Goal: Transaction & Acquisition: Purchase product/service

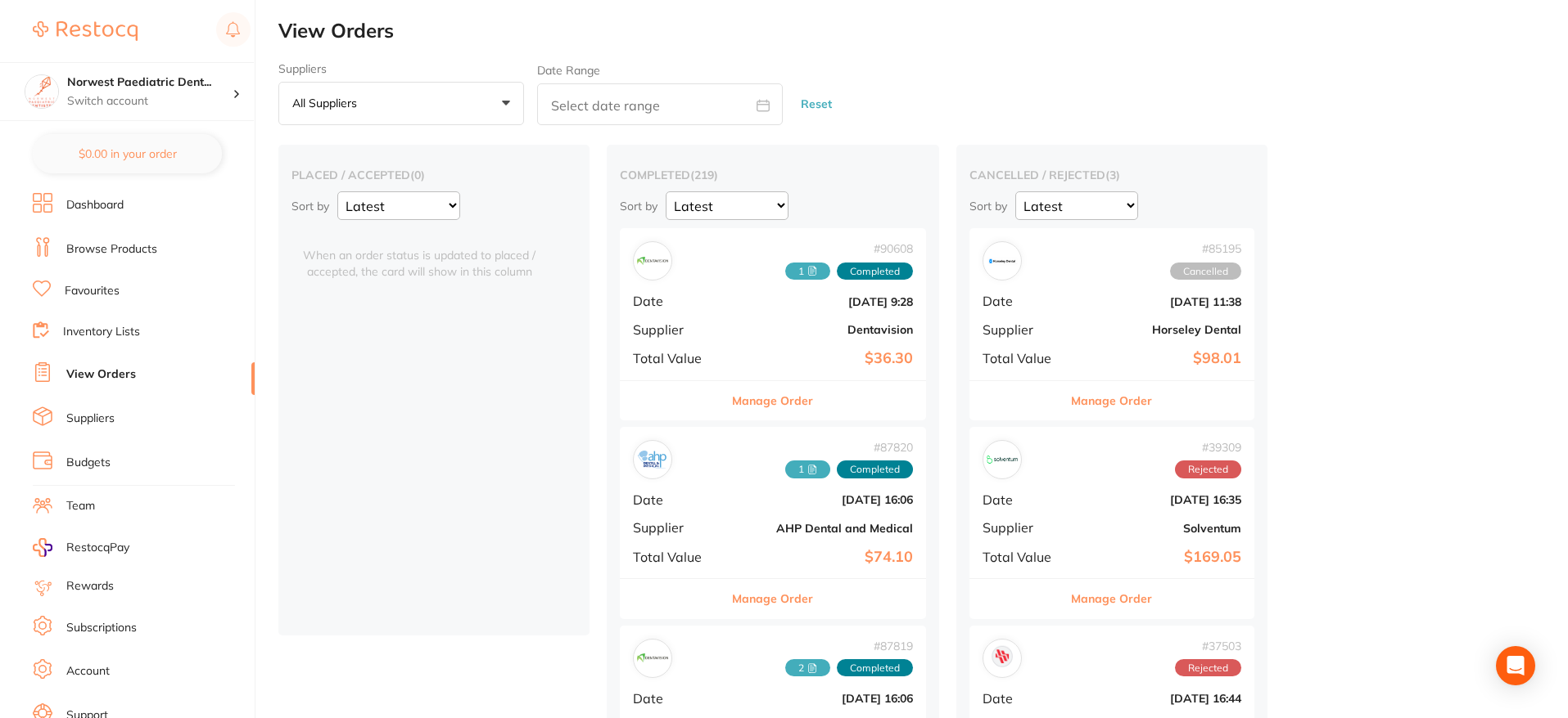
click at [138, 337] on link "Inventory Lists" at bounding box center [101, 332] width 77 height 16
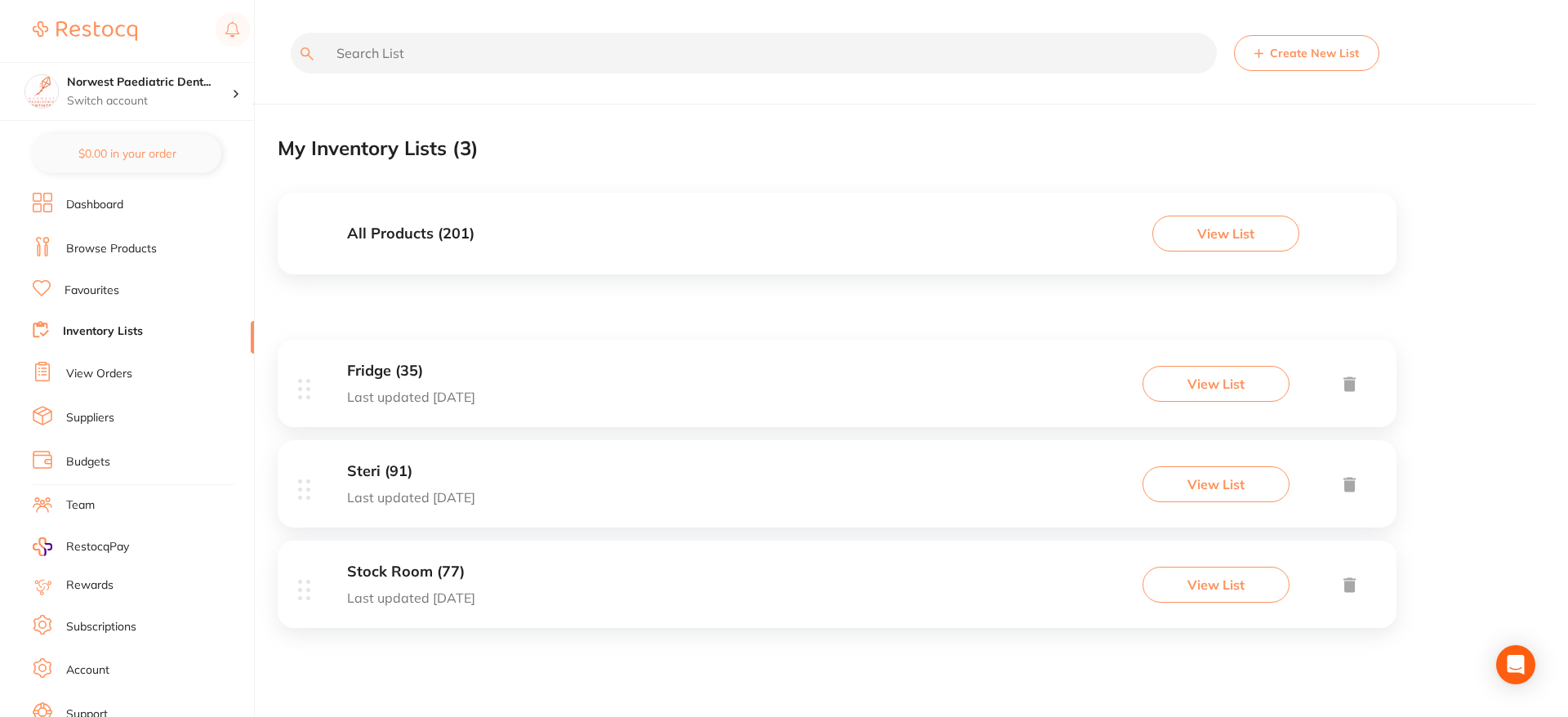
click at [1226, 495] on button "View List" at bounding box center [1216, 485] width 147 height 36
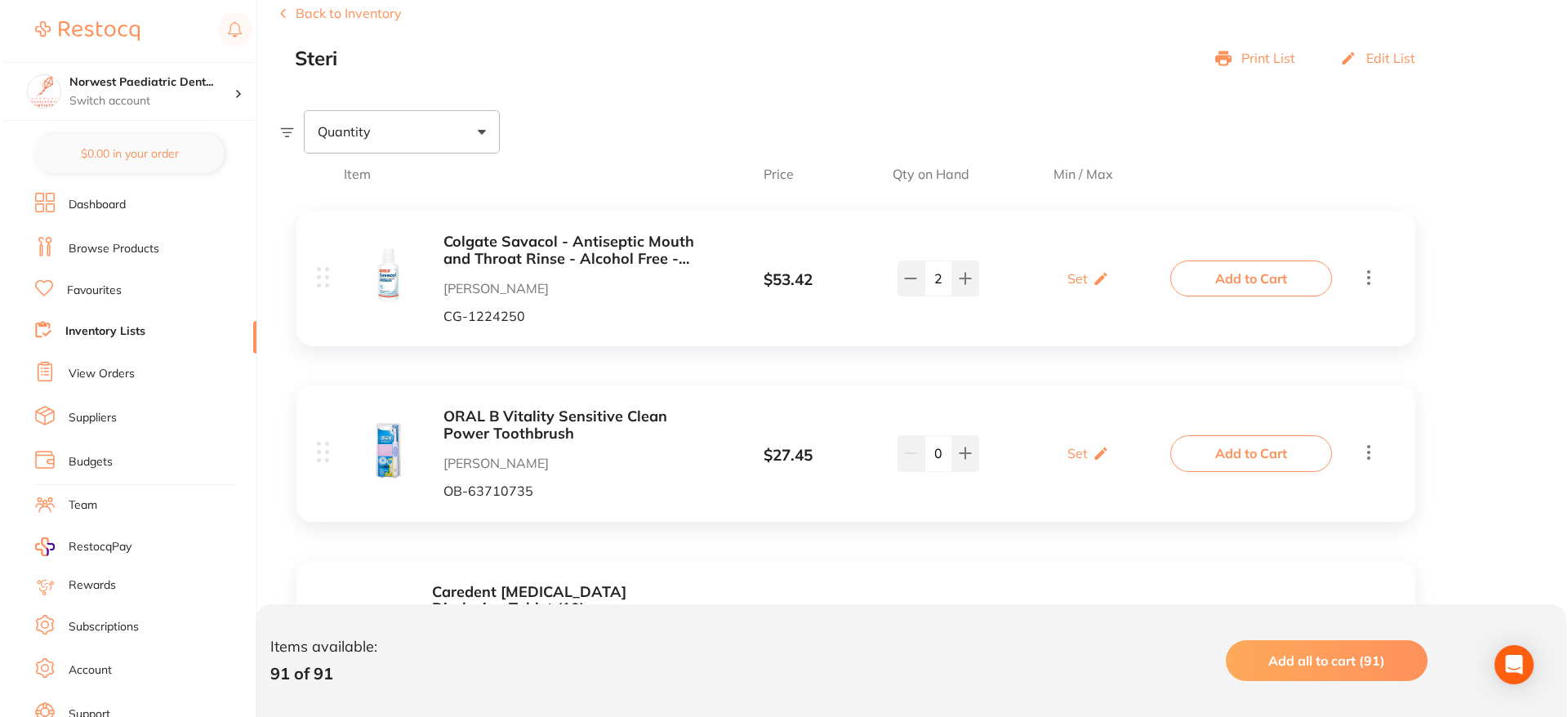
scroll to position [248, 0]
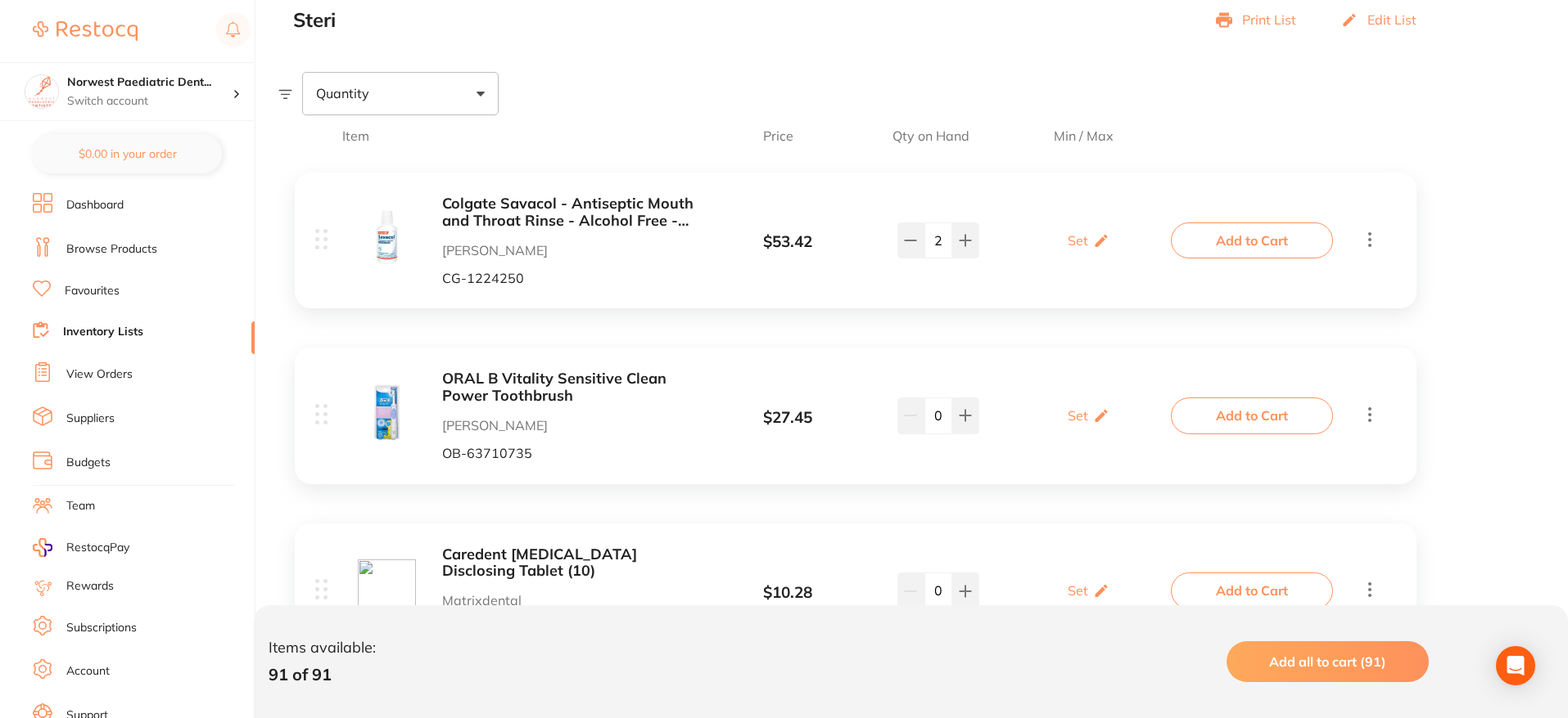
click at [1298, 652] on button "Add all to cart (91)" at bounding box center [1327, 661] width 203 height 41
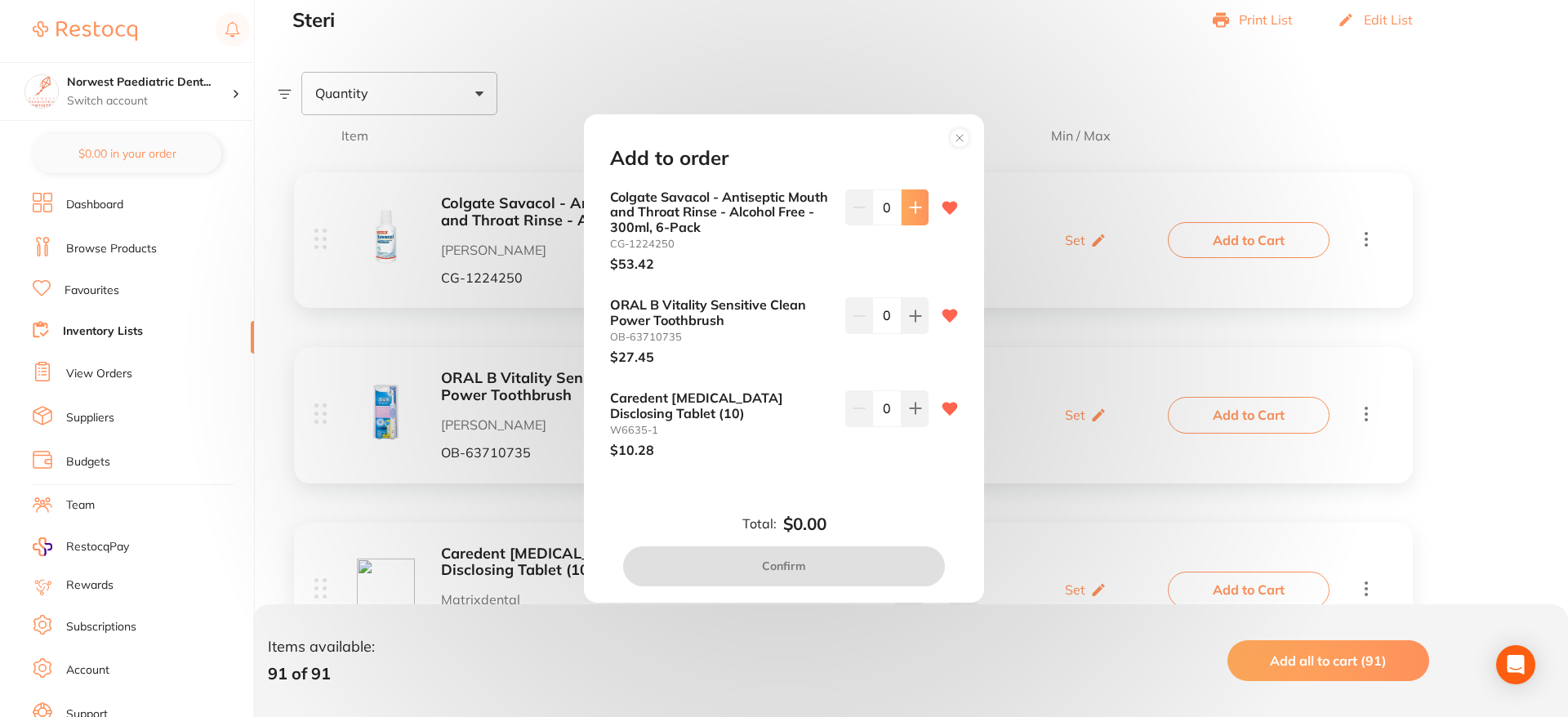
click at [909, 211] on icon at bounding box center [915, 208] width 13 height 13
type input "1"
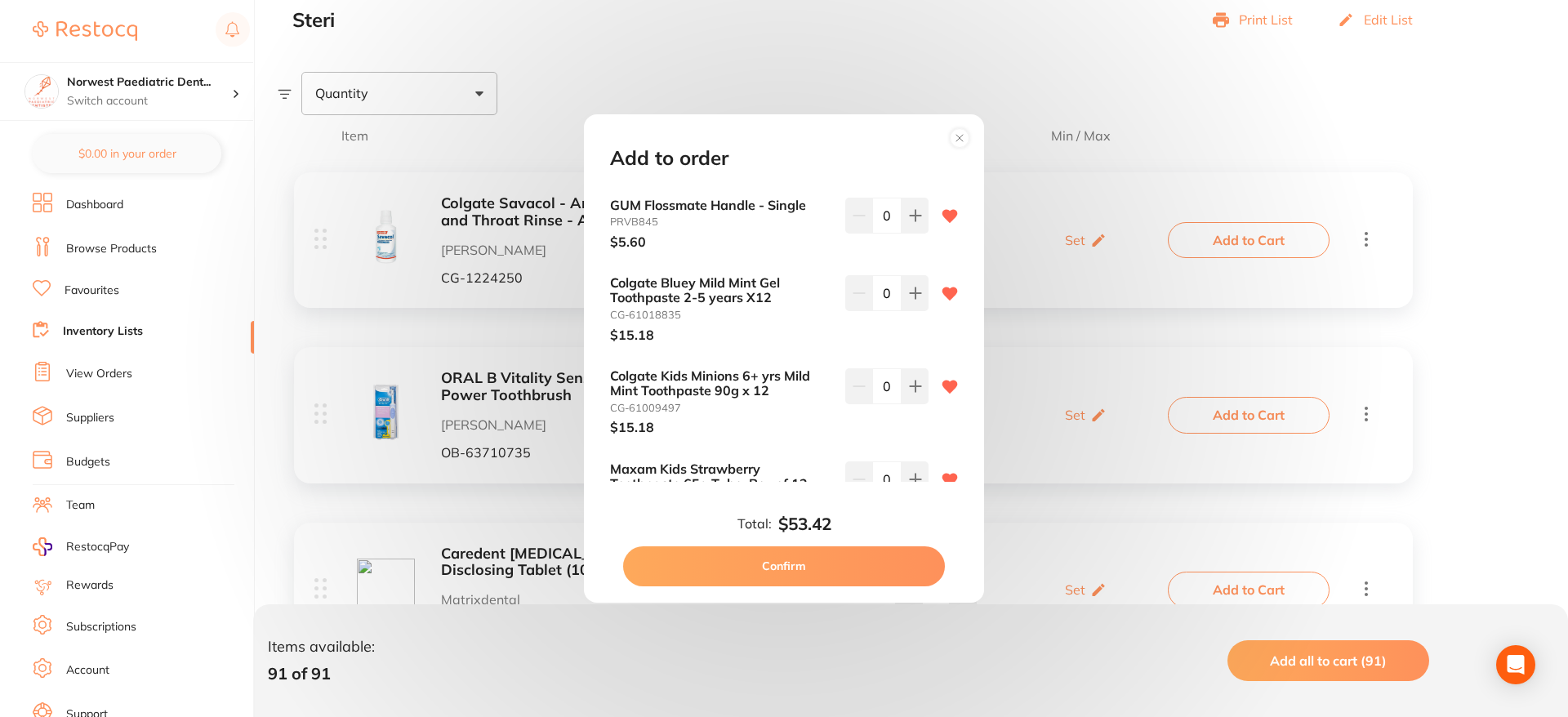
scroll to position [365, 0]
click at [909, 294] on icon at bounding box center [915, 293] width 13 height 13
type input "1"
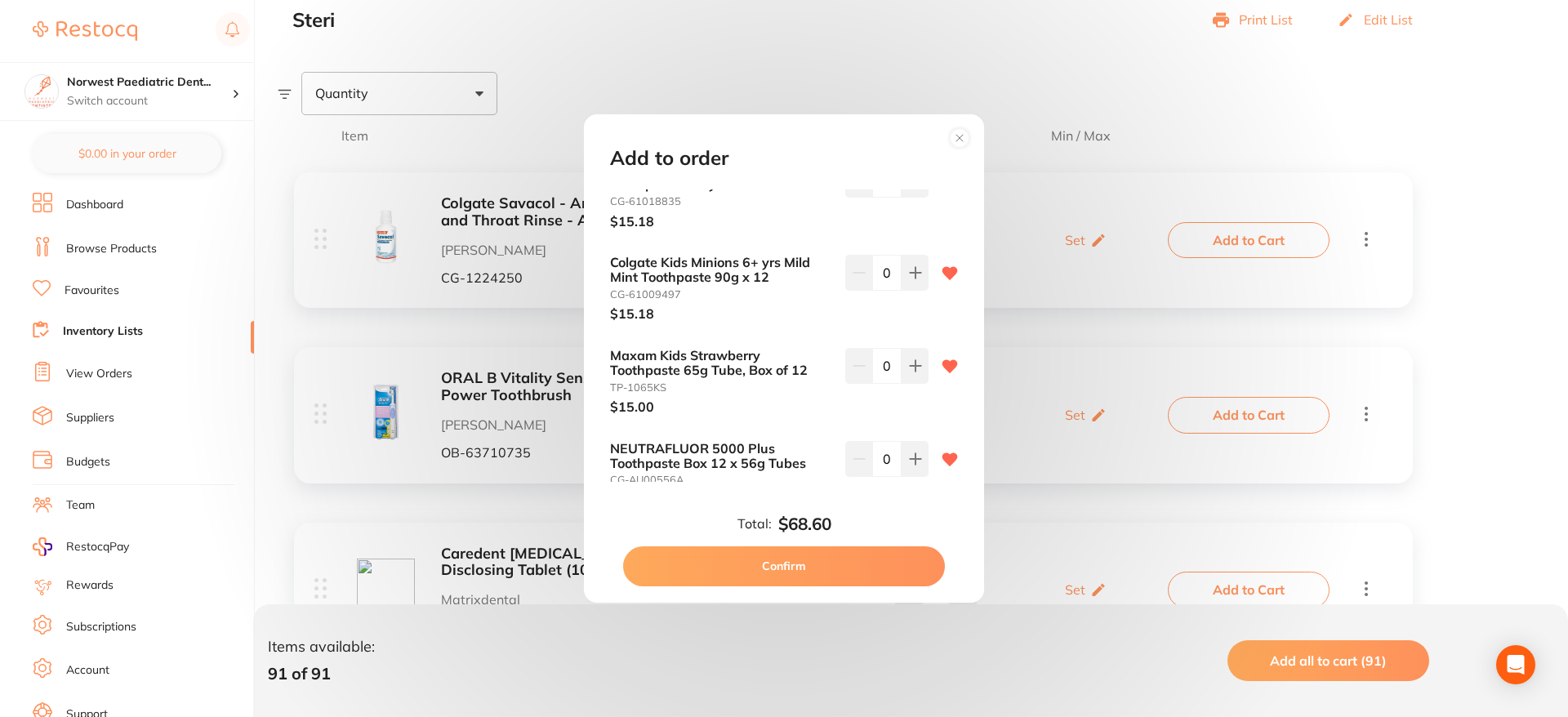
scroll to position [556, 0]
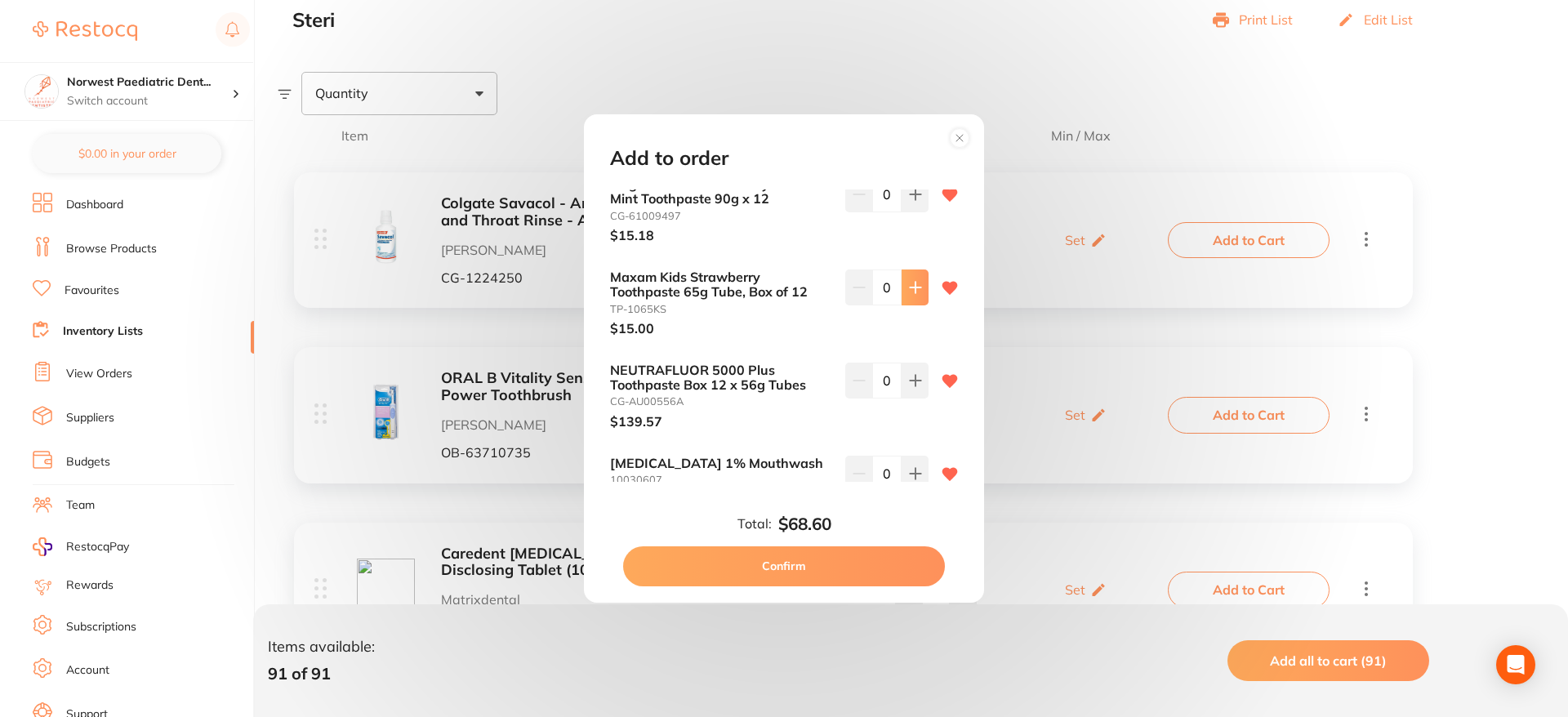
click at [920, 290] on button at bounding box center [915, 288] width 27 height 36
type input "2"
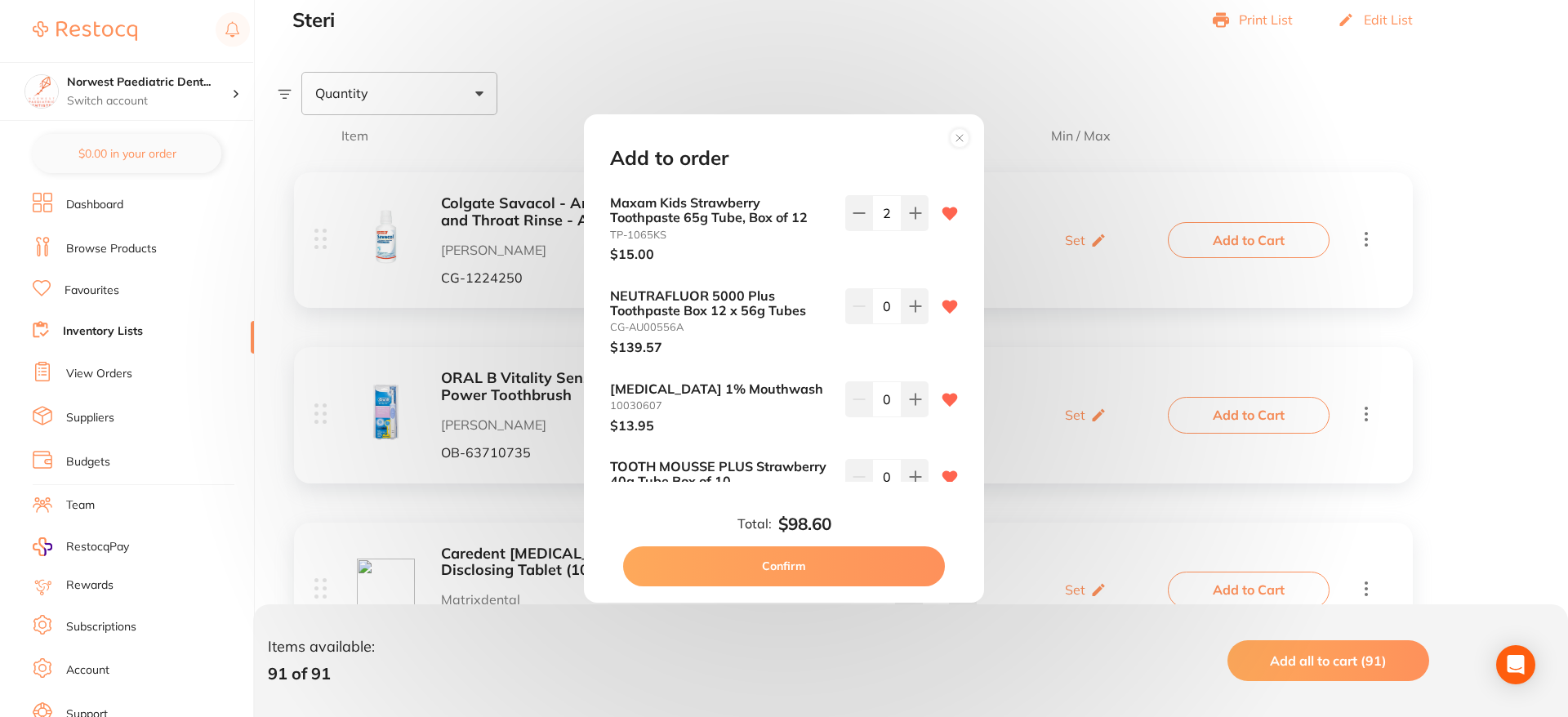
scroll to position [649, 0]
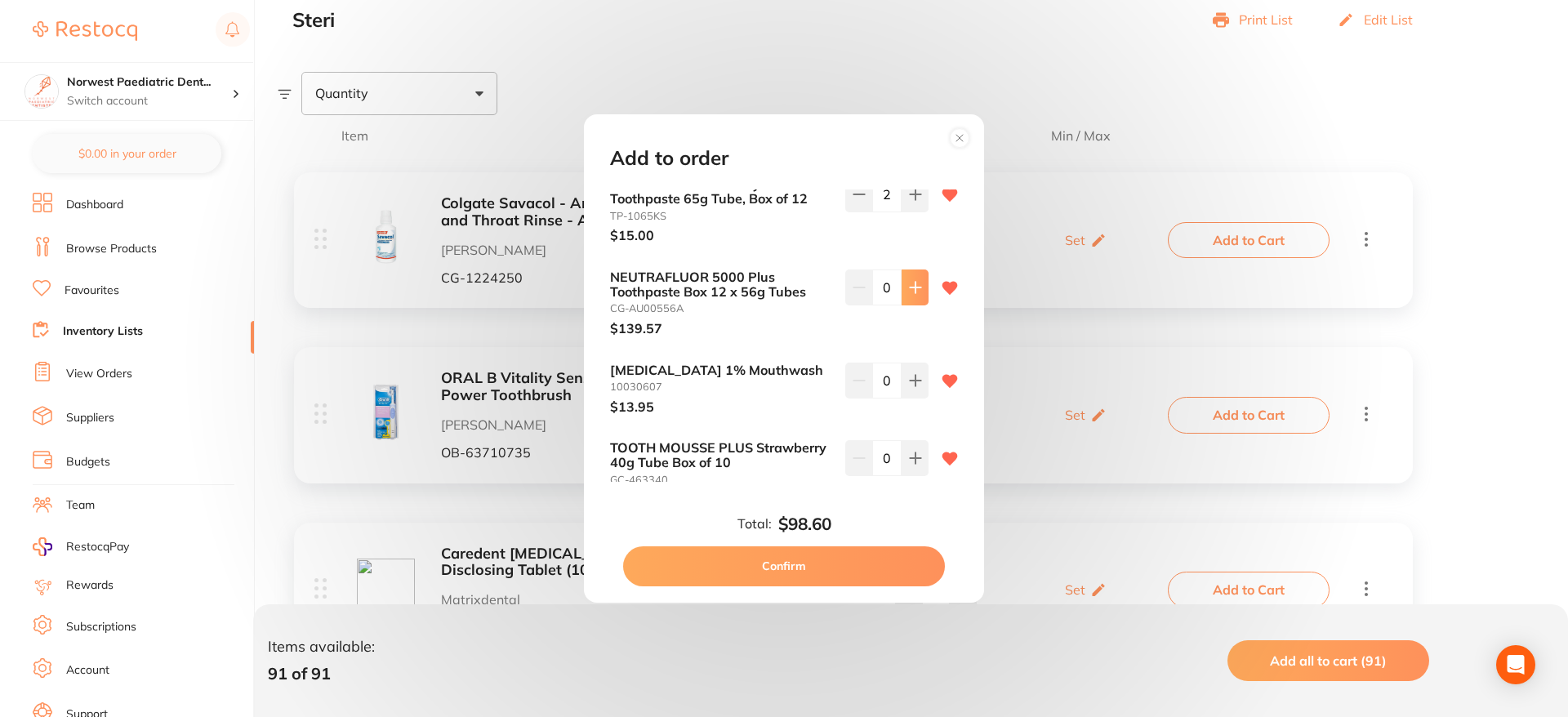
click at [909, 288] on icon at bounding box center [915, 287] width 13 height 13
type input "2"
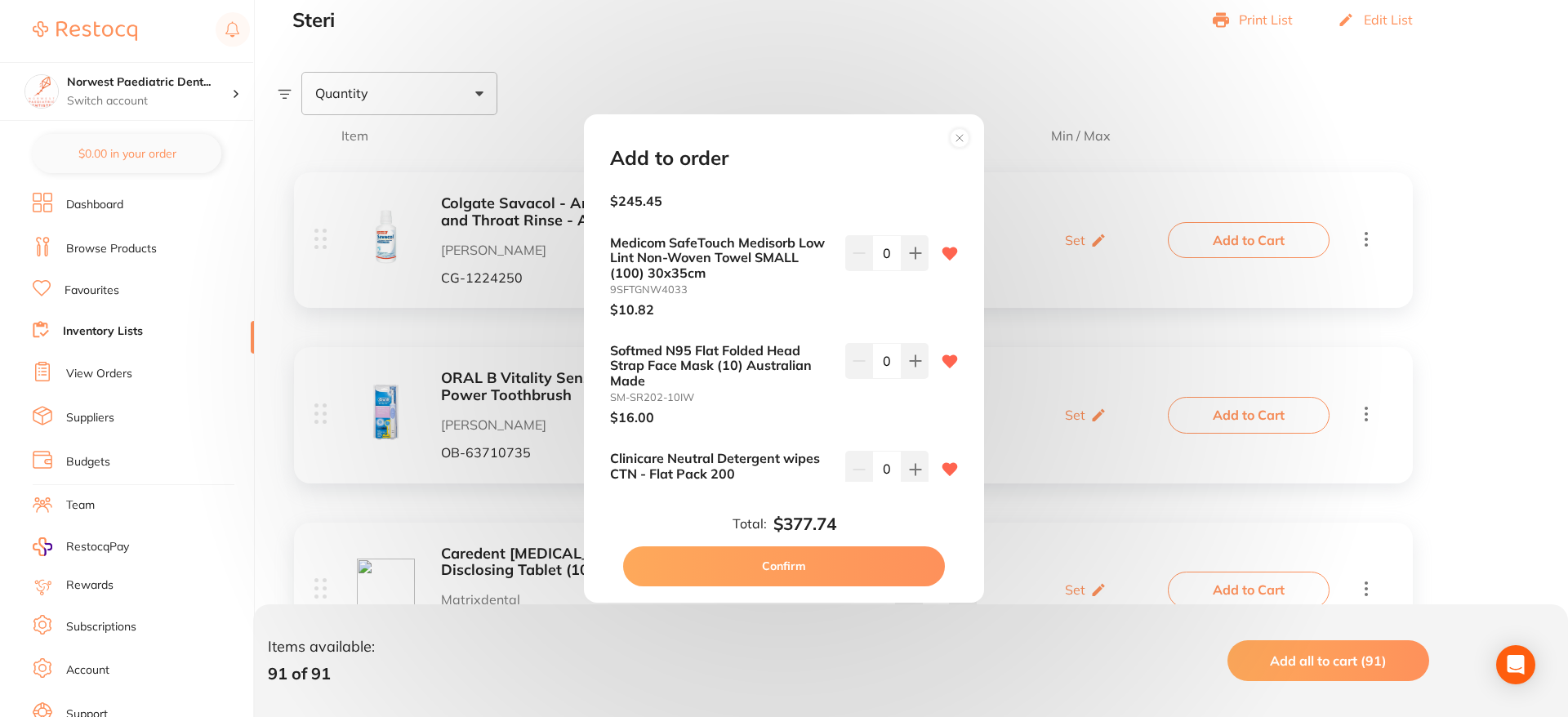
scroll to position [1043, 0]
click at [909, 258] on icon at bounding box center [915, 251] width 13 height 13
type input "2"
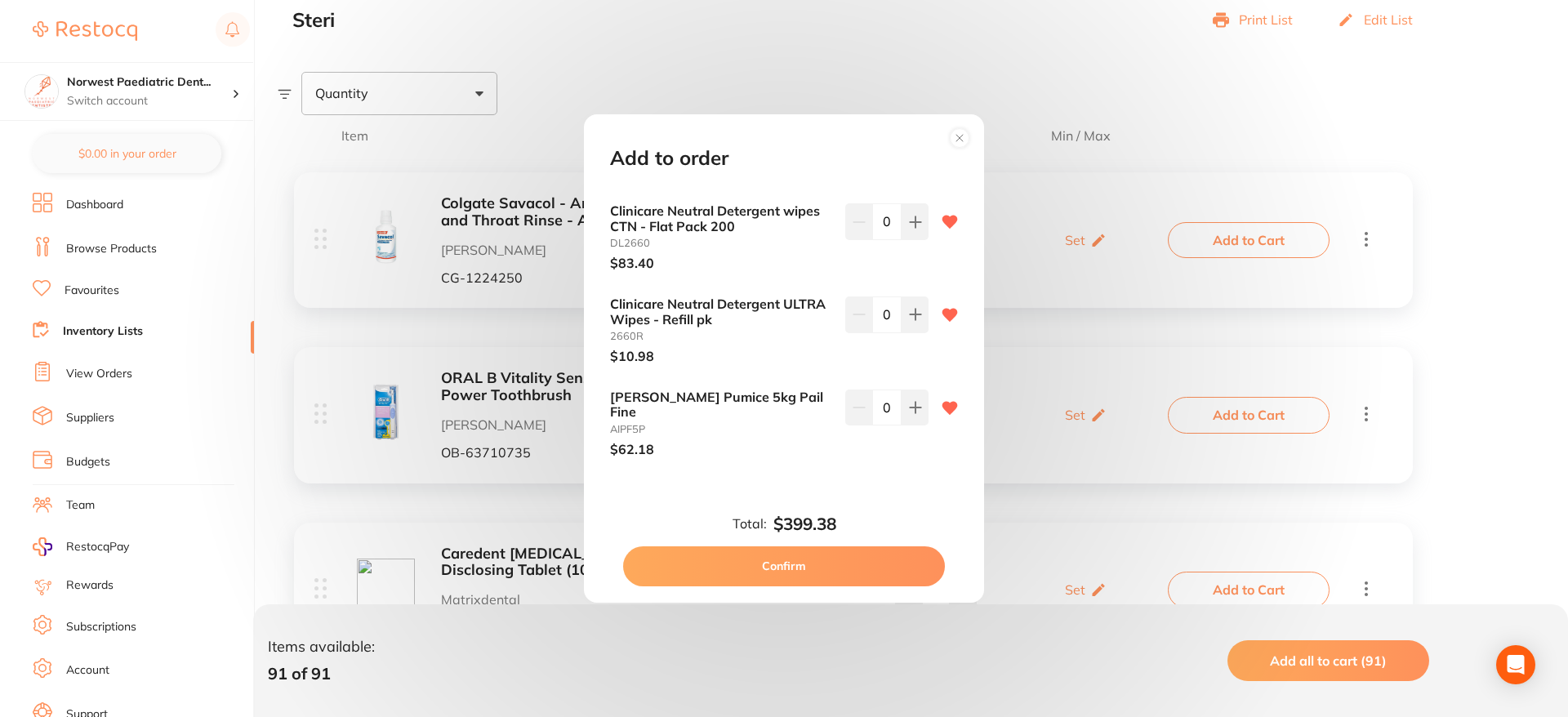
scroll to position [1305, 0]
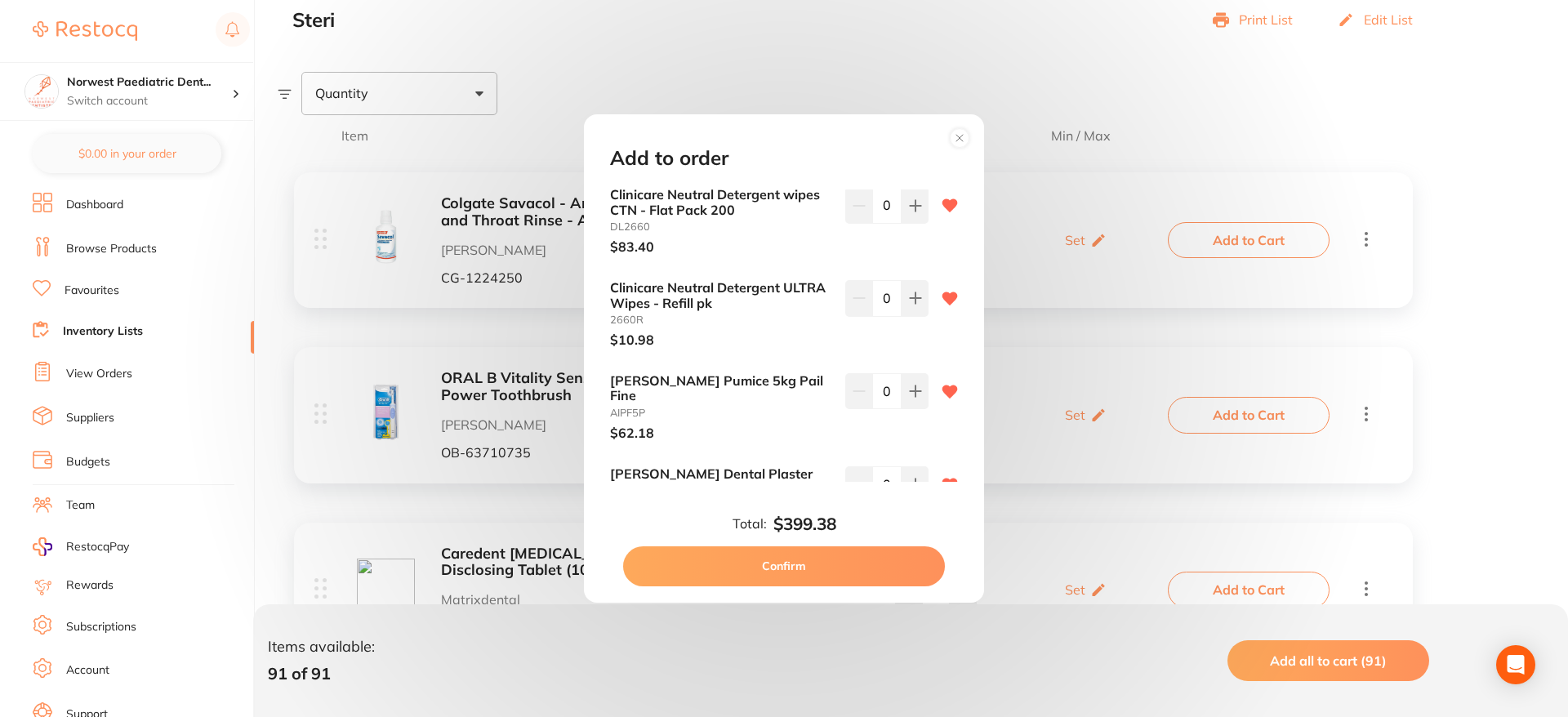
click at [887, 316] on input "0" at bounding box center [886, 298] width 30 height 36
type input "20"
click at [758, 326] on small "2660R" at bounding box center [721, 320] width 222 height 13
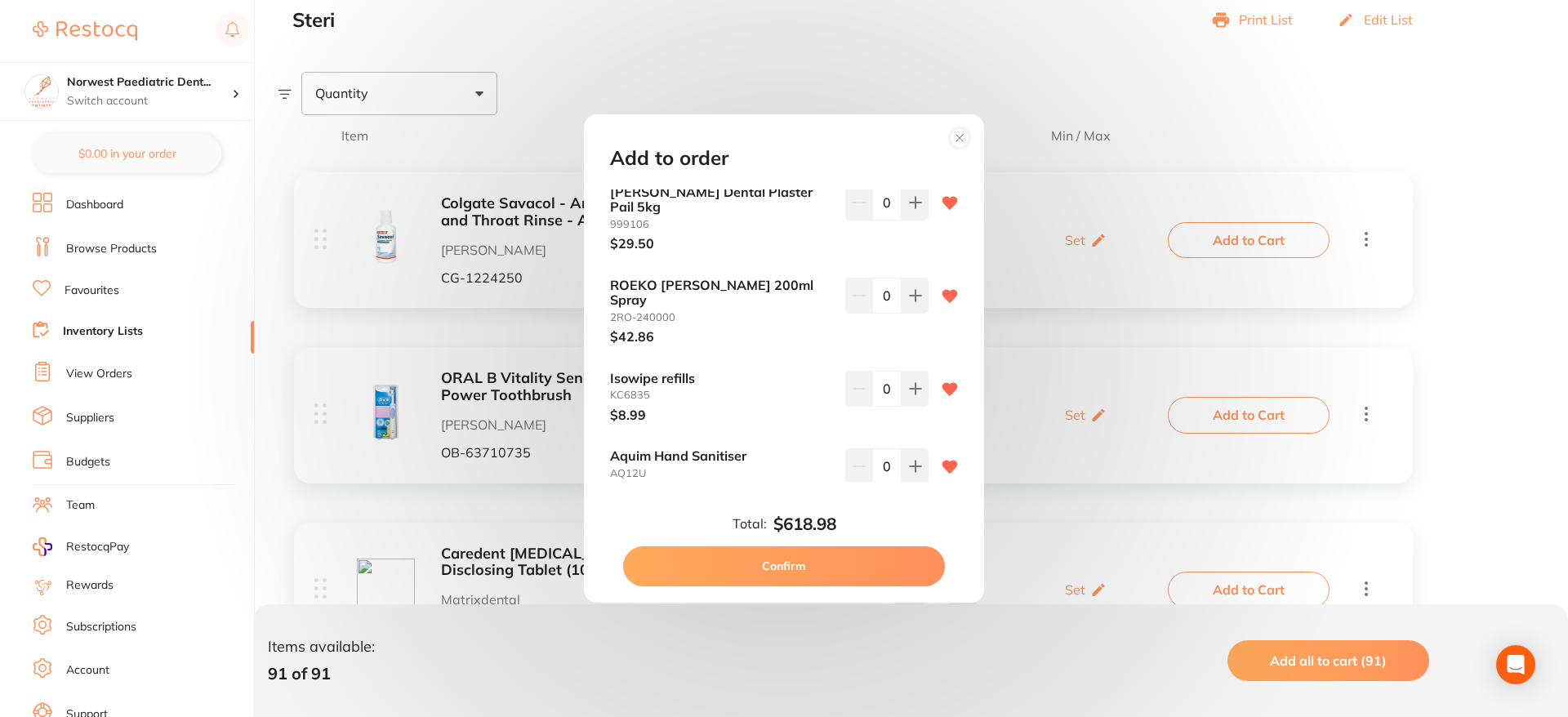
scroll to position [1588, 0]
click at [902, 370] on button at bounding box center [915, 388] width 27 height 36
type input "3"
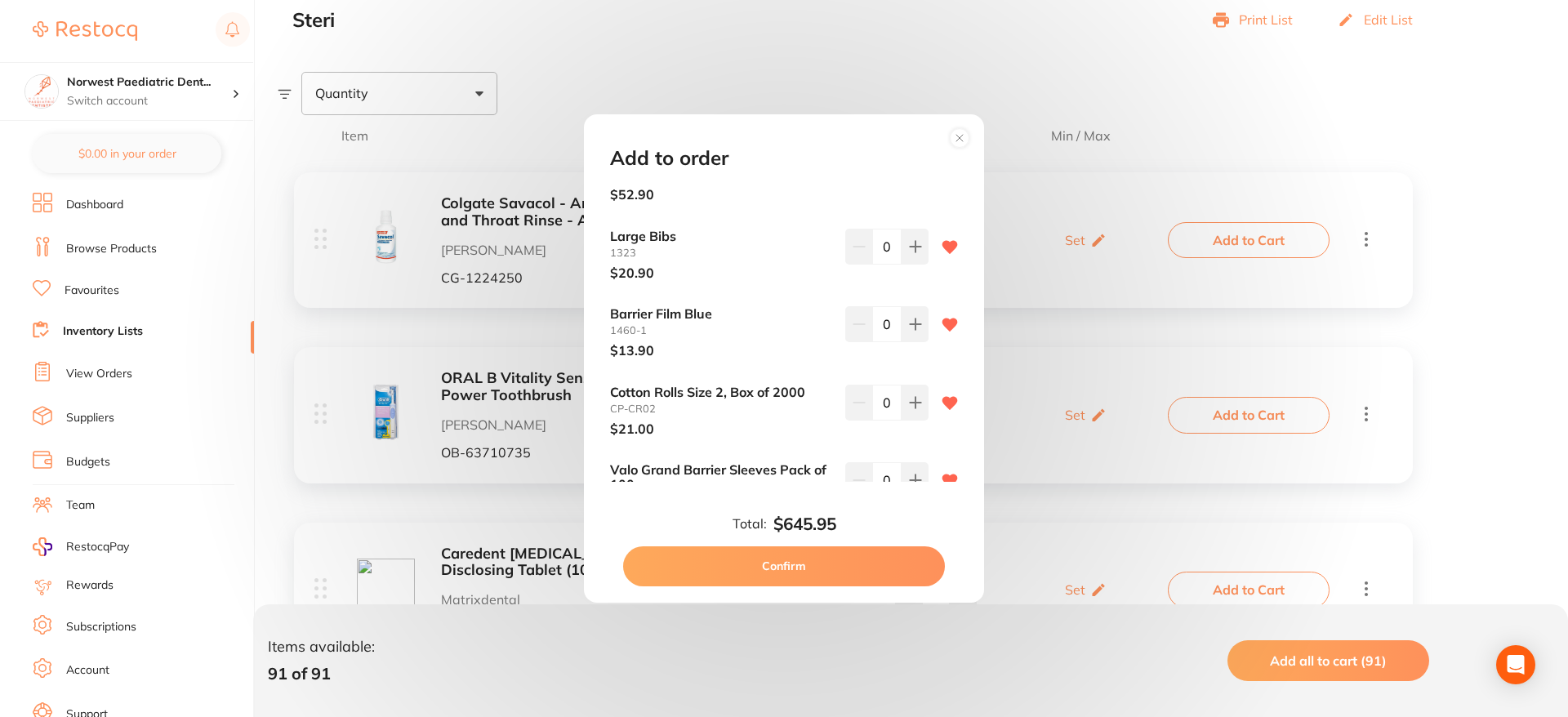
scroll to position [1985, 0]
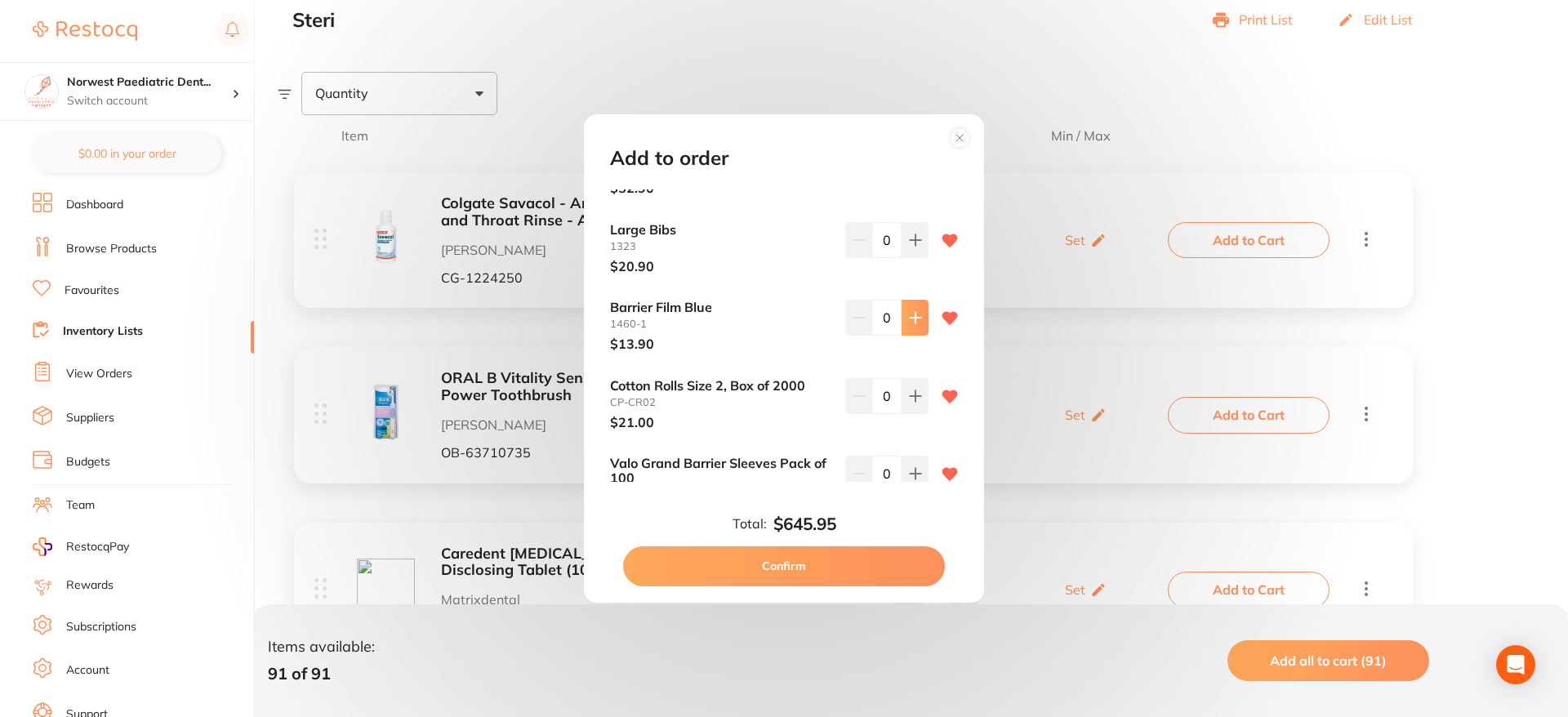
click at [911, 313] on icon at bounding box center [915, 319] width 11 height 11
type input "2"
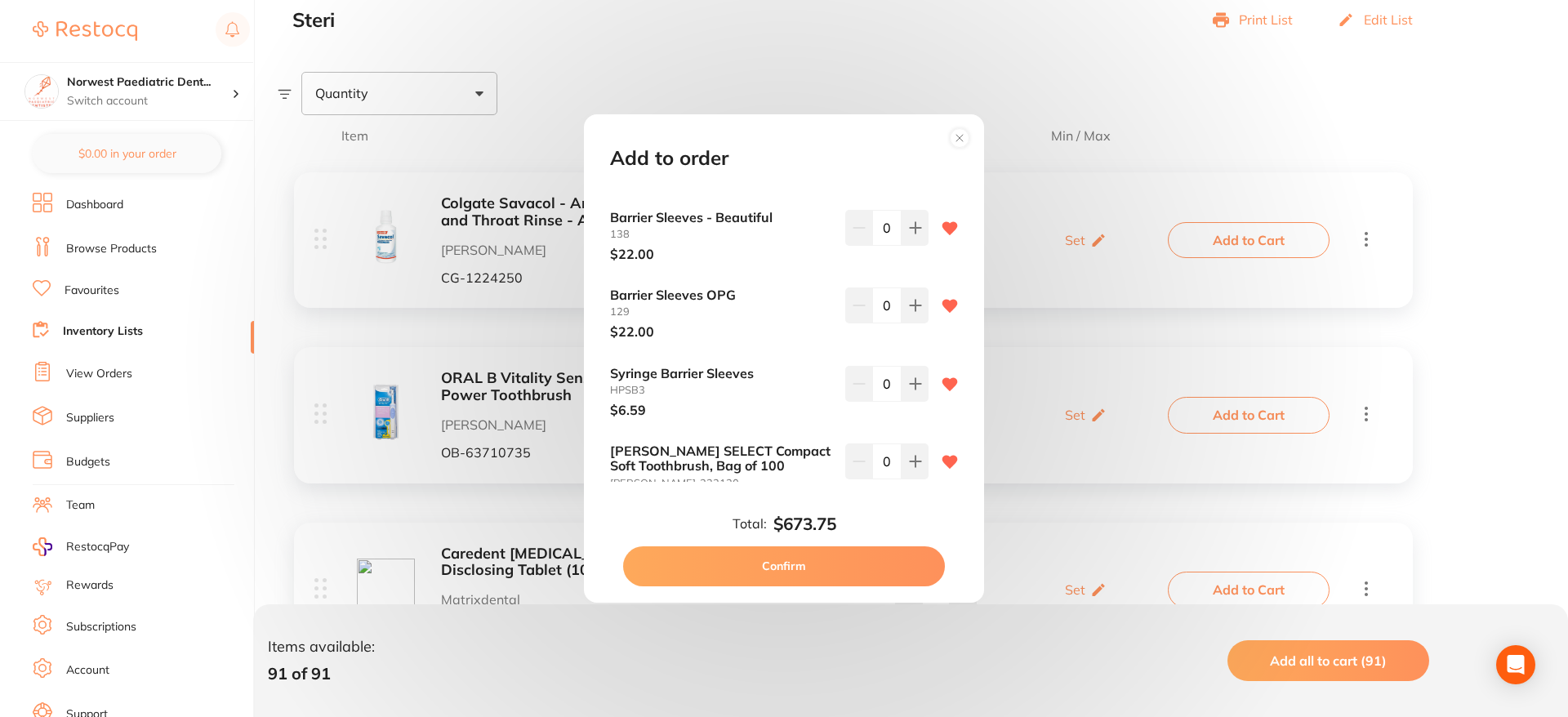
scroll to position [2668, 0]
click at [903, 365] on button at bounding box center [915, 383] width 27 height 36
type input "1"
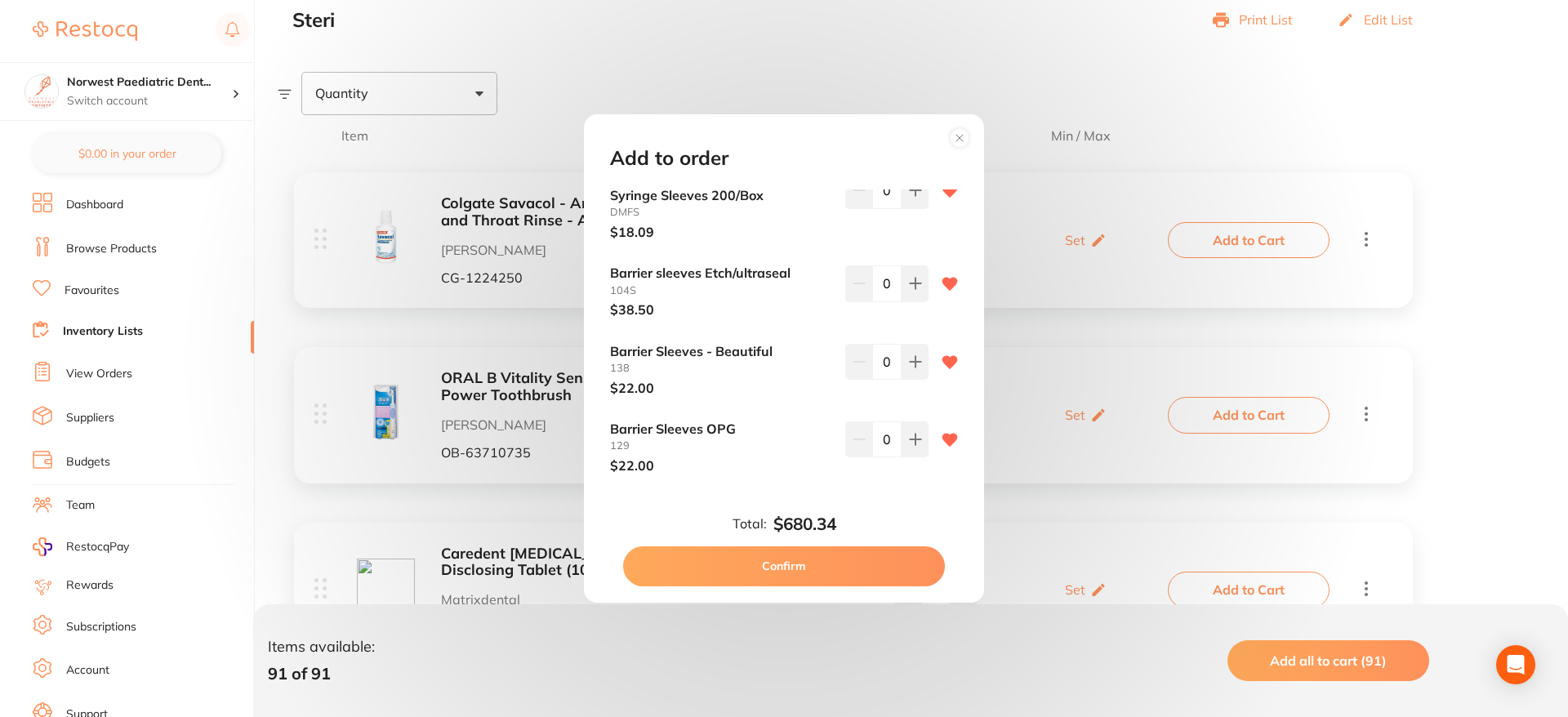
scroll to position [2528, 0]
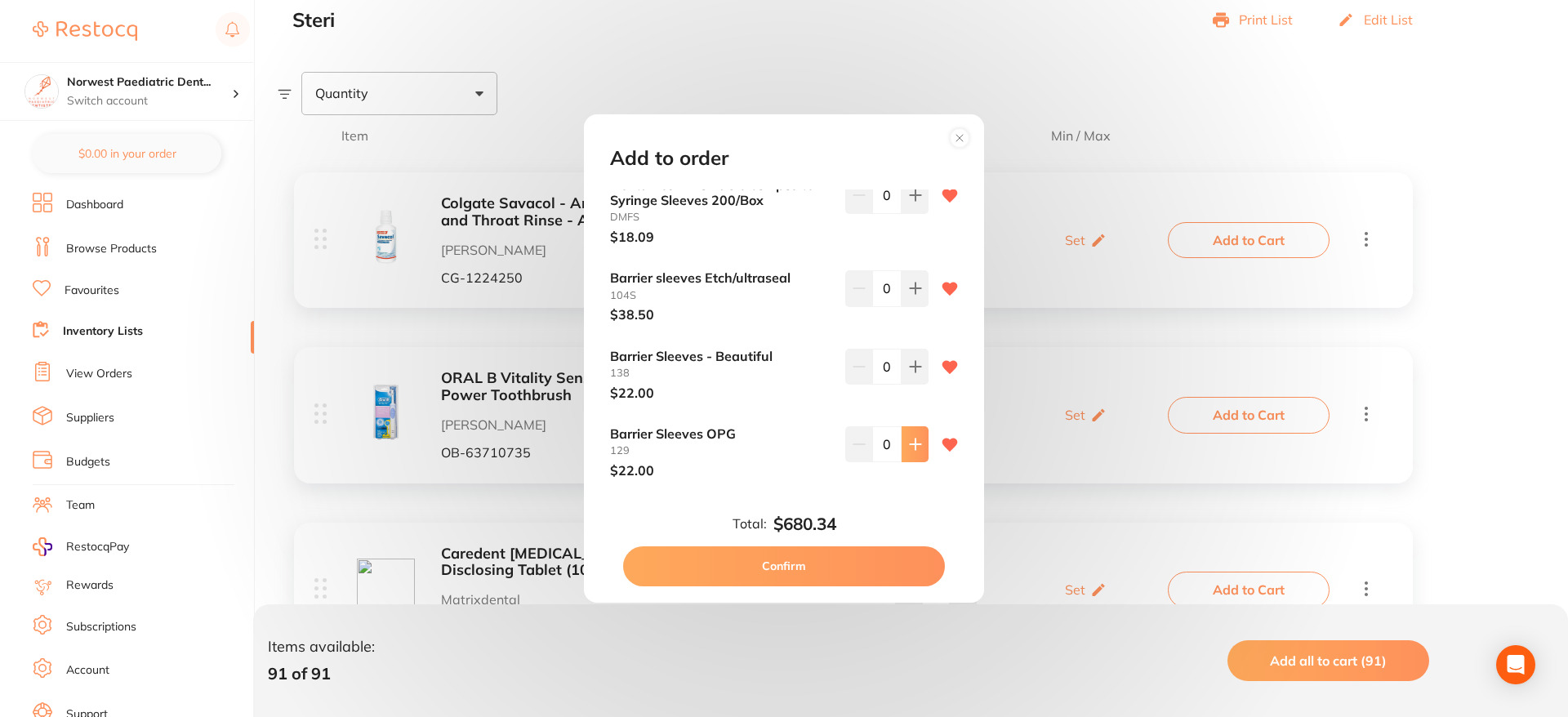
click at [905, 426] on button at bounding box center [915, 444] width 27 height 36
type input "1"
click at [902, 349] on button at bounding box center [915, 367] width 27 height 36
type input "1"
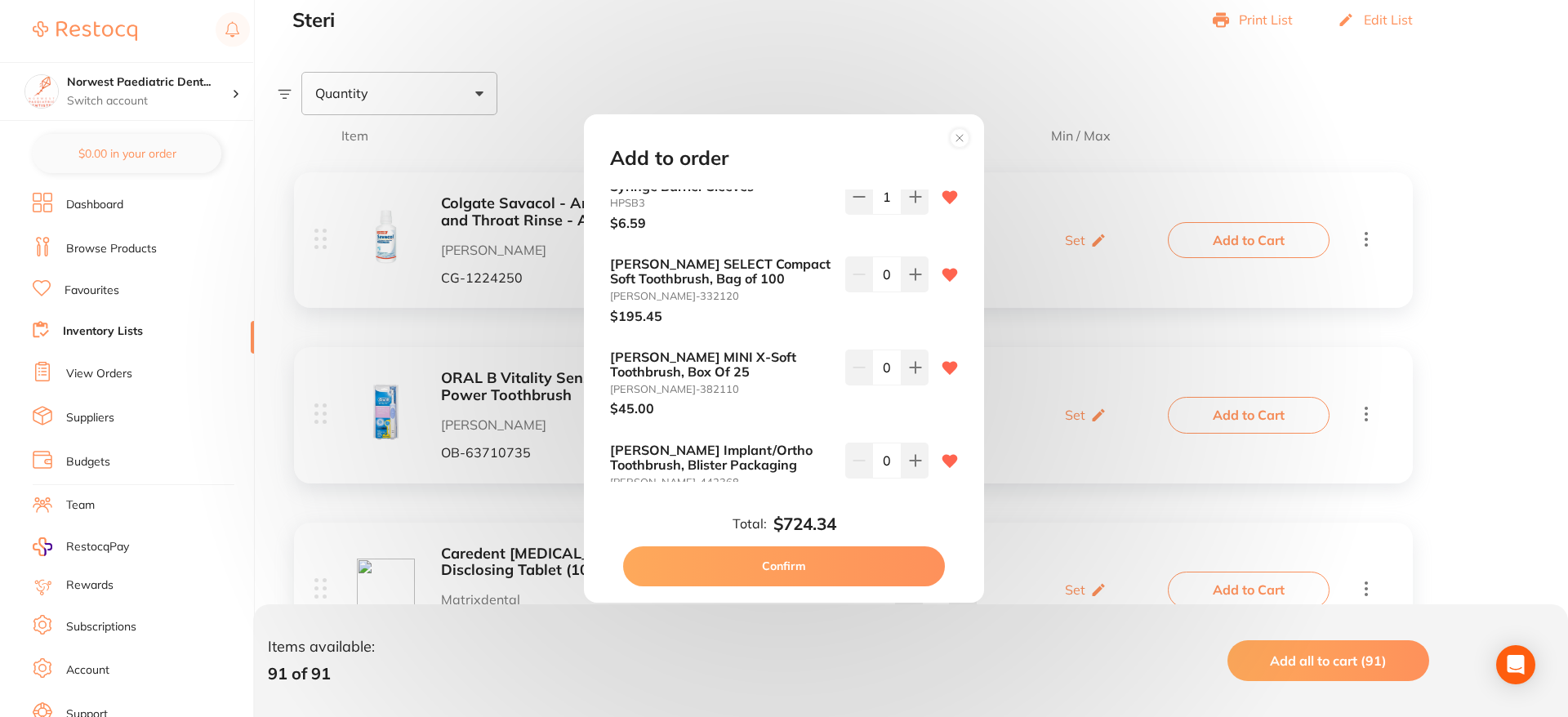
scroll to position [2857, 0]
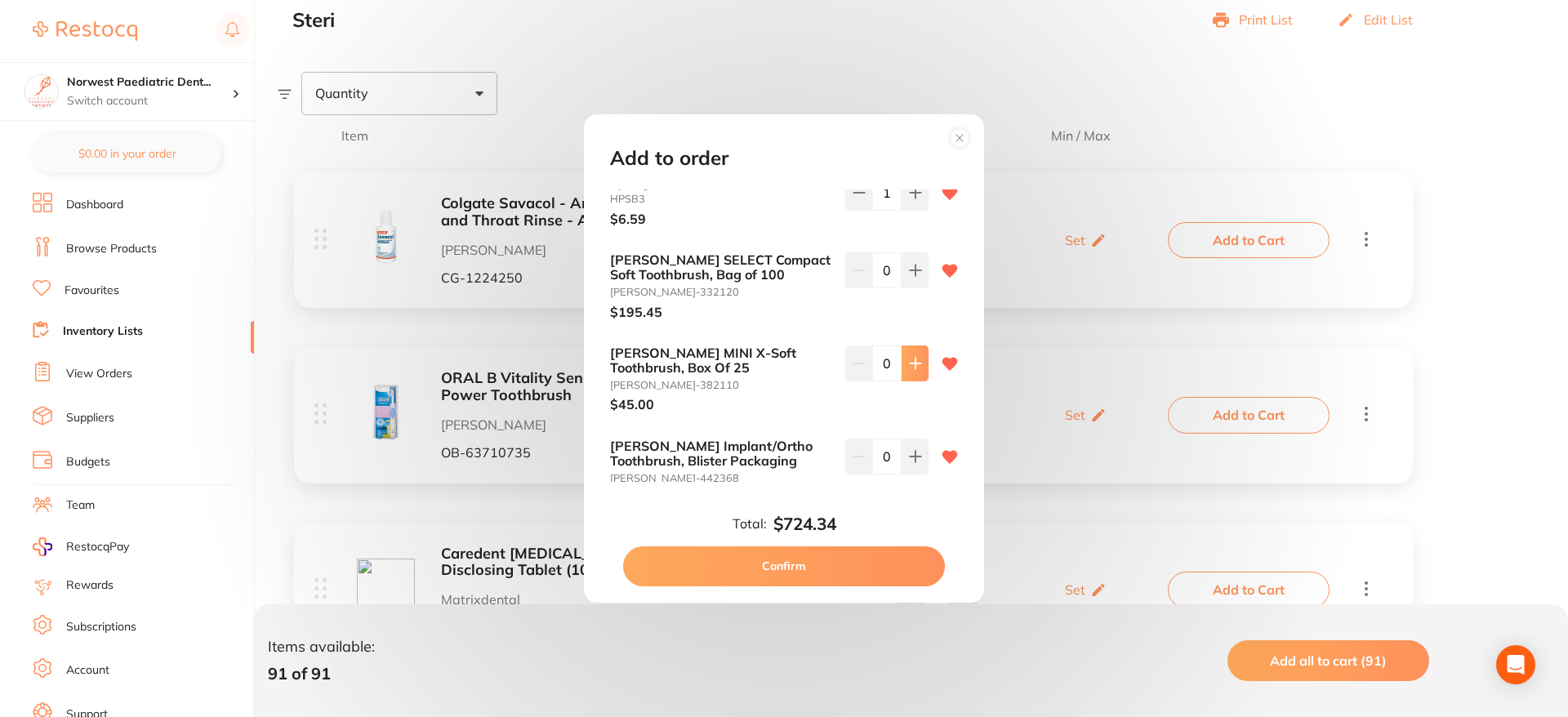
click at [914, 357] on icon at bounding box center [915, 363] width 13 height 13
type input "1"
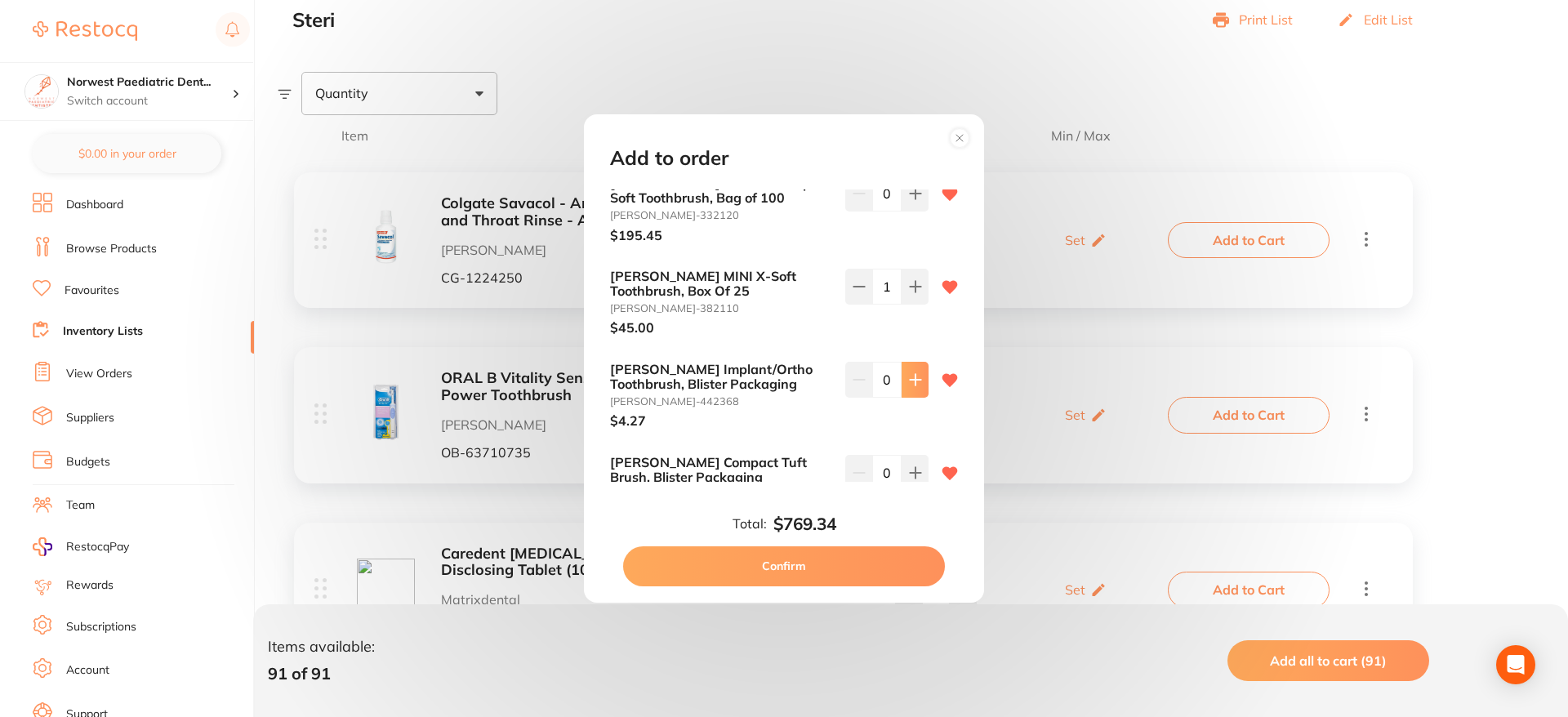
click at [914, 374] on icon at bounding box center [915, 380] width 13 height 13
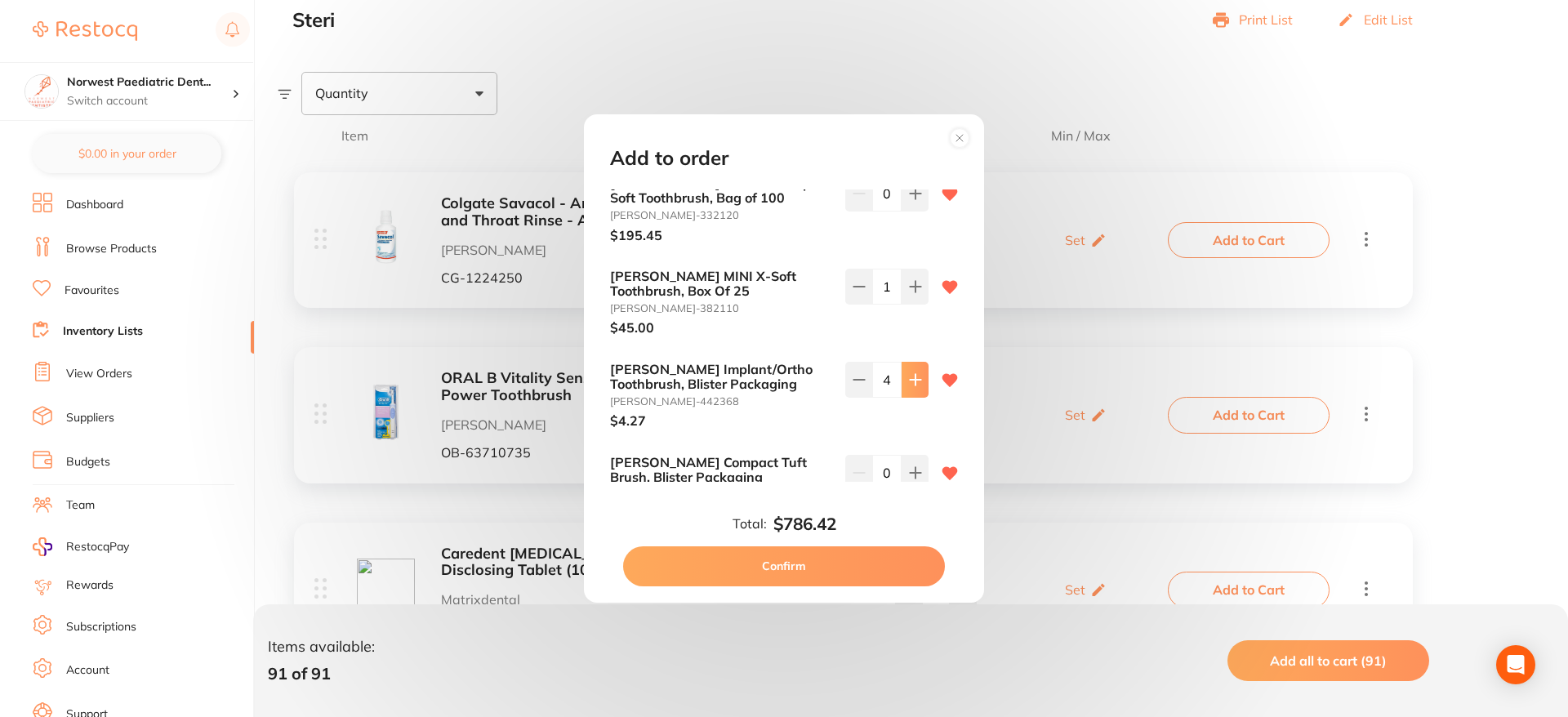
type input "5"
click at [902, 455] on button at bounding box center [915, 473] width 27 height 36
click at [902, 459] on button at bounding box center [915, 477] width 27 height 36
type input "2"
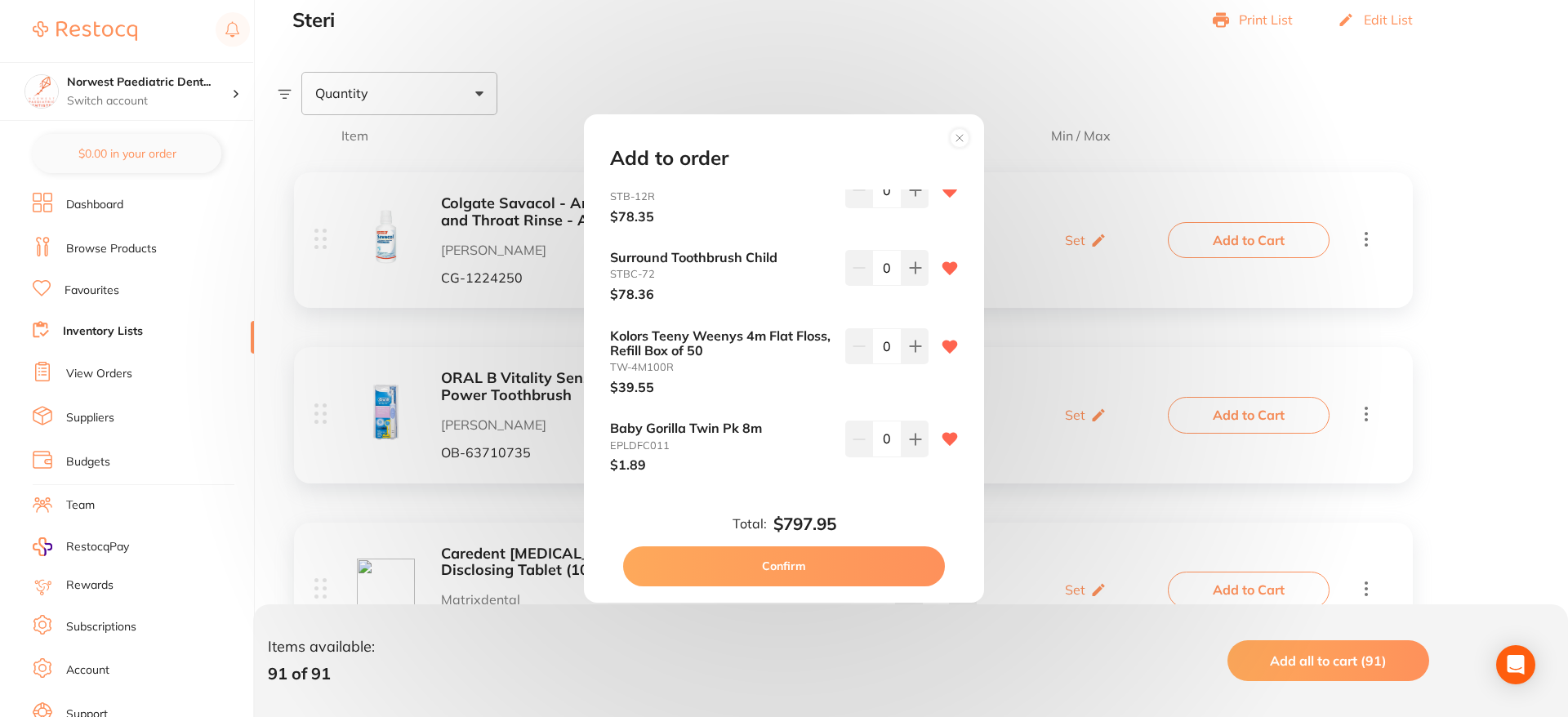
scroll to position [3313, 0]
drag, startPoint x: 919, startPoint y: 313, endPoint x: 869, endPoint y: 317, distance: 50.2
click at [919, 325] on button at bounding box center [915, 343] width 27 height 36
type input "1"
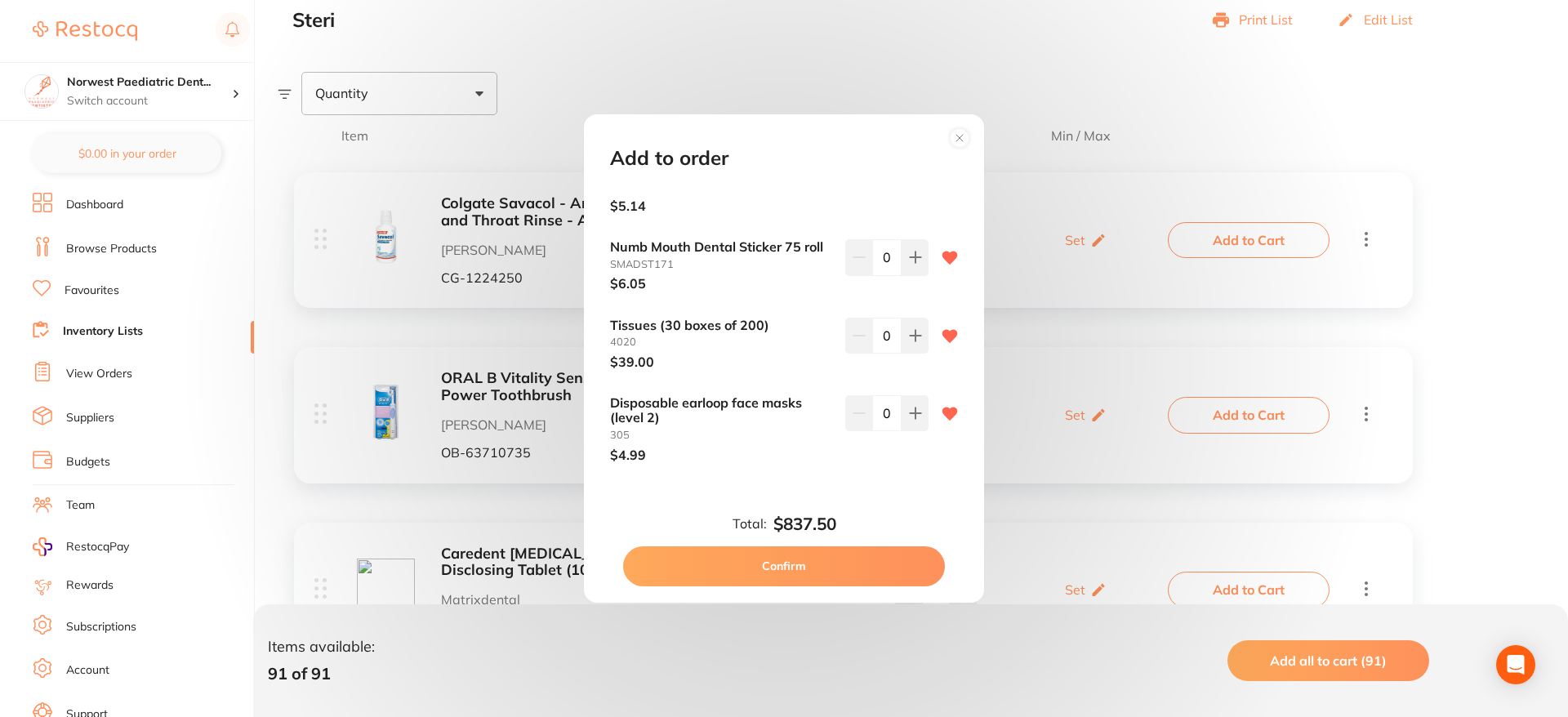
scroll to position [3847, 0]
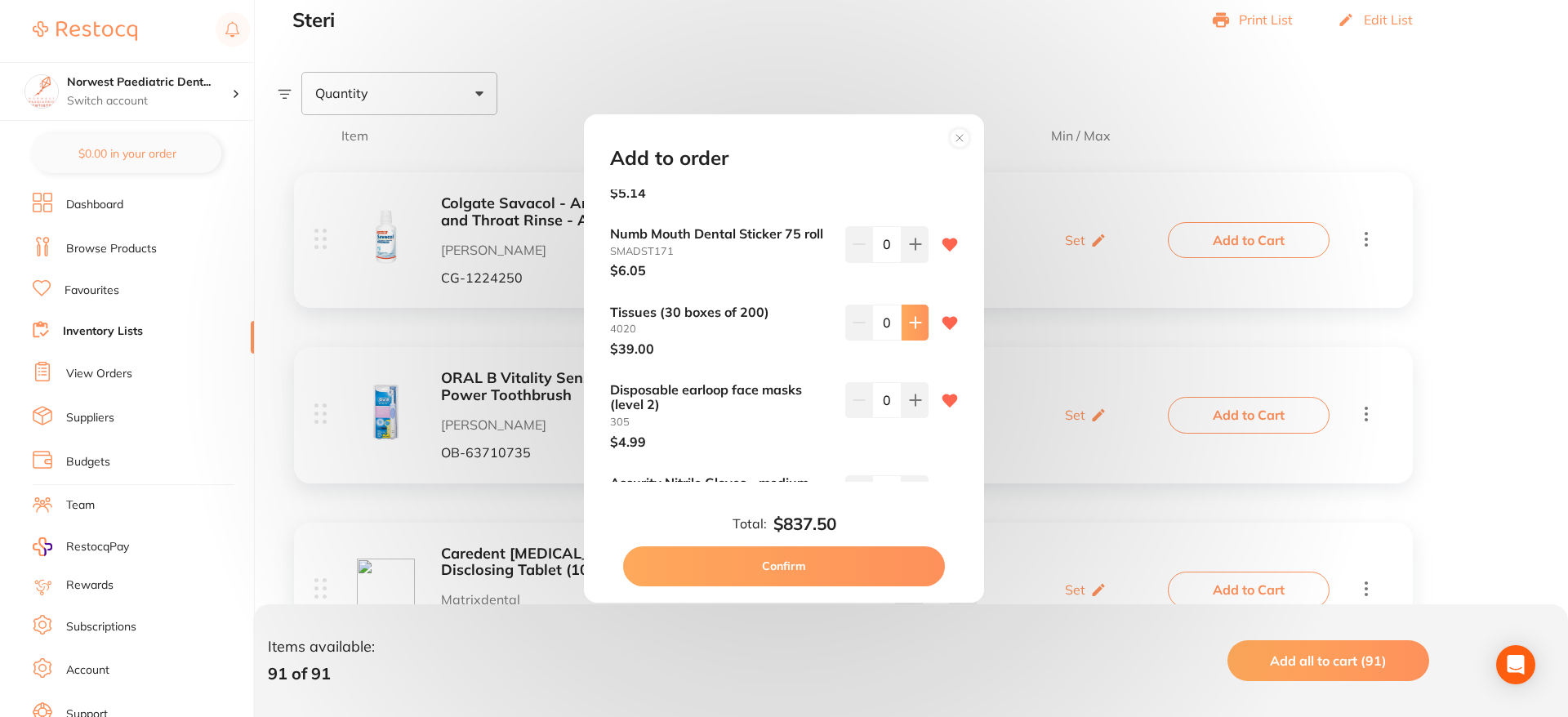
click at [918, 305] on button at bounding box center [915, 323] width 27 height 36
type input "1"
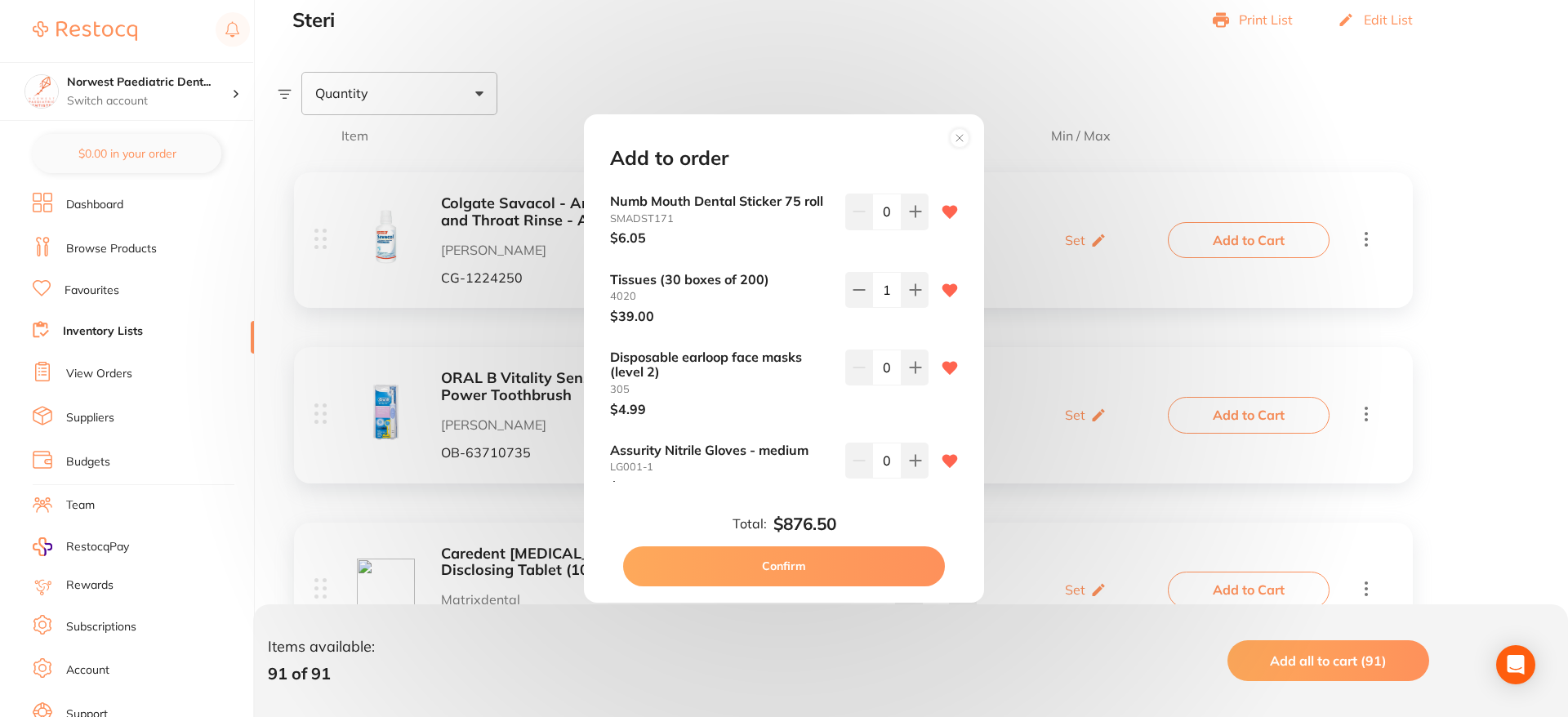
scroll to position [3902, 0]
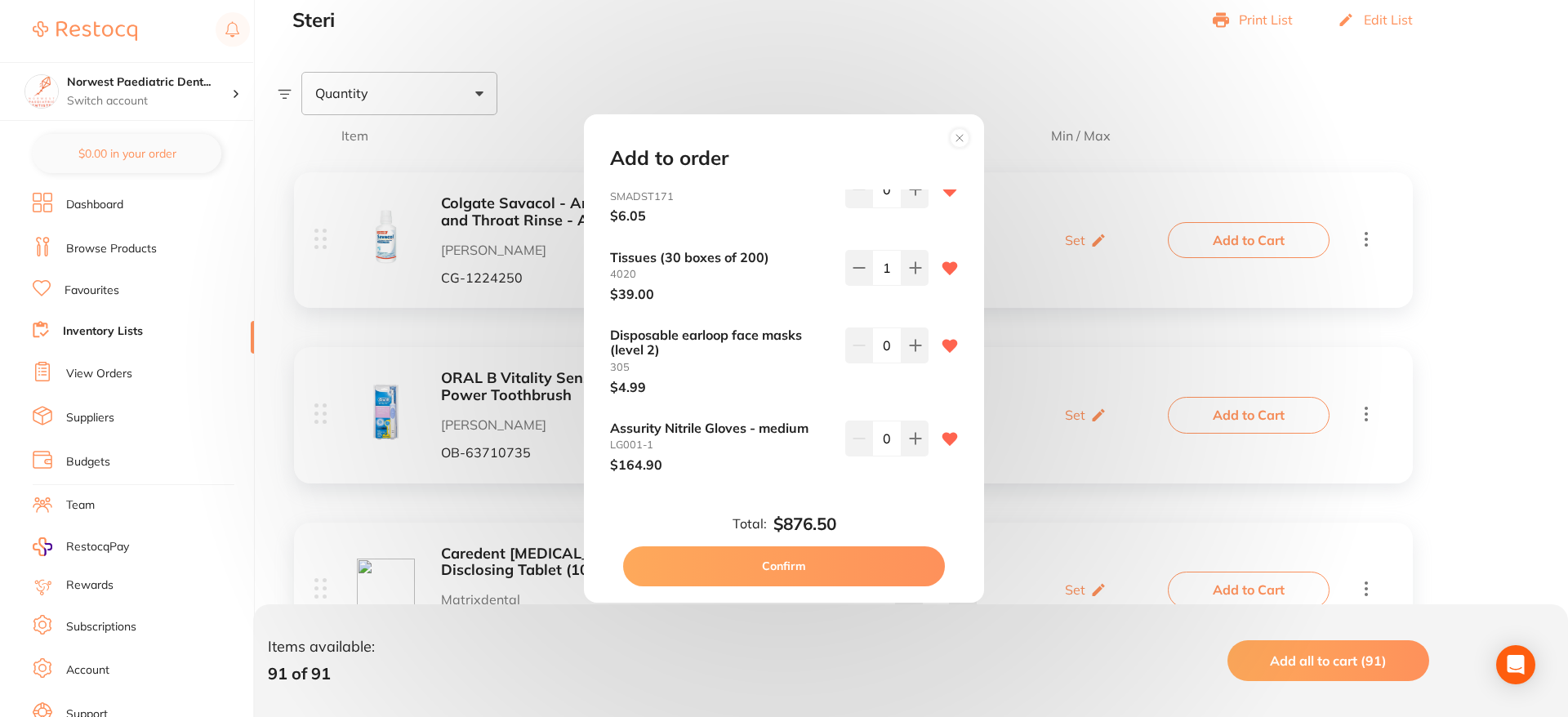
click at [890, 328] on input "0" at bounding box center [886, 346] width 30 height 36
type input "12"
click at [909, 433] on icon at bounding box center [915, 439] width 13 height 13
type input "1"
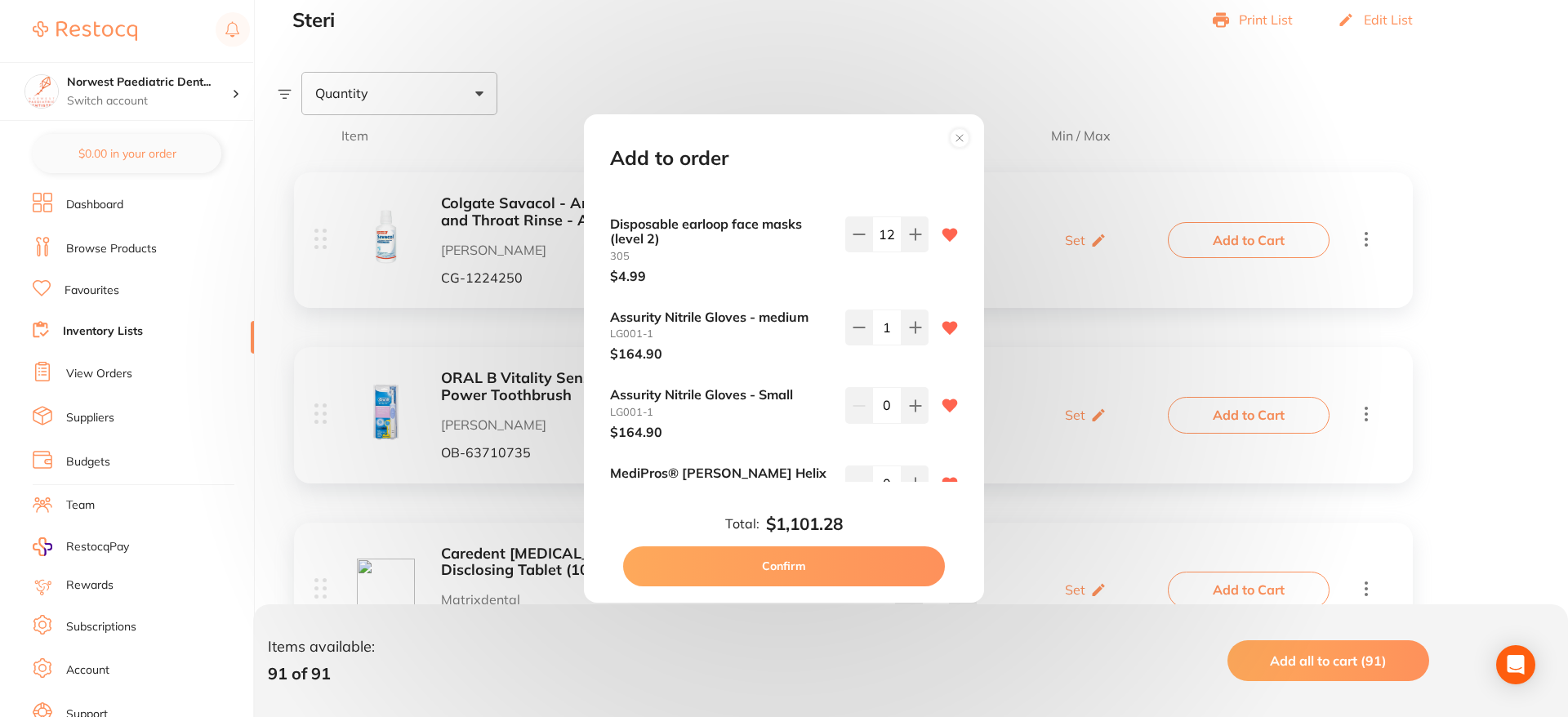
scroll to position [4021, 0]
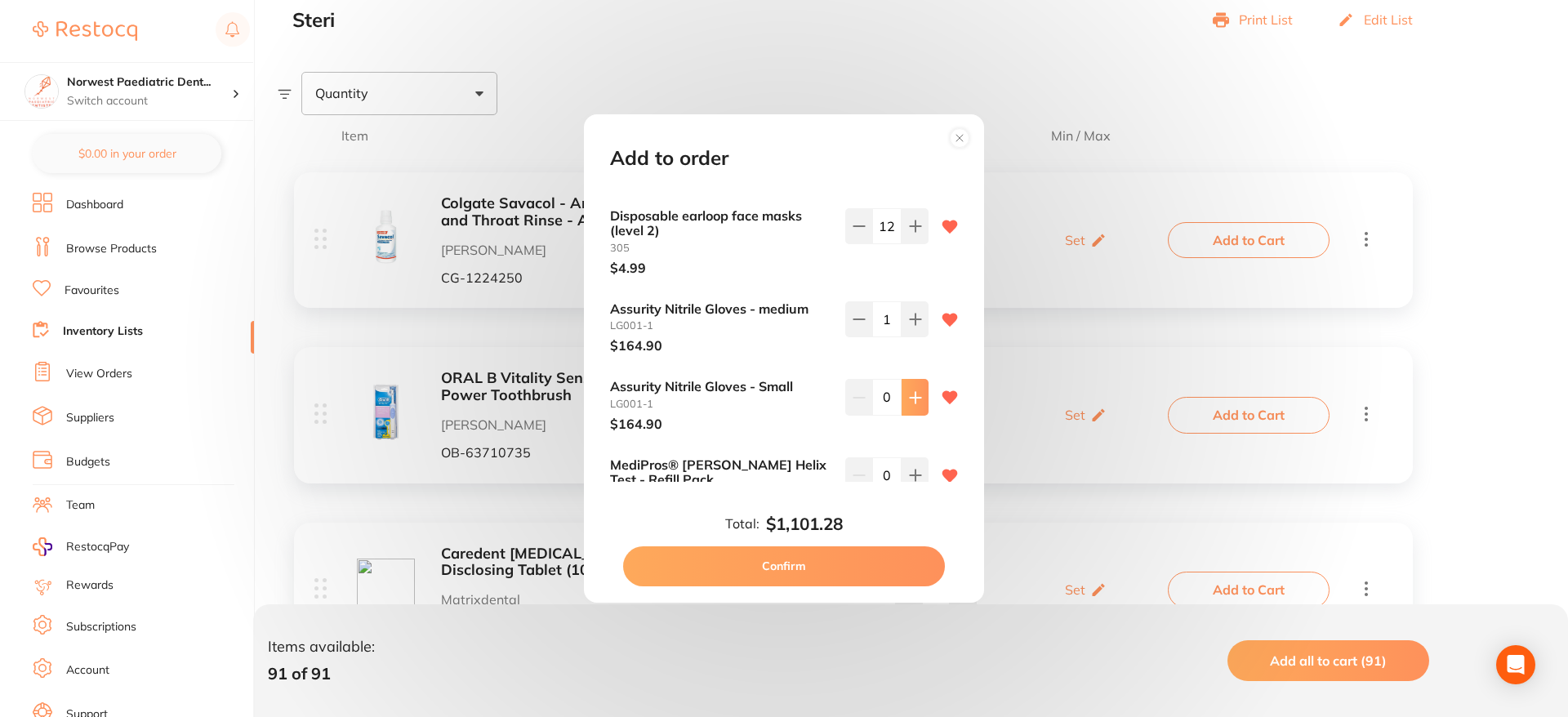
click at [909, 391] on icon at bounding box center [915, 397] width 13 height 13
type input "2"
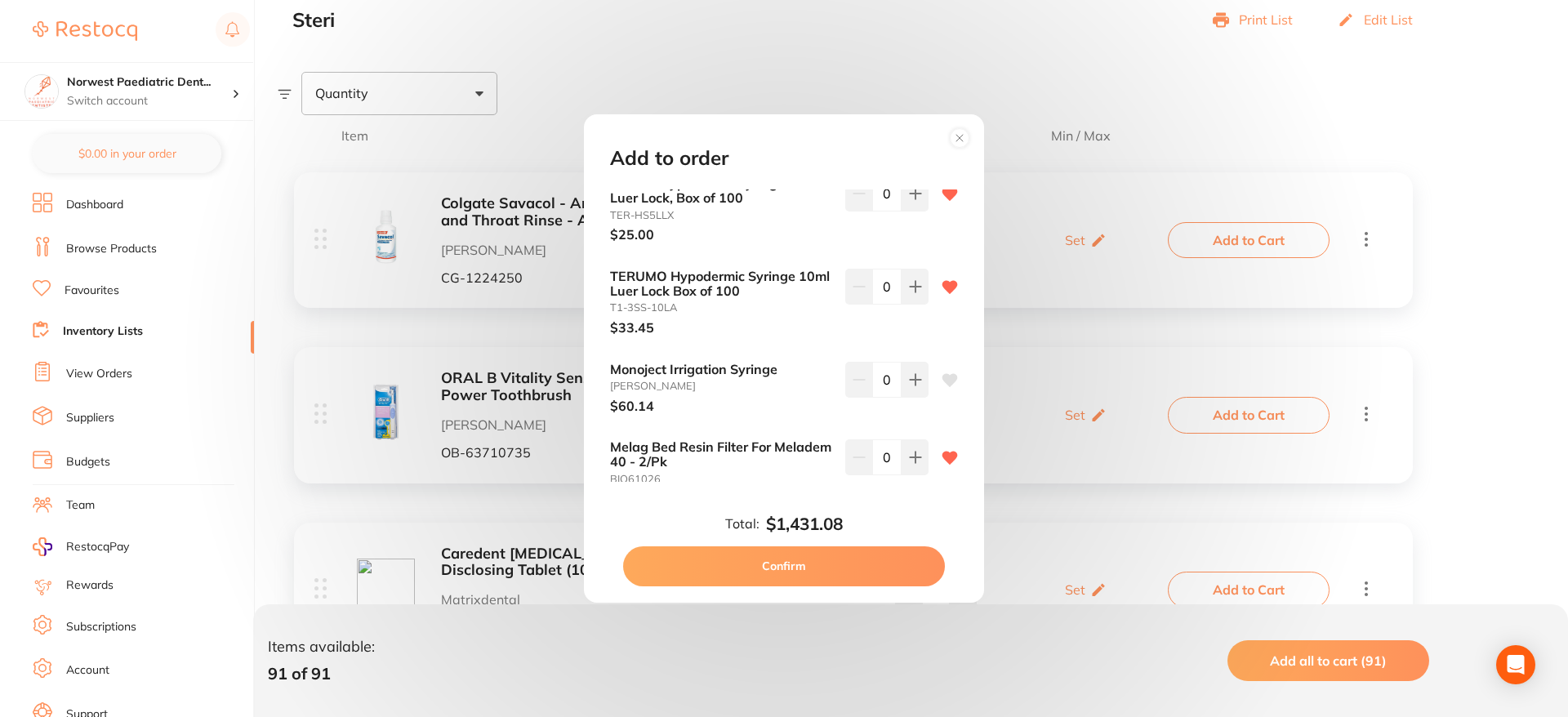
scroll to position [5142, 0]
click at [946, 372] on icon at bounding box center [950, 378] width 15 height 13
click at [907, 360] on button at bounding box center [915, 378] width 27 height 36
type input "1"
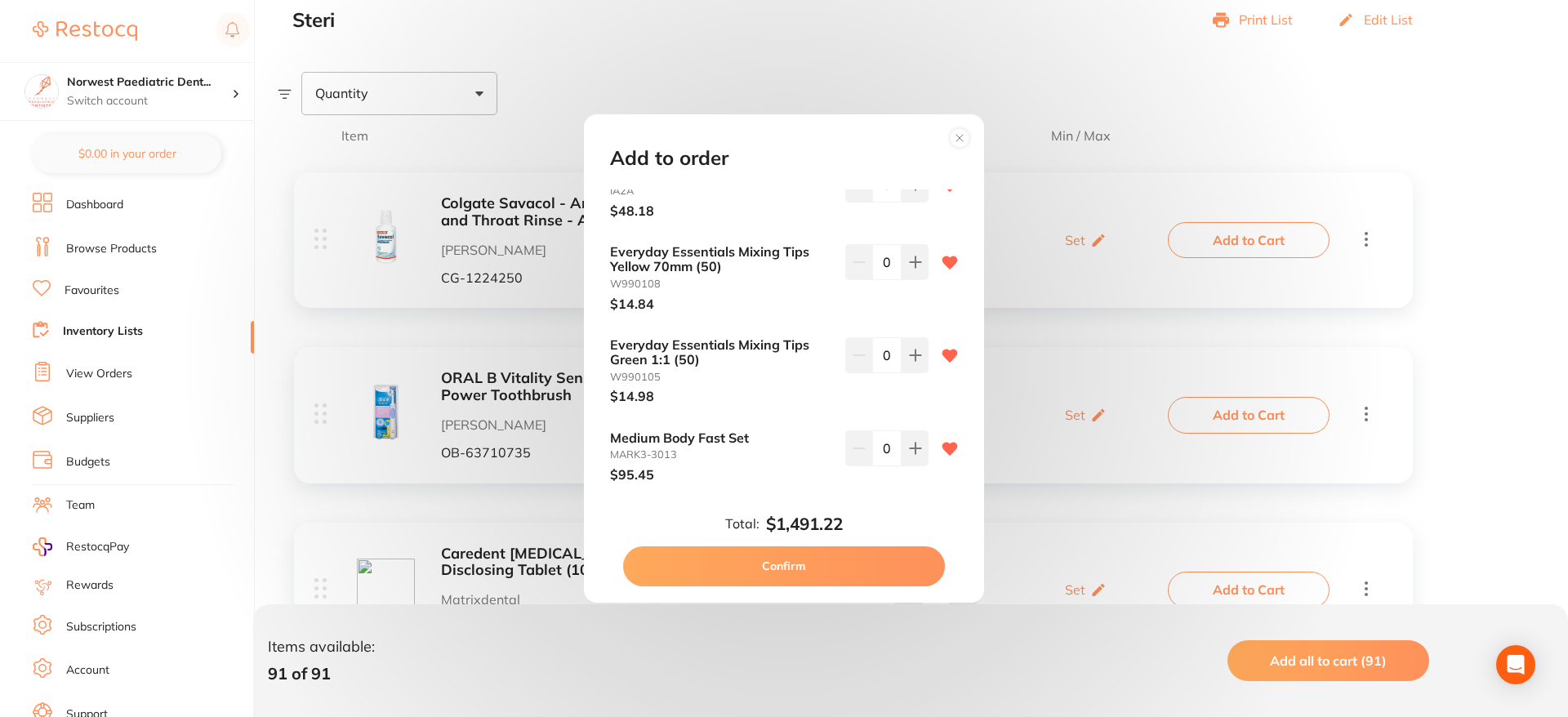
scroll to position [6829, 0]
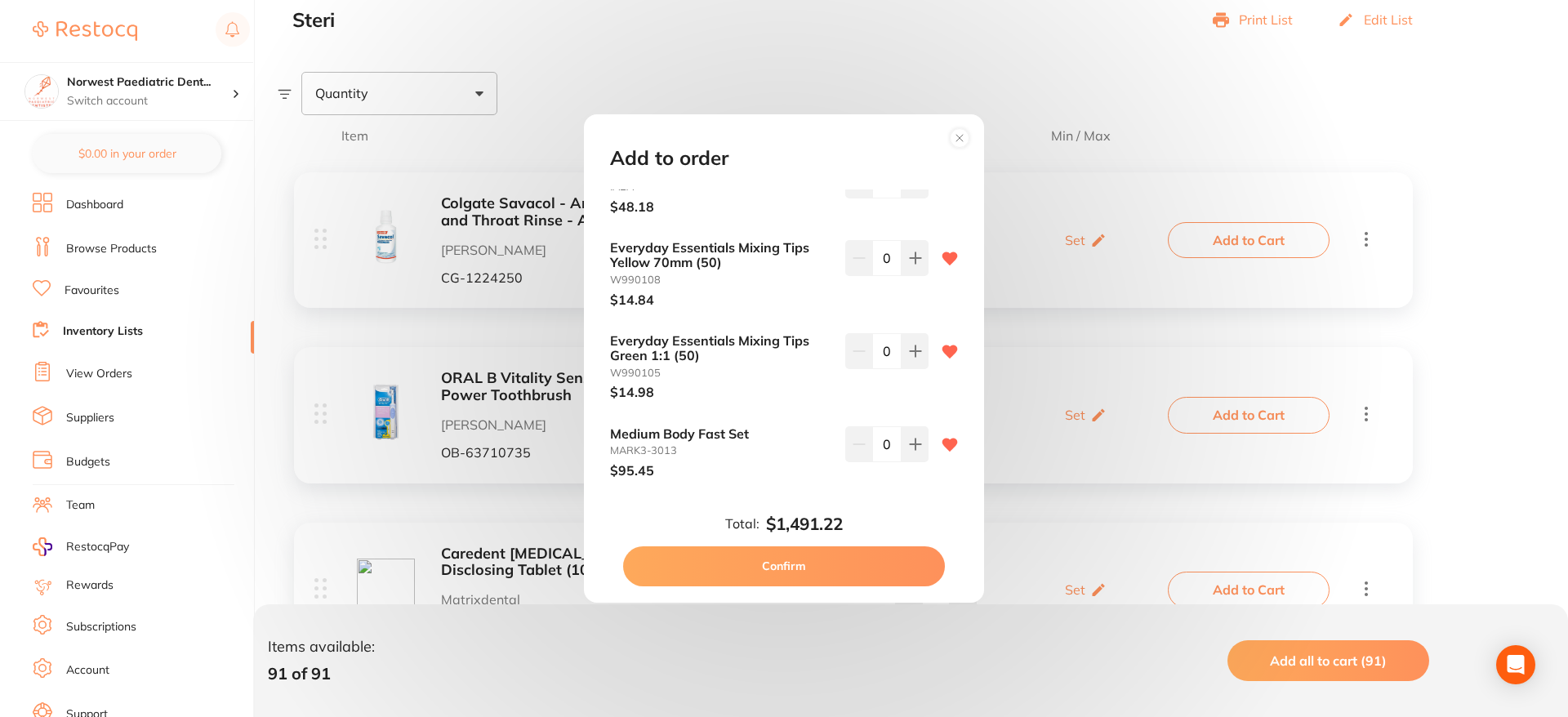
click at [945, 253] on icon at bounding box center [950, 259] width 15 height 13
click at [953, 251] on icon at bounding box center [950, 259] width 16 height 16
click at [952, 253] on icon at bounding box center [950, 259] width 15 height 13
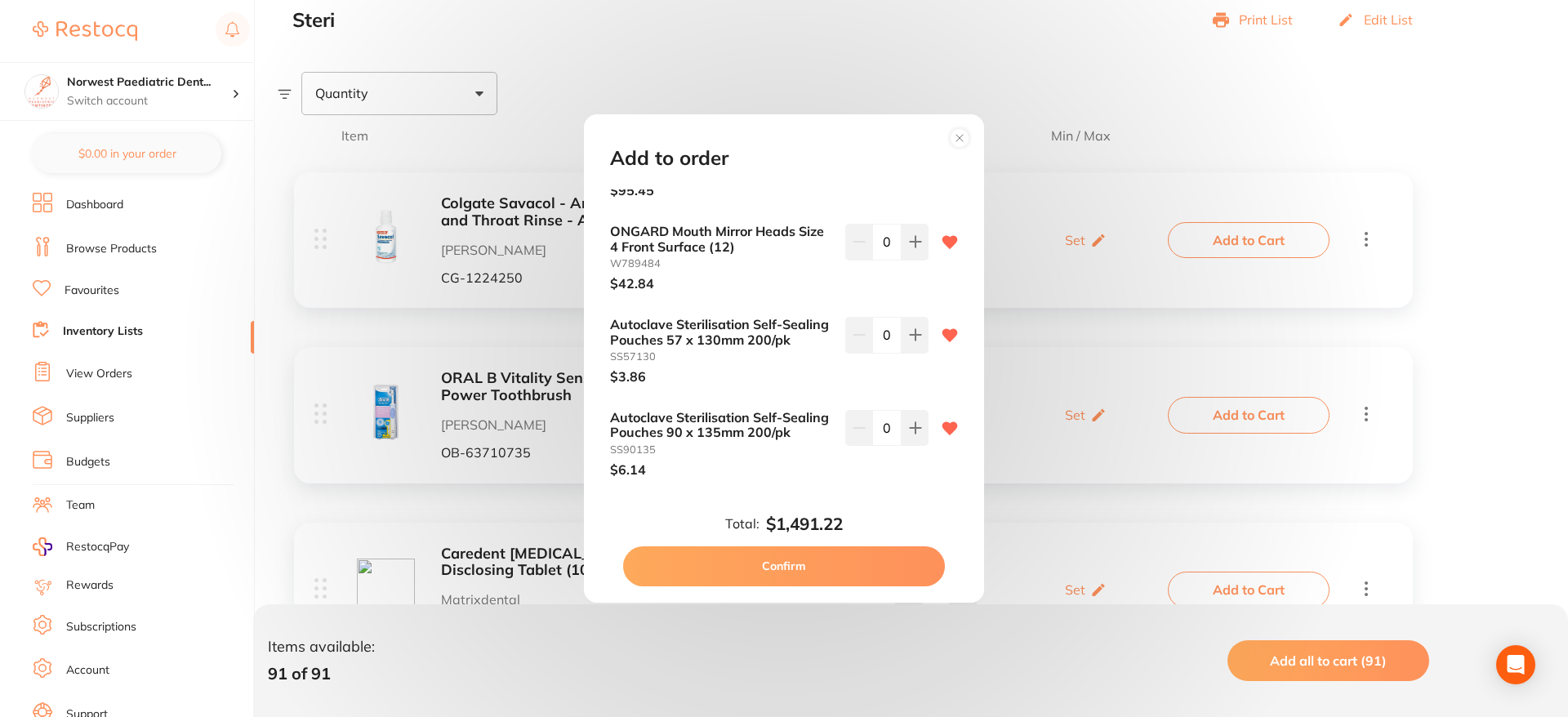
scroll to position [7111, 0]
click at [911, 328] on icon at bounding box center [915, 333] width 11 height 11
type input "1"
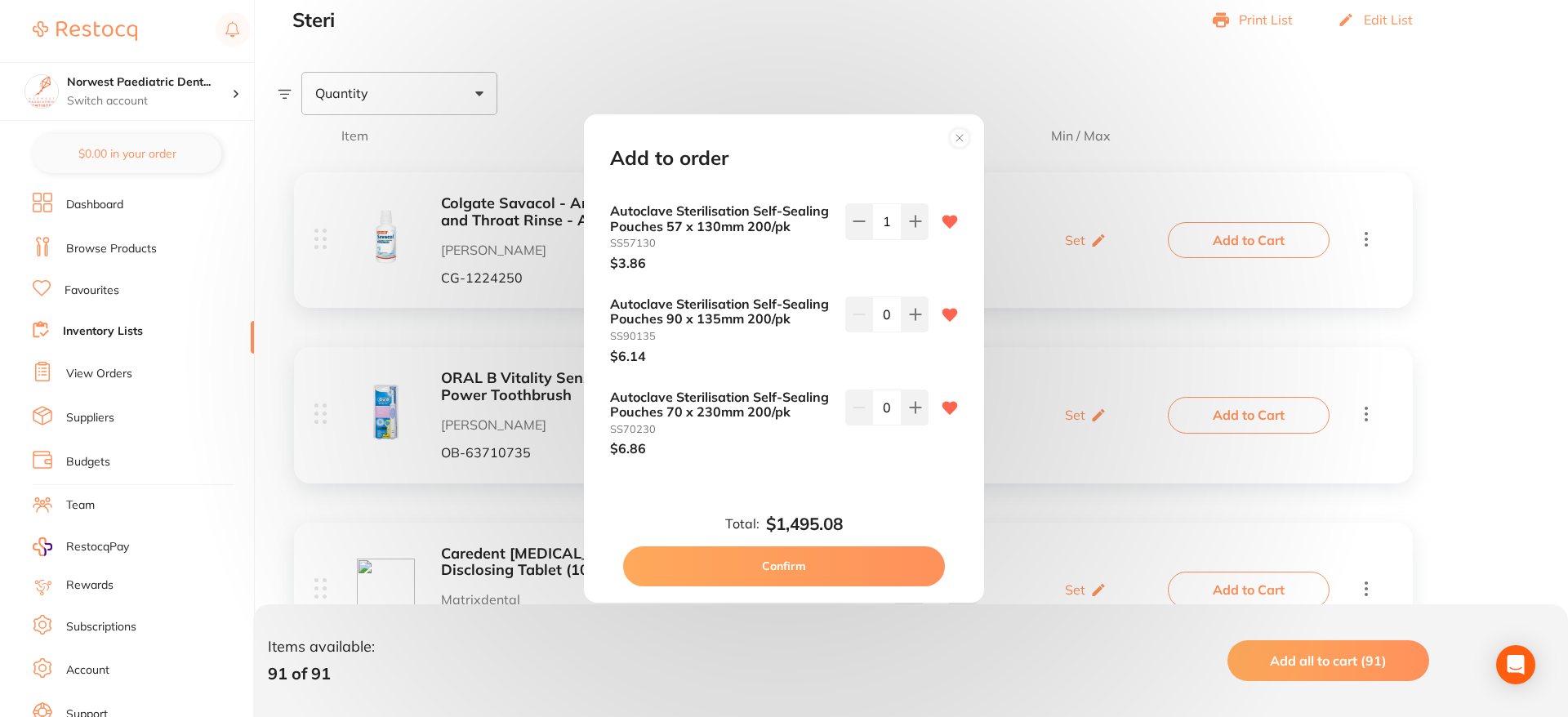
scroll to position [7224, 0]
click at [919, 297] on button at bounding box center [915, 313] width 27 height 36
type input "2"
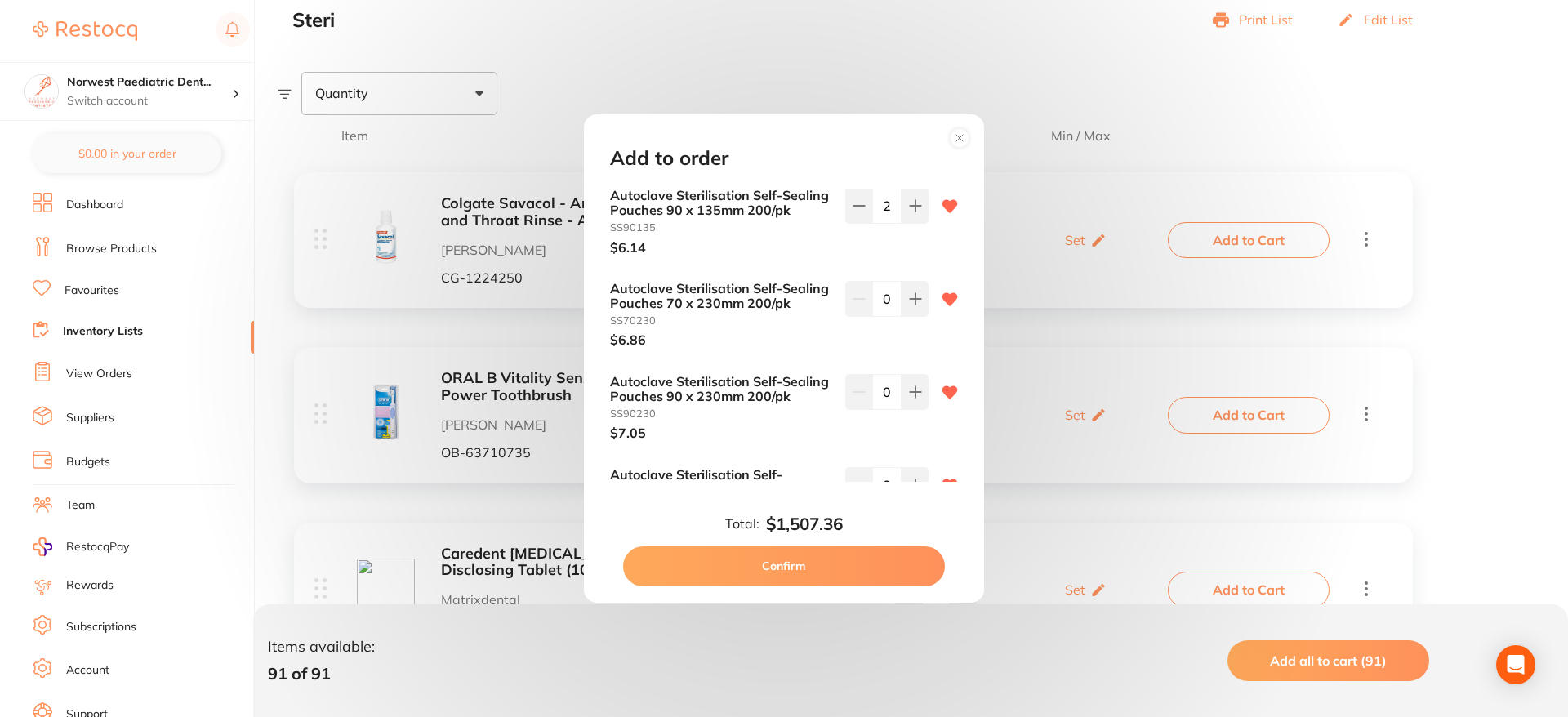
scroll to position [7334, 0]
click at [909, 292] on icon at bounding box center [915, 295] width 13 height 13
click at [909, 293] on icon at bounding box center [915, 295] width 13 height 13
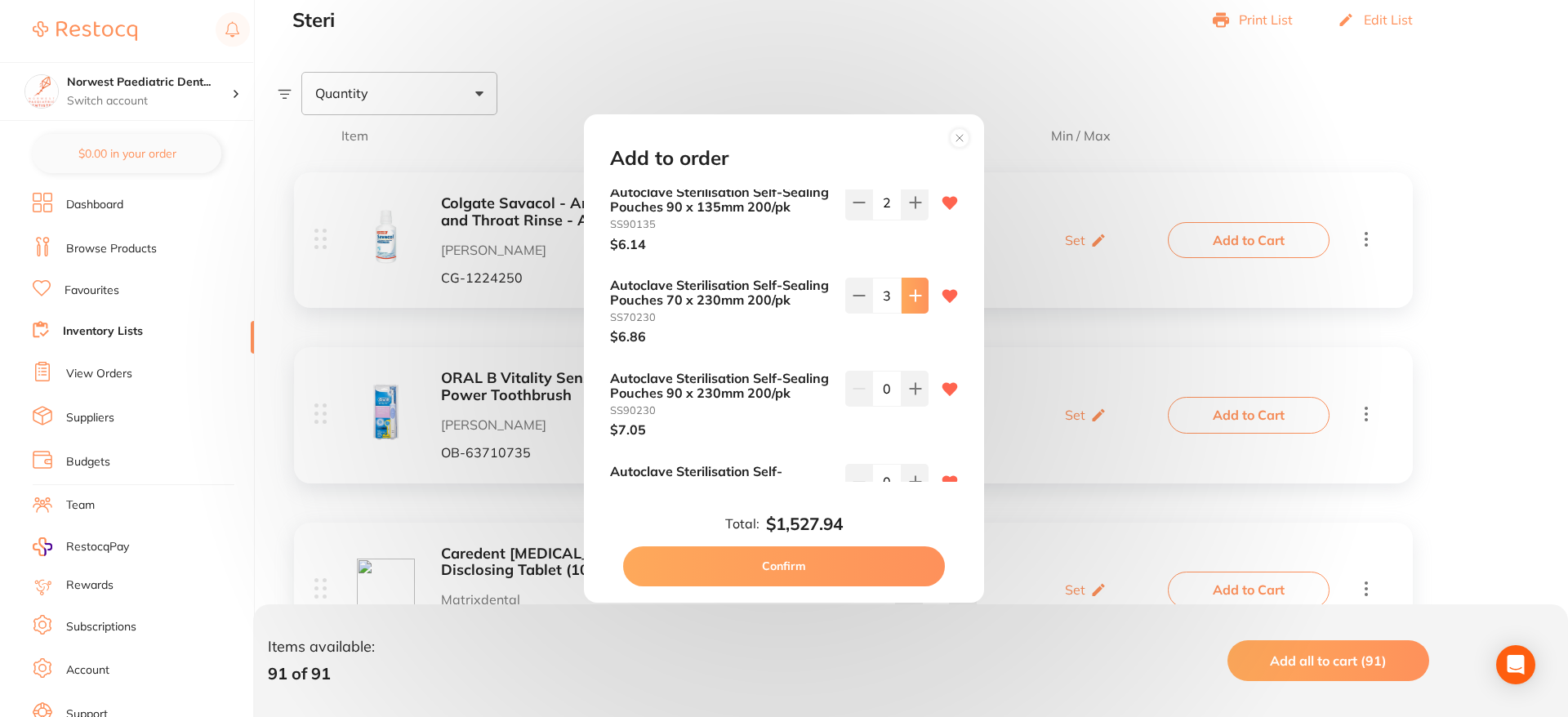
type input "4"
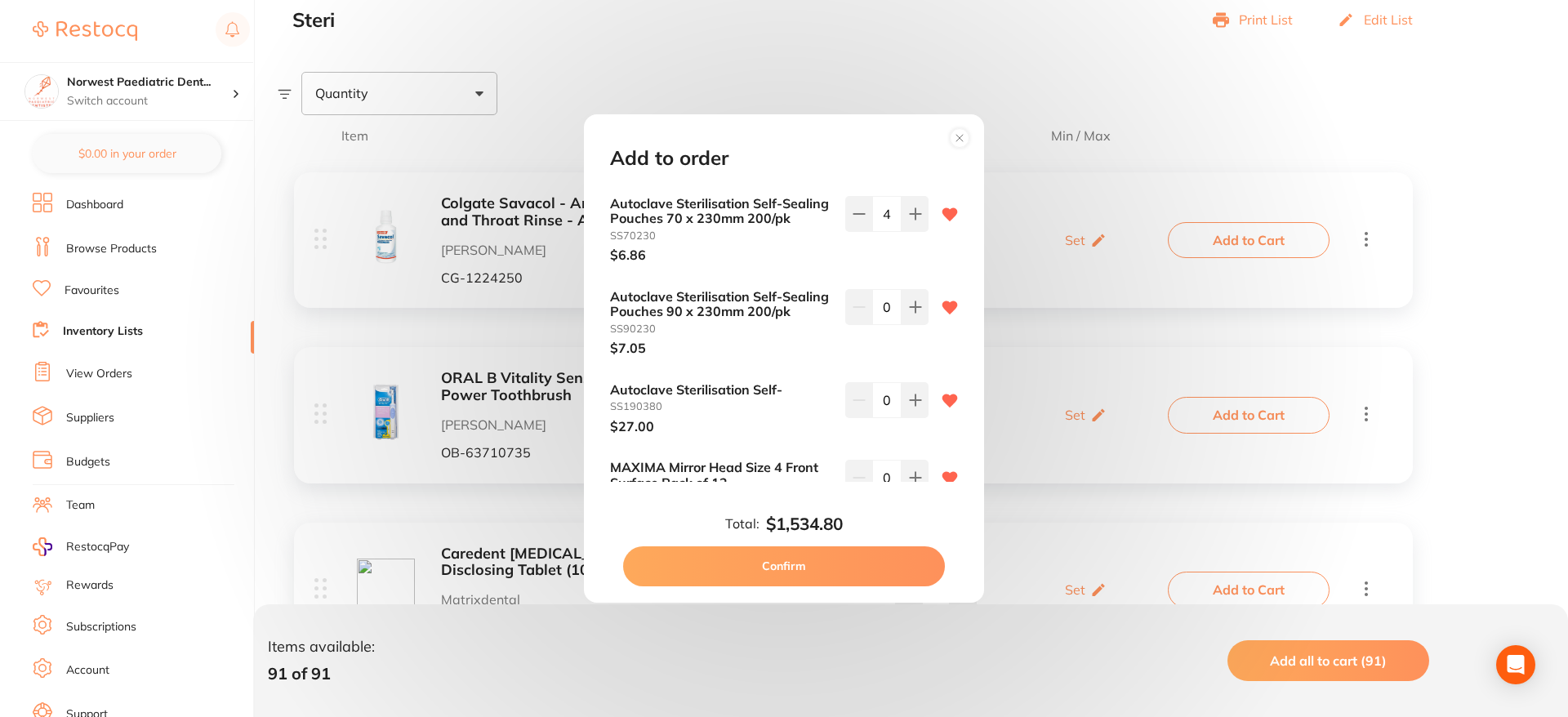
scroll to position [7482, 0]
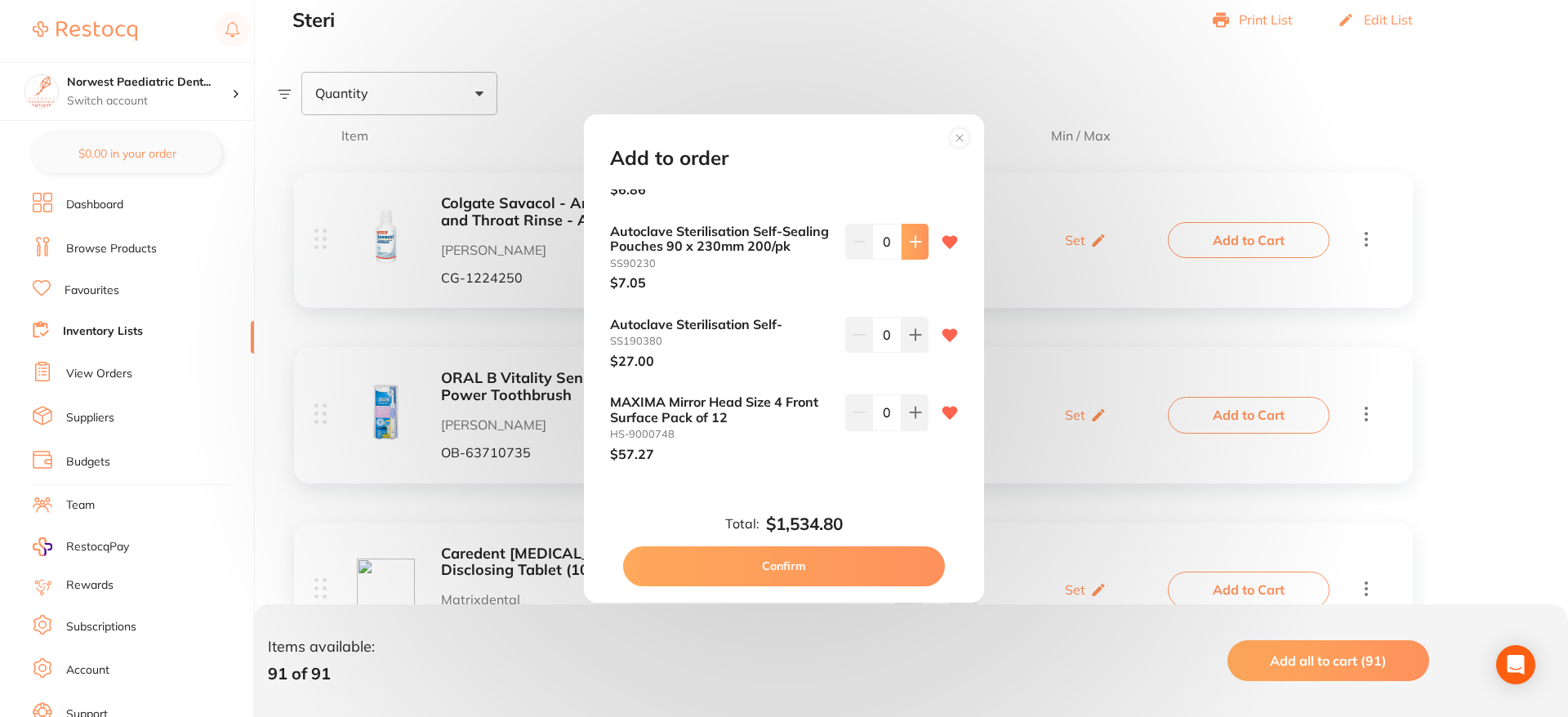
click at [914, 260] on button at bounding box center [915, 242] width 27 height 36
type input "1"
click at [919, 350] on button at bounding box center [915, 332] width 27 height 36
type input "1"
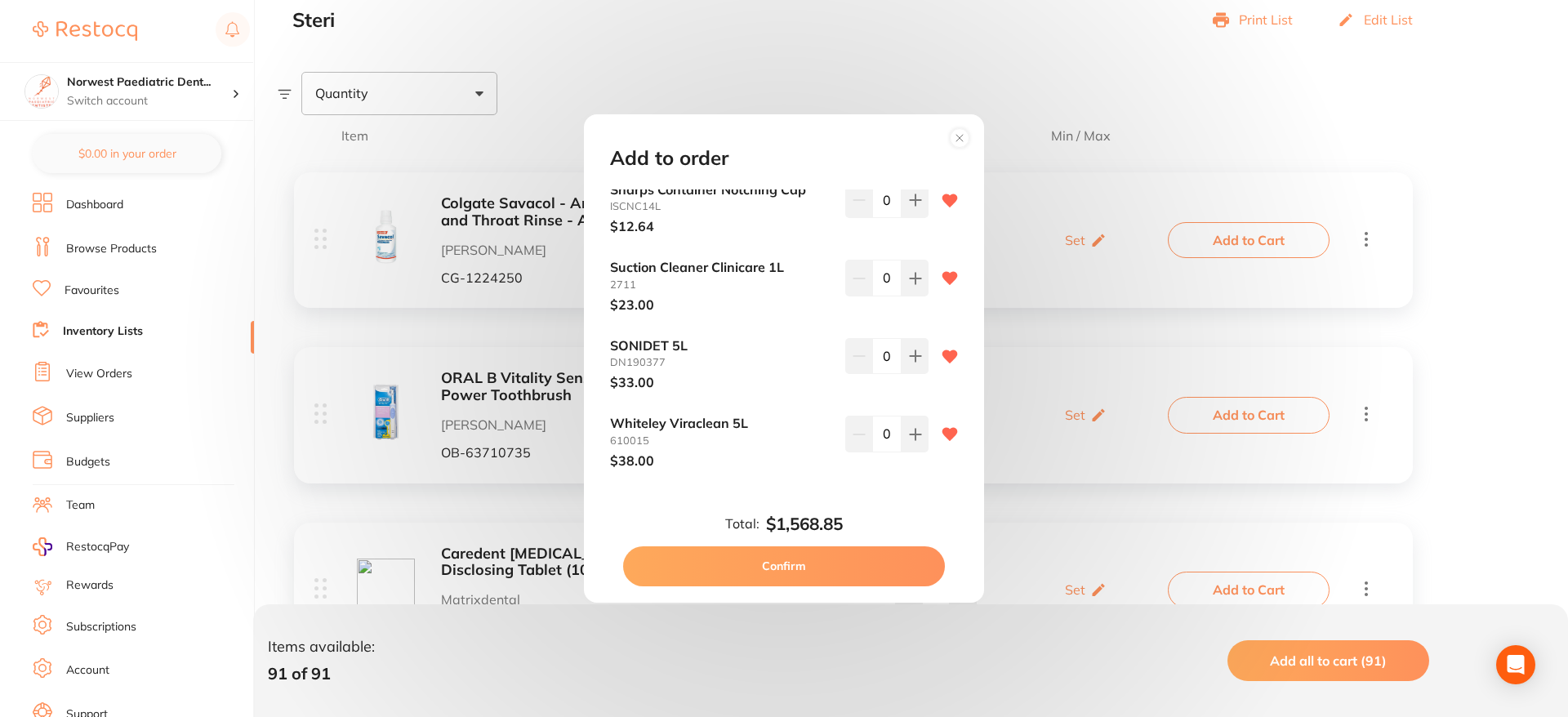
scroll to position [7788, 0]
click at [909, 284] on icon at bounding box center [915, 277] width 13 height 13
type input "1"
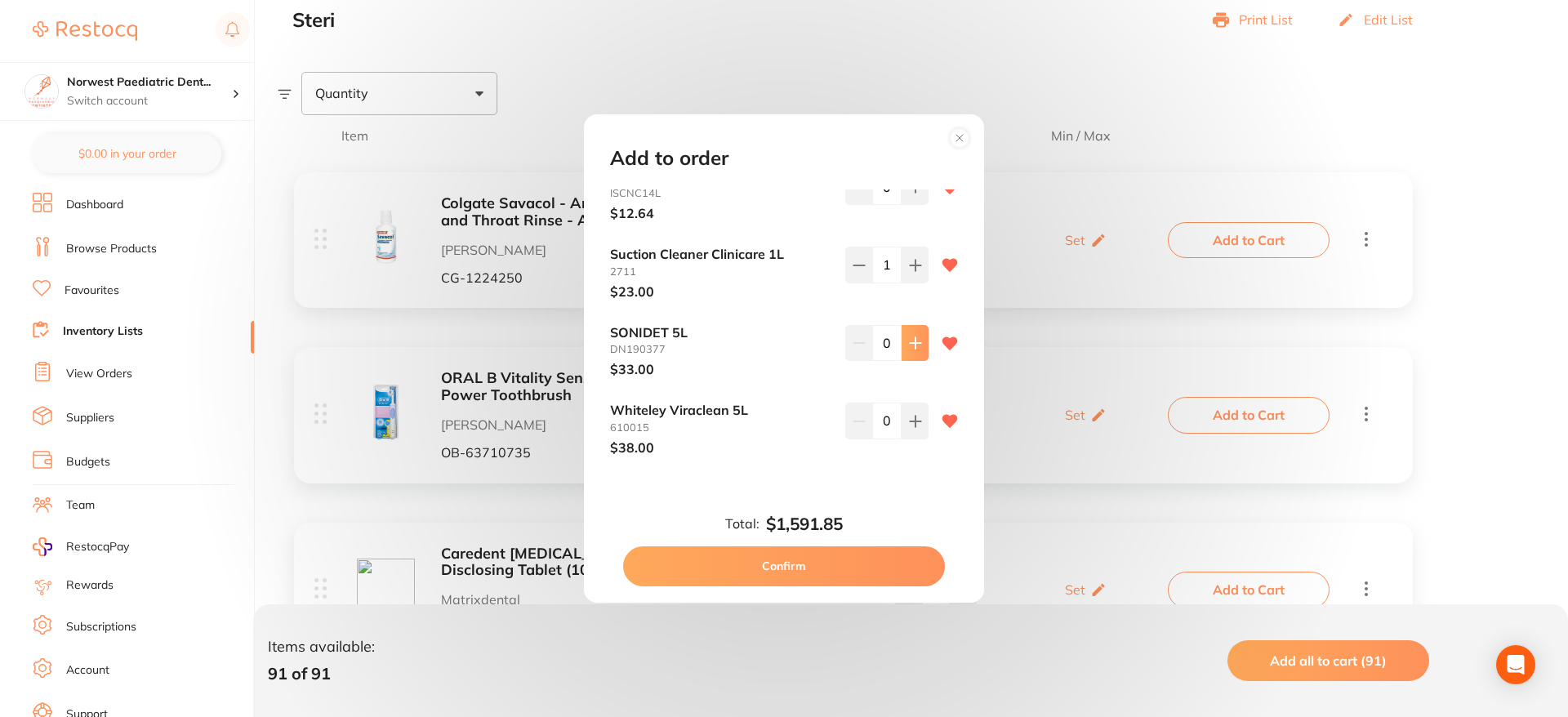
click at [910, 338] on icon at bounding box center [915, 343] width 13 height 13
type input "1"
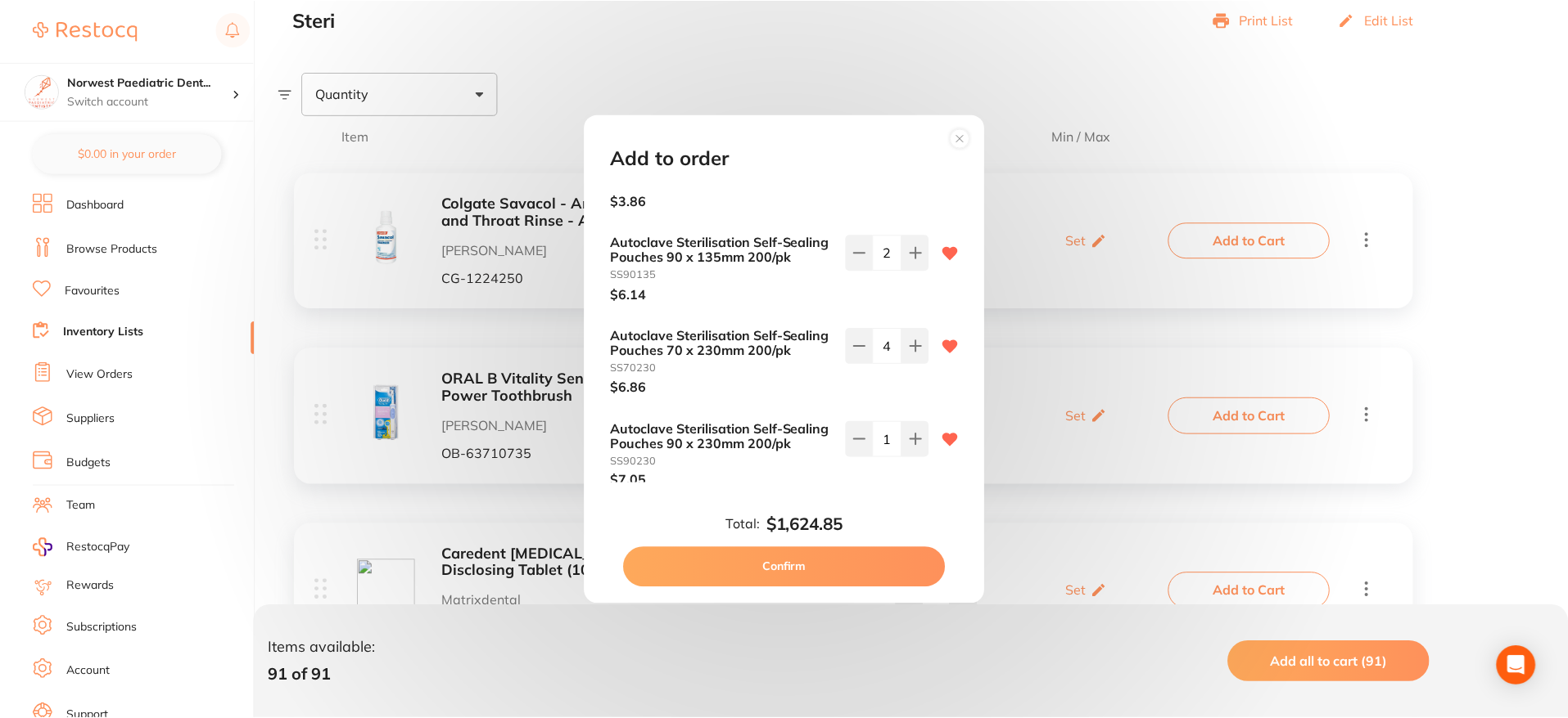
scroll to position [7291, 0]
click at [809, 576] on button "Confirm" at bounding box center [785, 566] width 323 height 39
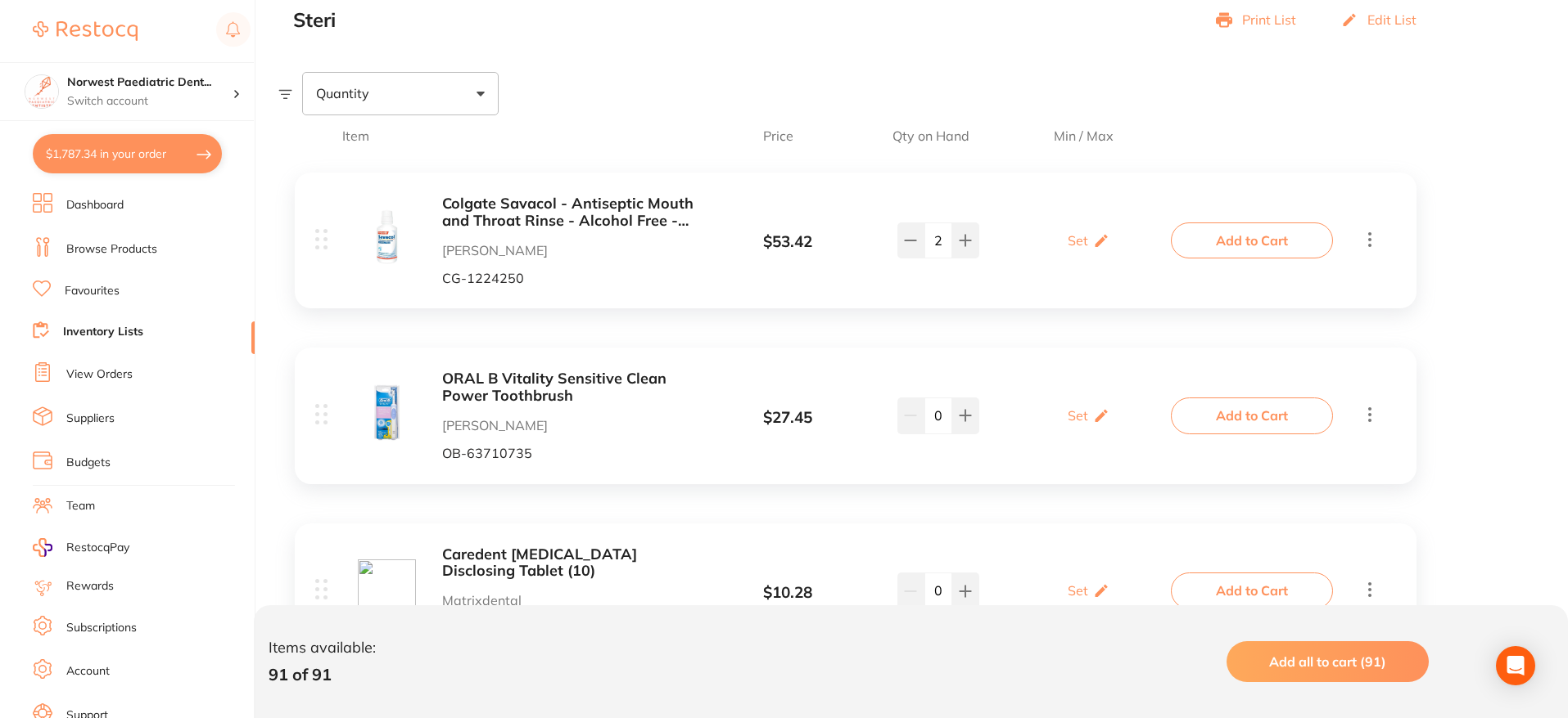
click at [121, 245] on link "Browse Products" at bounding box center [111, 250] width 90 height 16
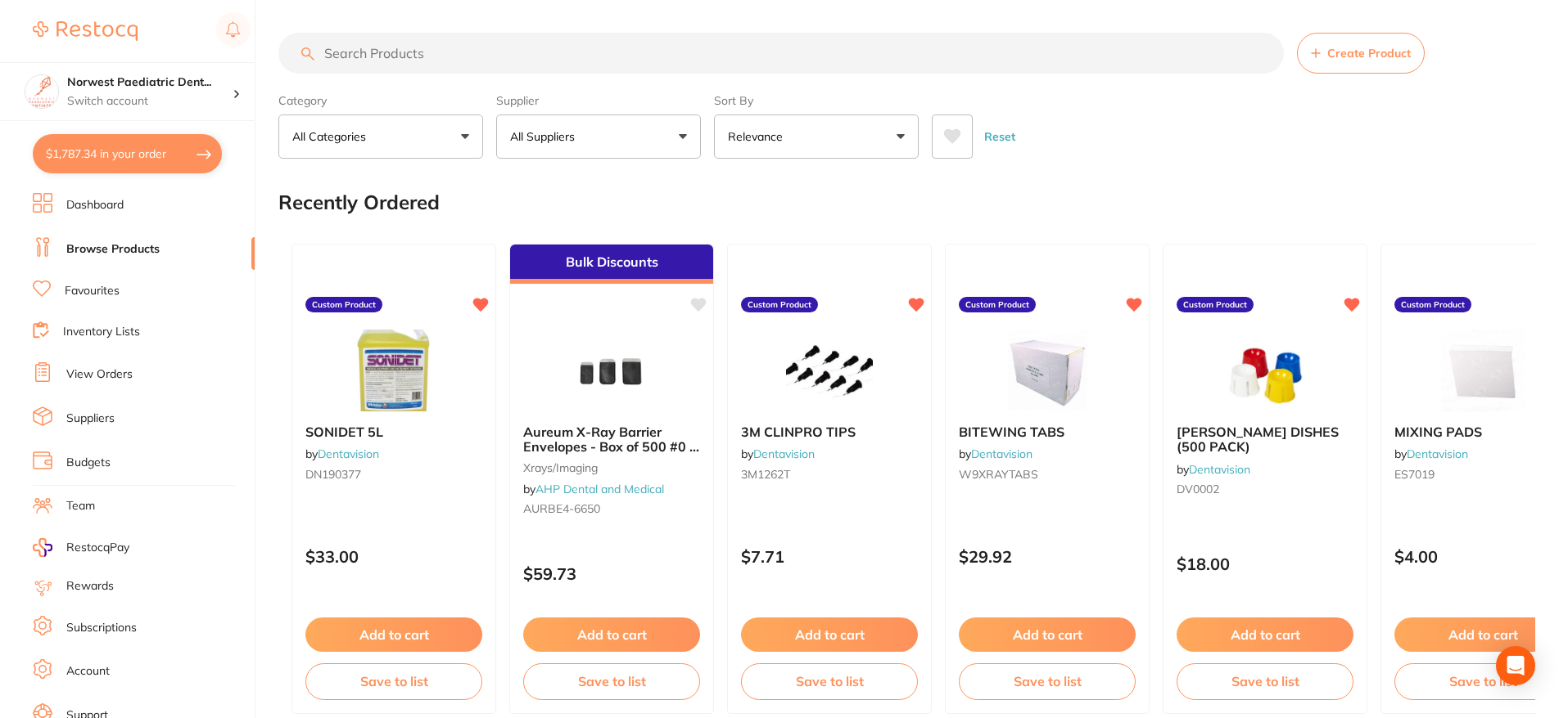
click at [118, 154] on button "$1,787.34 in your order" at bounding box center [127, 153] width 189 height 39
checkbox input "true"
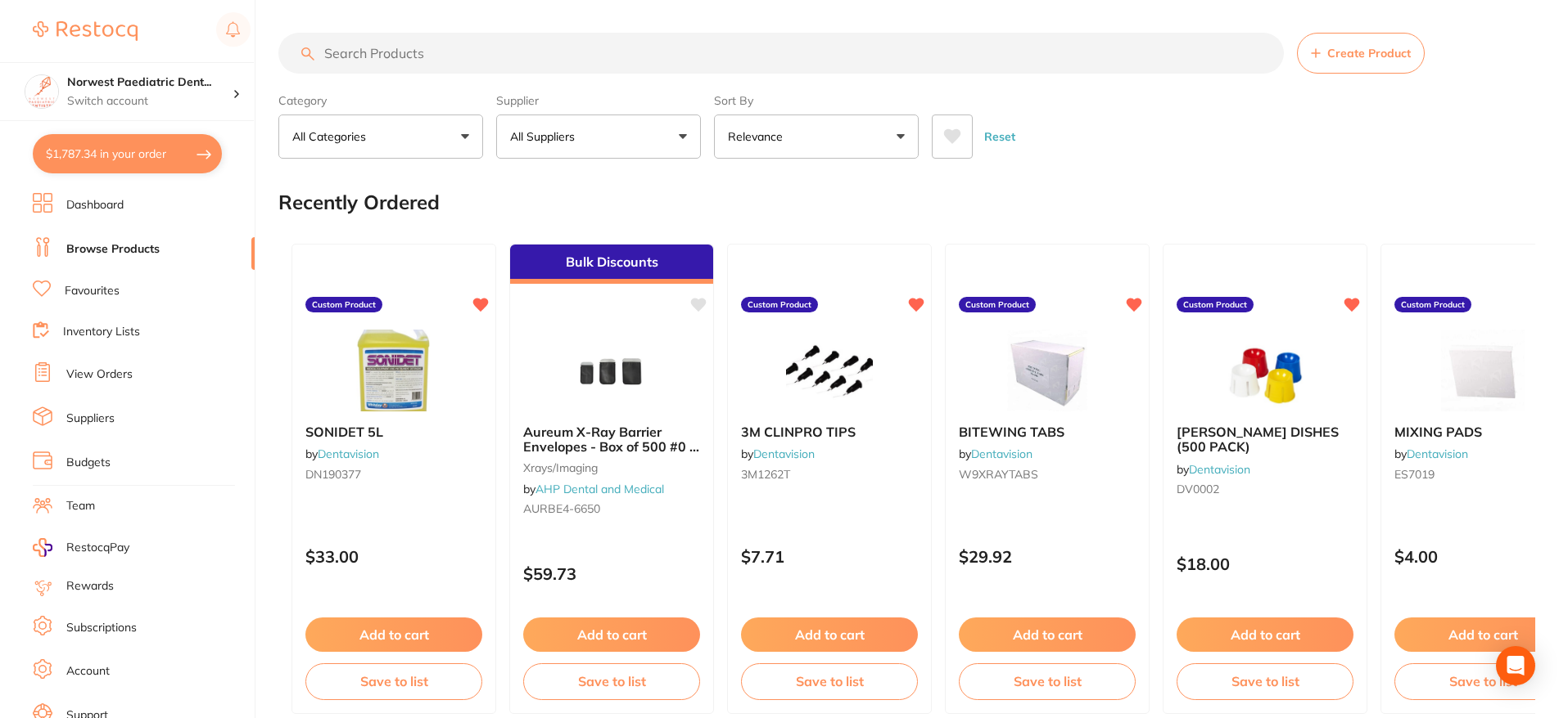
checkbox input "true"
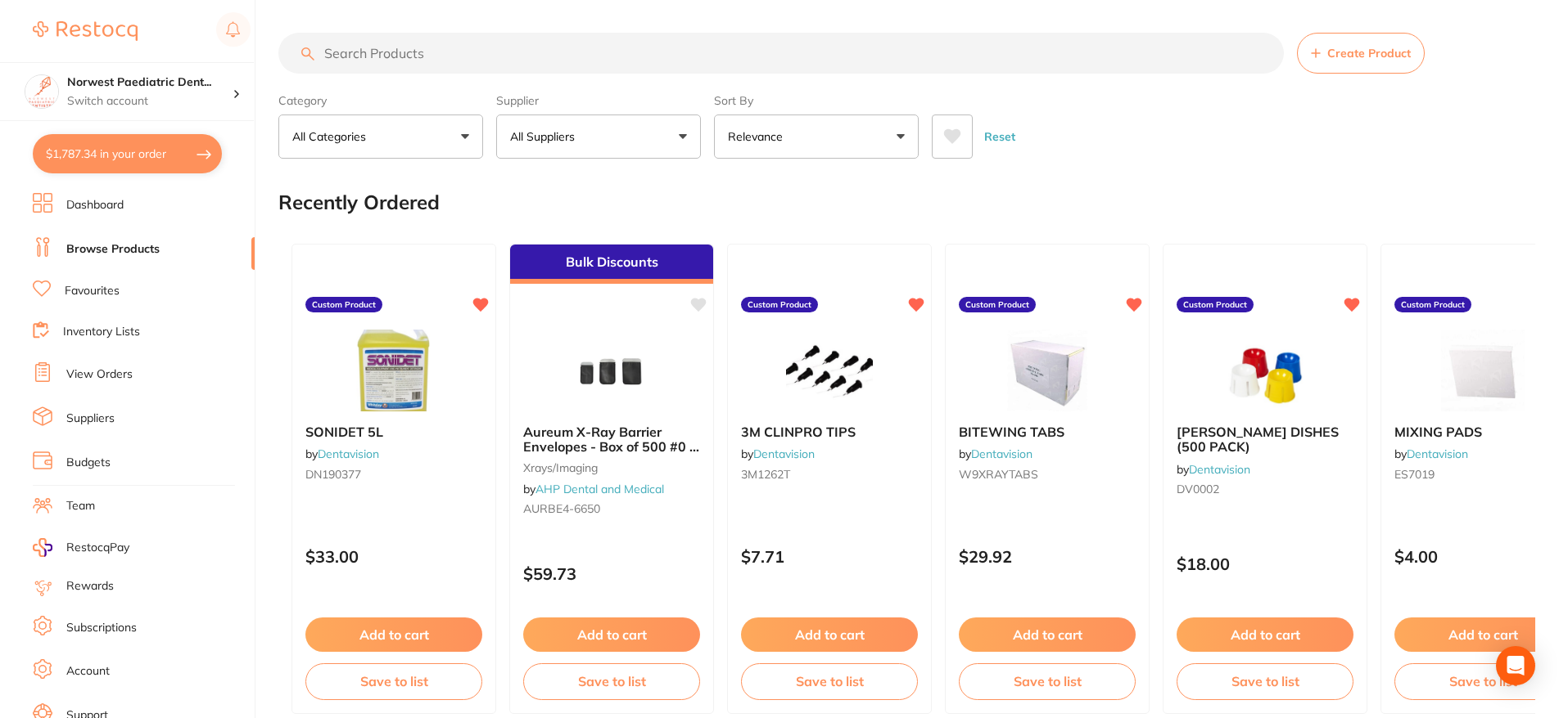
checkbox input "true"
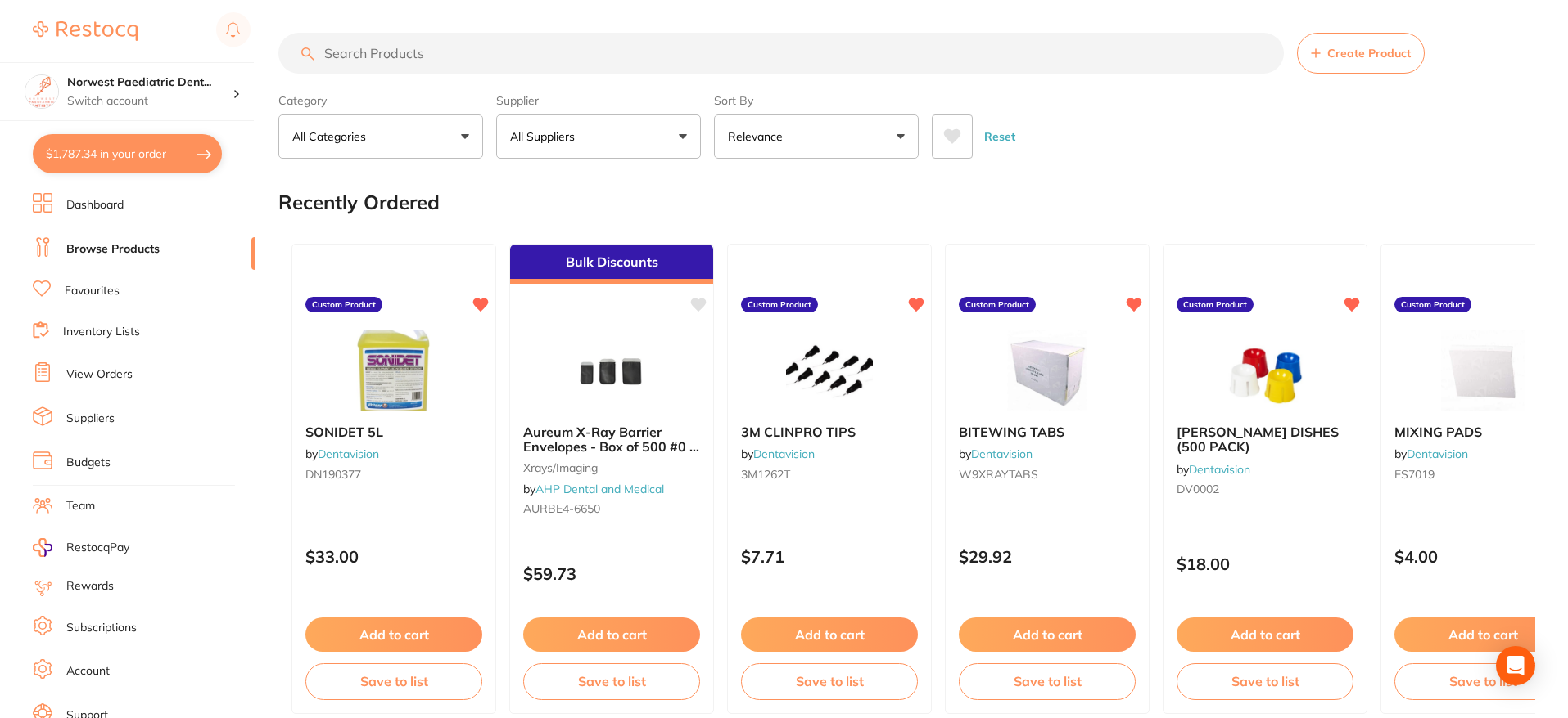
checkbox input "true"
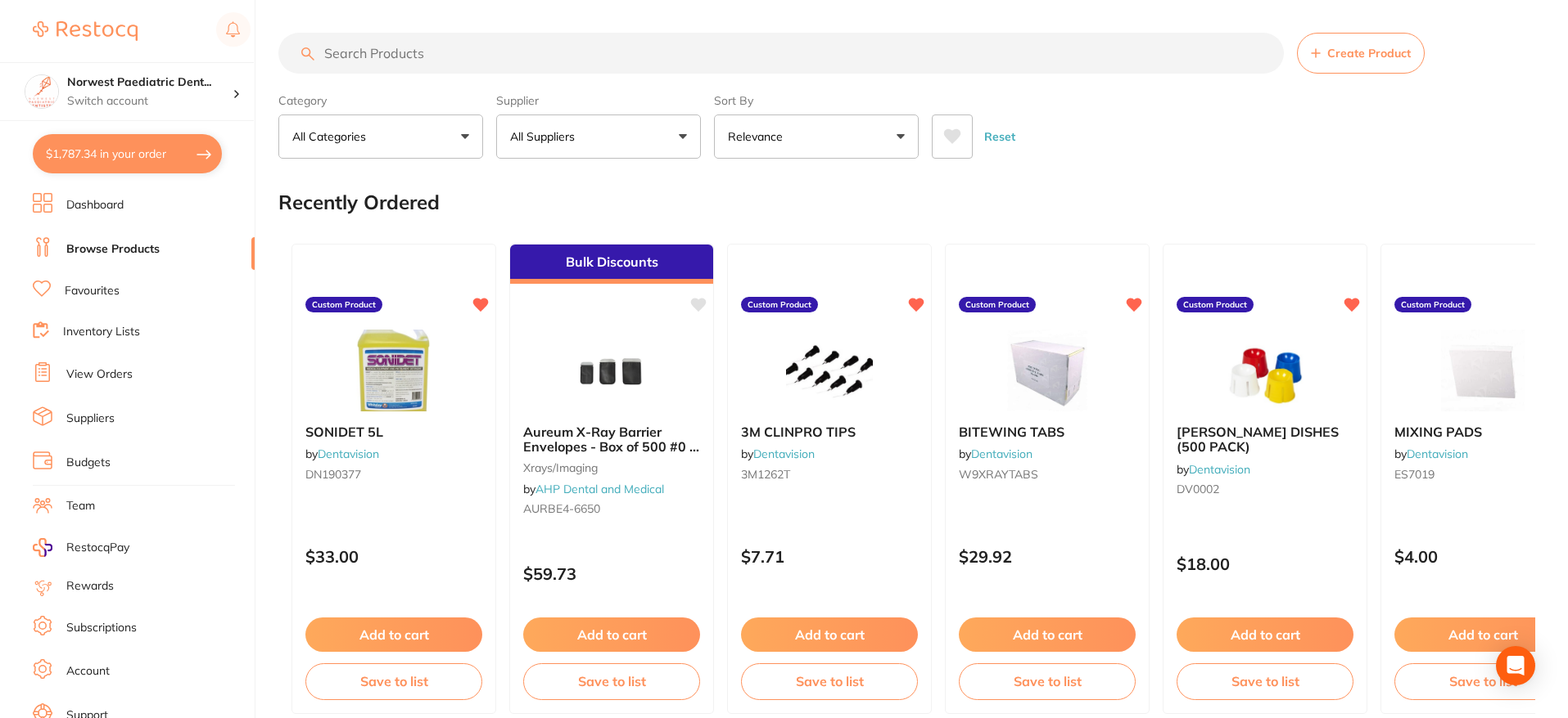
checkbox input "true"
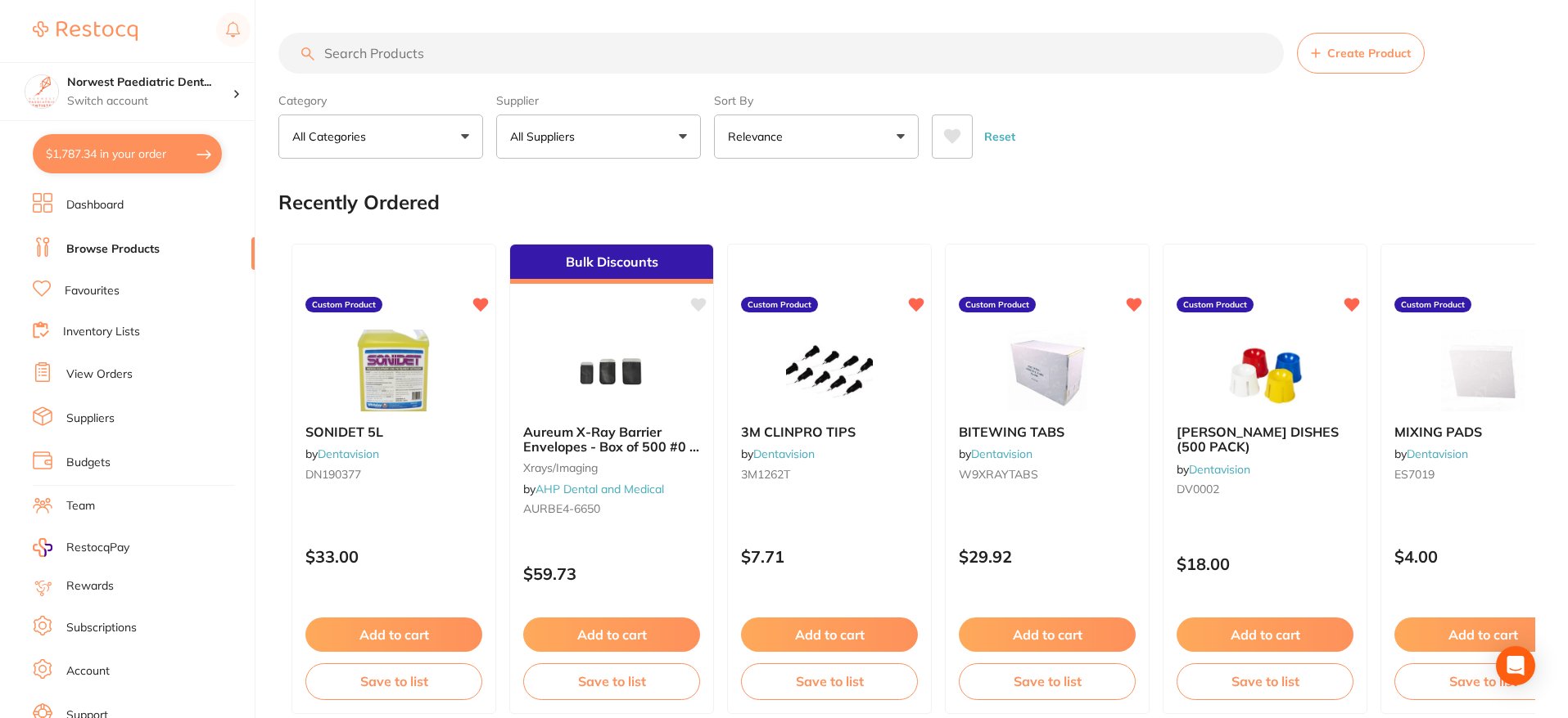
checkbox input "true"
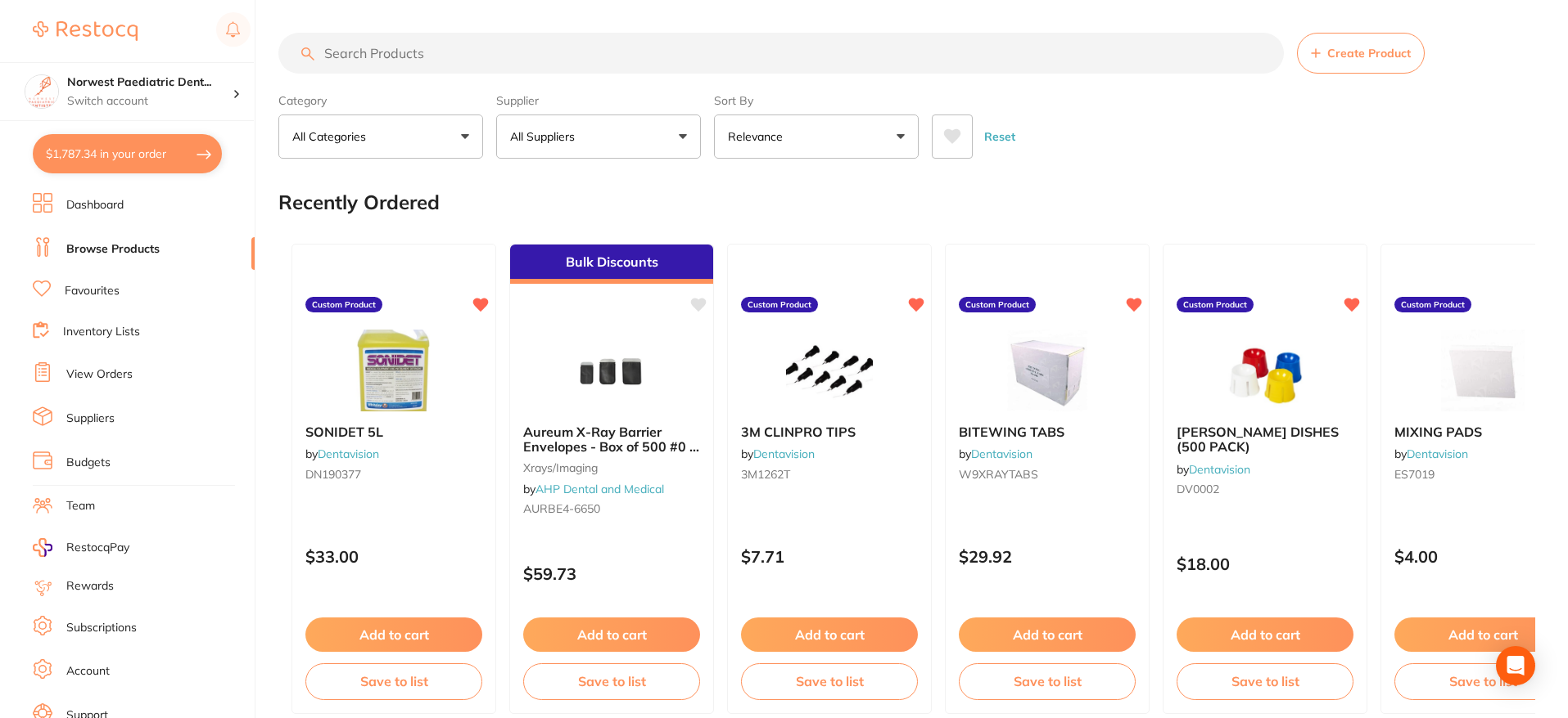
checkbox input "true"
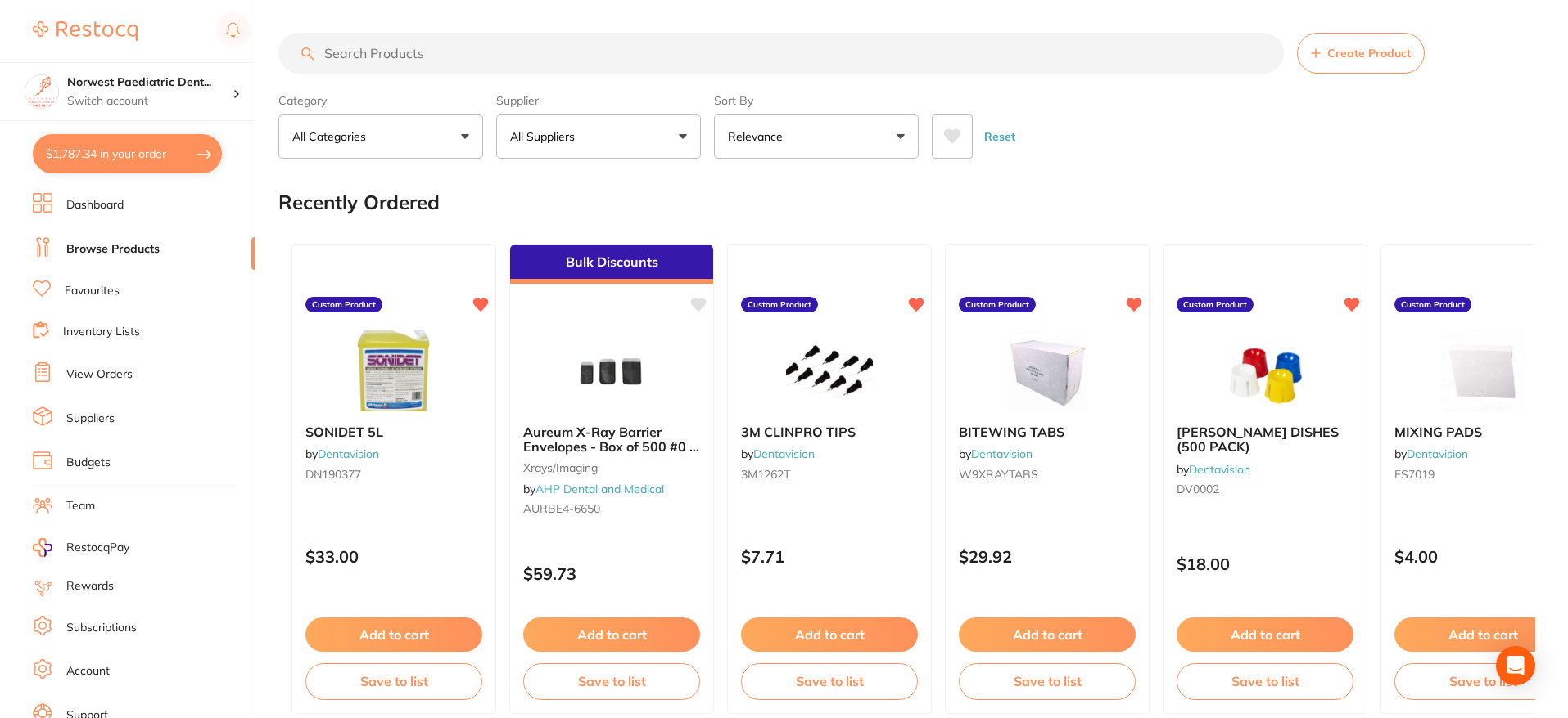
checkbox input "true"
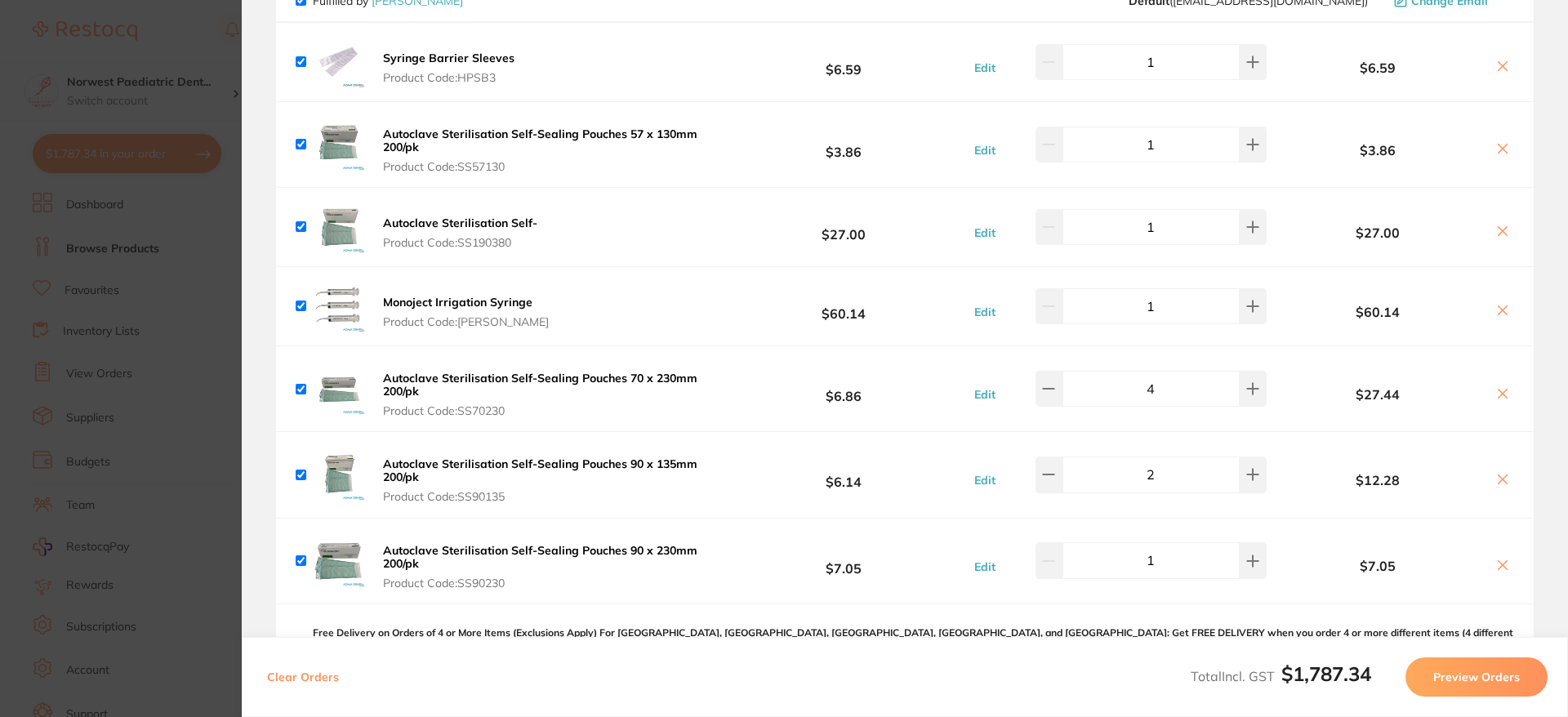
scroll to position [166, 0]
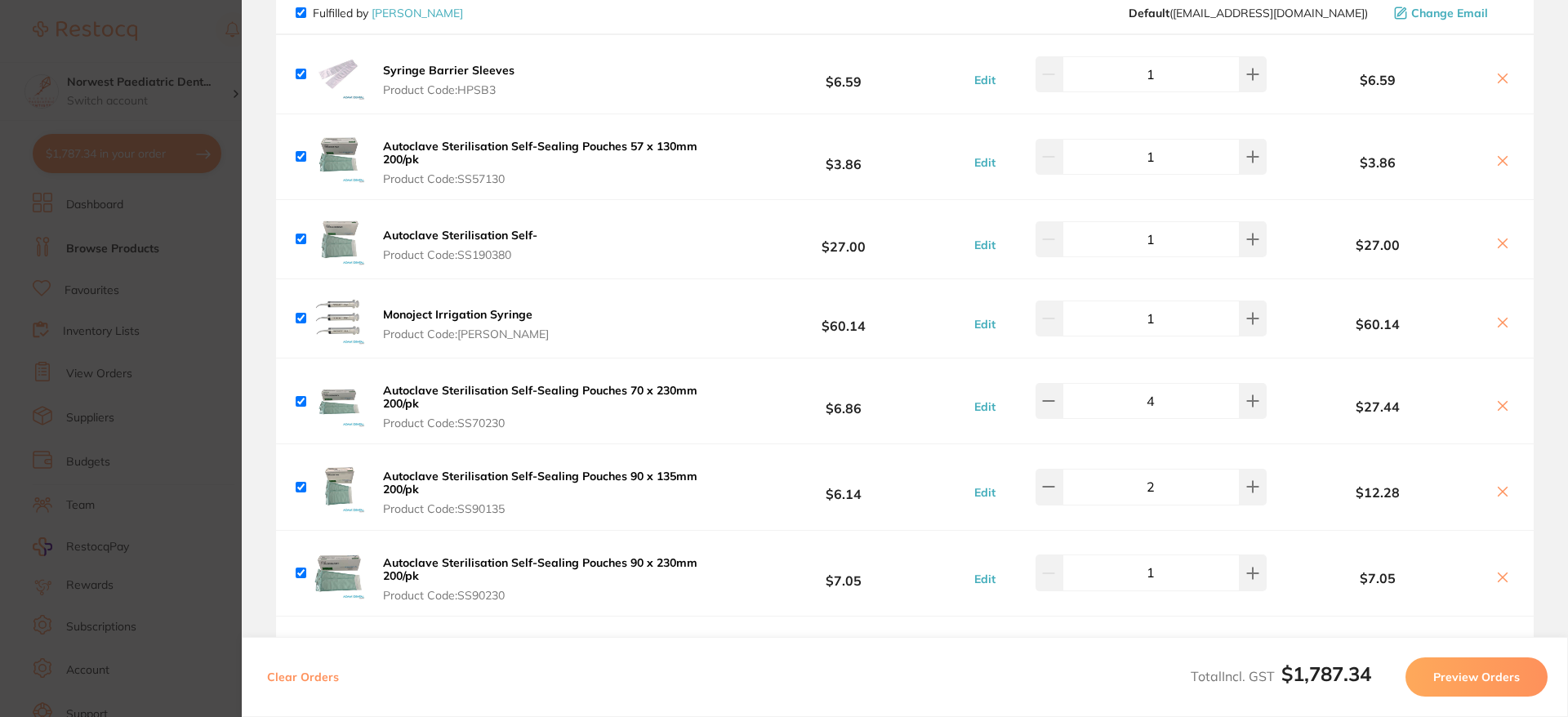
click at [468, 234] on b "Autoclave Sterilisation Self-" at bounding box center [459, 235] width 154 height 14
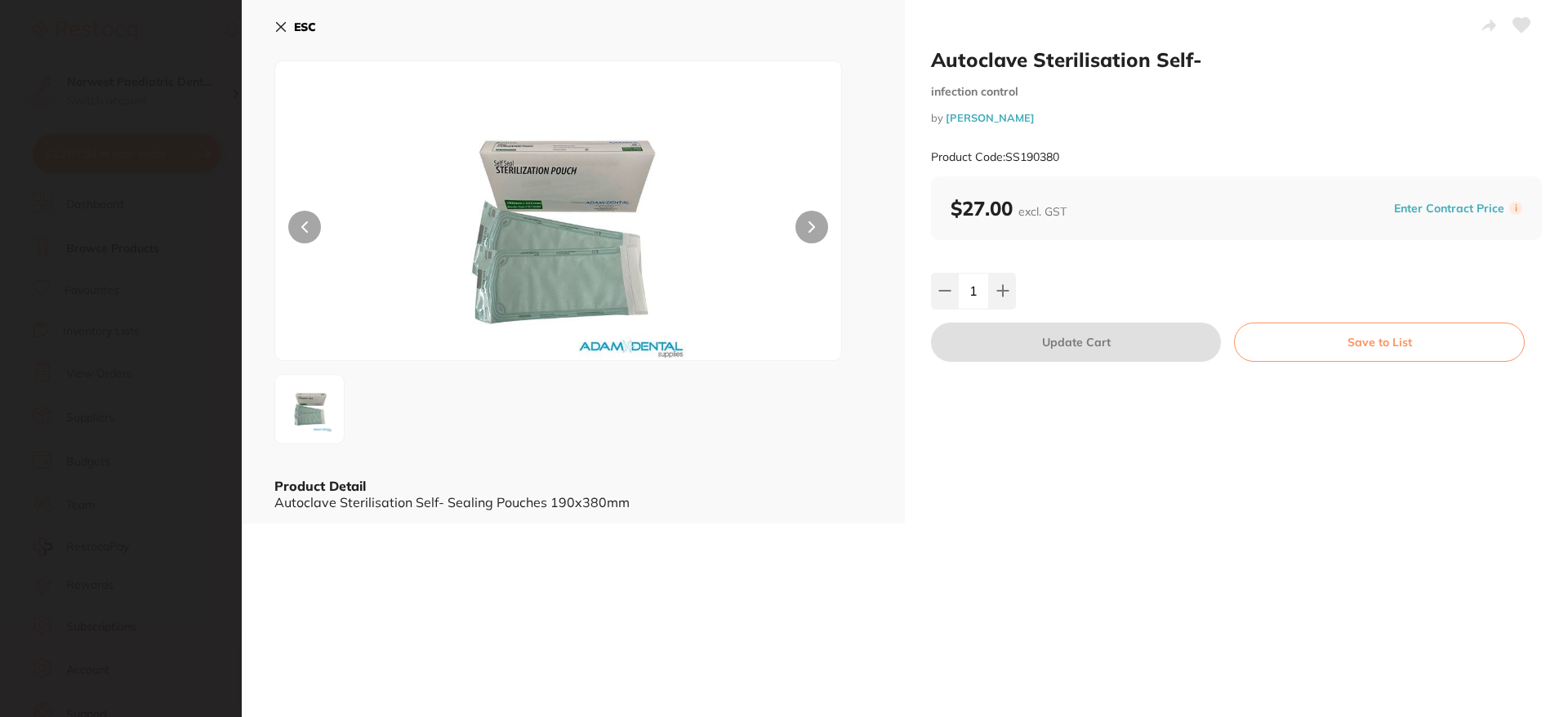
drag, startPoint x: 305, startPoint y: 29, endPoint x: 594, endPoint y: 322, distance: 411.5
click at [305, 29] on b "ESC" at bounding box center [305, 27] width 22 height 14
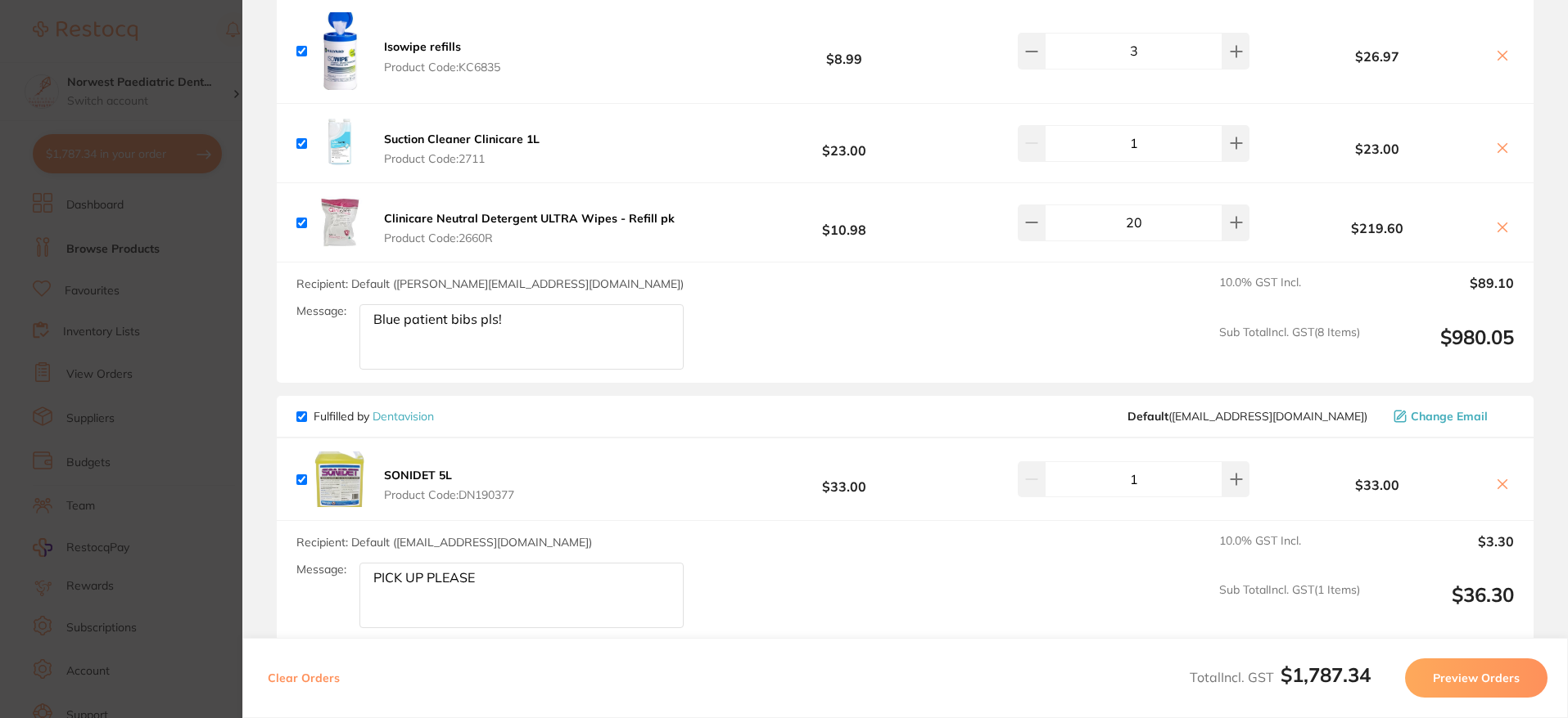
scroll to position [2269, 0]
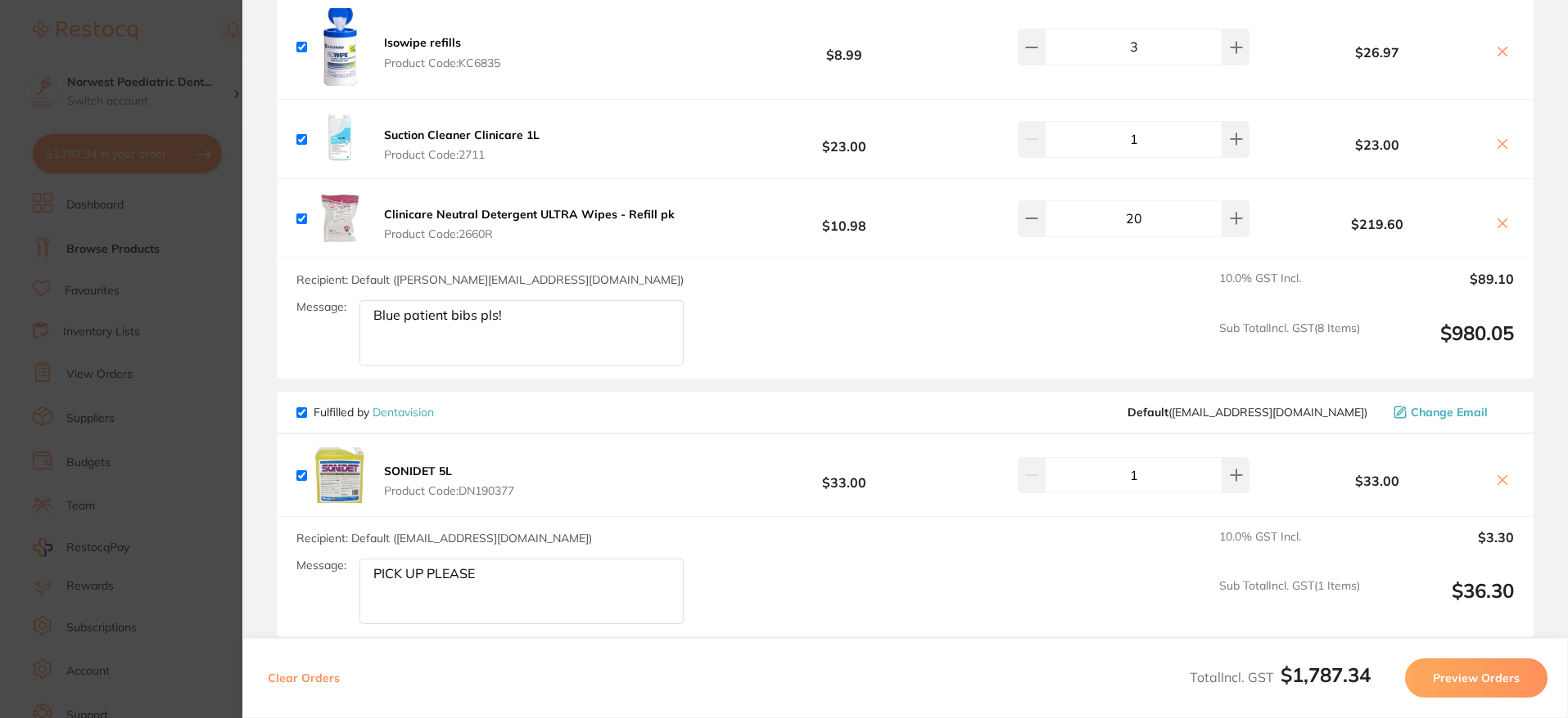
drag, startPoint x: 559, startPoint y: 311, endPoint x: 338, endPoint y: 304, distance: 221.1
click at [338, 304] on div "Message: Blue patient bibs pls!" at bounding box center [497, 333] width 400 height 65
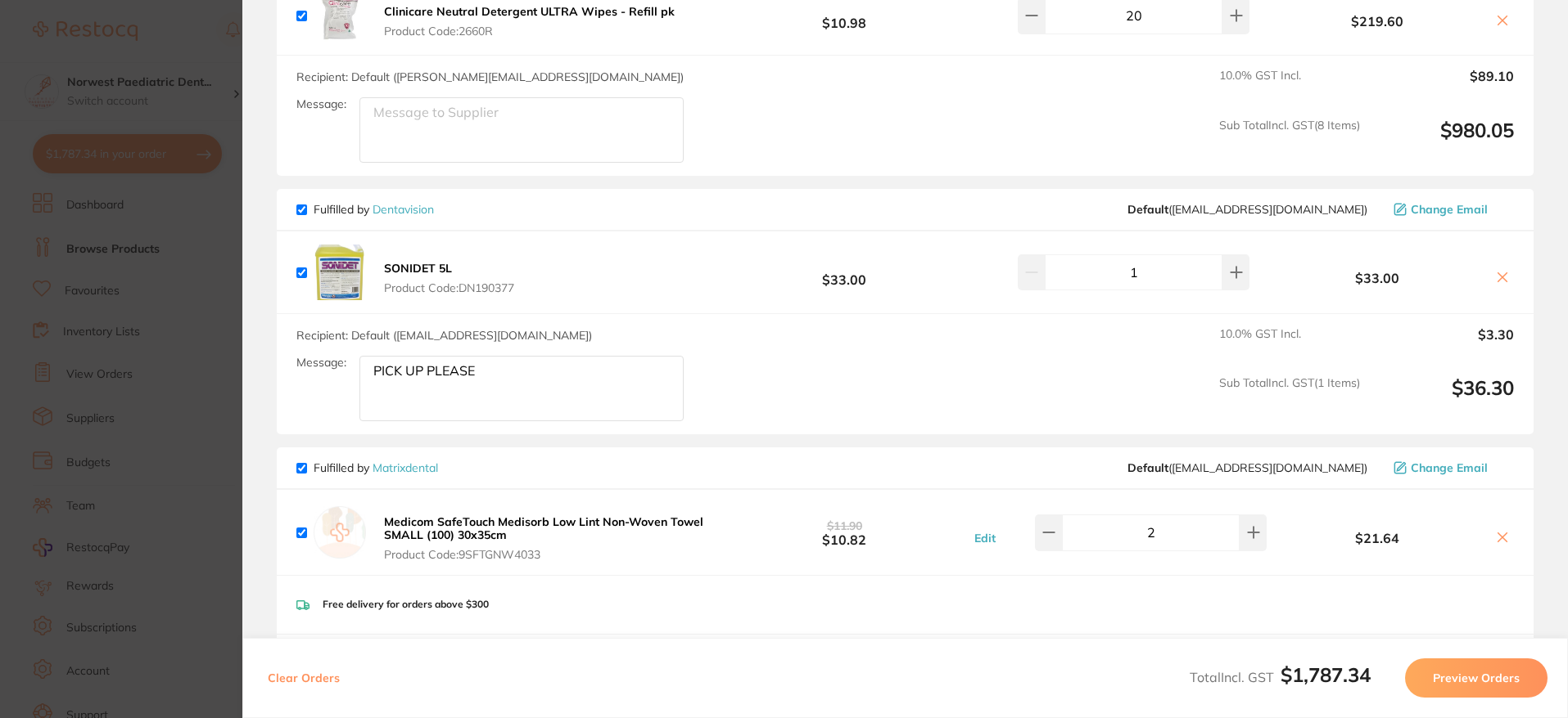
scroll to position [2567, 0]
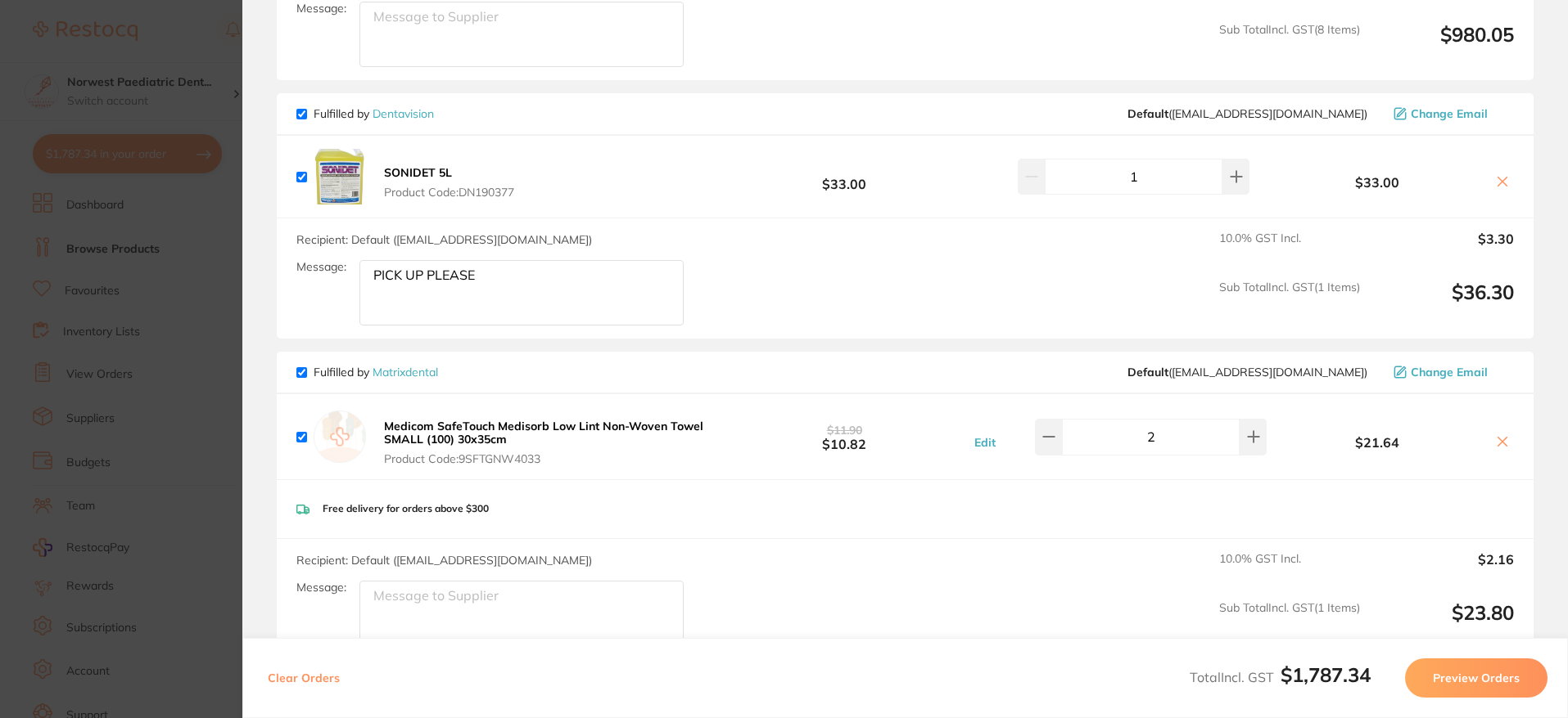
drag, startPoint x: 499, startPoint y: 275, endPoint x: 354, endPoint y: 269, distance: 145.1
click at [354, 269] on div "Message: PICK UP PLEASE" at bounding box center [497, 293] width 400 height 65
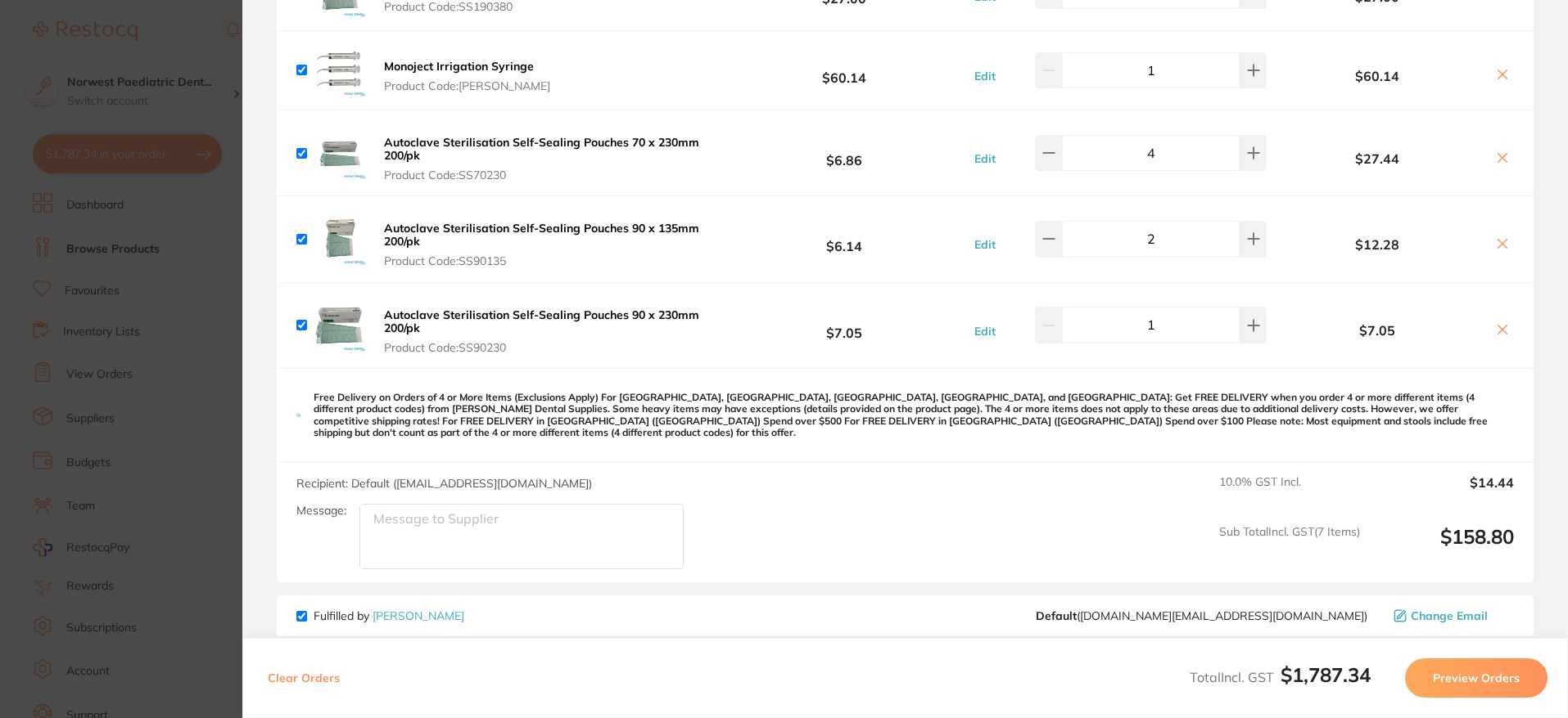
scroll to position [0, 0]
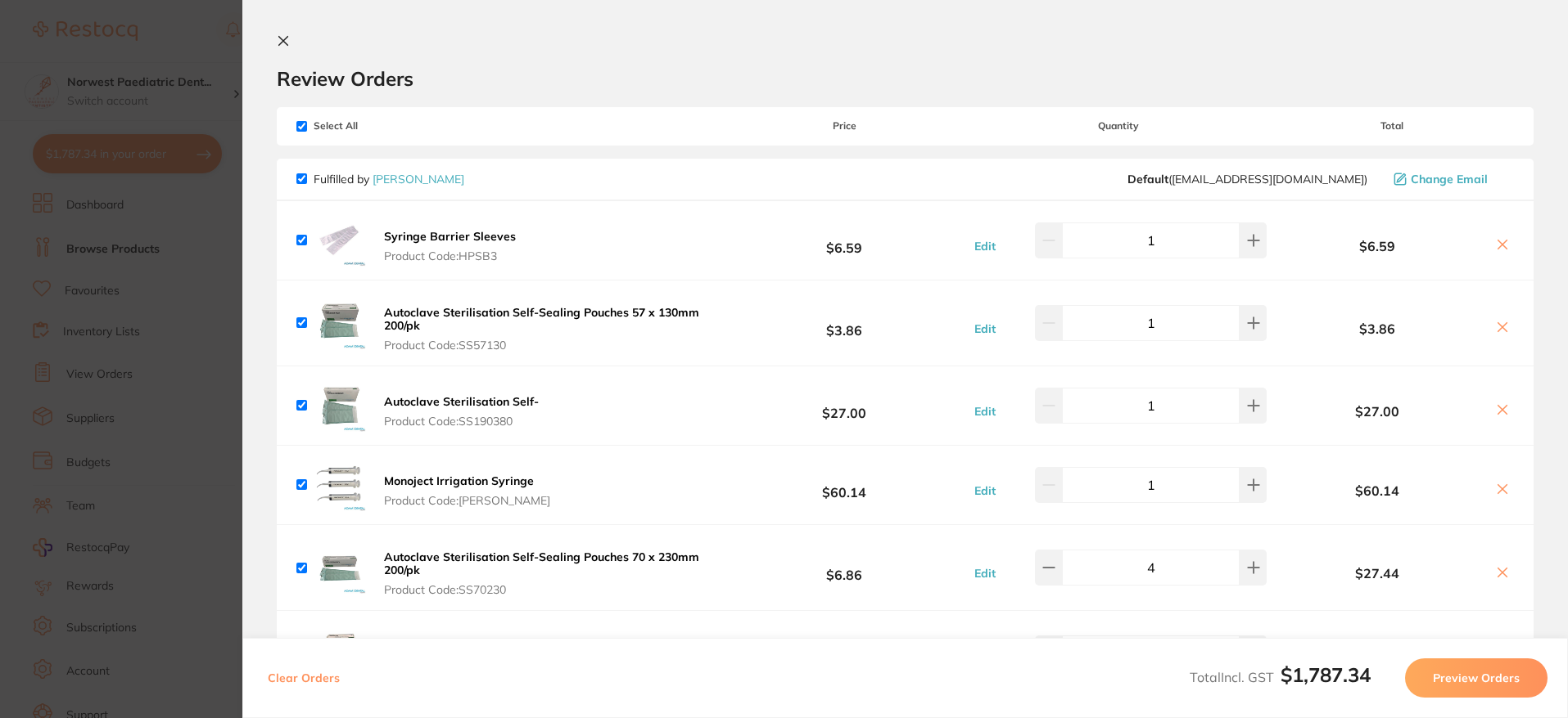
click at [150, 276] on section "Update RRP Set your pre negotiated price for this item. Item Agreed RRP (excl. …" at bounding box center [784, 359] width 1568 height 718
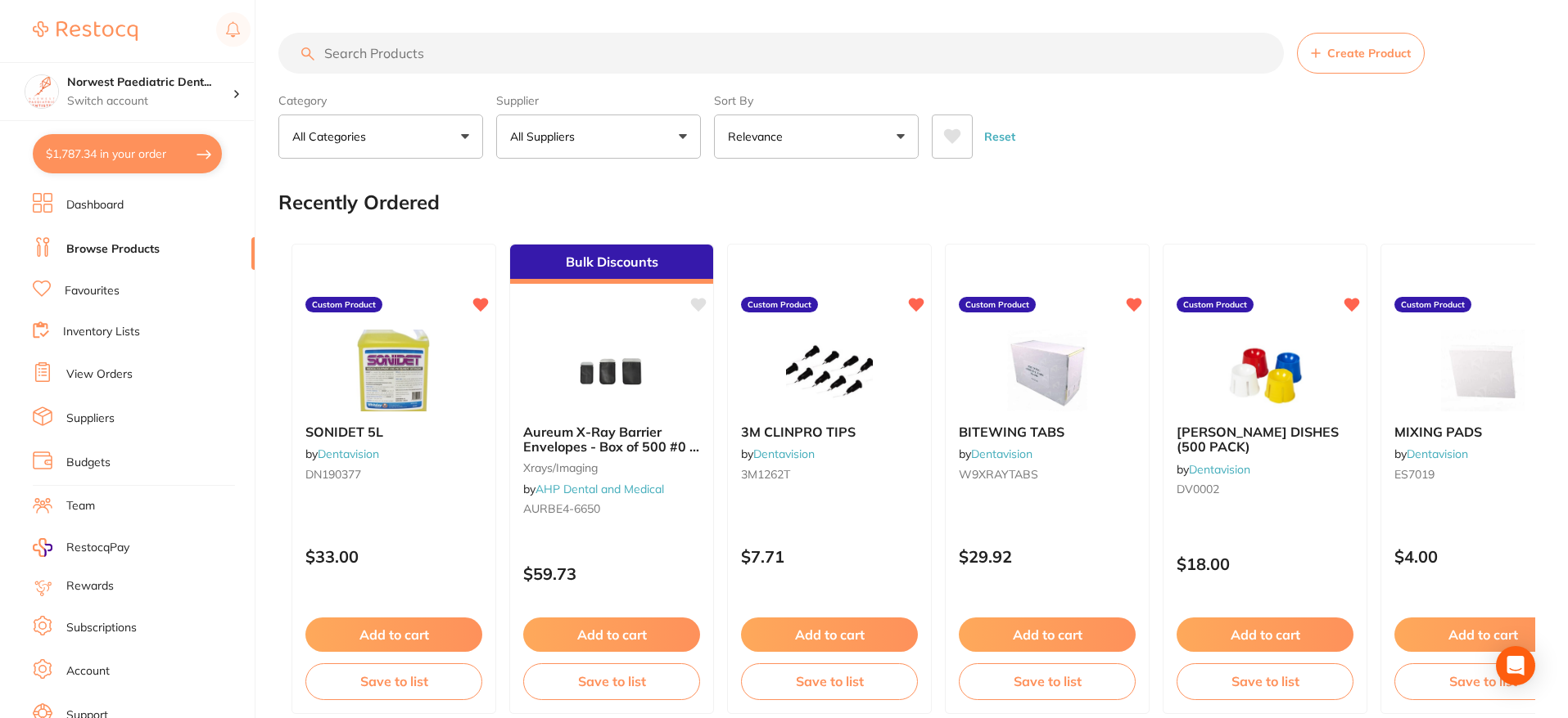
click at [575, 61] on input "search" at bounding box center [781, 52] width 1005 height 41
click at [967, 132] on button at bounding box center [952, 137] width 41 height 44
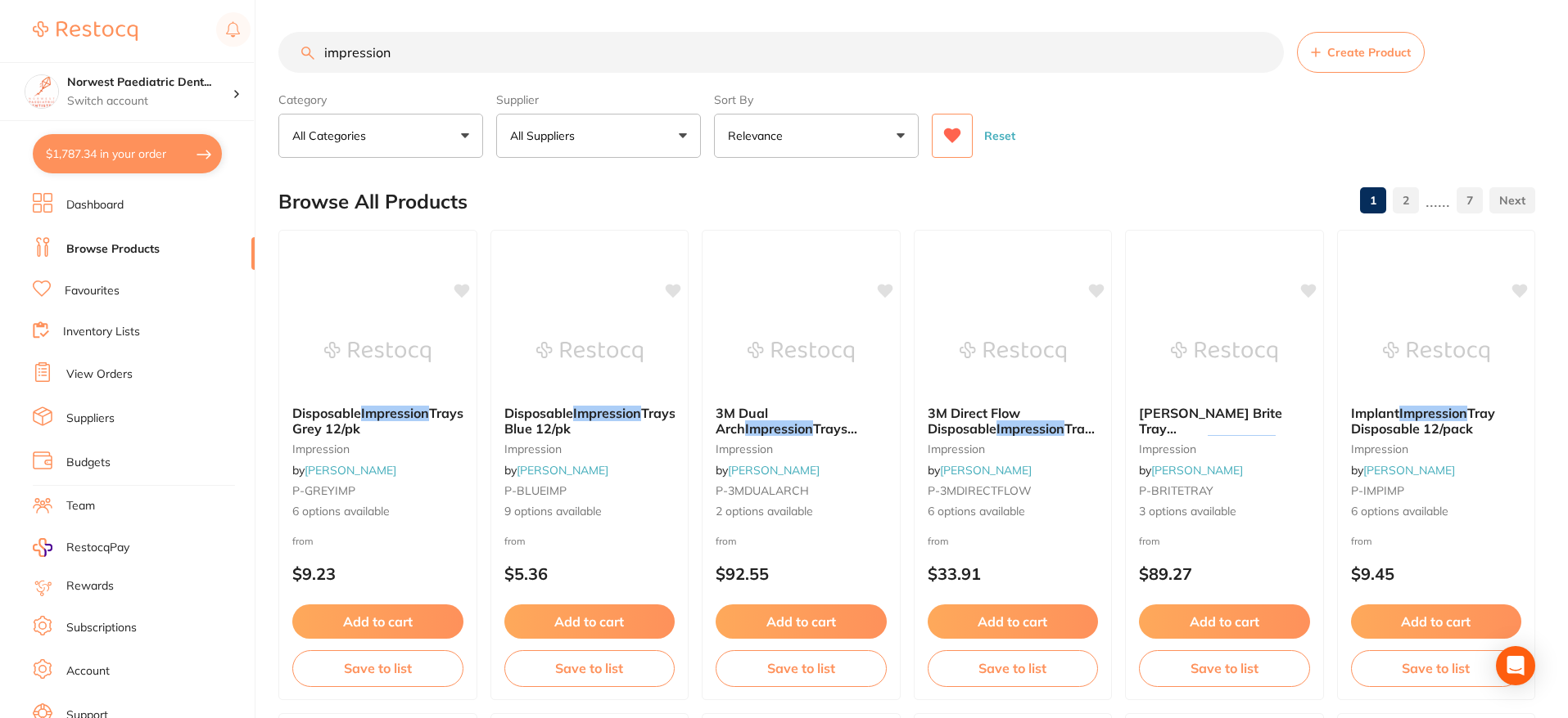
scroll to position [3, 0]
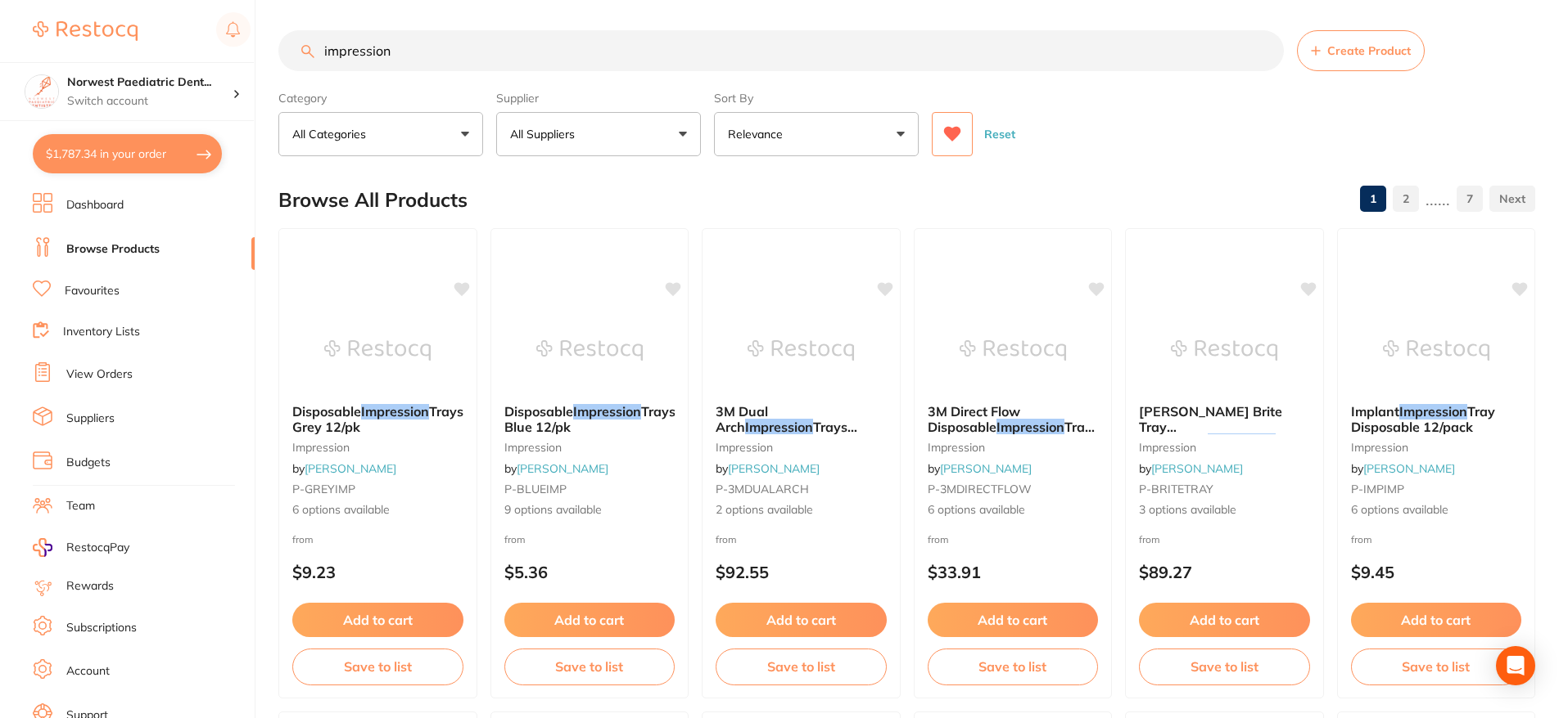
drag, startPoint x: 447, startPoint y: 63, endPoint x: 294, endPoint y: 58, distance: 153.1
click at [290, 57] on input "impression" at bounding box center [781, 50] width 1005 height 41
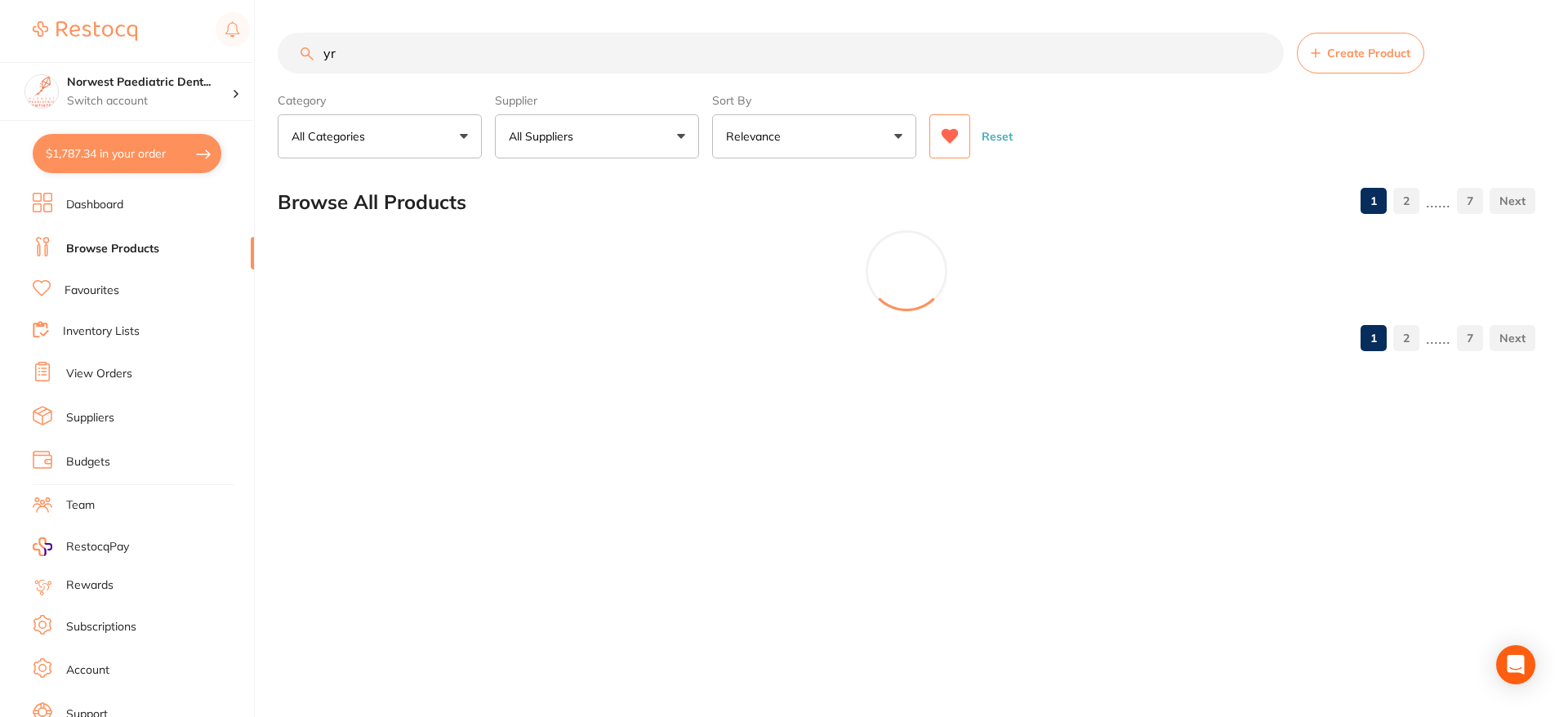
type input "y"
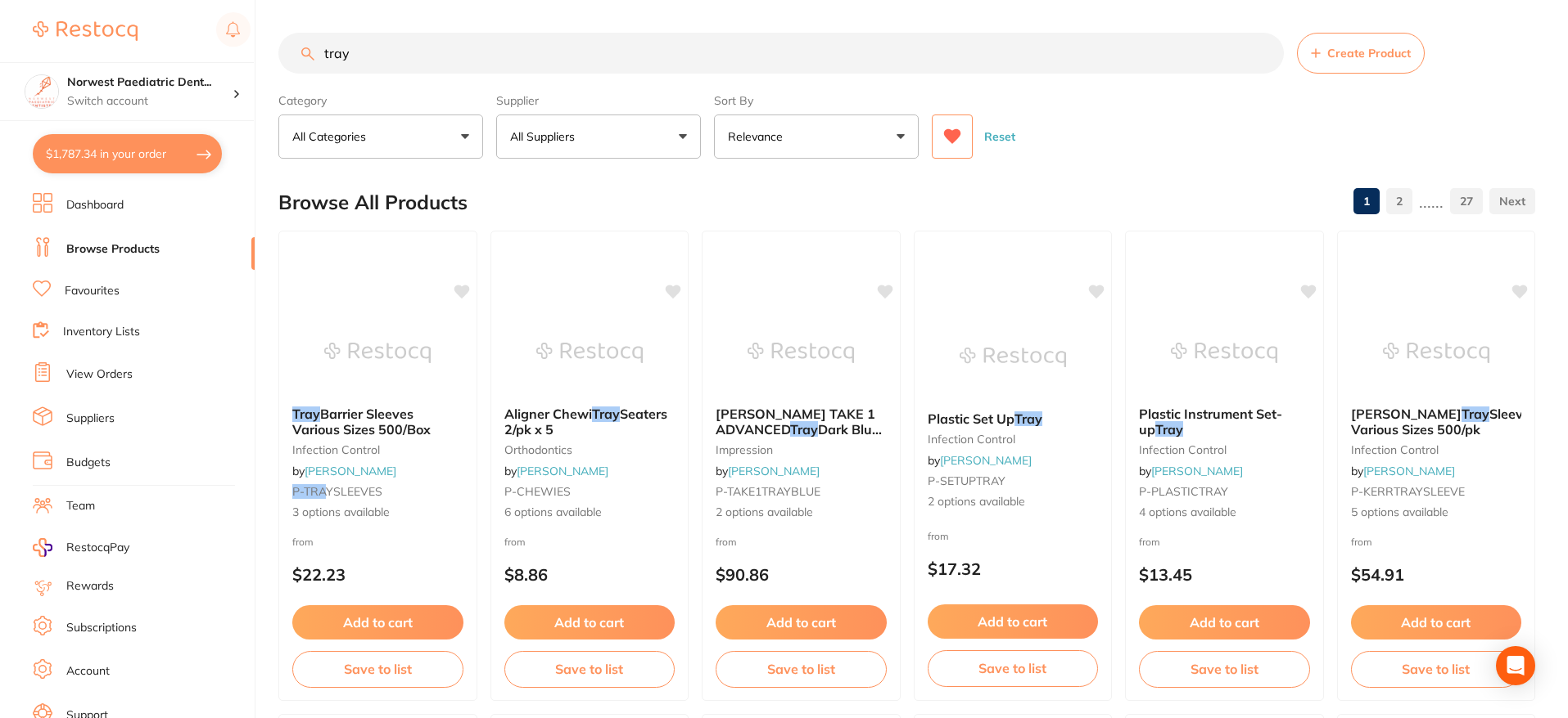
type input "tray"
click at [142, 330] on li "Inventory Lists" at bounding box center [143, 333] width 222 height 22
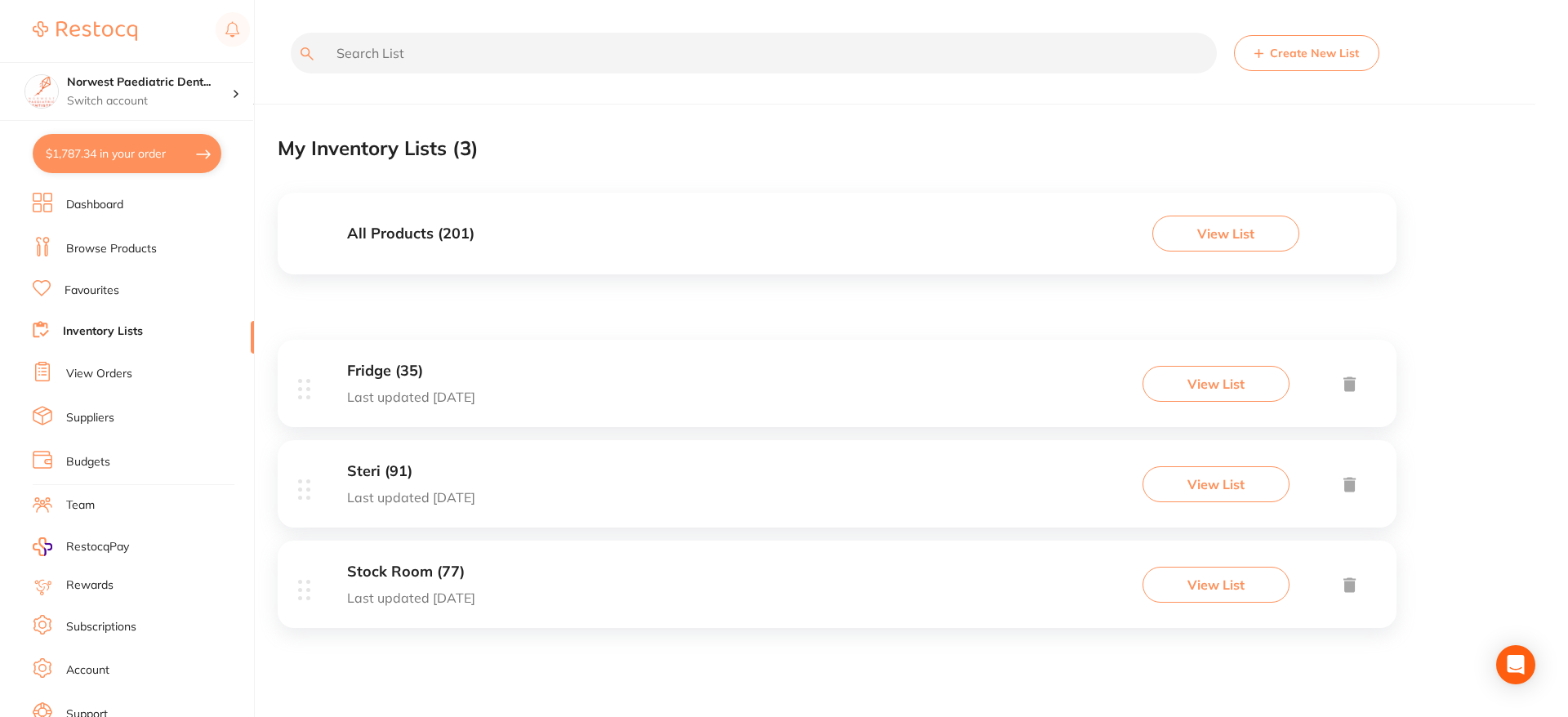
click at [1197, 486] on button "View List" at bounding box center [1216, 485] width 147 height 36
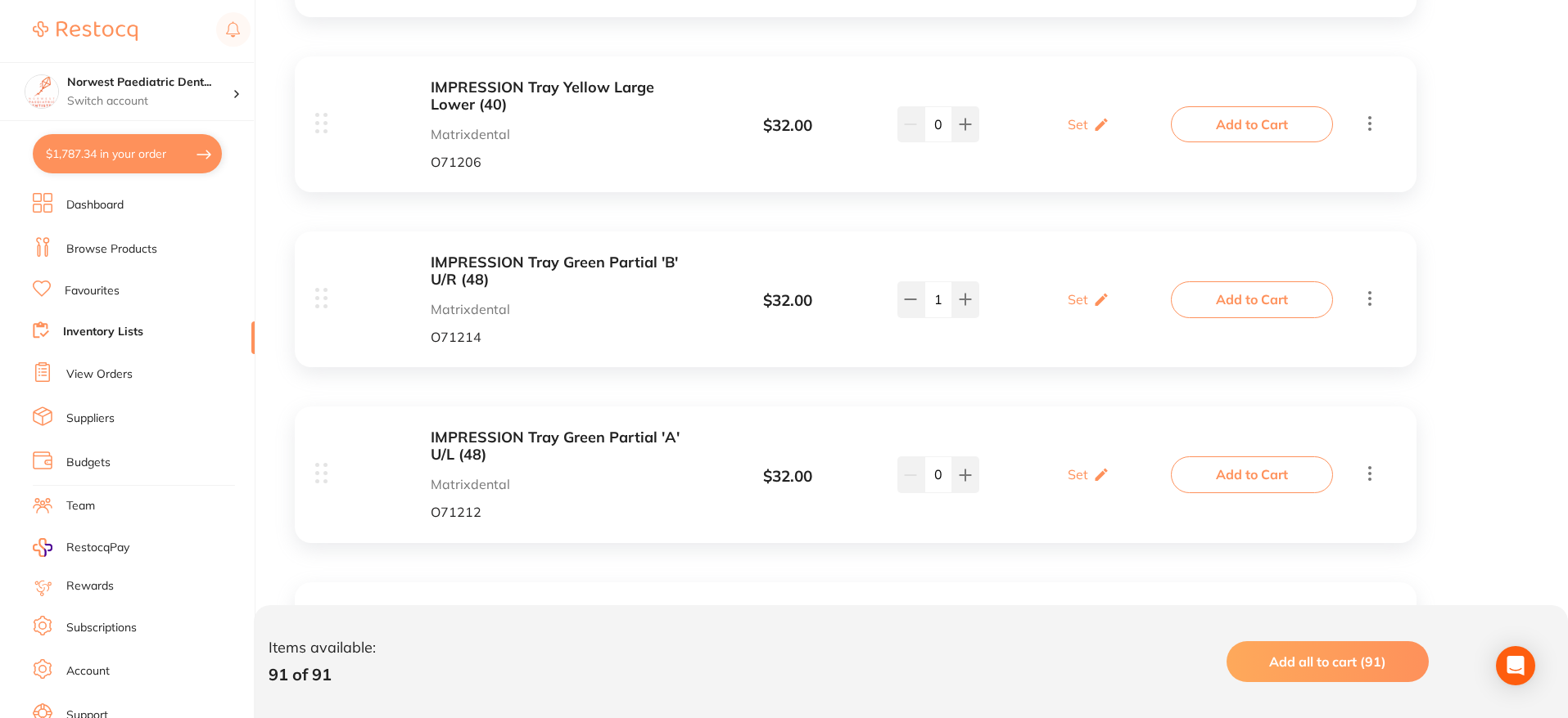
scroll to position [12462, 0]
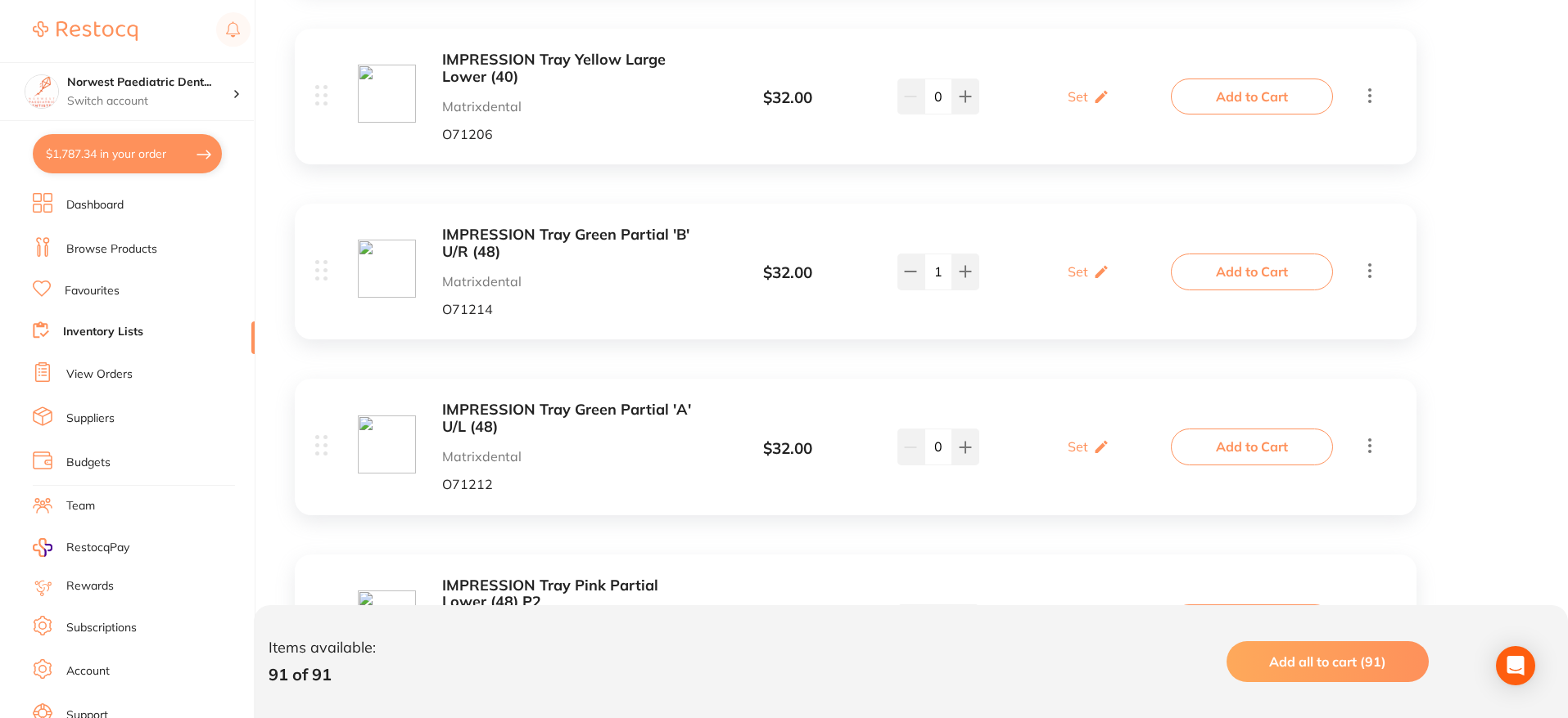
click at [109, 245] on link "Browse Products" at bounding box center [111, 250] width 90 height 16
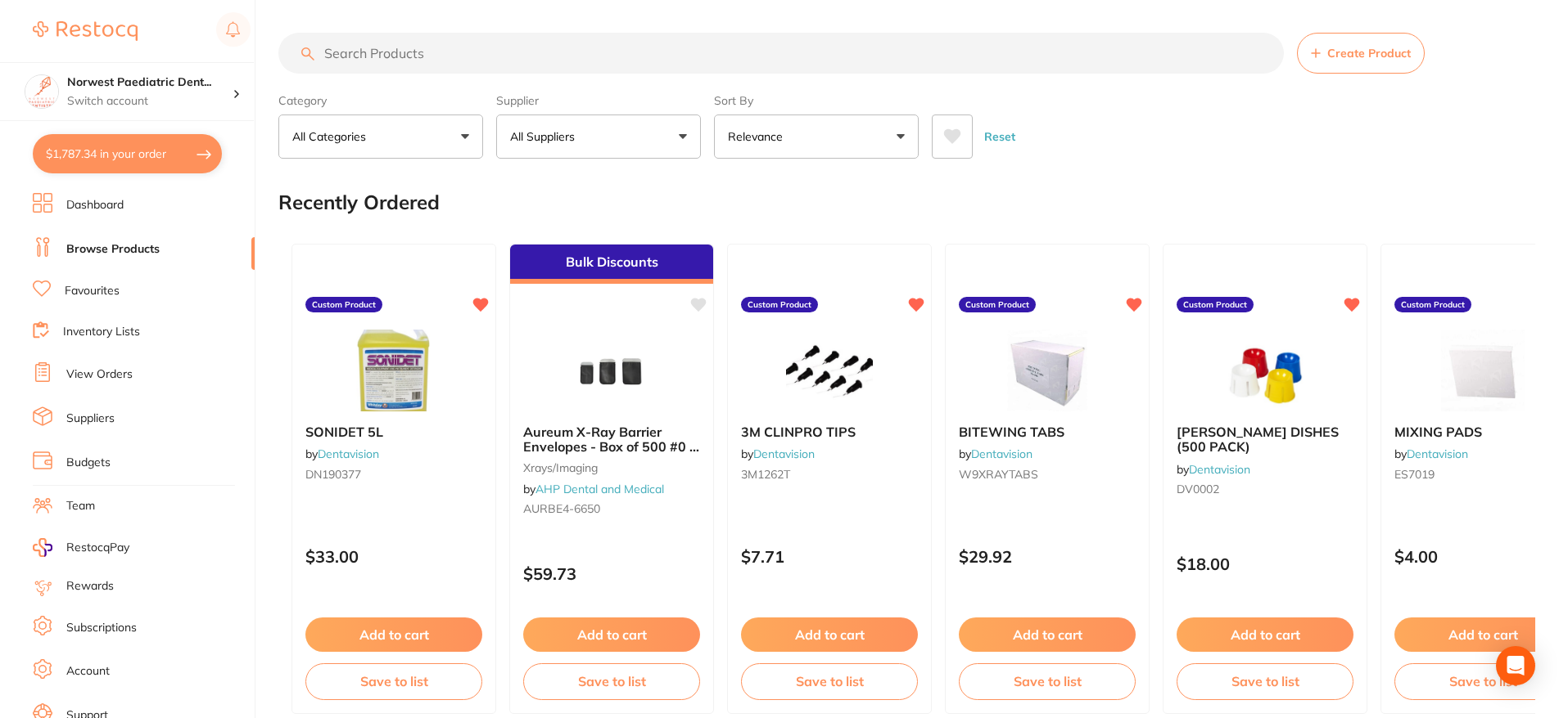
click at [561, 56] on input "search" at bounding box center [781, 52] width 1005 height 41
click at [585, 66] on input "search" at bounding box center [781, 52] width 1005 height 41
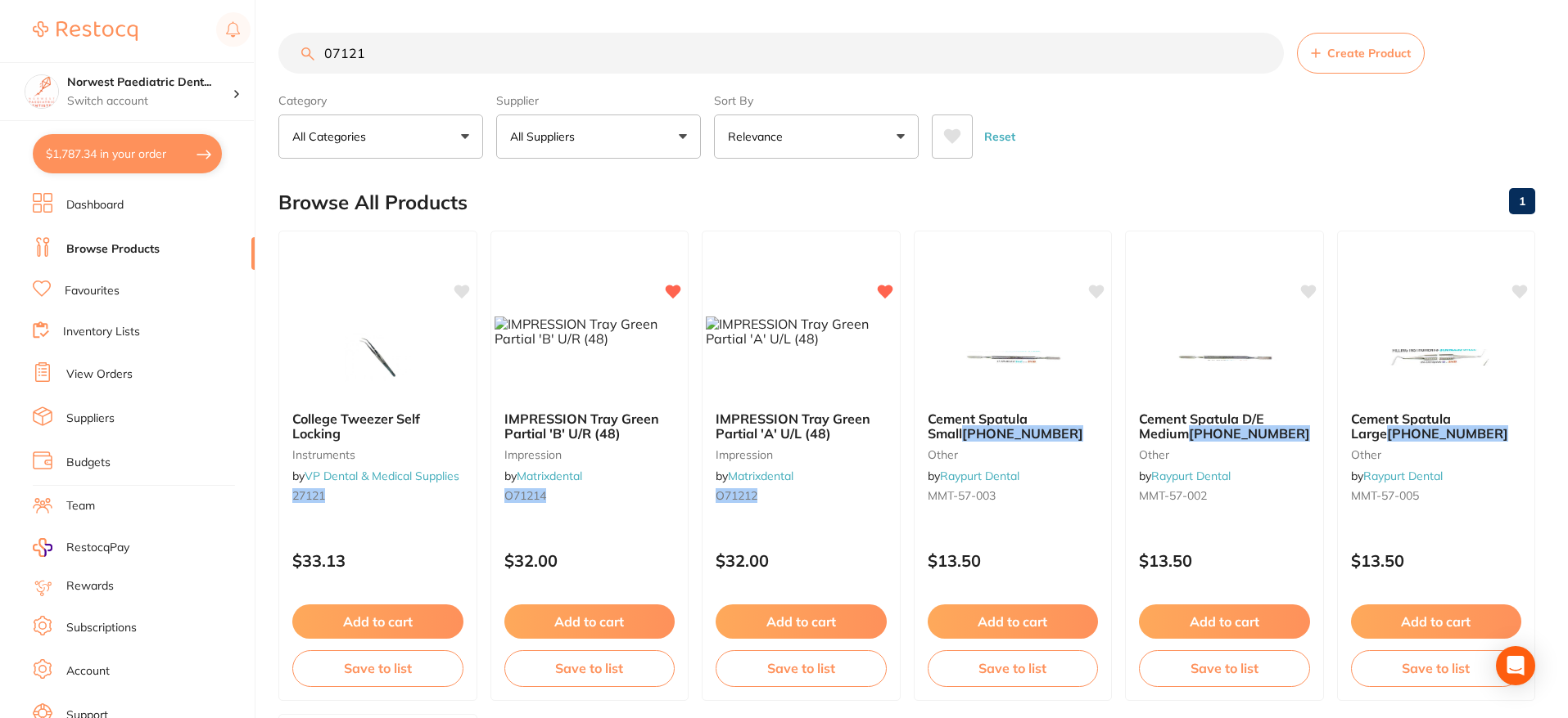
type input "07121"
click at [962, 133] on button at bounding box center [952, 137] width 41 height 44
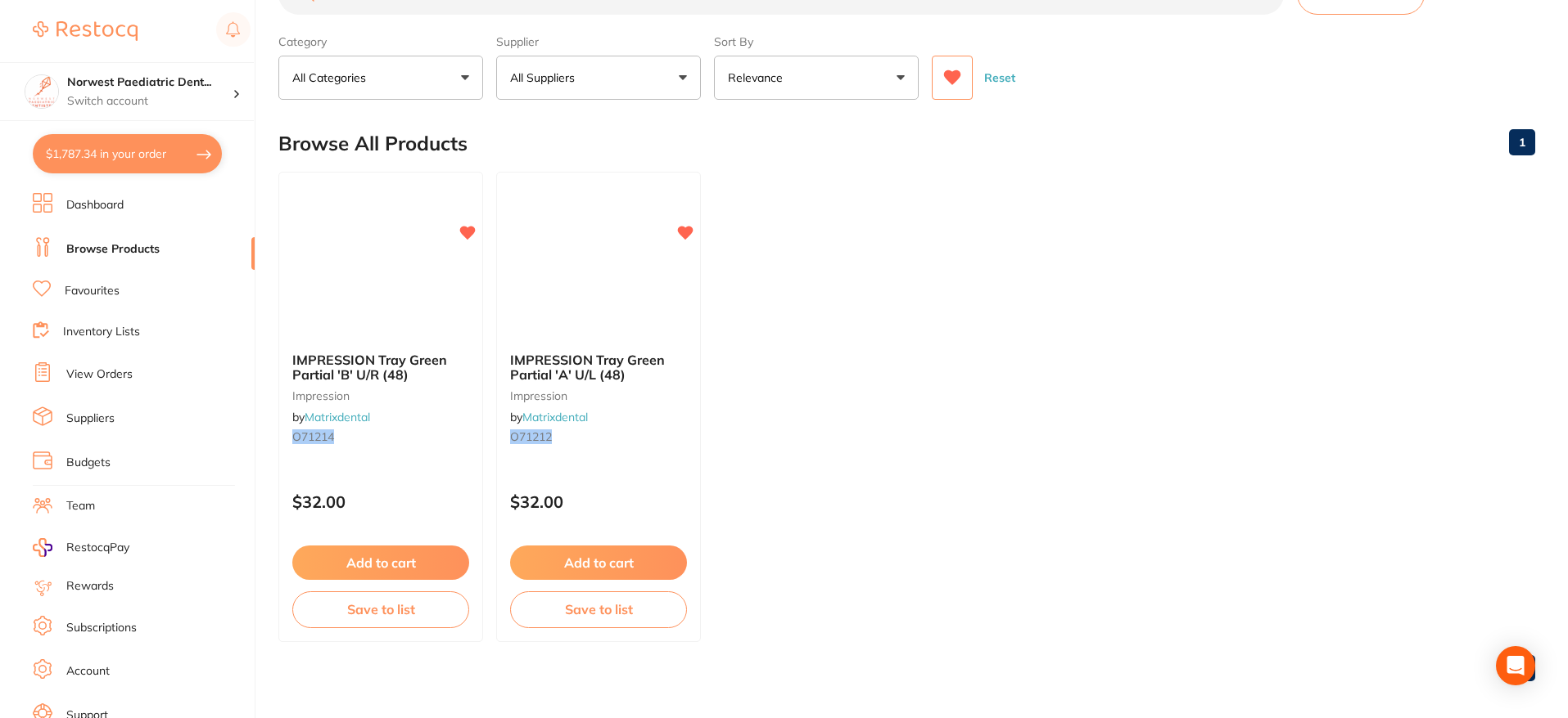
scroll to position [68, 0]
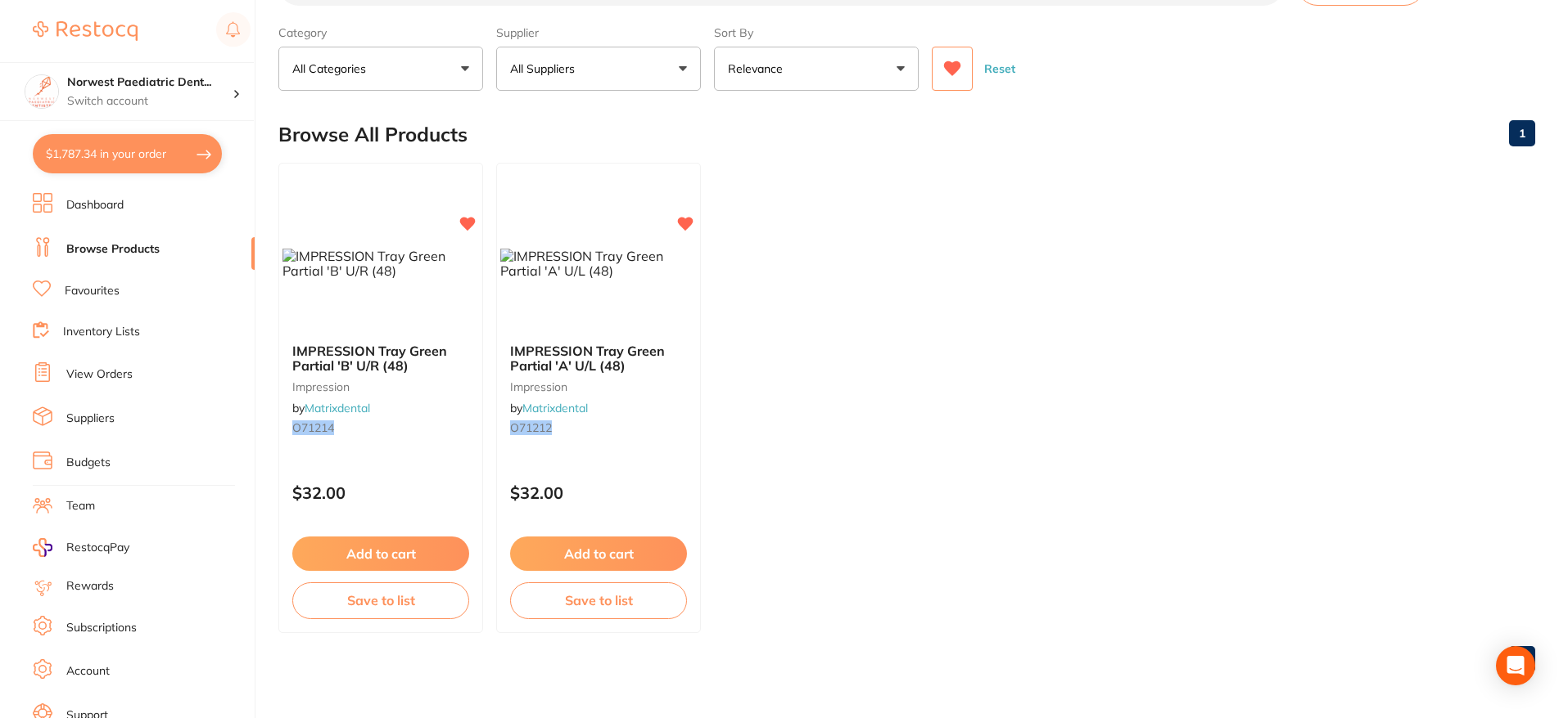
click at [375, 355] on span "IMPRESSION Tray Green Partial 'B' U/R (48)" at bounding box center [369, 358] width 155 height 31
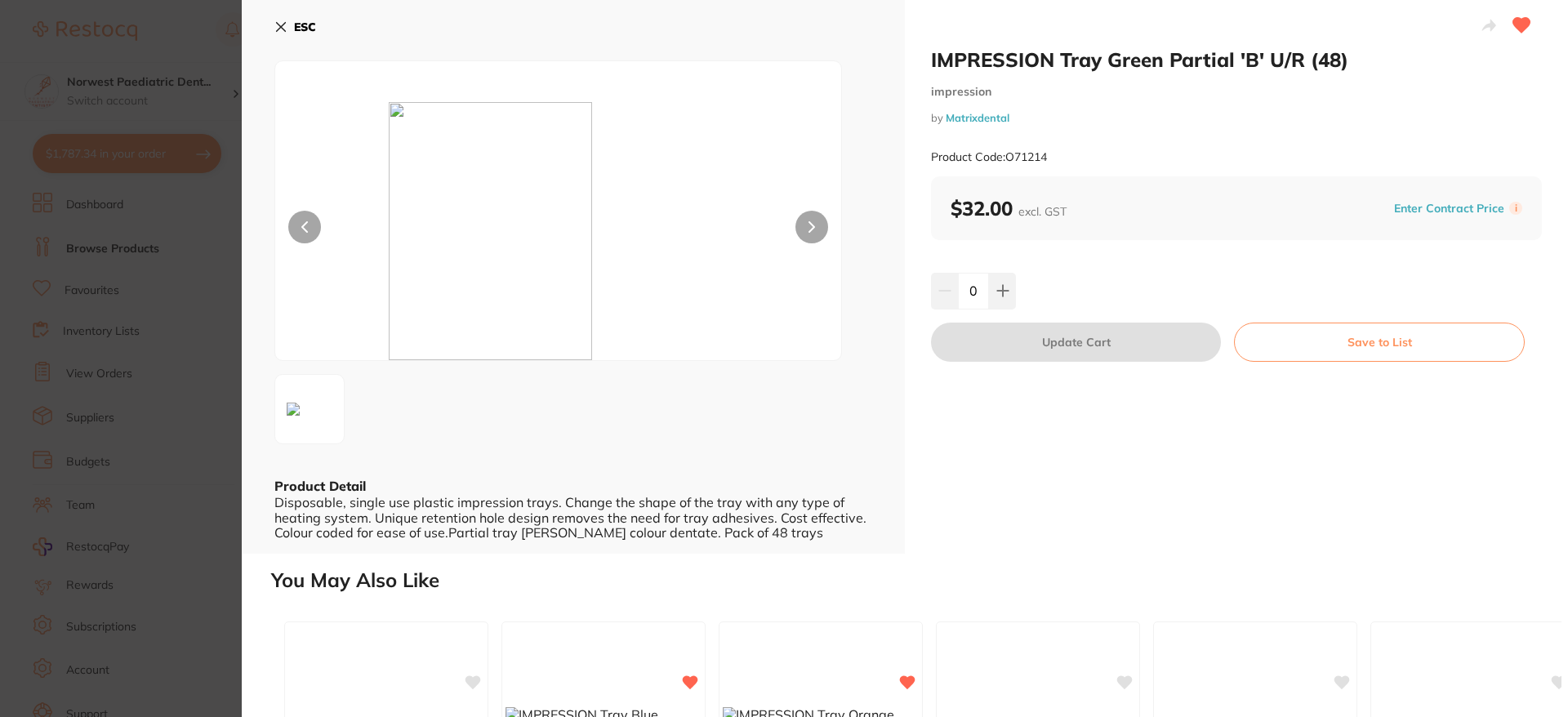
click at [306, 18] on button "ESC" at bounding box center [295, 26] width 42 height 28
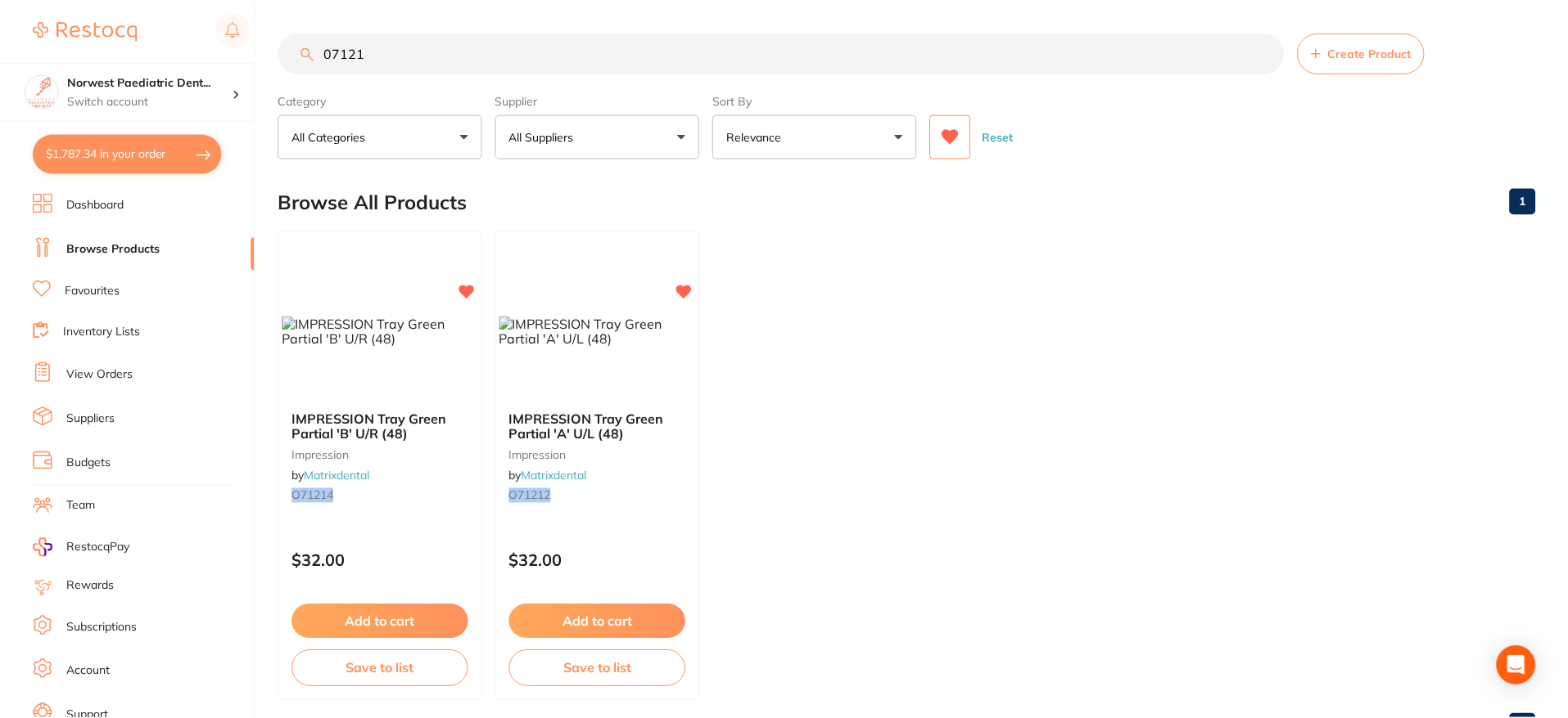
scroll to position [68, 0]
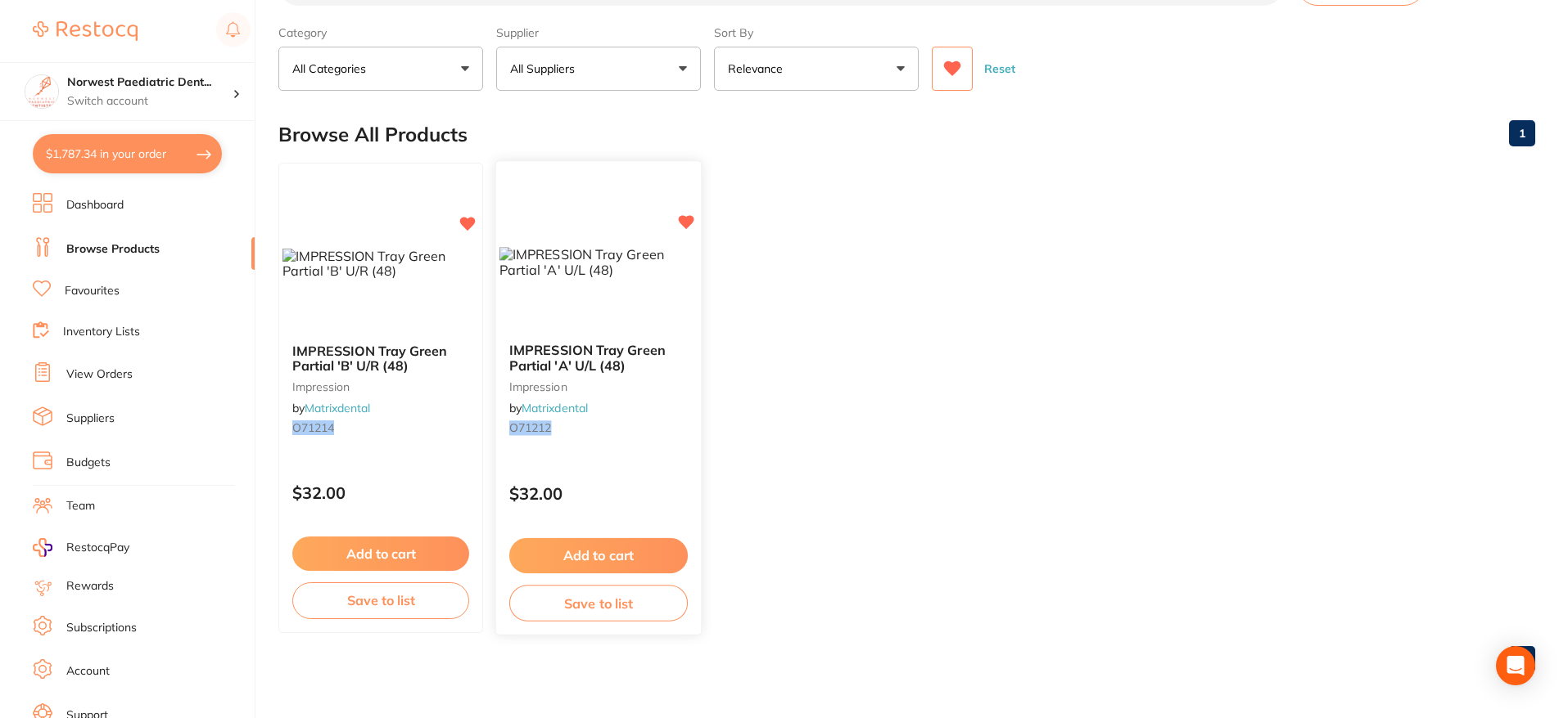
click at [598, 354] on span "IMPRESSION Tray Green Partial 'A' U/L (48)" at bounding box center [587, 357] width 157 height 32
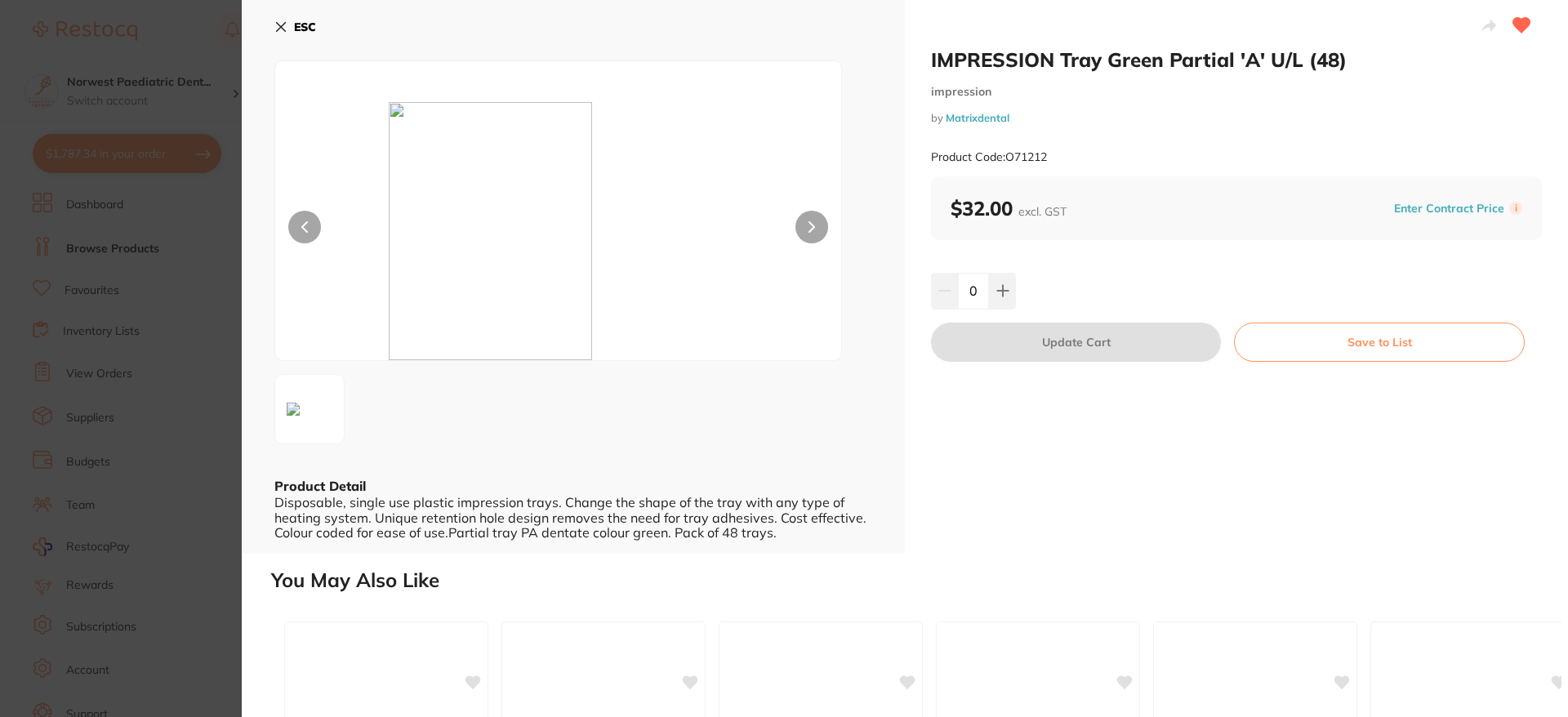
click at [306, 14] on button "ESC" at bounding box center [295, 26] width 42 height 28
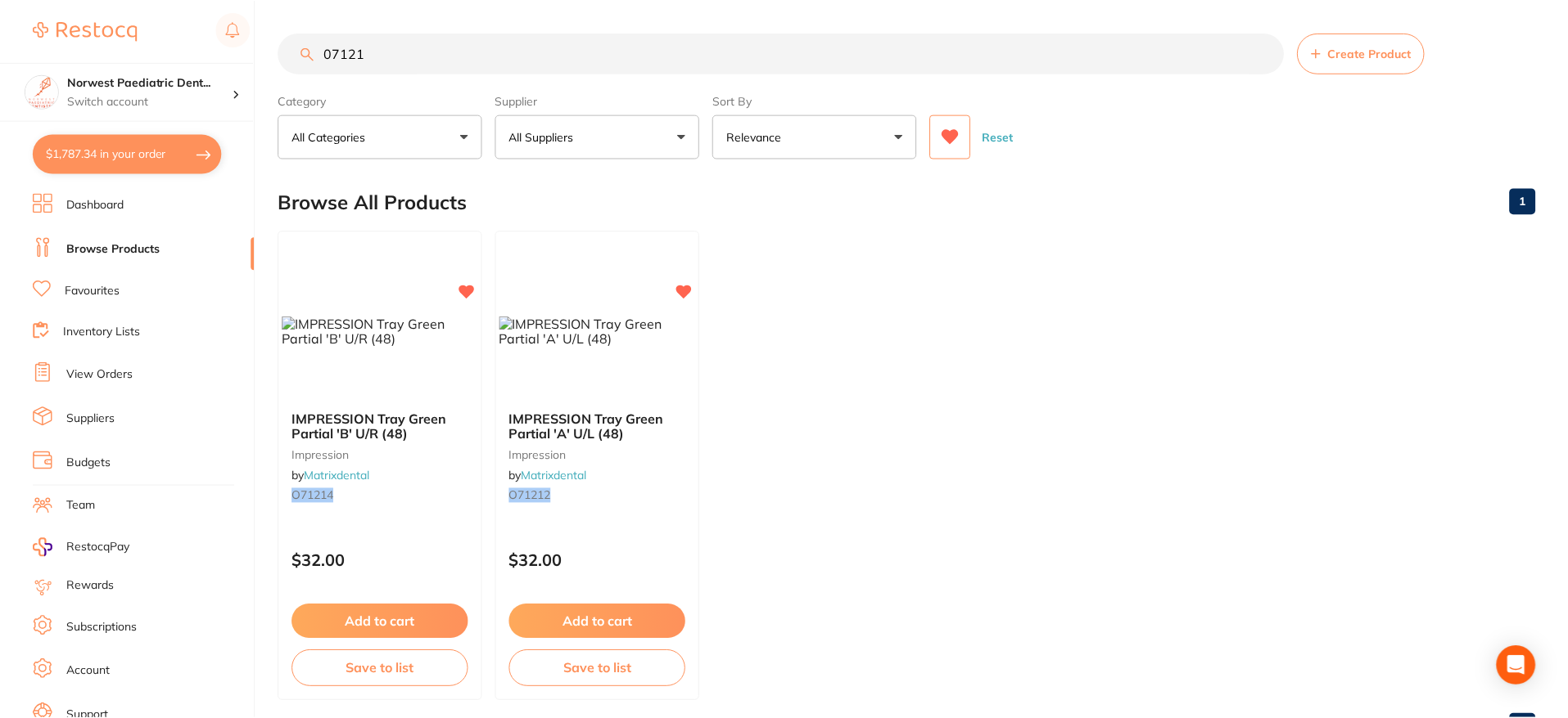
scroll to position [68, 0]
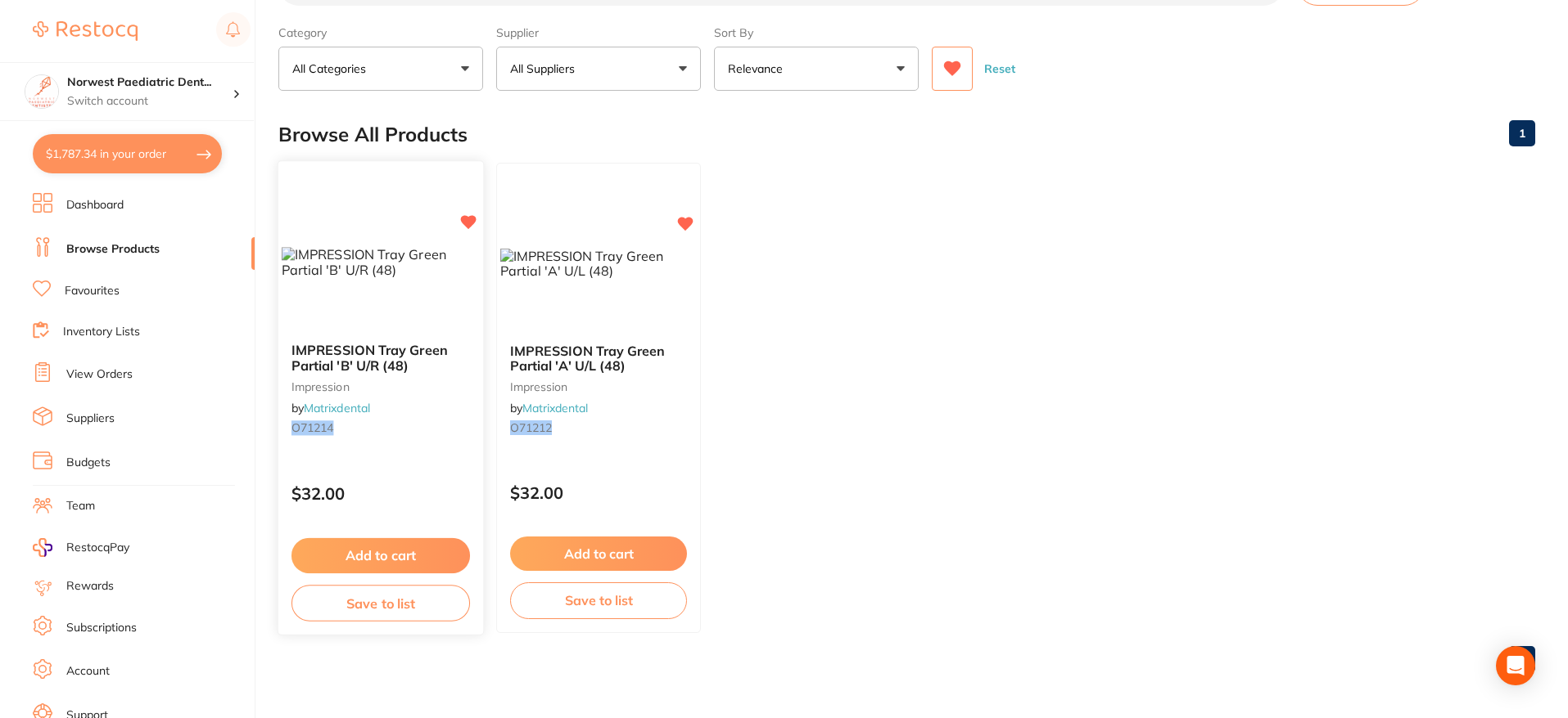
click at [374, 361] on span "IMPRESSION Tray Green Partial 'B' U/R (48)" at bounding box center [369, 357] width 157 height 32
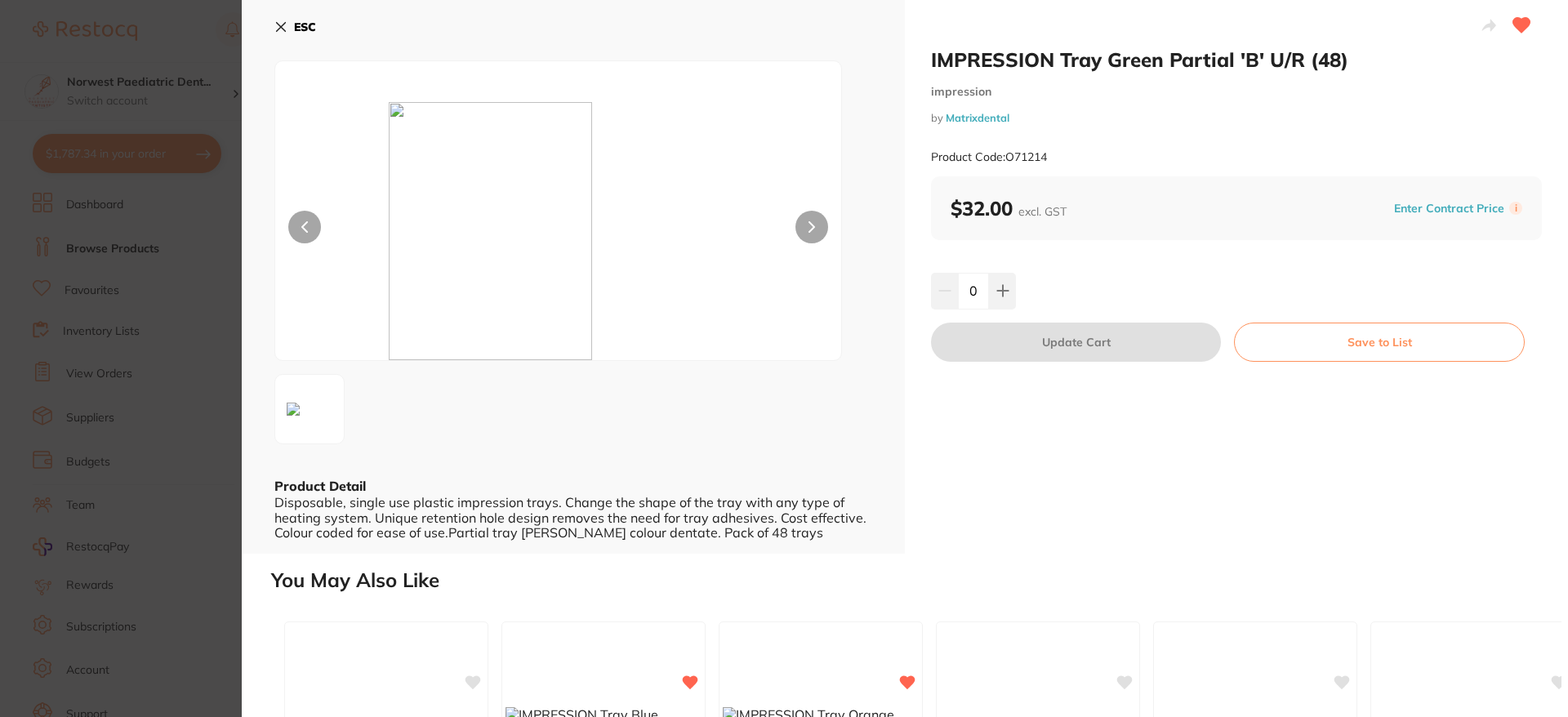
drag, startPoint x: 289, startPoint y: 30, endPoint x: 284, endPoint y: 48, distance: 18.7
click at [289, 30] on button "ESC" at bounding box center [295, 26] width 42 height 28
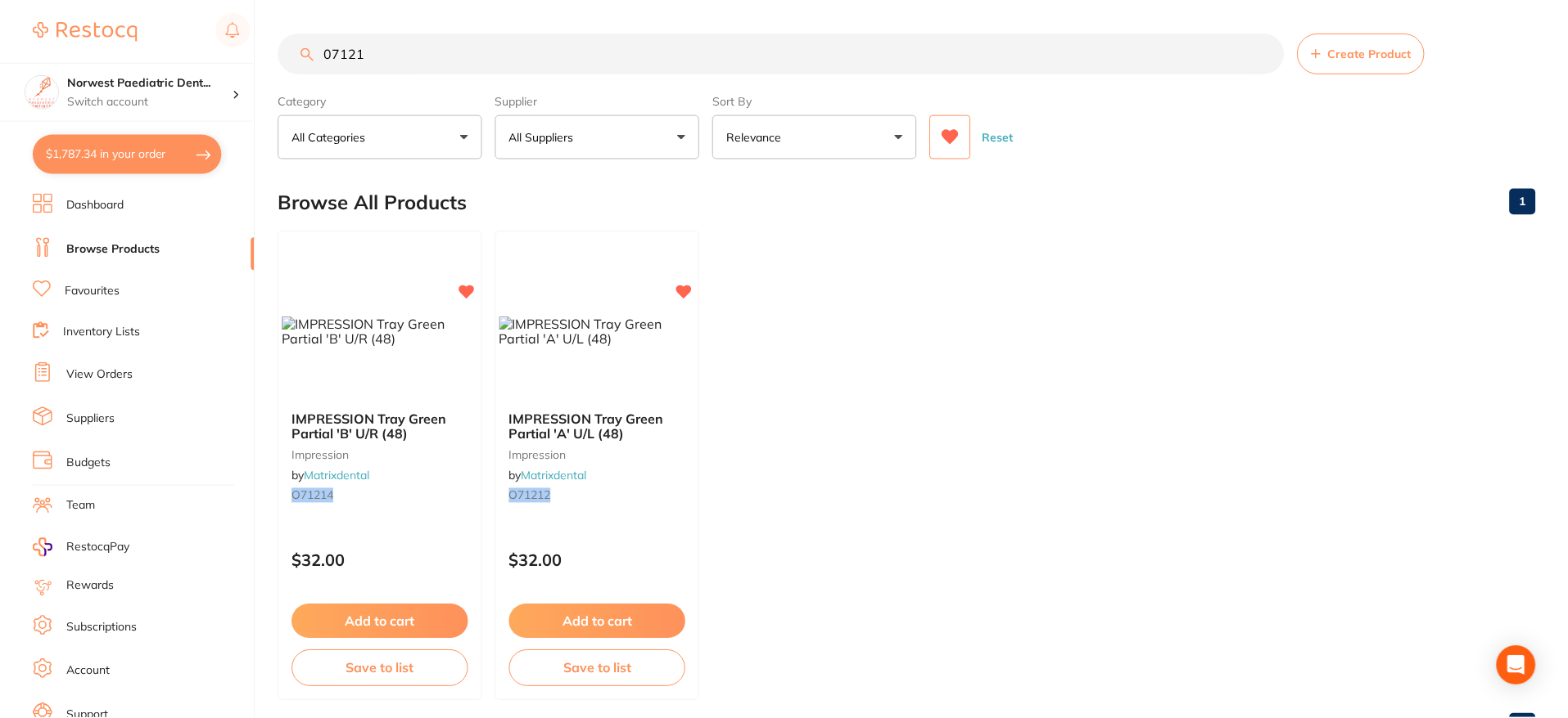
scroll to position [68, 0]
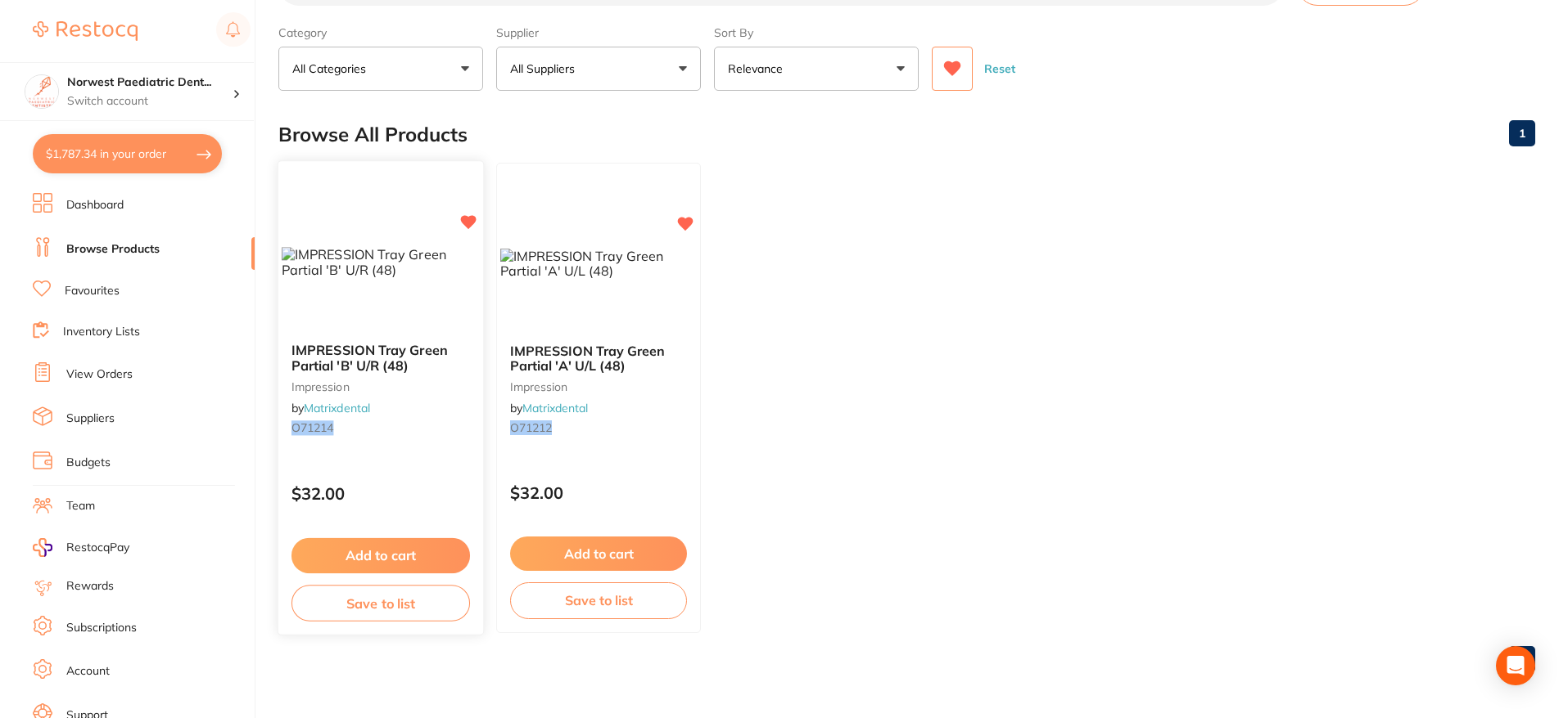
click at [404, 552] on button "Add to cart" at bounding box center [380, 555] width 178 height 35
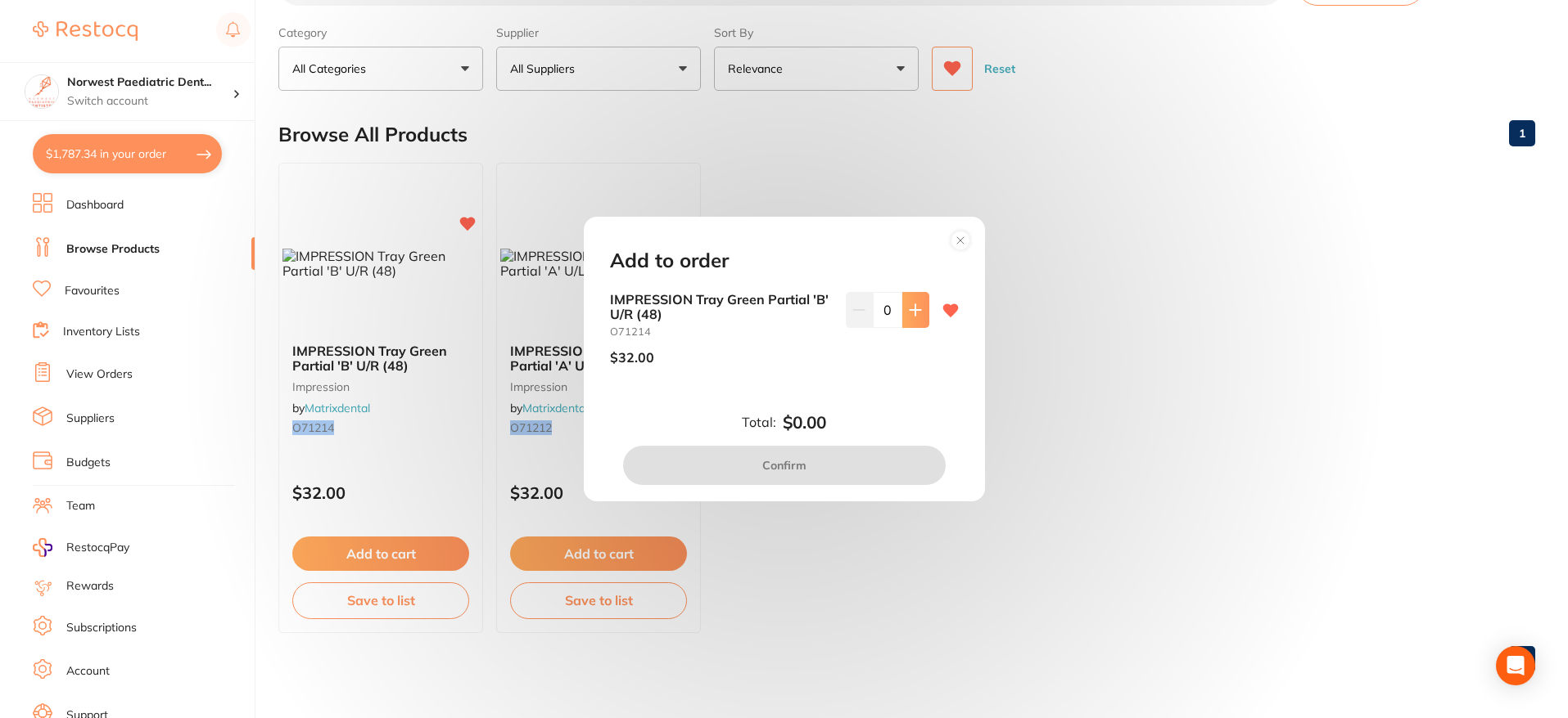
click at [911, 316] on button at bounding box center [916, 310] width 27 height 36
type input "1"
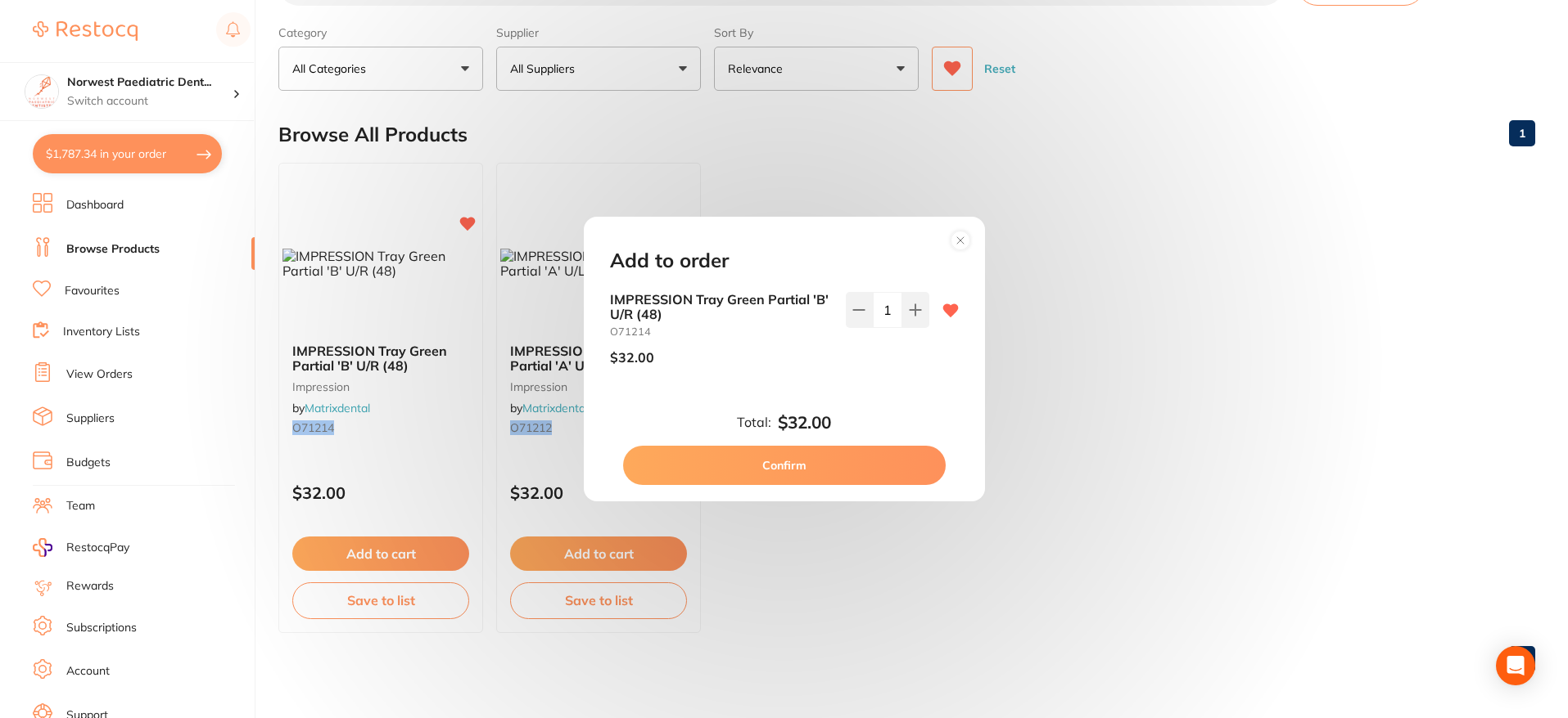
click at [840, 466] on button "Confirm" at bounding box center [784, 465] width 323 height 39
checkbox input "false"
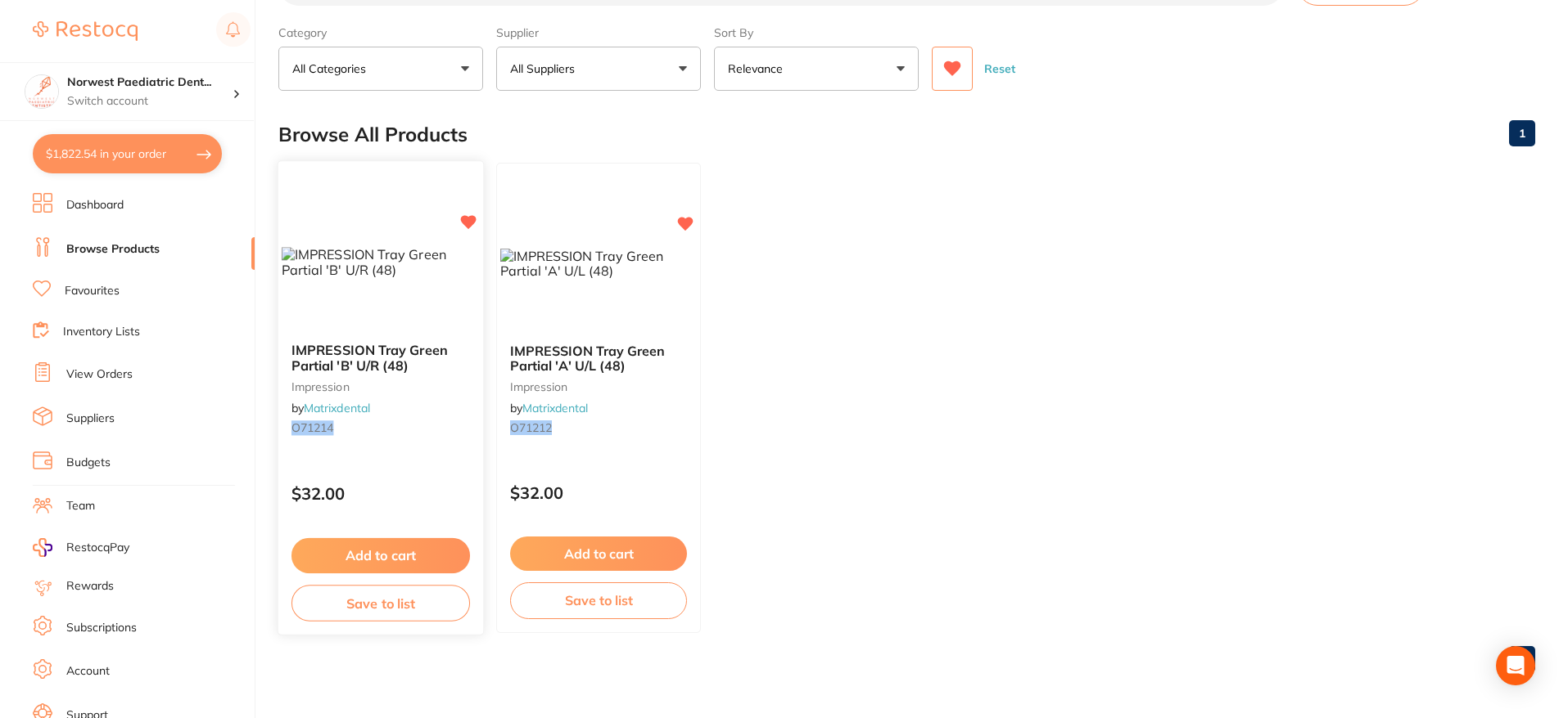
click at [415, 600] on button "Save to list" at bounding box center [380, 603] width 178 height 37
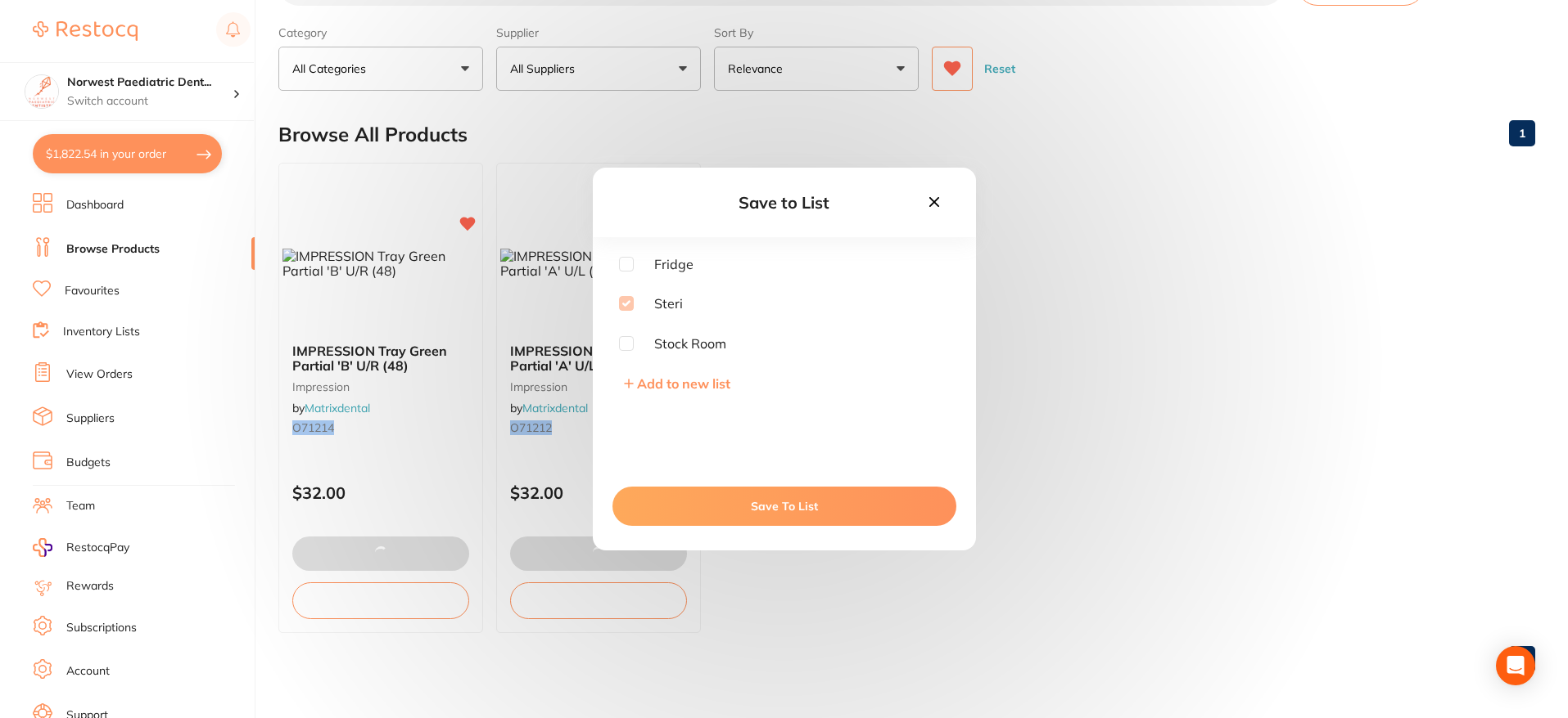
click at [934, 198] on icon at bounding box center [934, 203] width 18 height 18
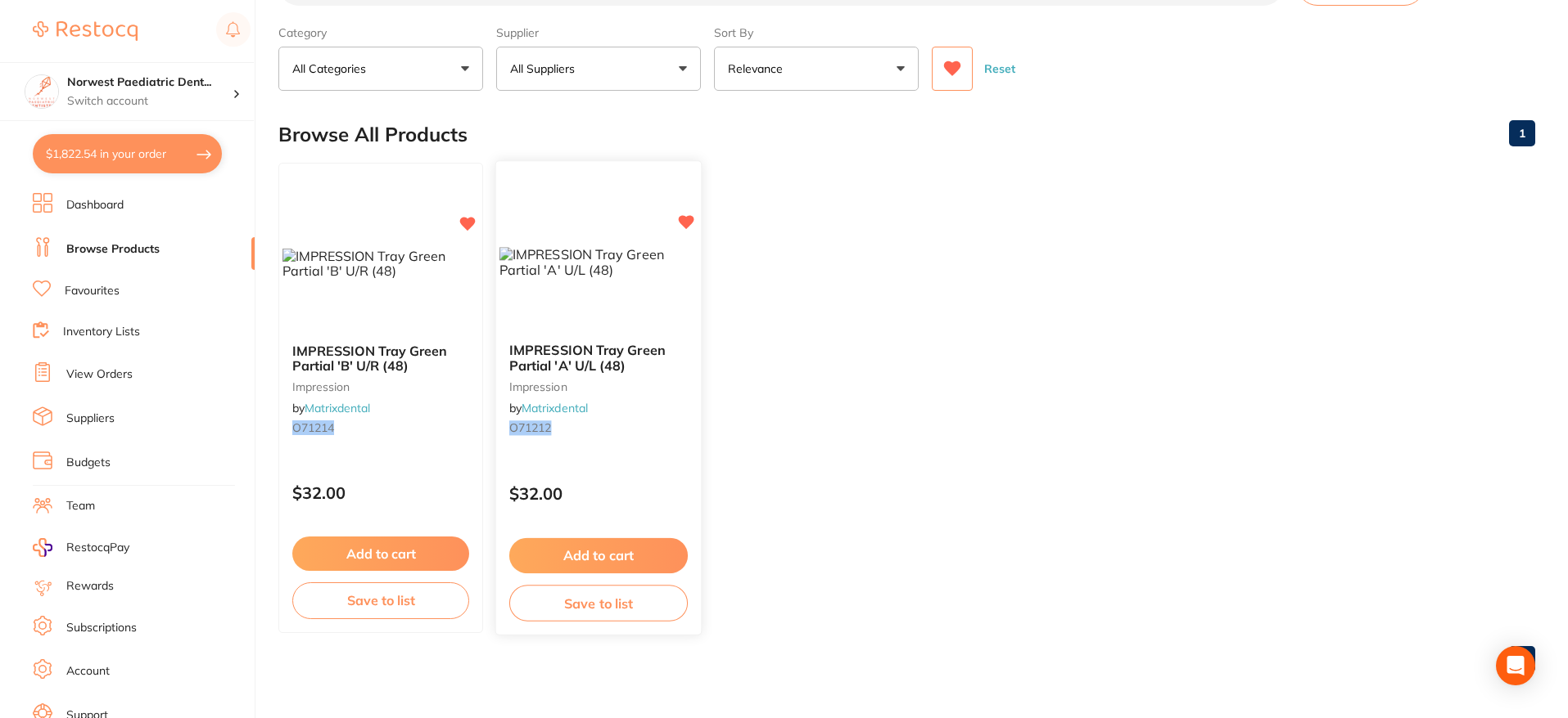
click at [595, 607] on button "Save to list" at bounding box center [598, 603] width 178 height 37
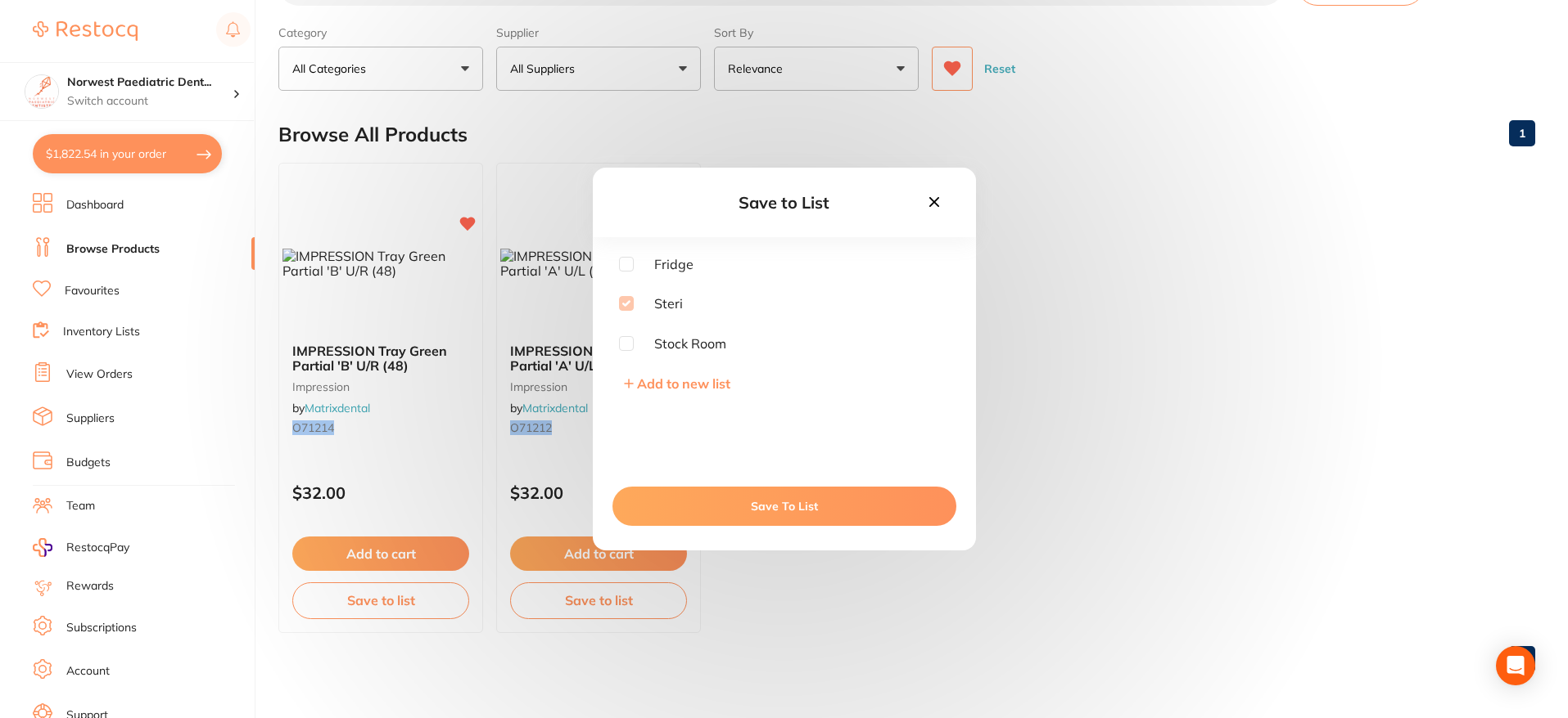
click at [941, 203] on icon at bounding box center [934, 203] width 18 height 18
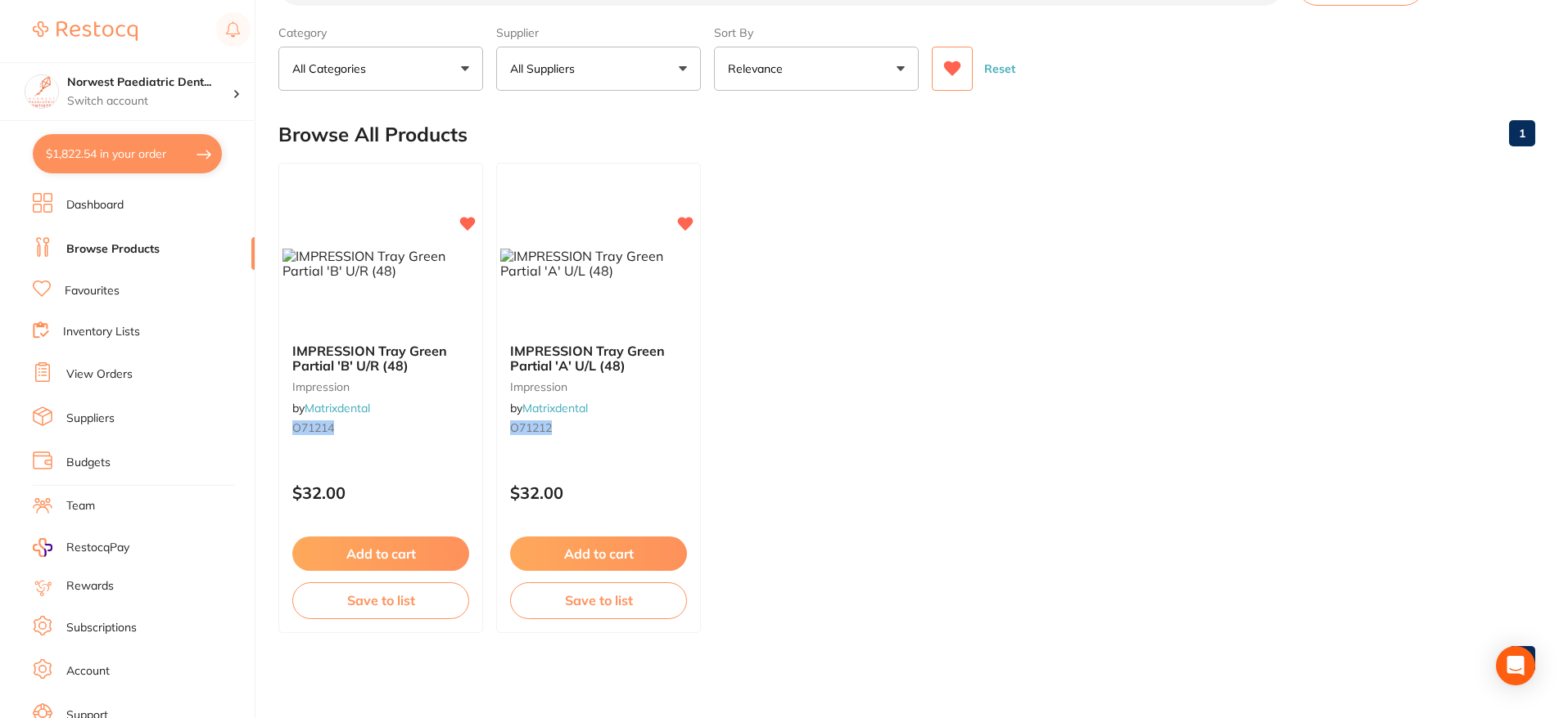
click at [90, 373] on link "View Orders" at bounding box center [99, 374] width 66 height 16
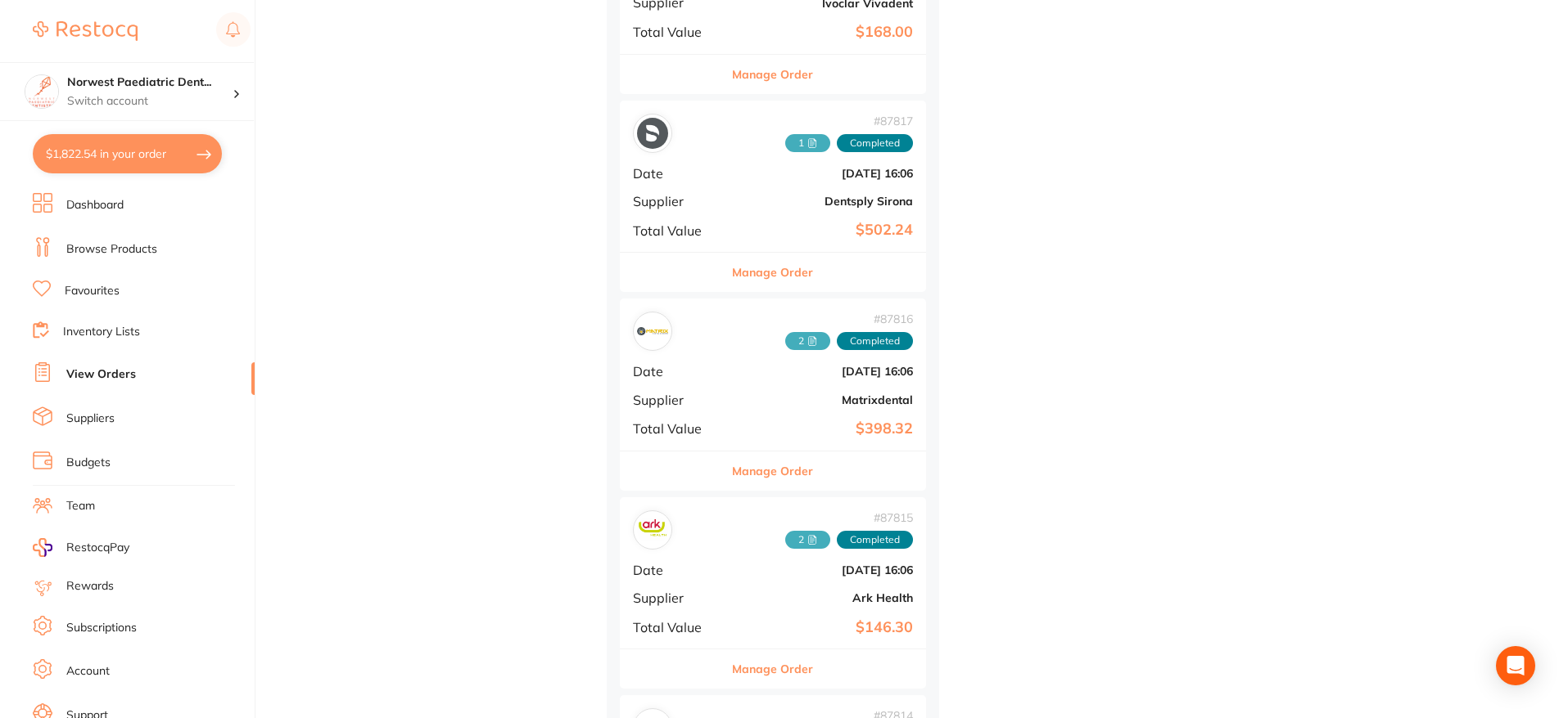
scroll to position [925, 0]
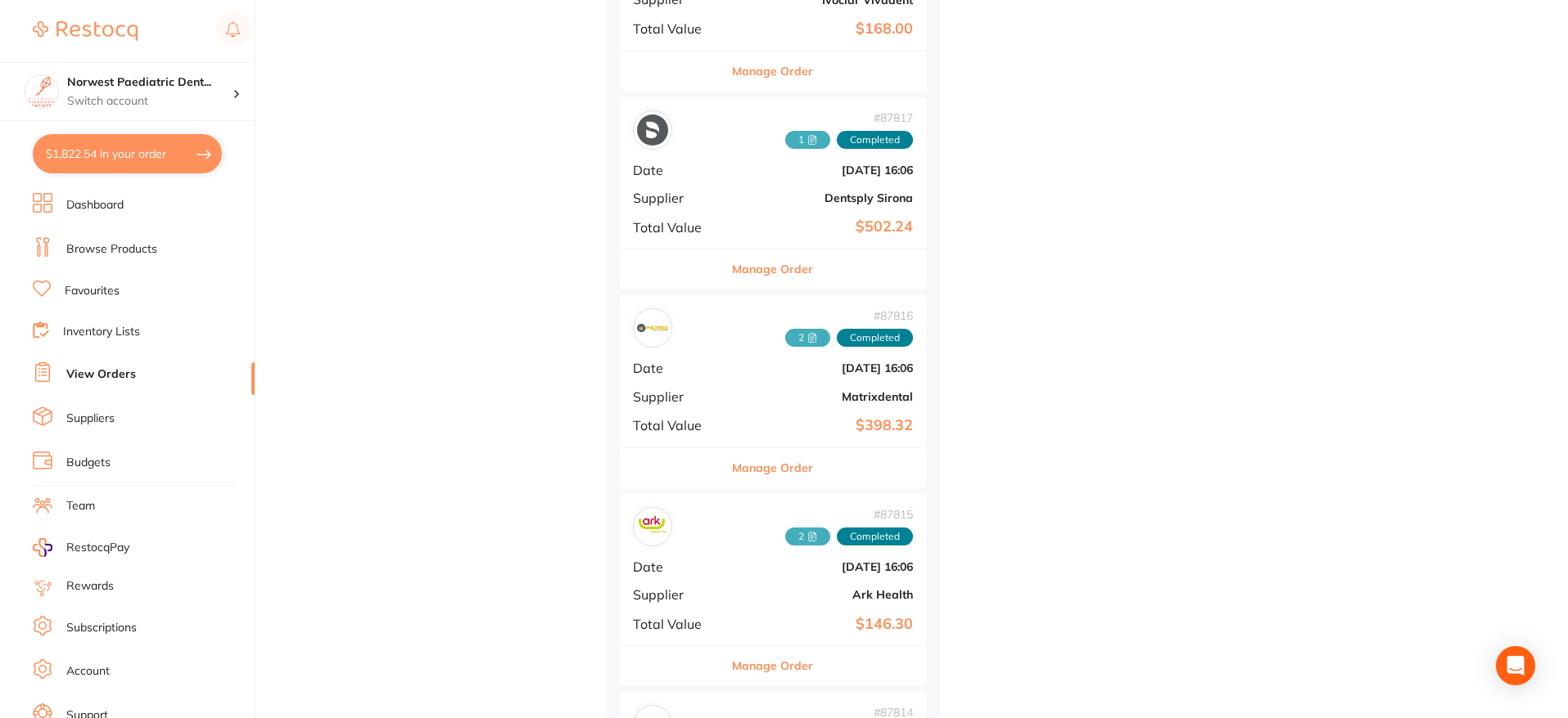
click at [827, 392] on b "Matrixdental" at bounding box center [824, 397] width 177 height 13
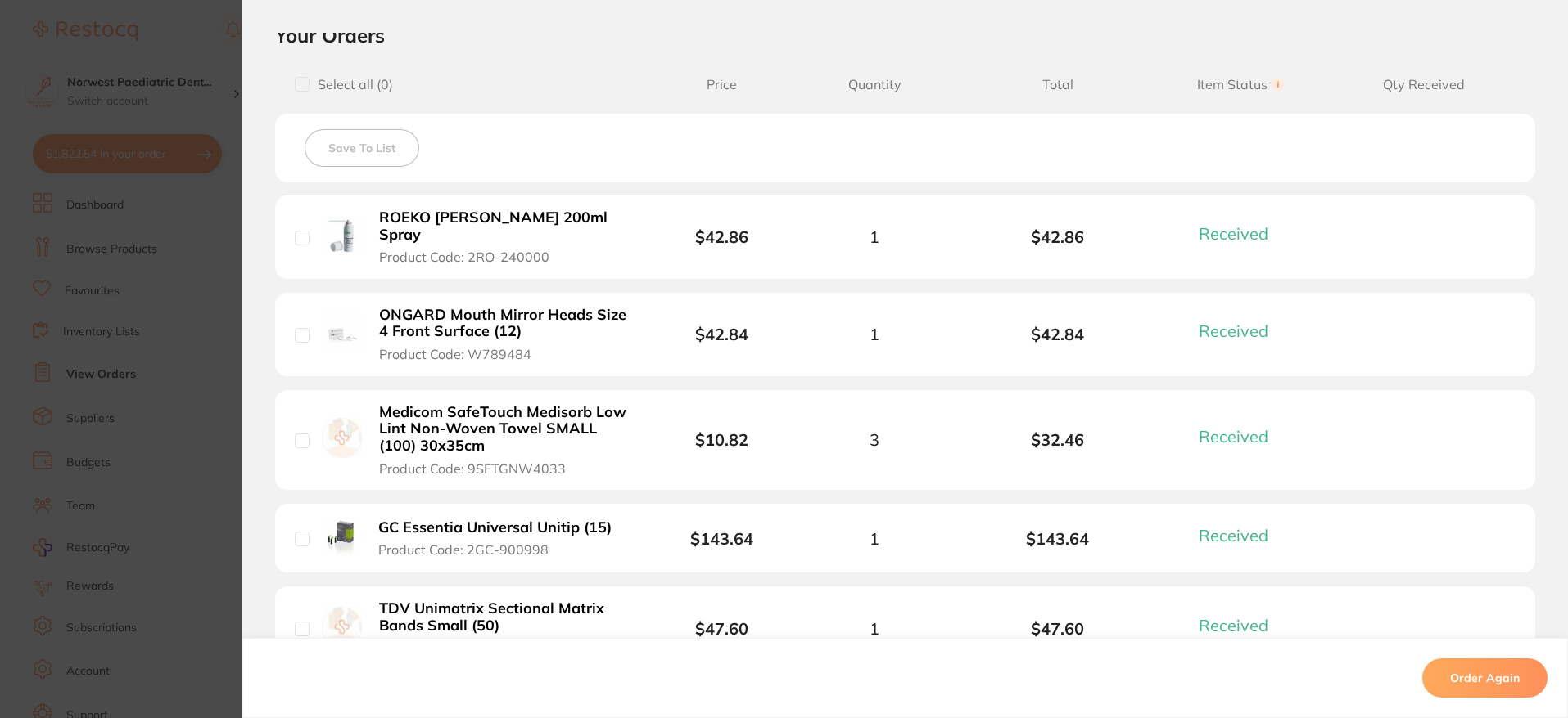
scroll to position [584, 0]
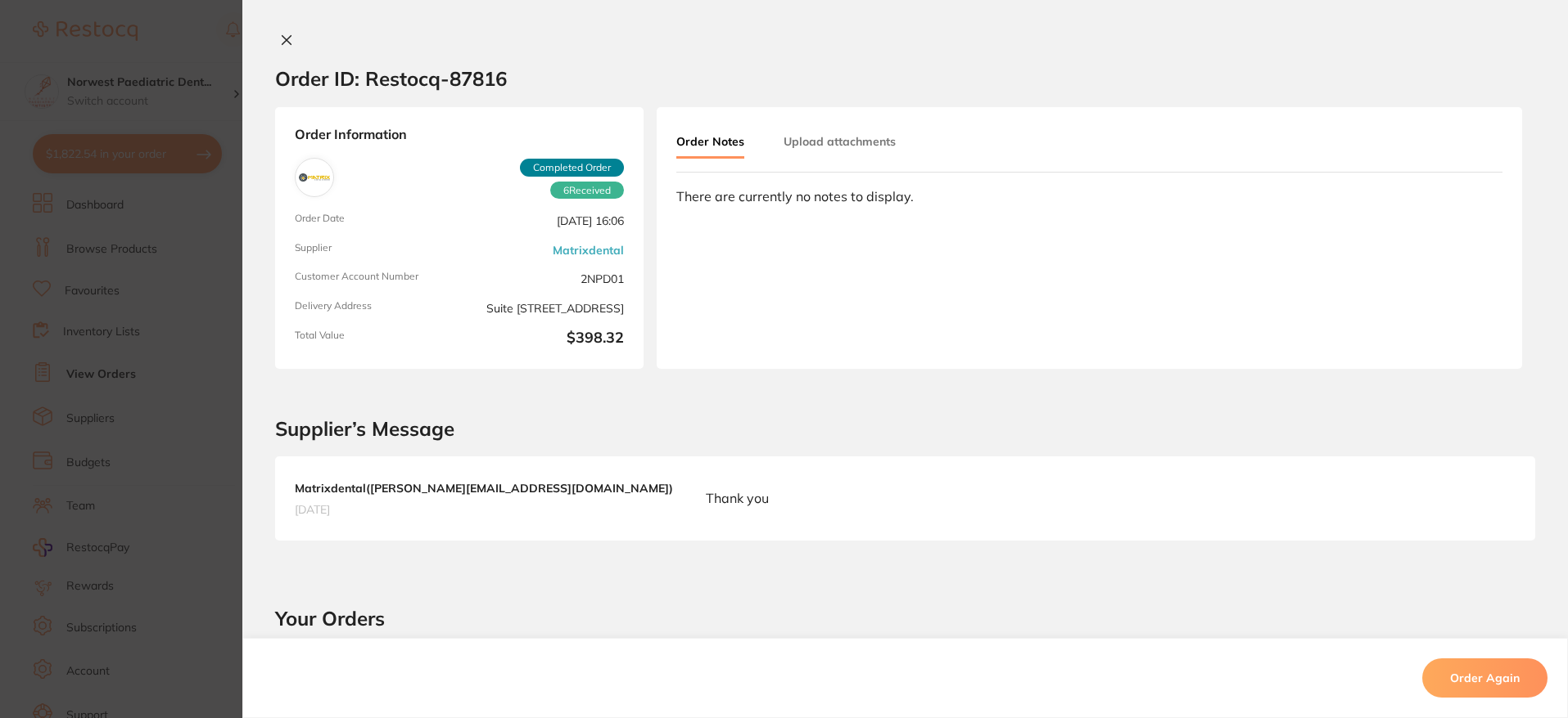
click at [833, 156] on div "Order Notes Upload attachments" at bounding box center [805, 142] width 259 height 32
click at [839, 144] on button "Upload attachments" at bounding box center [840, 141] width 112 height 30
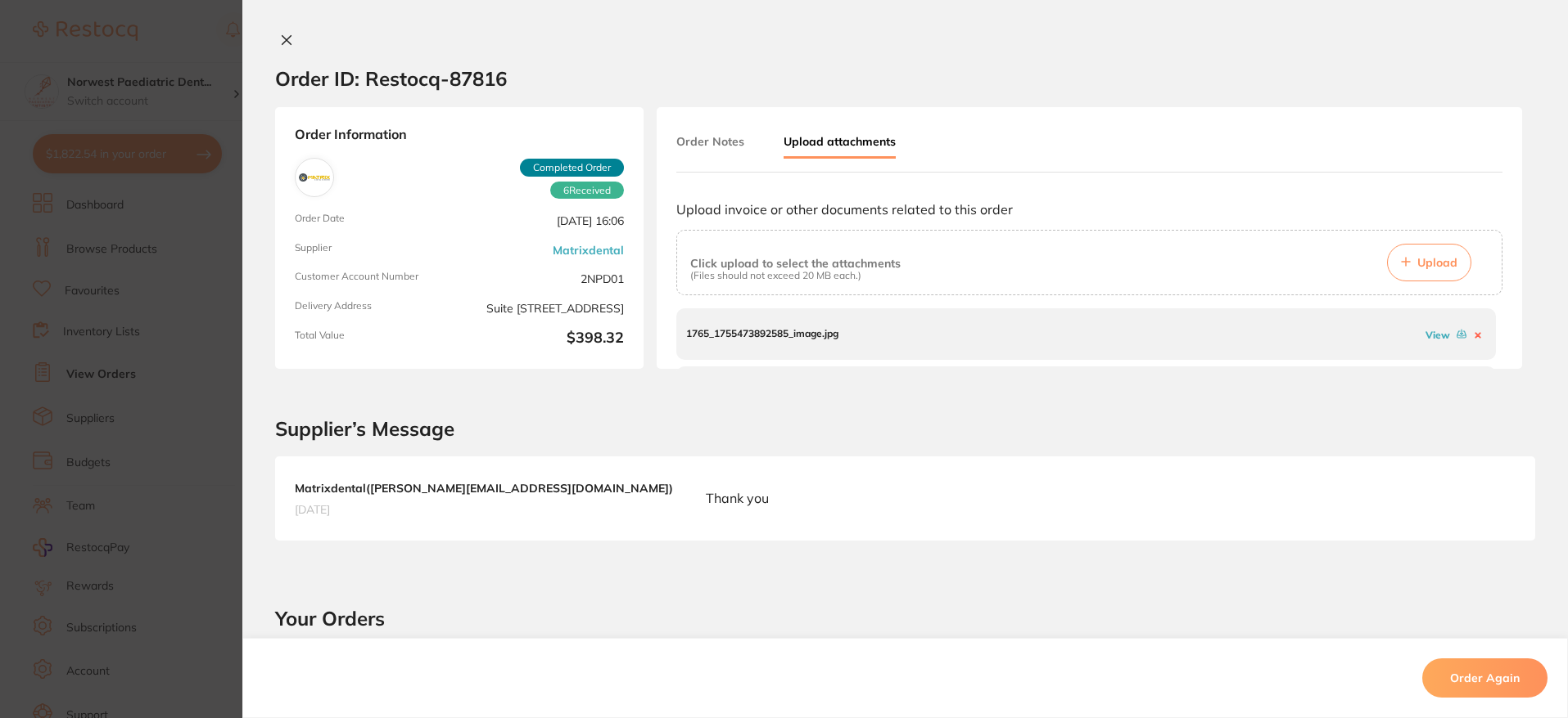
click at [1427, 331] on link "View" at bounding box center [1437, 335] width 24 height 13
click at [283, 42] on icon at bounding box center [287, 41] width 9 height 9
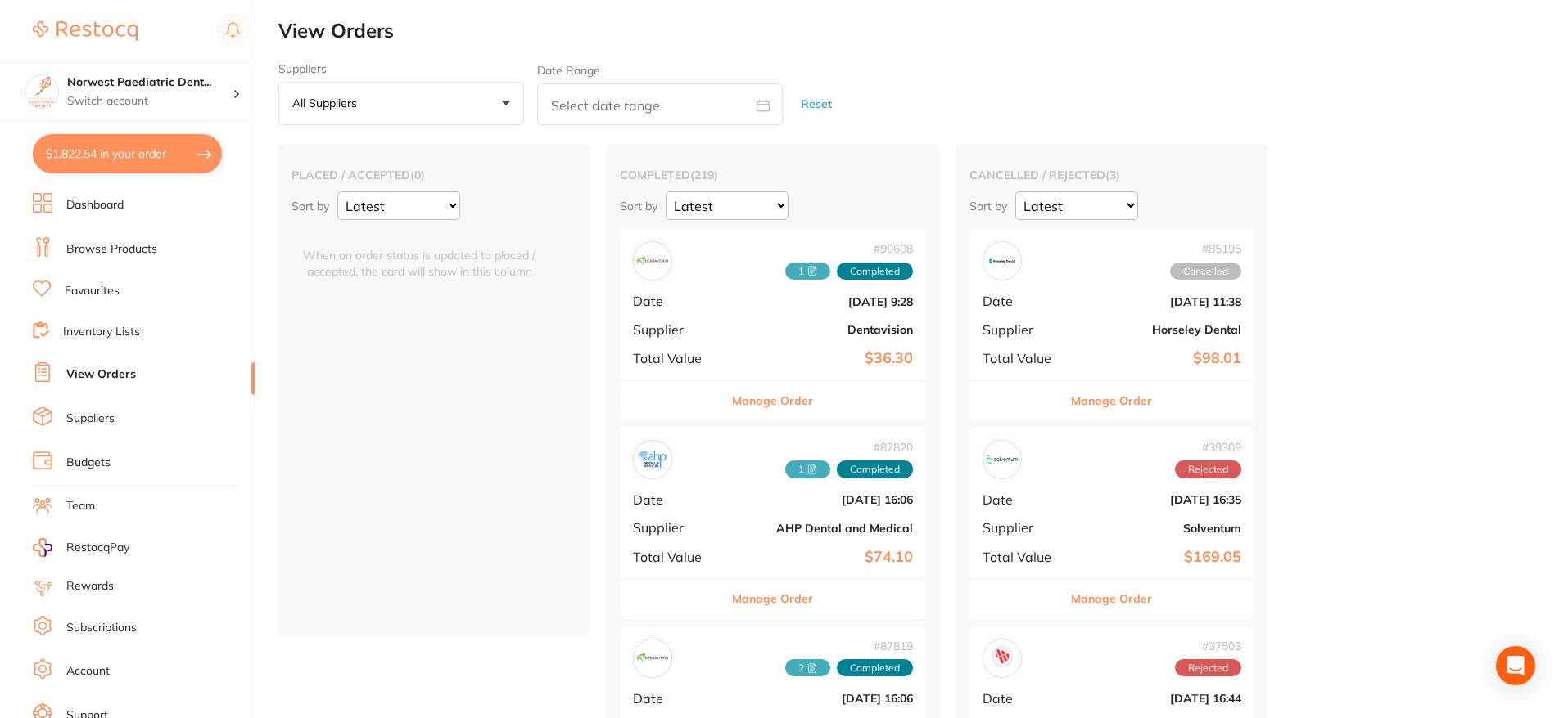
scroll to position [2, 0]
click at [80, 247] on link "Browse Products" at bounding box center [111, 250] width 90 height 16
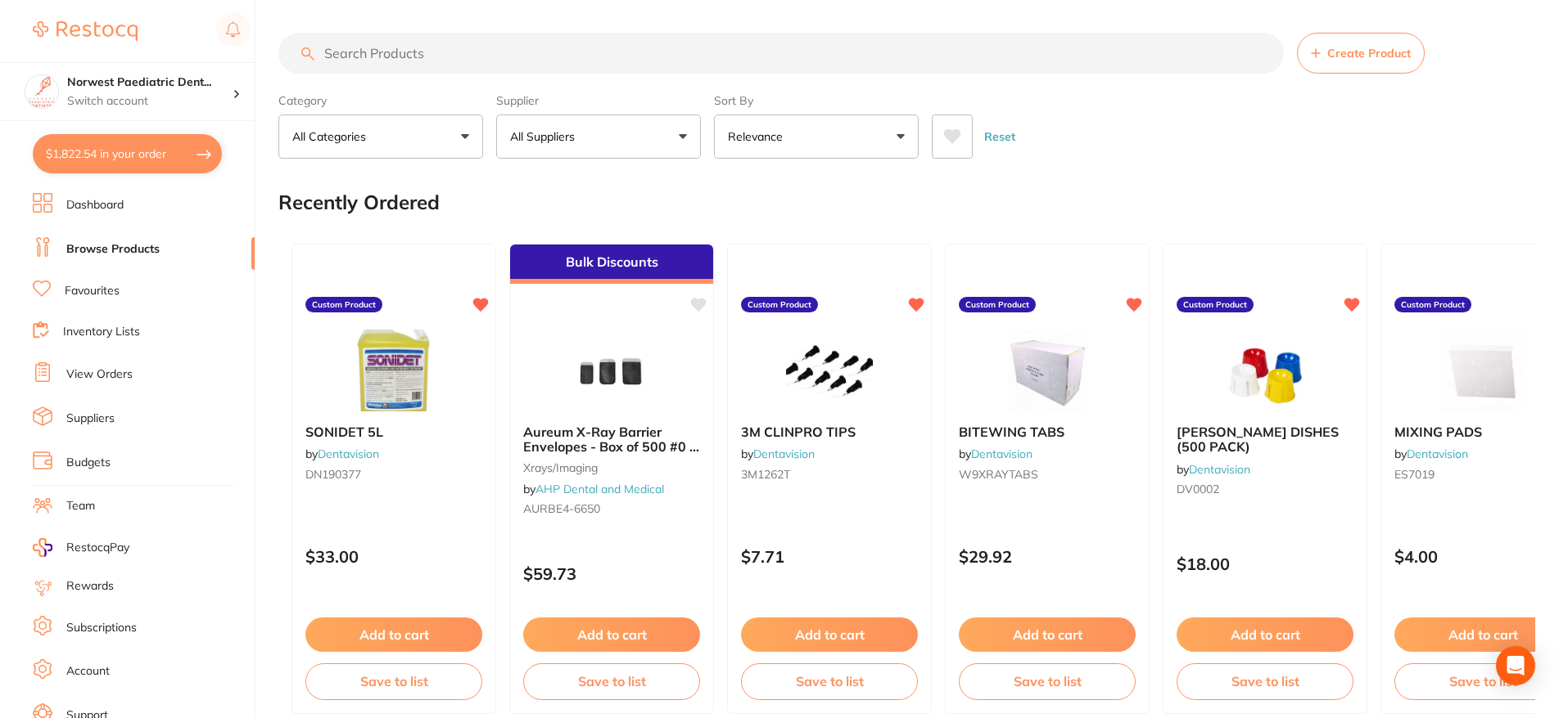
click at [960, 137] on icon at bounding box center [952, 137] width 18 height 16
click at [922, 50] on input "search" at bounding box center [781, 52] width 1005 height 41
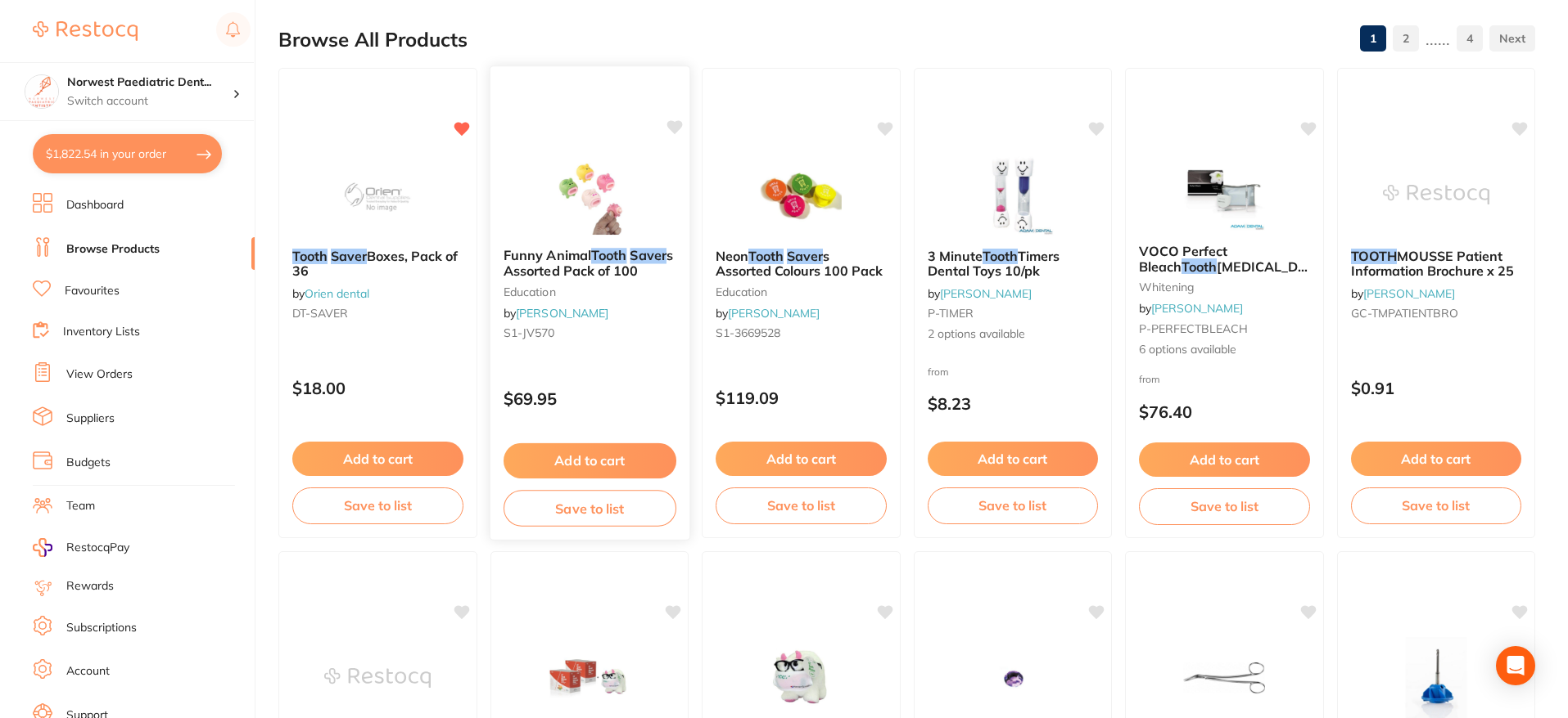
scroll to position [162, 0]
type input "tooth saver"
click at [422, 497] on button "Save to list" at bounding box center [377, 509] width 173 height 37
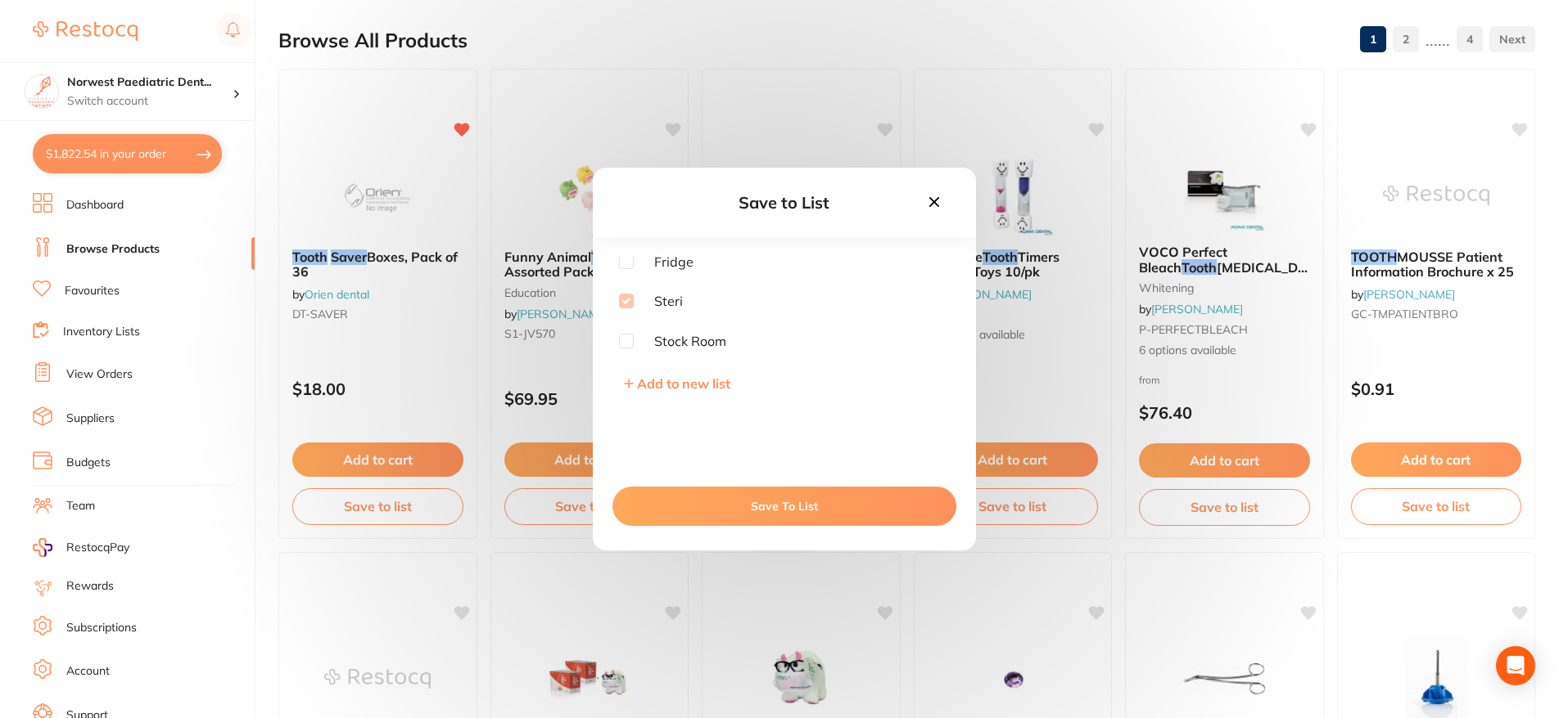
scroll to position [0, 0]
click at [928, 203] on icon at bounding box center [934, 203] width 18 height 18
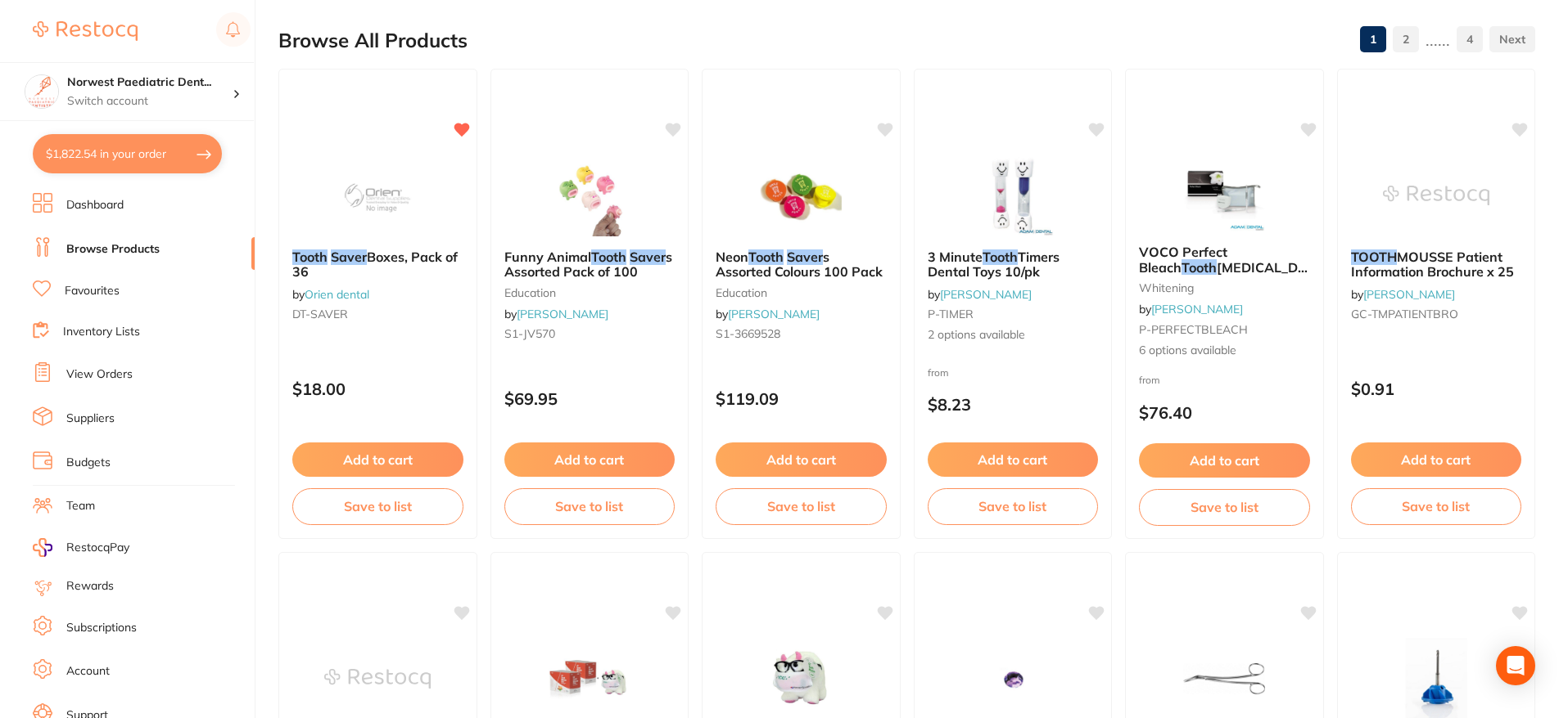
click at [141, 333] on li "Inventory Lists" at bounding box center [143, 333] width 222 height 22
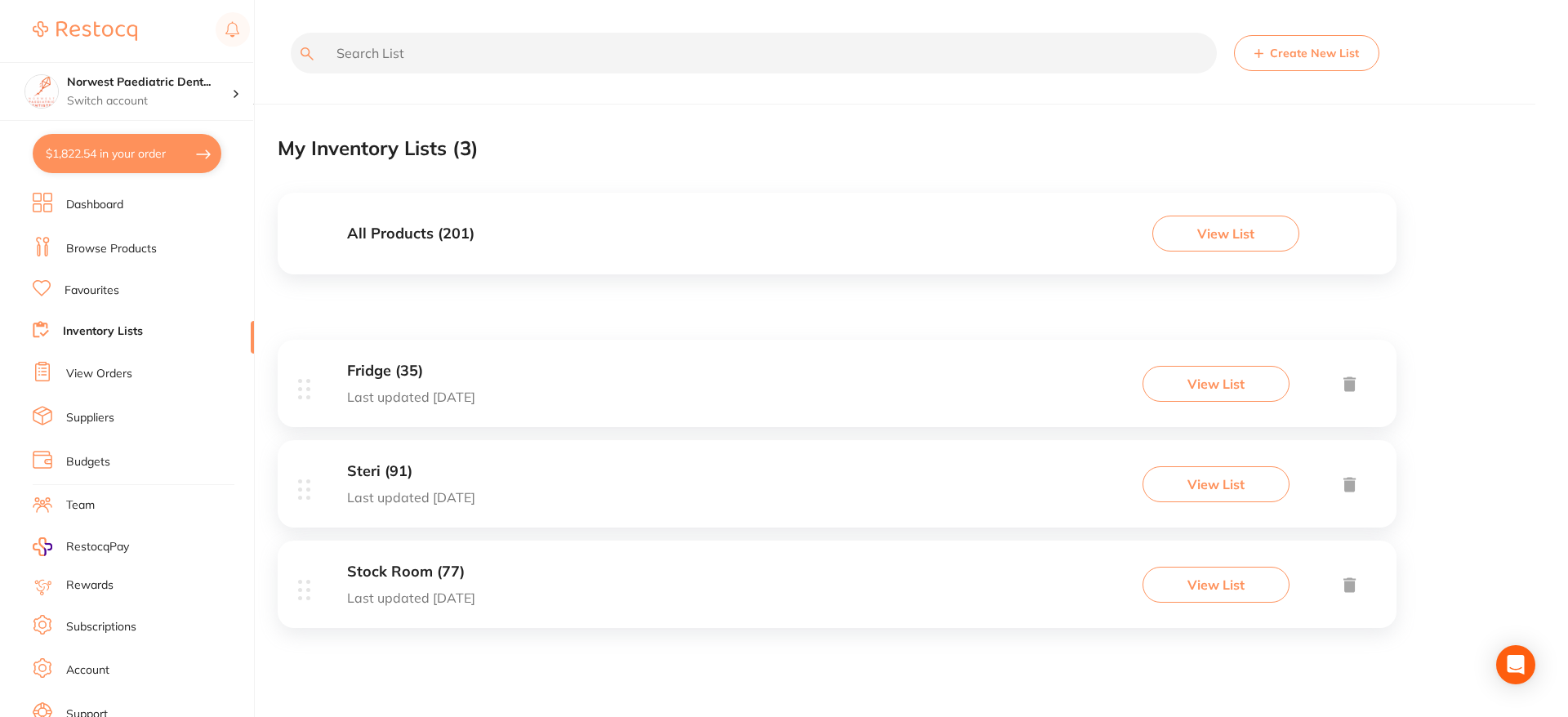
click at [1208, 491] on button "View List" at bounding box center [1216, 485] width 147 height 36
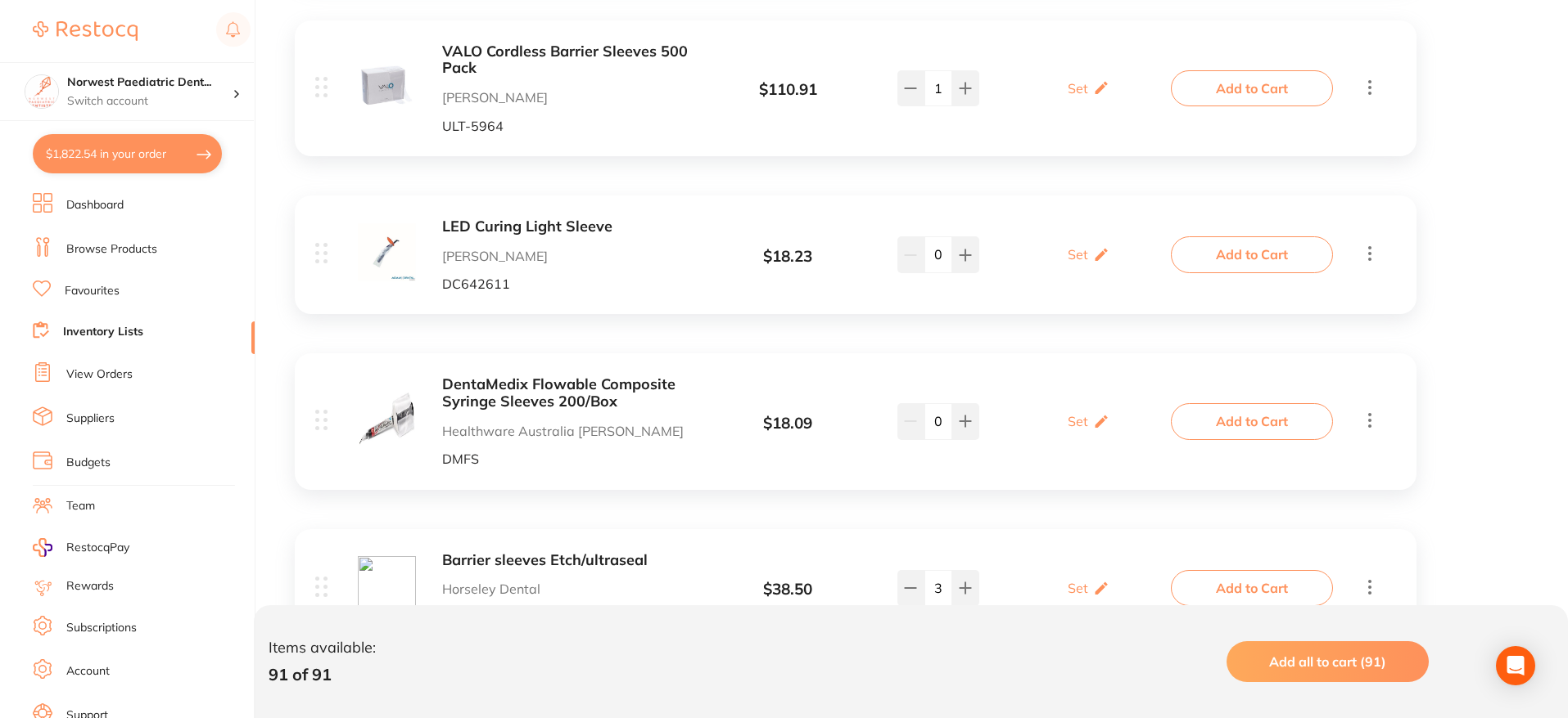
scroll to position [4824, 0]
click at [1269, 401] on button "Add to Cart" at bounding box center [1251, 419] width 162 height 36
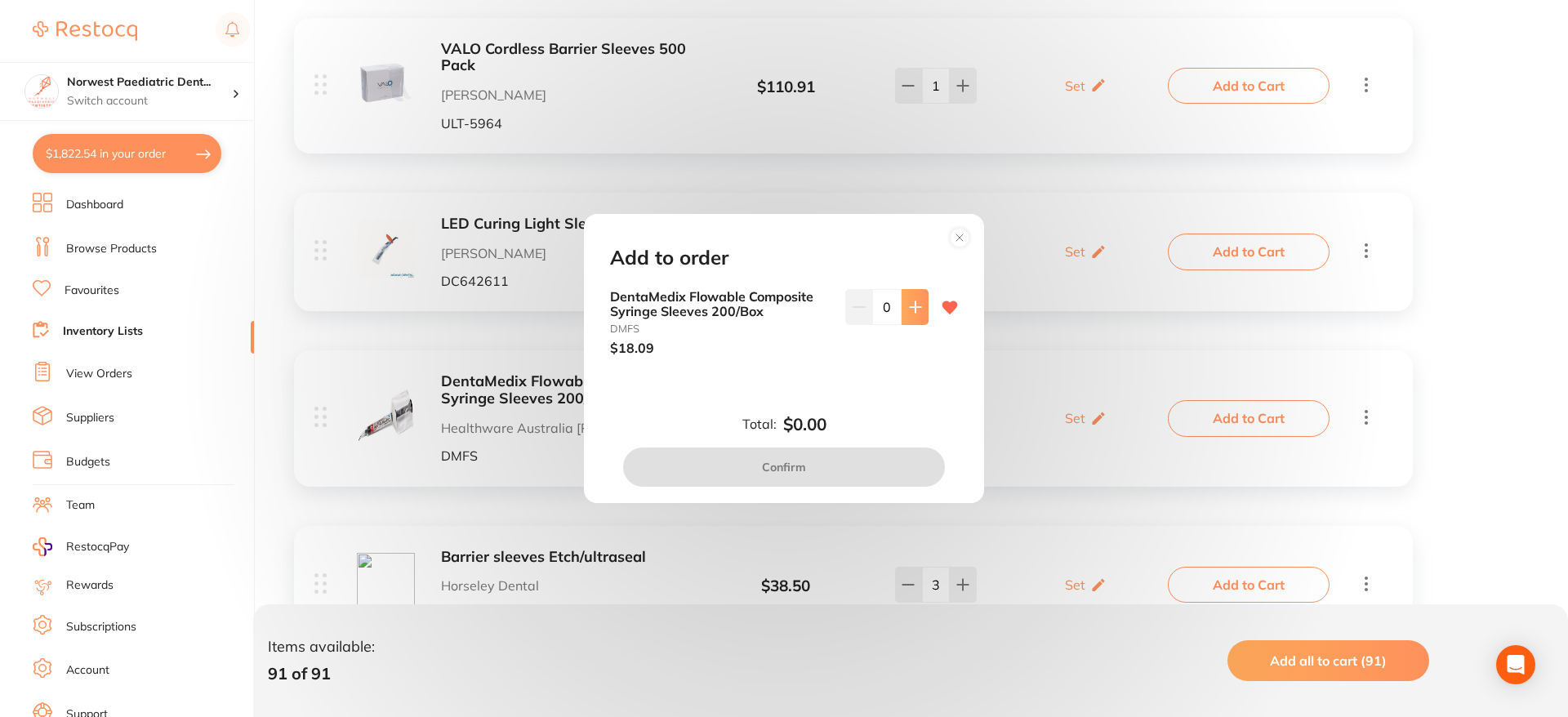
drag, startPoint x: 911, startPoint y: 303, endPoint x: 905, endPoint y: 312, distance: 10.8
click at [910, 304] on icon at bounding box center [915, 307] width 11 height 11
type input "1"
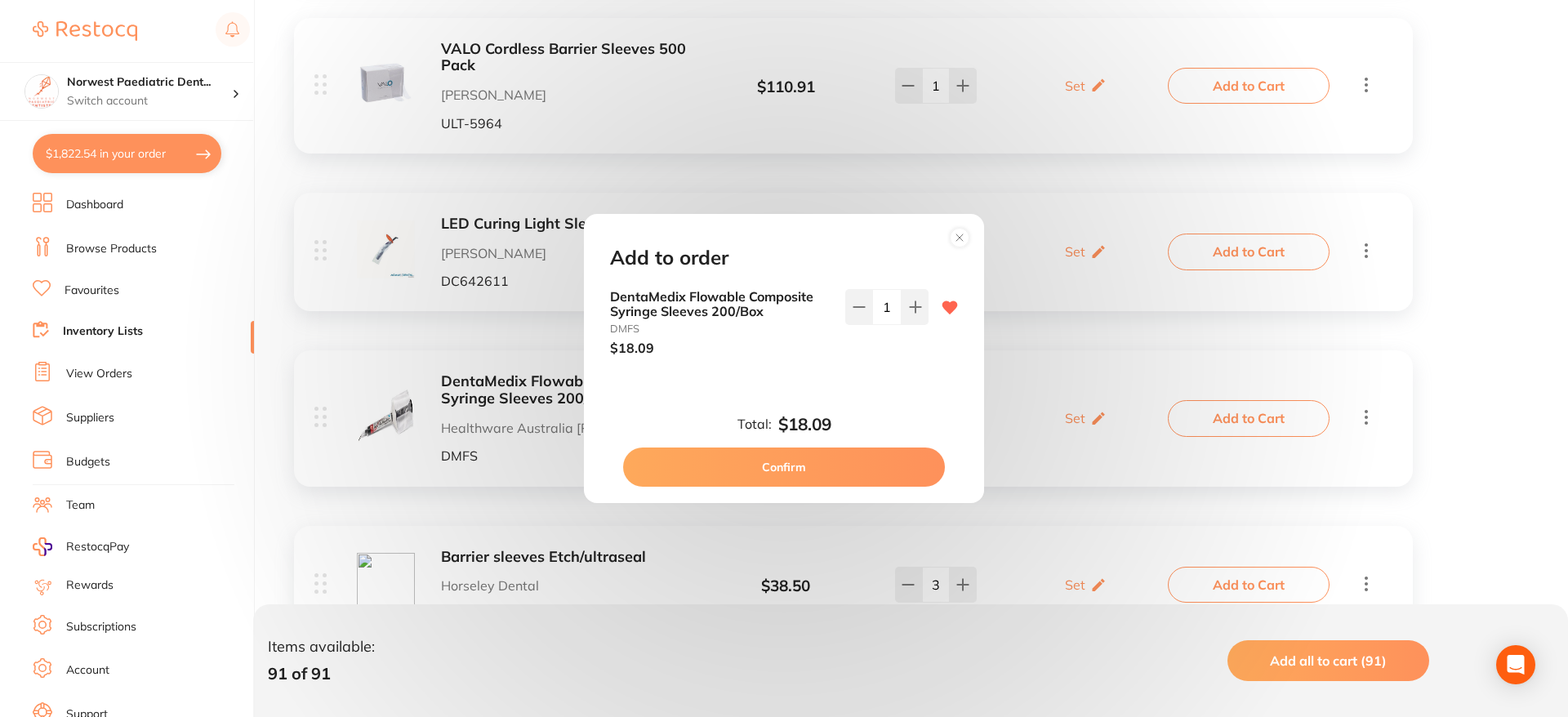
click at [884, 452] on button "Confirm" at bounding box center [784, 467] width 322 height 39
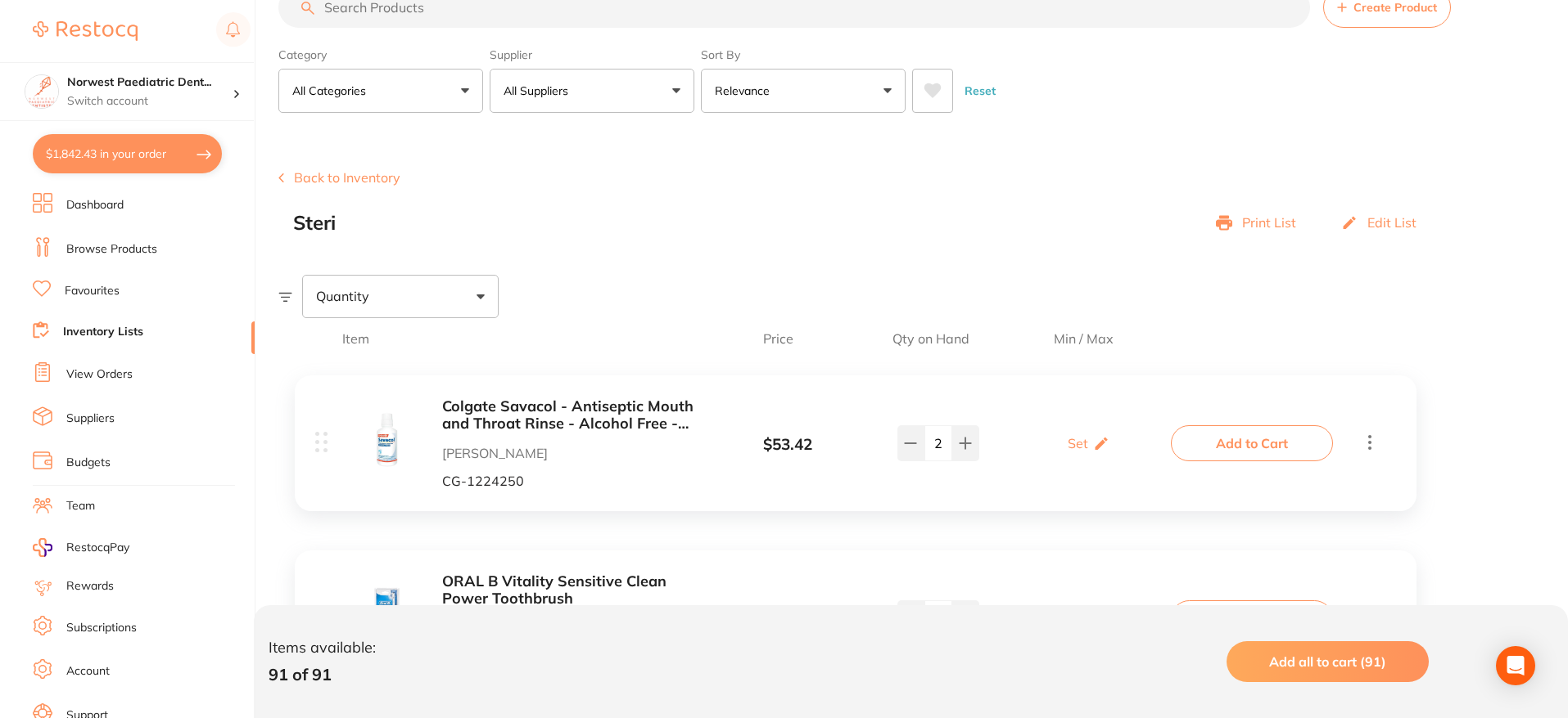
scroll to position [0, 0]
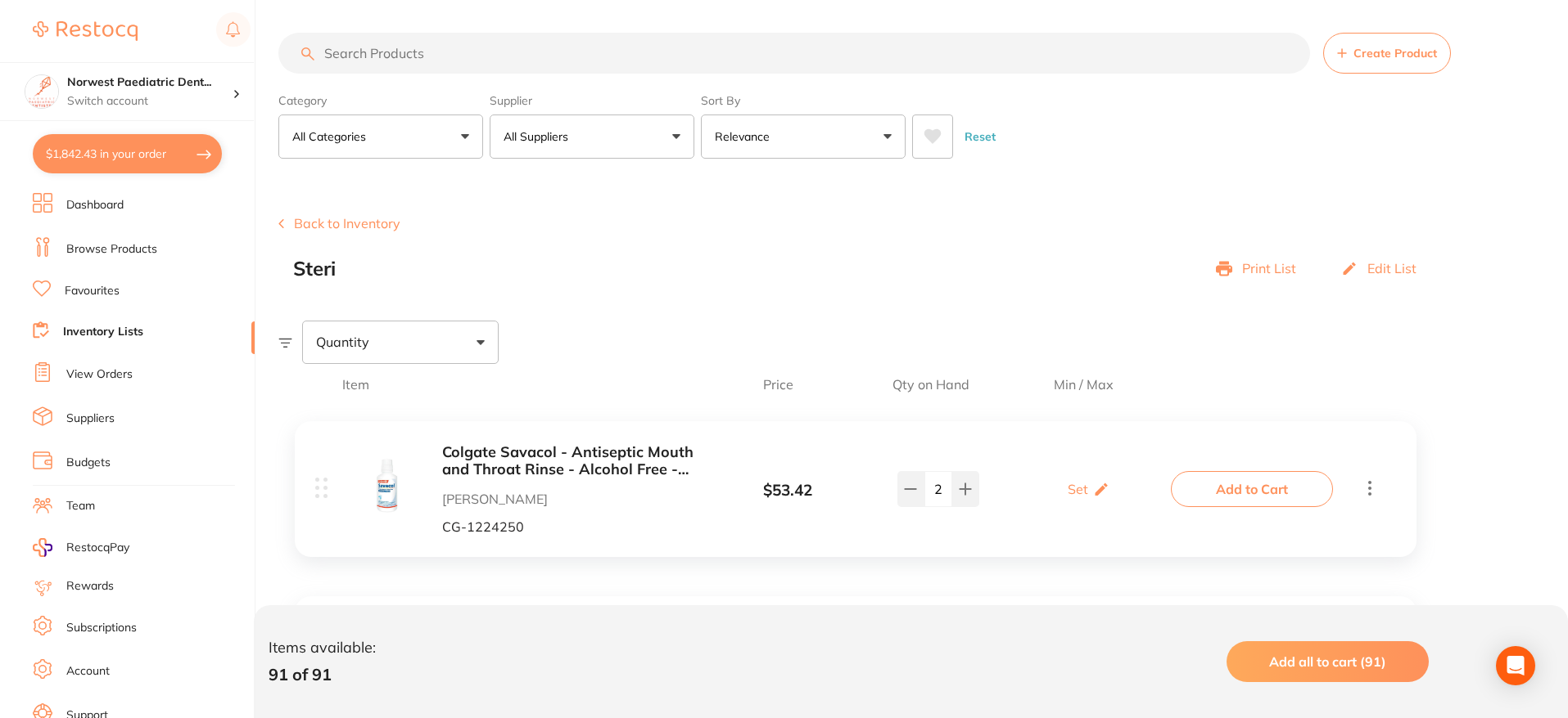
click at [471, 56] on input "search" at bounding box center [794, 52] width 1031 height 41
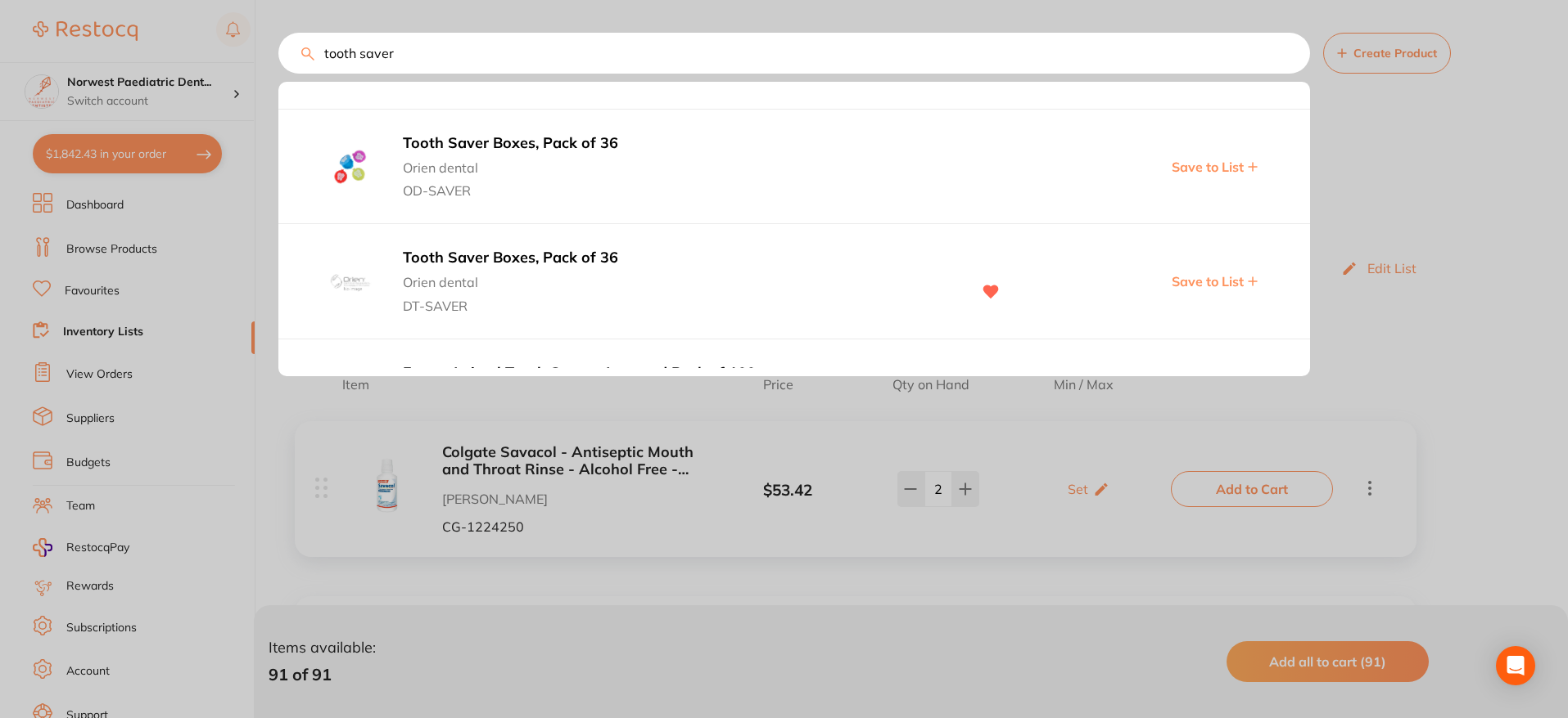
scroll to position [204, 0]
type input "tooth saver"
click at [1212, 174] on span "Save to List" at bounding box center [1208, 173] width 72 height 14
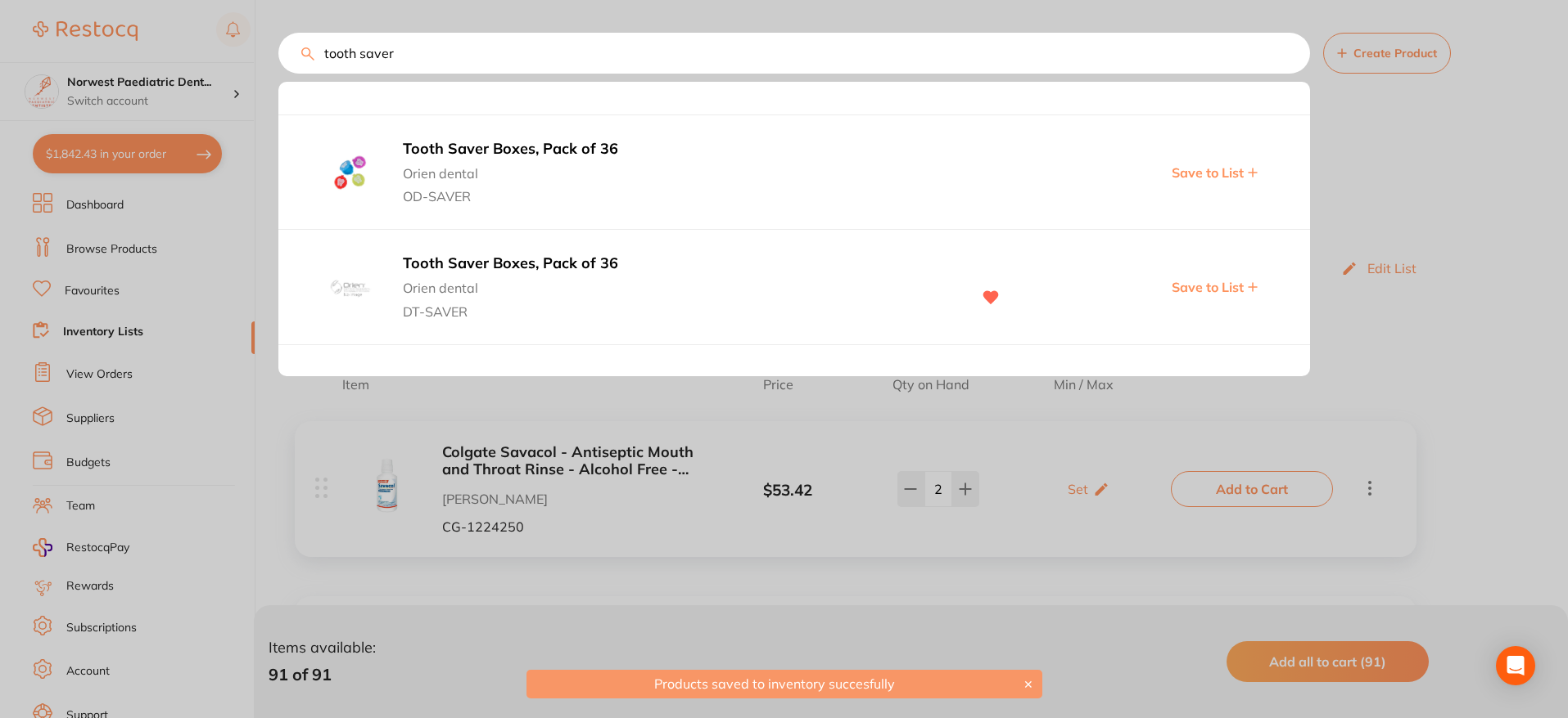
click at [1414, 173] on div at bounding box center [784, 359] width 1568 height 718
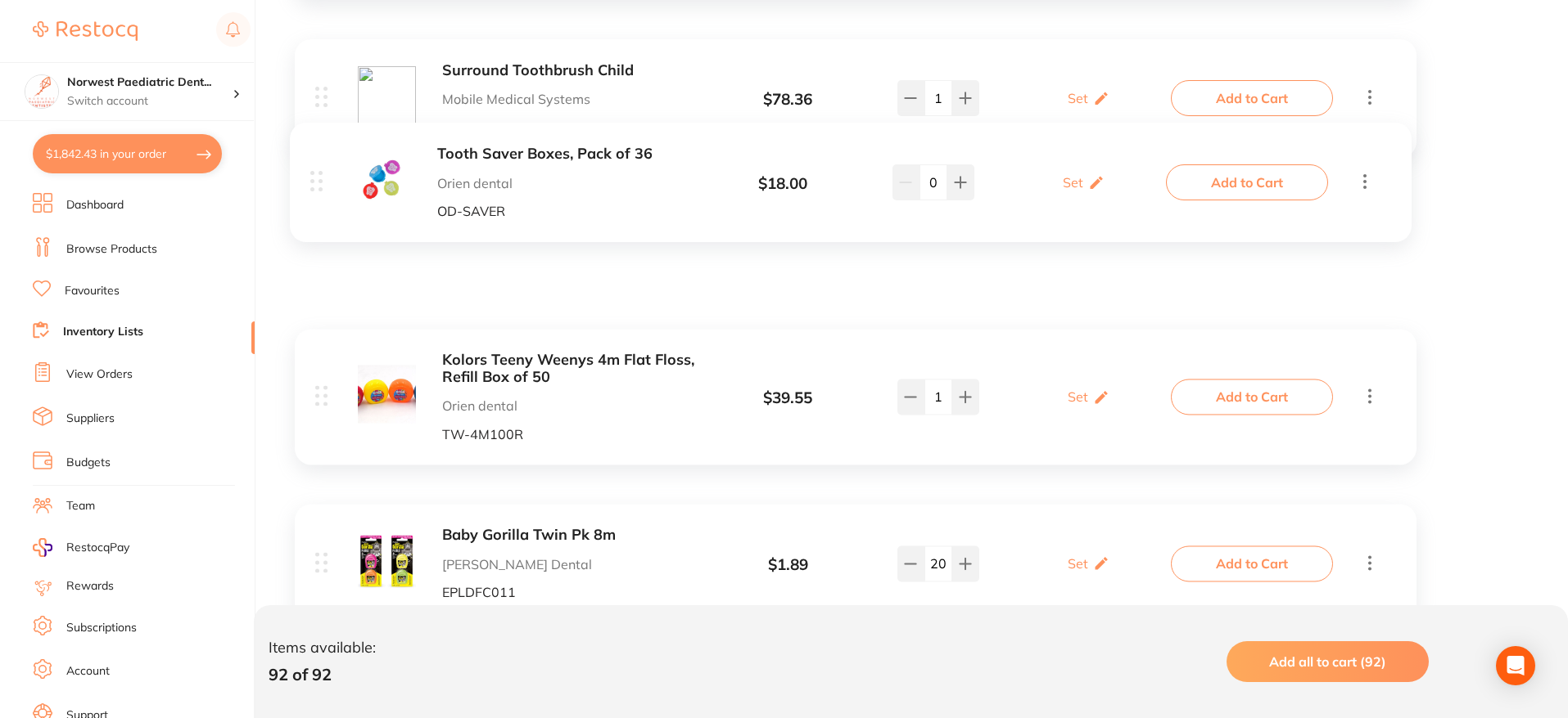
scroll to position [6800, 0]
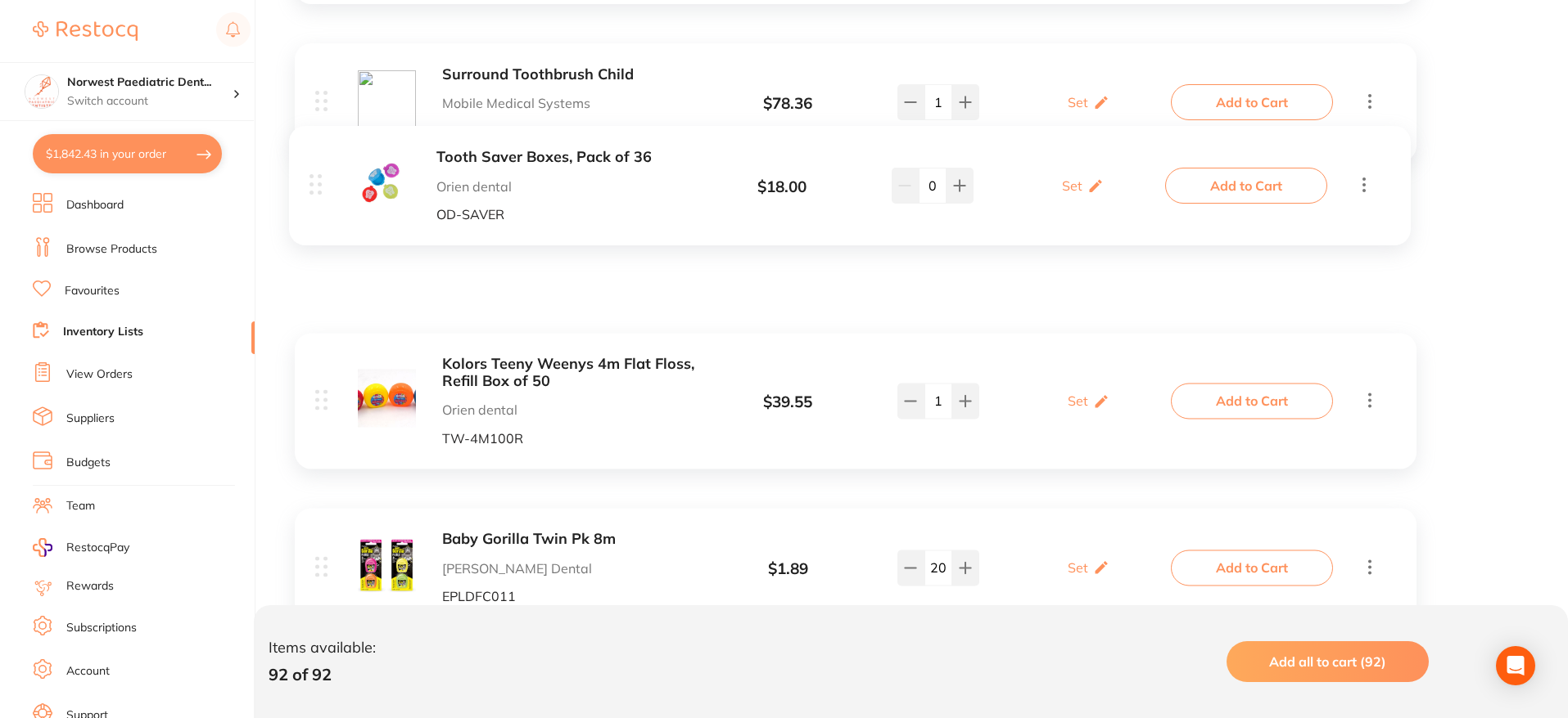
drag, startPoint x: 323, startPoint y: 209, endPoint x: 316, endPoint y: 189, distance: 21.2
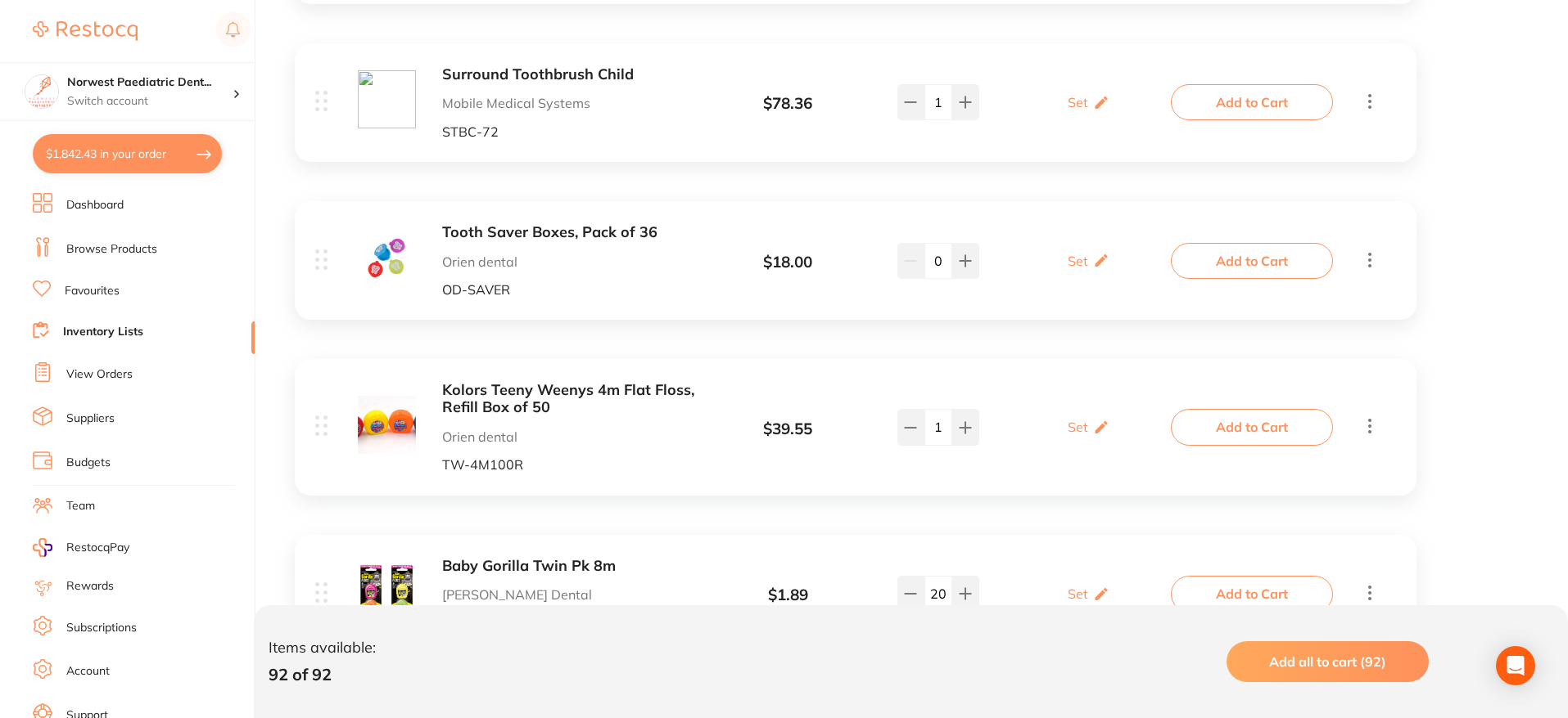
click at [116, 333] on link "Inventory Lists" at bounding box center [103, 332] width 81 height 16
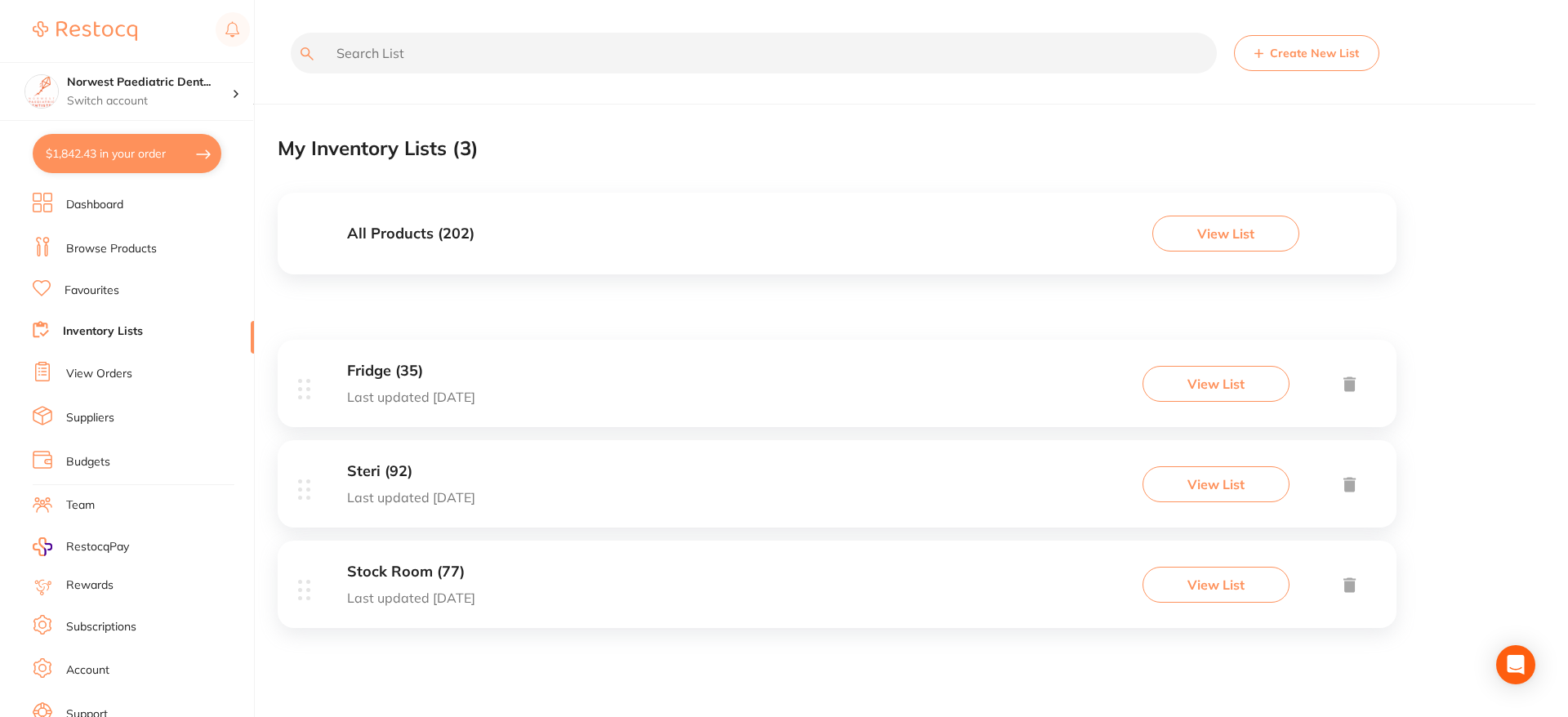
click at [148, 154] on button "$1,842.43 in your order" at bounding box center [126, 153] width 189 height 39
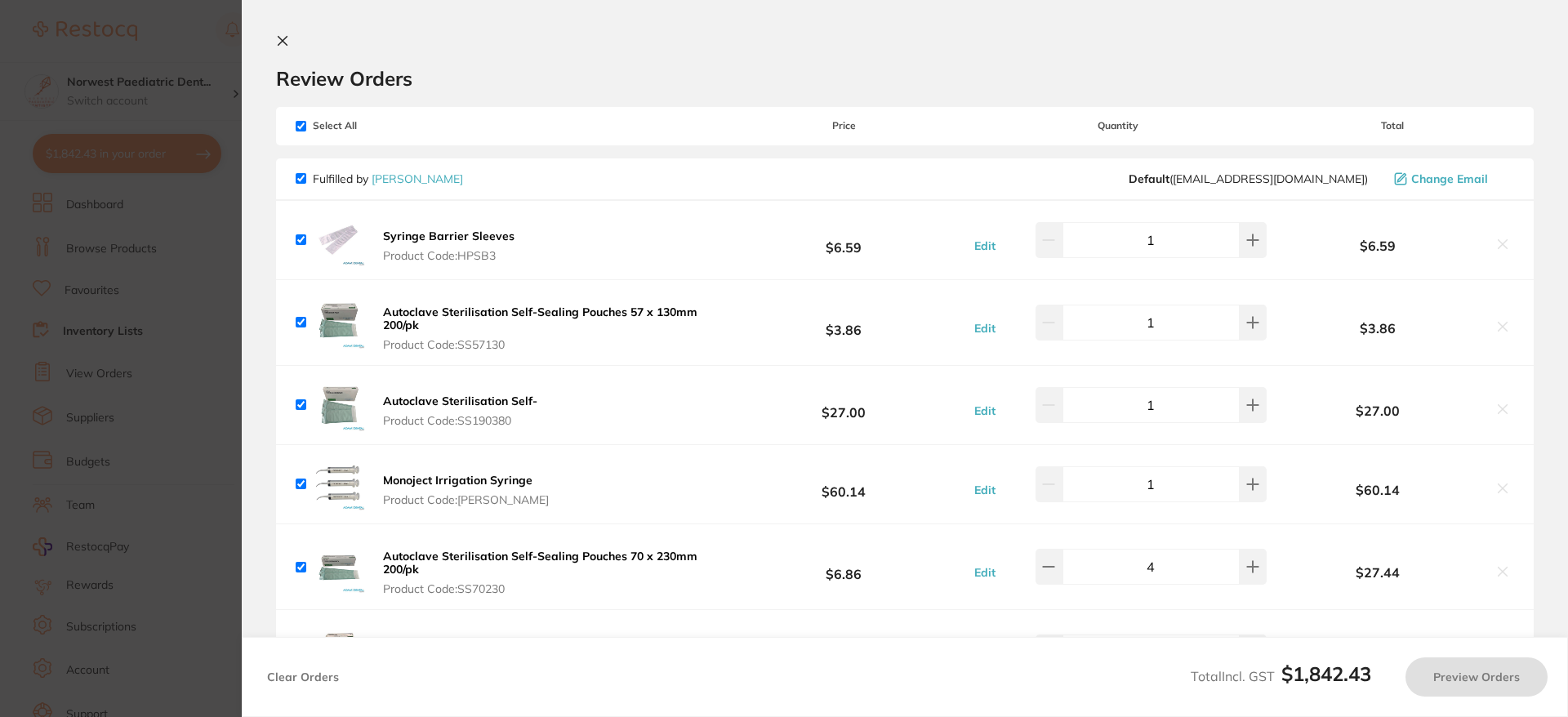
checkbox input "true"
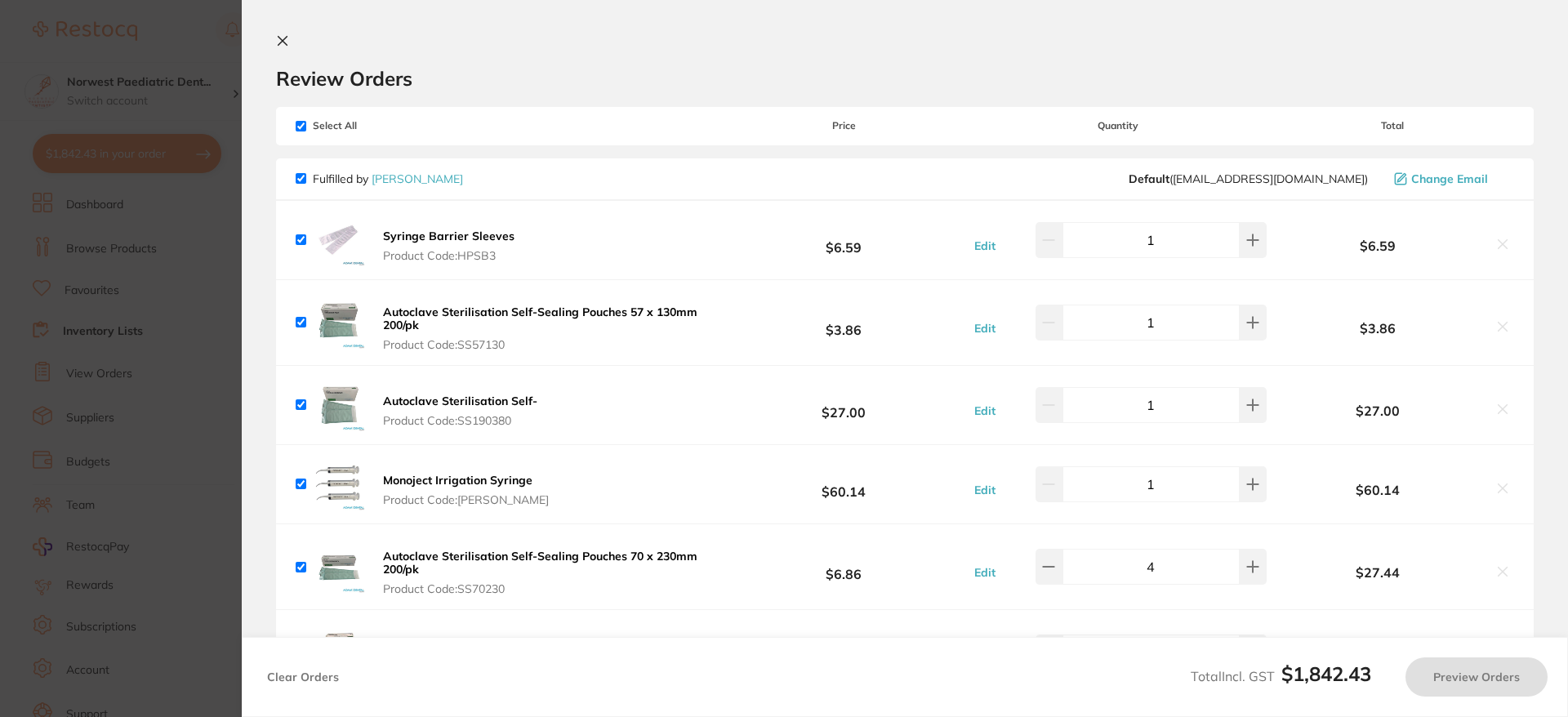
checkbox input "true"
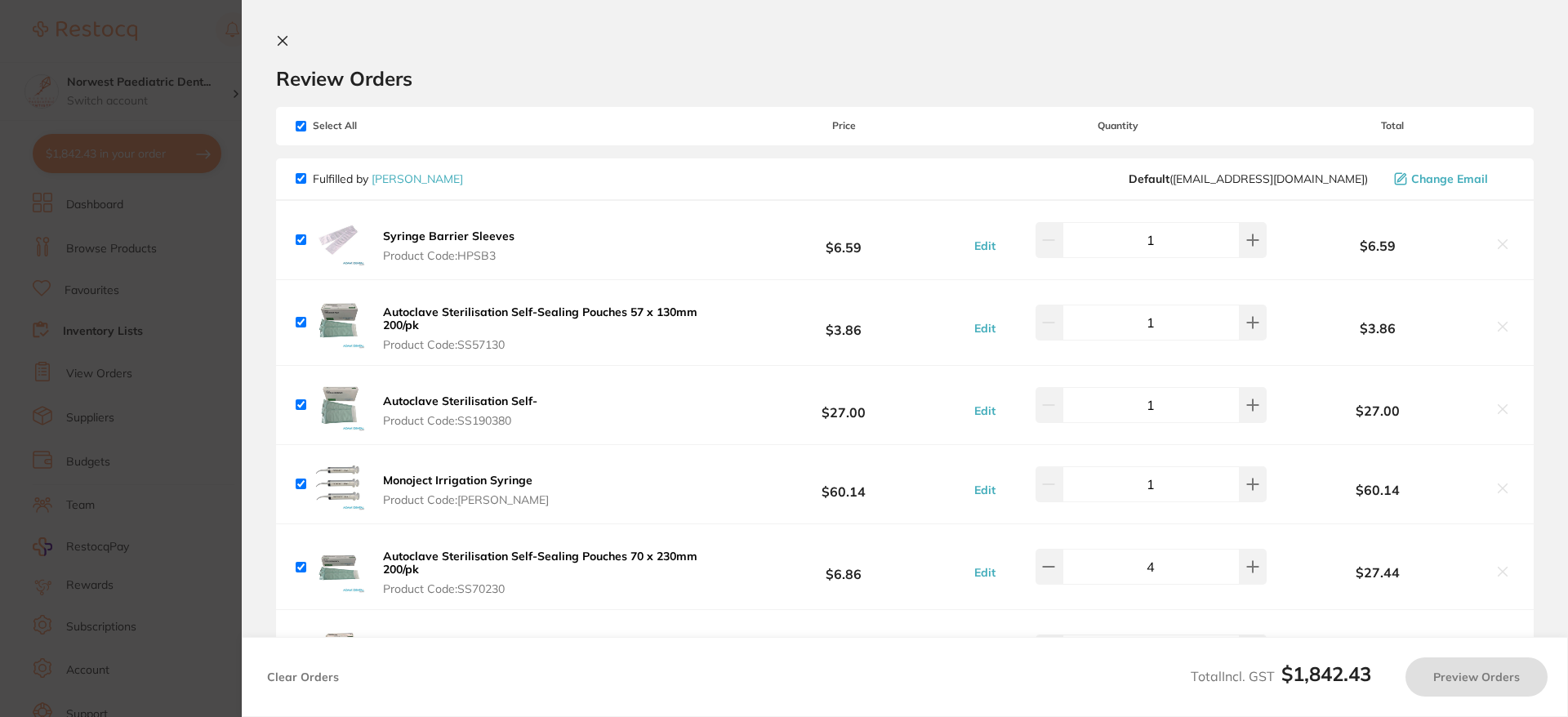
checkbox input "true"
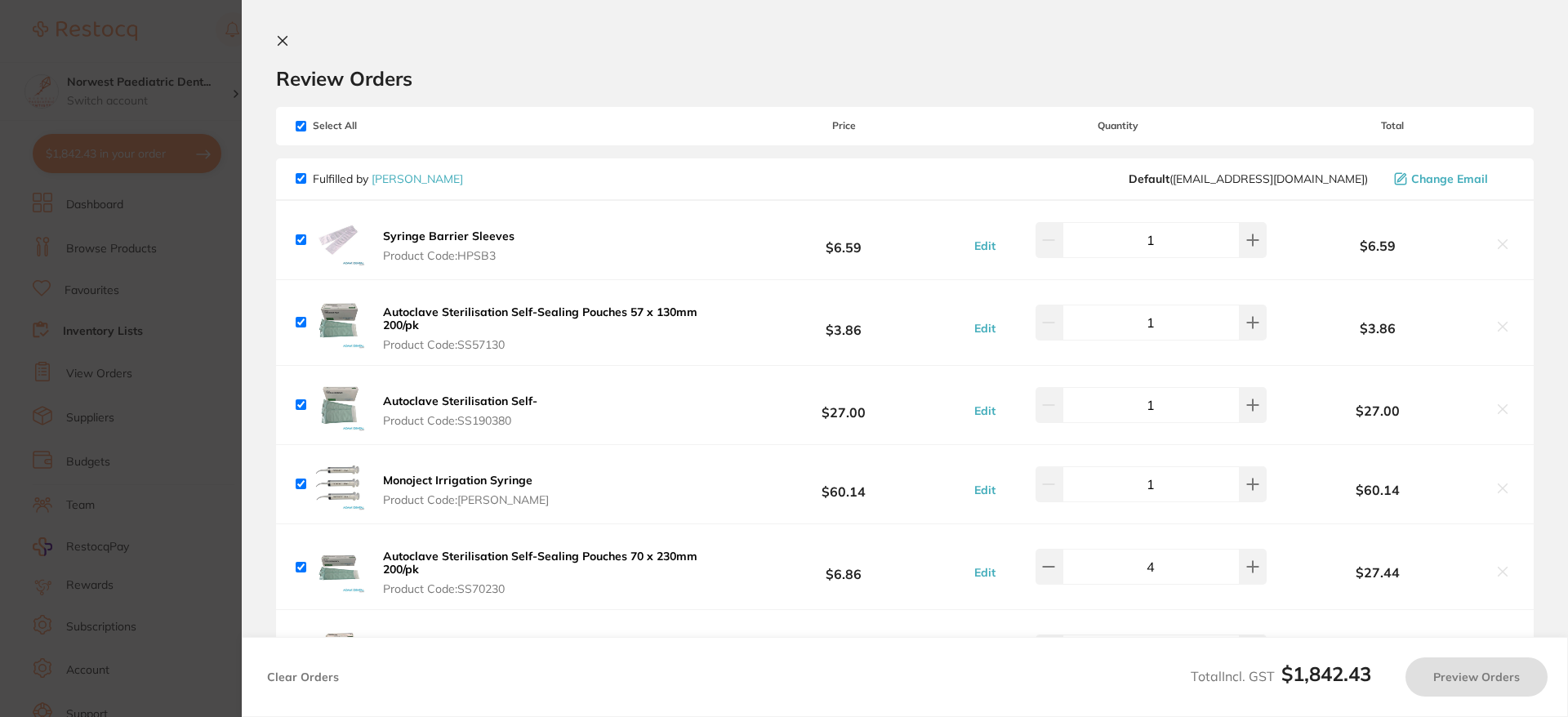
checkbox input "true"
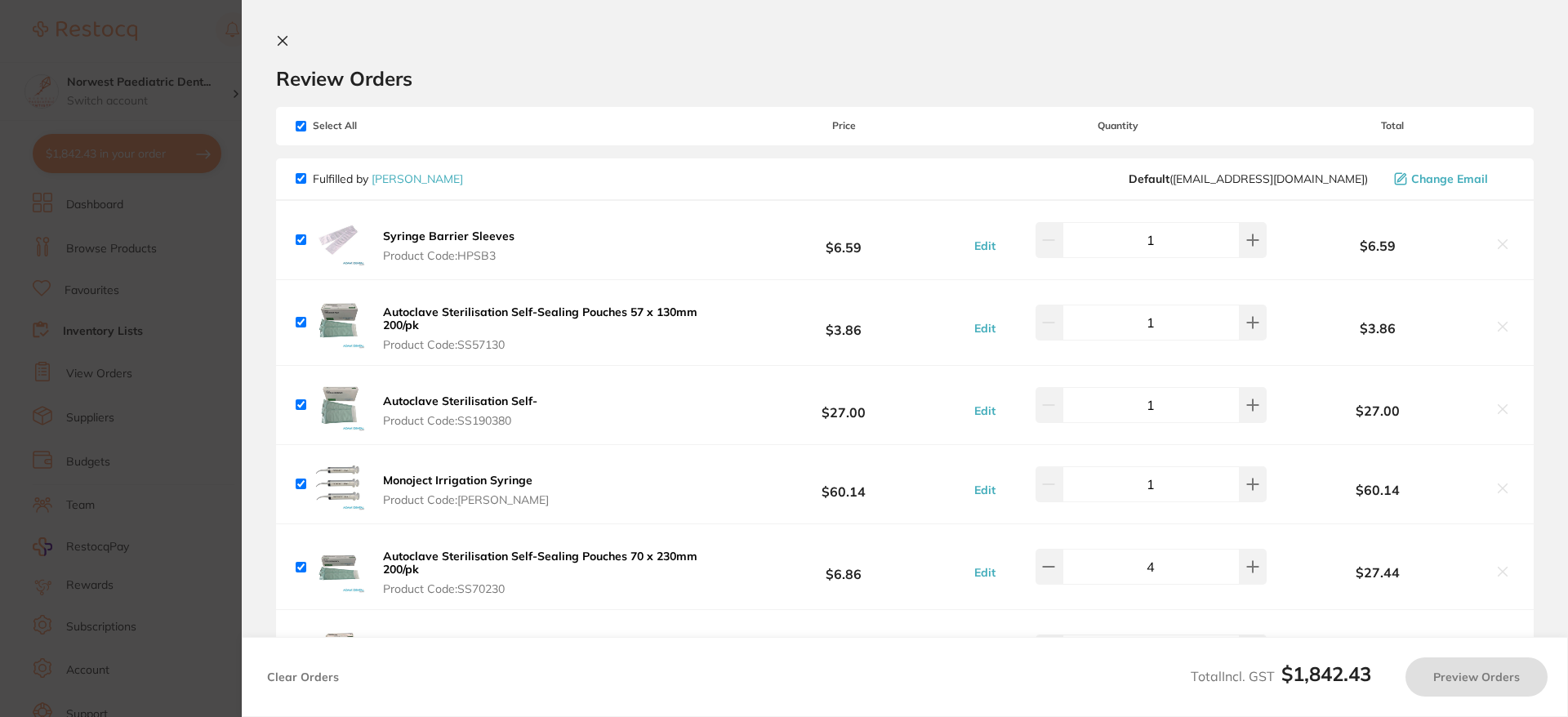
checkbox input "true"
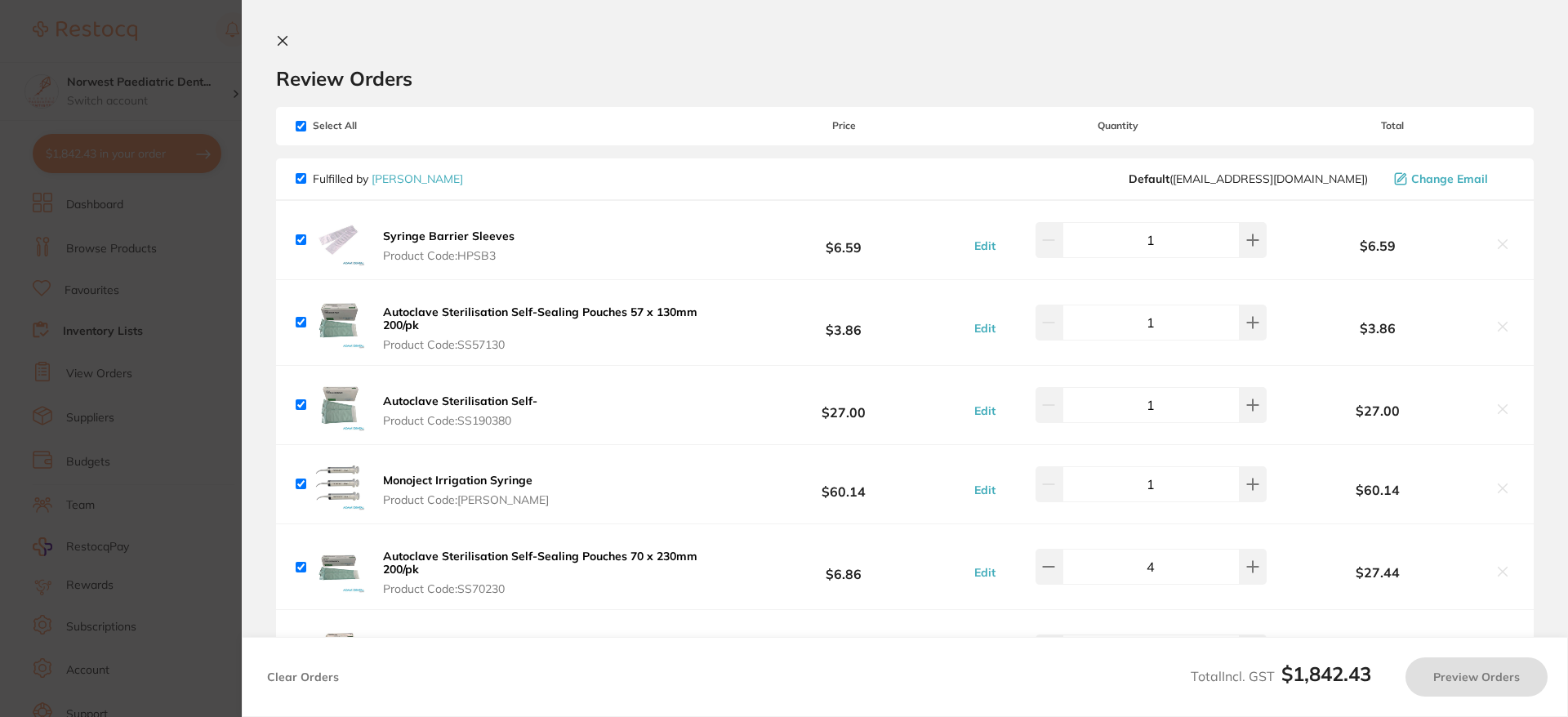
checkbox input "true"
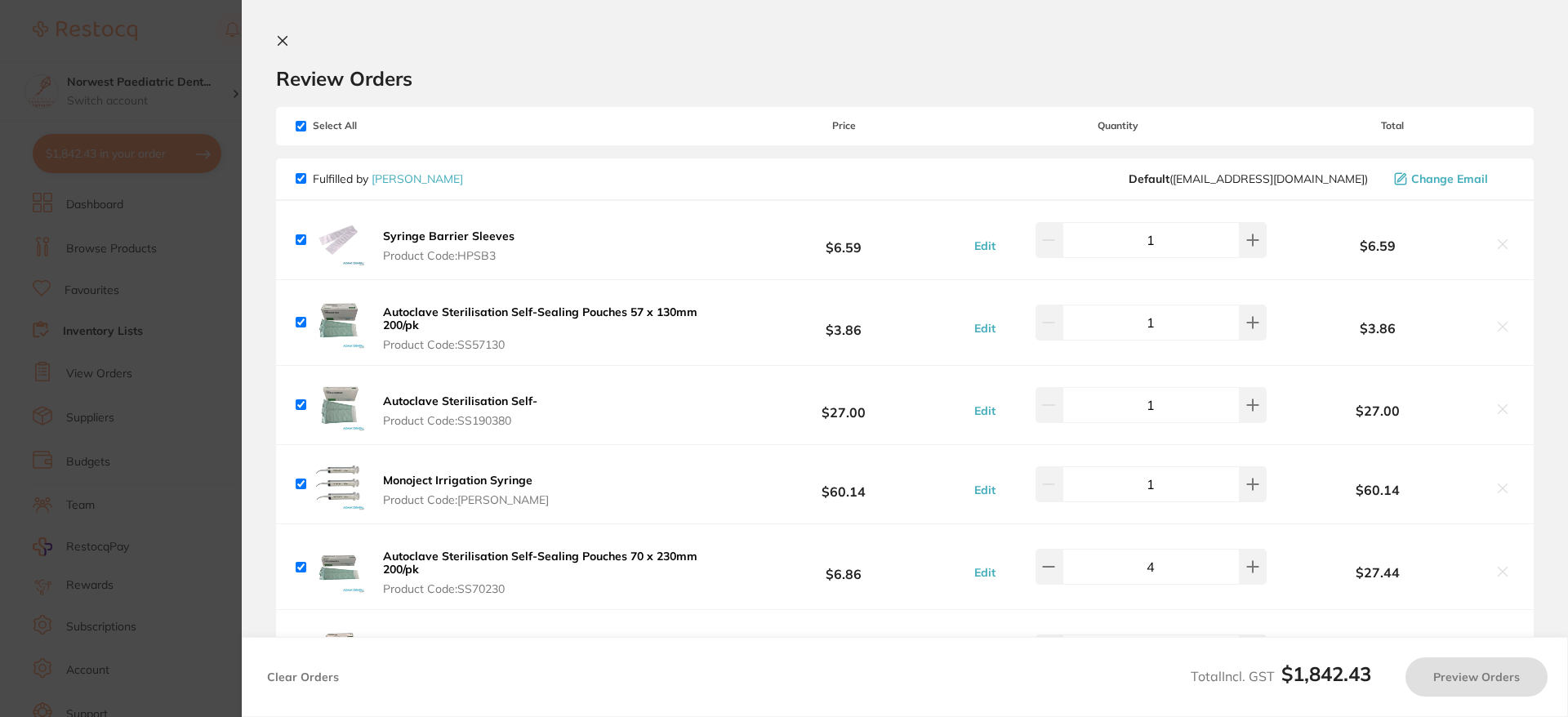
checkbox input "true"
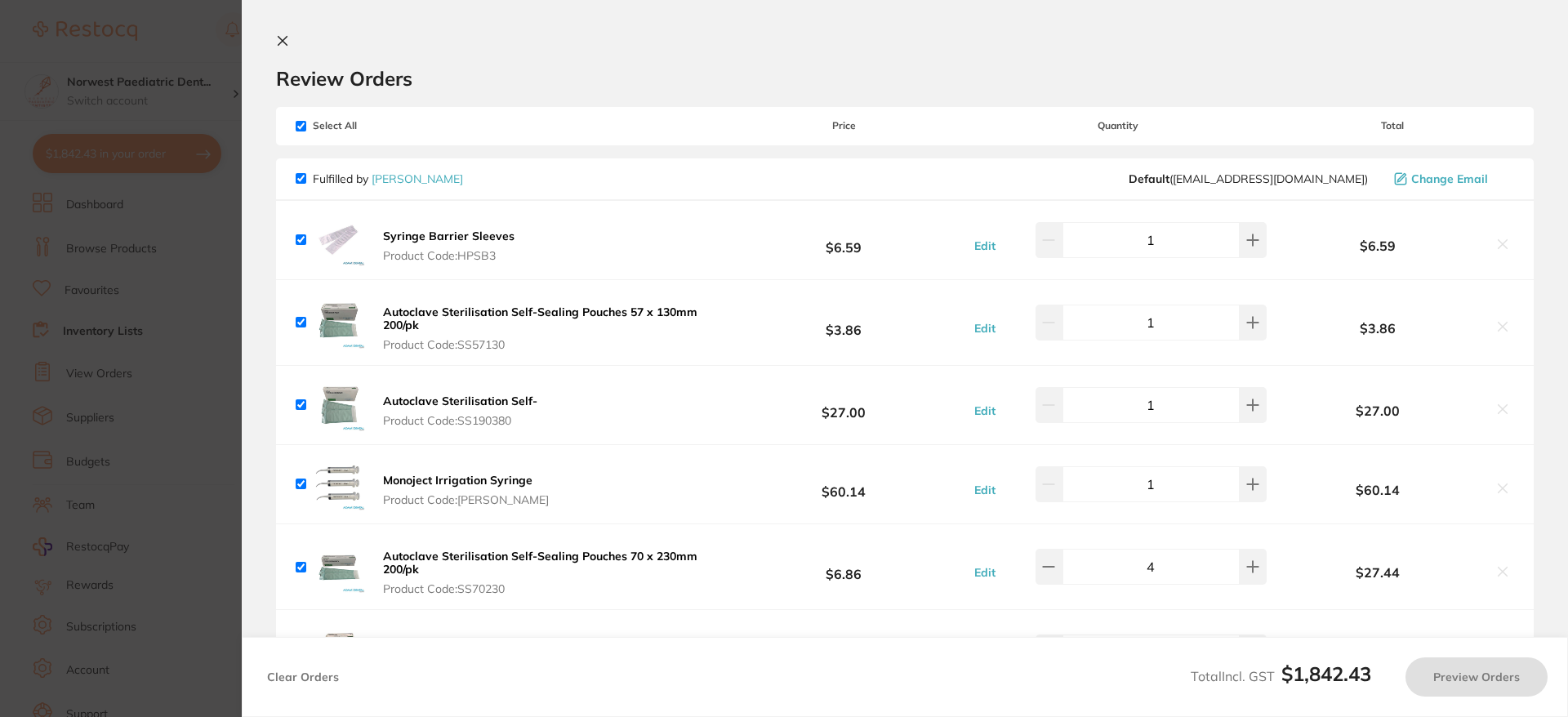
checkbox input "true"
click at [282, 41] on icon at bounding box center [283, 42] width 9 height 9
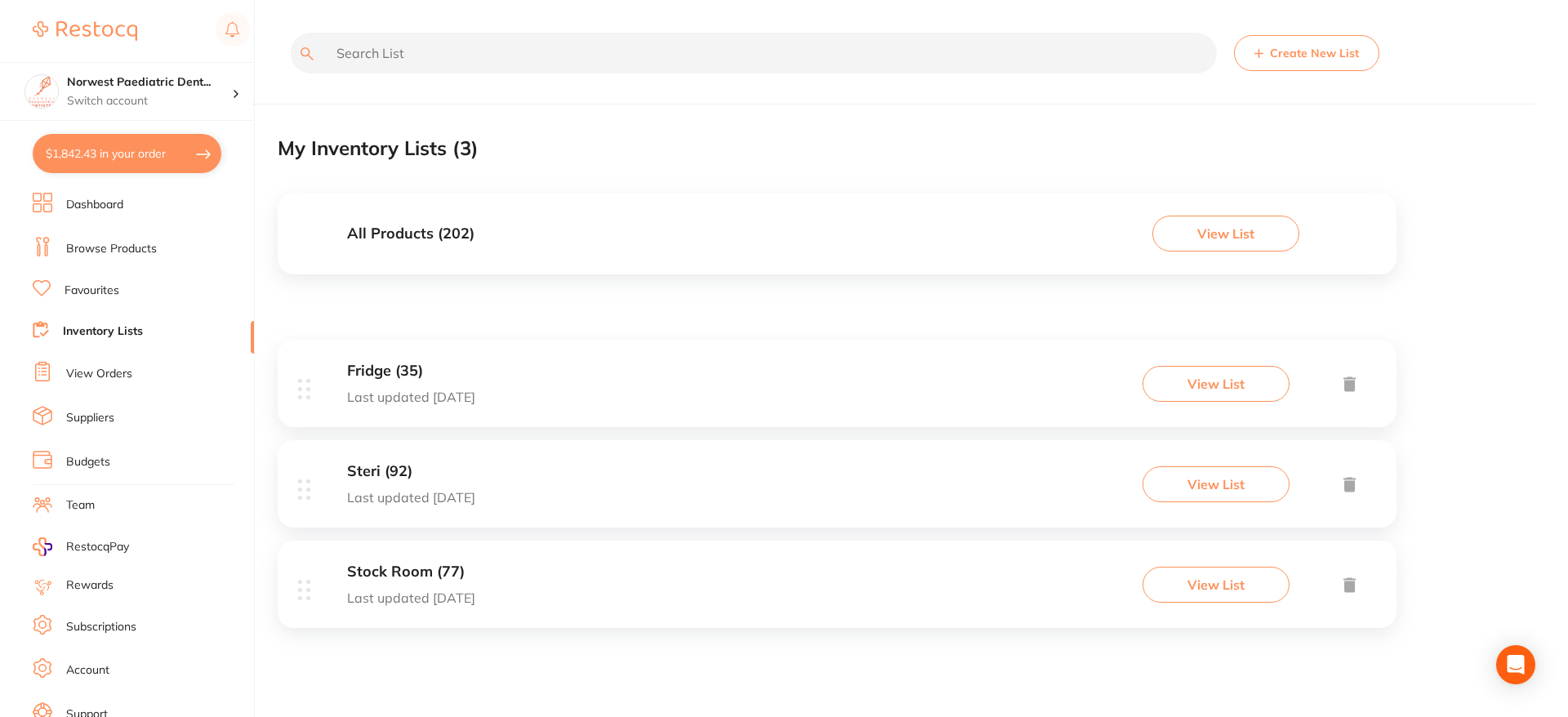
click at [1196, 577] on button "View List" at bounding box center [1216, 585] width 147 height 36
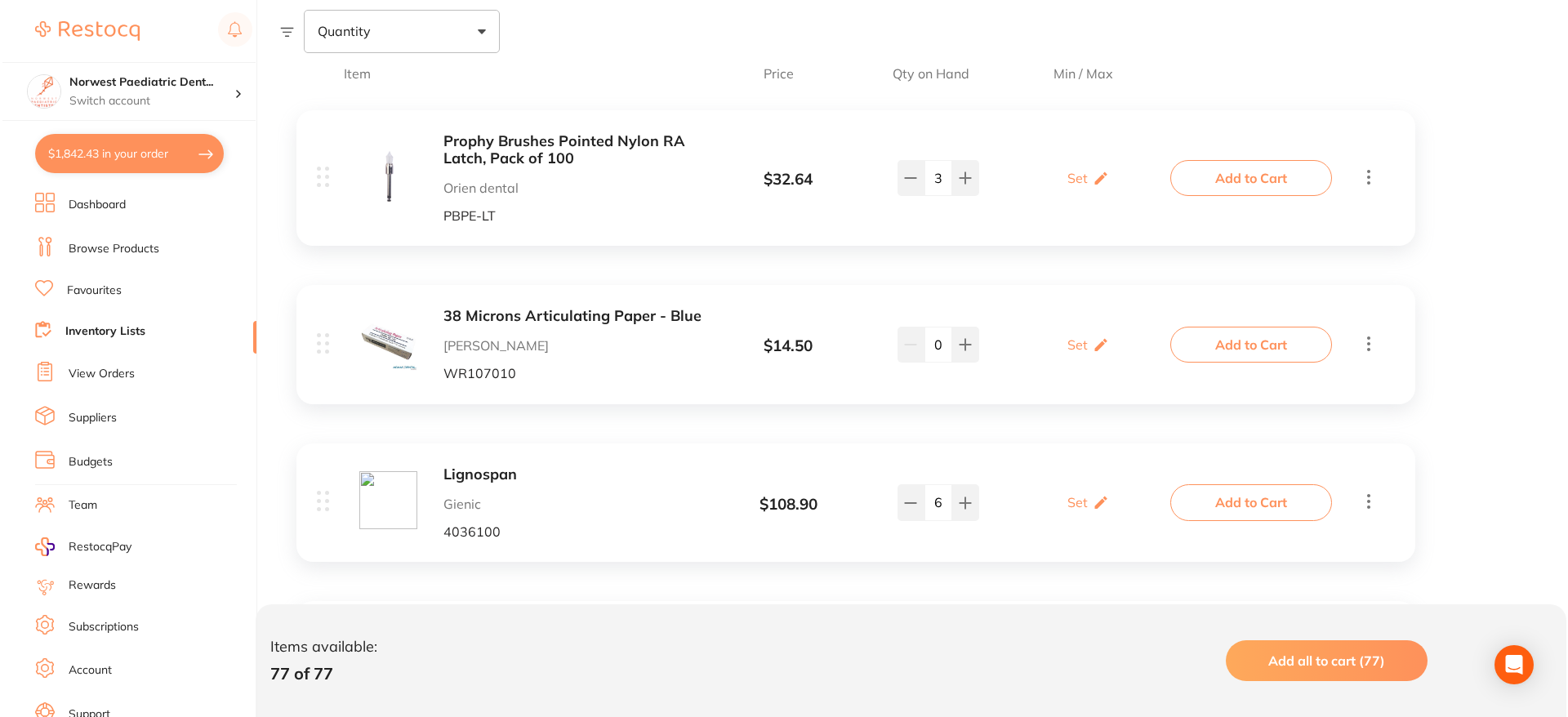
scroll to position [313, 0]
click at [1344, 664] on span "Add all to cart (77)" at bounding box center [1324, 661] width 116 height 16
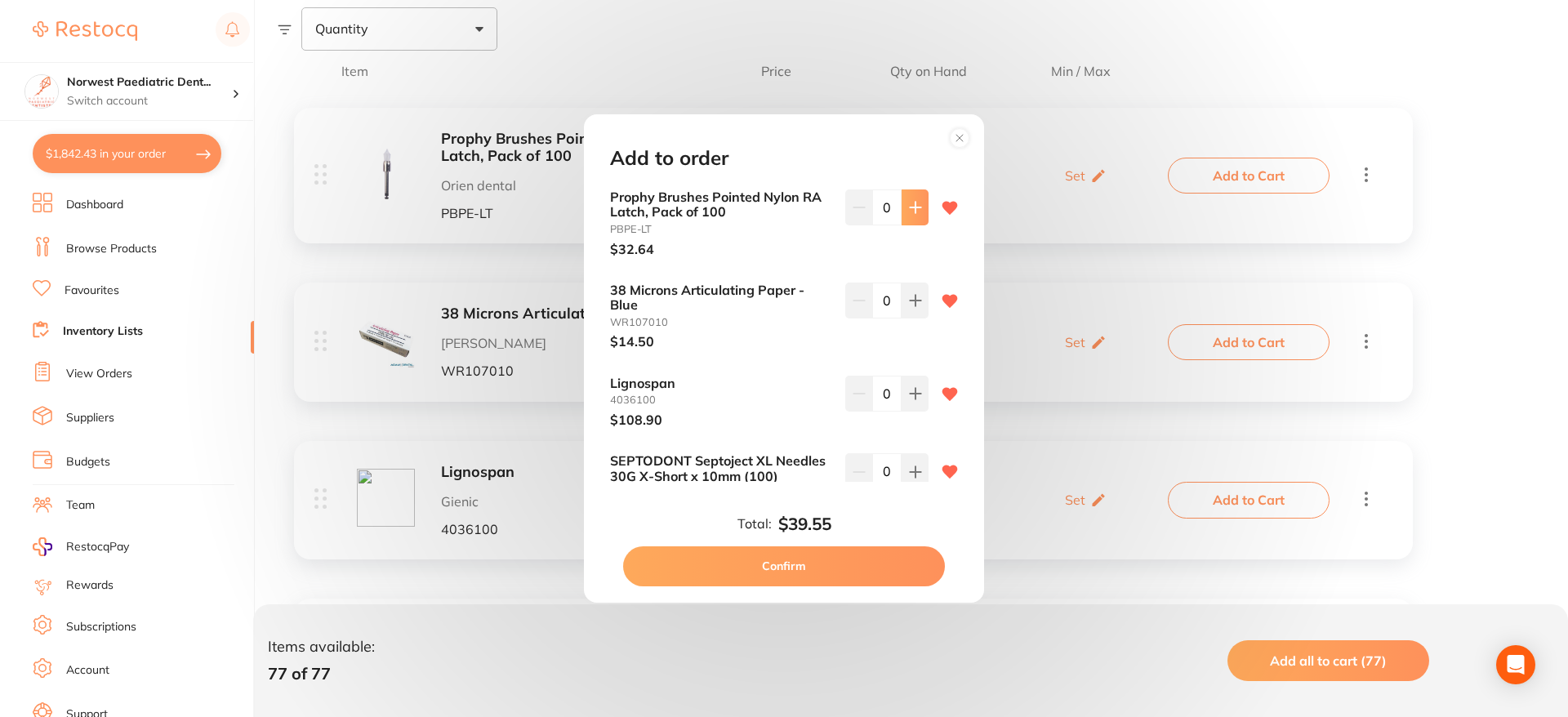
click at [909, 216] on button at bounding box center [915, 208] width 27 height 36
type input "3"
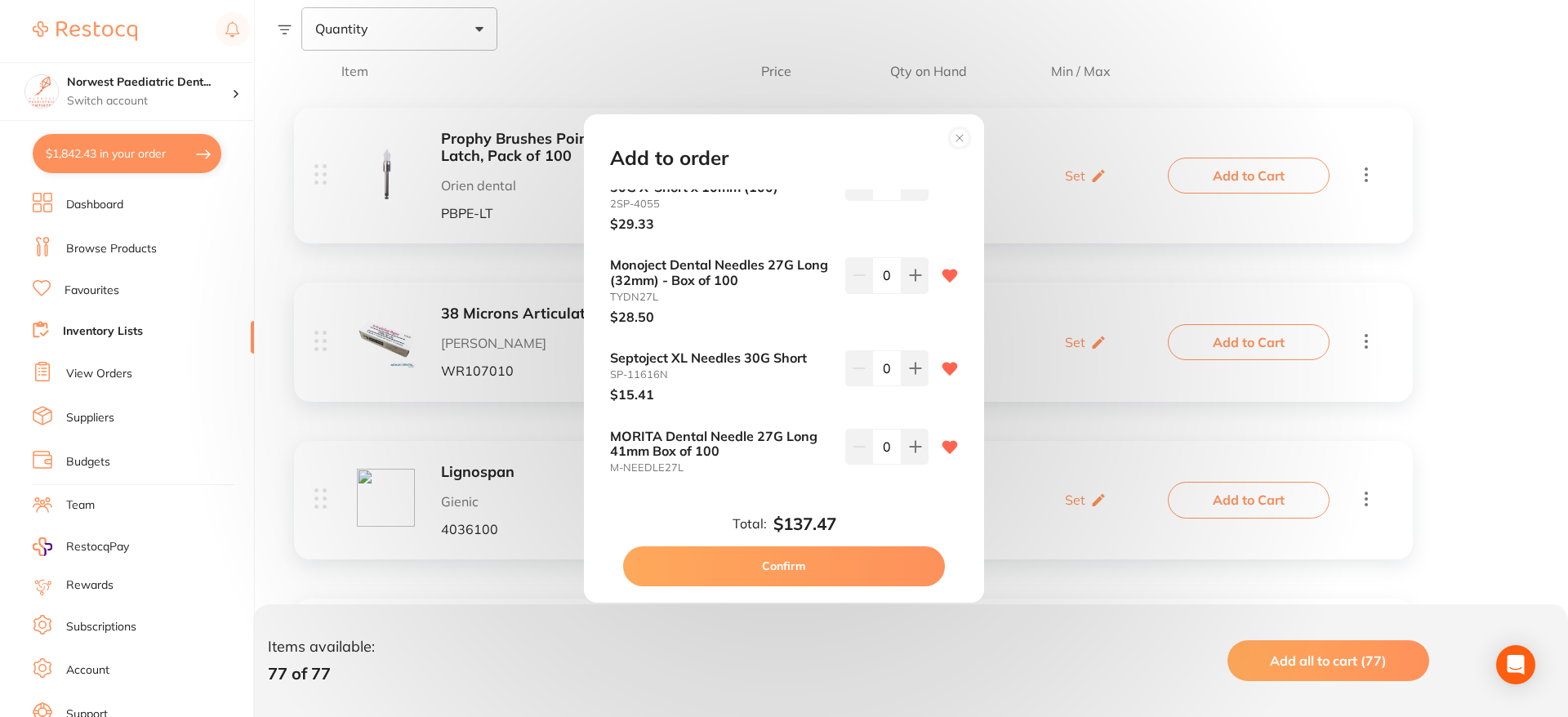
scroll to position [292, 0]
click at [917, 270] on icon at bounding box center [915, 273] width 13 height 13
type input "1"
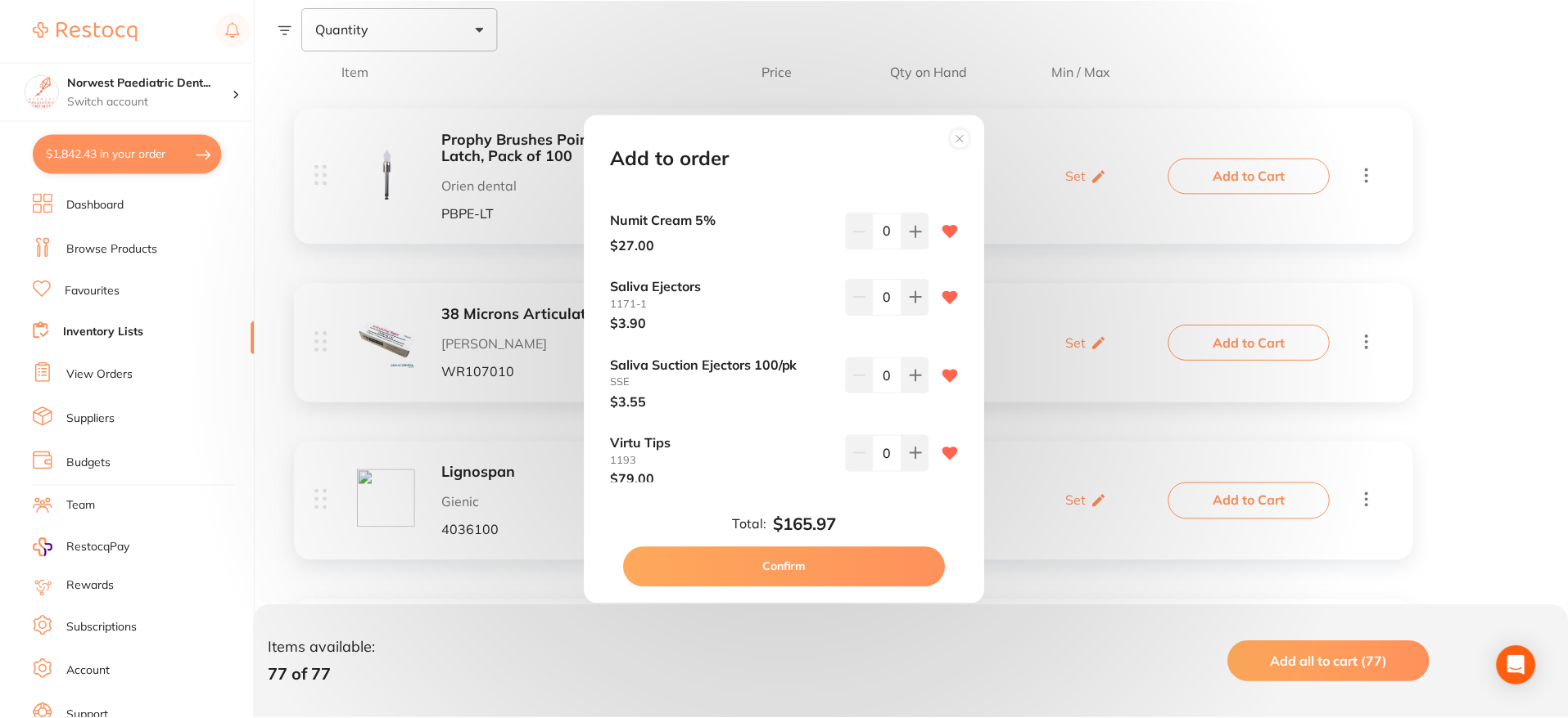
scroll to position [600, 0]
drag, startPoint x: 272, startPoint y: 254, endPoint x: 280, endPoint y: 254, distance: 8.0
click at [272, 254] on div "Add to order Prophy Brushes Pointed Nylon RA Latch, Pack of 100 PBPE-LT $32.64 …" at bounding box center [785, 359] width 1572 height 718
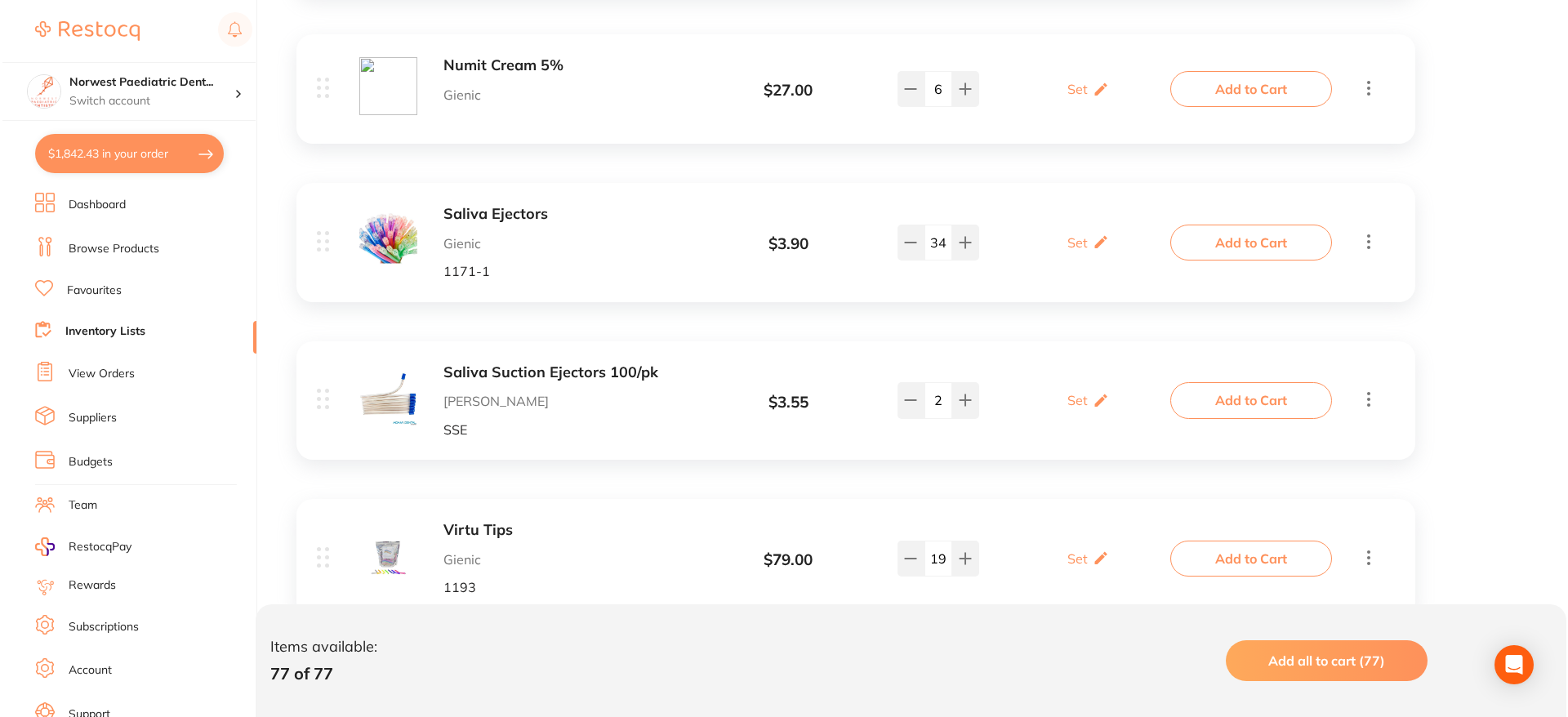
scroll to position [1562, 0]
click at [1344, 679] on button "Add all to cart (77)" at bounding box center [1324, 660] width 202 height 41
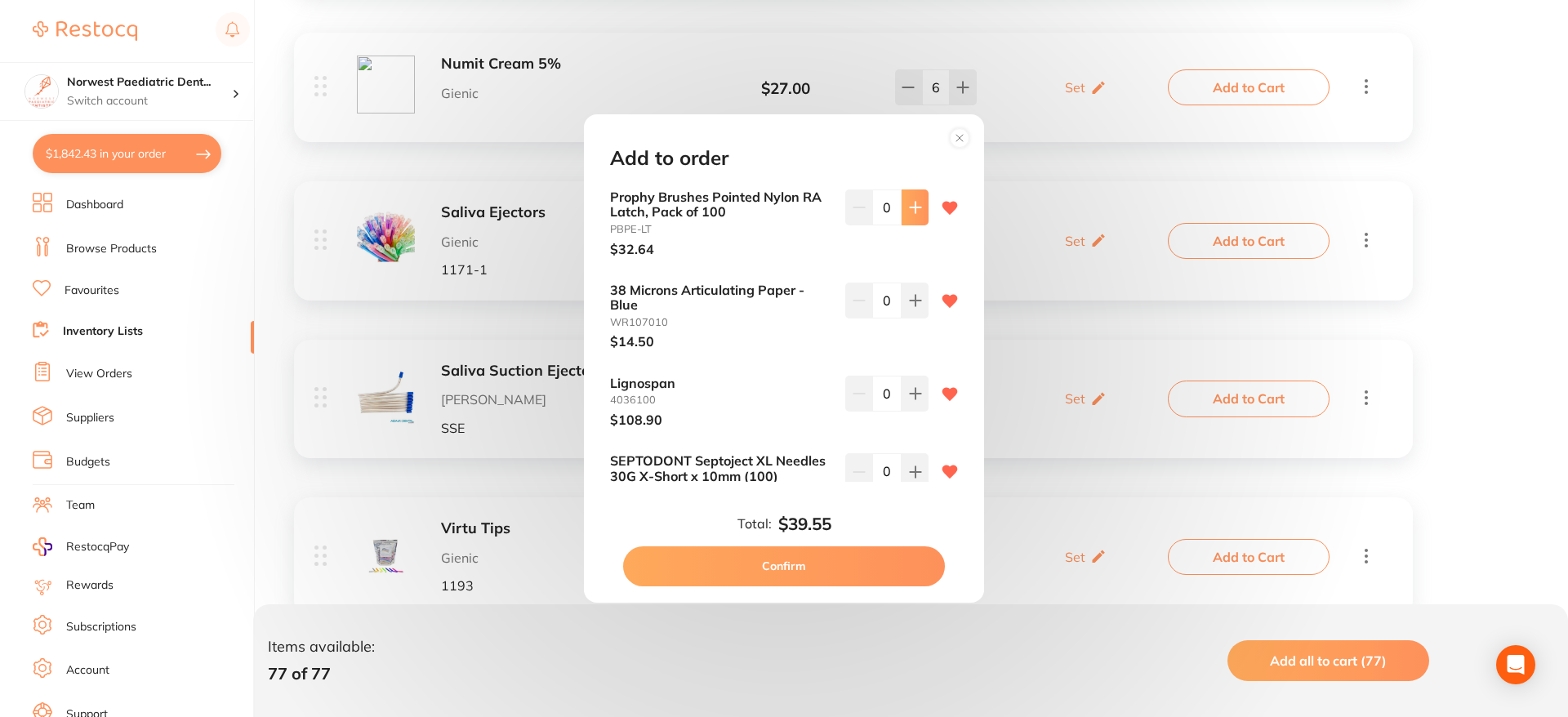
click at [905, 215] on button at bounding box center [915, 208] width 27 height 36
type input "3"
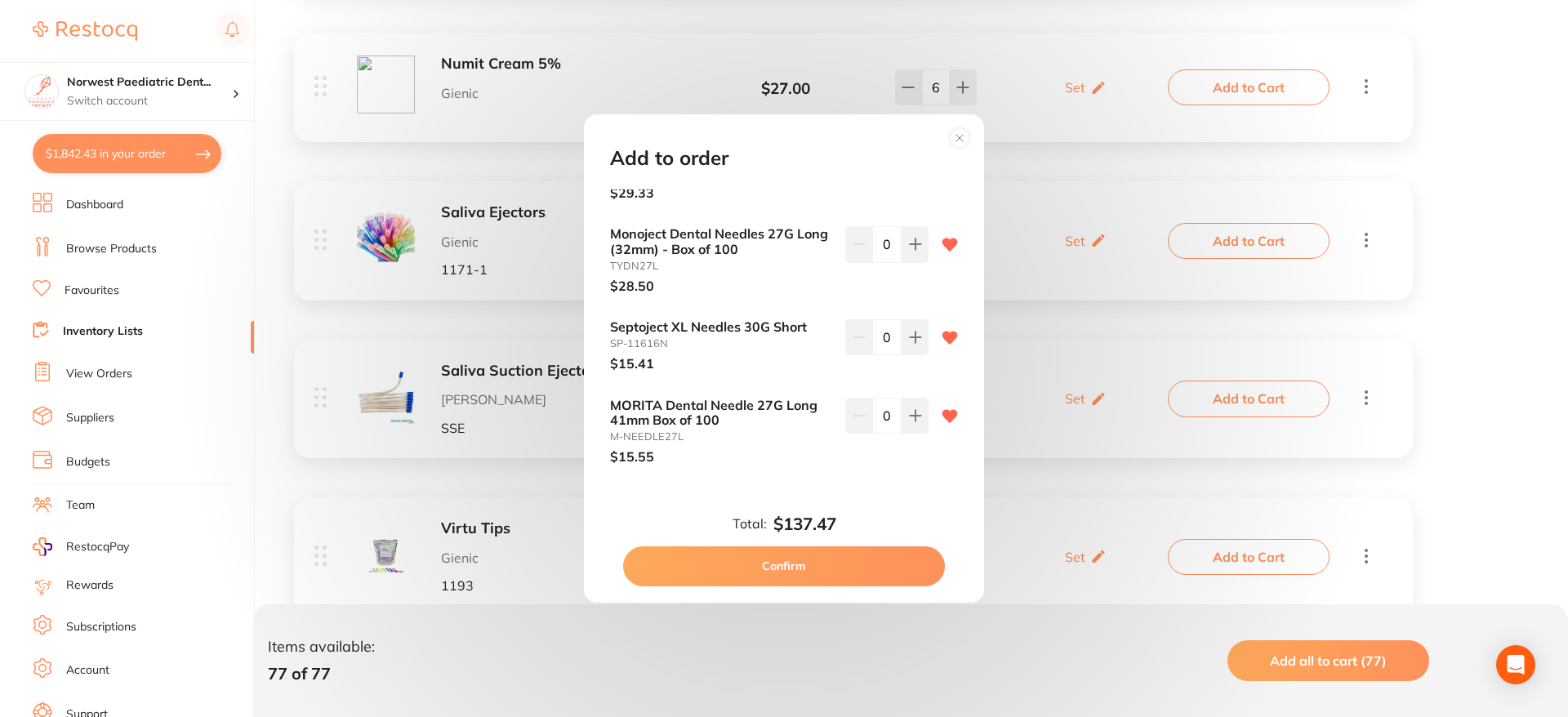
scroll to position [322, 0]
click at [914, 247] on icon at bounding box center [915, 242] width 13 height 13
type input "1"
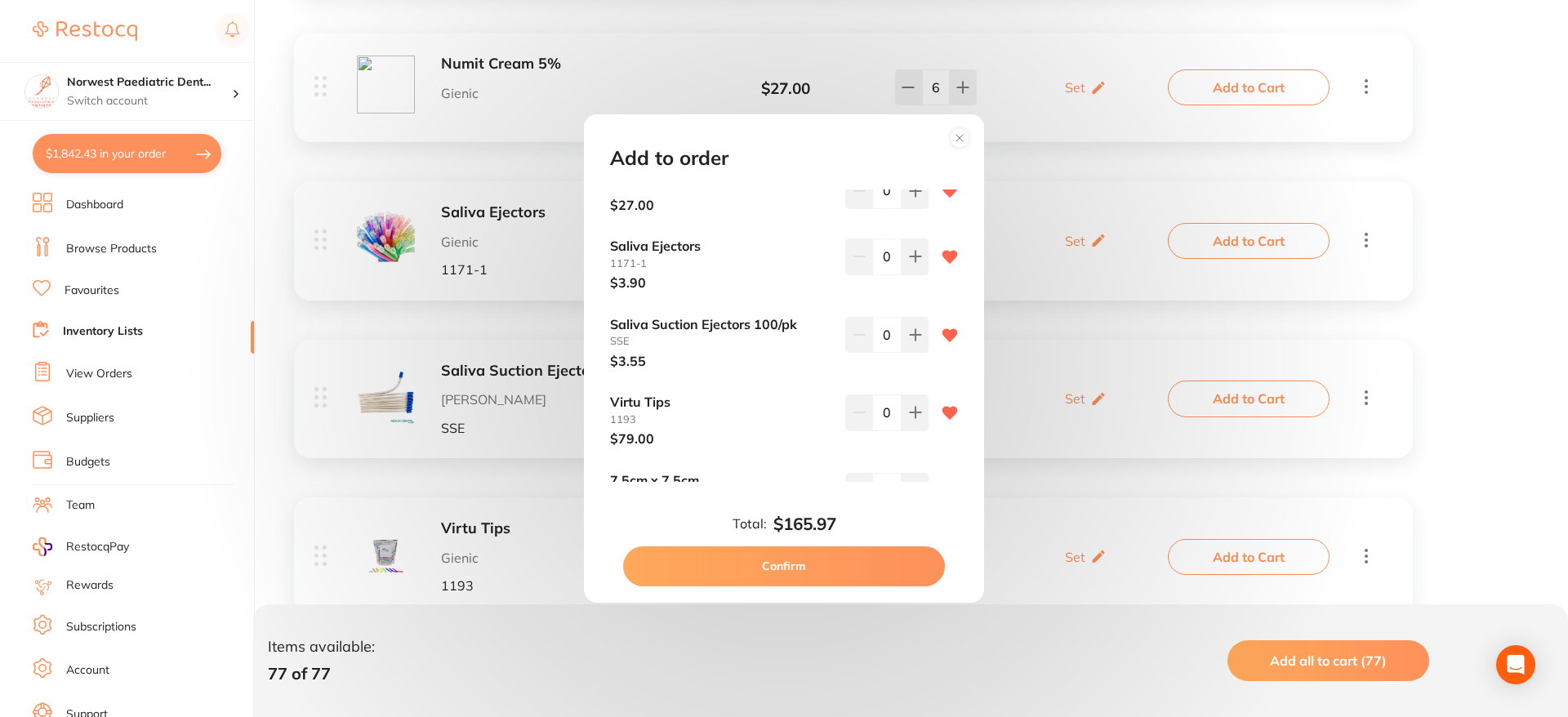
scroll to position [651, 0]
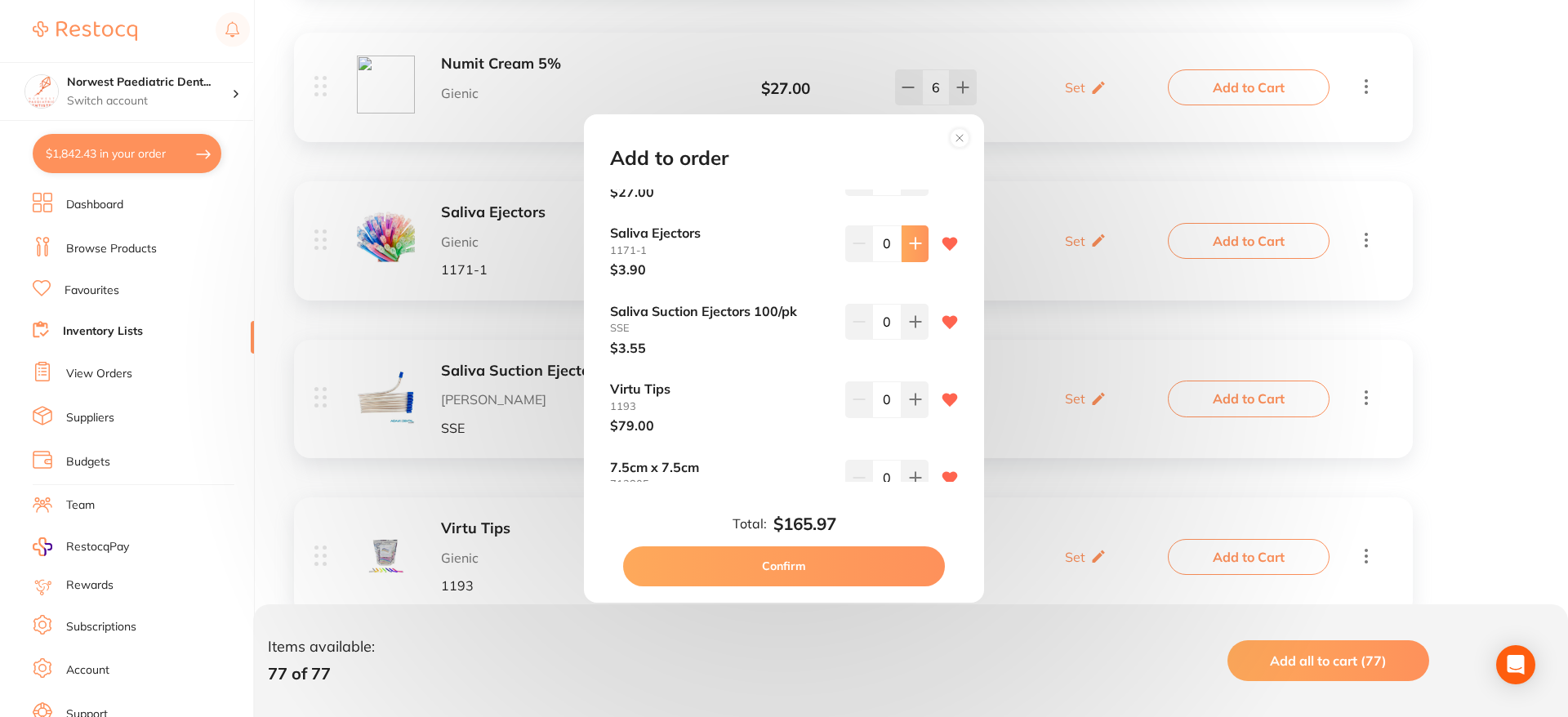
click at [912, 247] on icon at bounding box center [915, 243] width 13 height 13
type input "4"
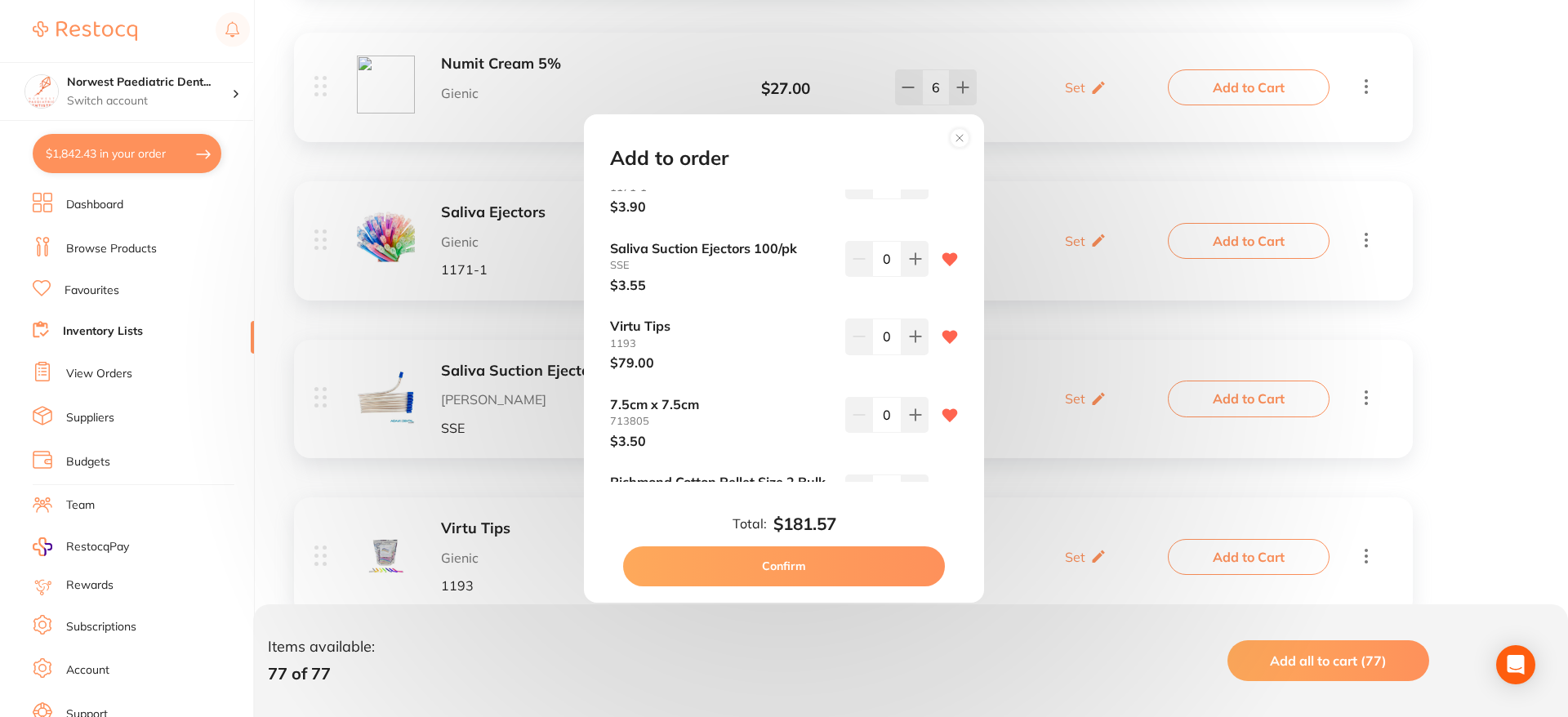
scroll to position [778, 0]
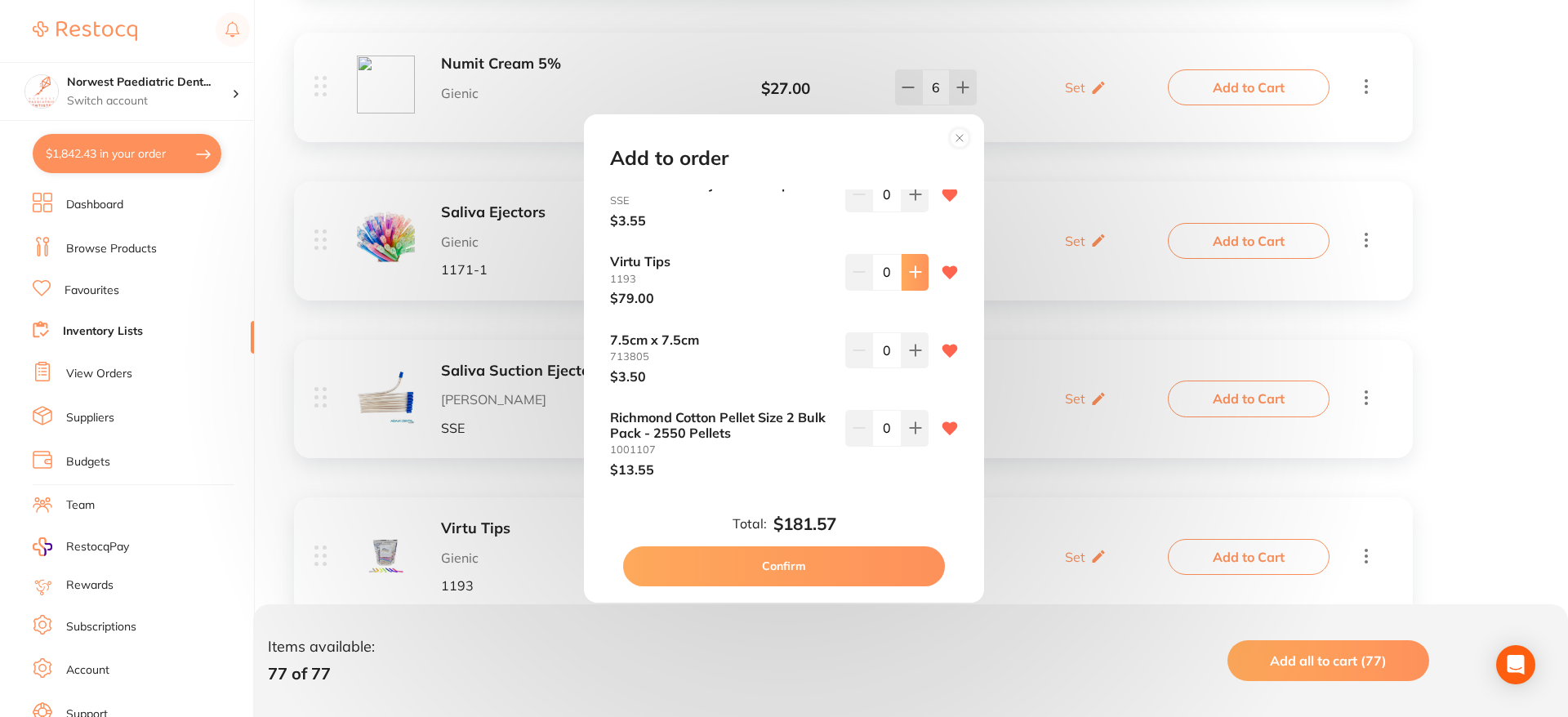
click at [914, 277] on icon at bounding box center [915, 272] width 13 height 13
type input "2"
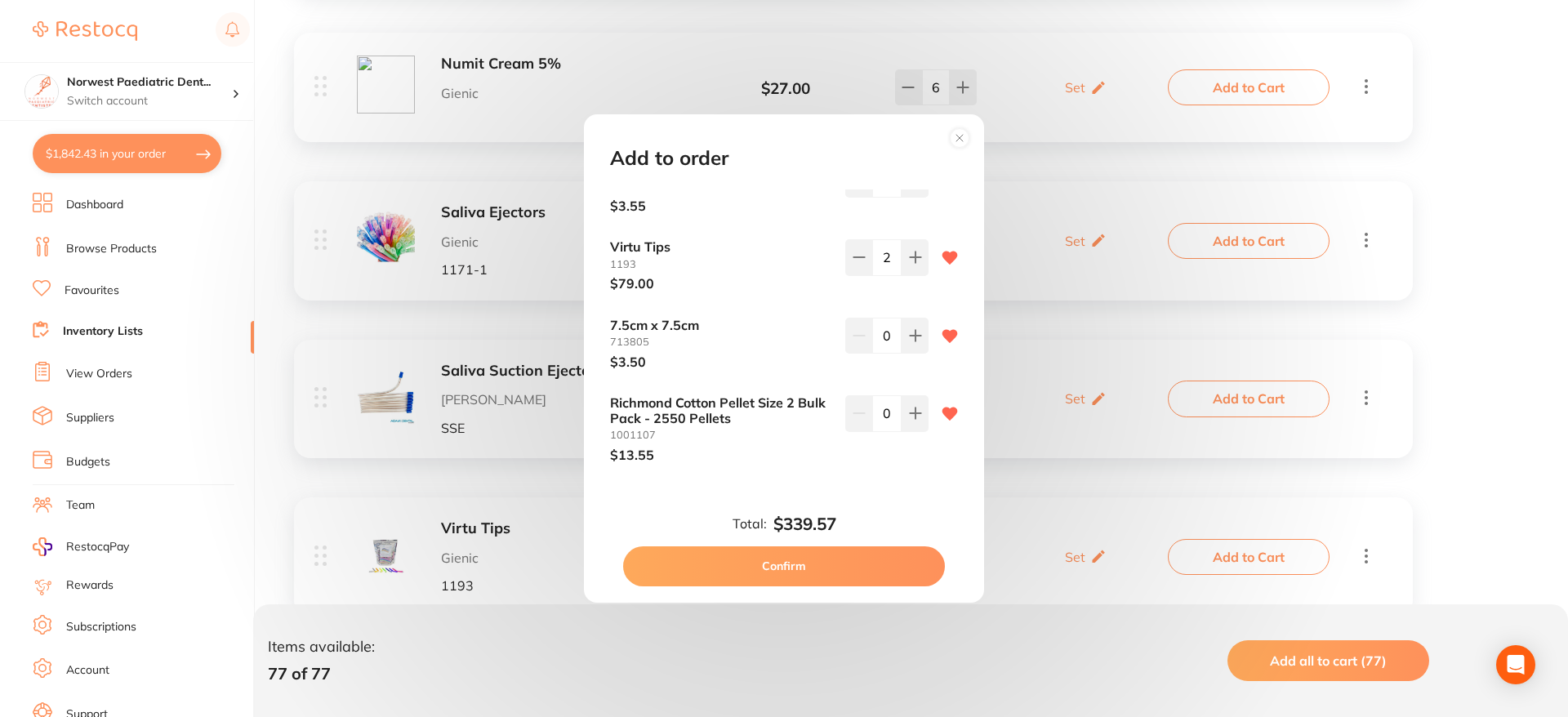
scroll to position [801, 0]
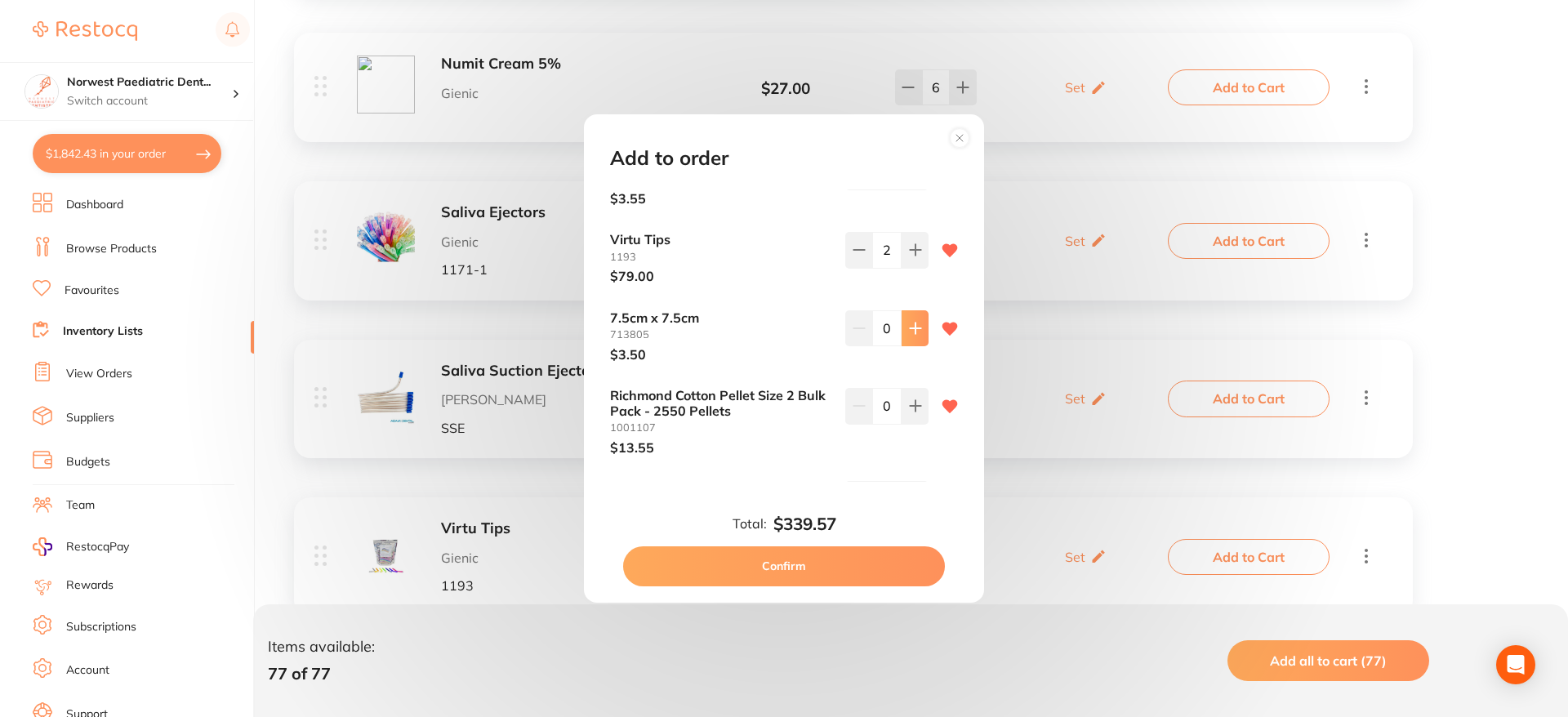
click at [914, 332] on icon at bounding box center [915, 329] width 13 height 13
type input "1"
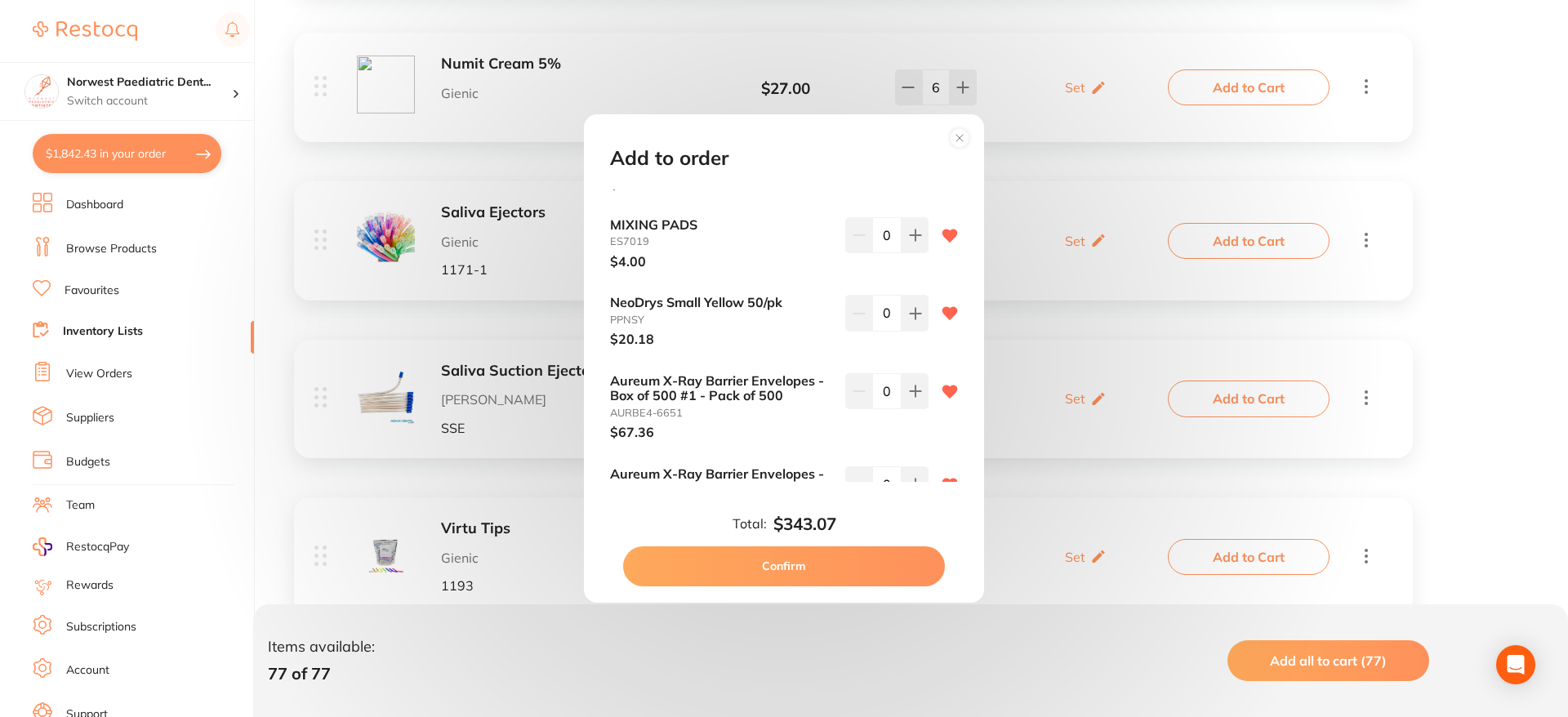
scroll to position [1180, 0]
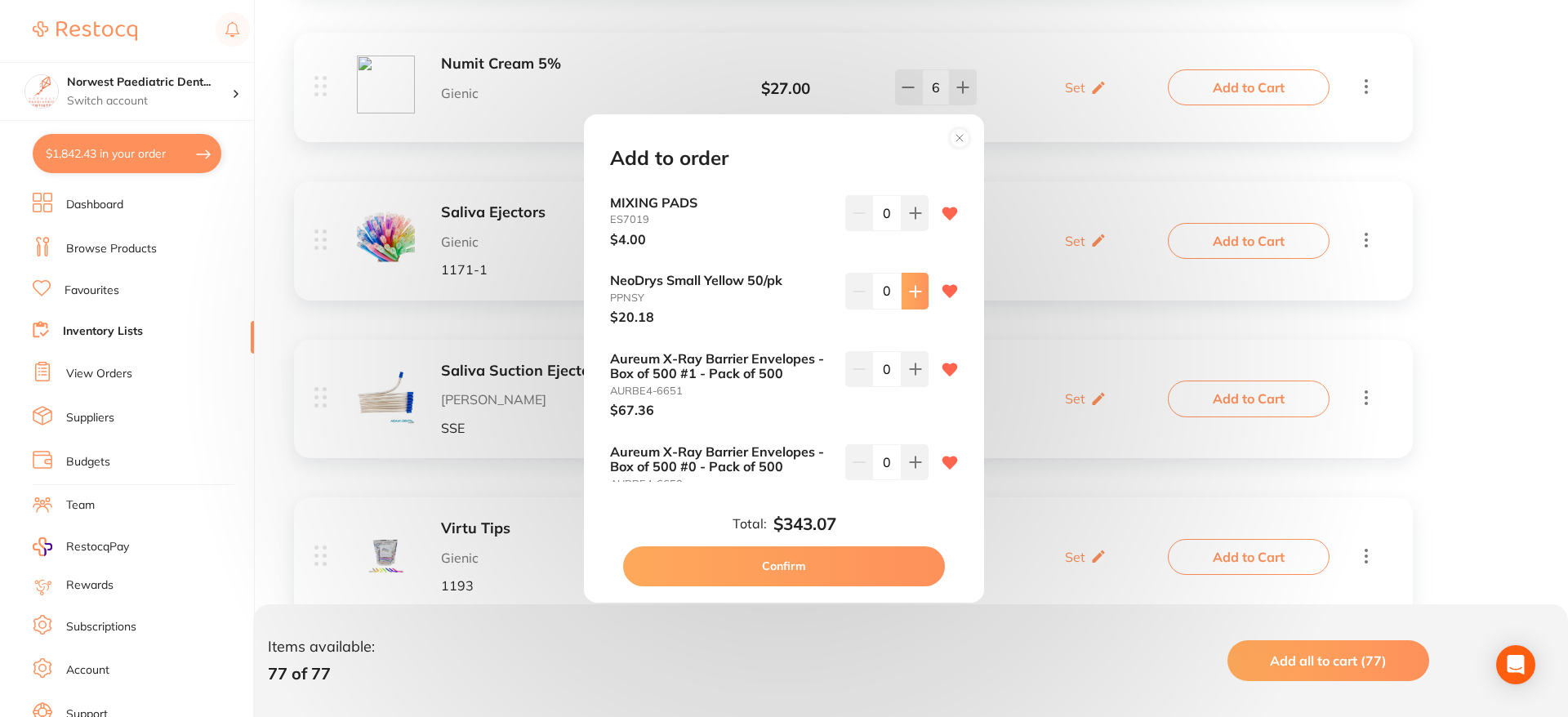
click at [902, 293] on button at bounding box center [915, 291] width 27 height 36
type input "1"
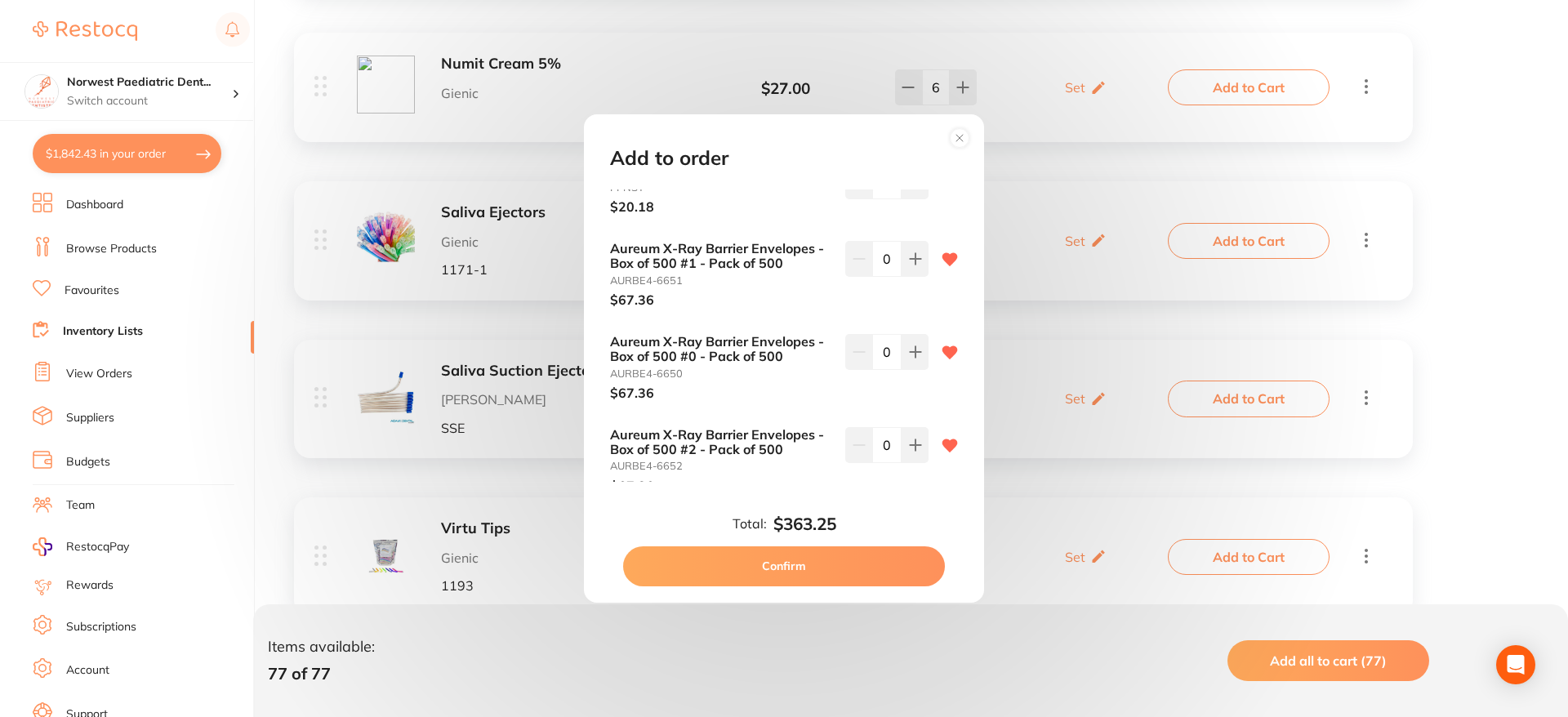
scroll to position [1291, 0]
click at [914, 257] on icon at bounding box center [915, 258] width 11 height 11
type input "1"
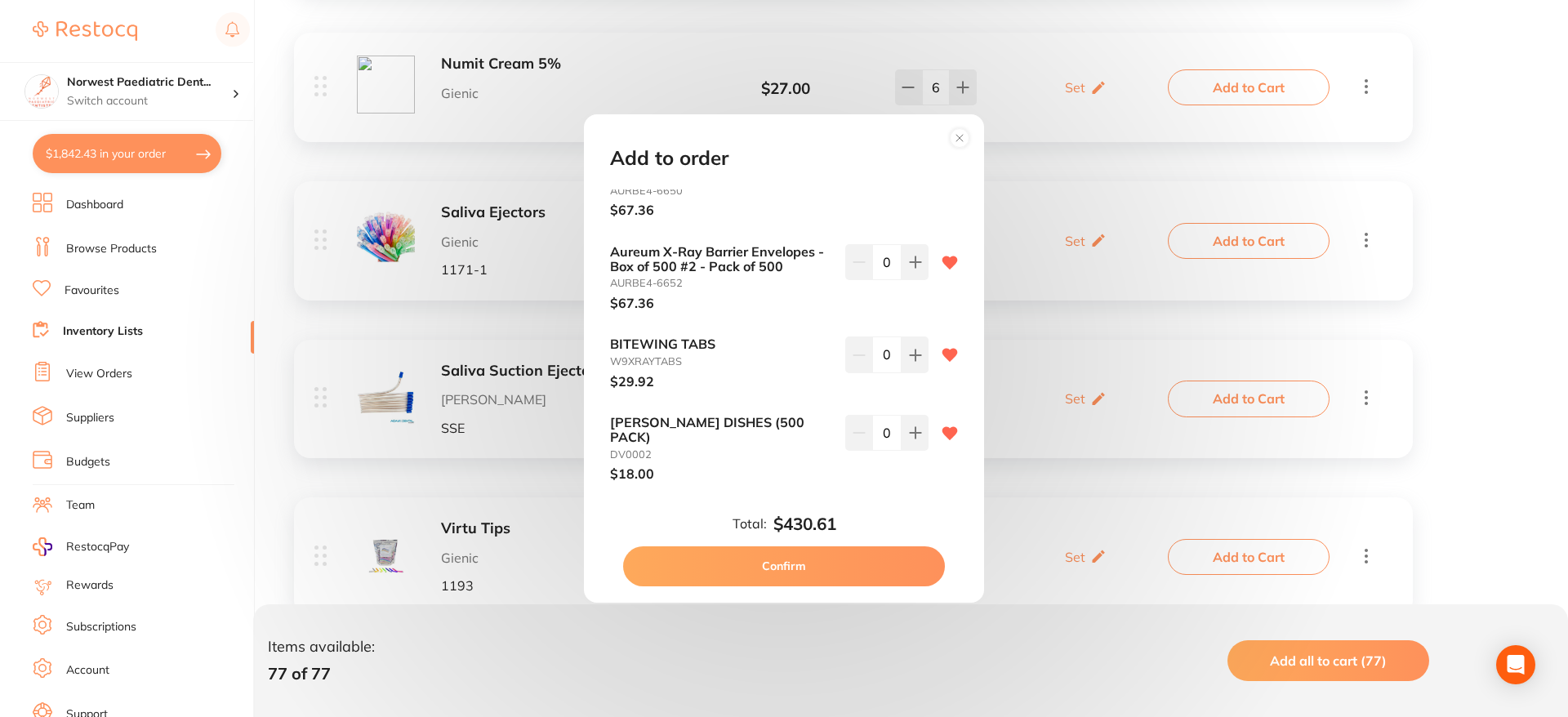
scroll to position [1475, 0]
click at [924, 365] on div "BITEWING TABS W9XRAYTABS $29.92 0" at bounding box center [784, 360] width 348 height 51
click at [920, 363] on button at bounding box center [915, 353] width 27 height 36
type input "1"
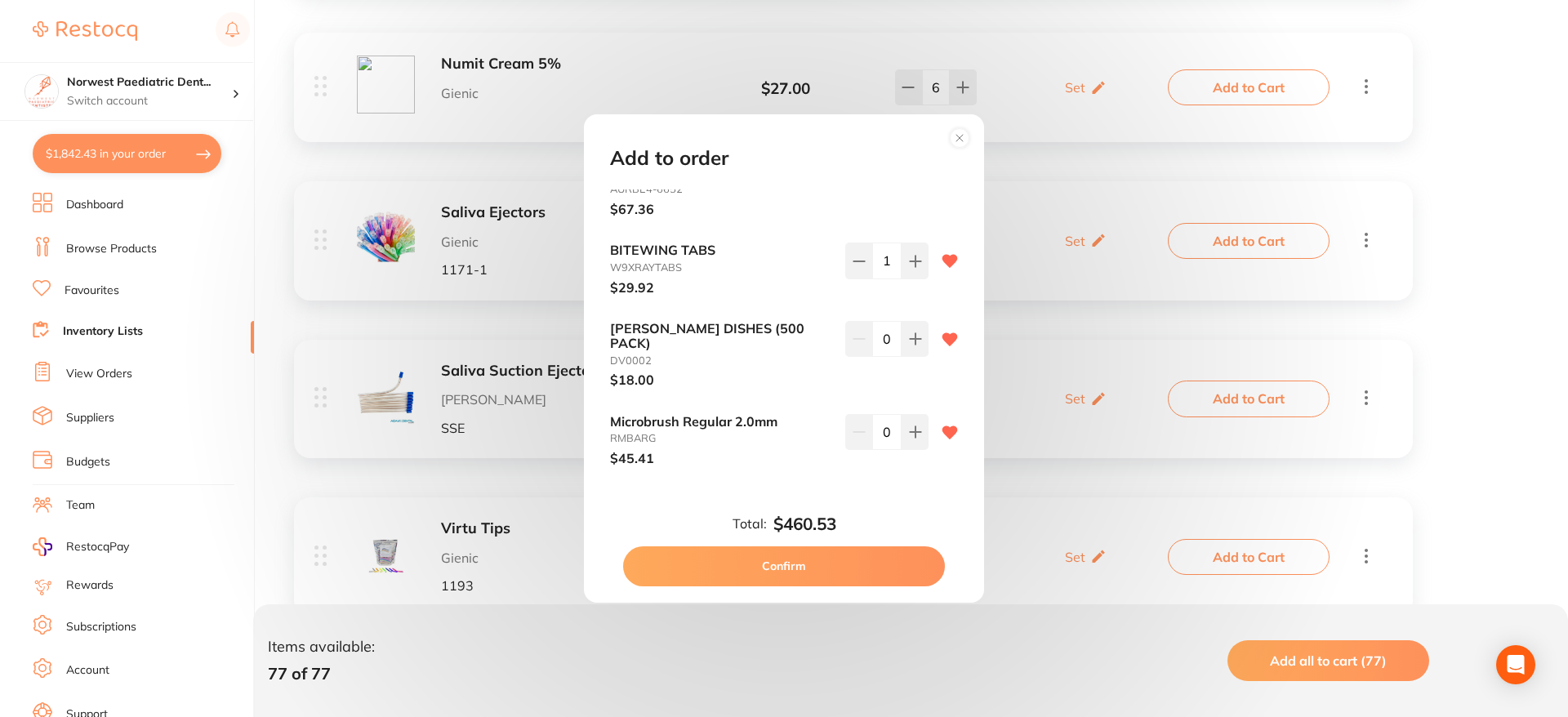
scroll to position [1602, 0]
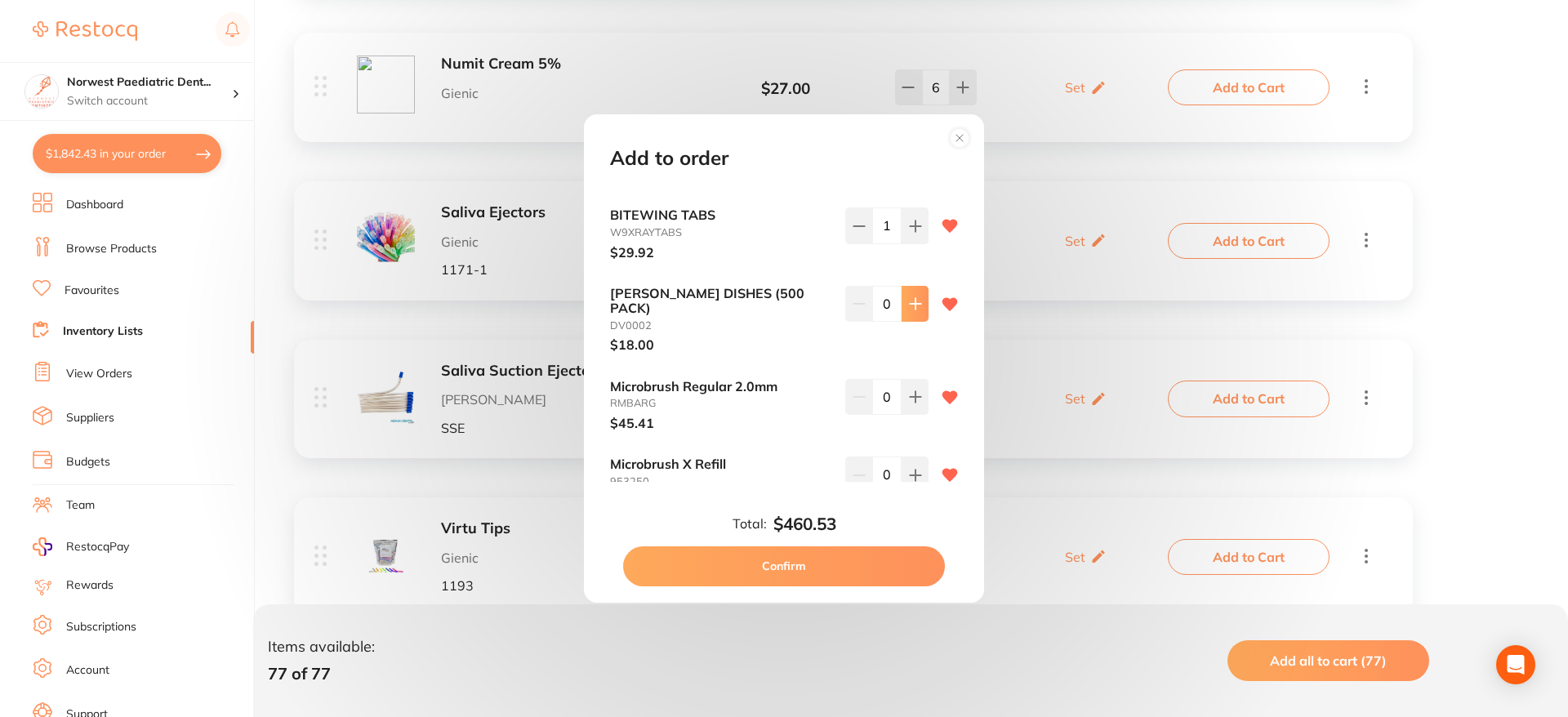
click at [912, 305] on icon at bounding box center [915, 303] width 13 height 13
type input "2"
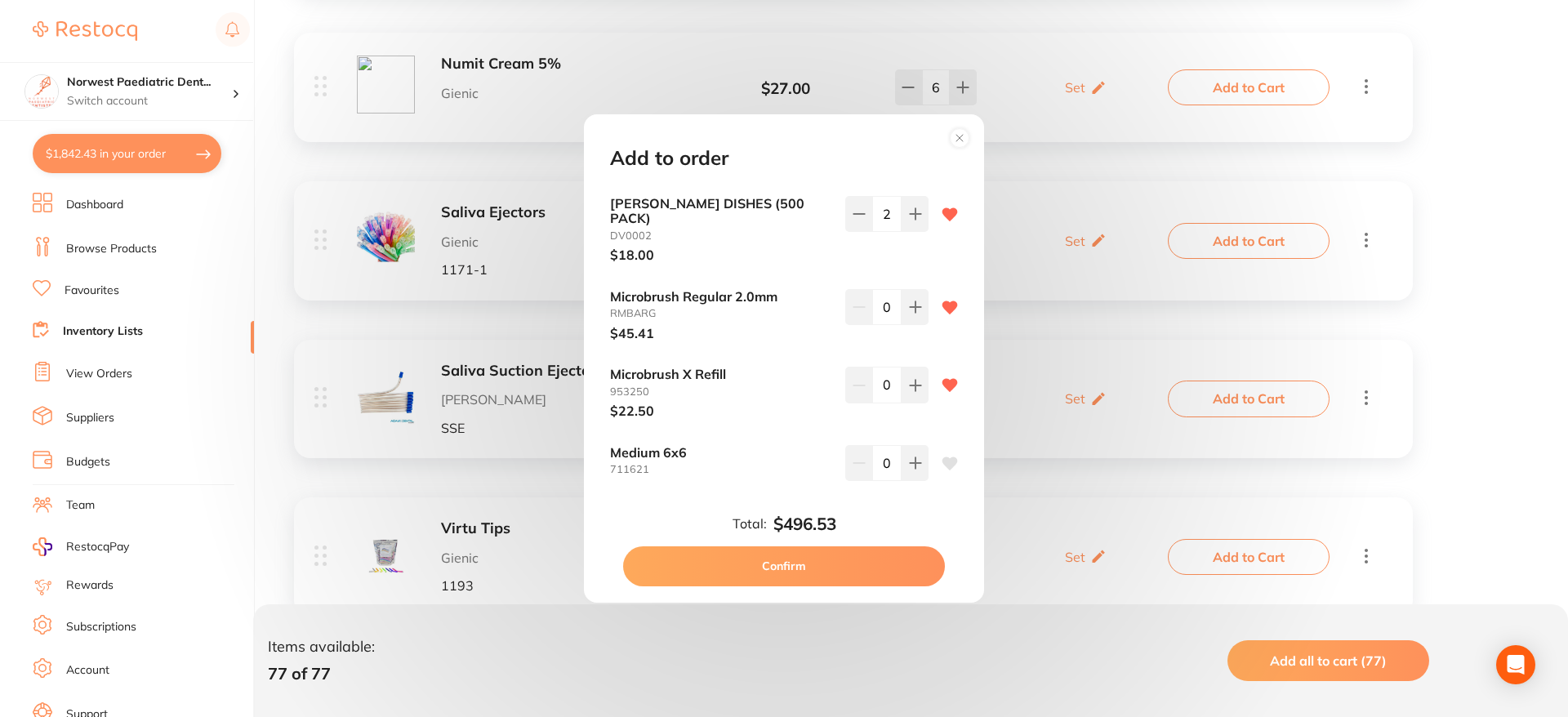
scroll to position [1697, 0]
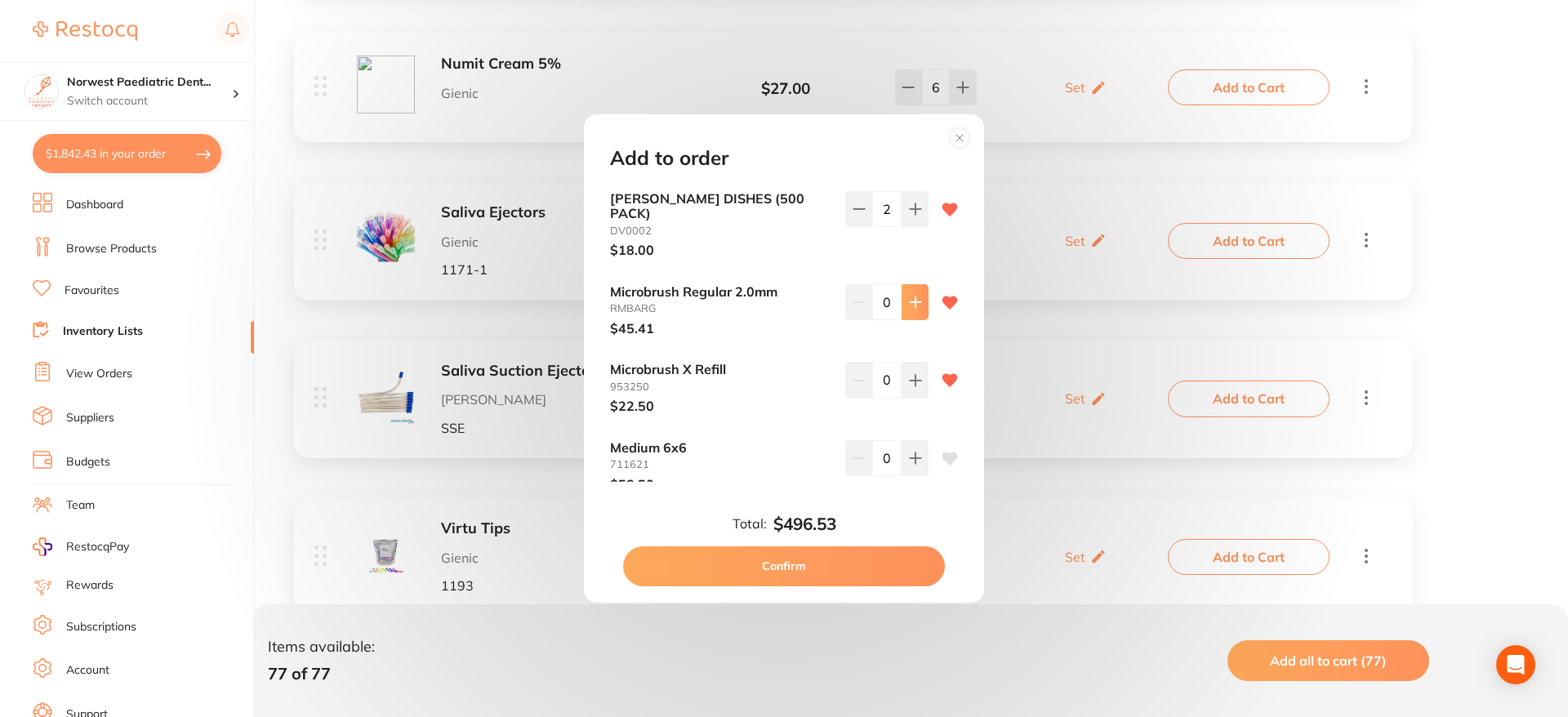
click at [914, 296] on icon at bounding box center [915, 303] width 13 height 13
type input "2"
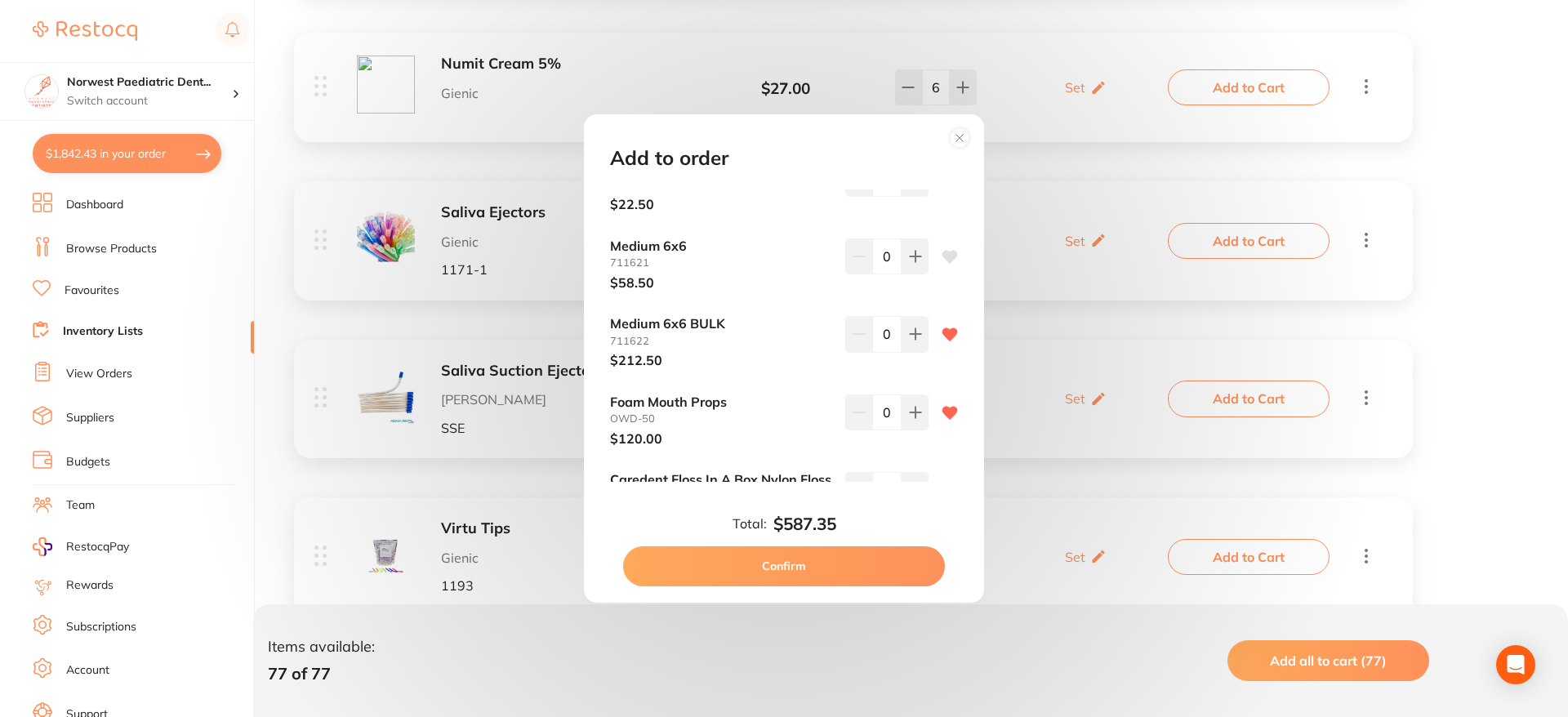
scroll to position [1902, 0]
click at [920, 324] on button at bounding box center [915, 331] width 27 height 36
type input "1"
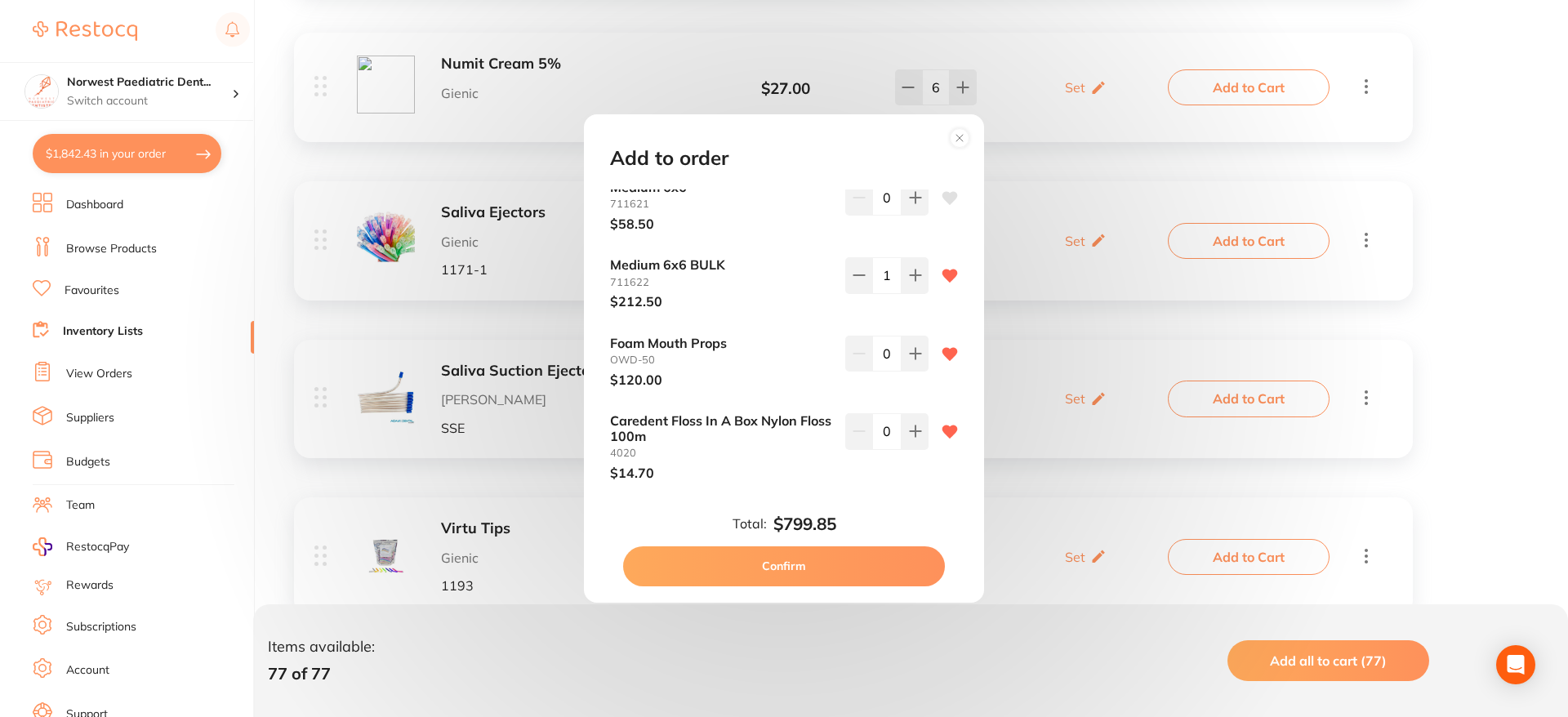
scroll to position [1971, 0]
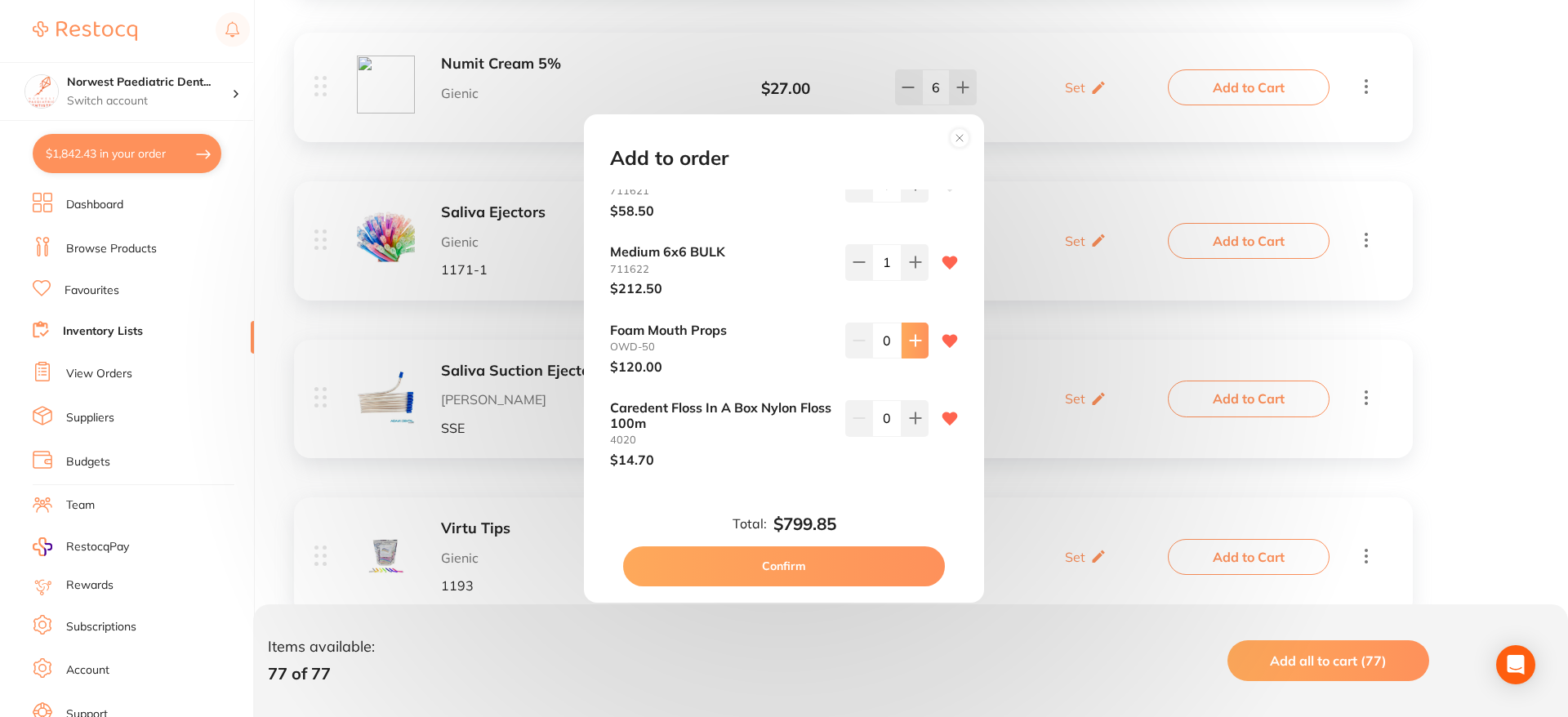
click at [909, 334] on icon at bounding box center [915, 340] width 13 height 13
type input "1"
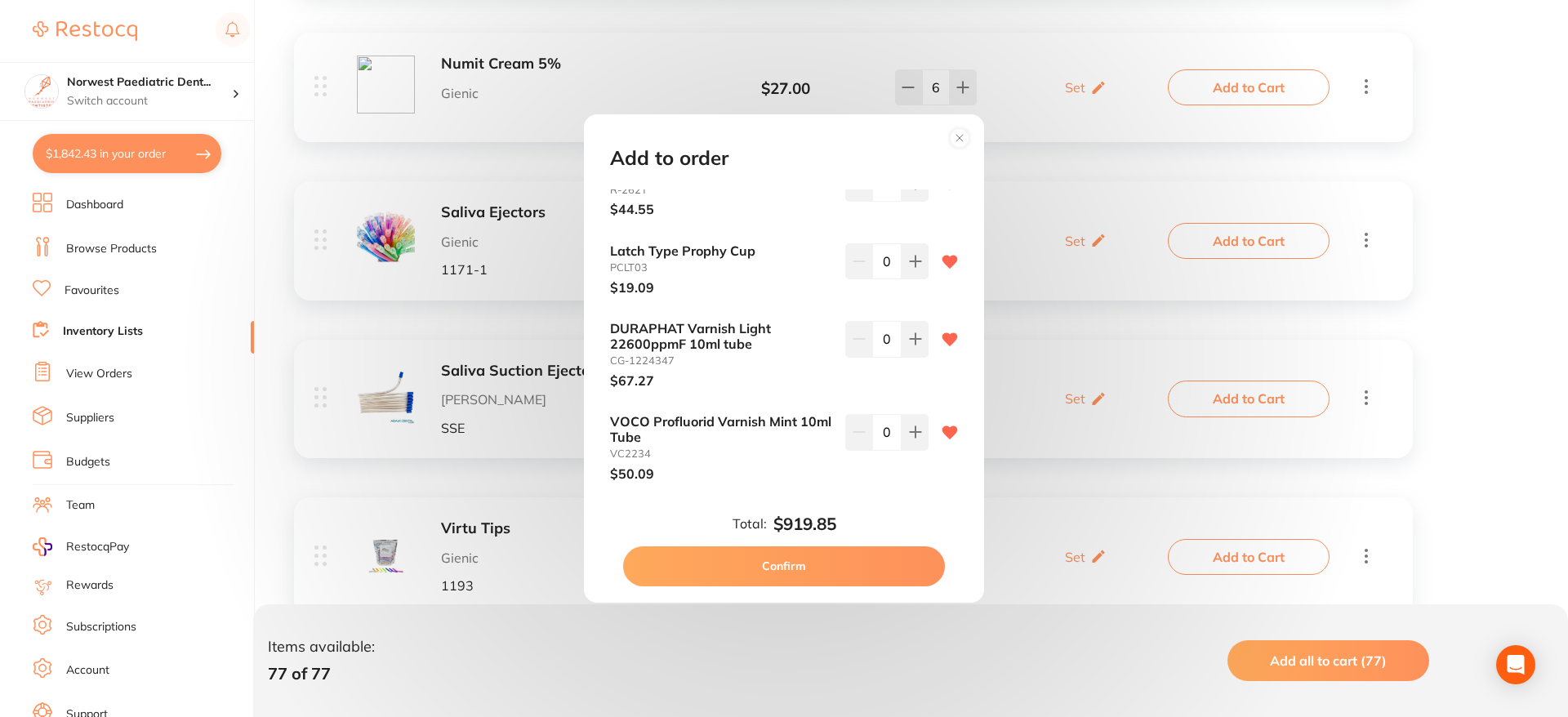
scroll to position [2883, 0]
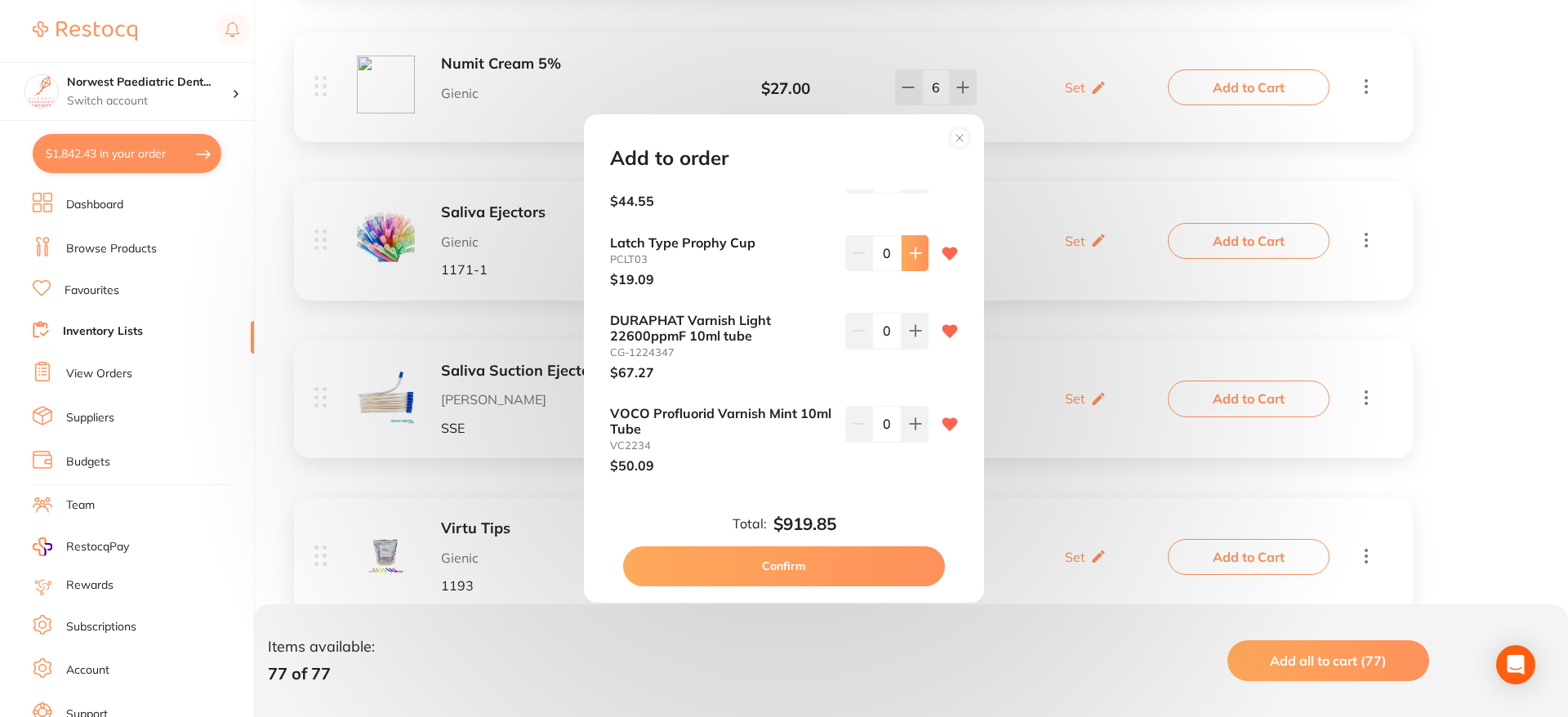
click at [911, 247] on icon at bounding box center [915, 253] width 11 height 11
type input "3"
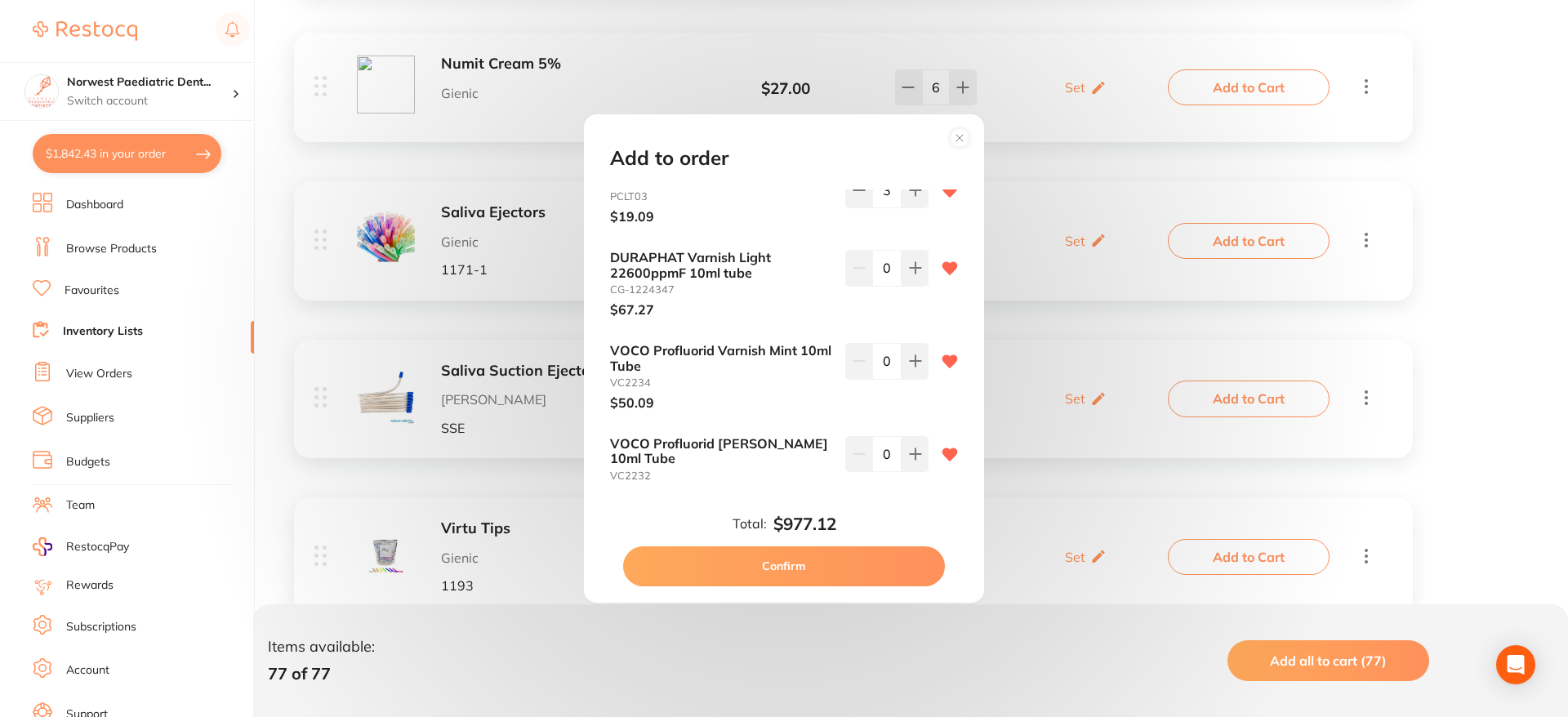
scroll to position [2959, 0]
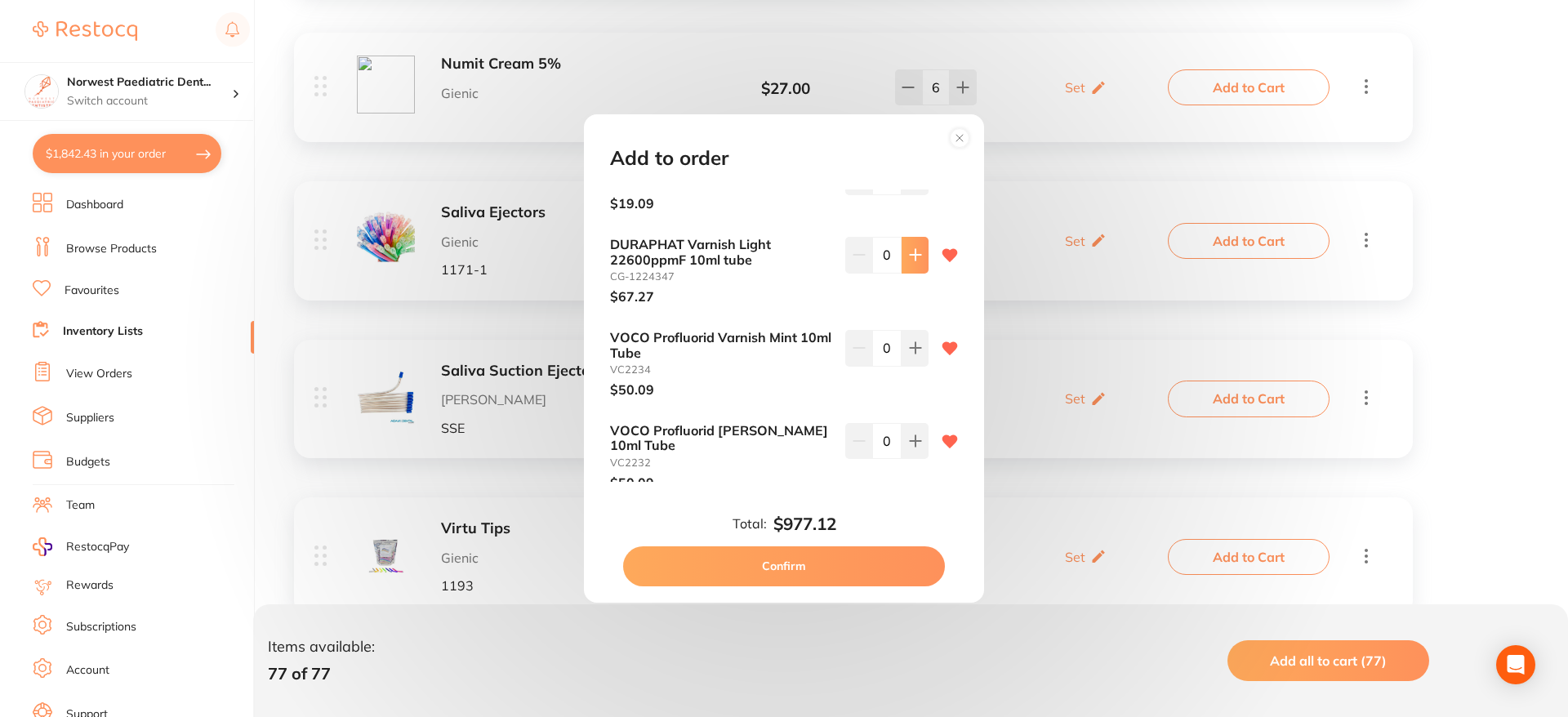
click at [913, 248] on icon at bounding box center [915, 255] width 13 height 13
type input "3"
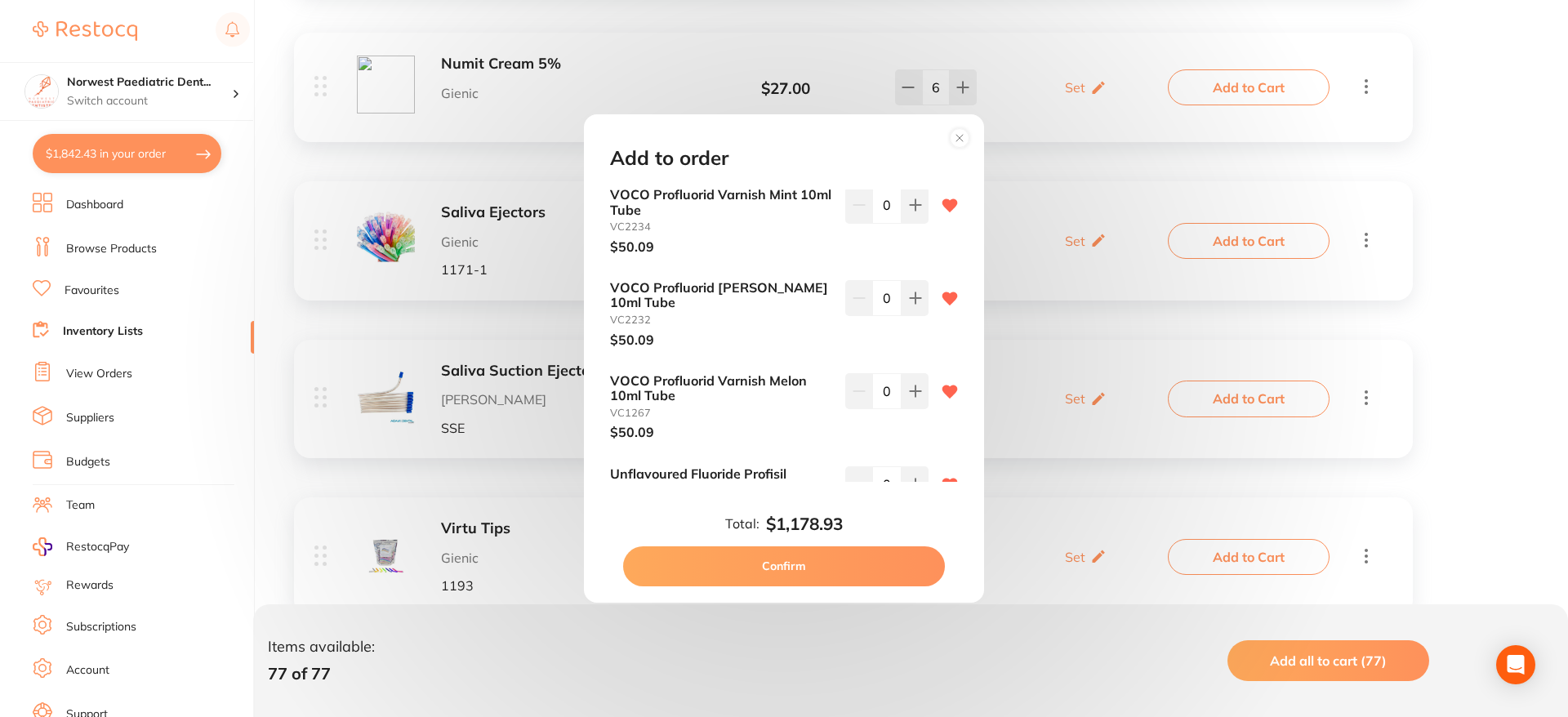
scroll to position [3149, 0]
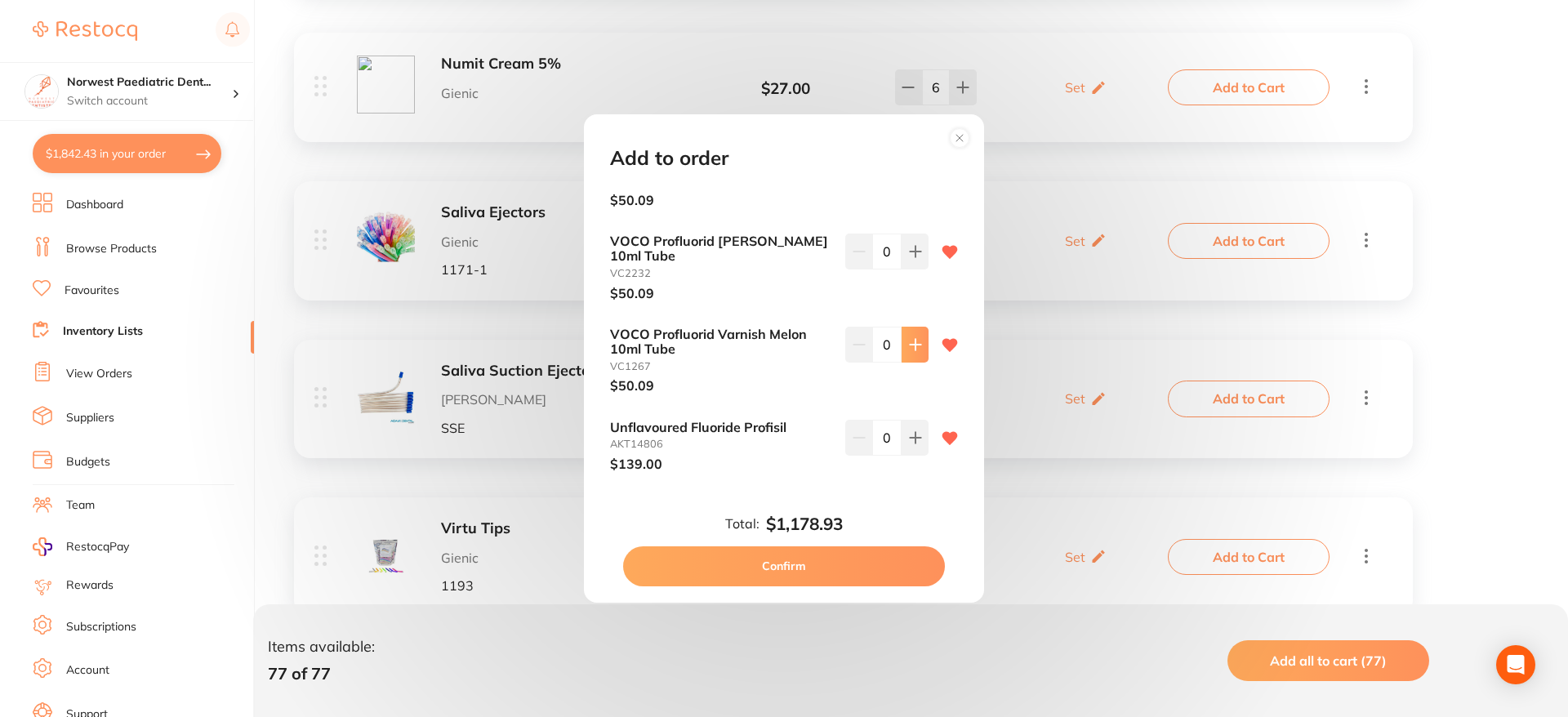
click at [913, 339] on icon at bounding box center [915, 345] width 13 height 13
type input "3"
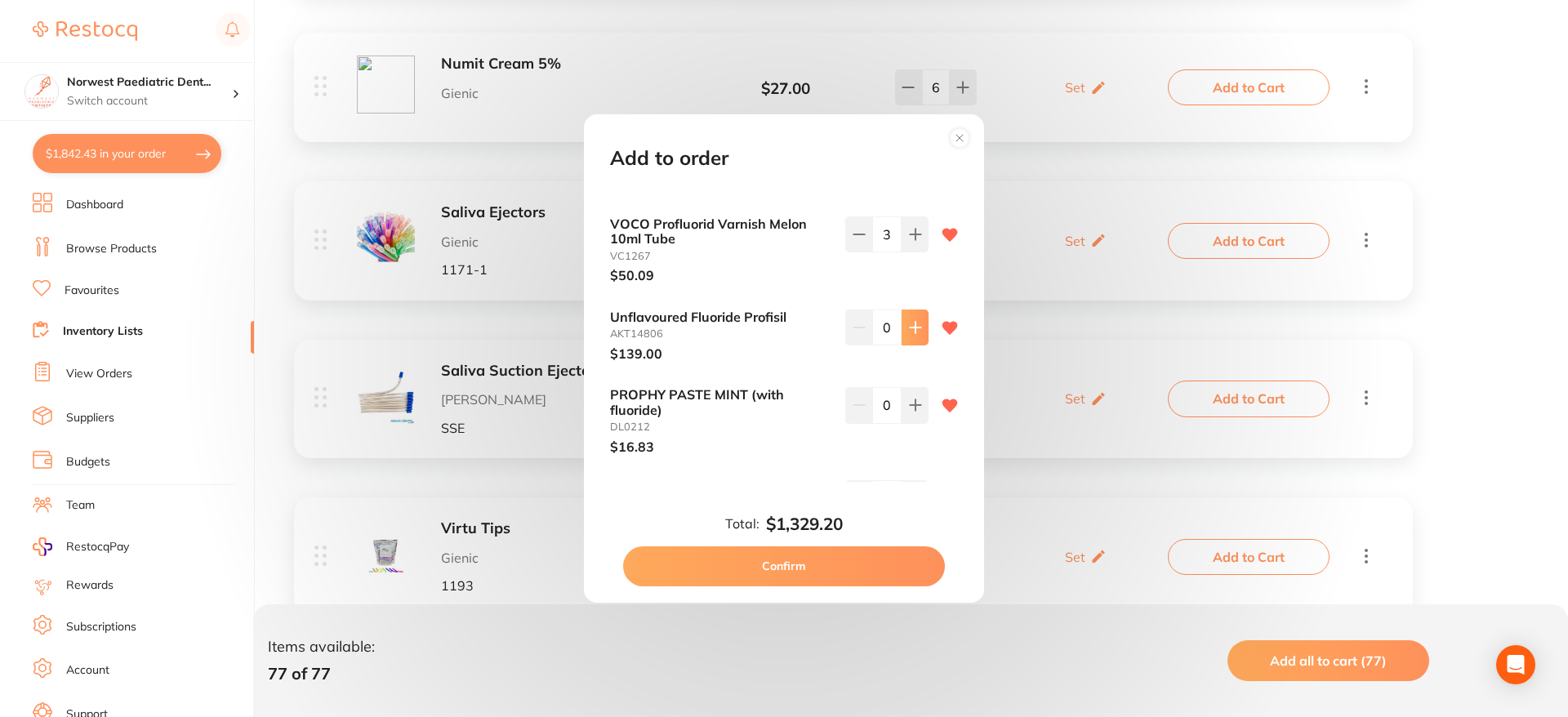
click at [912, 322] on icon at bounding box center [915, 328] width 11 height 11
type input "1"
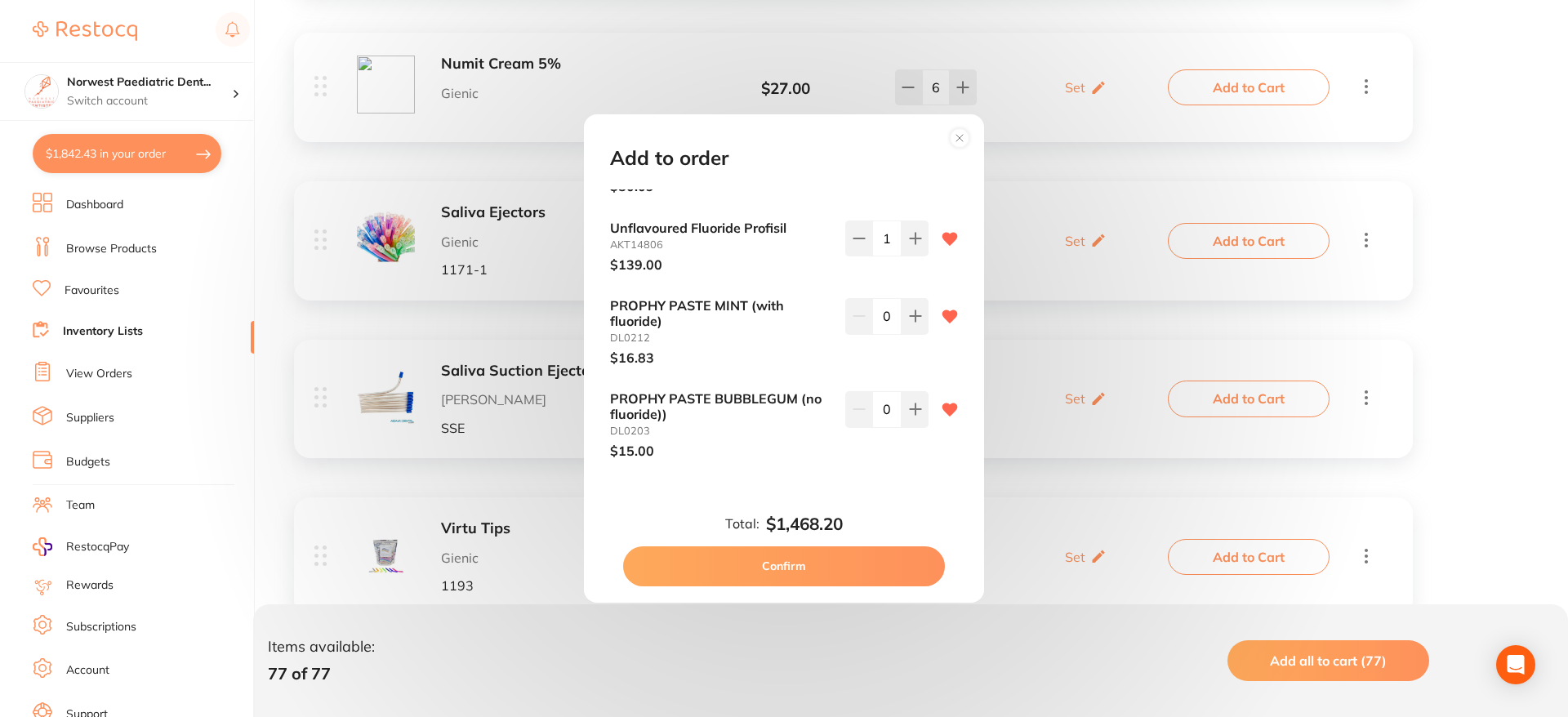
scroll to position [3357, 0]
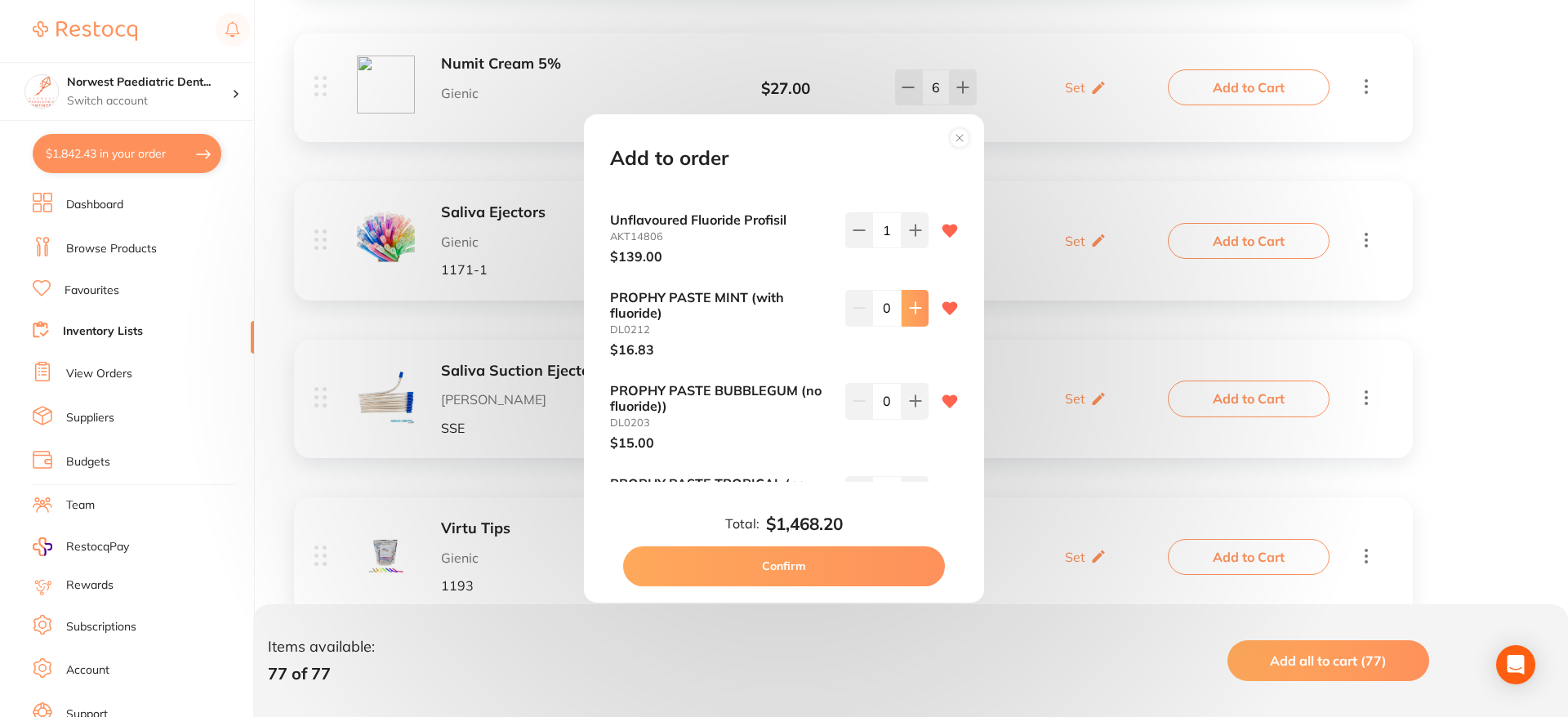
drag, startPoint x: 921, startPoint y: 294, endPoint x: 910, endPoint y: 294, distance: 11.0
click at [921, 294] on button at bounding box center [915, 308] width 27 height 36
type input "1"
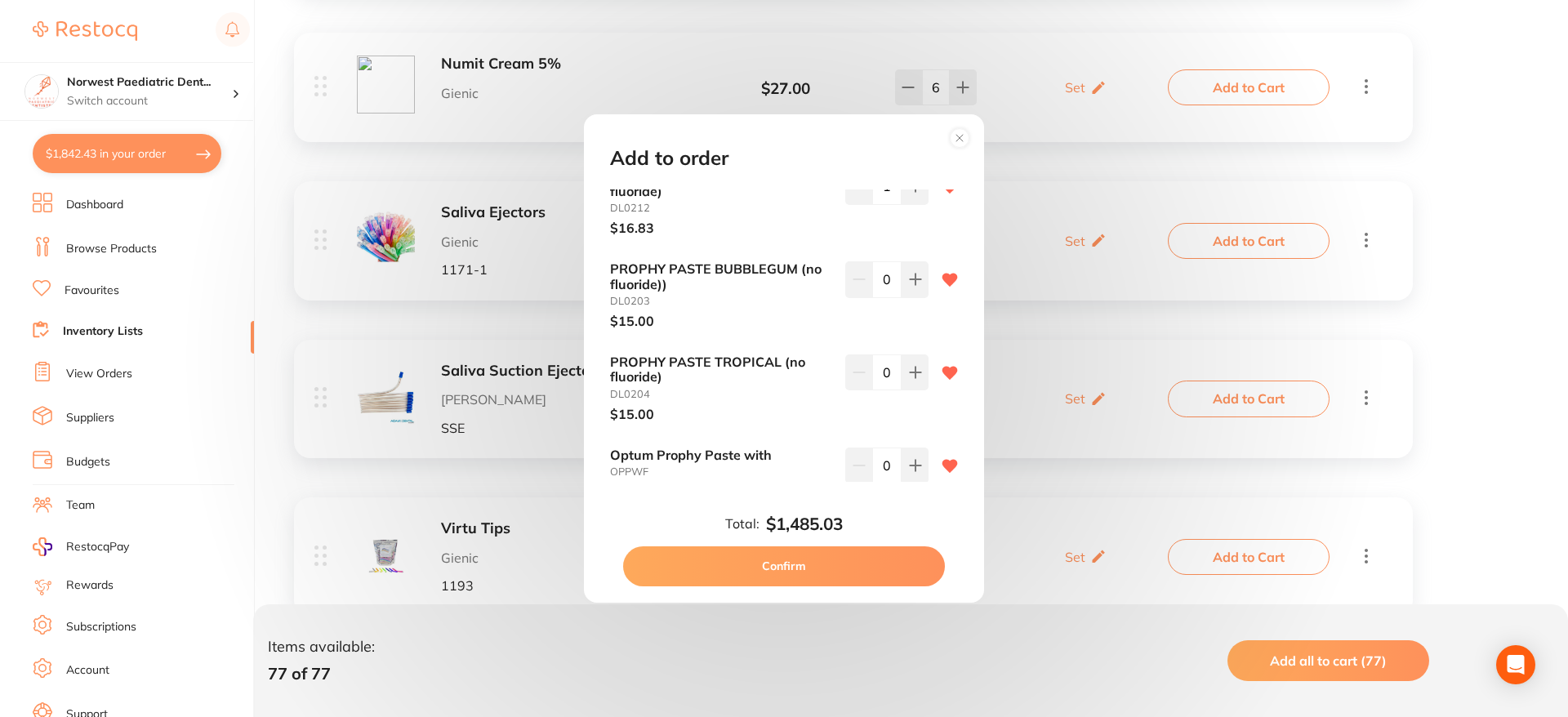
scroll to position [3493, 0]
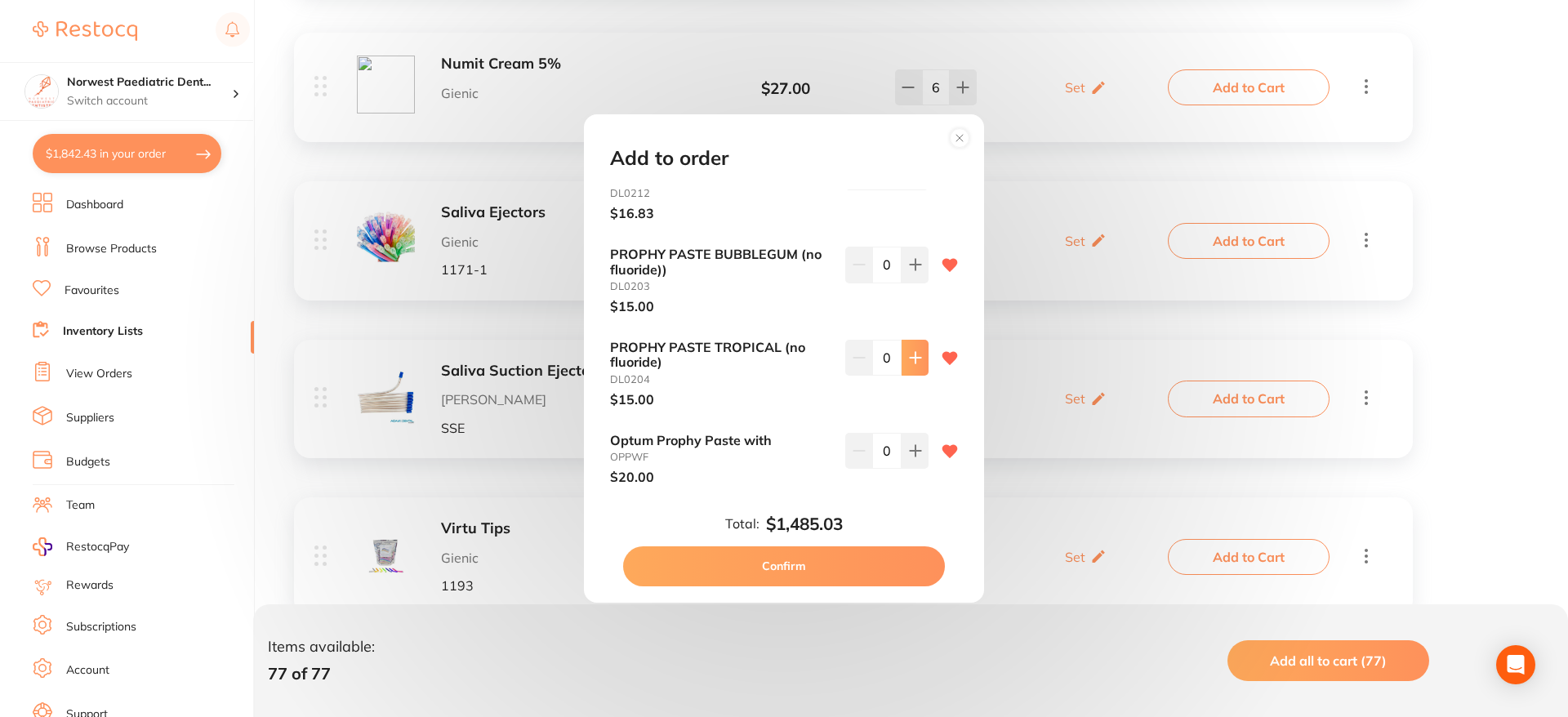
click at [921, 345] on button at bounding box center [915, 358] width 27 height 36
type input "1"
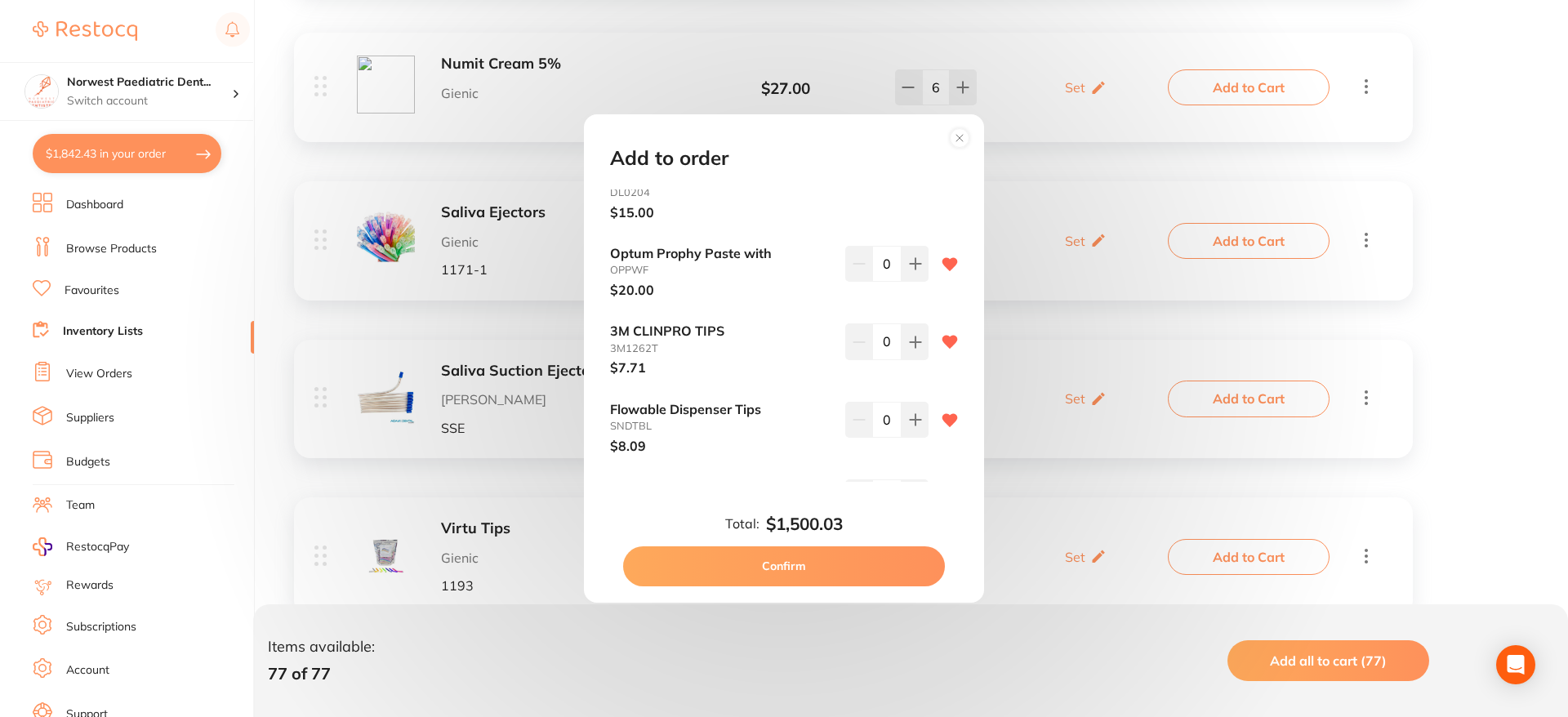
scroll to position [3764, 0]
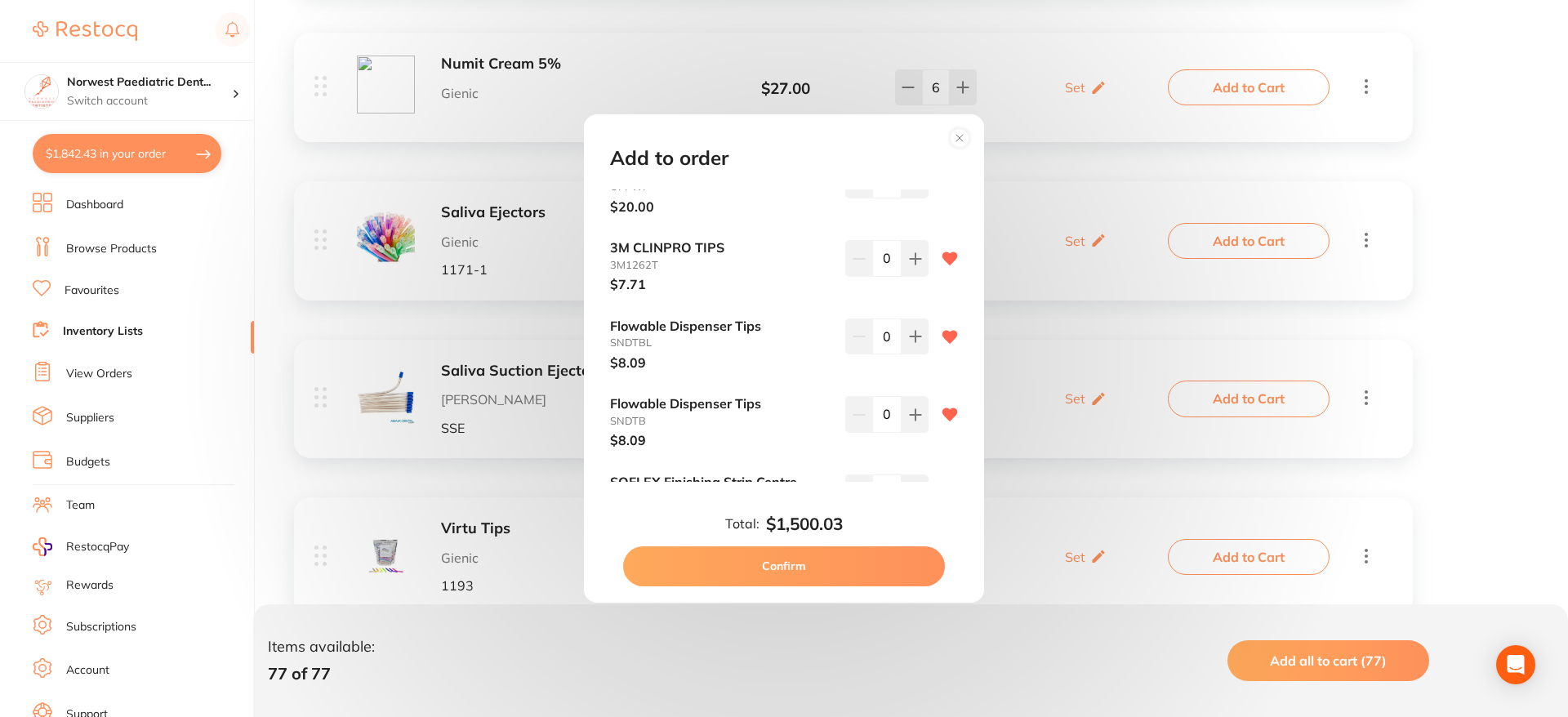
click at [888, 245] on input "0" at bounding box center [886, 258] width 30 height 36
type input "12"
click at [913, 331] on icon at bounding box center [915, 337] width 13 height 13
click at [916, 331] on icon at bounding box center [915, 337] width 13 height 13
type input "2"
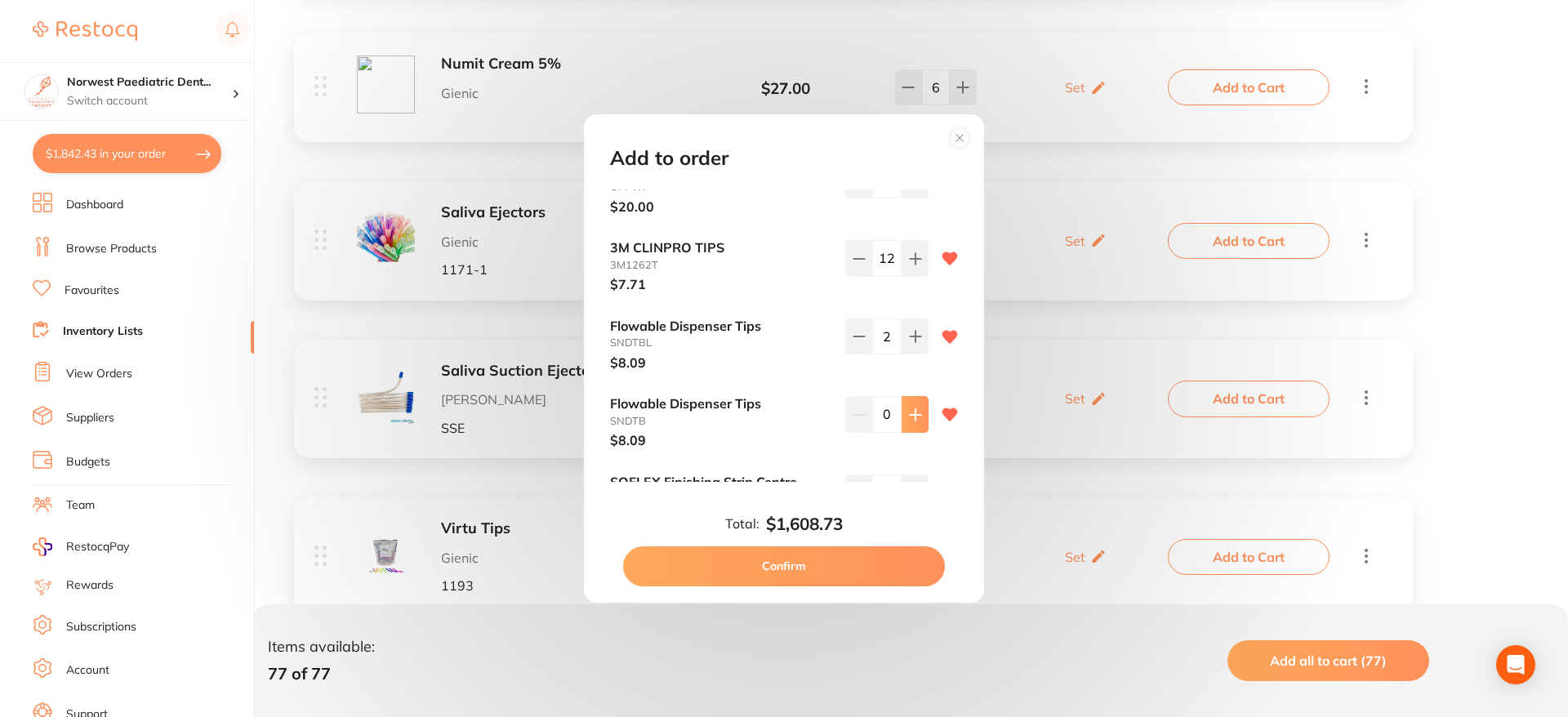
click at [915, 408] on icon at bounding box center [915, 414] width 13 height 13
type input "2"
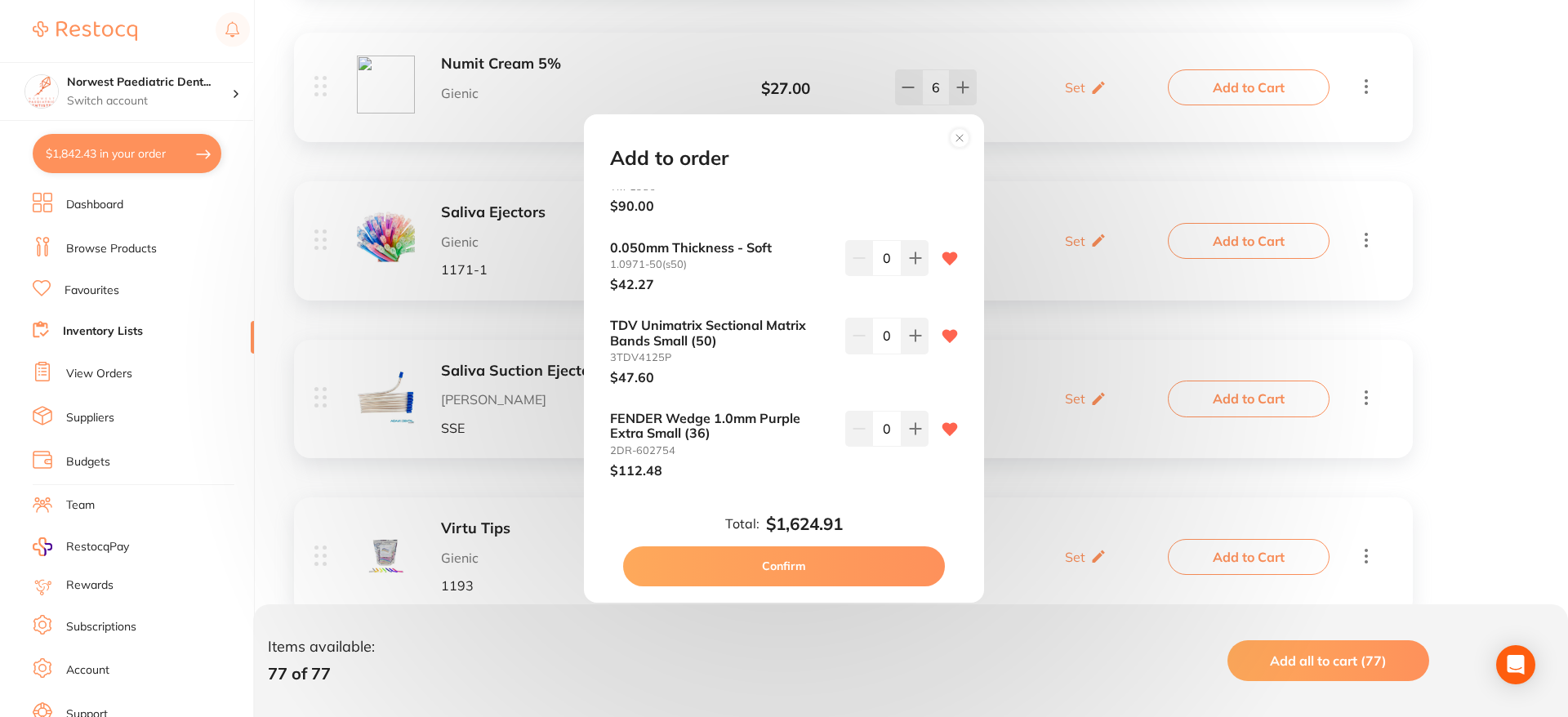
scroll to position [4096, 0]
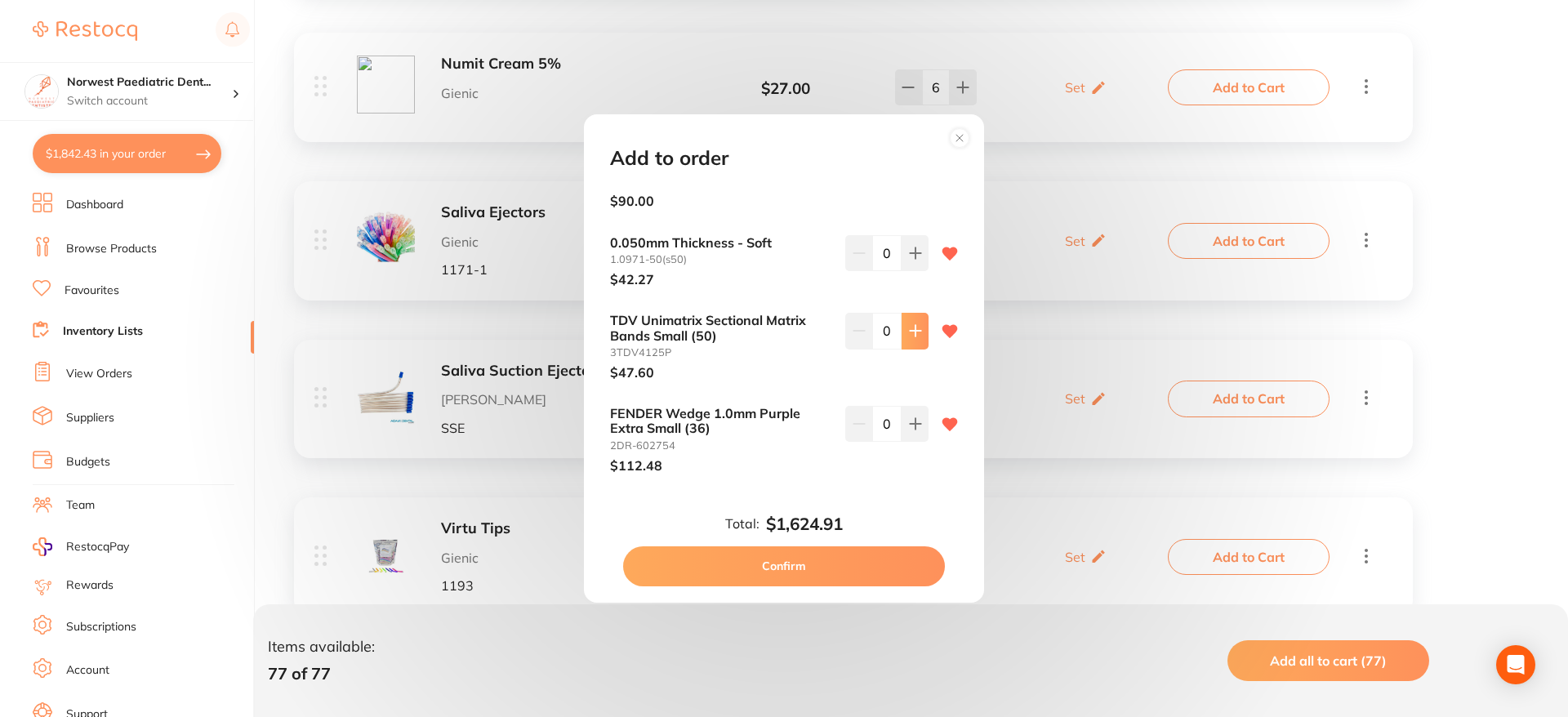
click at [919, 322] on button at bounding box center [915, 331] width 27 height 36
type input "1"
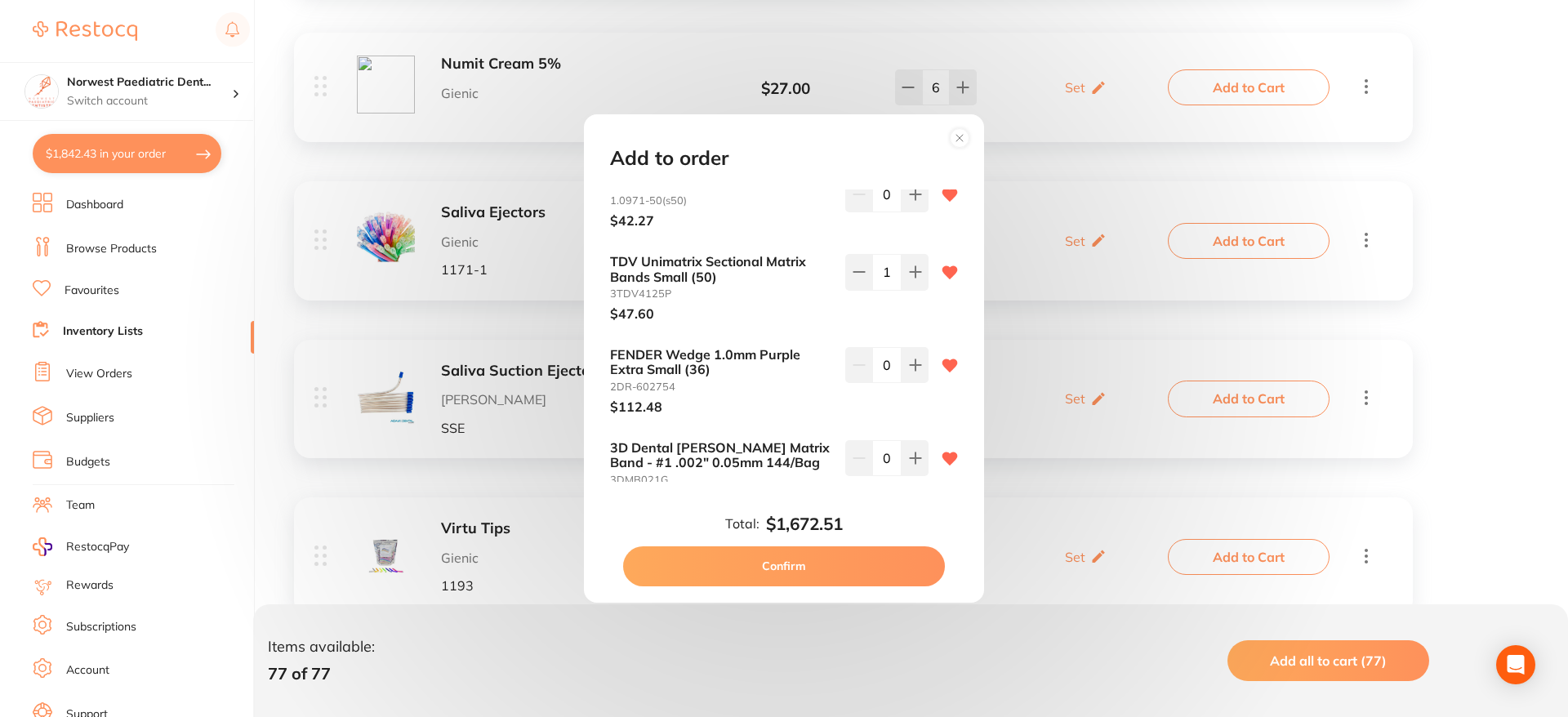
scroll to position [4176, 0]
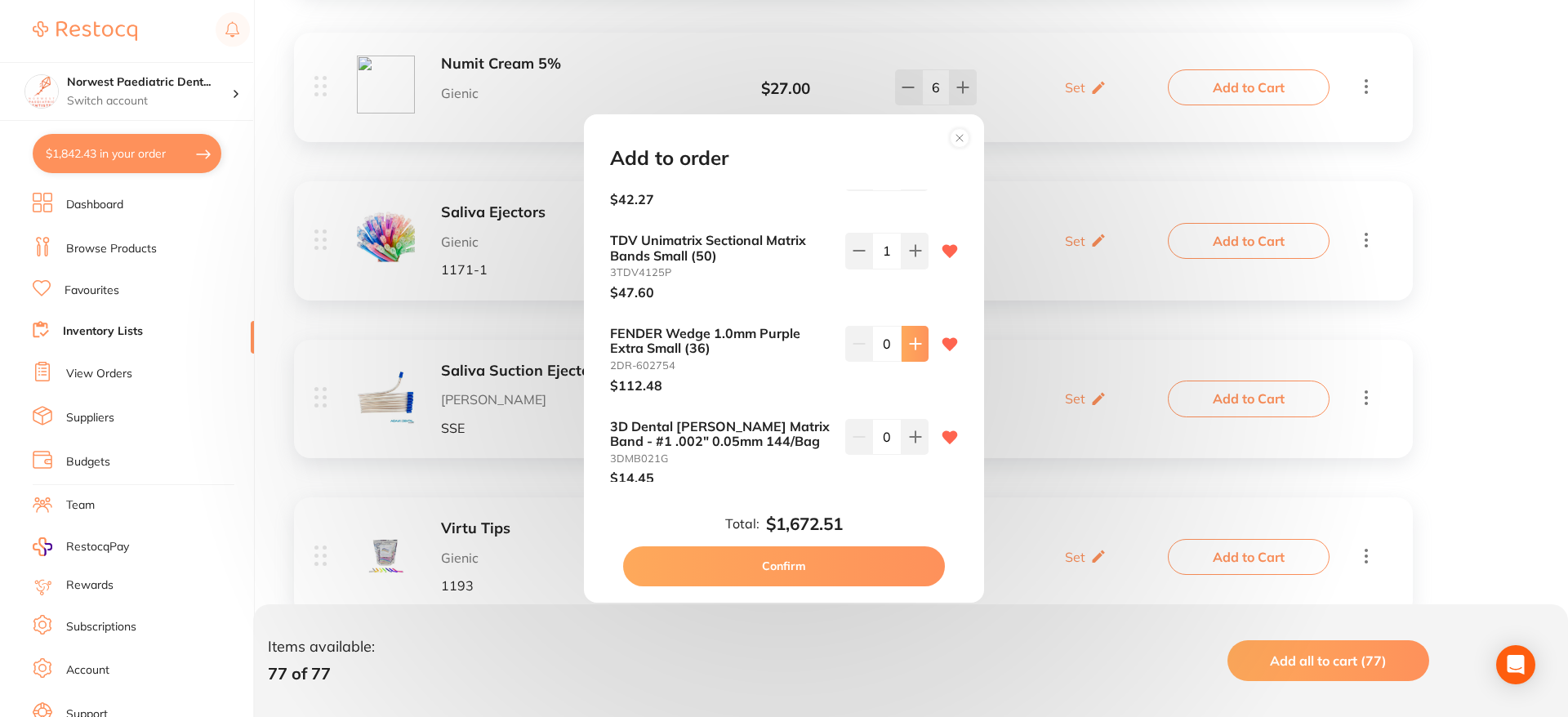
drag, startPoint x: 917, startPoint y: 336, endPoint x: 901, endPoint y: 336, distance: 16.0
click at [917, 336] on button at bounding box center [915, 344] width 27 height 36
type input "1"
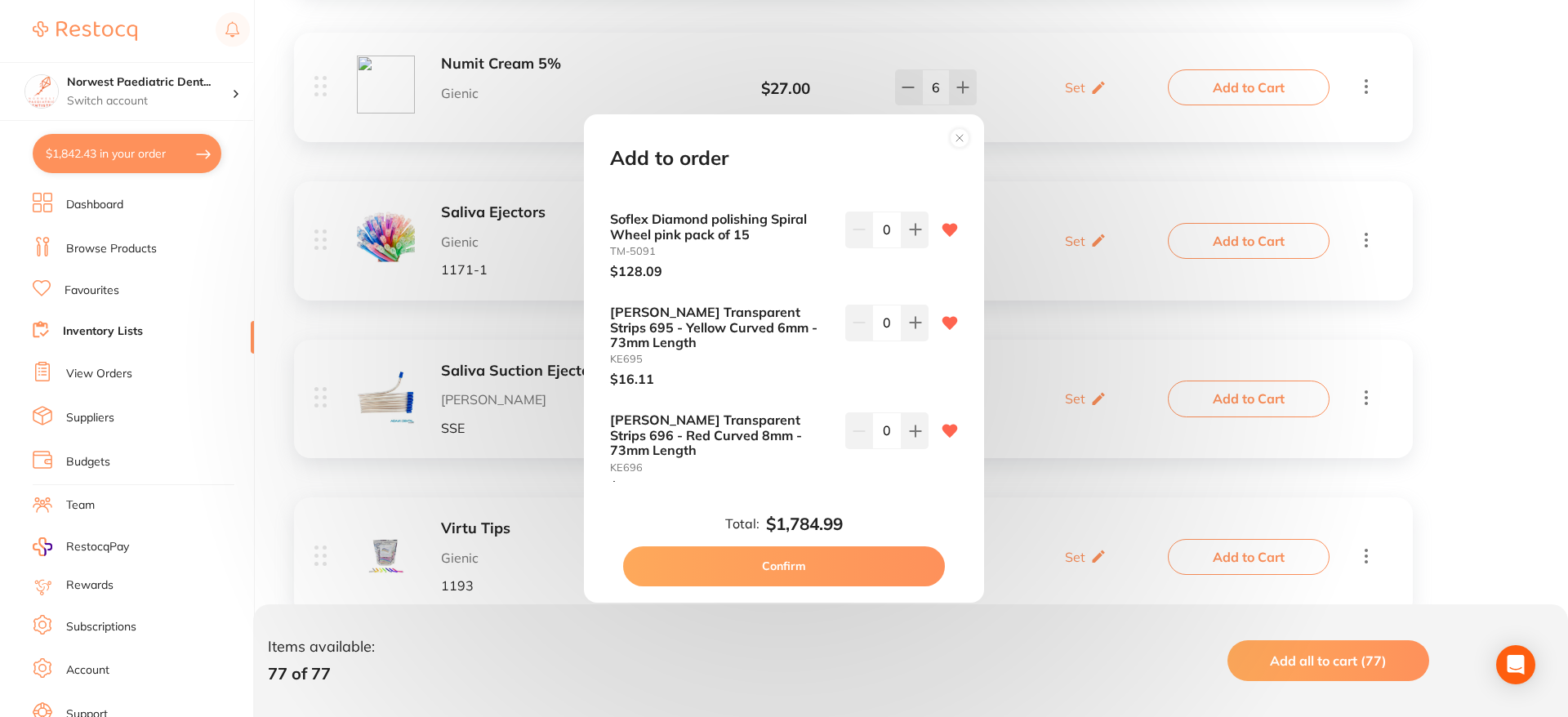
scroll to position [5035, 0]
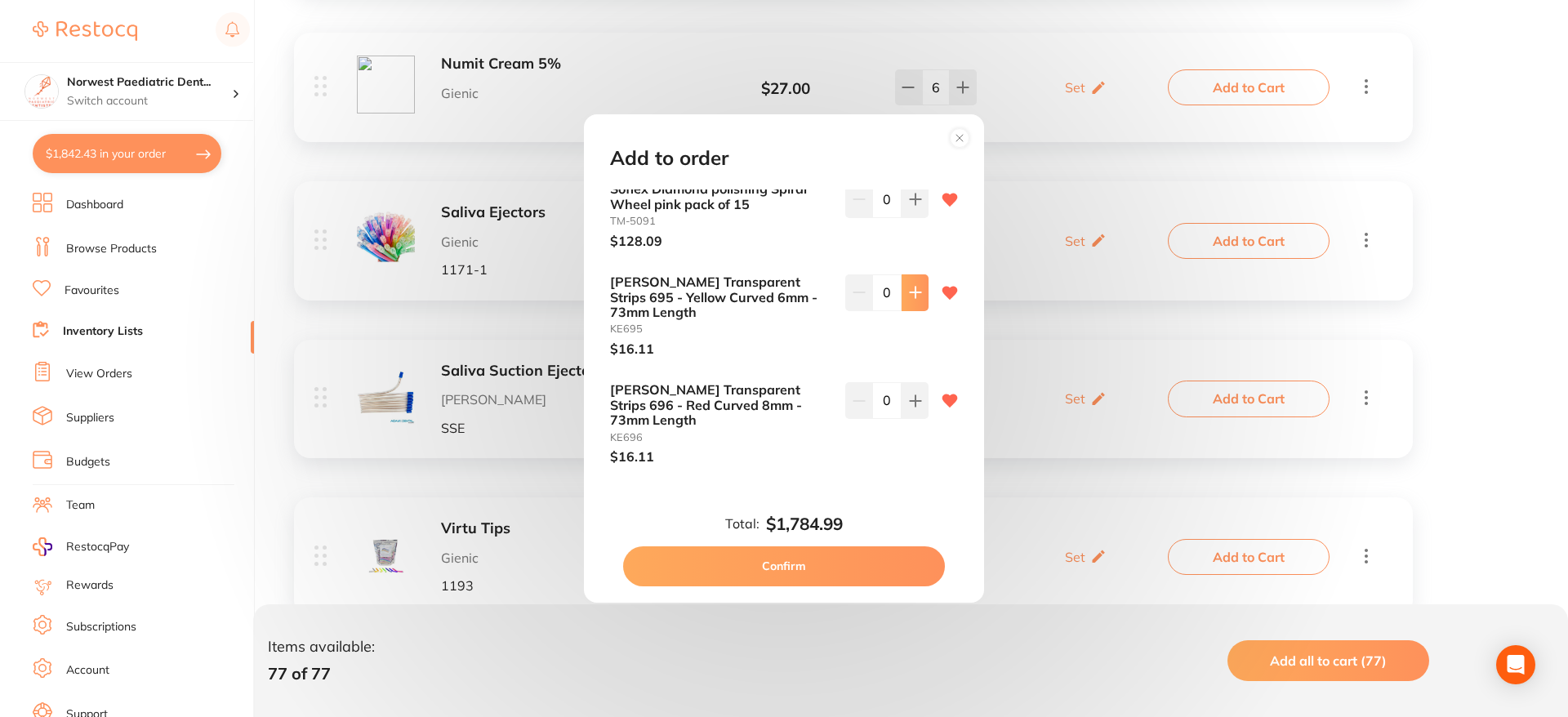
click at [910, 286] on icon at bounding box center [915, 293] width 13 height 13
type input "1"
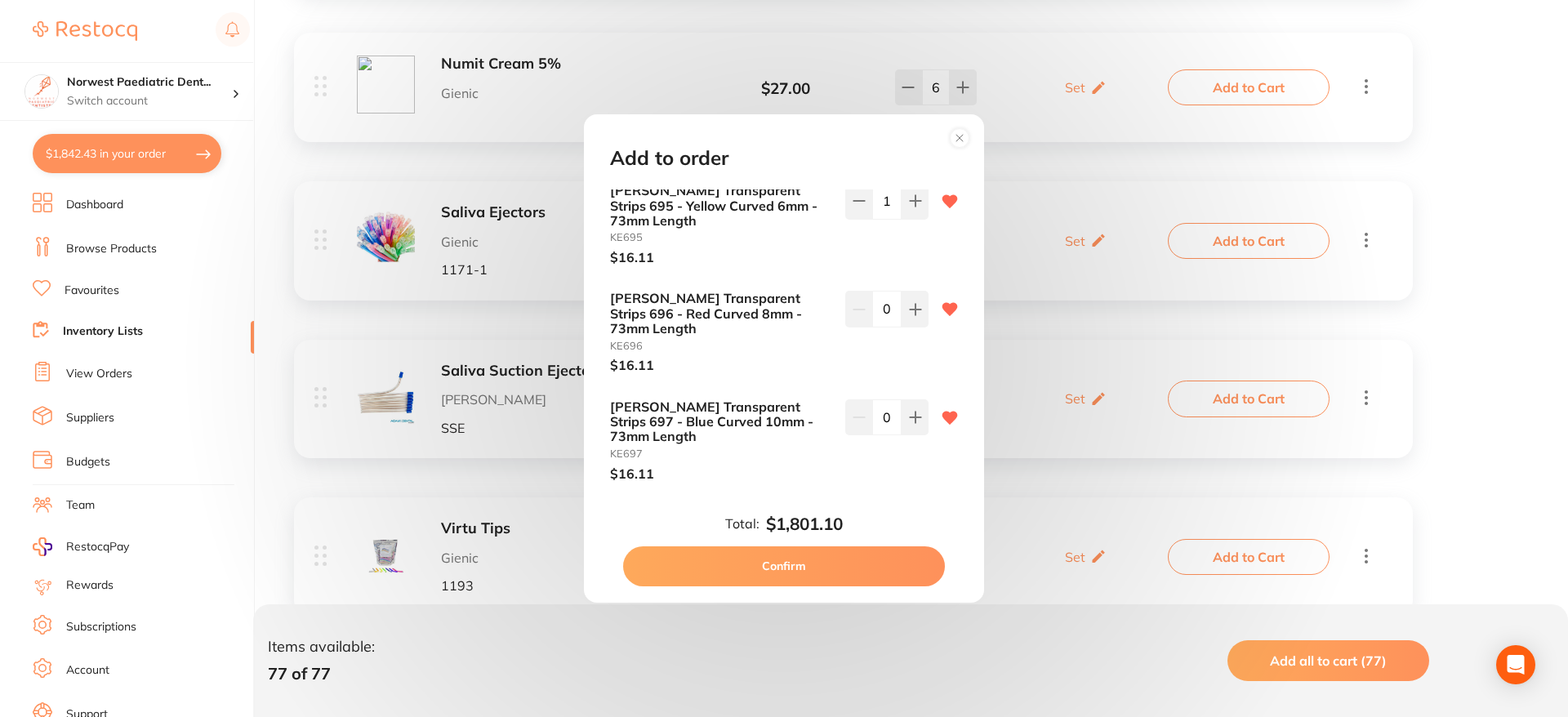
scroll to position [5131, 0]
click at [909, 299] on icon at bounding box center [915, 305] width 13 height 13
type input "1"
click at [917, 293] on button at bounding box center [915, 311] width 27 height 36
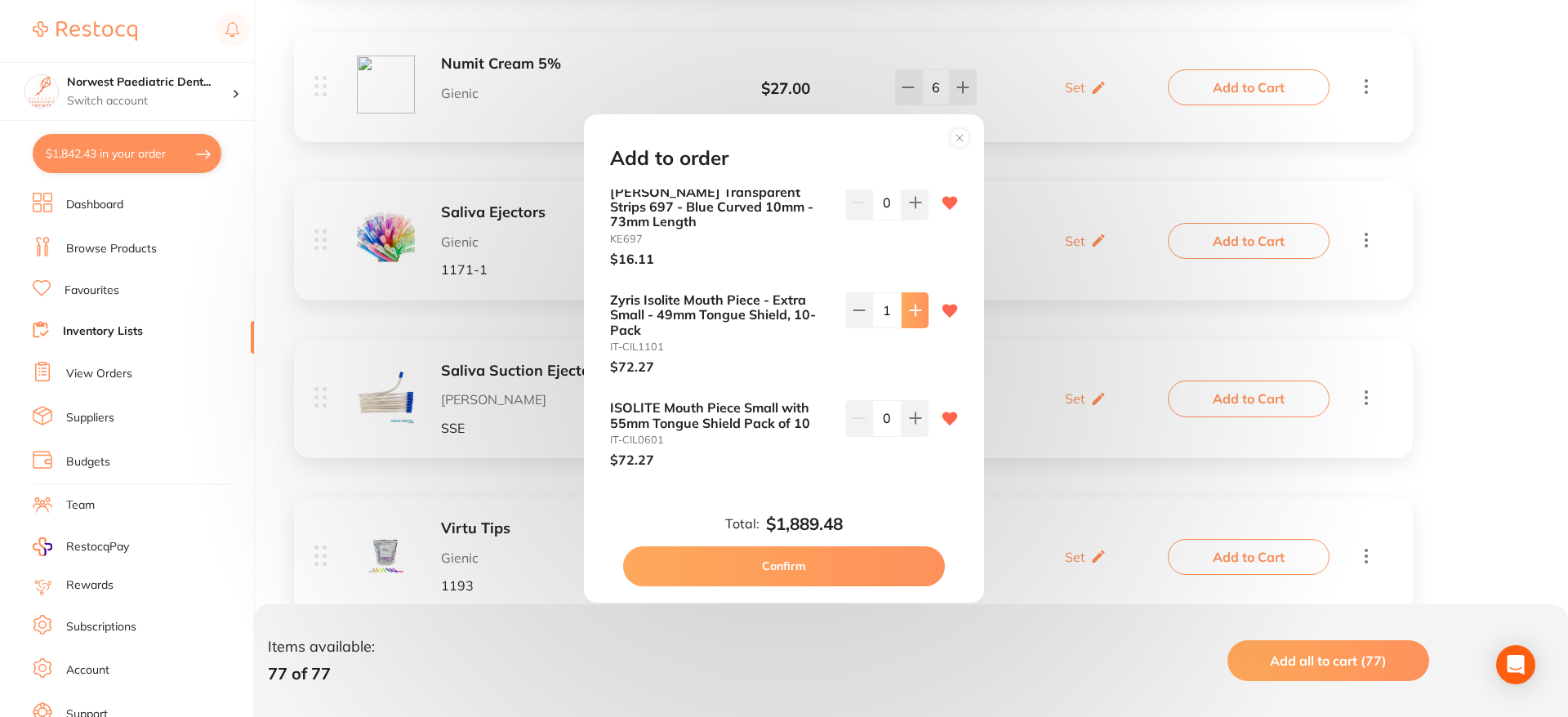
click at [917, 293] on button at bounding box center [915, 311] width 27 height 36
type input "3"
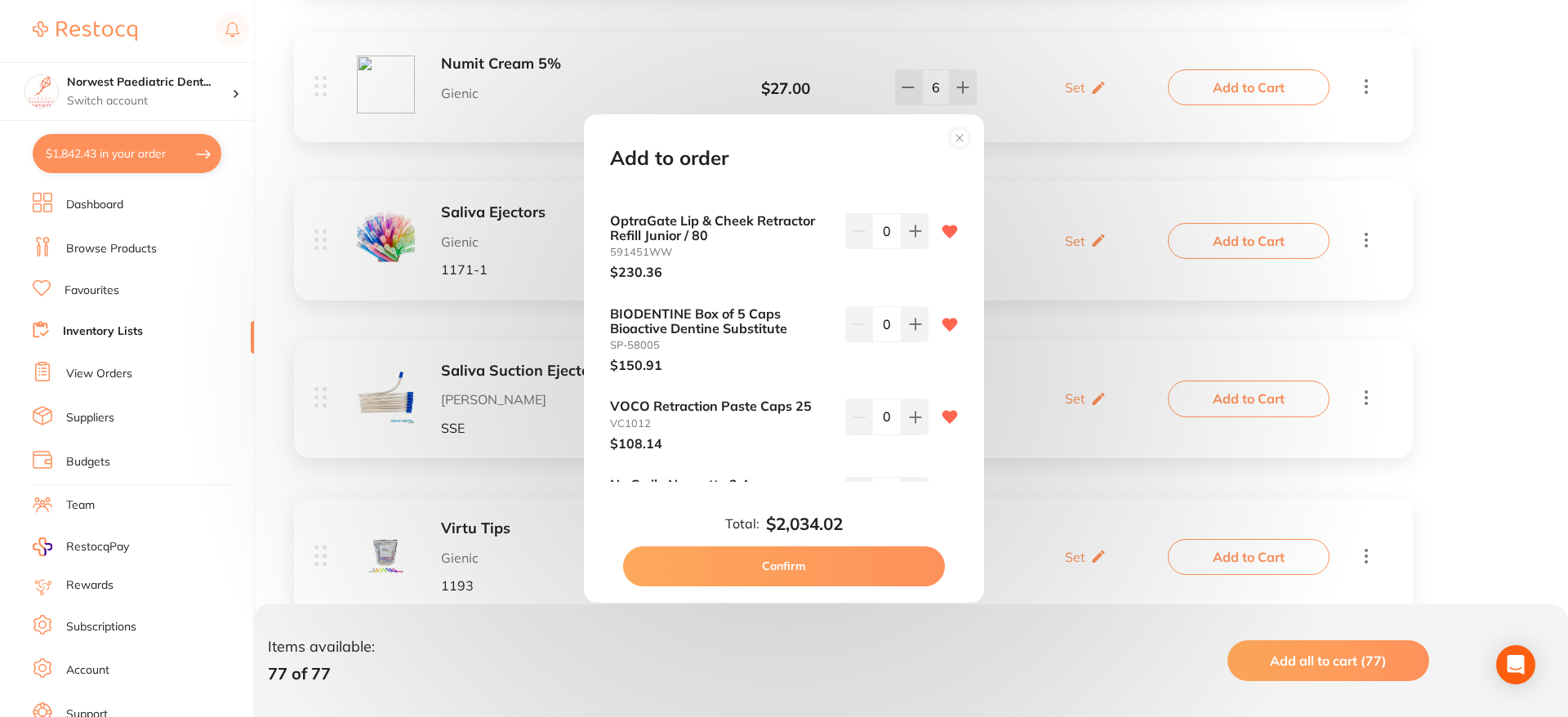
scroll to position [6061, 0]
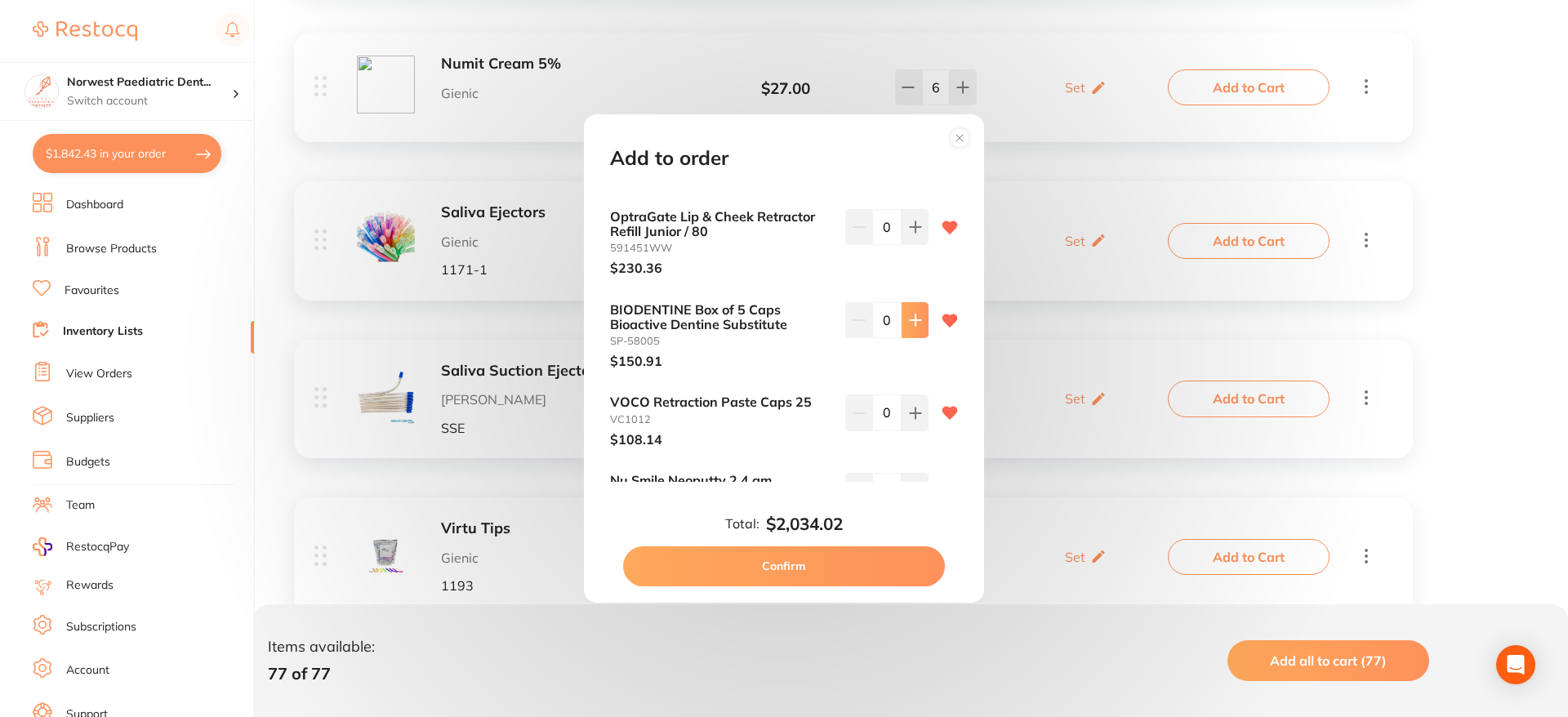
click at [910, 313] on icon at bounding box center [915, 320] width 13 height 13
type input "1"
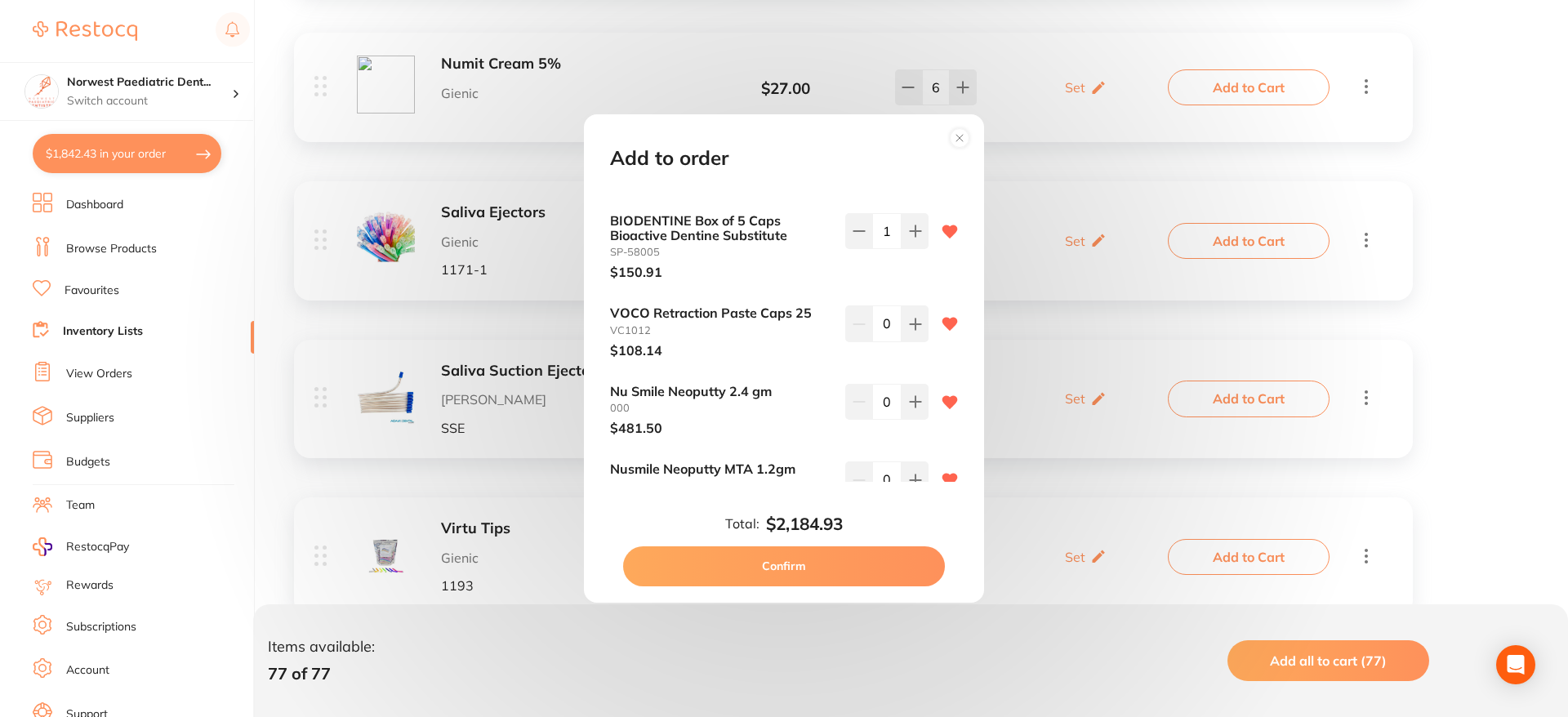
scroll to position [6153, 0]
click at [914, 316] on icon at bounding box center [915, 321] width 11 height 11
type input "1"
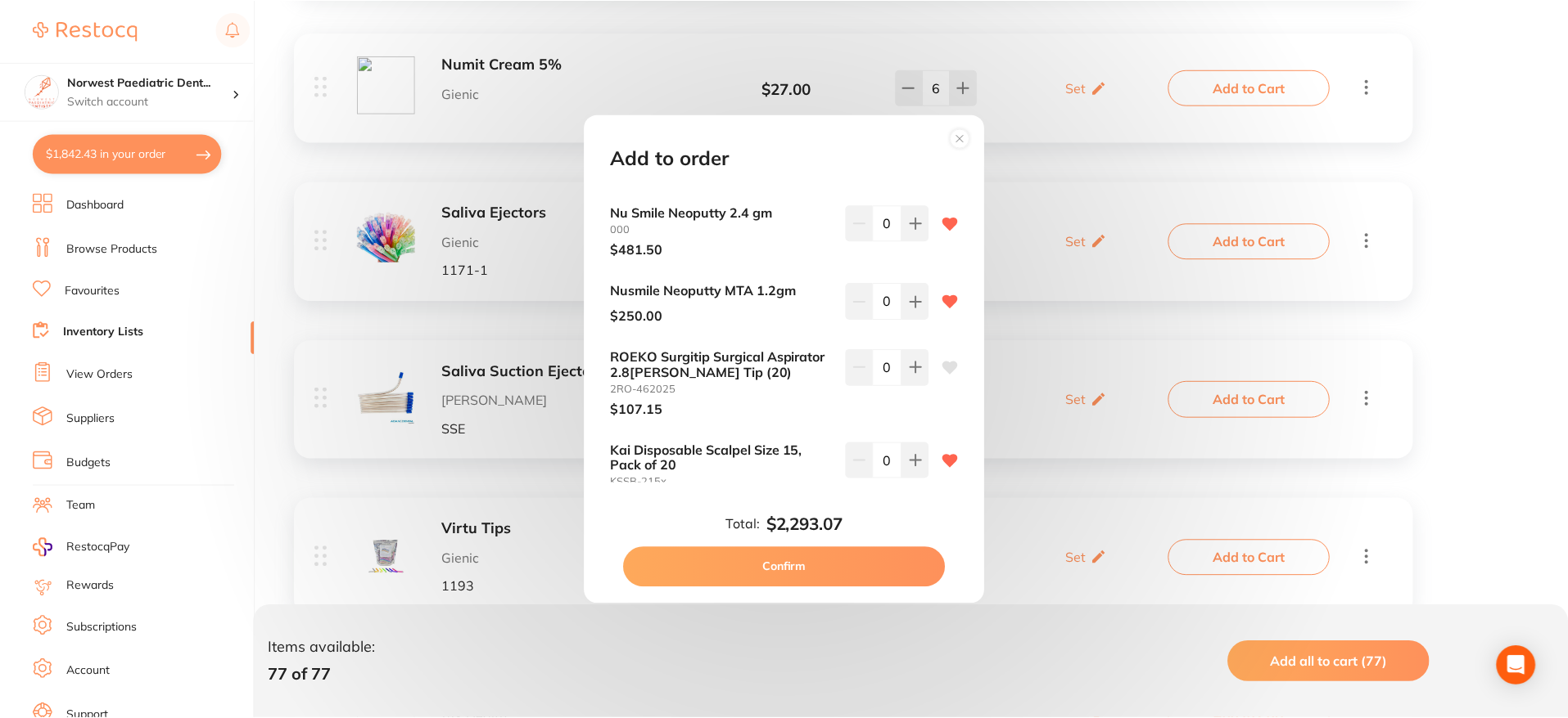
scroll to position [6346, 0]
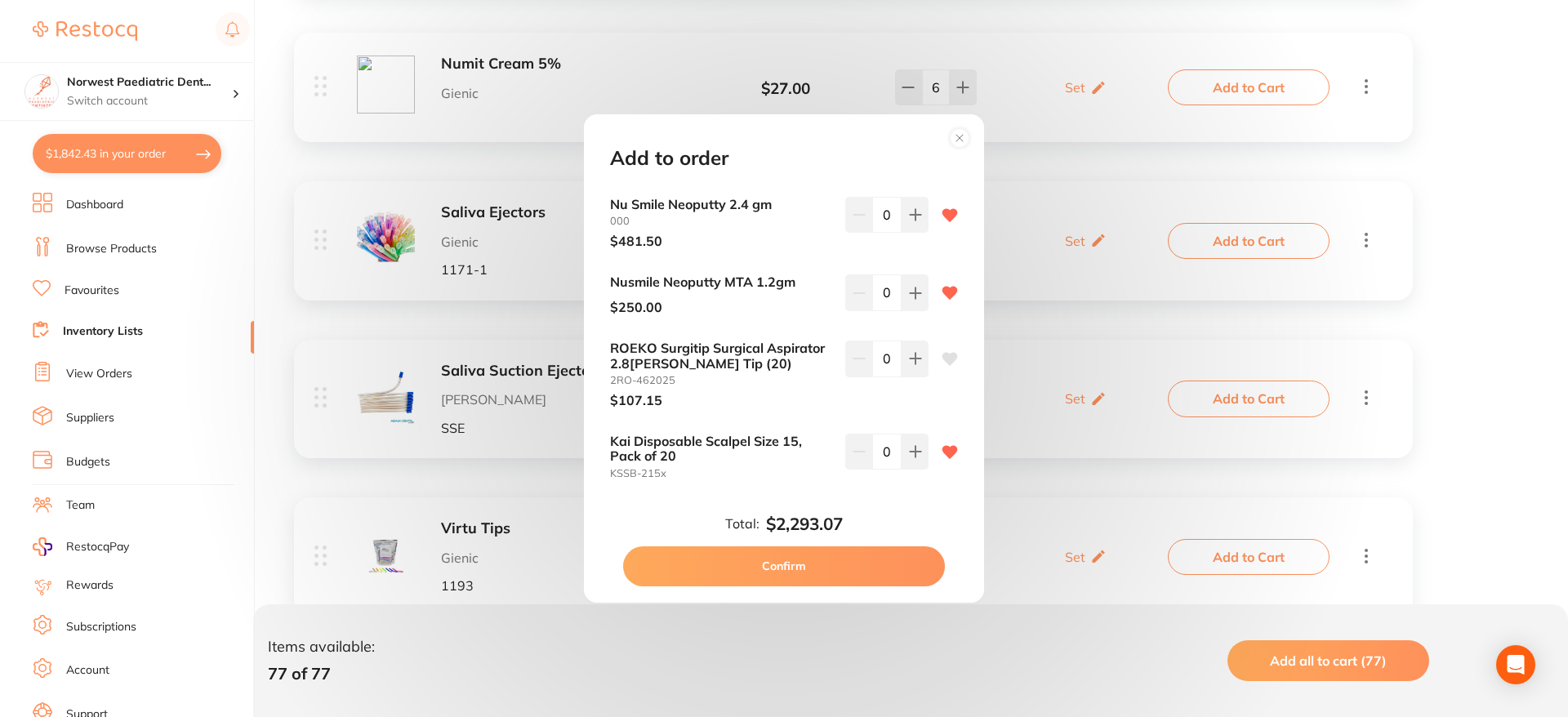
click at [948, 353] on icon at bounding box center [950, 359] width 15 height 13
click at [820, 567] on button "Confirm" at bounding box center [784, 565] width 322 height 39
checkbox input "false"
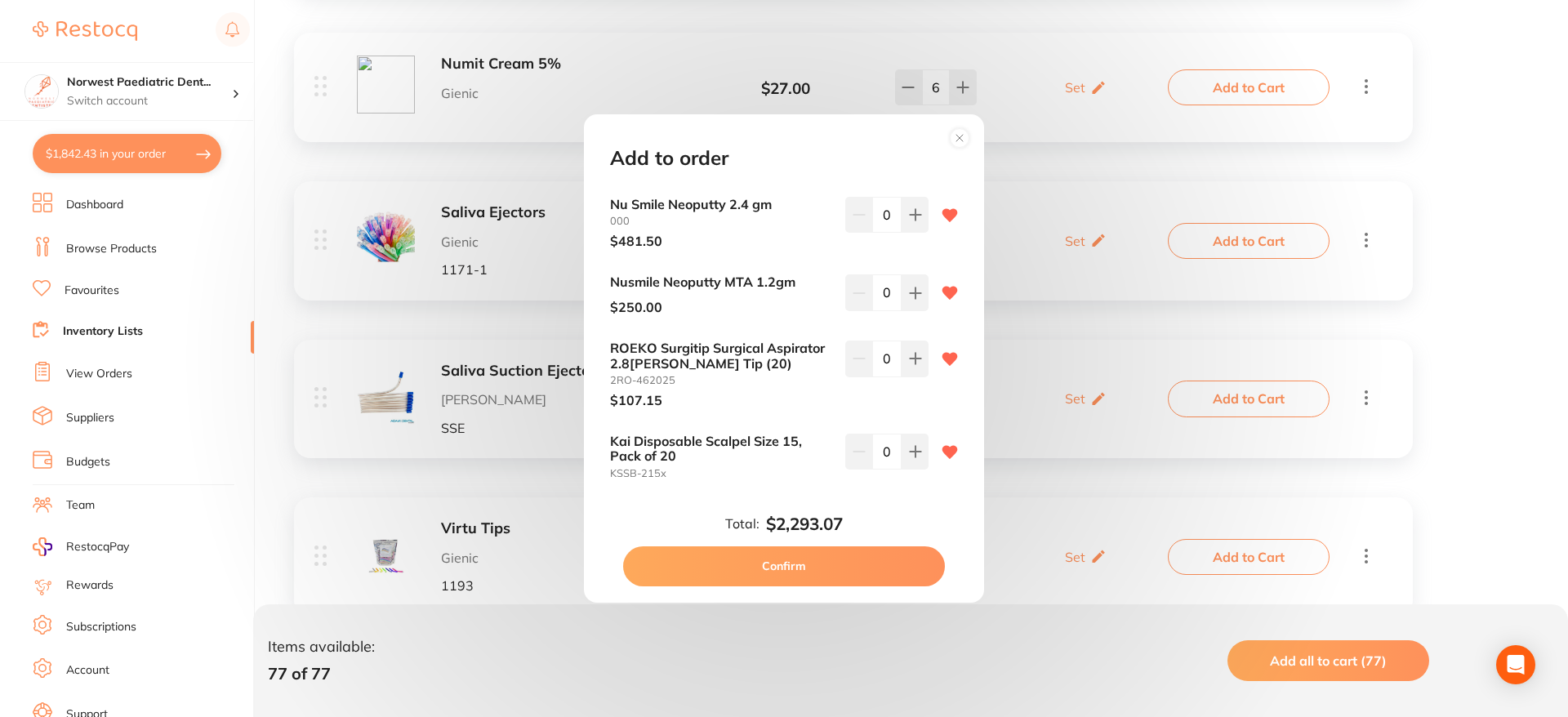
checkbox input "false"
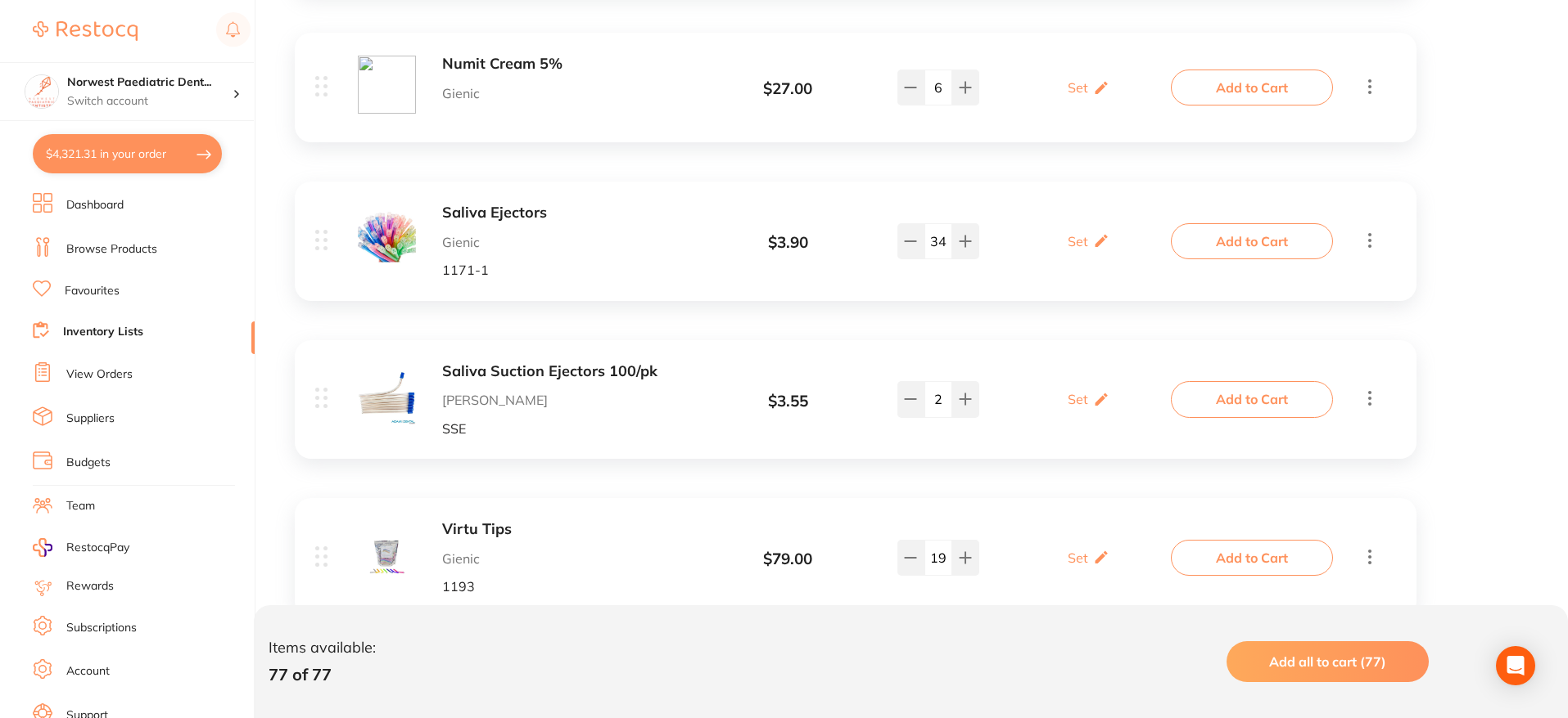
click at [145, 160] on button "$4,321.31 in your order" at bounding box center [127, 153] width 189 height 39
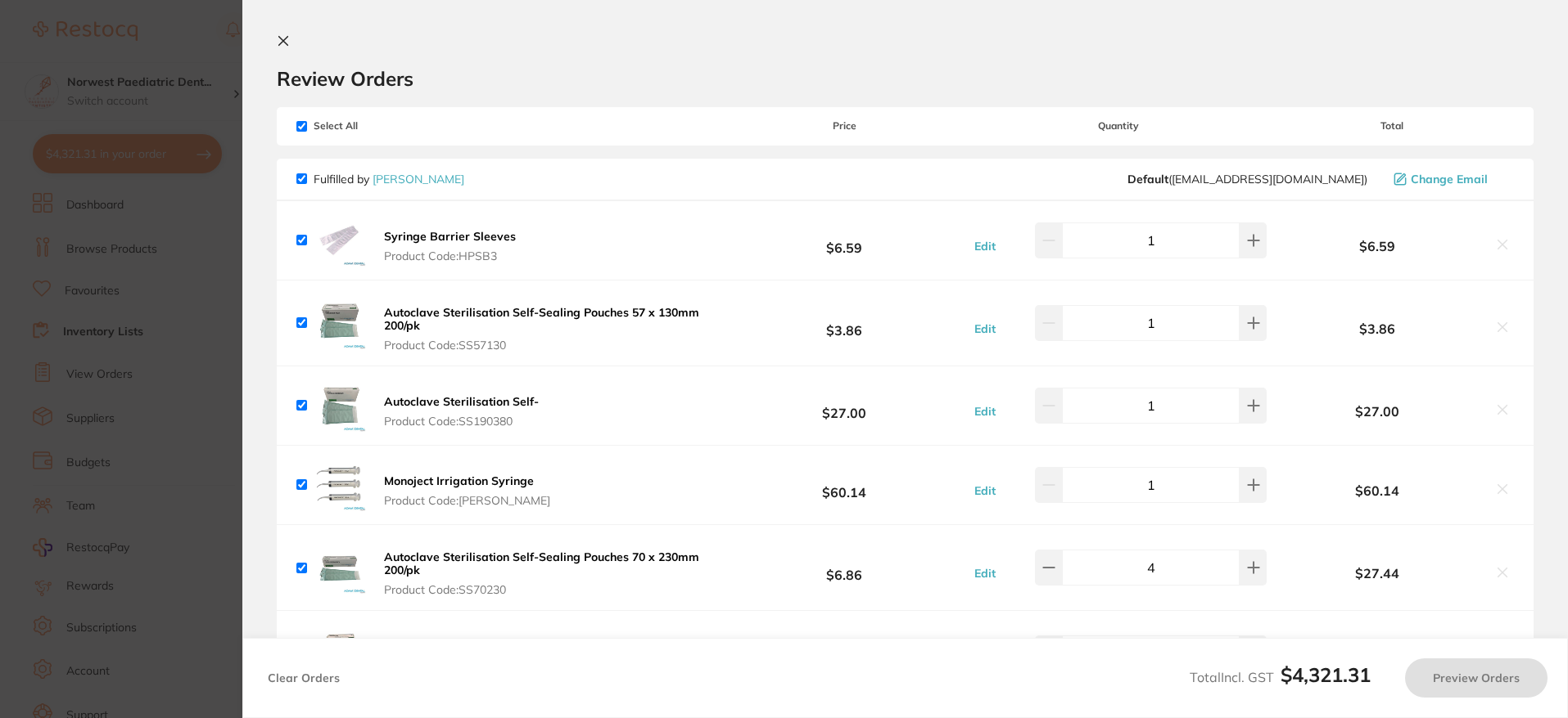
checkbox input "true"
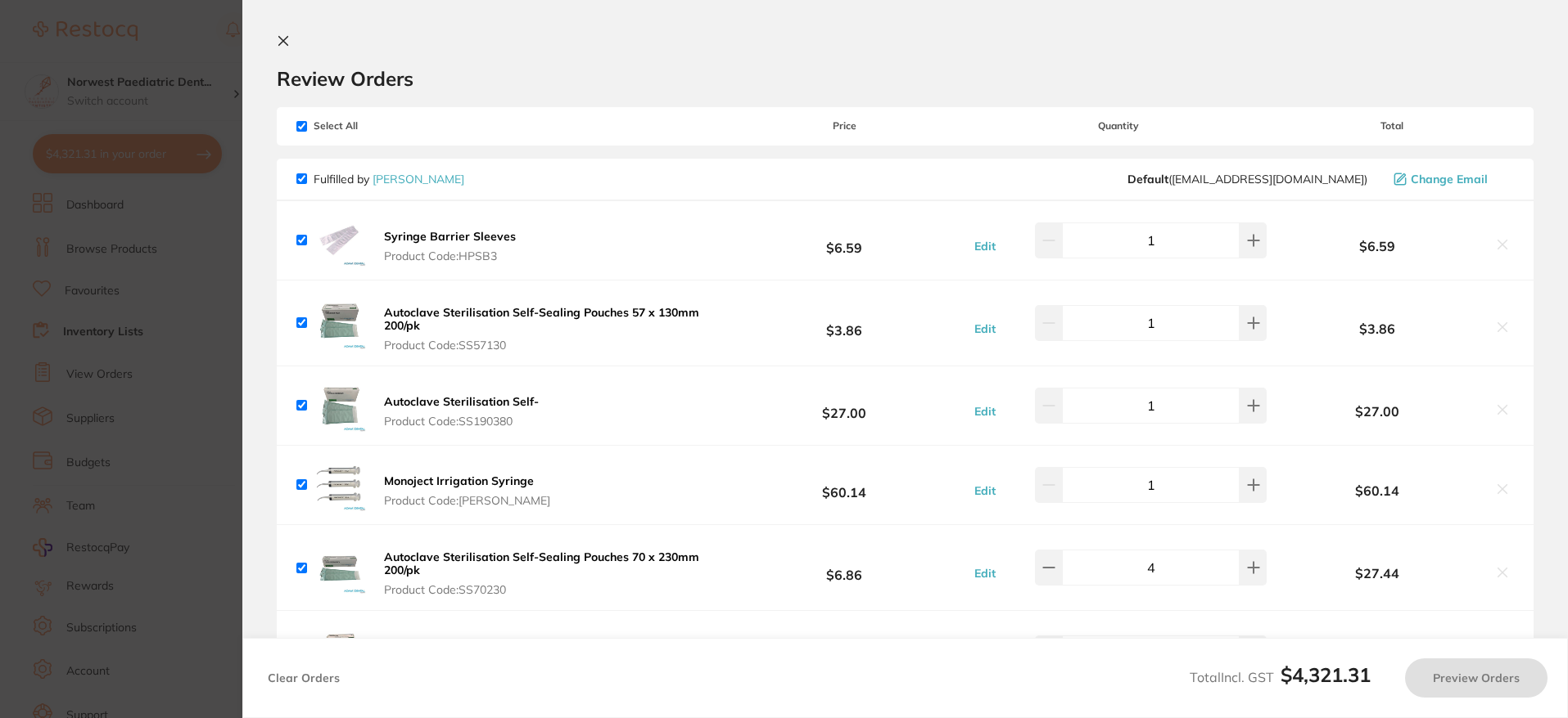
checkbox input "true"
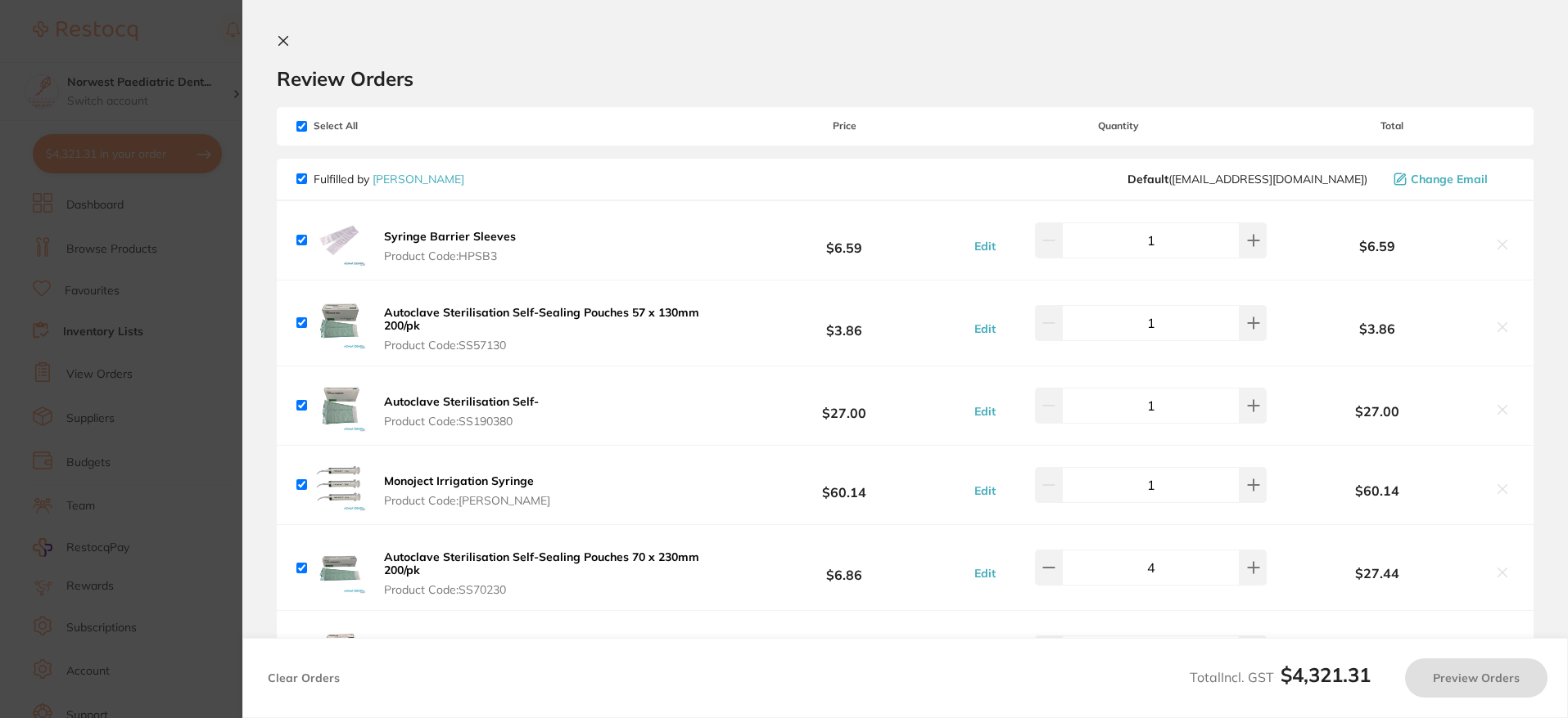
checkbox input "true"
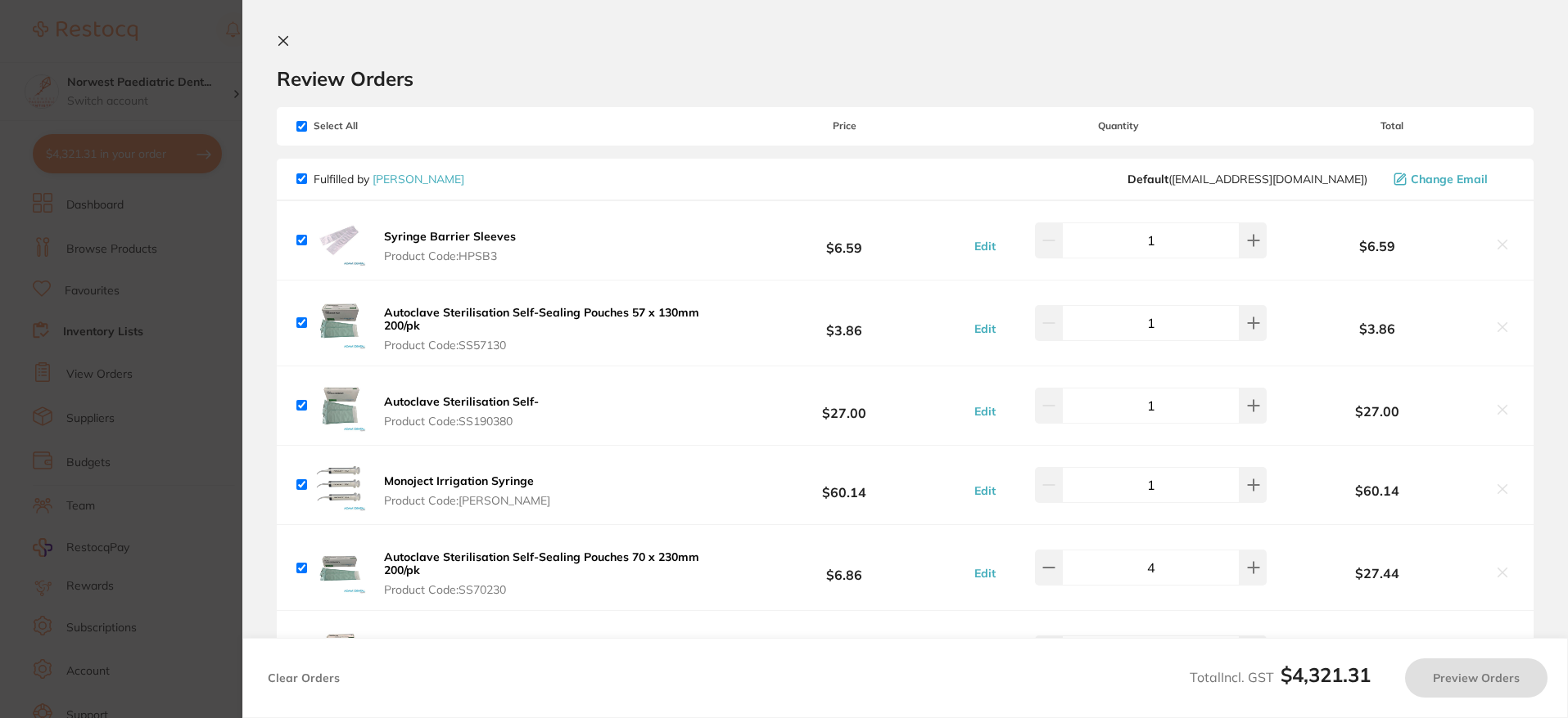
checkbox input "true"
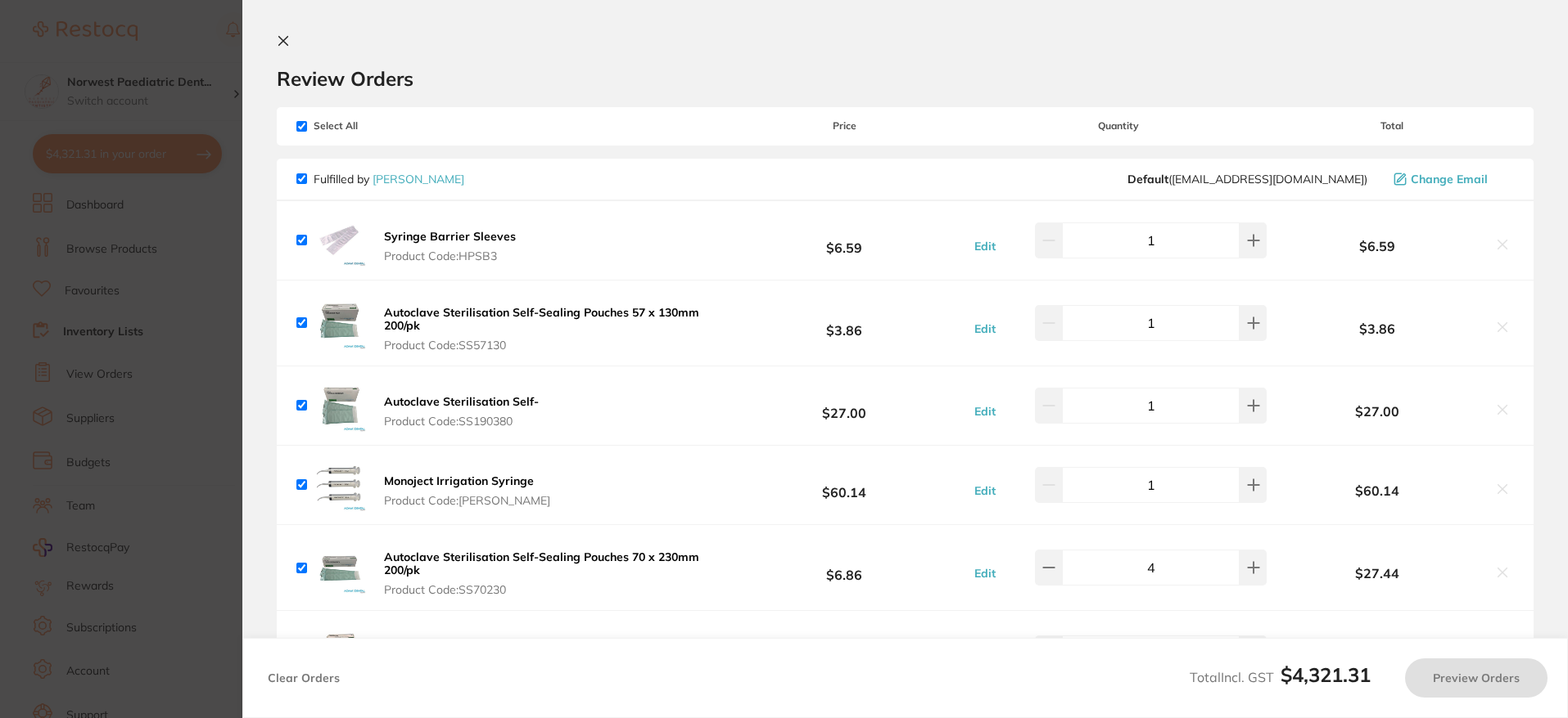
checkbox input "true"
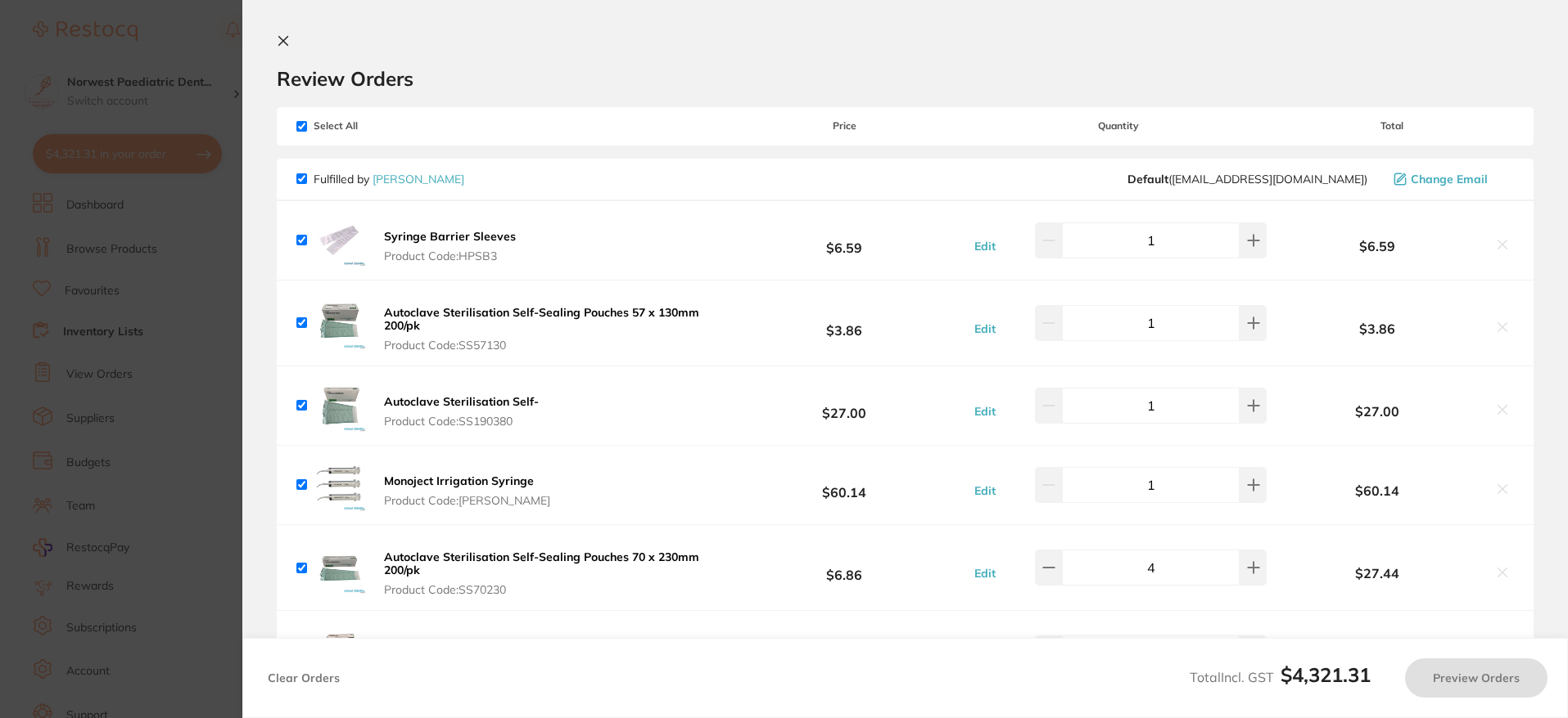
checkbox input "true"
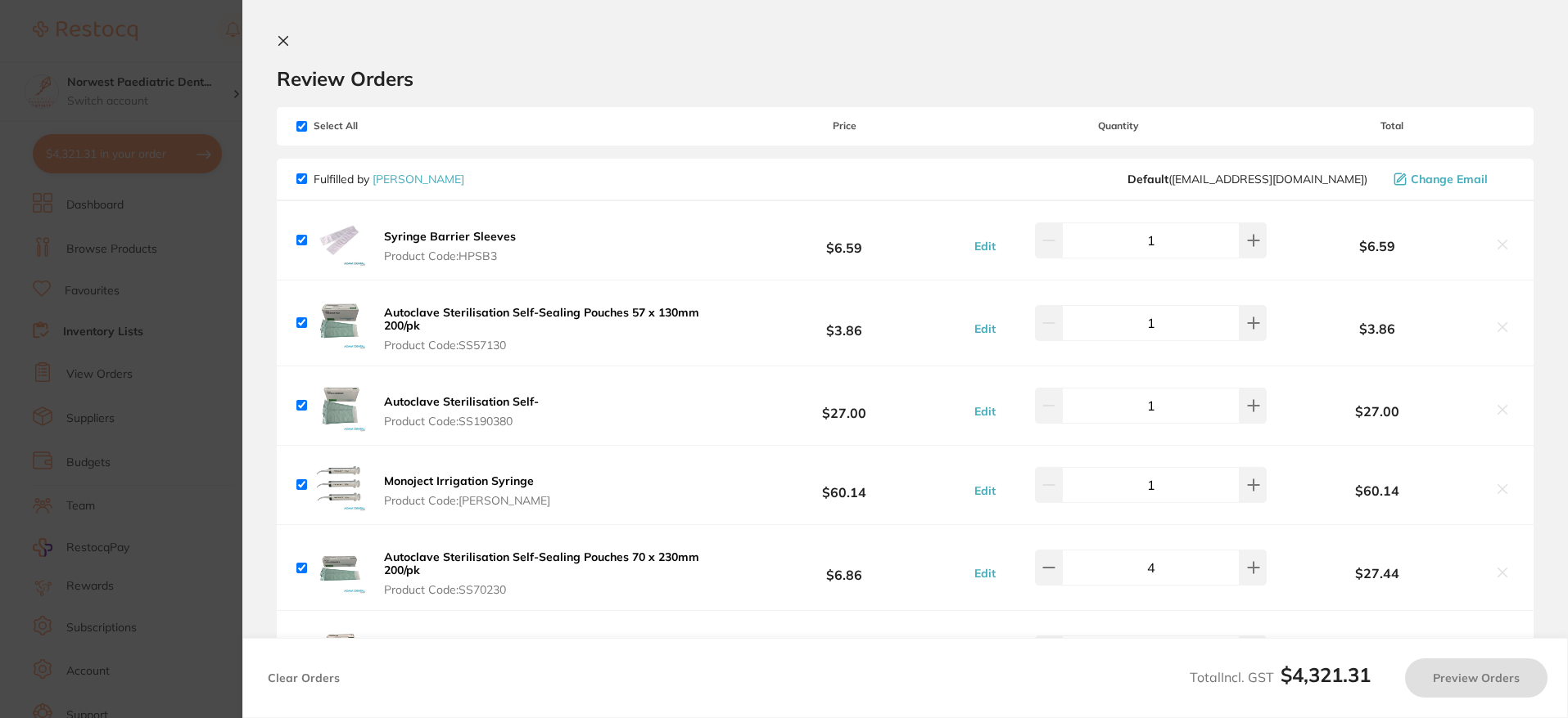
checkbox input "true"
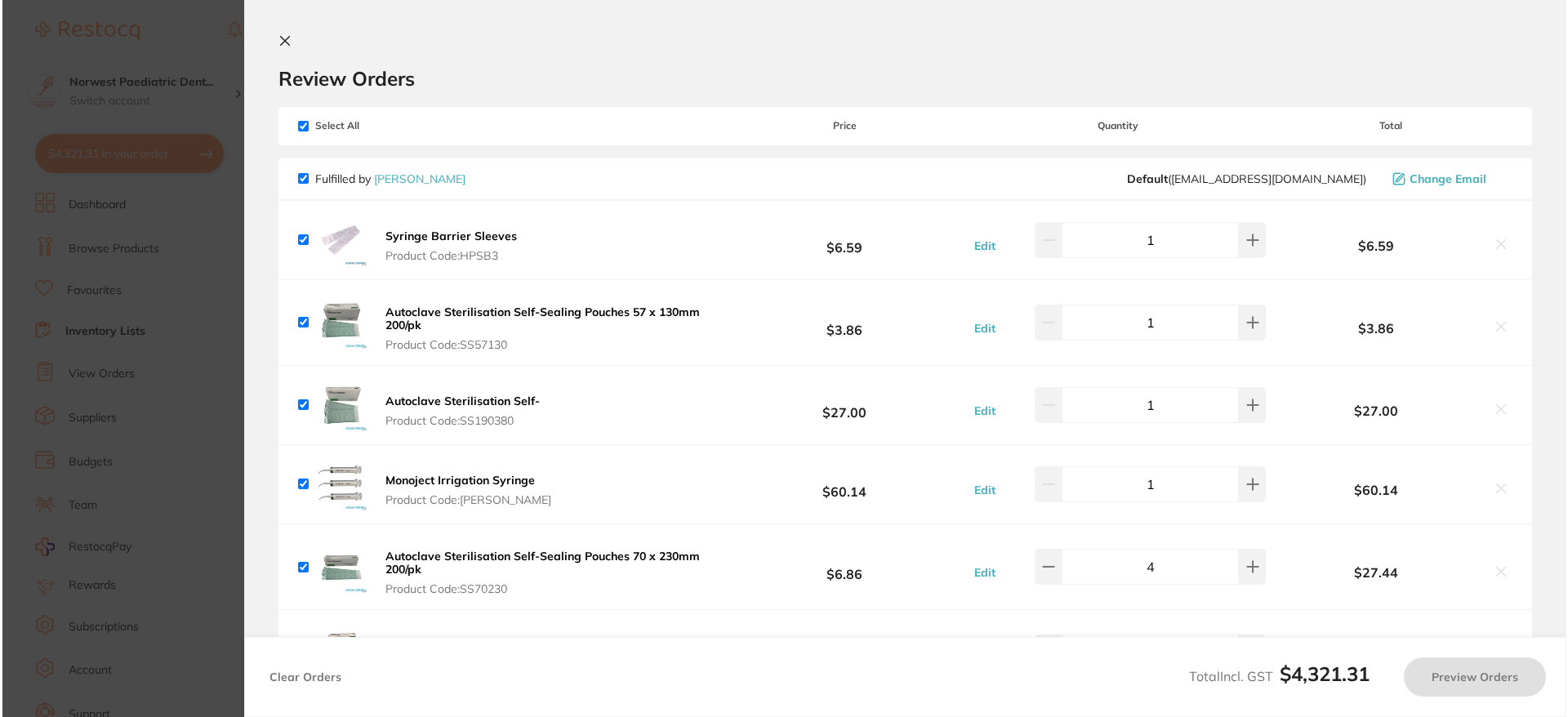
scroll to position [0, 0]
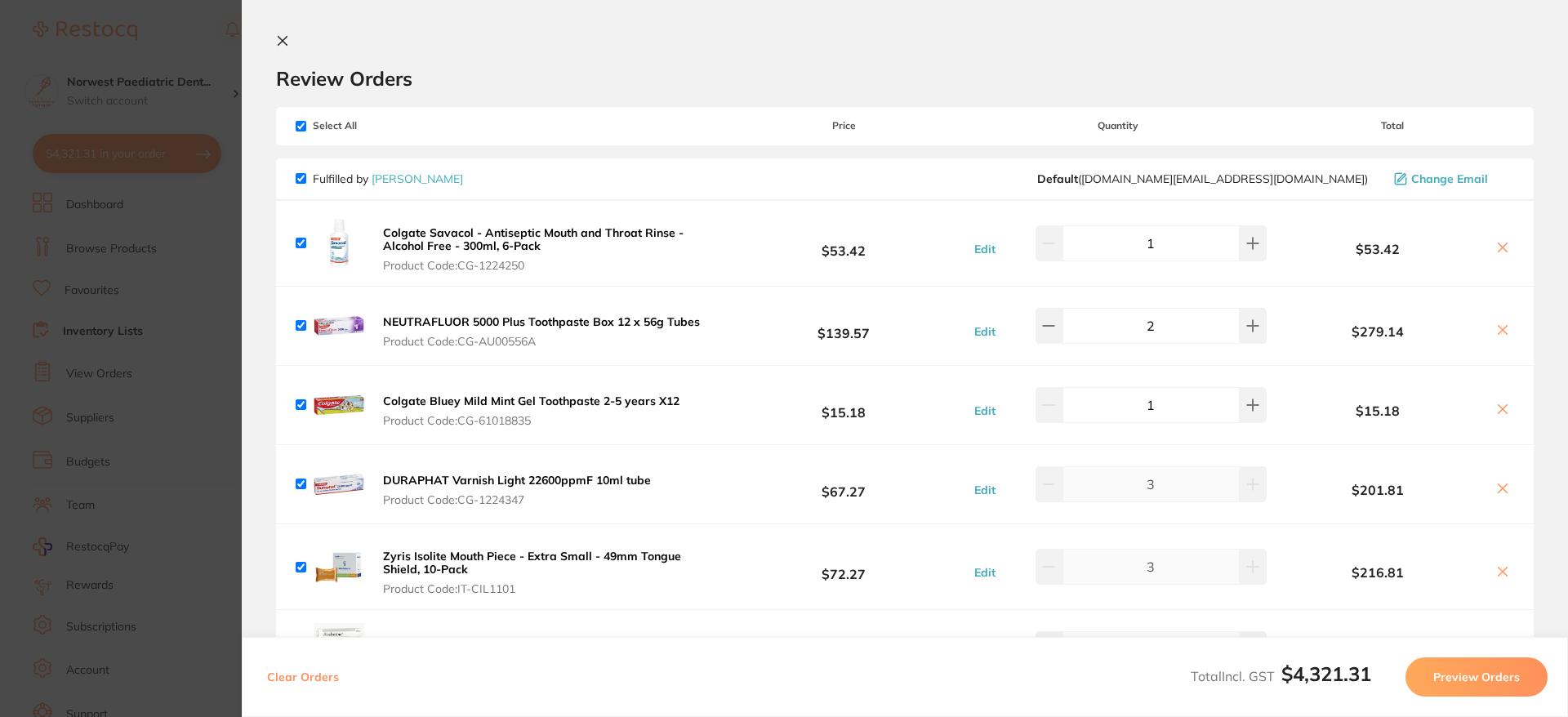
checkbox input "true"
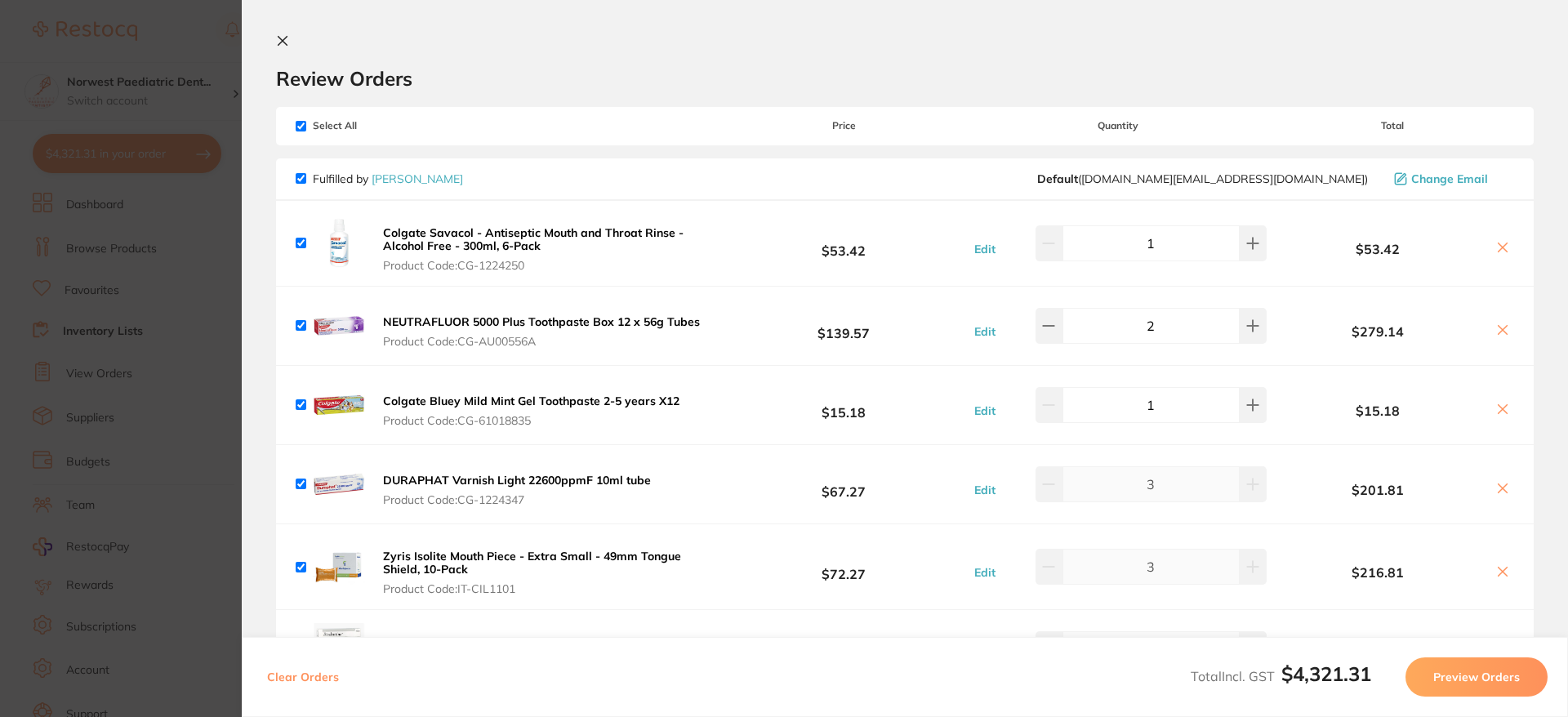
checkbox input "true"
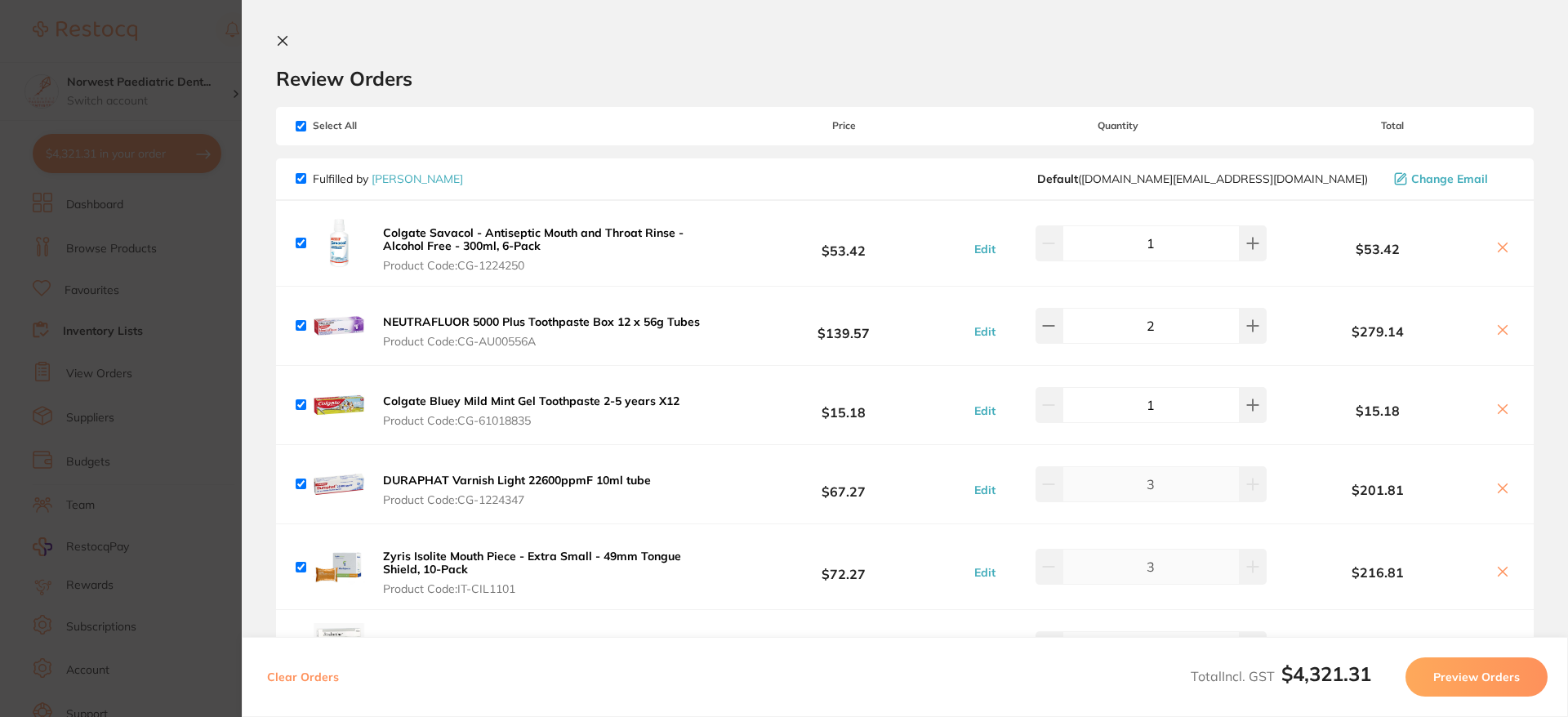
checkbox input "true"
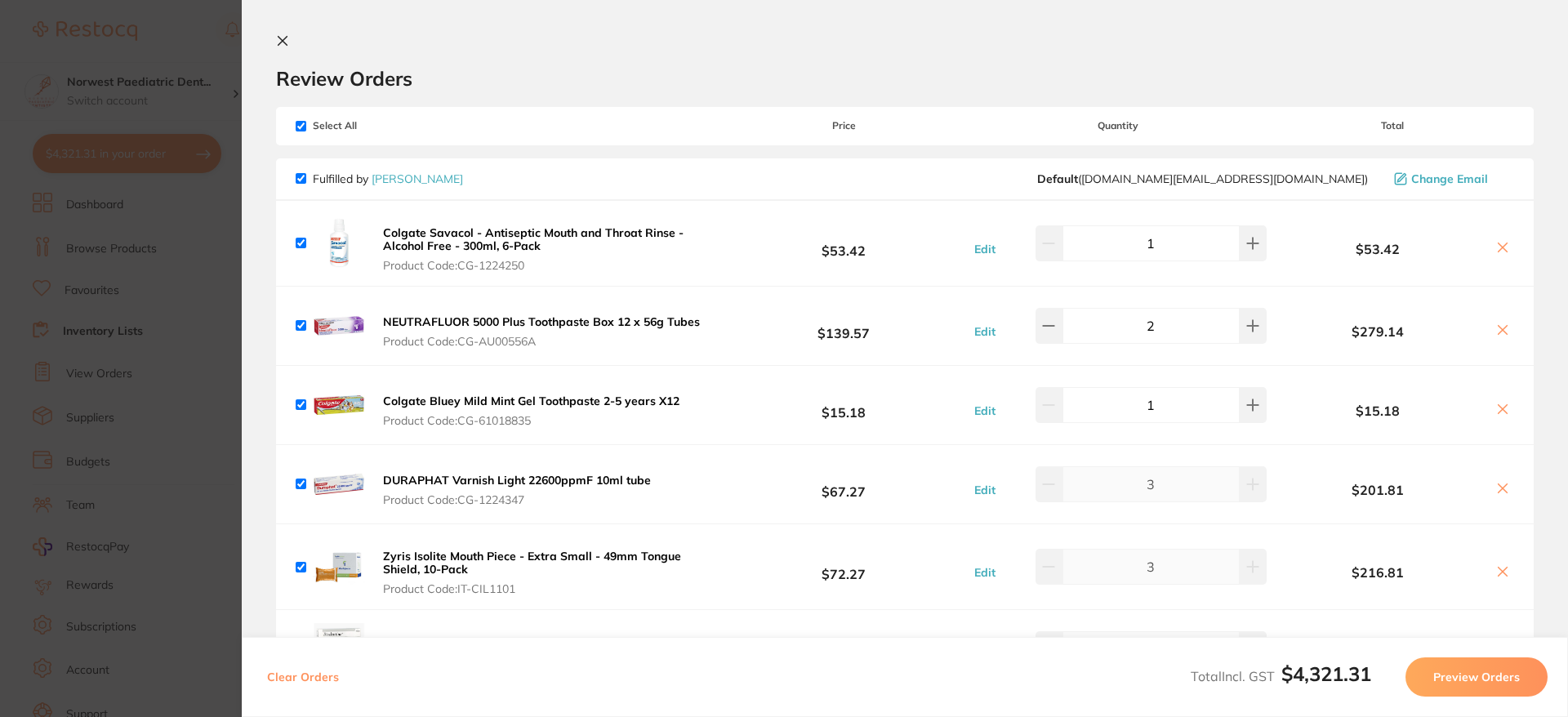
checkbox input "true"
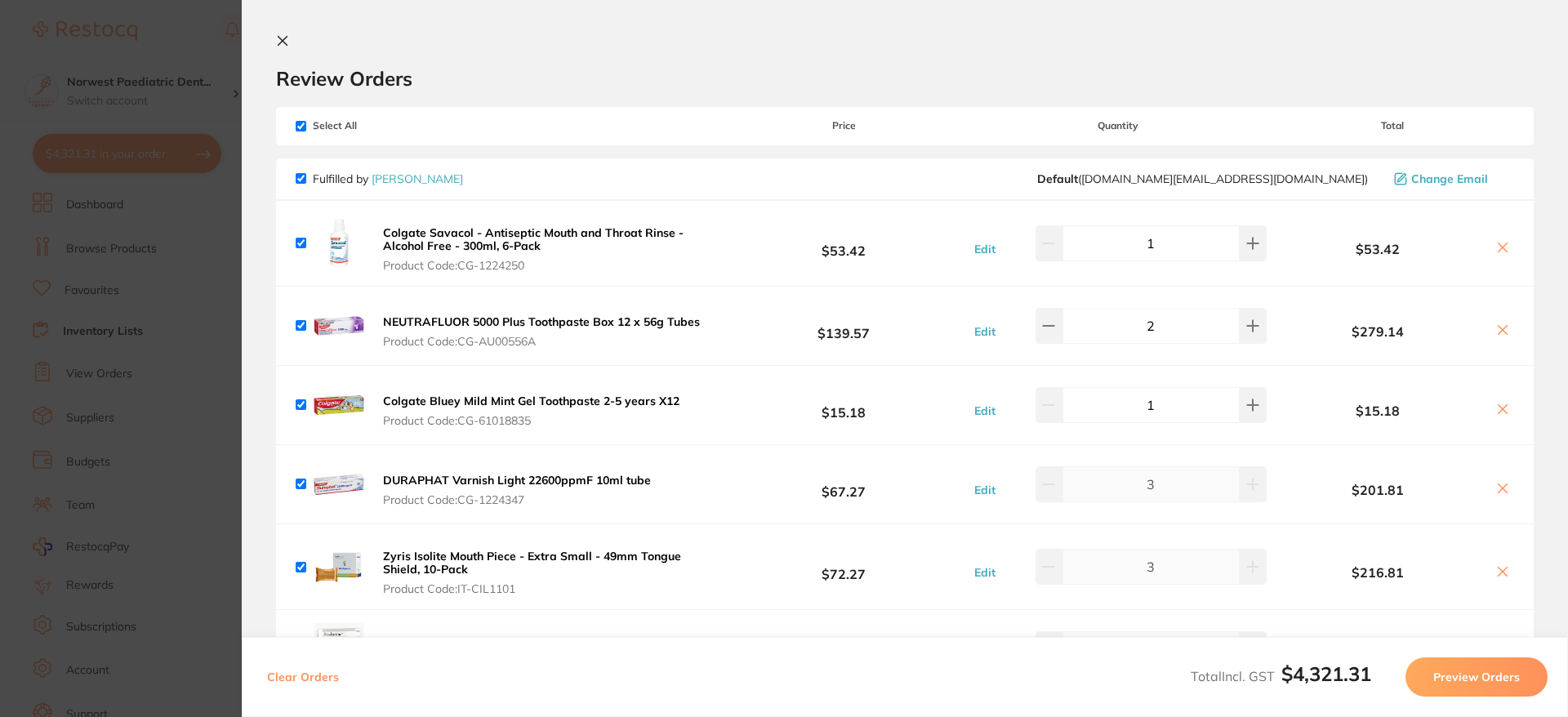
checkbox input "true"
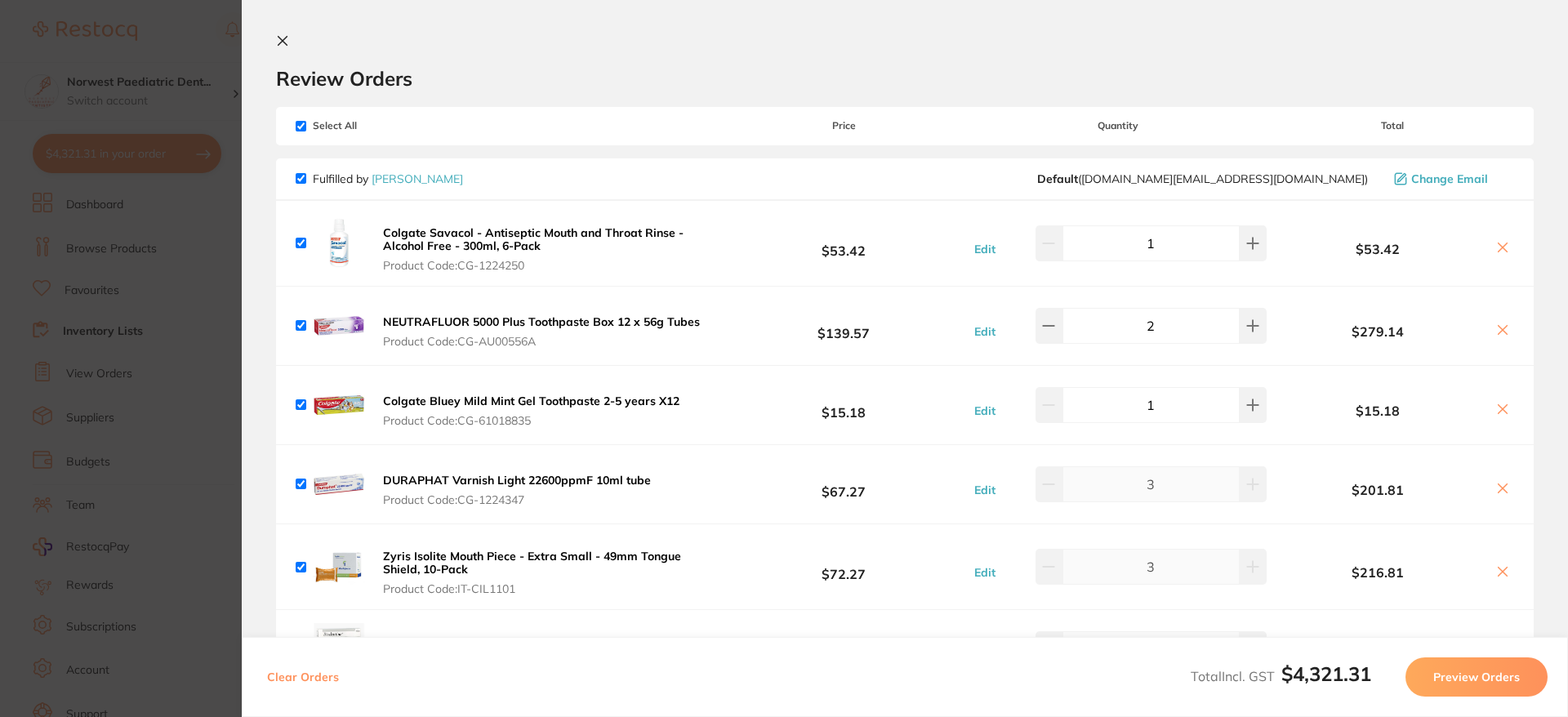
checkbox input "true"
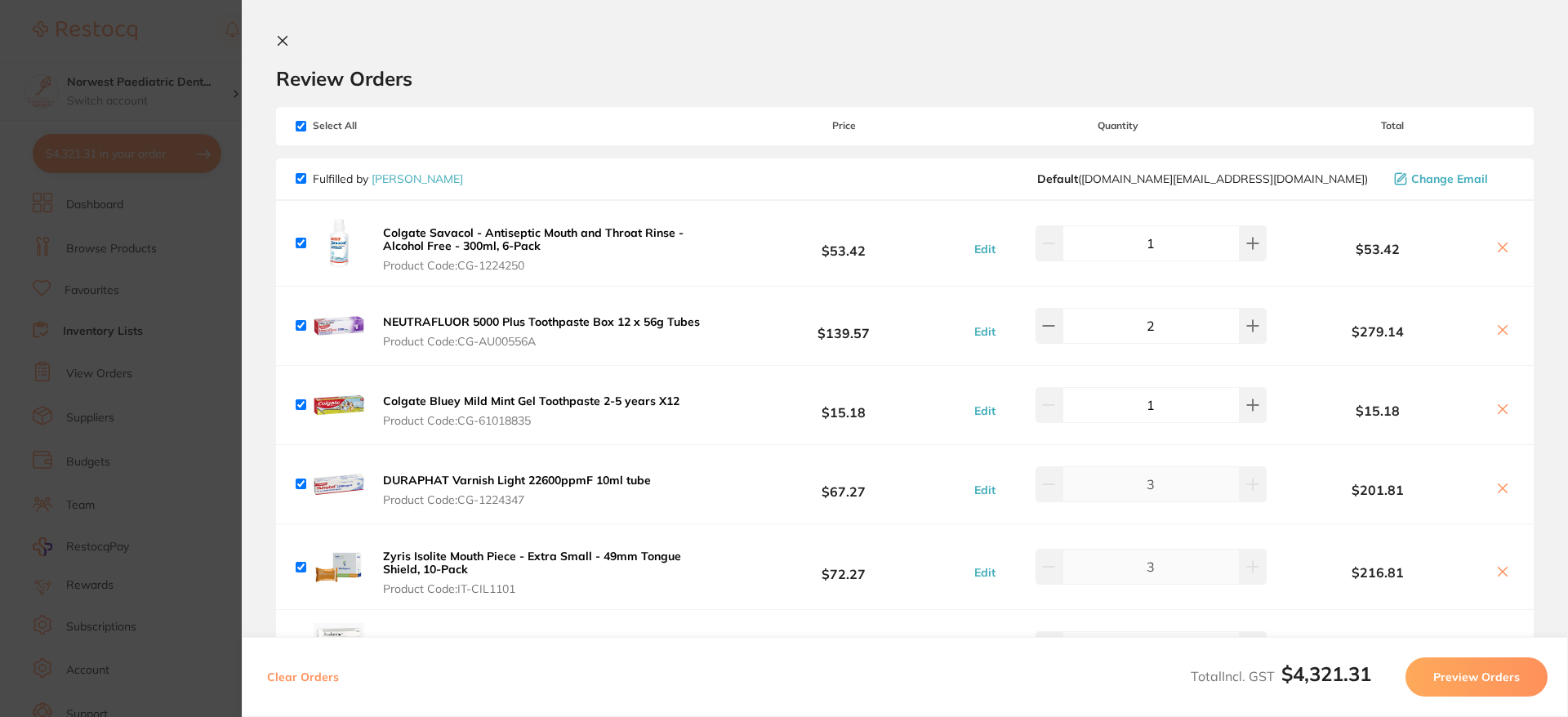
checkbox input "true"
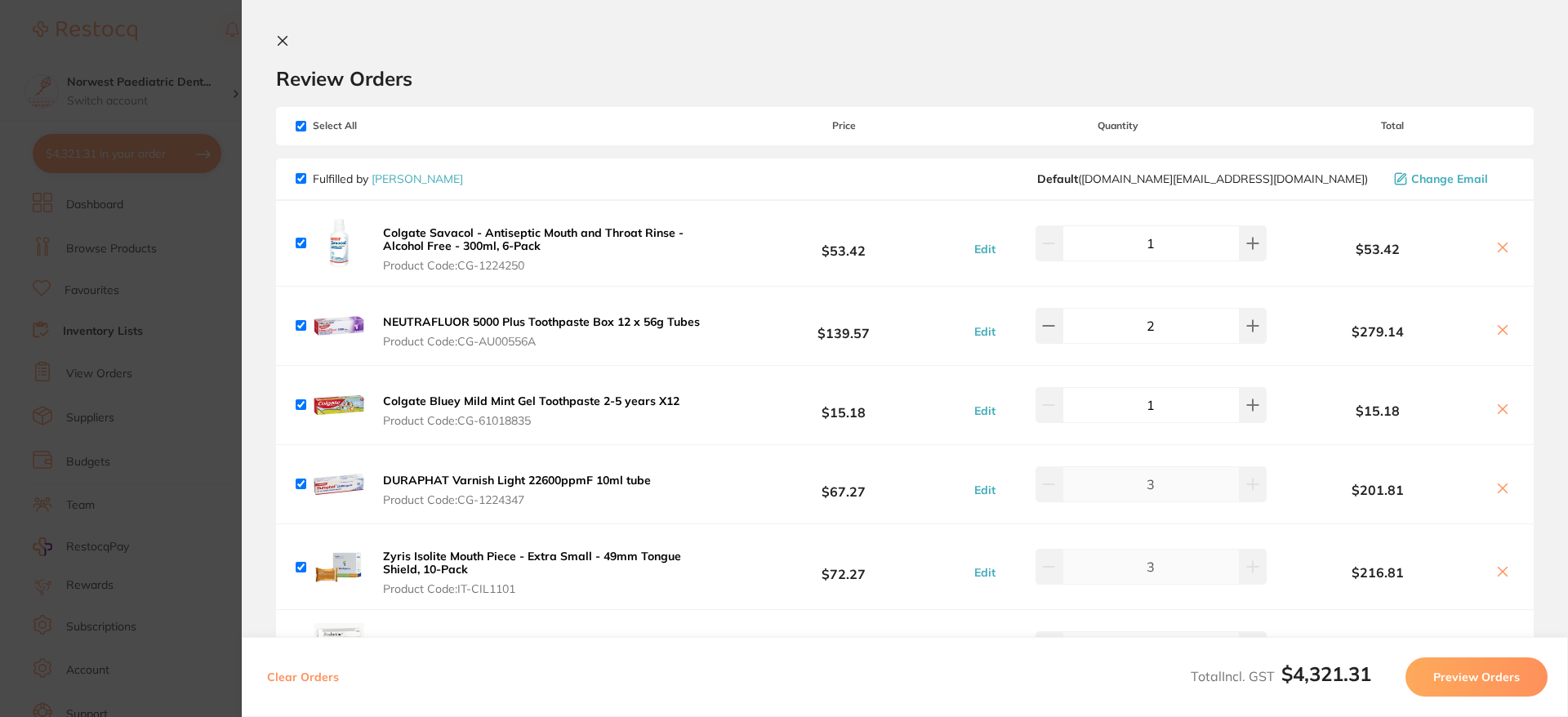
checkbox input "true"
click at [279, 48] on button at bounding box center [286, 42] width 20 height 15
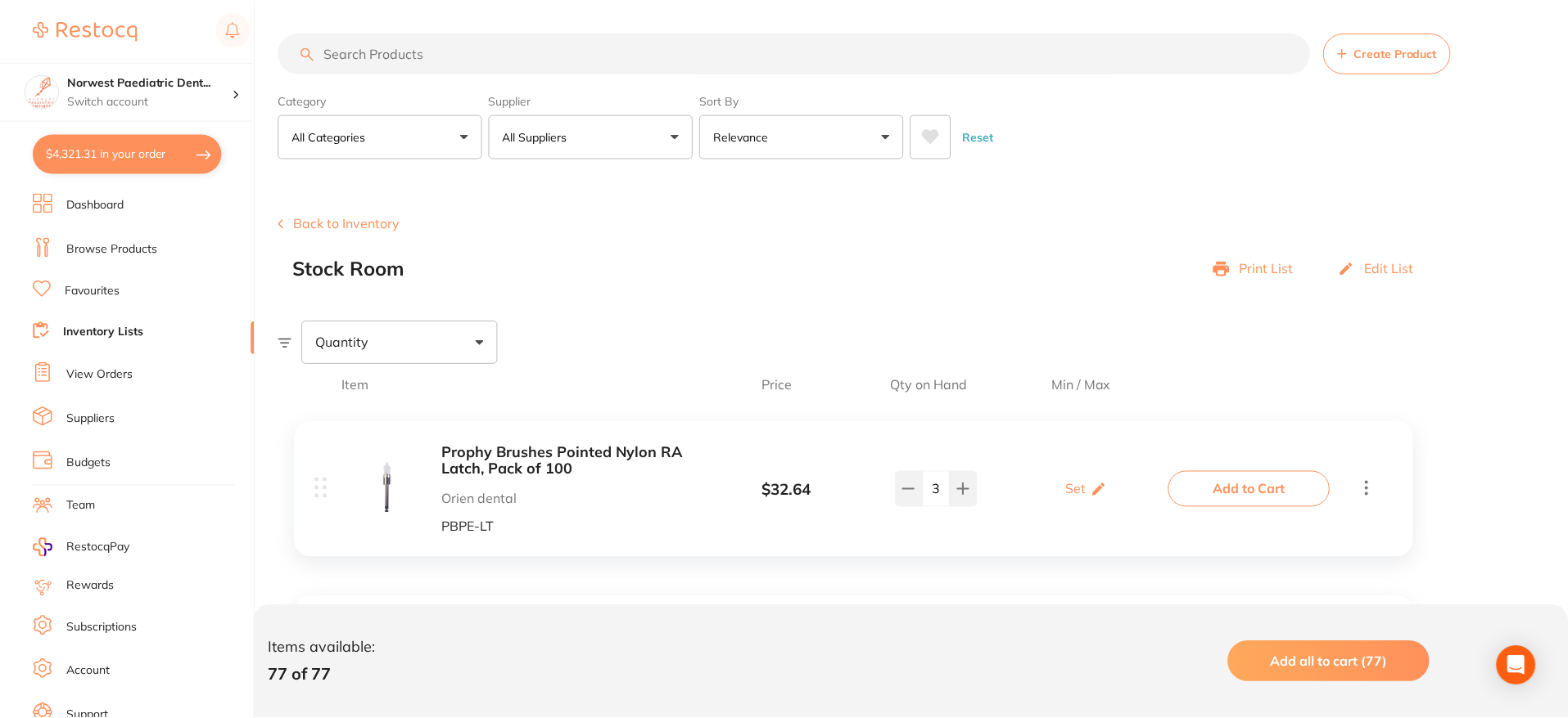
scroll to position [1564, 0]
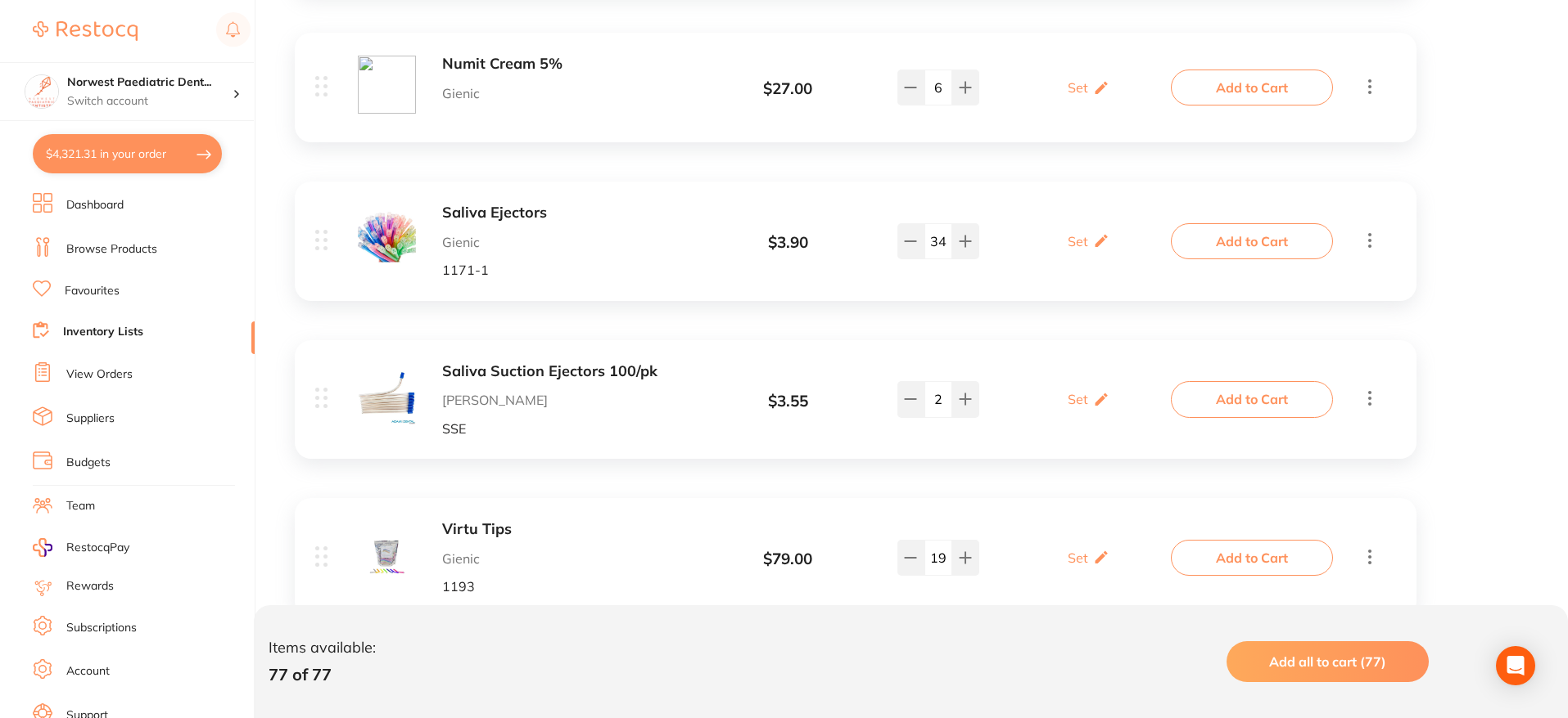
click at [96, 256] on link "Browse Products" at bounding box center [111, 250] width 90 height 16
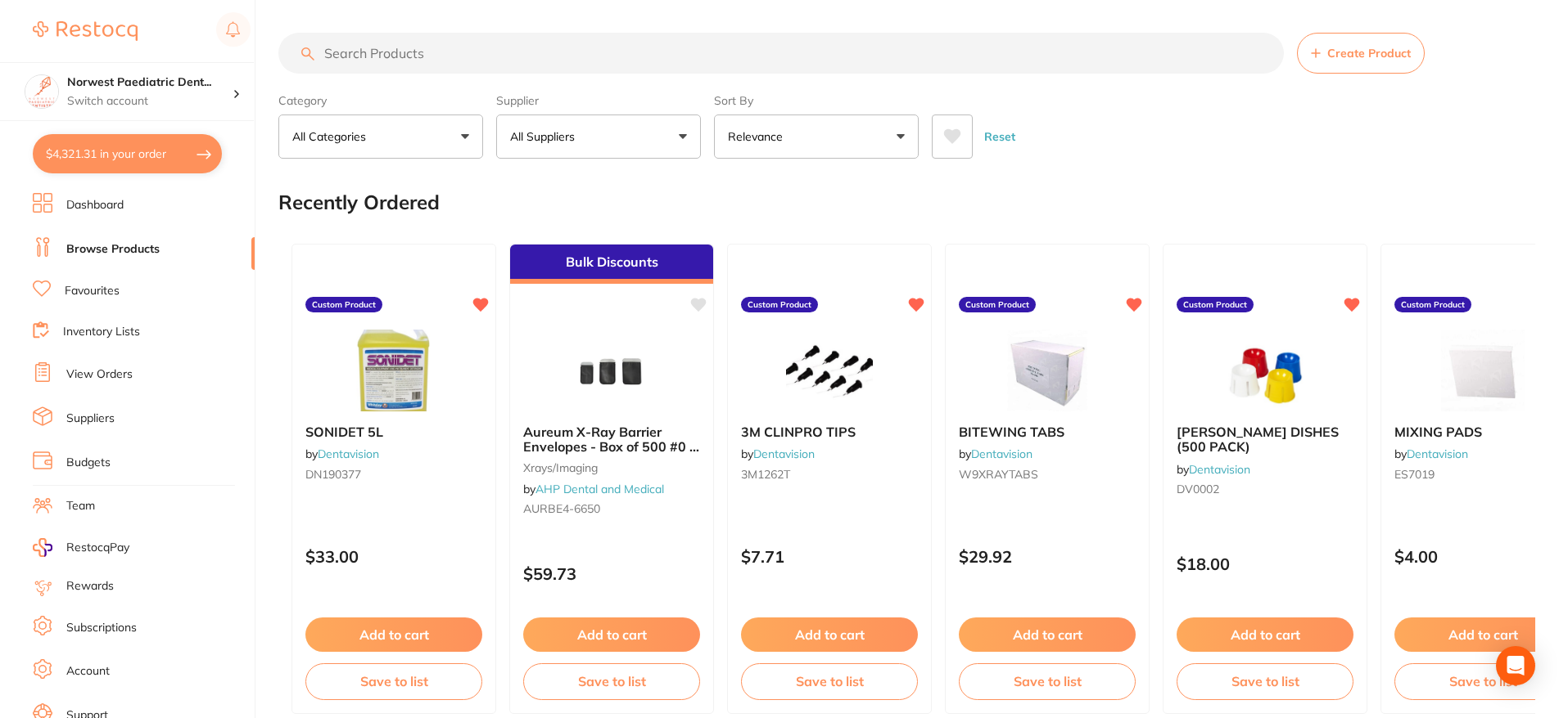
click at [396, 48] on input "search" at bounding box center [781, 52] width 1005 height 41
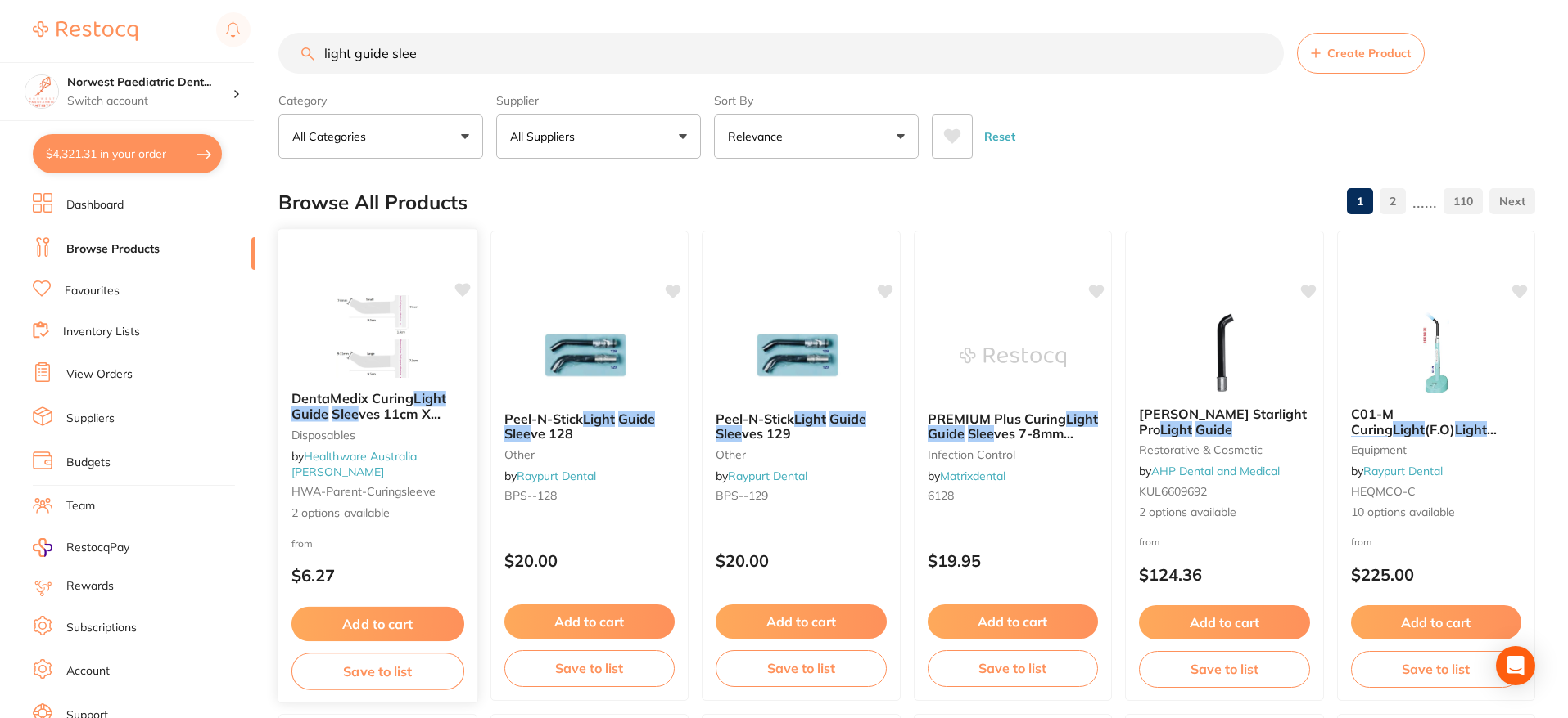
type input "light guide slee"
click at [417, 470] on link "Healthware Australia [PERSON_NAME]" at bounding box center [354, 464] width 126 height 30
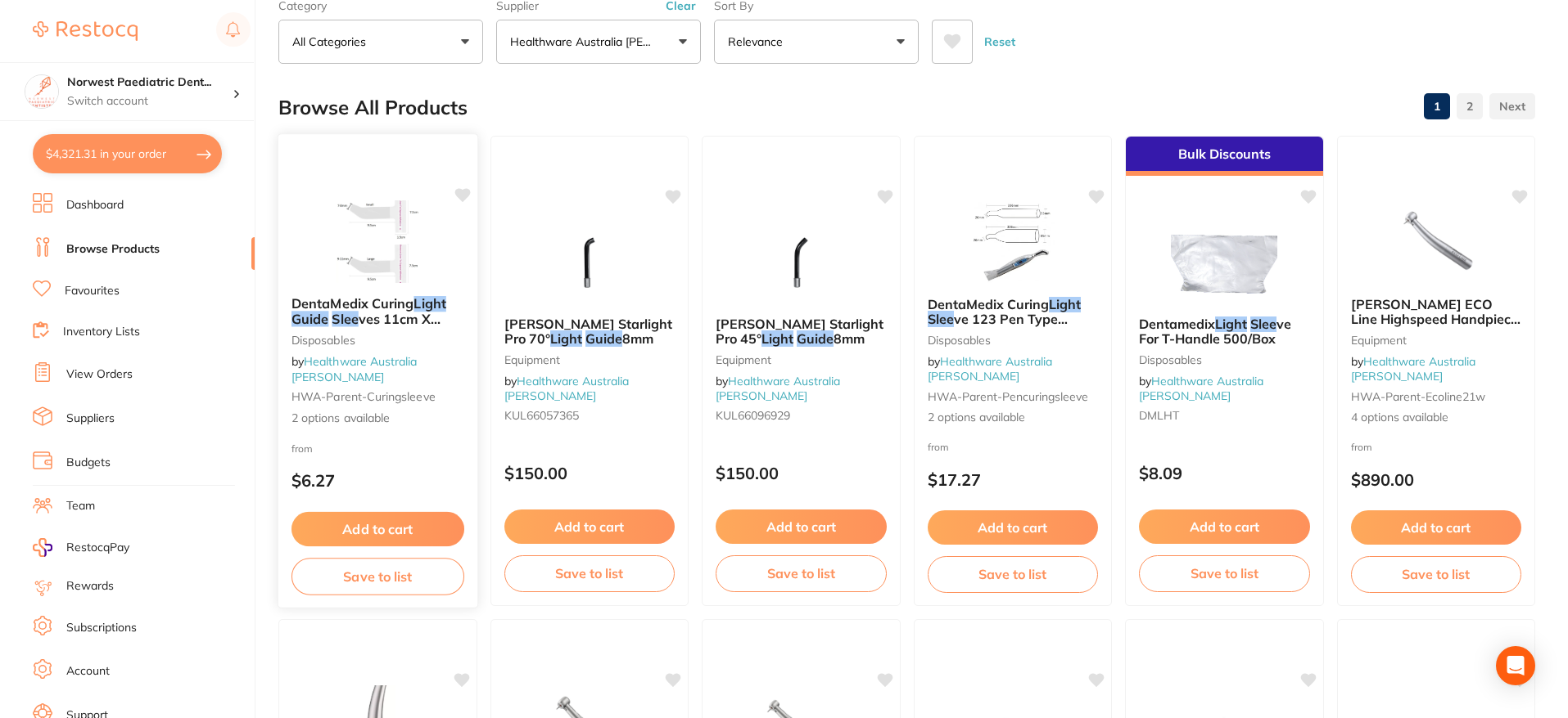
scroll to position [104, 0]
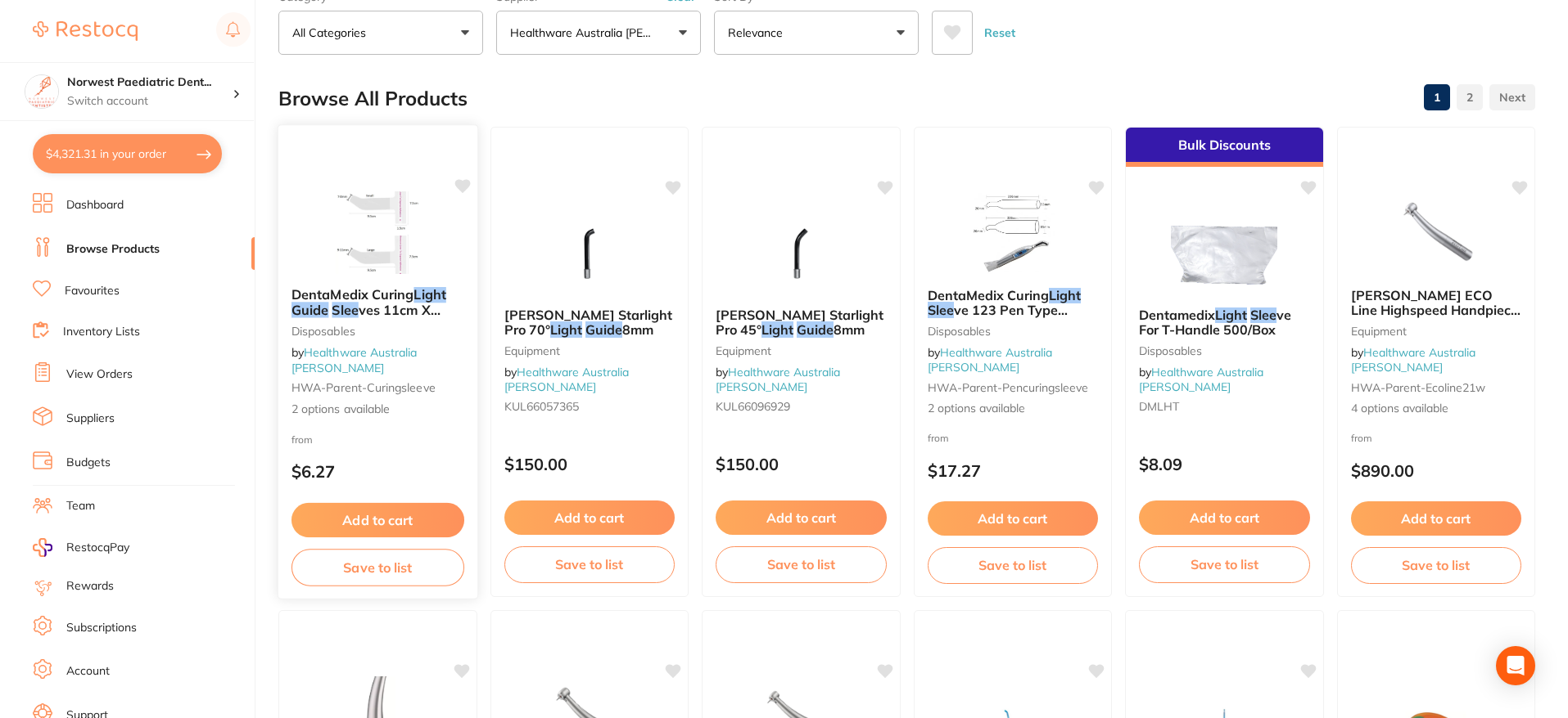
drag, startPoint x: 391, startPoint y: 356, endPoint x: 387, endPoint y: 329, distance: 27.3
click at [391, 356] on div "DentaMedix Curing Light Guide Slee ves 11cm X 7.5cm 200/Box Disposables by Heal…" at bounding box center [378, 352] width 199 height 156
click at [387, 329] on span "ves 11cm X 7.5cm 200/Box" at bounding box center [366, 317] width 149 height 32
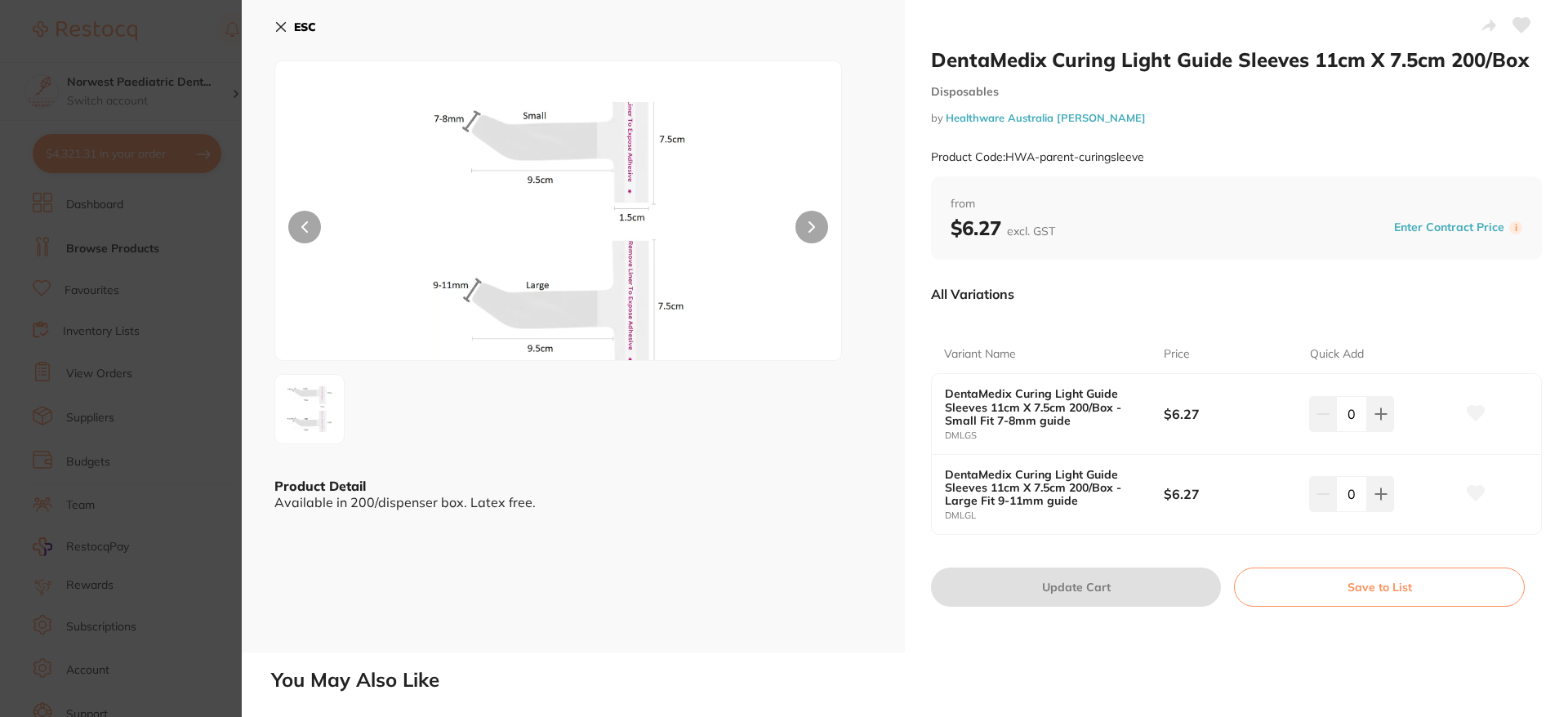
click at [301, 23] on b "ESC" at bounding box center [305, 27] width 22 height 14
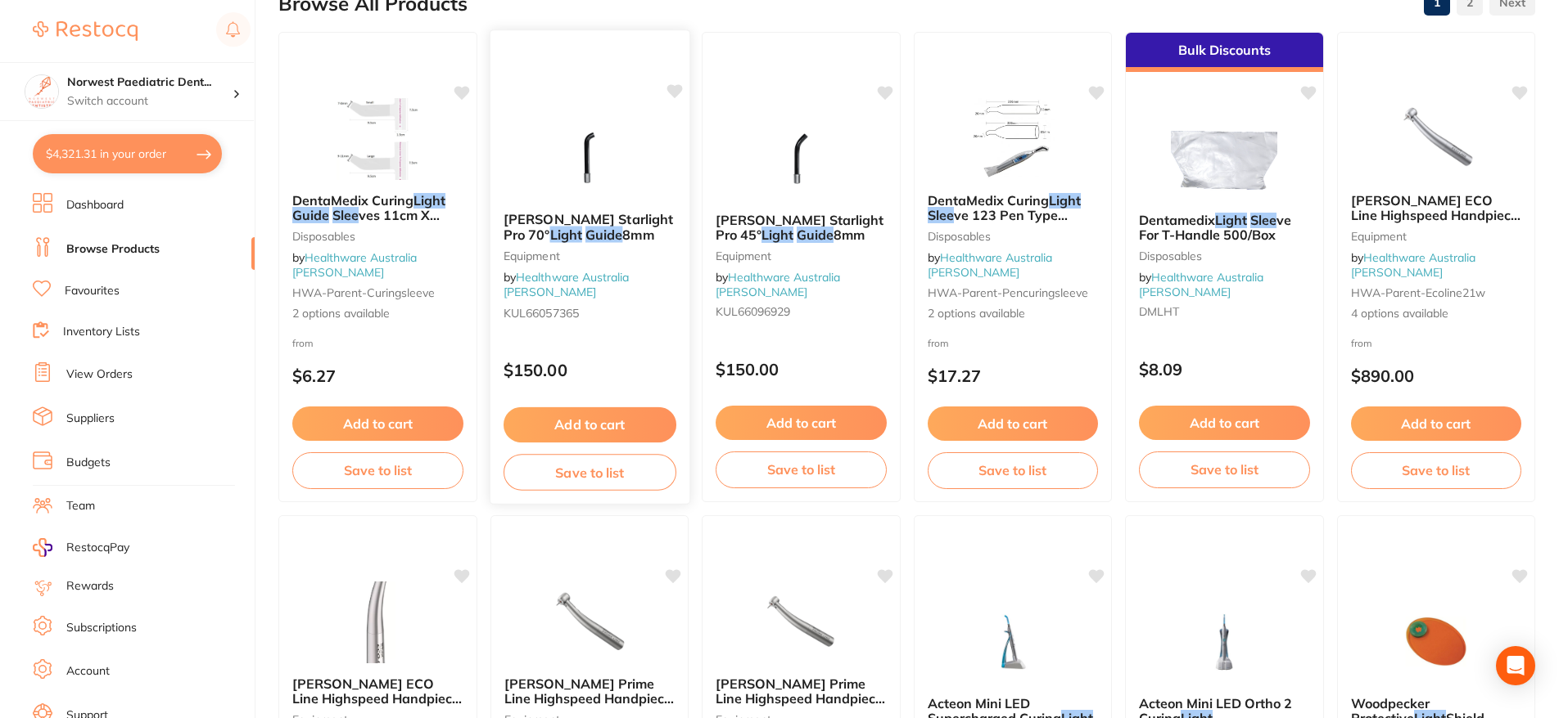
scroll to position [99, 0]
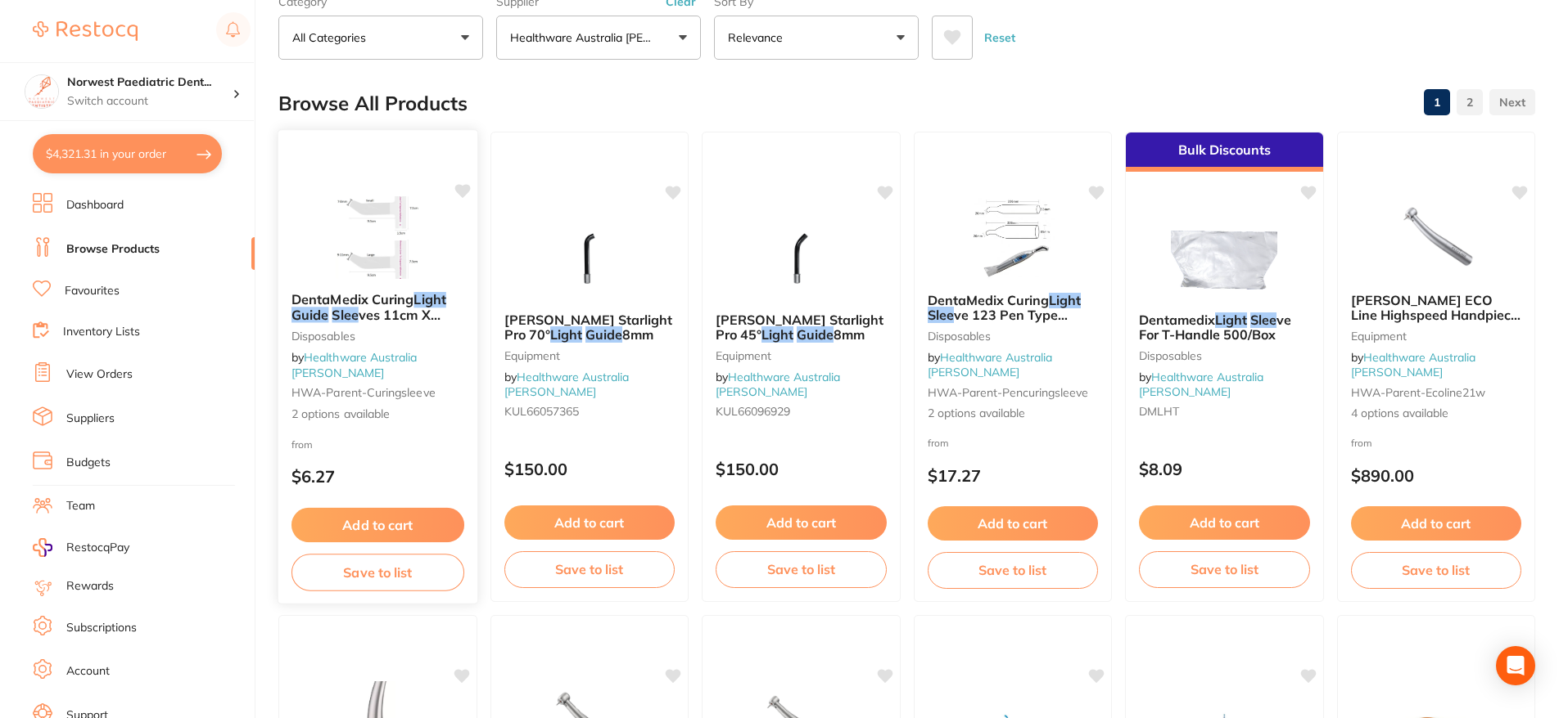
drag, startPoint x: 463, startPoint y: 194, endPoint x: 470, endPoint y: 222, distance: 28.9
click at [463, 194] on icon at bounding box center [461, 191] width 15 height 14
click at [405, 579] on button "Save to list" at bounding box center [377, 572] width 173 height 37
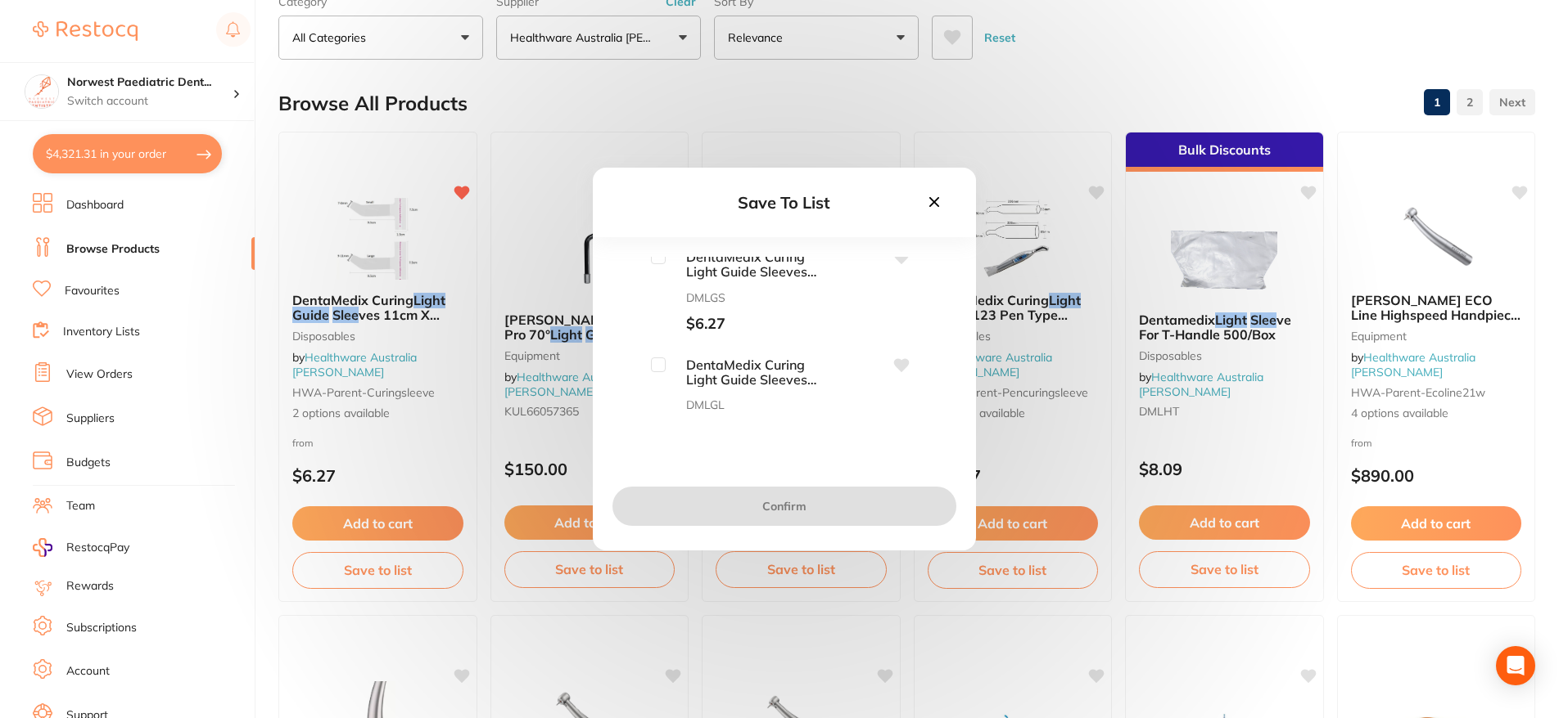
scroll to position [4, 0]
drag, startPoint x: 899, startPoint y: 365, endPoint x: 873, endPoint y: 365, distance: 26.0
click at [896, 365] on icon at bounding box center [900, 369] width 15 height 13
click at [896, 346] on icon at bounding box center [900, 345] width 15 height 13
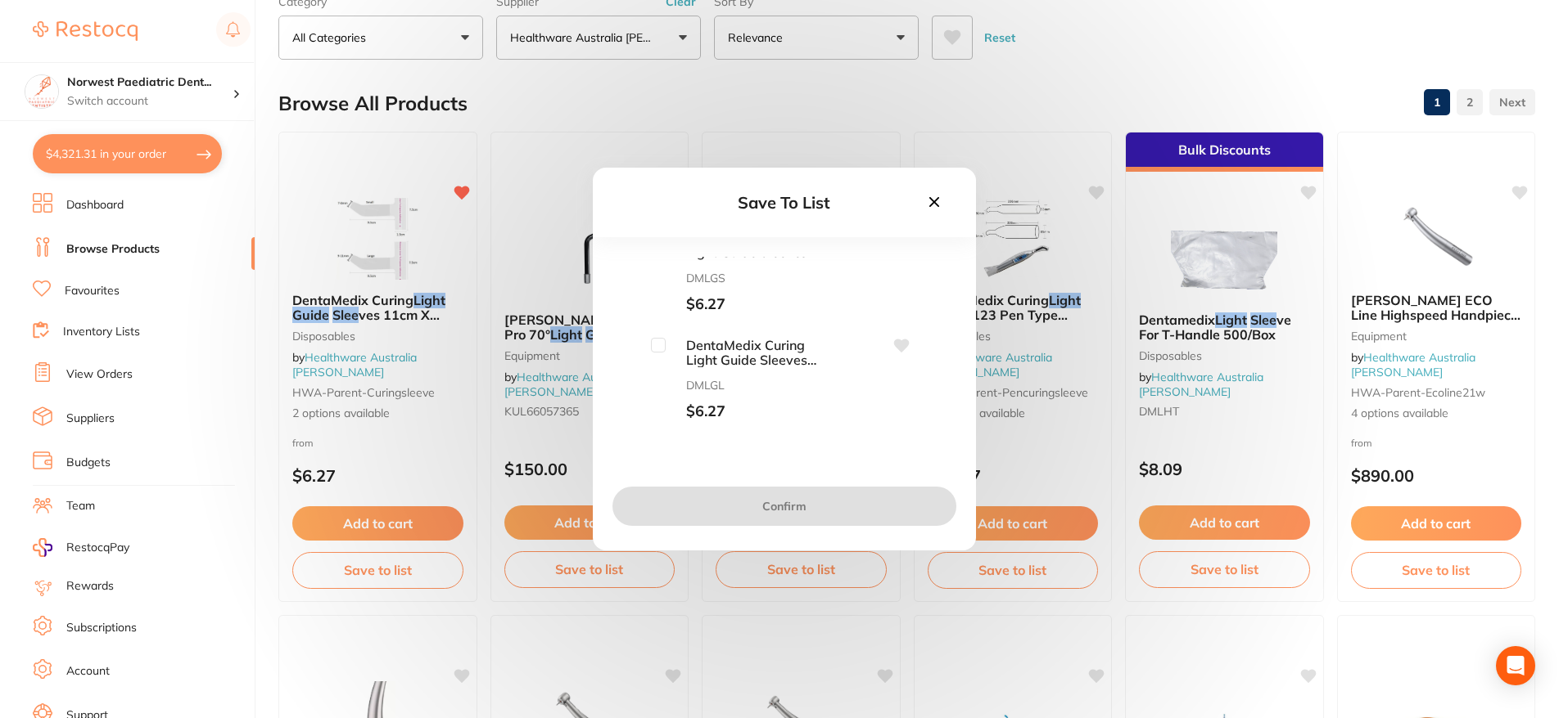
click at [651, 348] on input "checkbox" at bounding box center [658, 345] width 14 height 14
checkbox input "true"
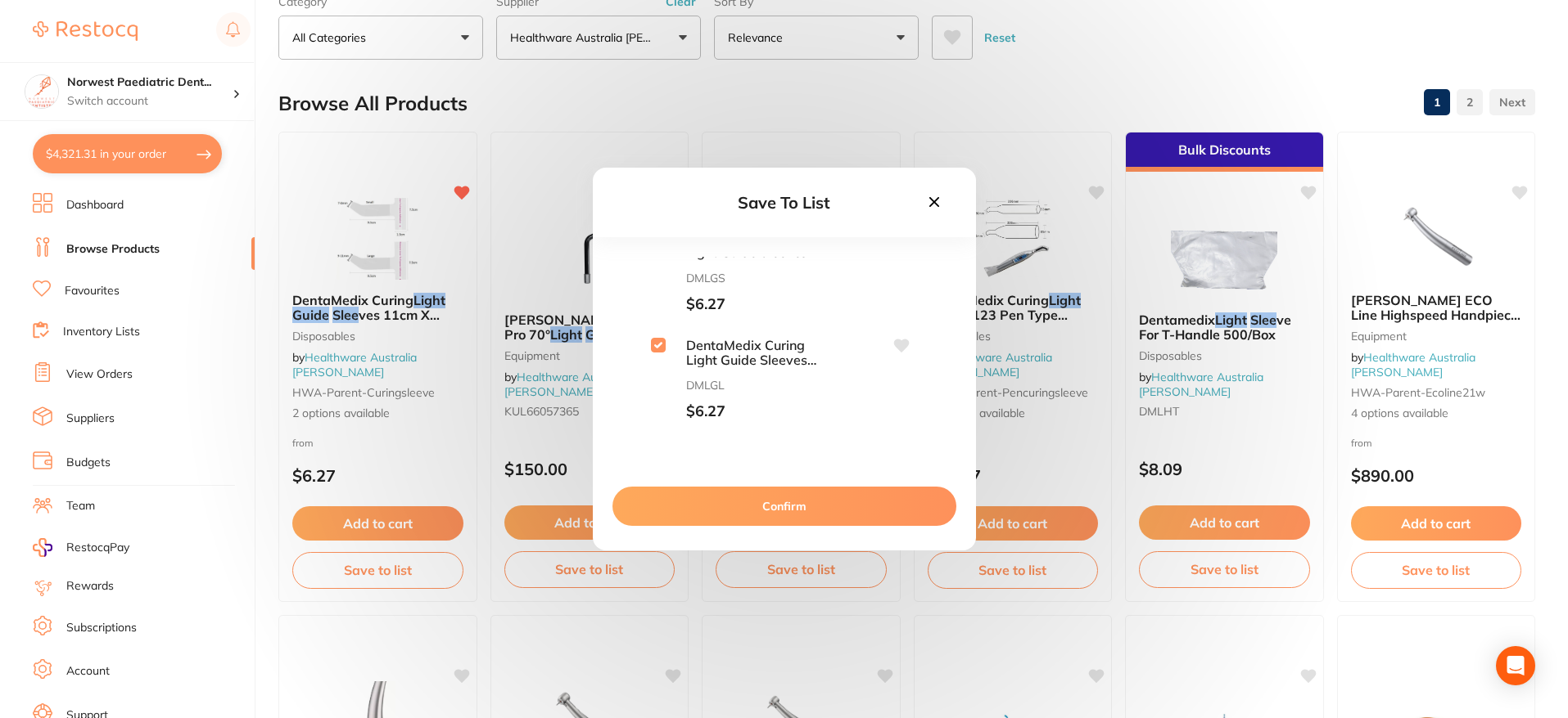
click at [901, 345] on icon at bounding box center [900, 345] width 15 height 13
click at [877, 507] on button "Confirm" at bounding box center [784, 505] width 344 height 39
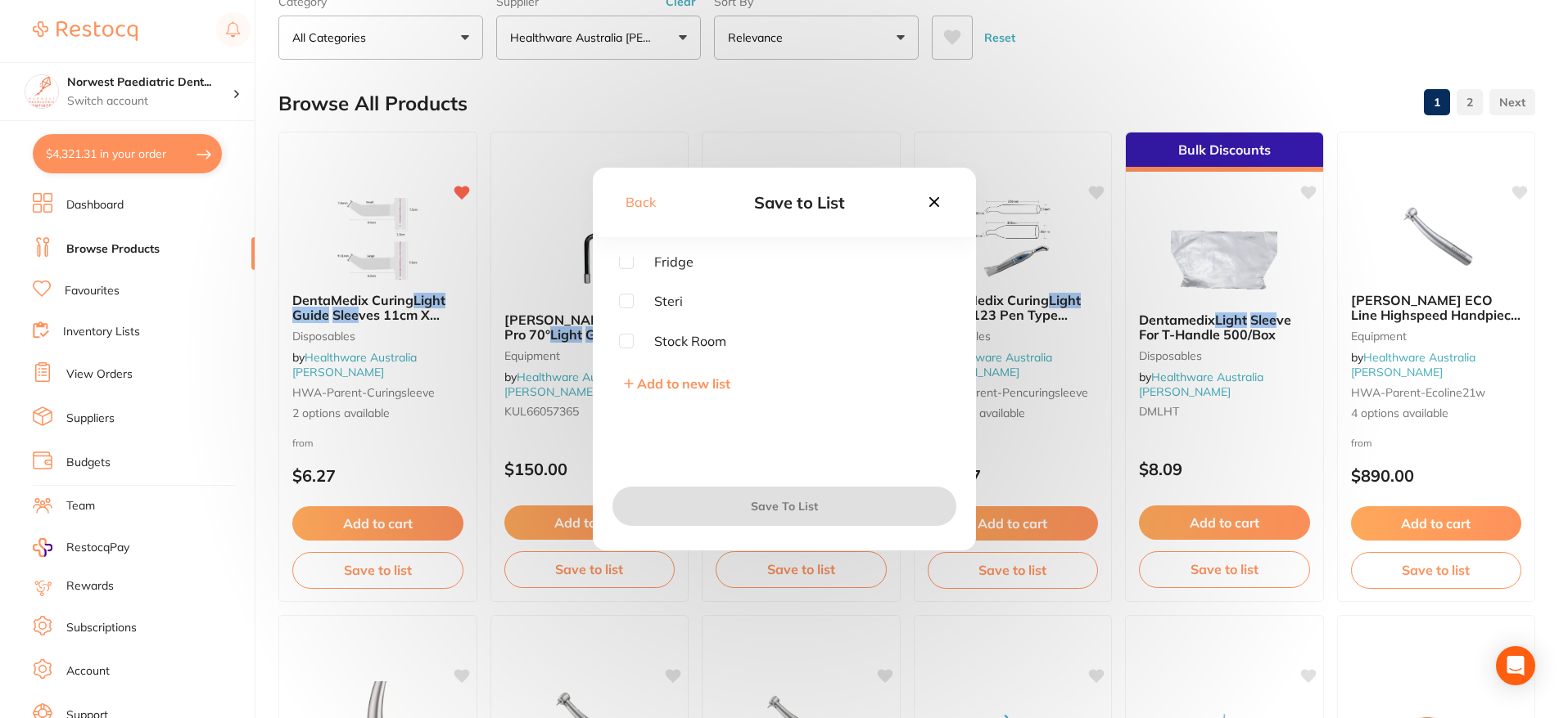
scroll to position [0, 0]
click at [632, 345] on input "checkbox" at bounding box center [626, 344] width 14 height 14
checkbox input "true"
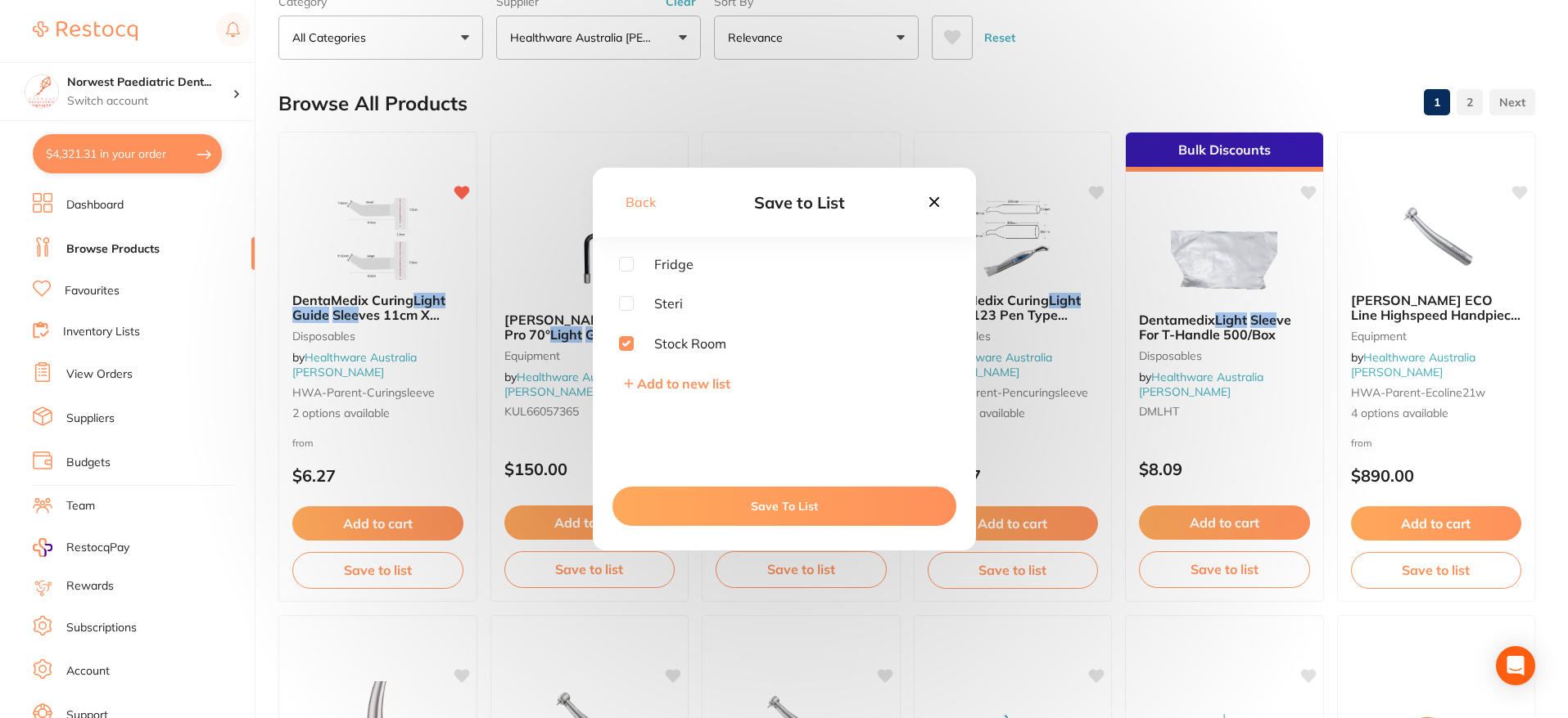
click at [628, 306] on input "checkbox" at bounding box center [626, 304] width 14 height 14
checkbox input "true"
click at [625, 342] on input "checkbox" at bounding box center [626, 344] width 14 height 14
checkbox input "false"
click at [734, 502] on button "Save To List" at bounding box center [784, 505] width 344 height 39
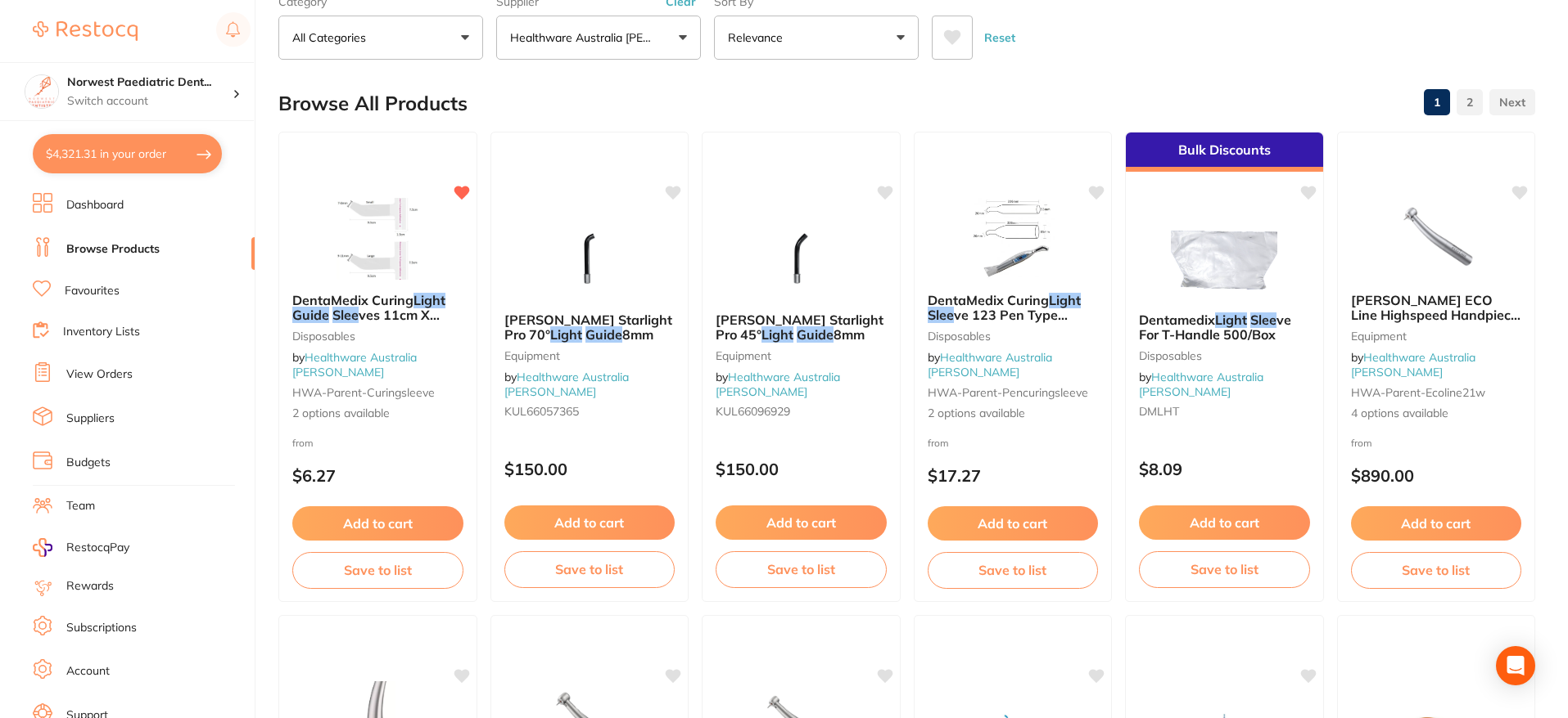
drag, startPoint x: 398, startPoint y: 518, endPoint x: 445, endPoint y: 512, distance: 47.4
click at [398, 518] on button "Add to cart" at bounding box center [377, 524] width 171 height 34
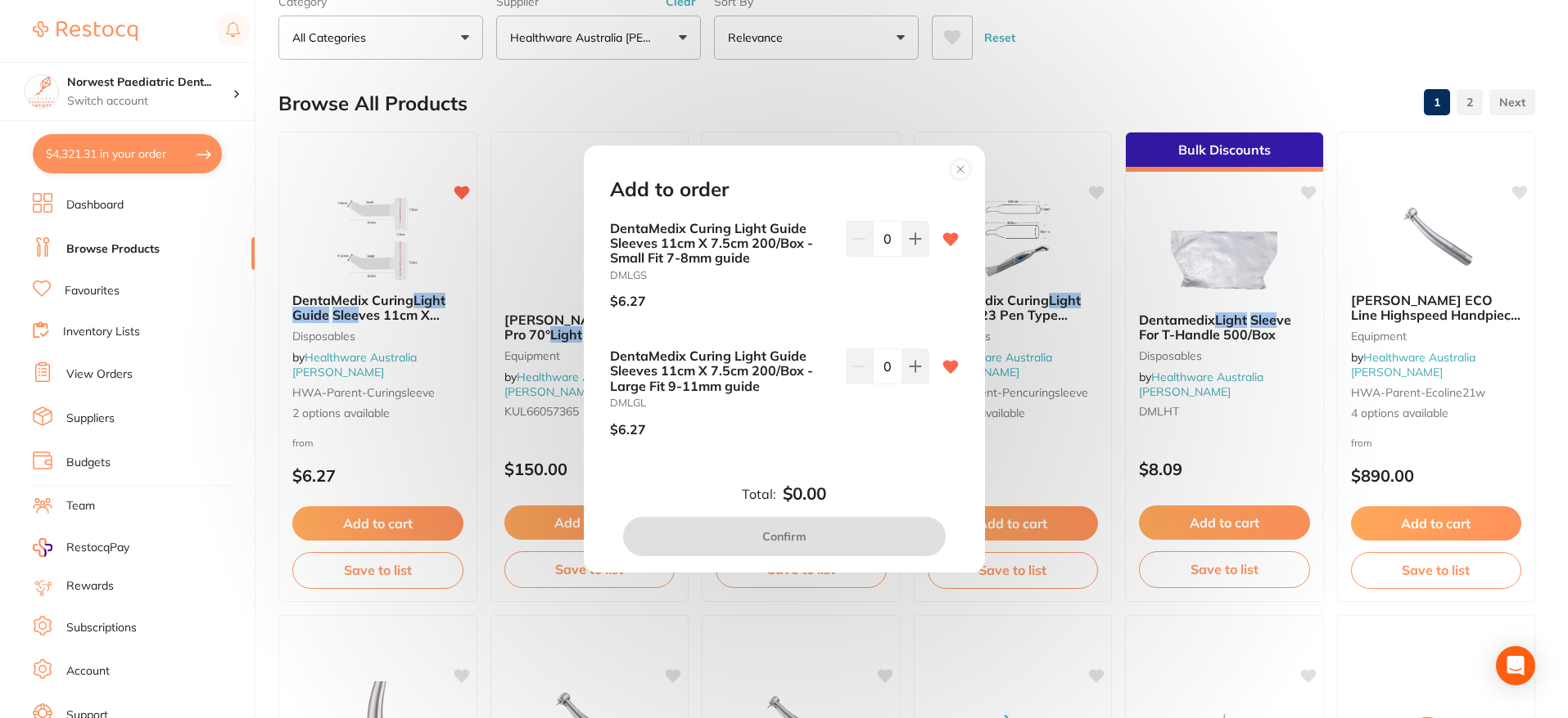
click at [945, 234] on icon at bounding box center [949, 239] width 15 height 13
click at [953, 359] on icon at bounding box center [950, 367] width 16 height 16
click at [948, 364] on icon at bounding box center [949, 366] width 15 height 13
click at [951, 365] on icon at bounding box center [949, 366] width 15 height 13
click at [917, 375] on button at bounding box center [916, 366] width 27 height 36
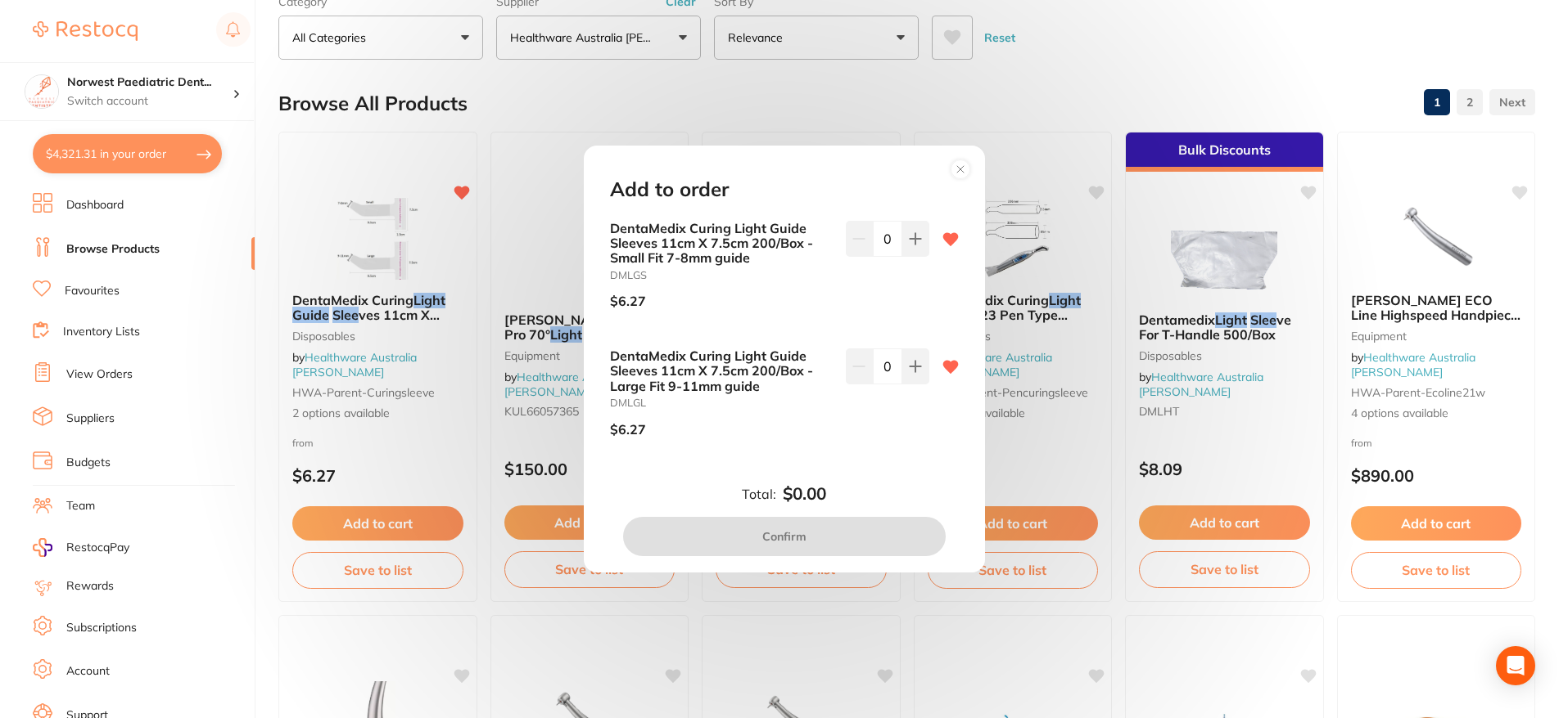
type input "1"
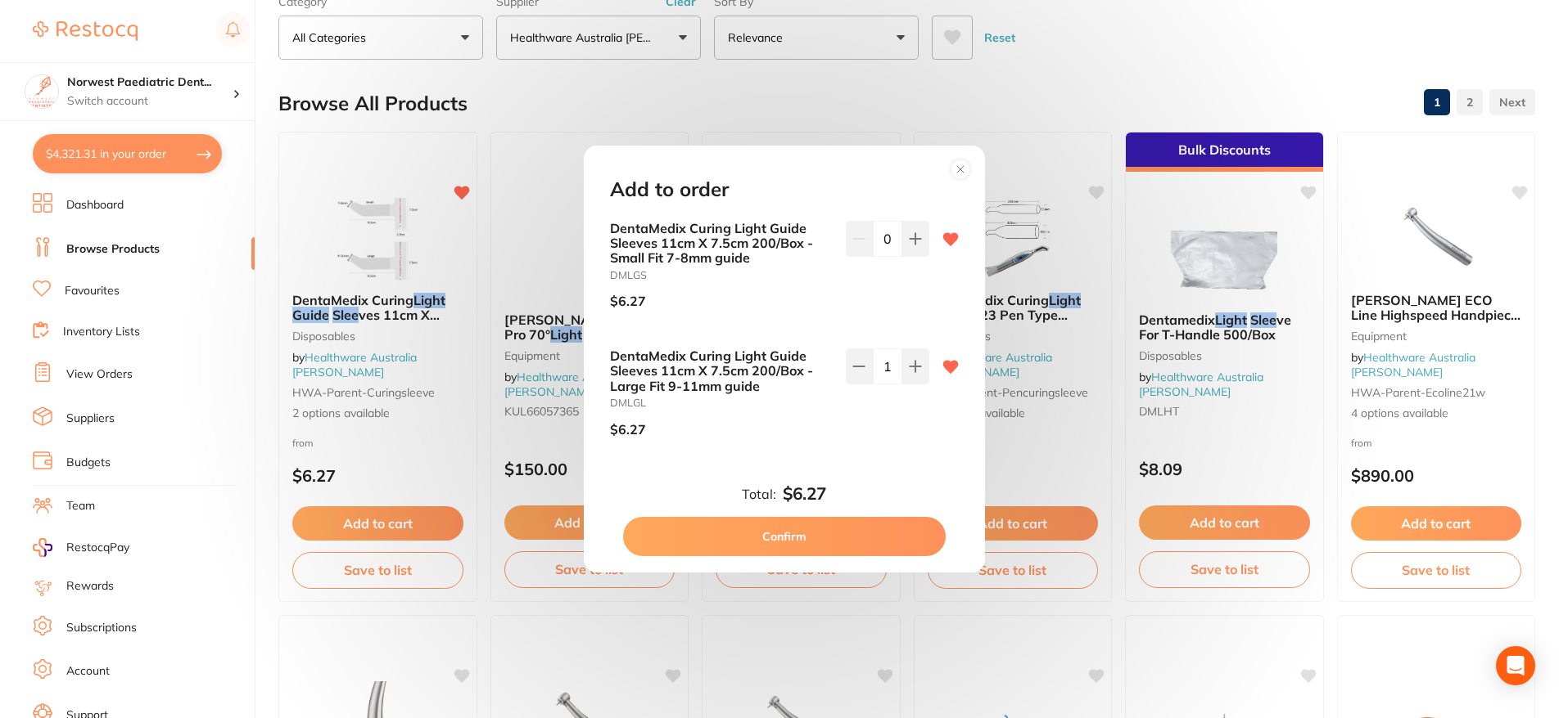
click at [867, 535] on button "Confirm" at bounding box center [784, 536] width 323 height 39
checkbox input "false"
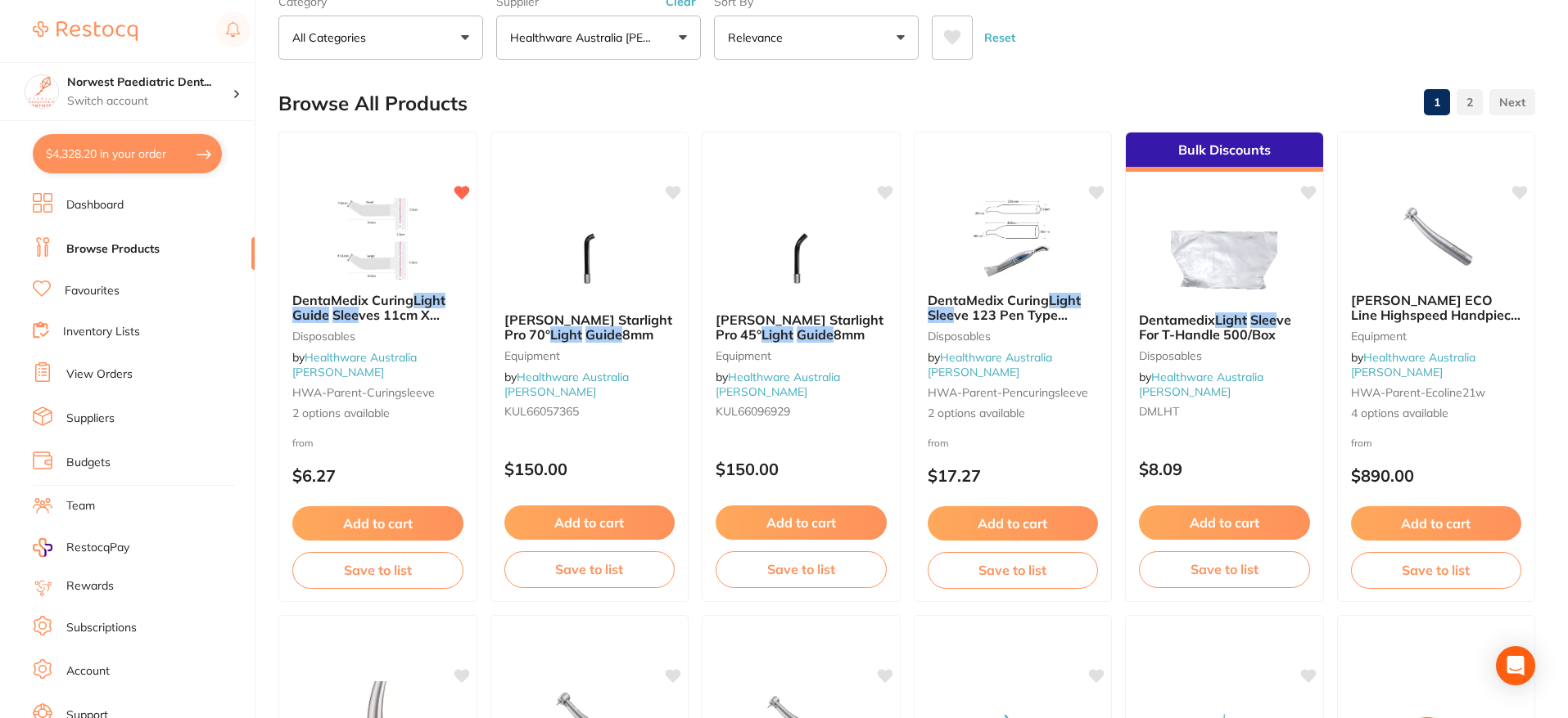
click at [138, 161] on button "$4,328.20 in your order" at bounding box center [127, 153] width 189 height 39
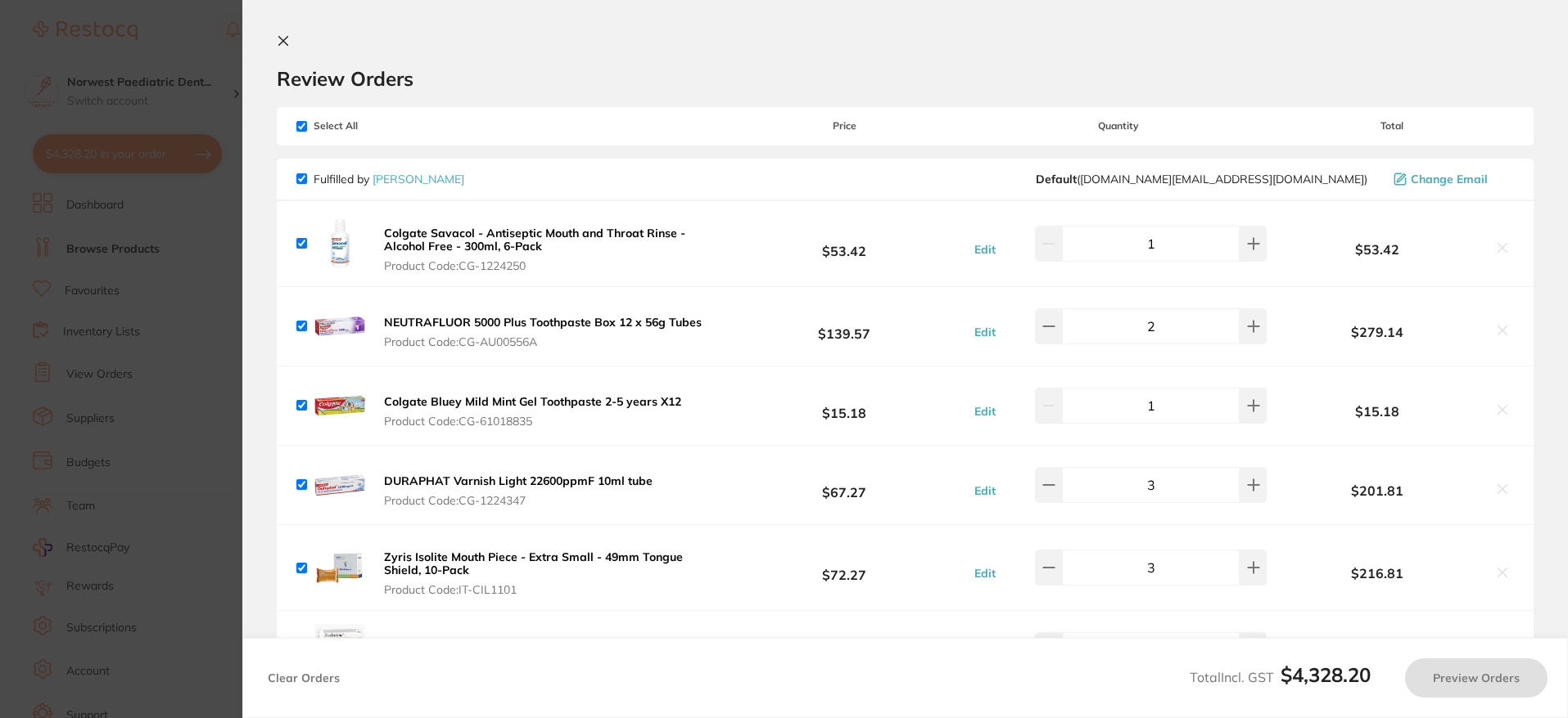
checkbox input "true"
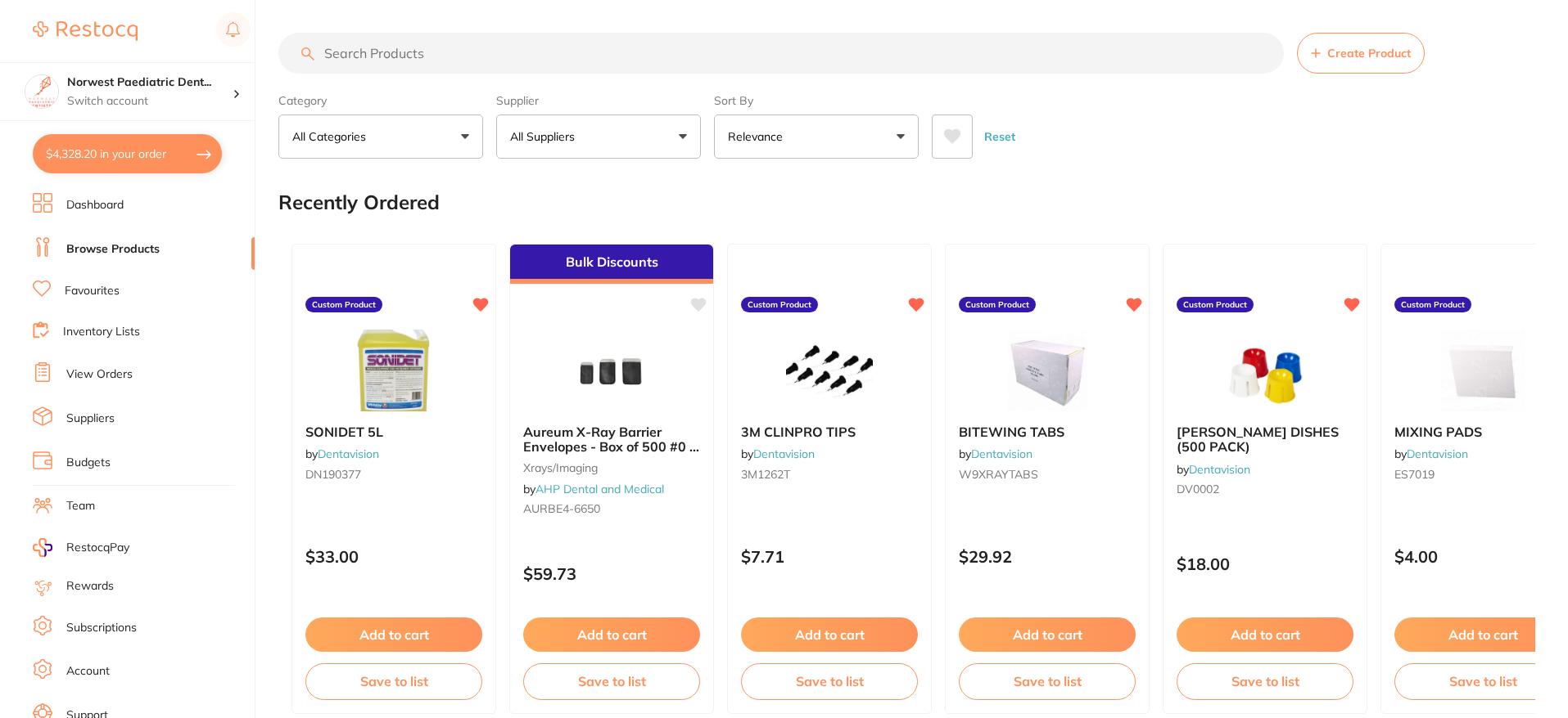
drag, startPoint x: 147, startPoint y: 149, endPoint x: 442, endPoint y: 194, distance: 298.4
click at [147, 149] on button "$4,328.20 in your order" at bounding box center [127, 153] width 189 height 39
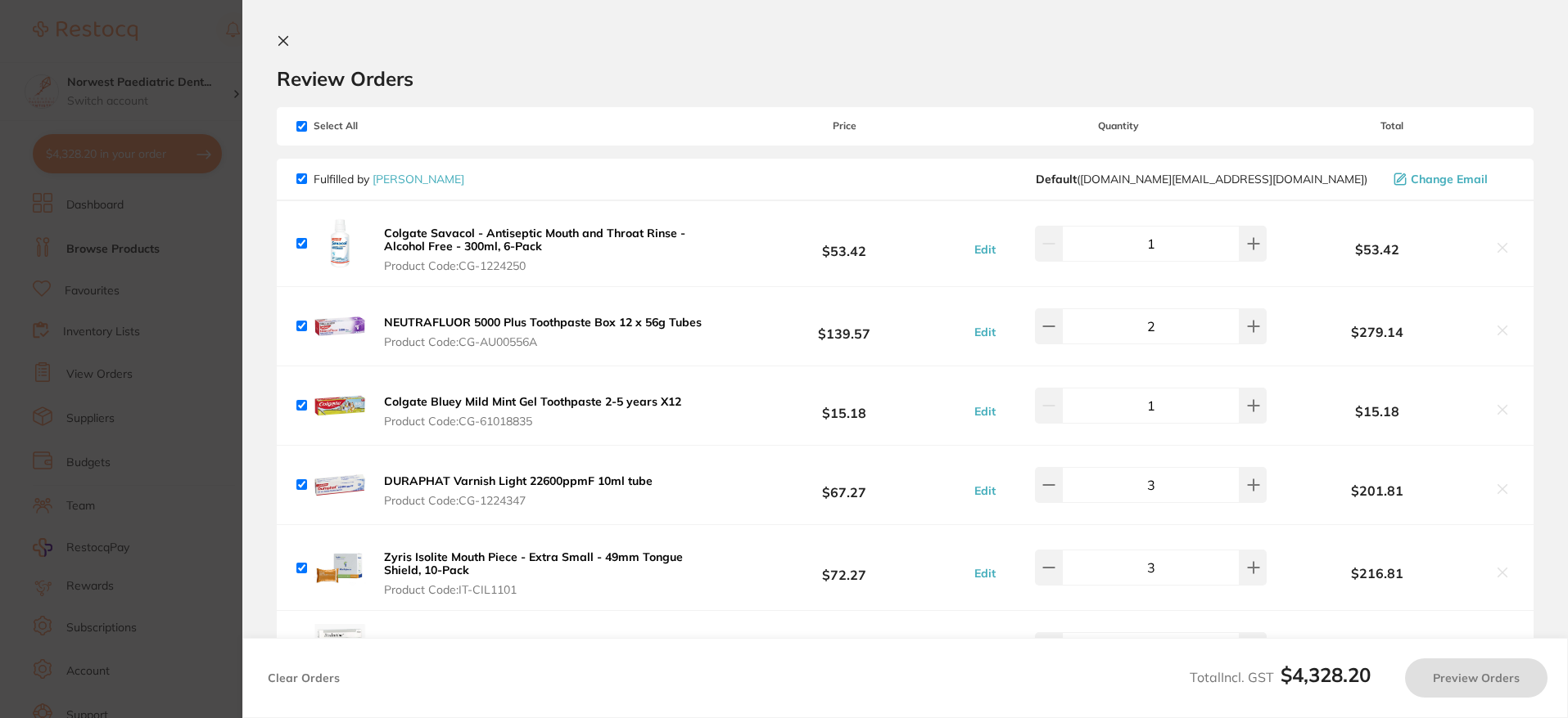
checkbox input "true"
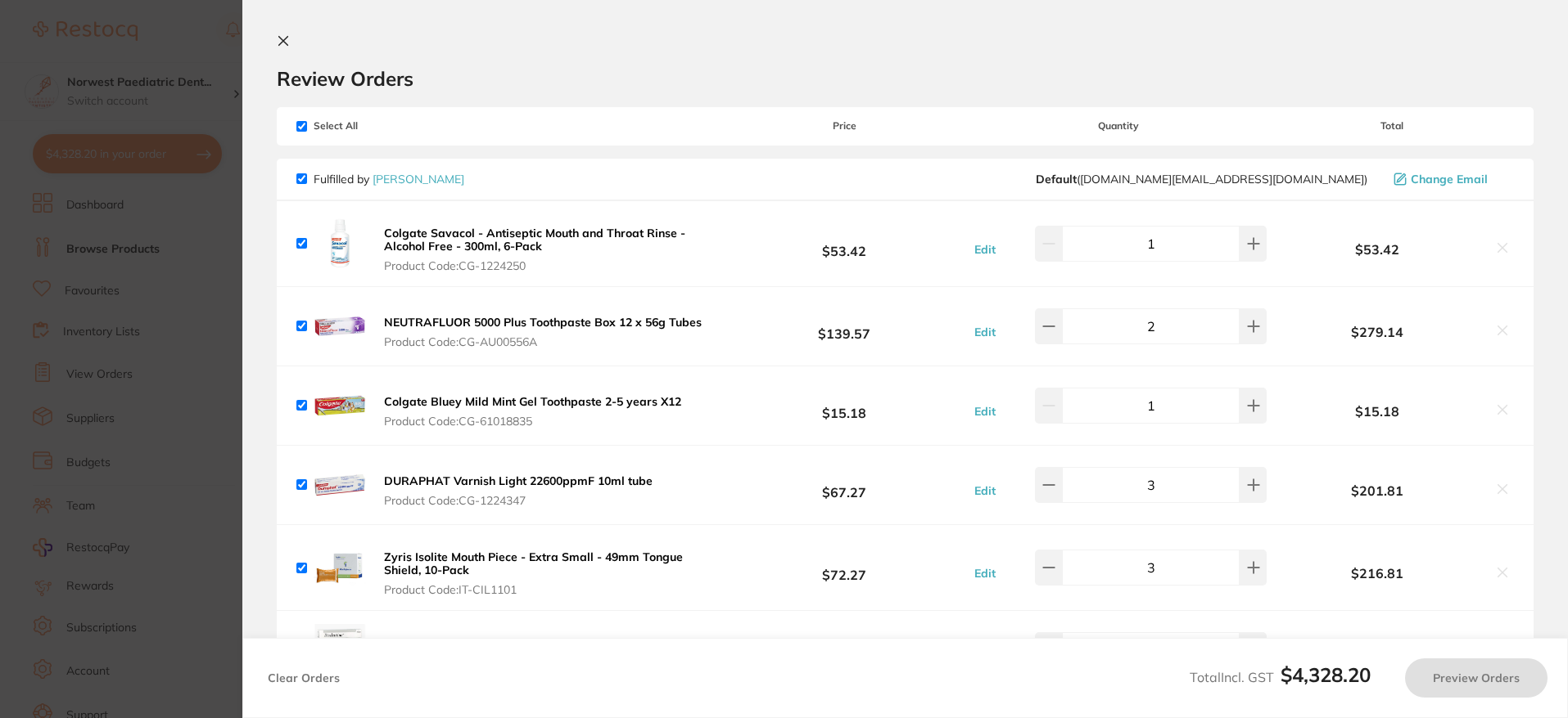
checkbox input "true"
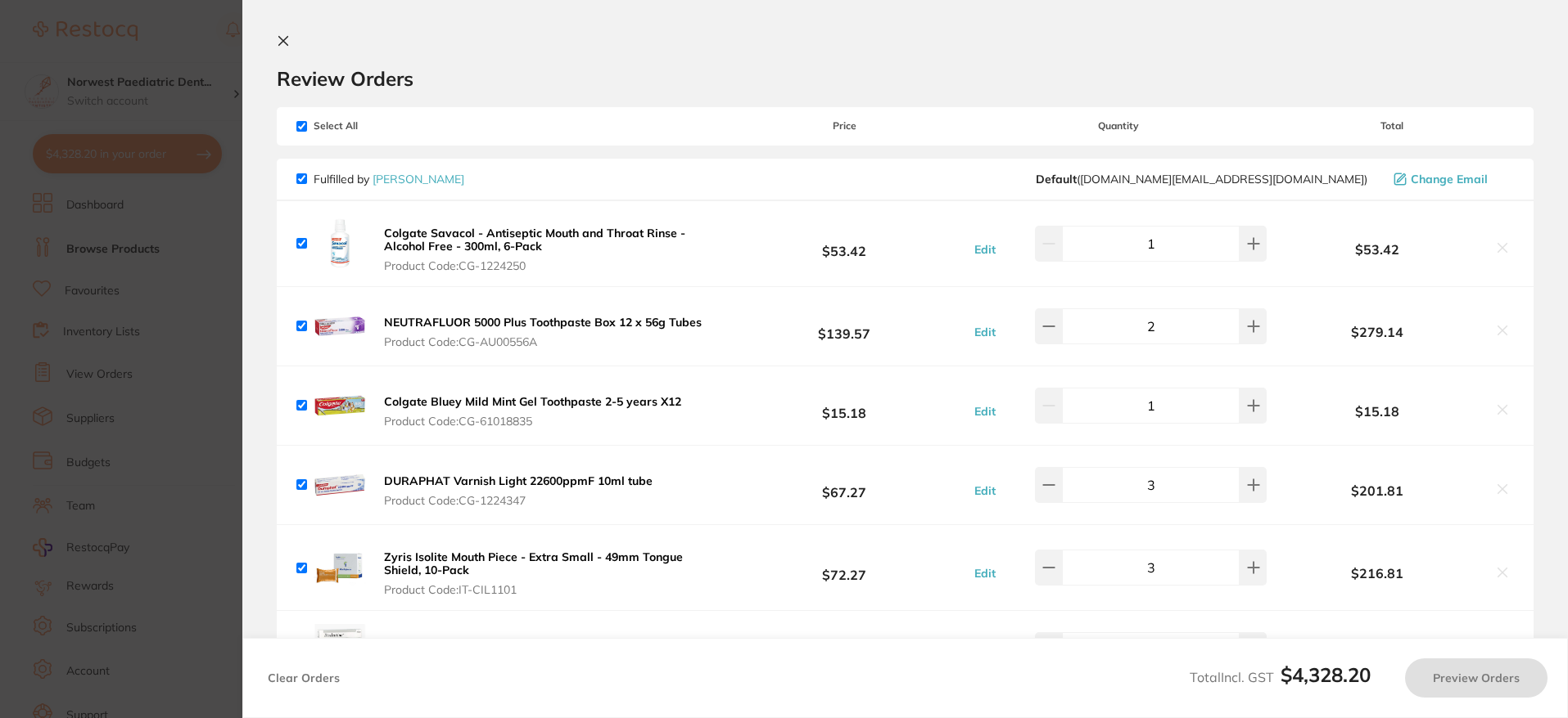
checkbox input "true"
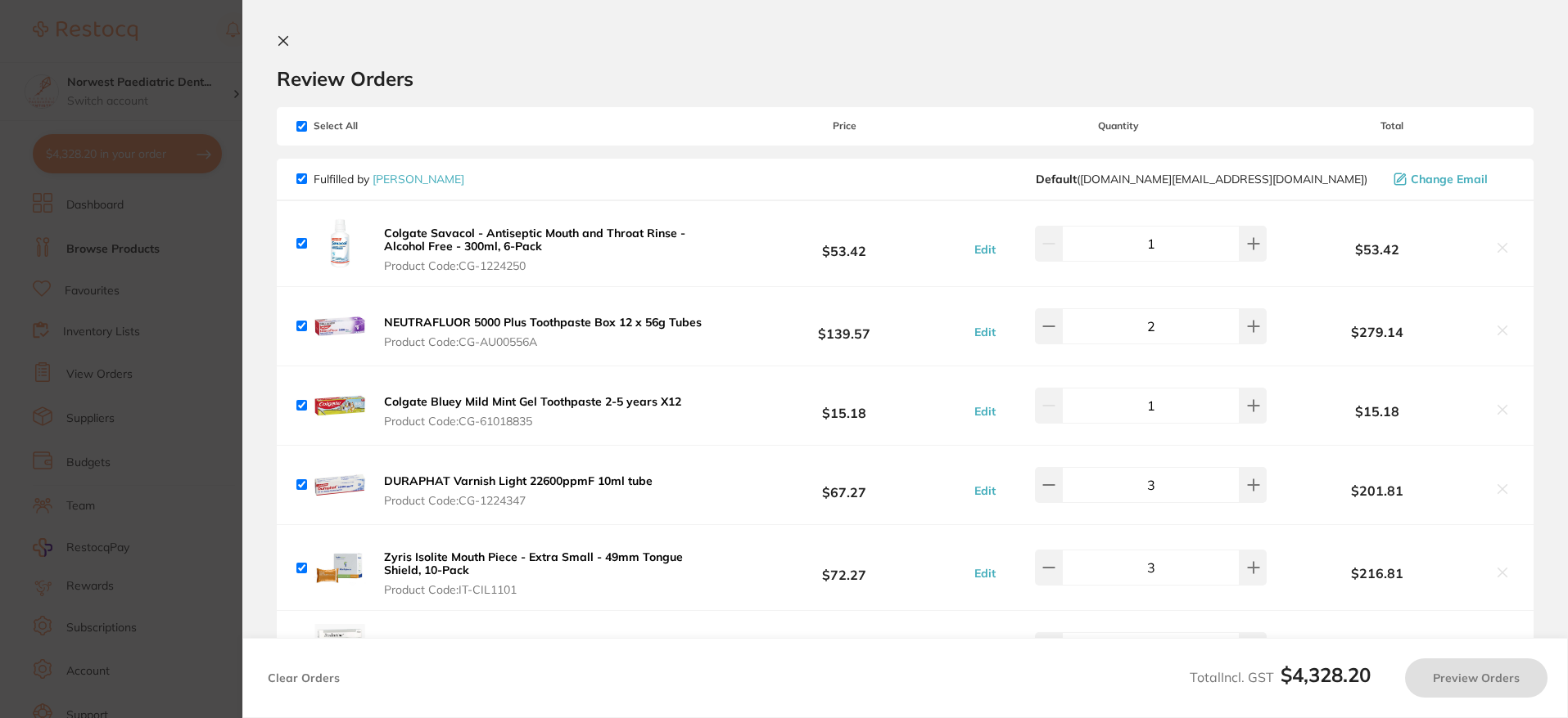
checkbox input "true"
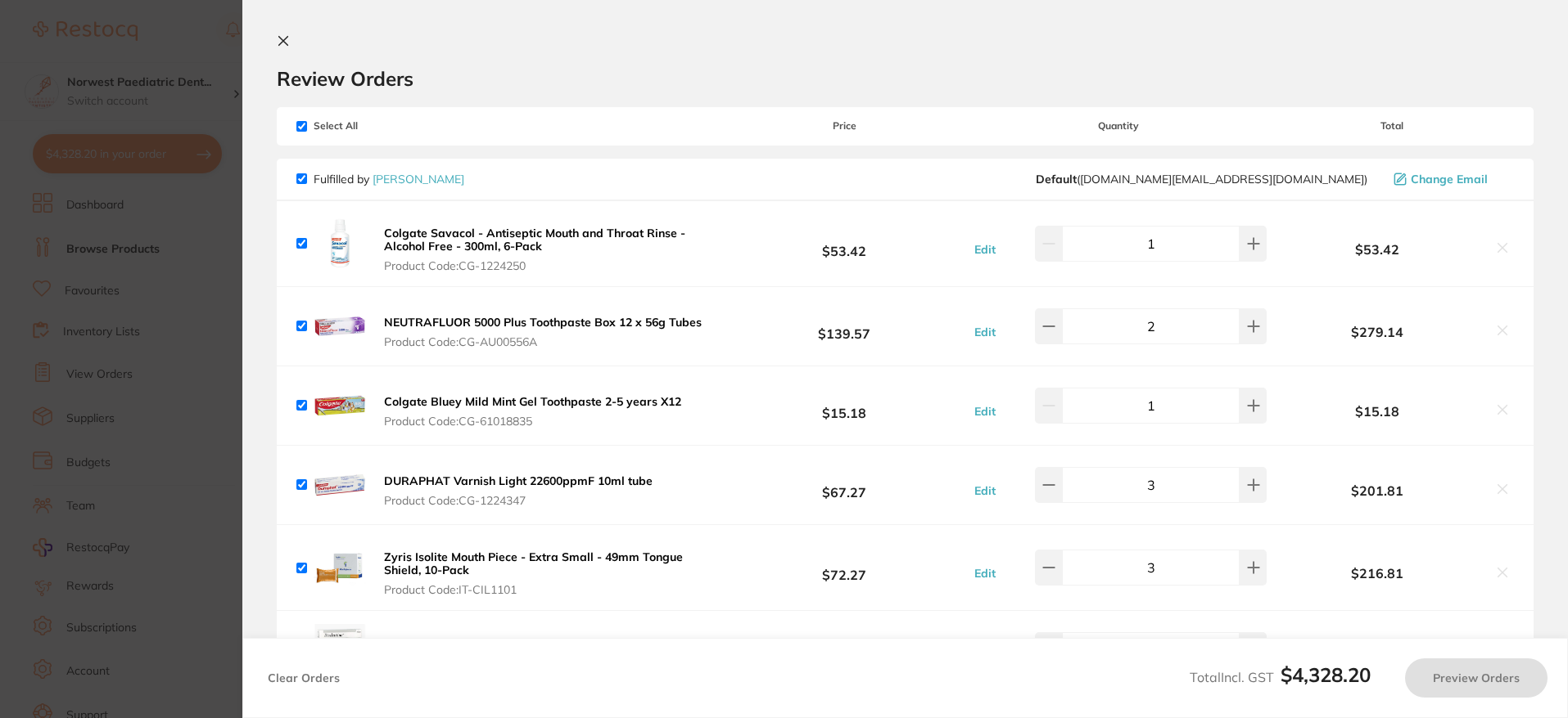
checkbox input "true"
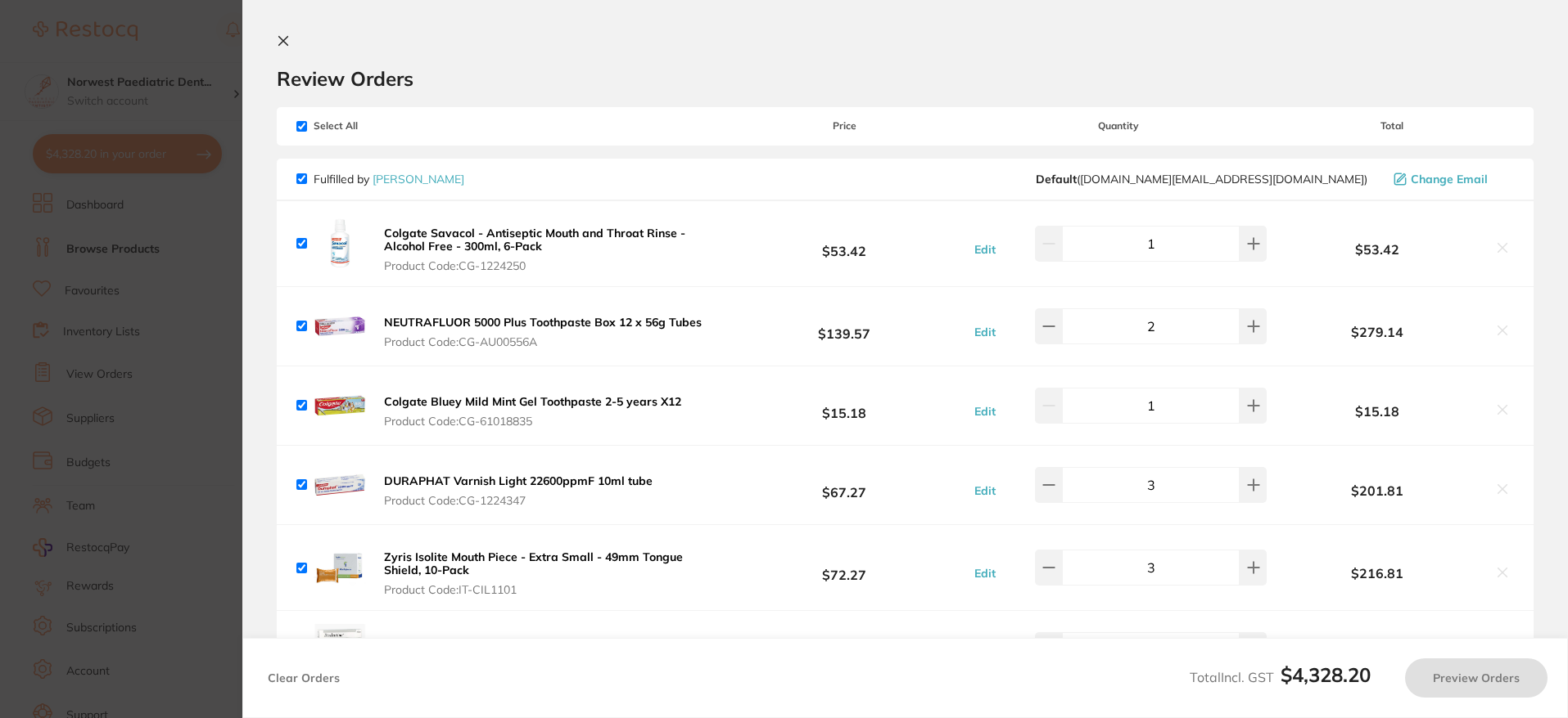
checkbox input "true"
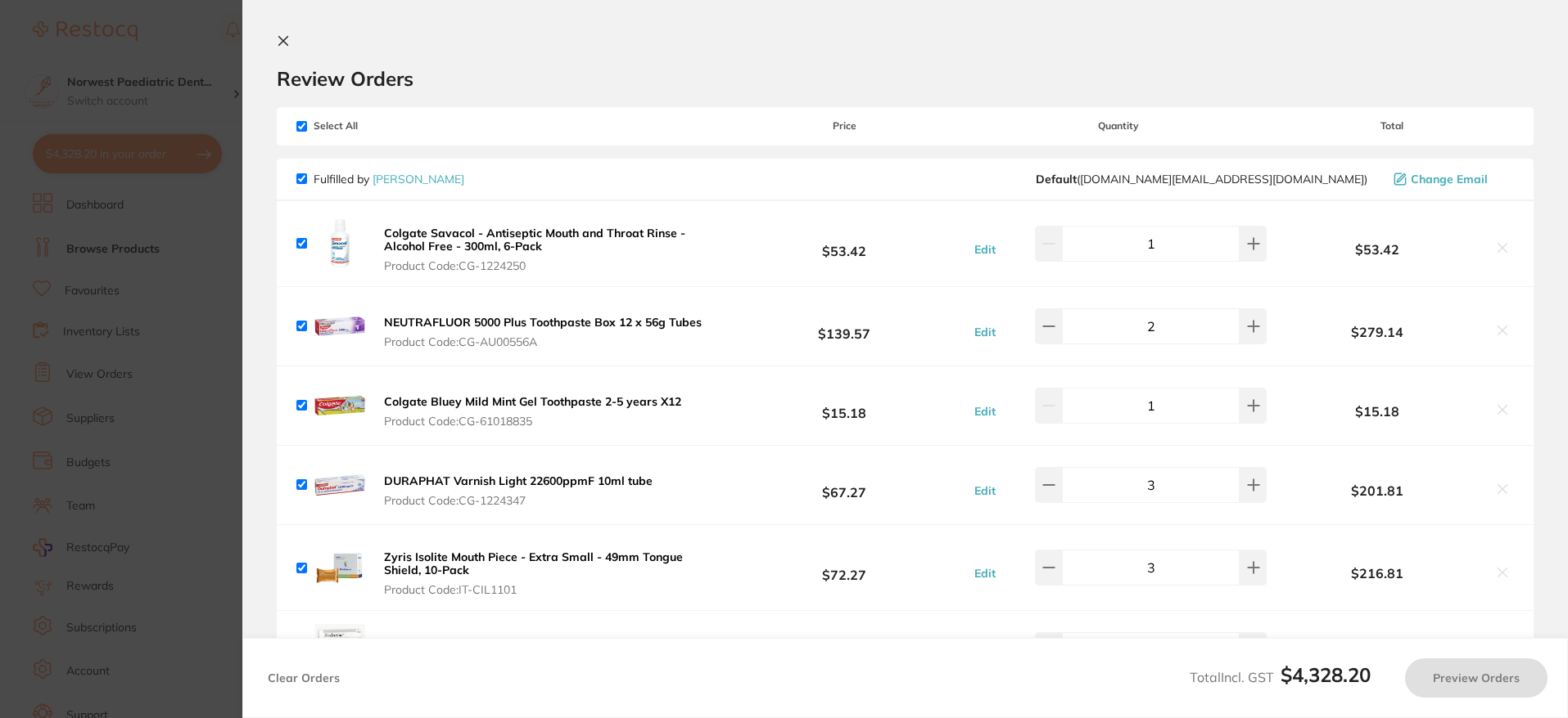
checkbox input "true"
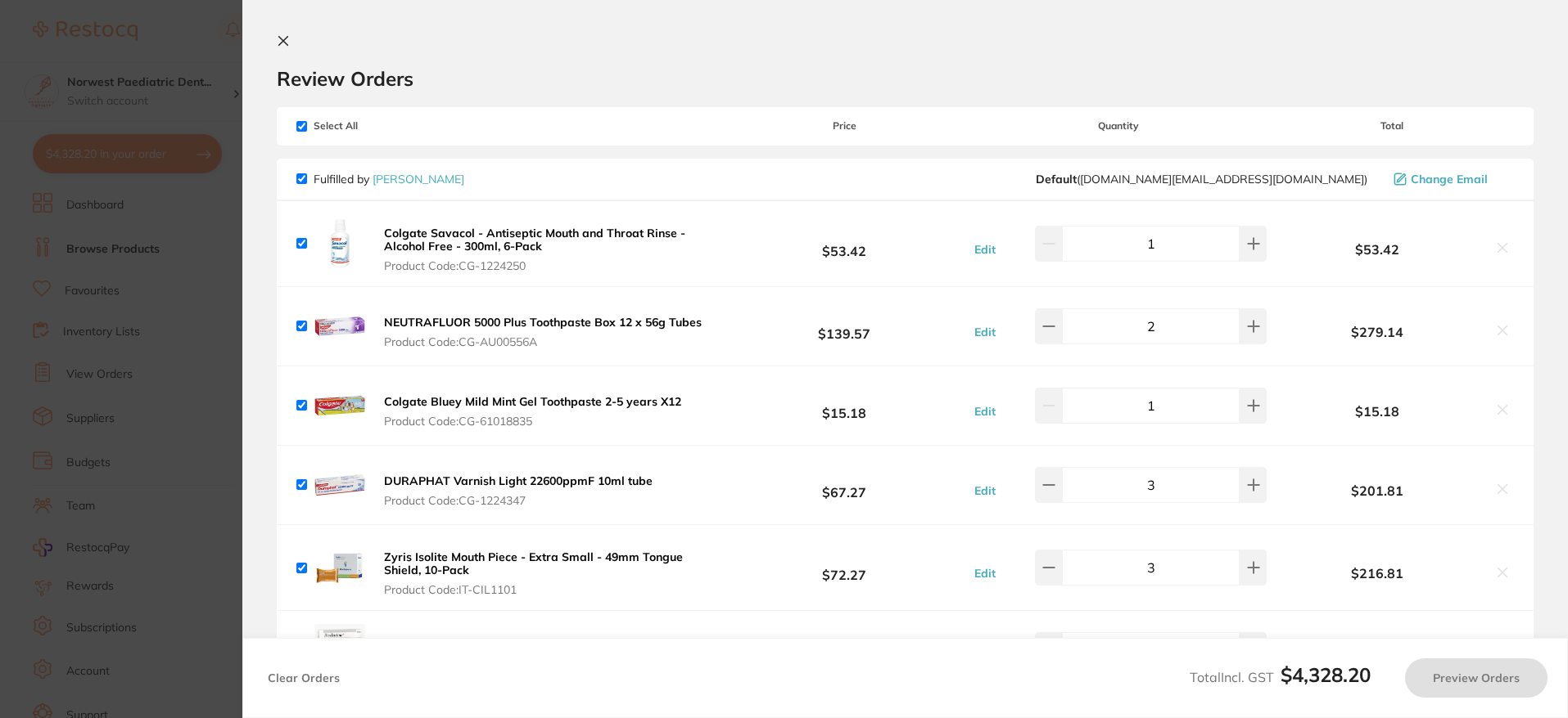
checkbox input "true"
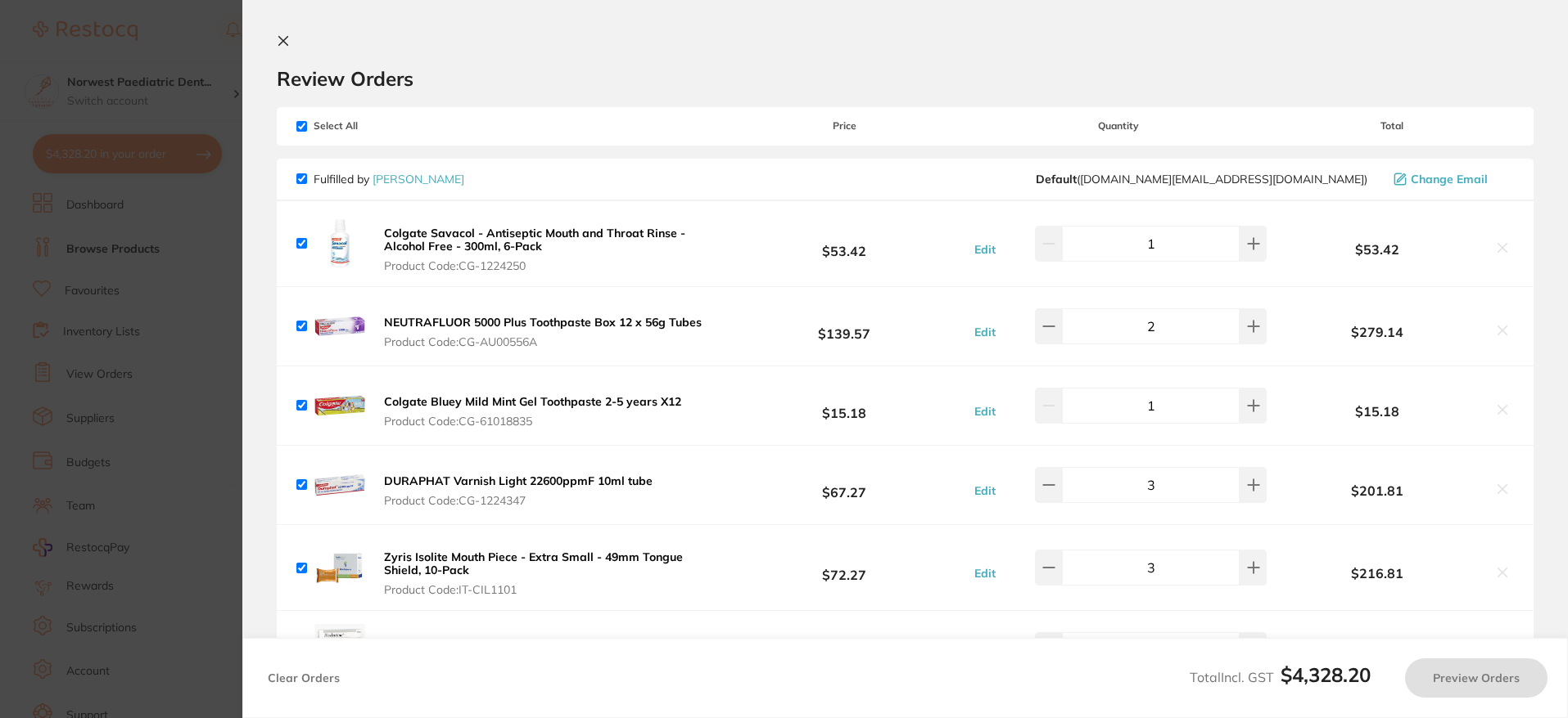
checkbox input "true"
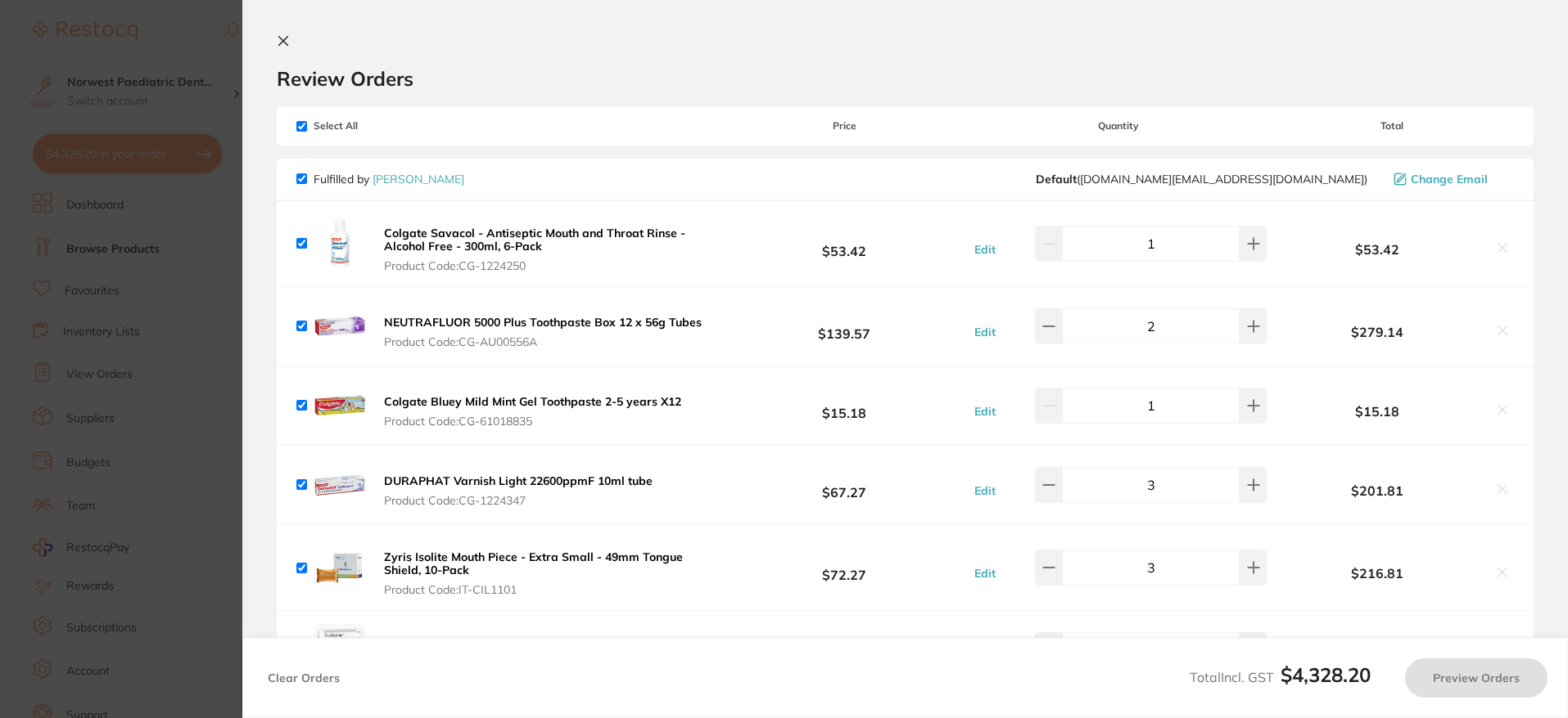
checkbox input "true"
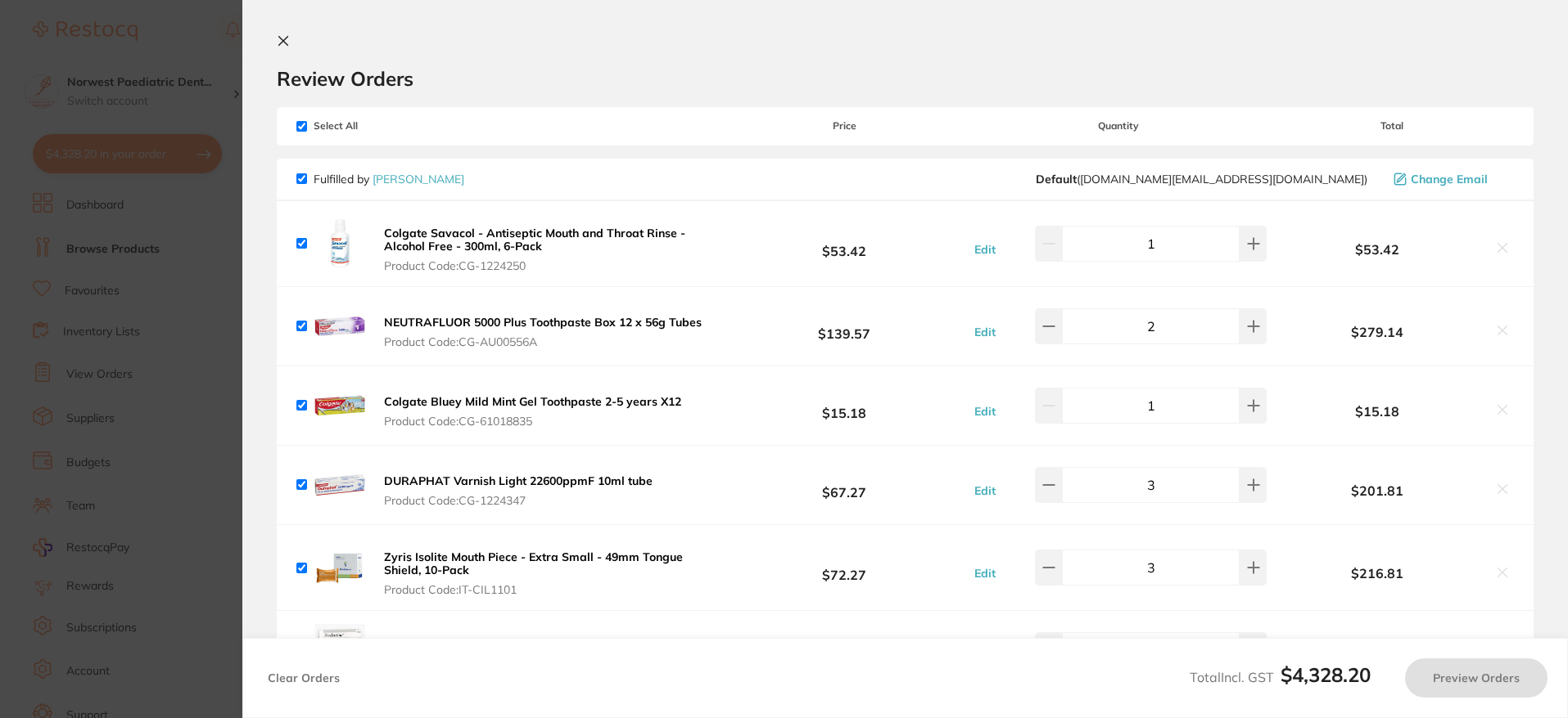
checkbox input "true"
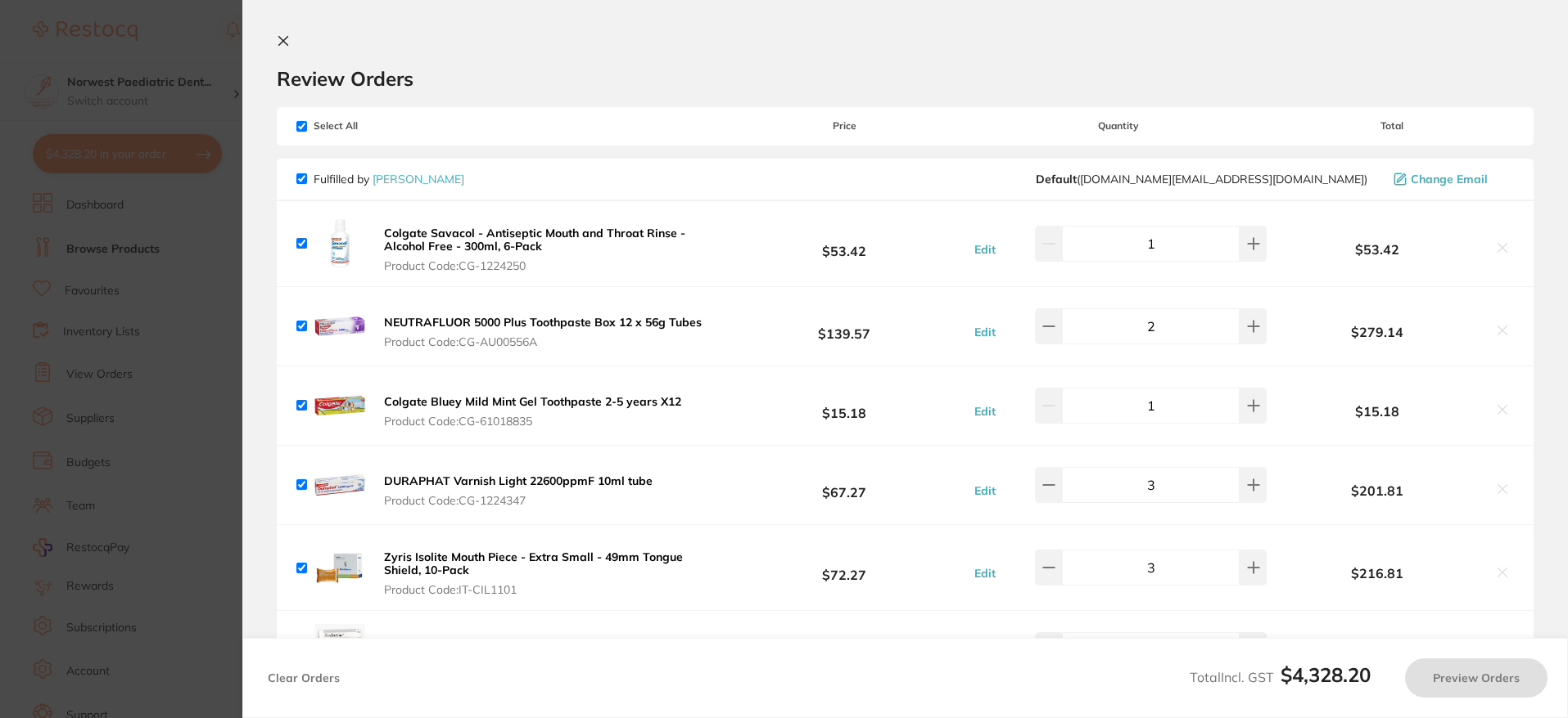
checkbox input "true"
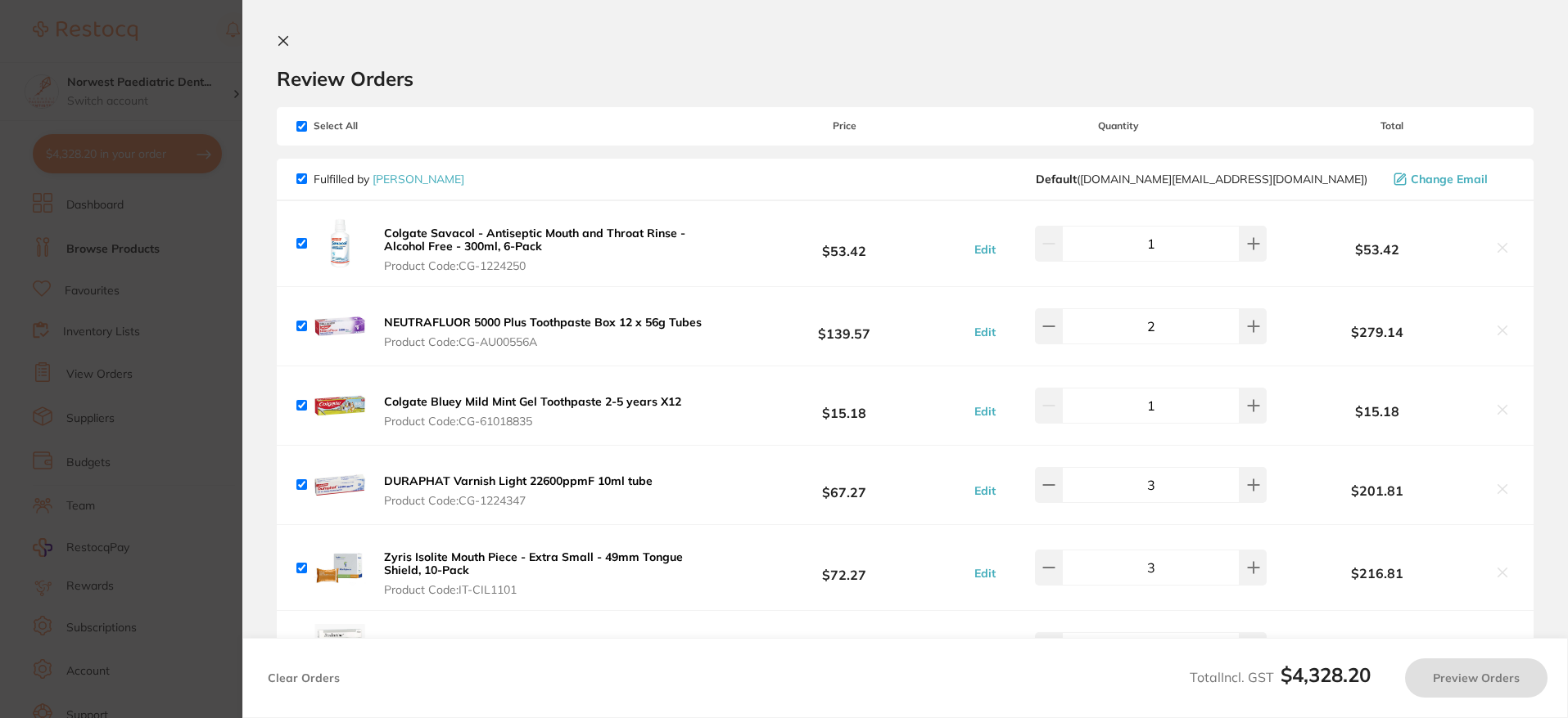
checkbox input "true"
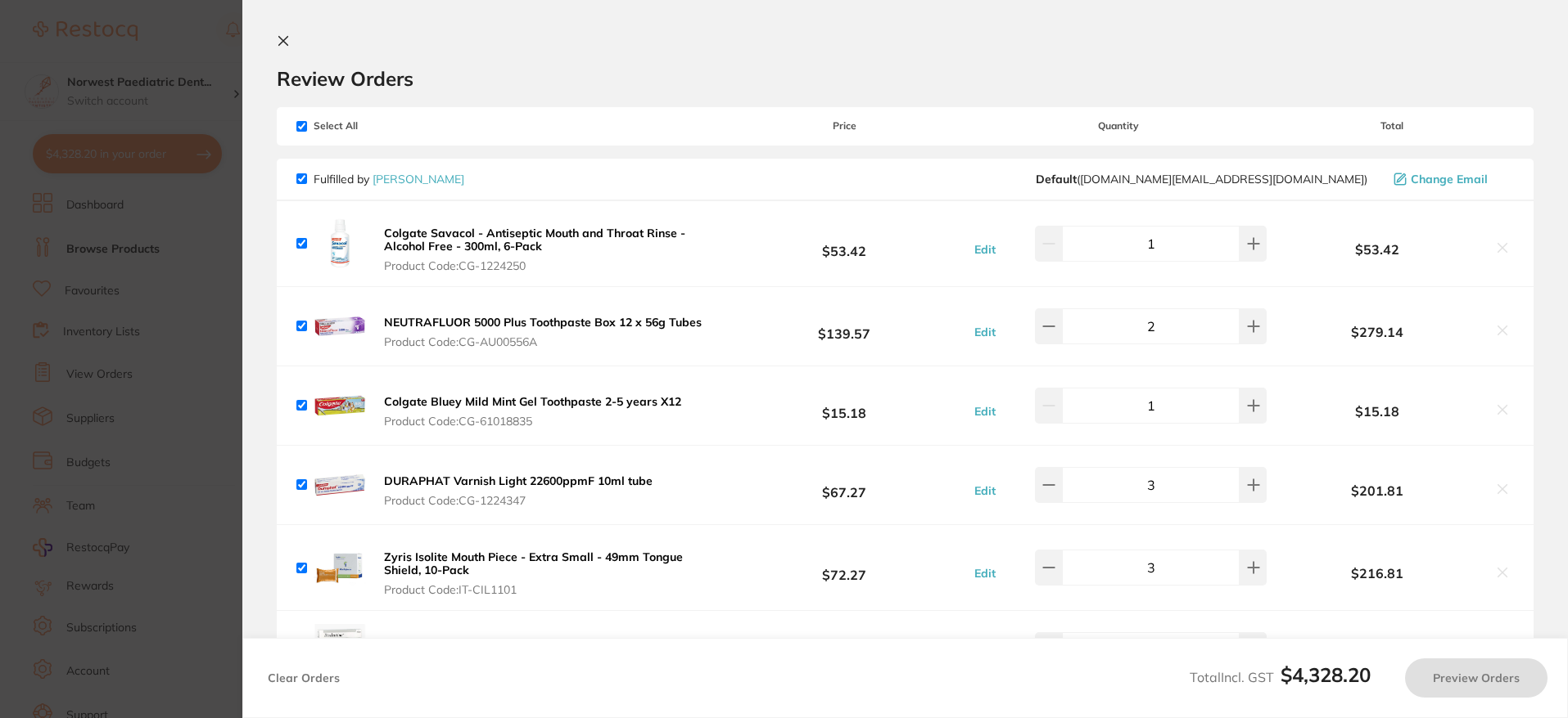
checkbox input "true"
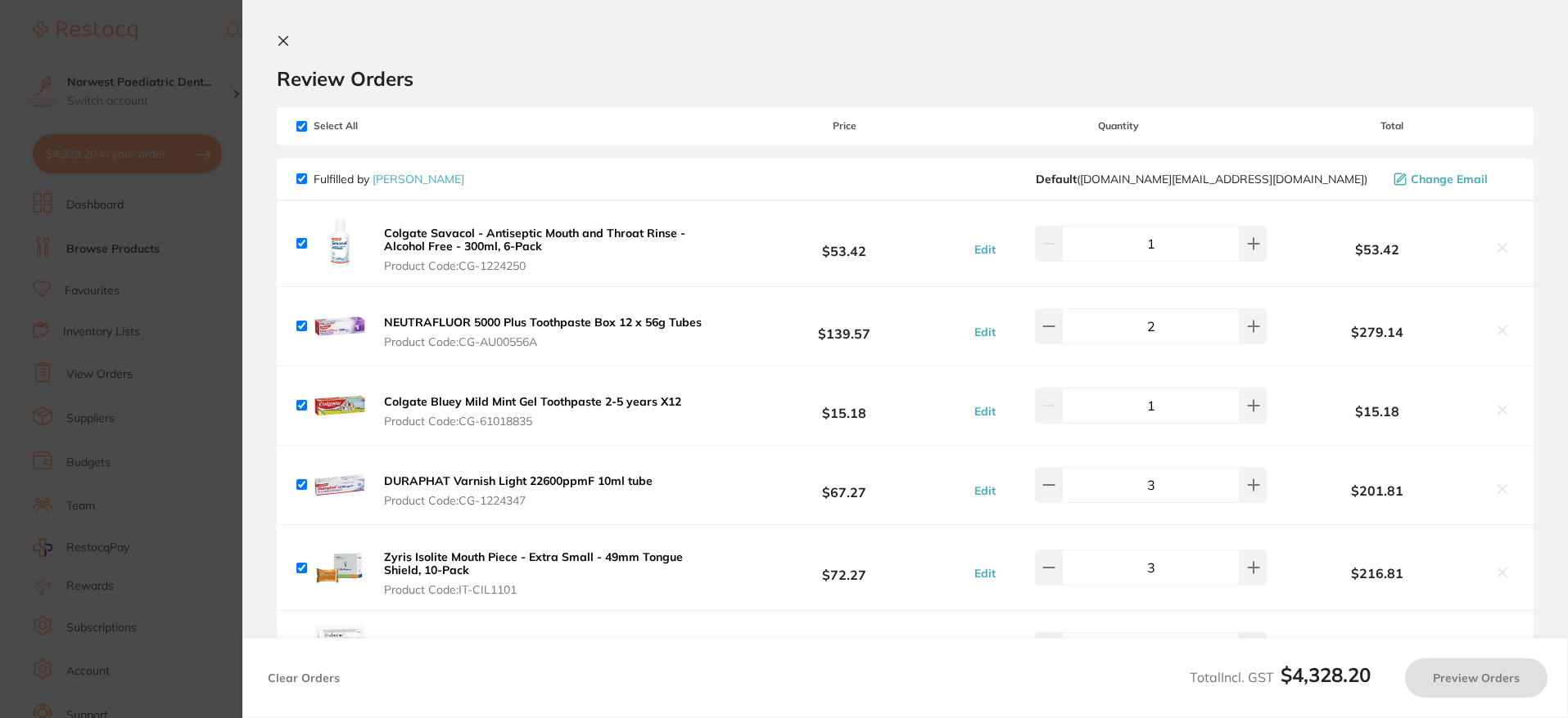
checkbox input "true"
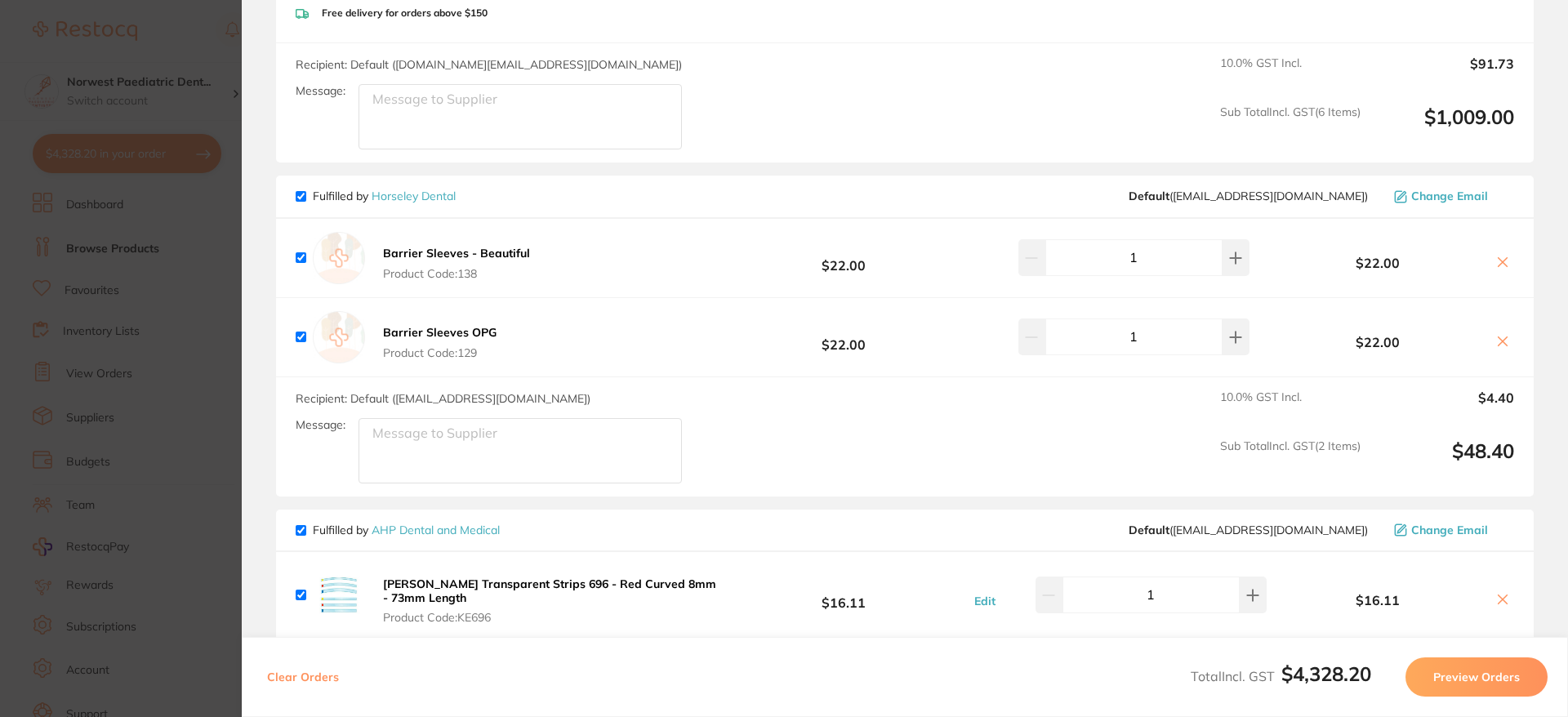
scroll to position [688, 0]
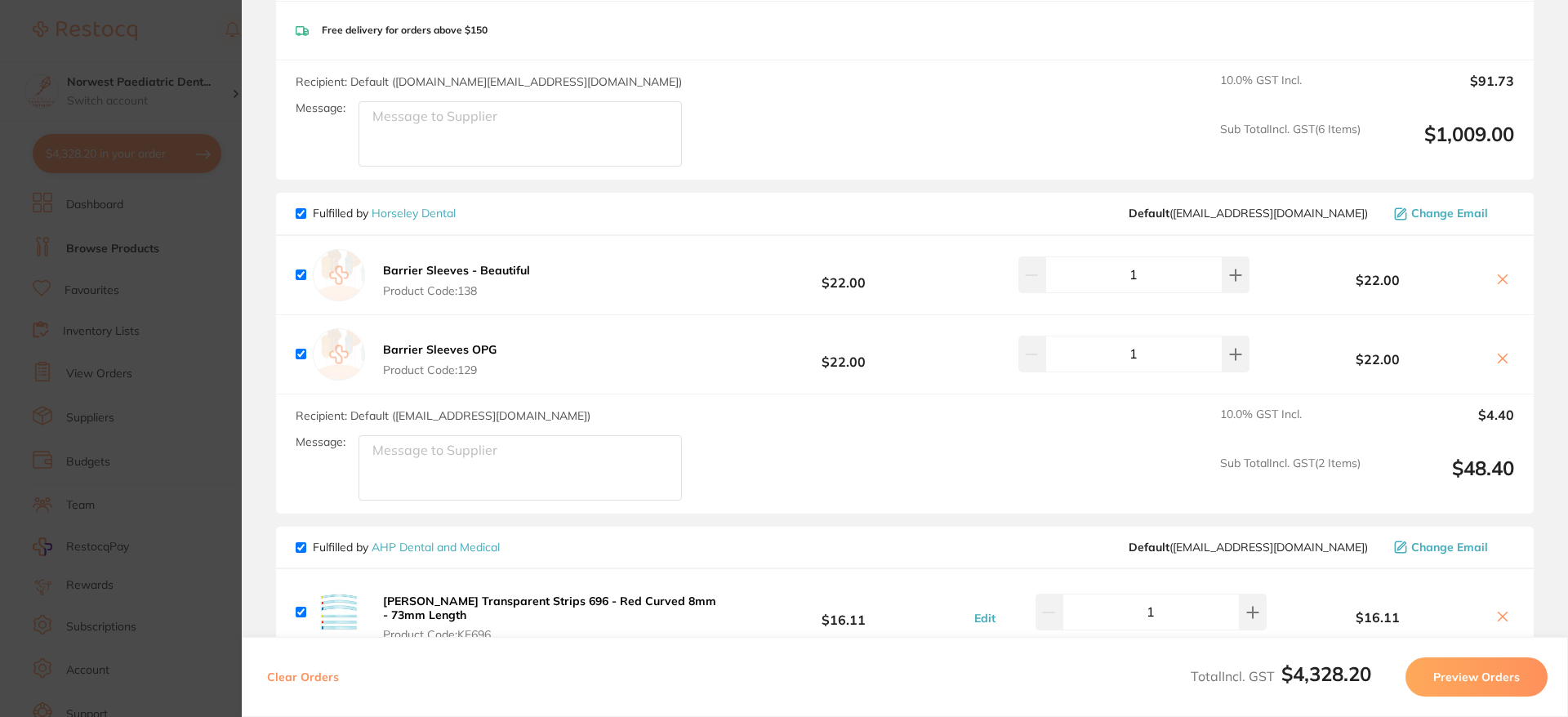
drag, startPoint x: 305, startPoint y: 215, endPoint x: 637, endPoint y: 259, distance: 334.9
click at [305, 215] on input "checkbox" at bounding box center [302, 214] width 11 height 11
checkbox input "false"
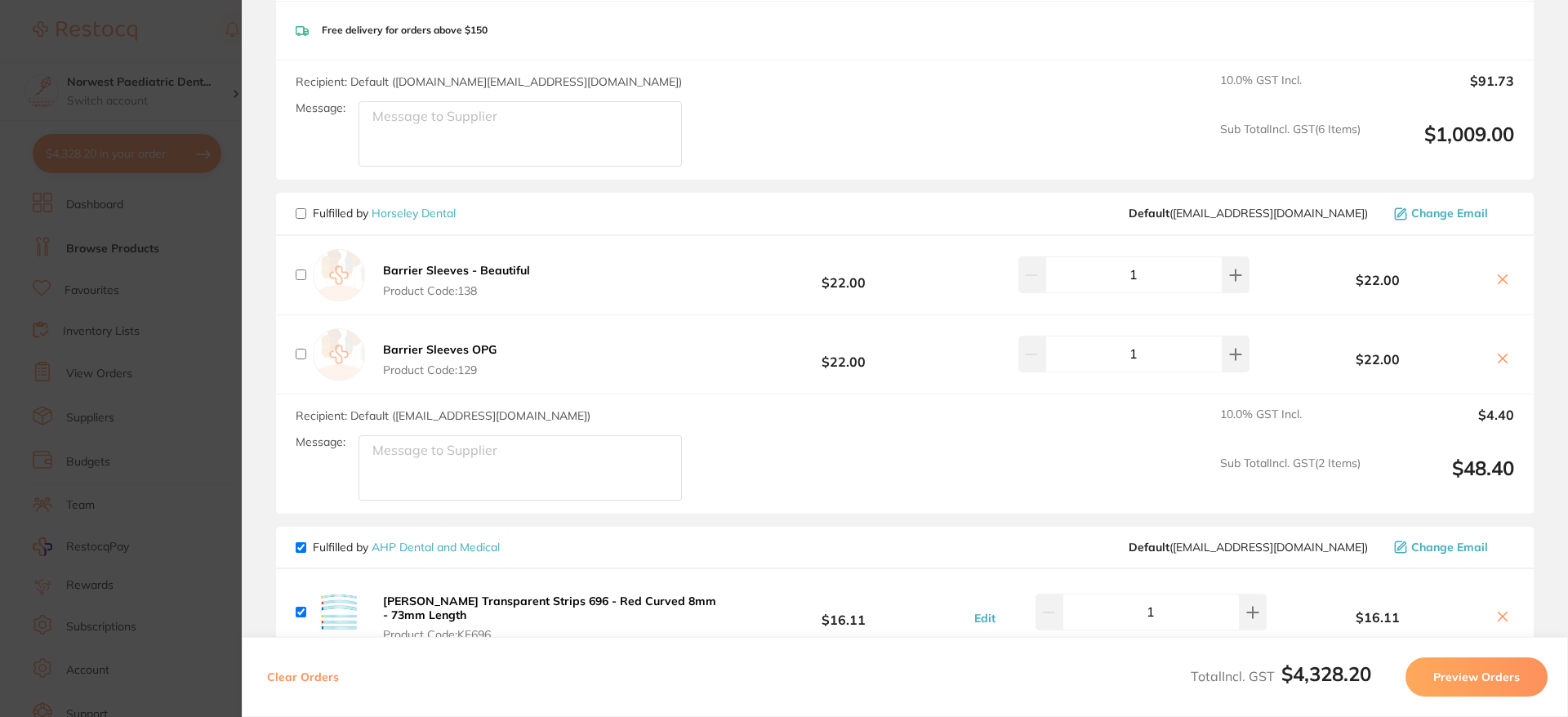
checkbox input "false"
click at [1500, 279] on icon at bounding box center [1503, 279] width 13 height 13
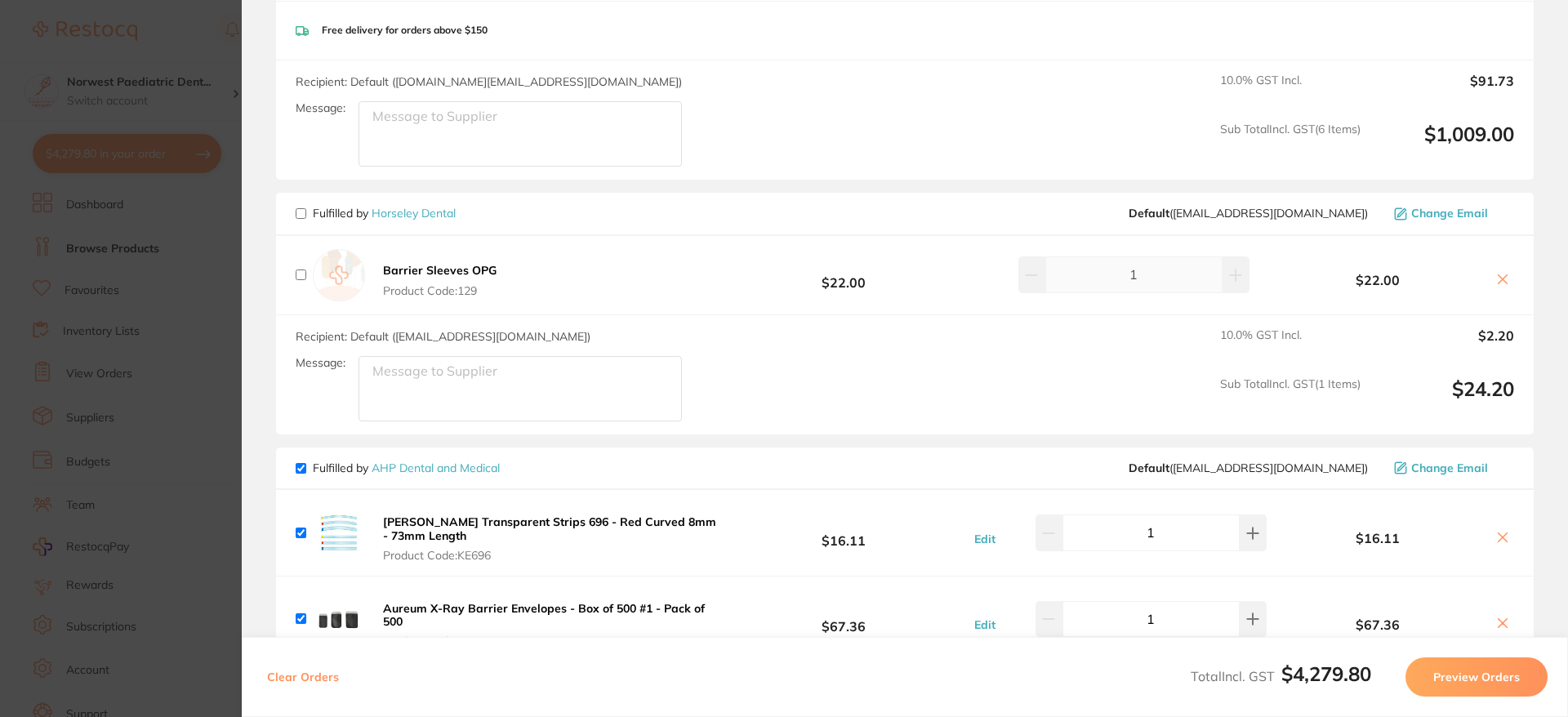
click at [1500, 279] on icon at bounding box center [1503, 279] width 13 height 13
checkbox input "true"
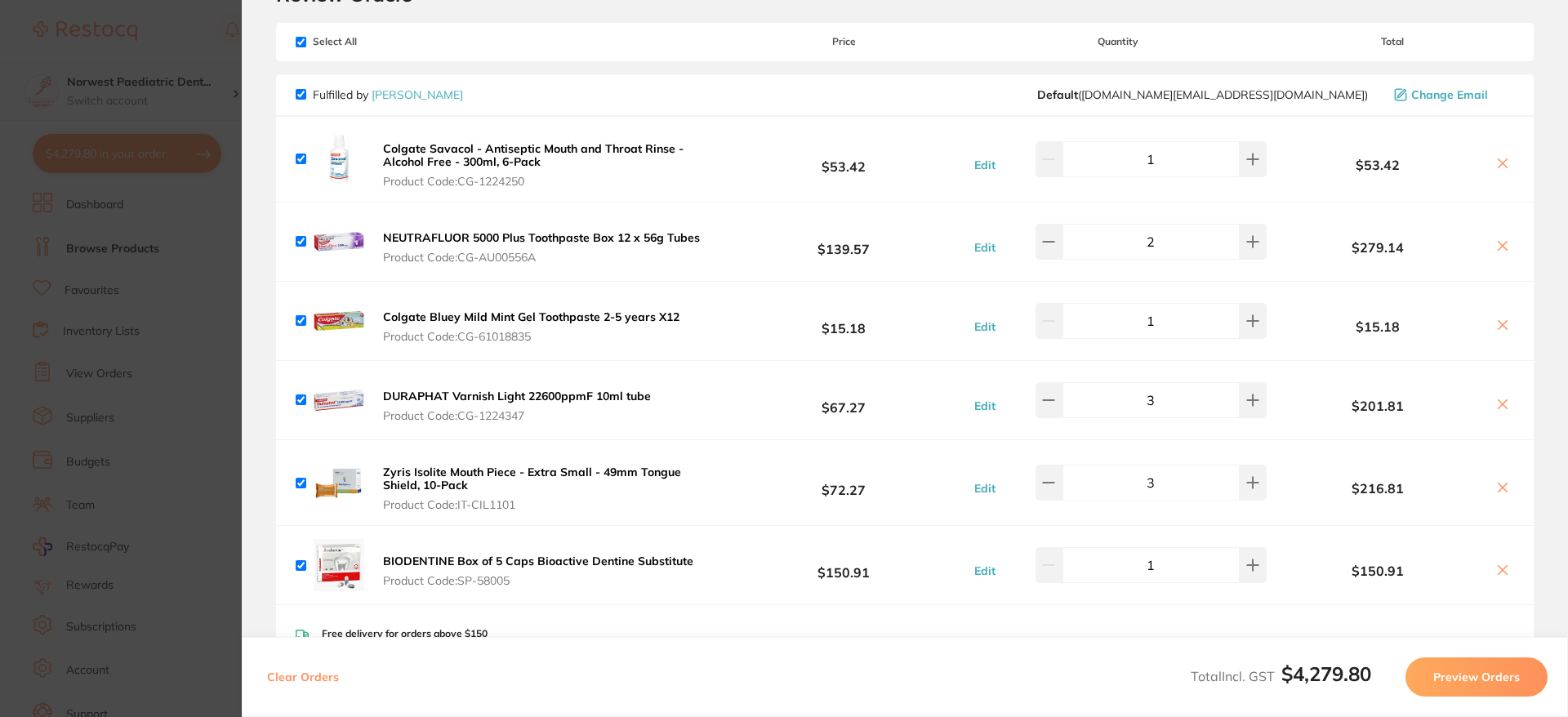
scroll to position [0, 0]
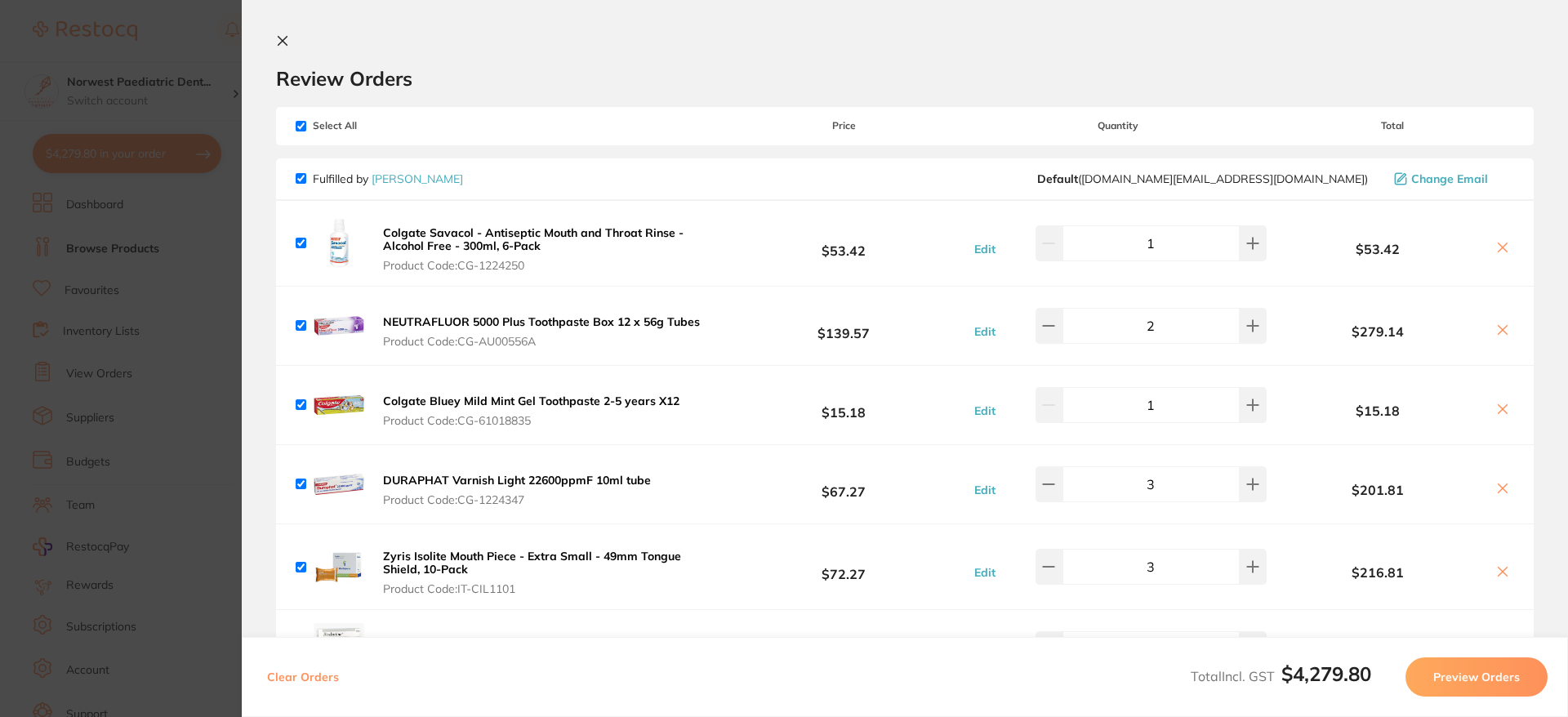
click at [210, 51] on section "Update RRP Set your pre negotiated price for this item. Item Agreed RRP (excl. …" at bounding box center [784, 358] width 1568 height 717
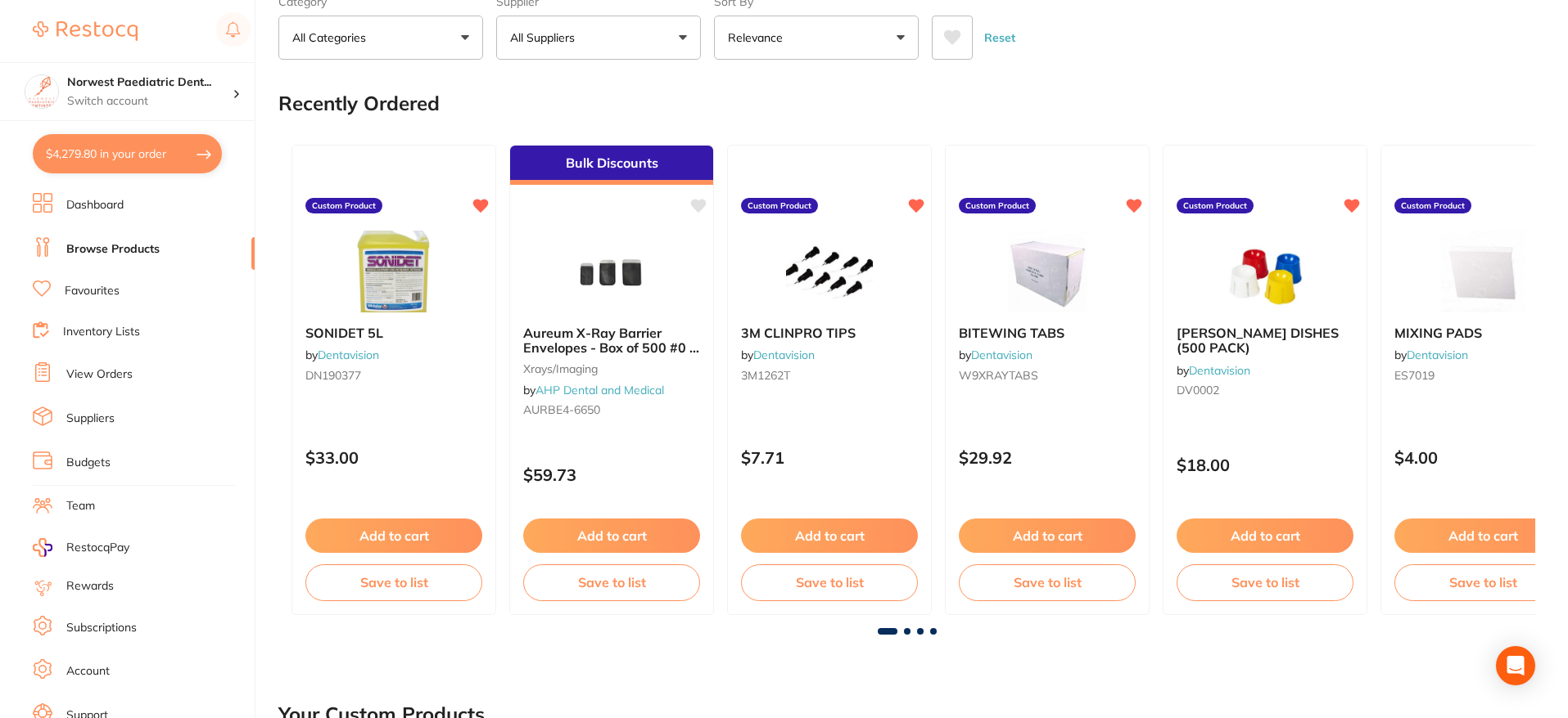
click at [128, 149] on button "$4,279.80 in your order" at bounding box center [127, 153] width 189 height 39
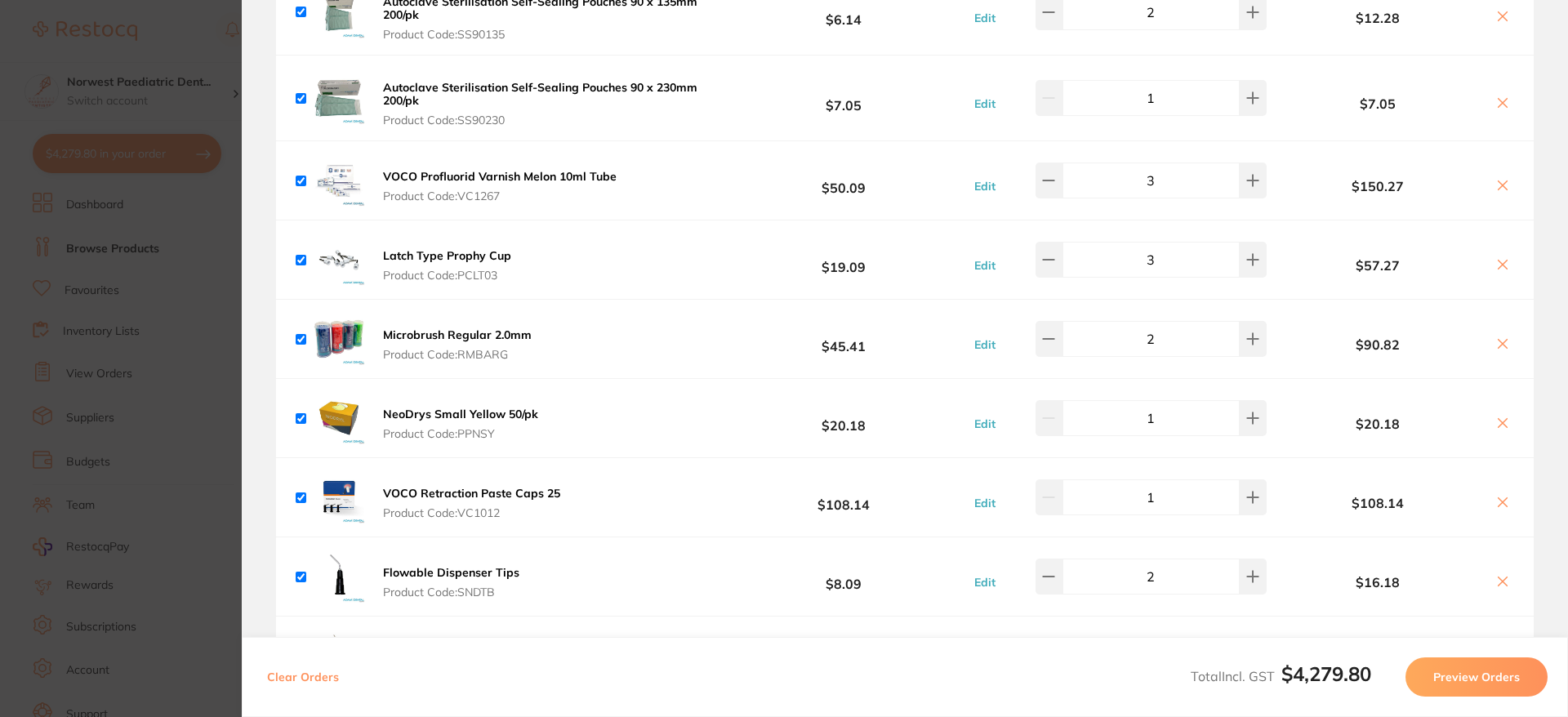
scroll to position [2865, 0]
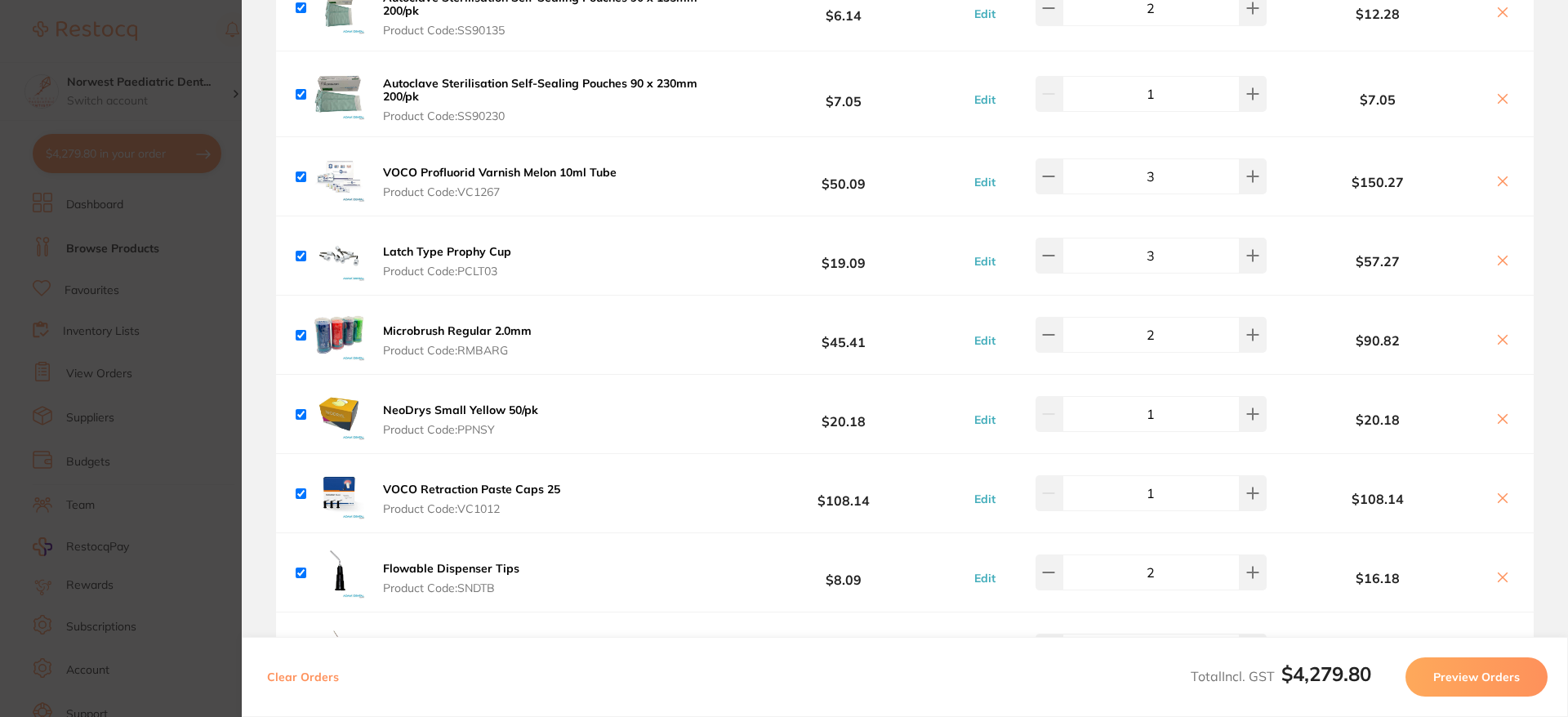
click at [439, 331] on b "Microbrush Regular 2.0mm" at bounding box center [457, 331] width 149 height 14
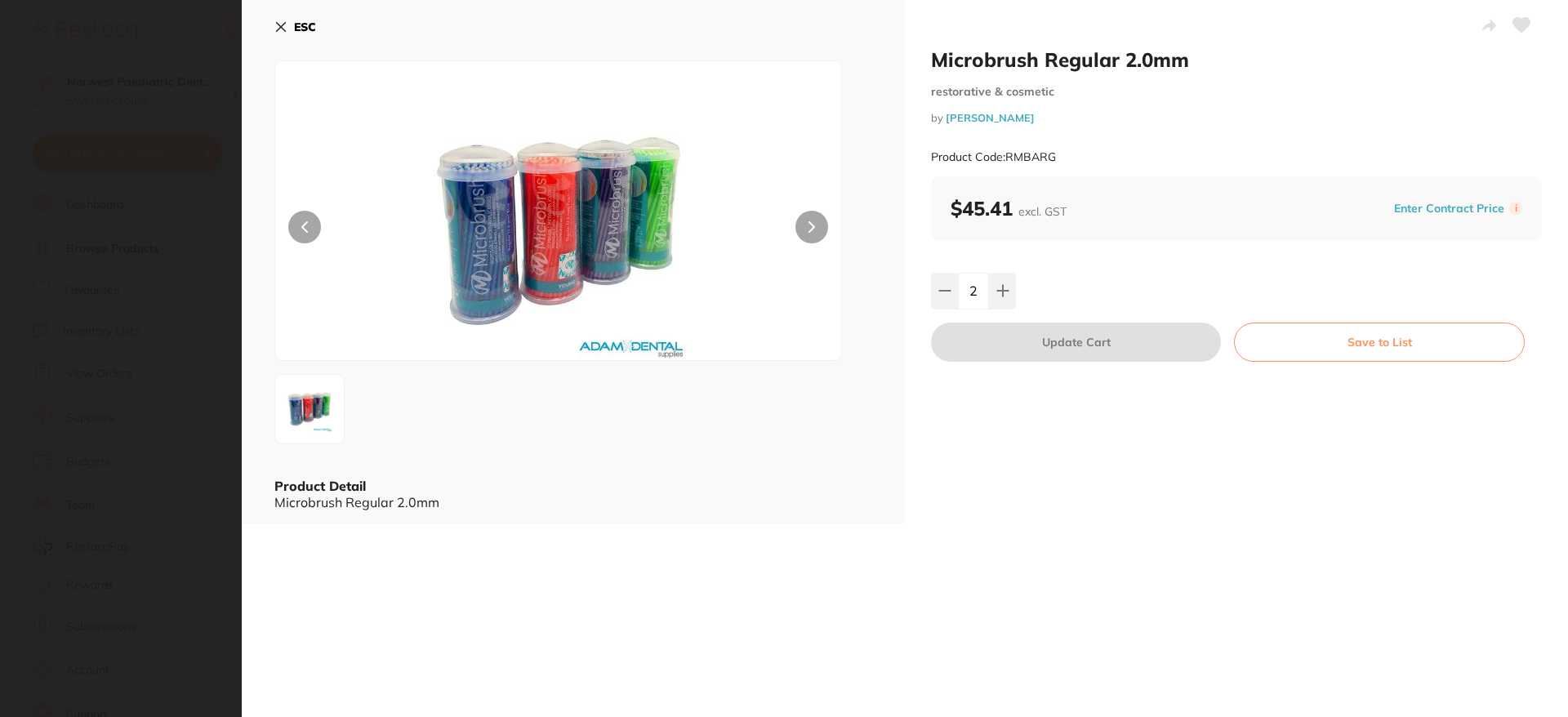
click at [308, 24] on b "ESC" at bounding box center [305, 27] width 22 height 14
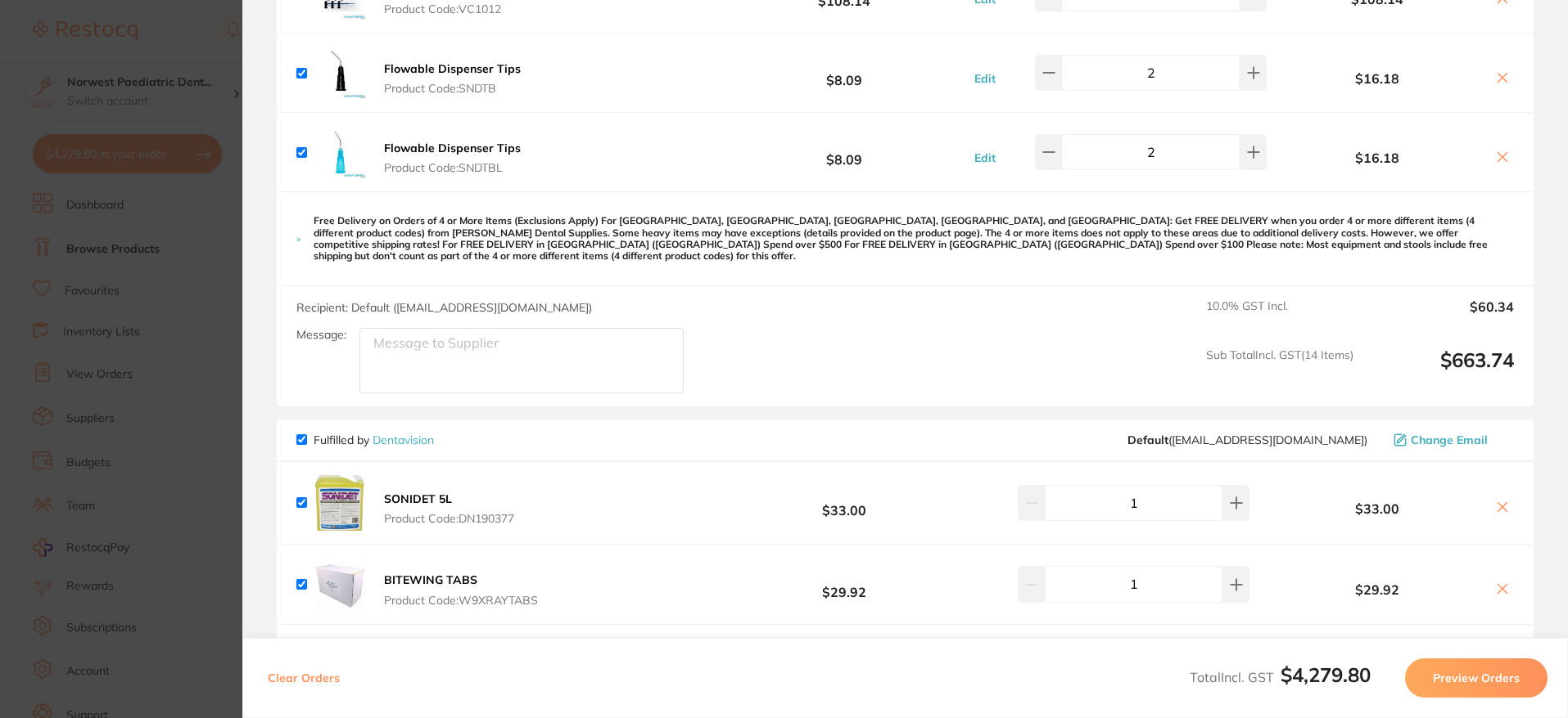
scroll to position [3432, 0]
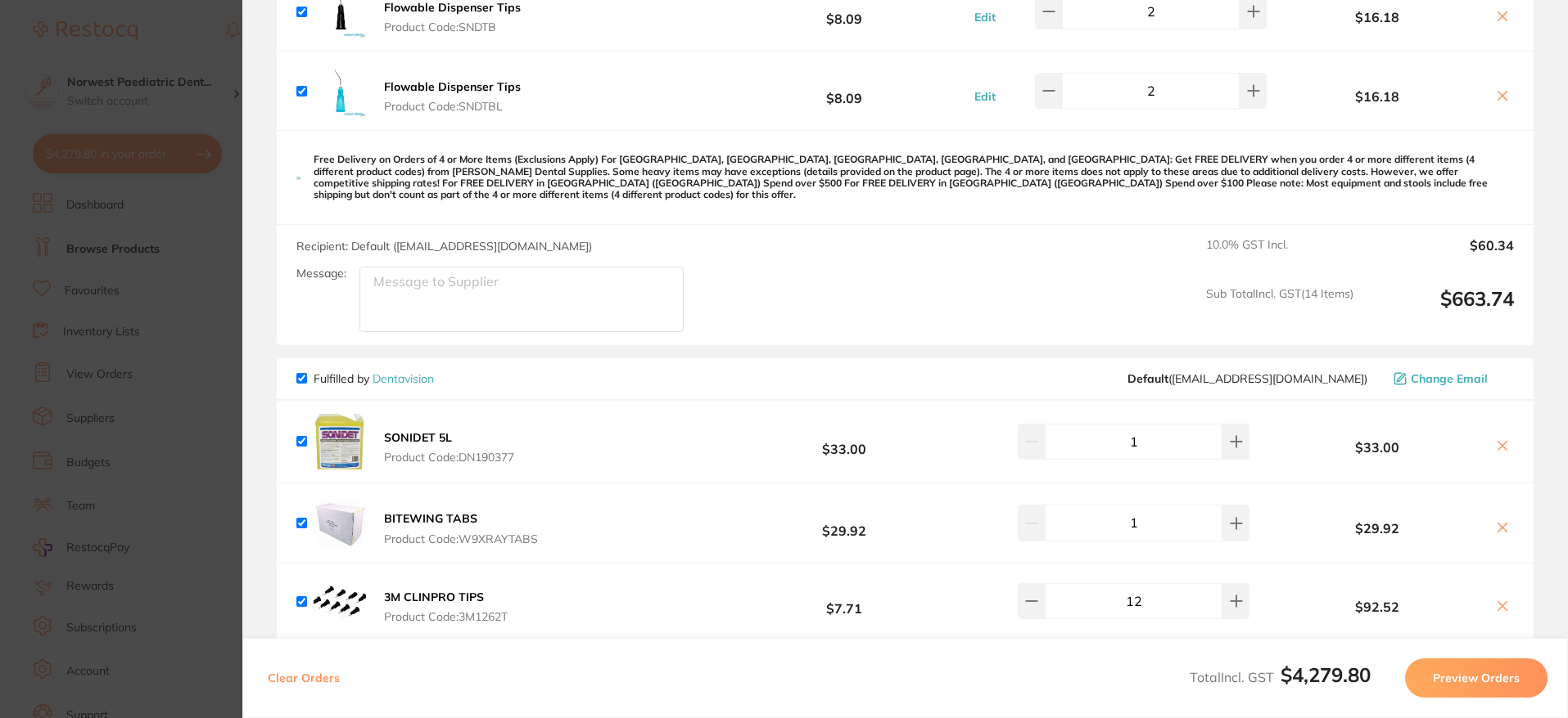
click at [154, 264] on section "Update RRP Set your pre negotiated price for this item. Item Agreed RRP (excl. …" at bounding box center [784, 359] width 1568 height 718
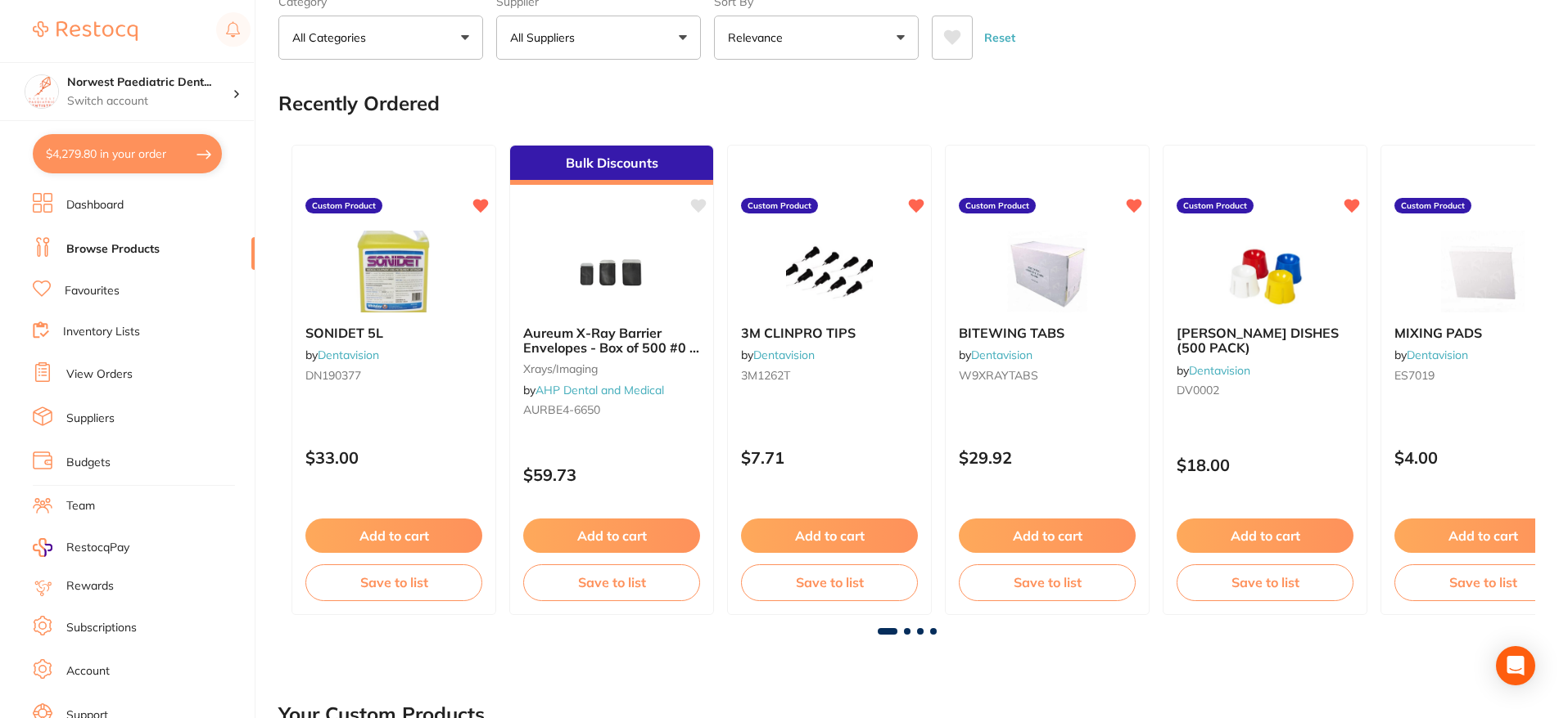
click at [97, 373] on link "View Orders" at bounding box center [99, 374] width 66 height 16
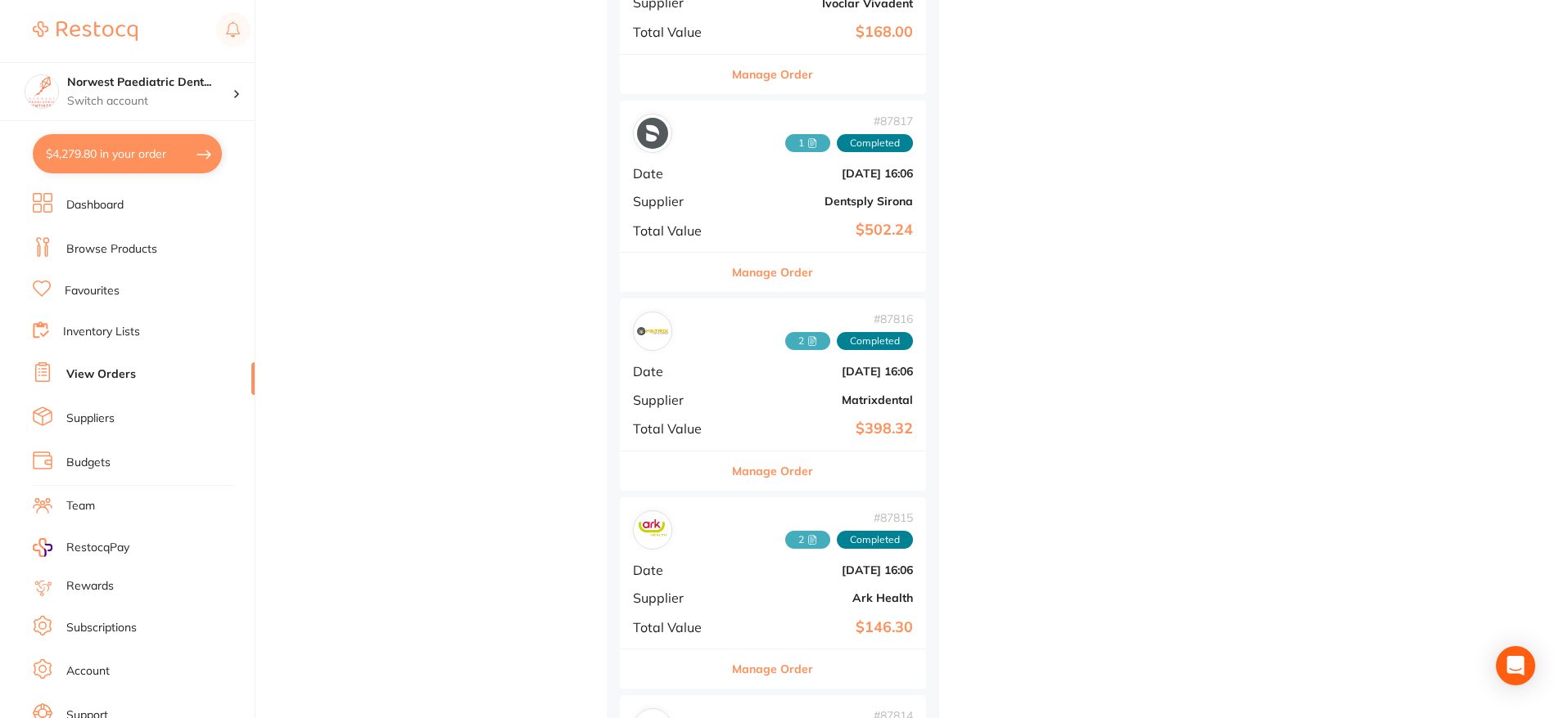
scroll to position [923, 0]
drag, startPoint x: 759, startPoint y: 373, endPoint x: 797, endPoint y: 377, distance: 38.2
click at [758, 373] on b "[DATE] 16:06" at bounding box center [824, 371] width 177 height 13
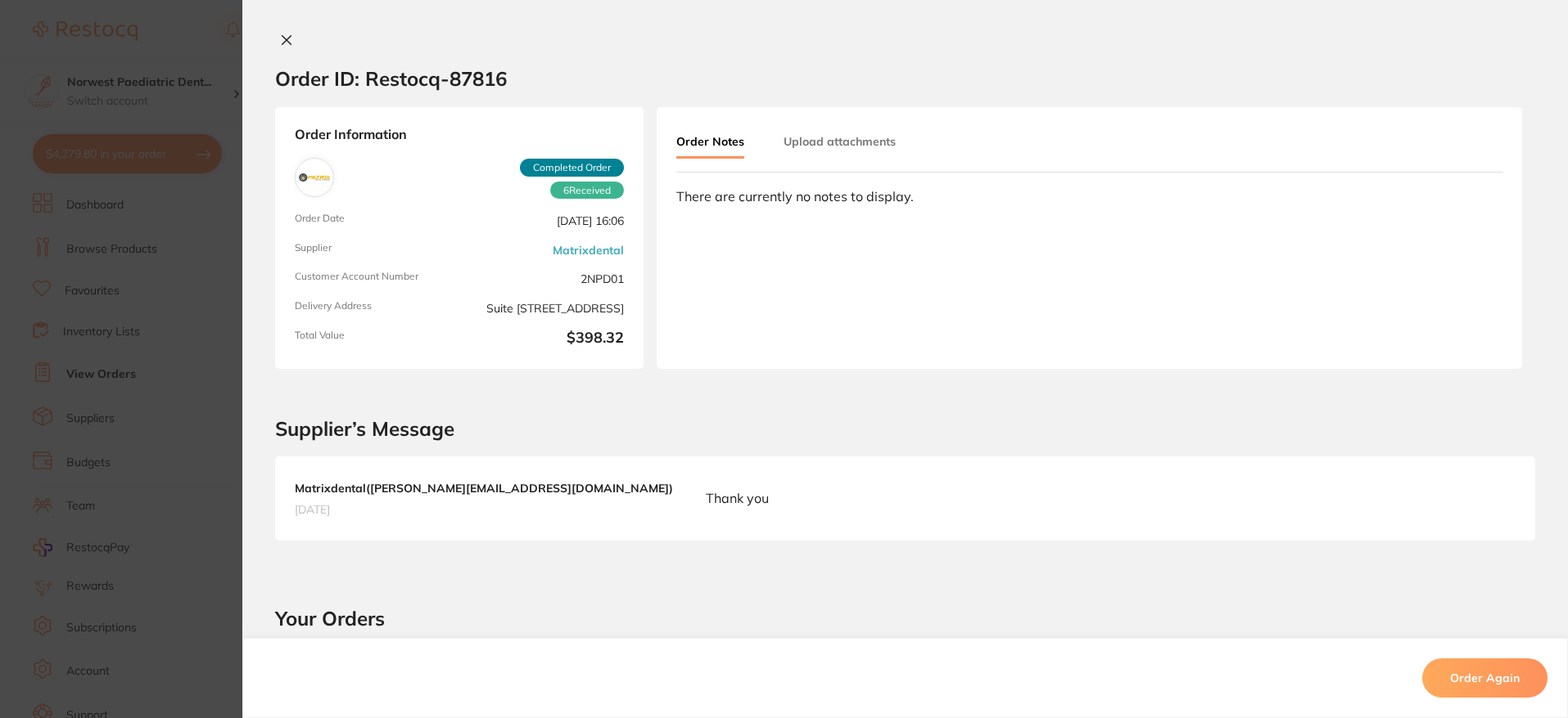
scroll to position [954, 0]
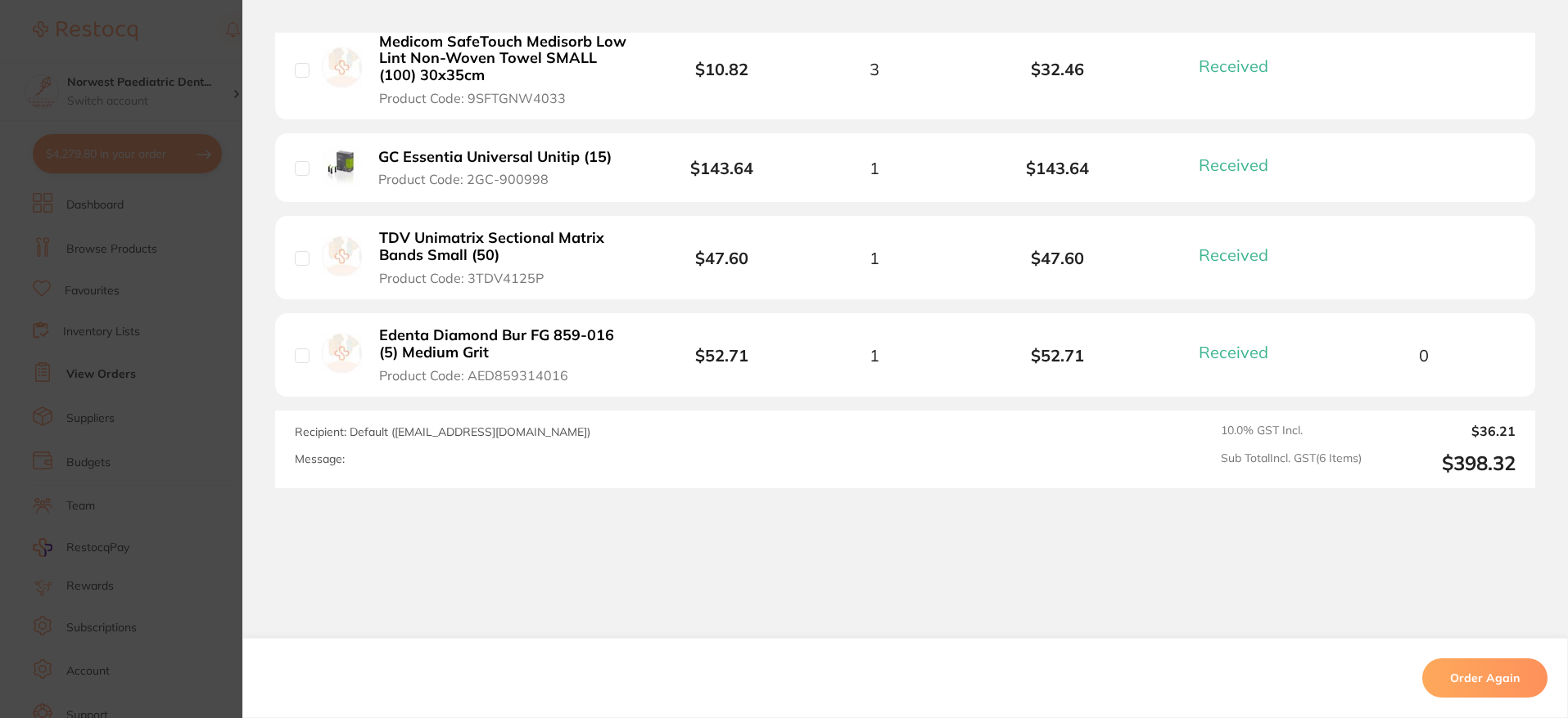
click at [439, 327] on b "Edenta Diamond Bur FG 859-016 (5) Medium Grit" at bounding box center [506, 344] width 253 height 33
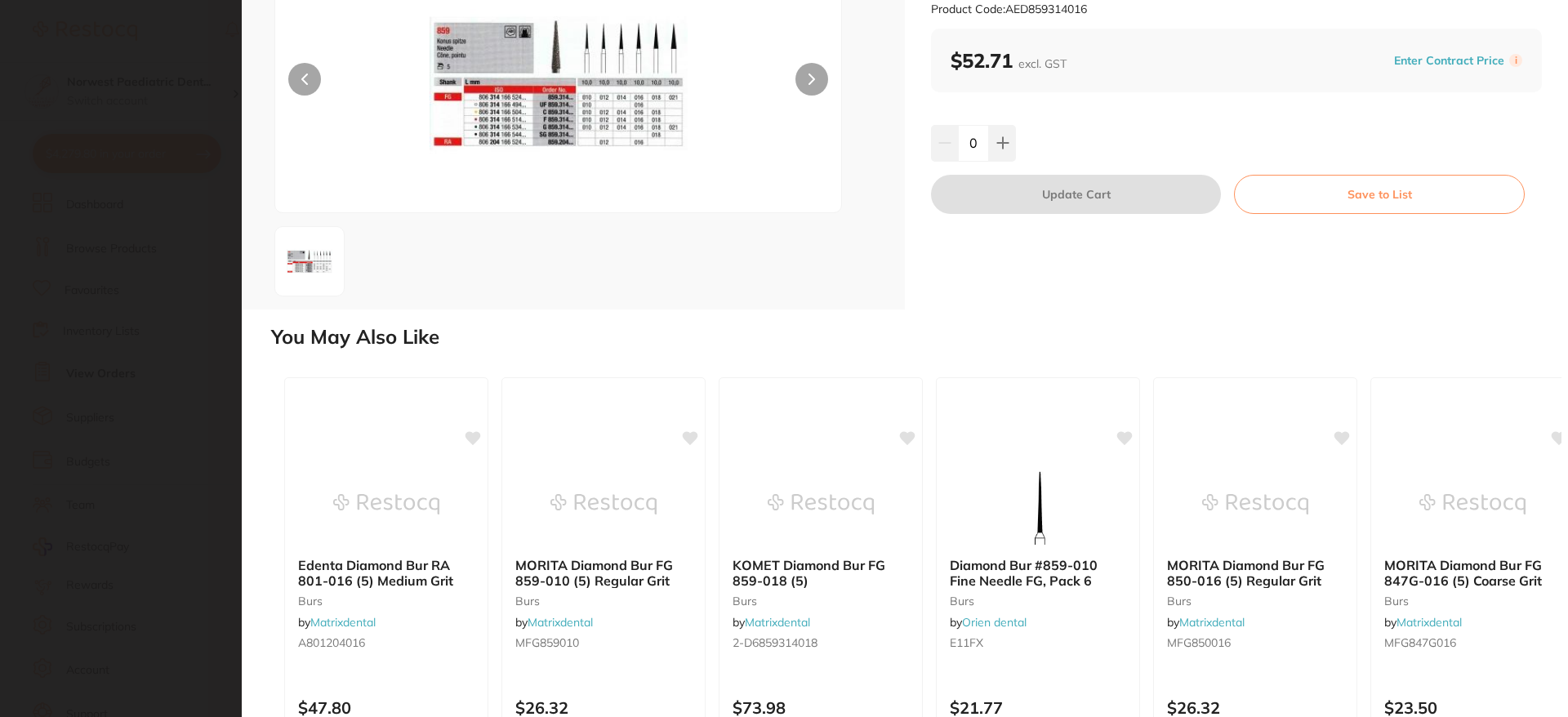
scroll to position [0, 0]
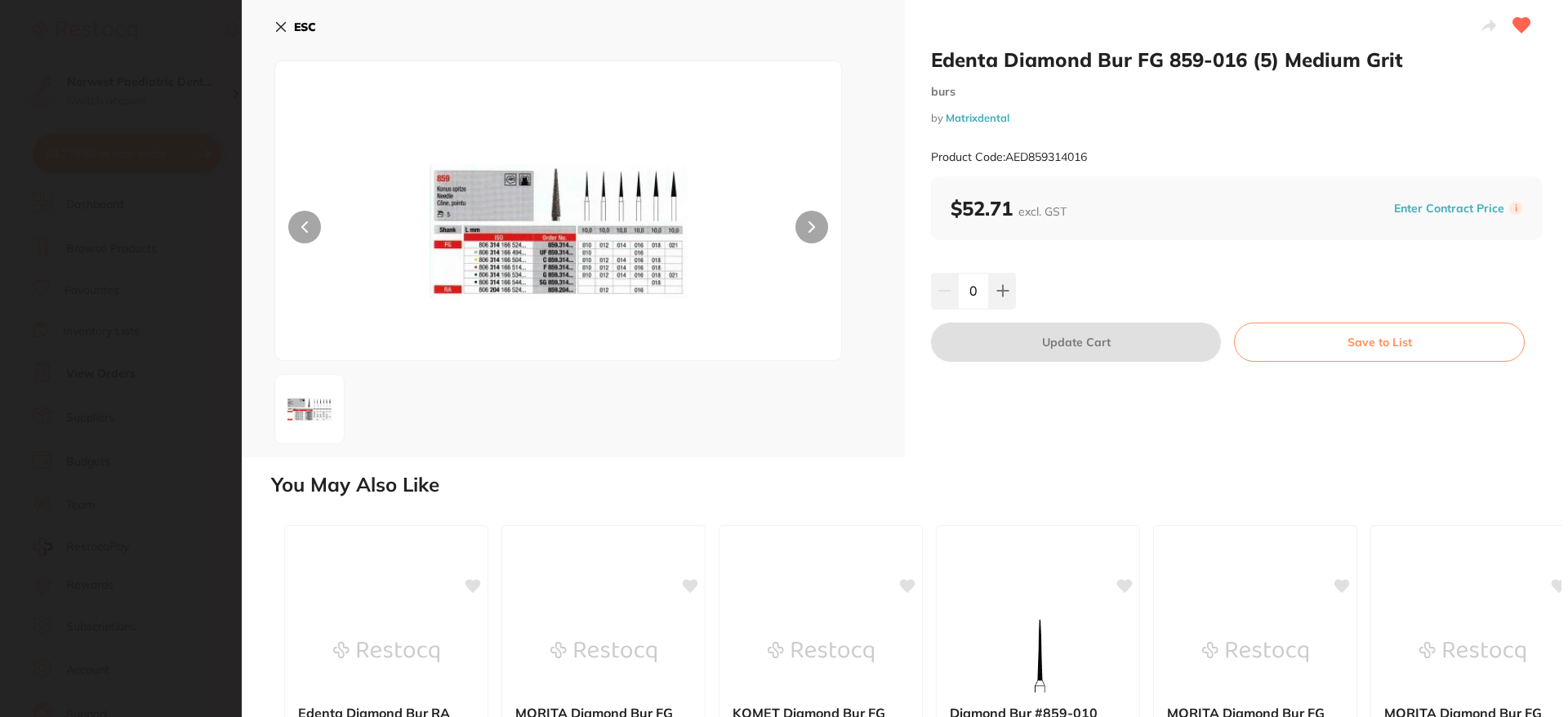
click at [621, 237] on img at bounding box center [559, 231] width 339 height 258
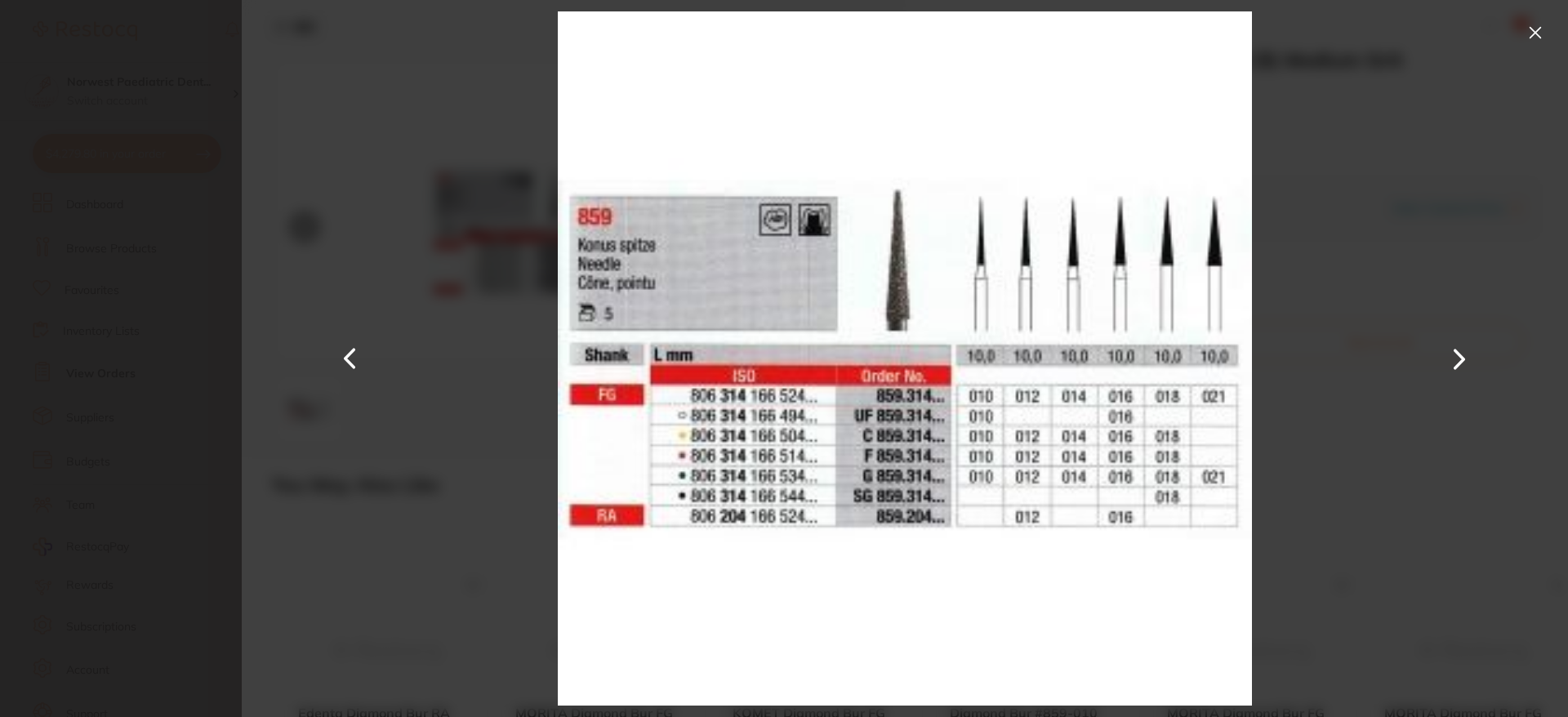
click at [1120, 458] on img at bounding box center [905, 358] width 693 height 717
click at [1532, 37] on button at bounding box center [1536, 33] width 26 height 26
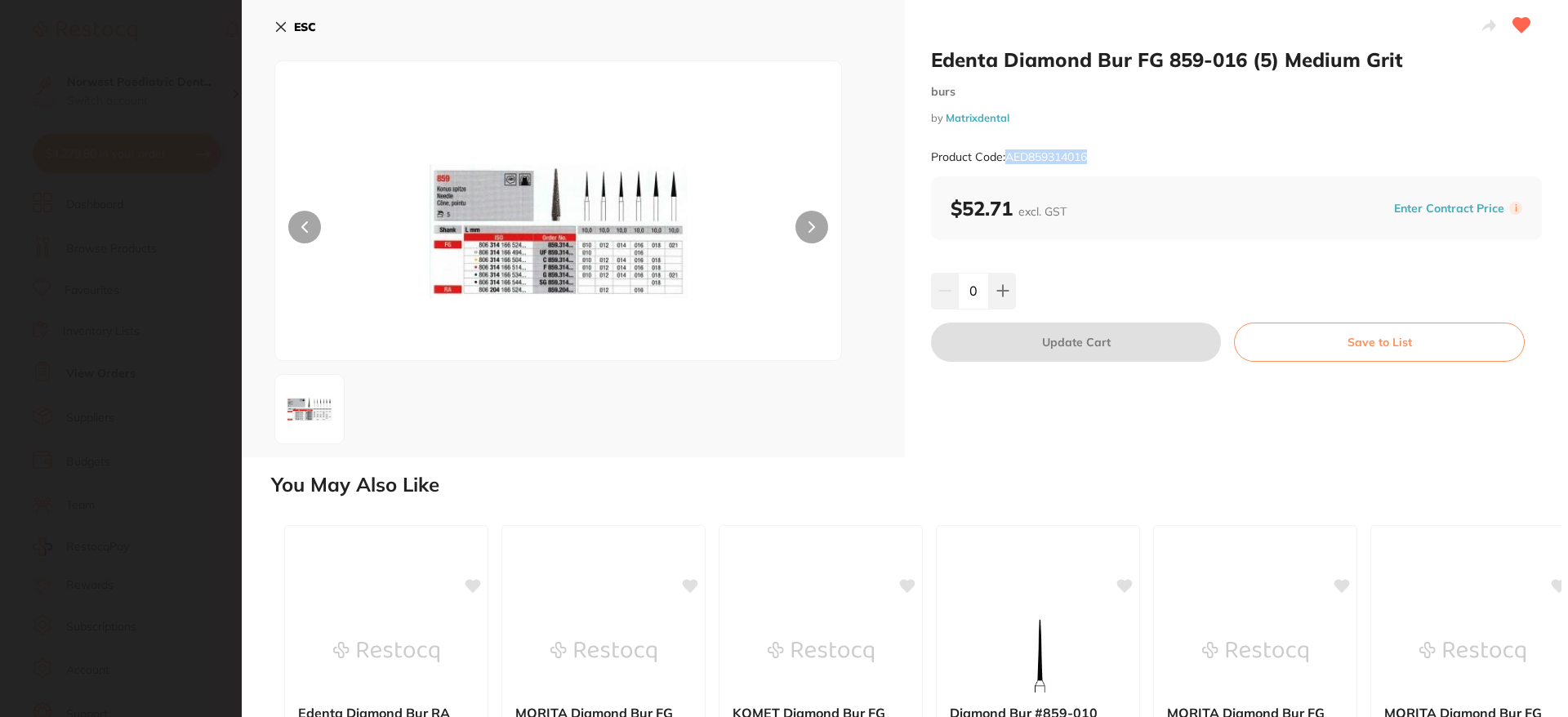
drag, startPoint x: 1108, startPoint y: 156, endPoint x: 1007, endPoint y: 162, distance: 101.2
click at [1007, 162] on div "Product Code: AED859314016" at bounding box center [1237, 157] width 611 height 40
copy small "AED859314016"
click at [306, 23] on b "ESC" at bounding box center [305, 27] width 22 height 14
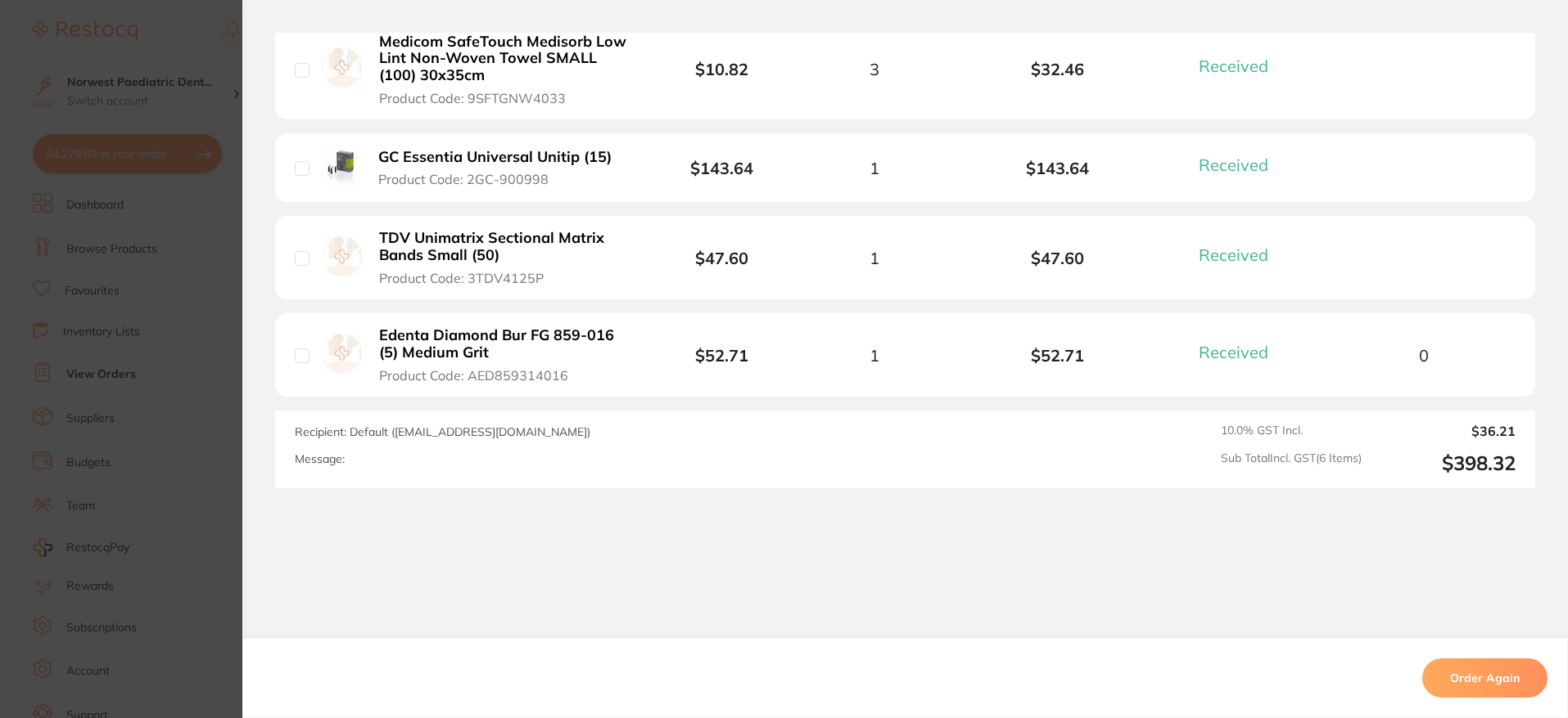
scroll to position [875, 0]
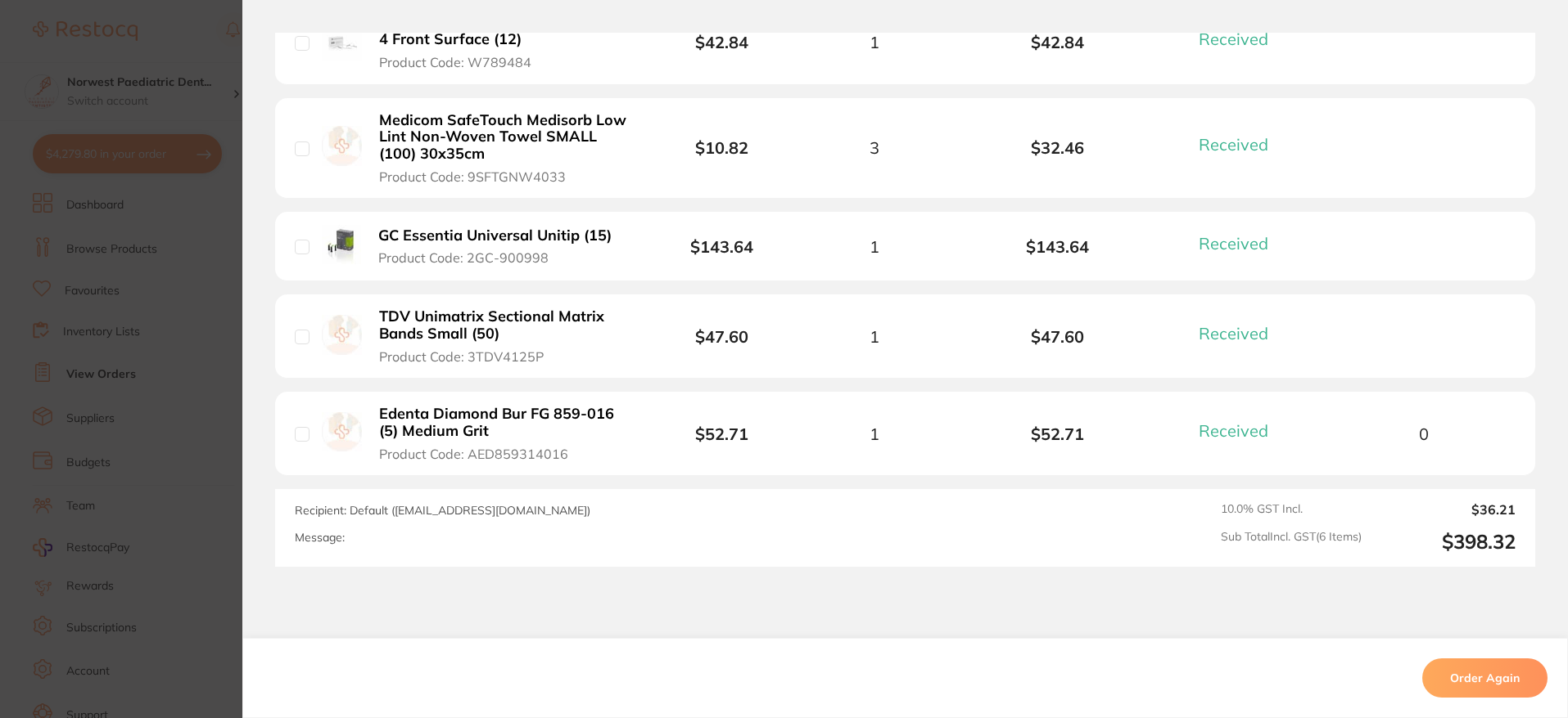
drag, startPoint x: 211, startPoint y: 82, endPoint x: 228, endPoint y: 139, distance: 59.5
click at [211, 82] on section "Order ID: Restocq- 87816 Order Information 6 Received Completed Order Order Dat…" at bounding box center [784, 359] width 1568 height 718
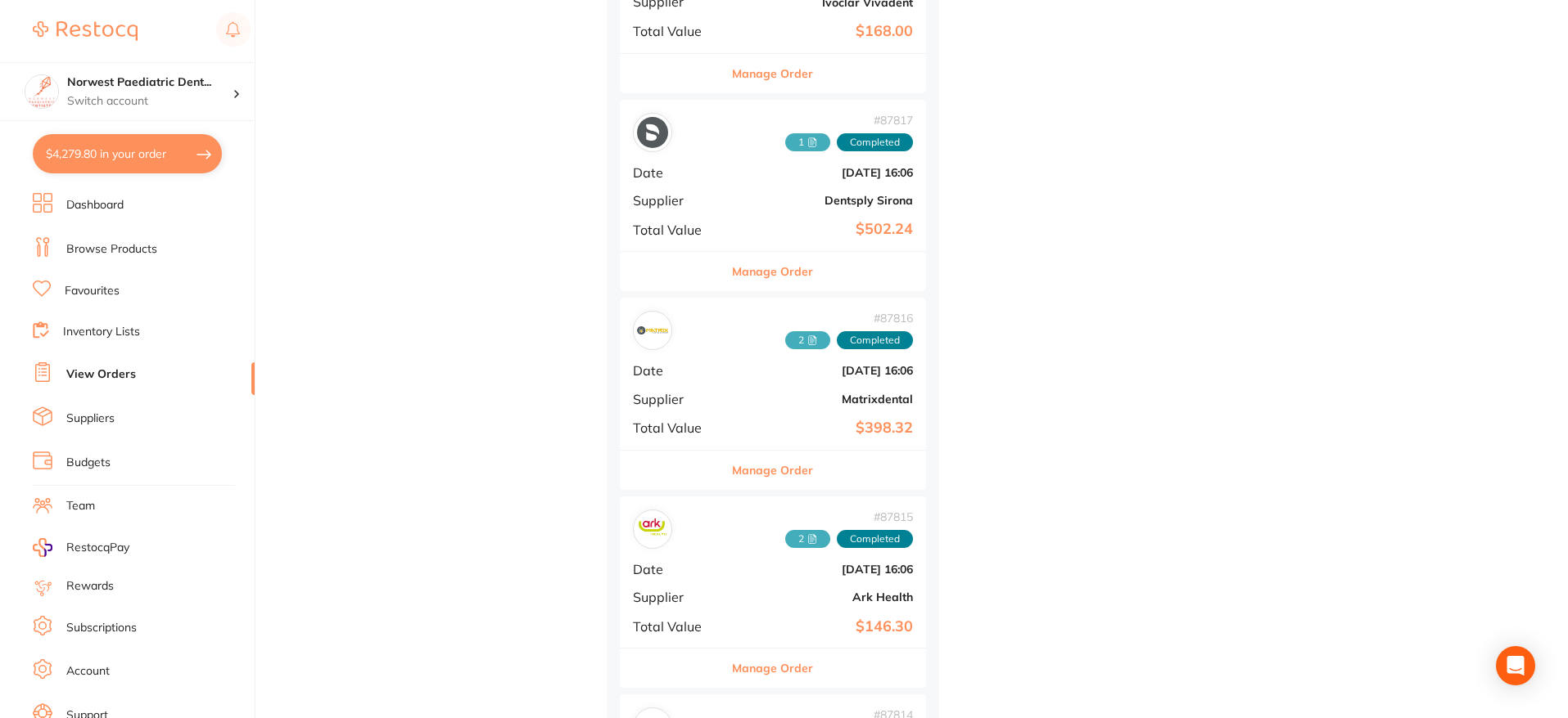
click at [122, 249] on link "Browse Products" at bounding box center [111, 250] width 90 height 16
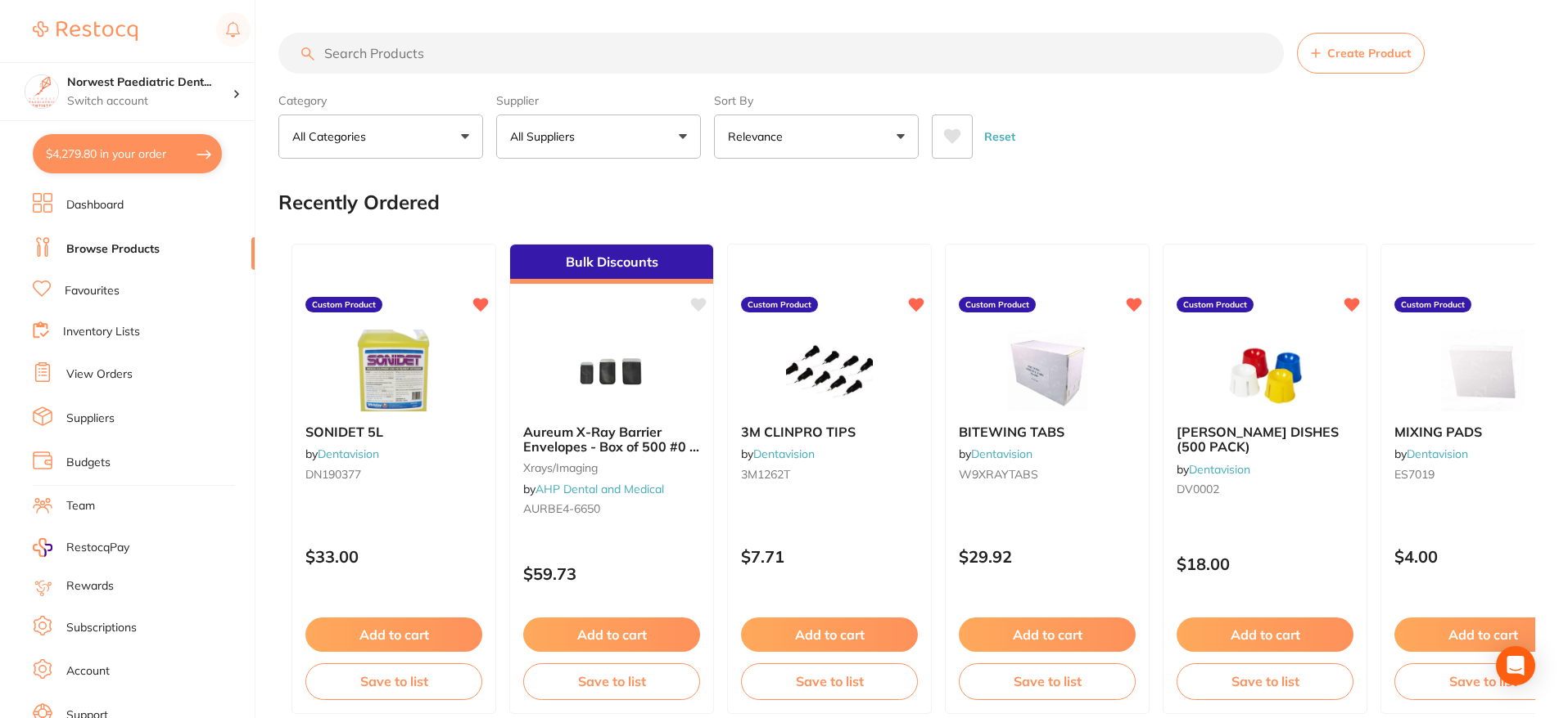
click at [622, 49] on input "search" at bounding box center [781, 52] width 1005 height 41
paste input "AED859314016"
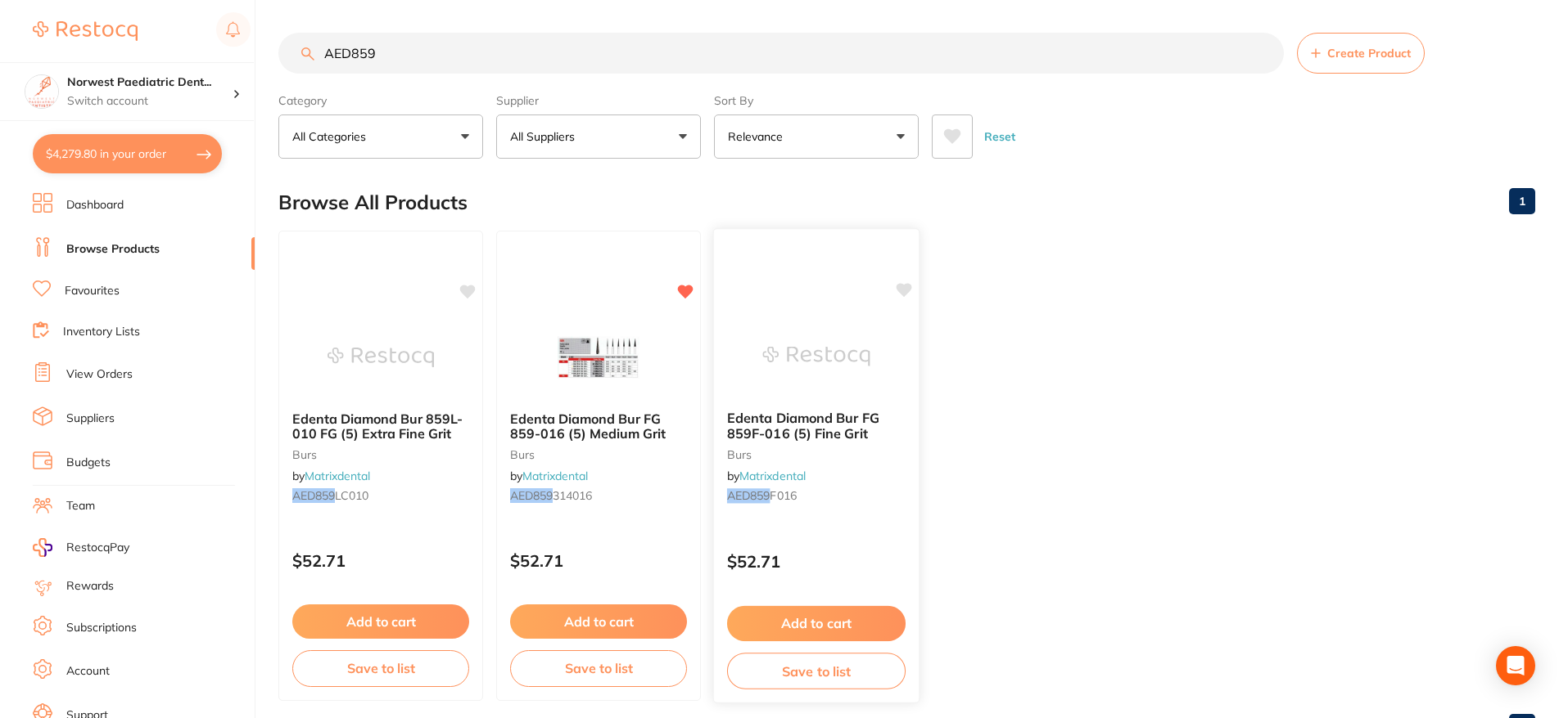
type input "AED859"
click at [805, 474] on link "Matrixdental" at bounding box center [772, 476] width 66 height 14
click at [793, 430] on span "Edenta Diamond Bur FG 859F-016 (5) Fine Grit" at bounding box center [803, 425] width 152 height 32
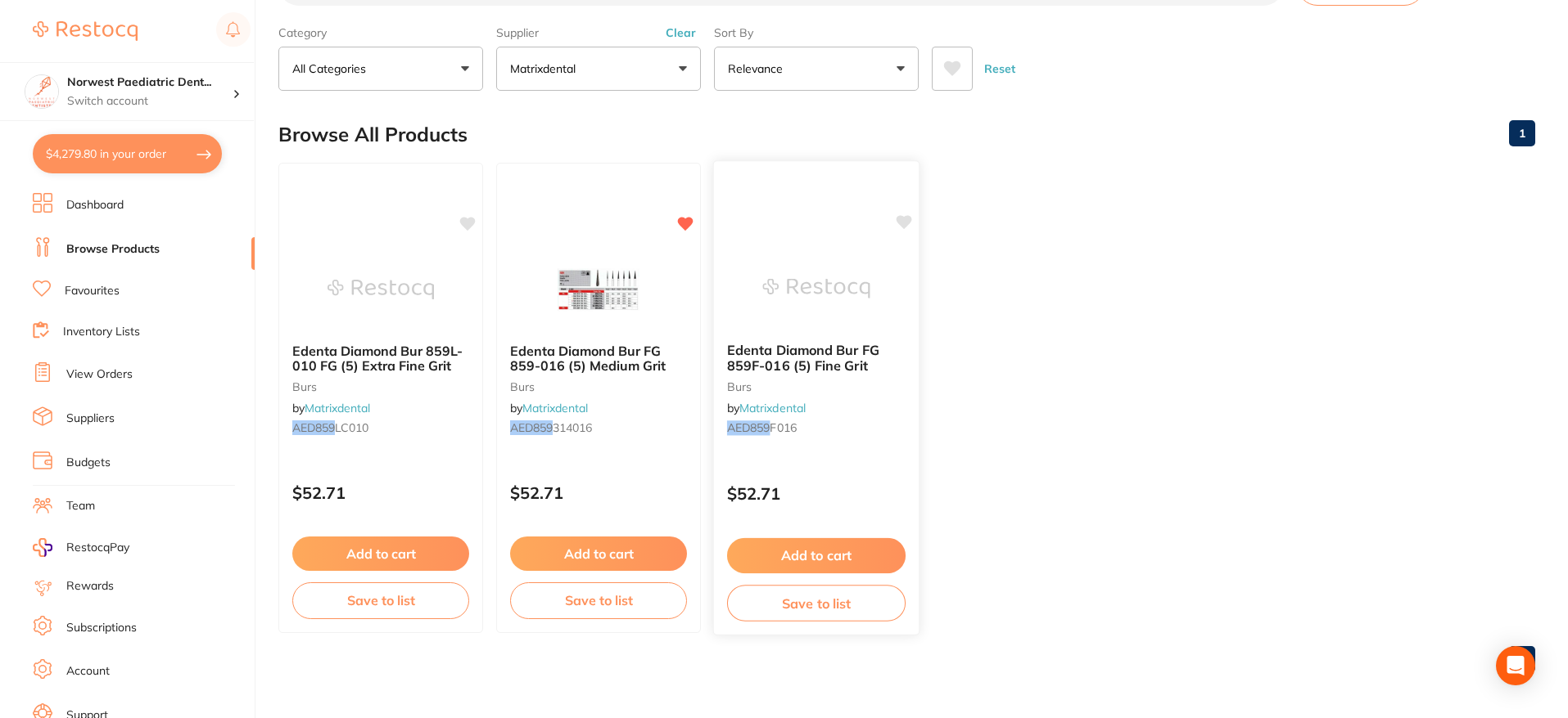
click at [805, 358] on span "Edenta Diamond Bur FG 859F-016 (5) Fine Grit" at bounding box center [803, 357] width 152 height 32
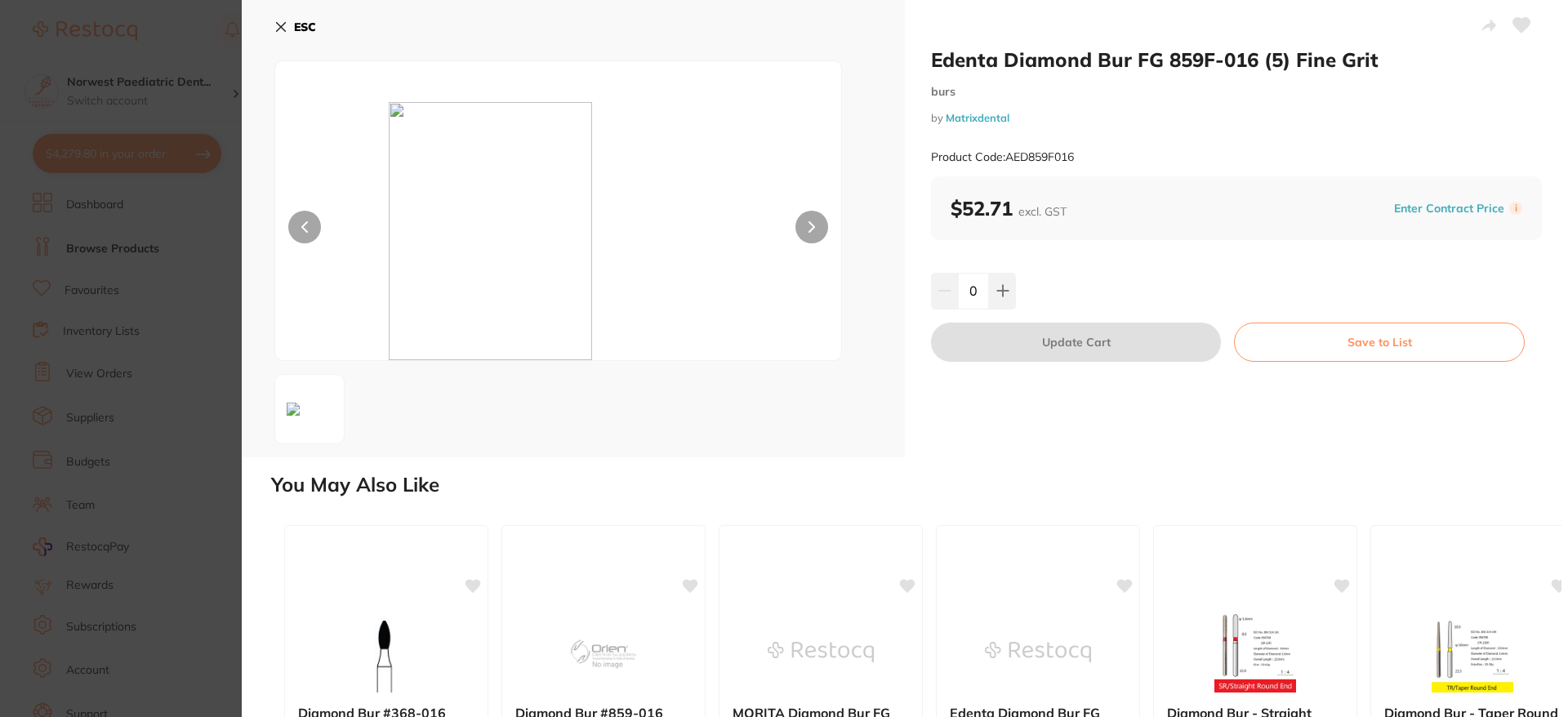
click at [1515, 24] on icon at bounding box center [1522, 25] width 17 height 14
click at [1523, 27] on icon at bounding box center [1522, 25] width 17 height 14
drag, startPoint x: 999, startPoint y: 291, endPoint x: 1028, endPoint y: 331, distance: 49.4
click at [999, 291] on icon at bounding box center [1003, 292] width 11 height 11
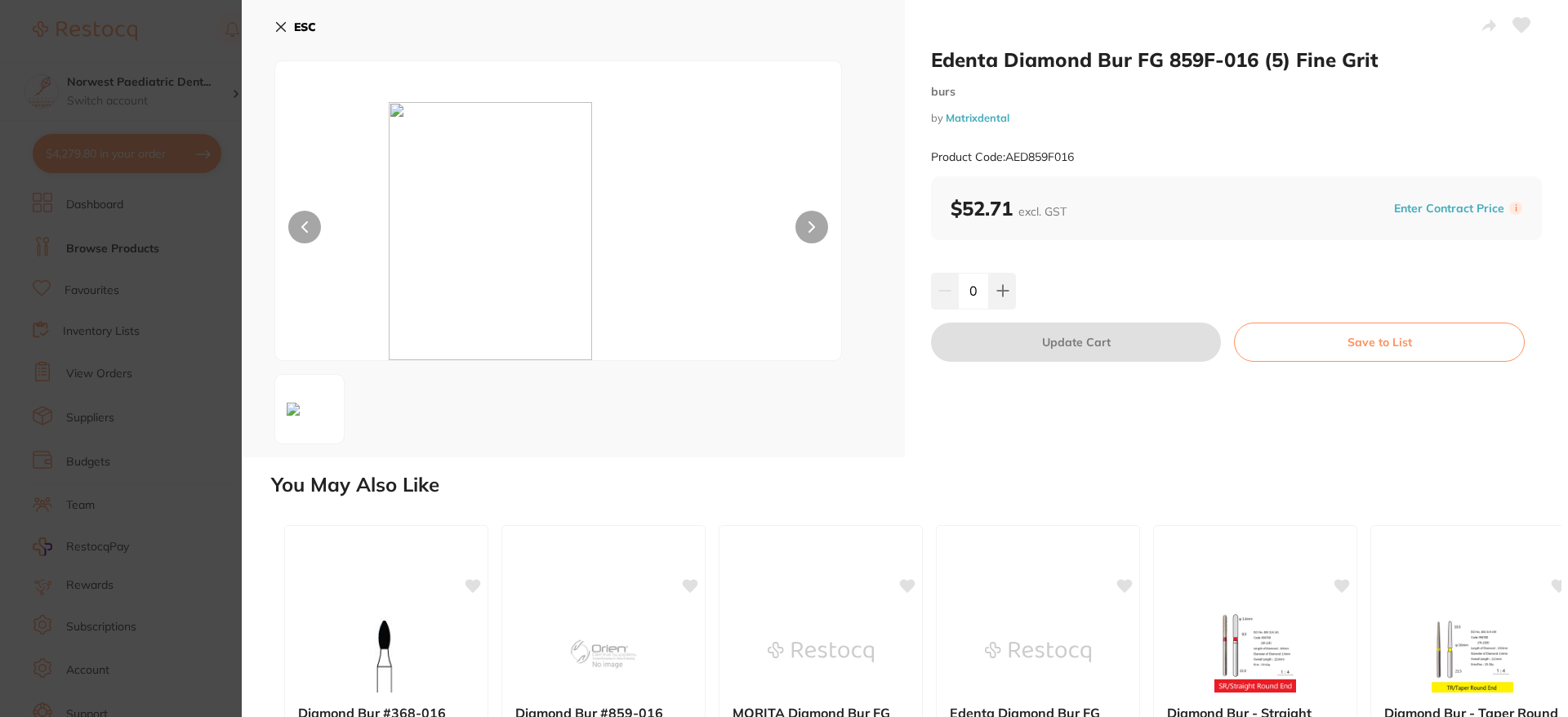
type input "1"
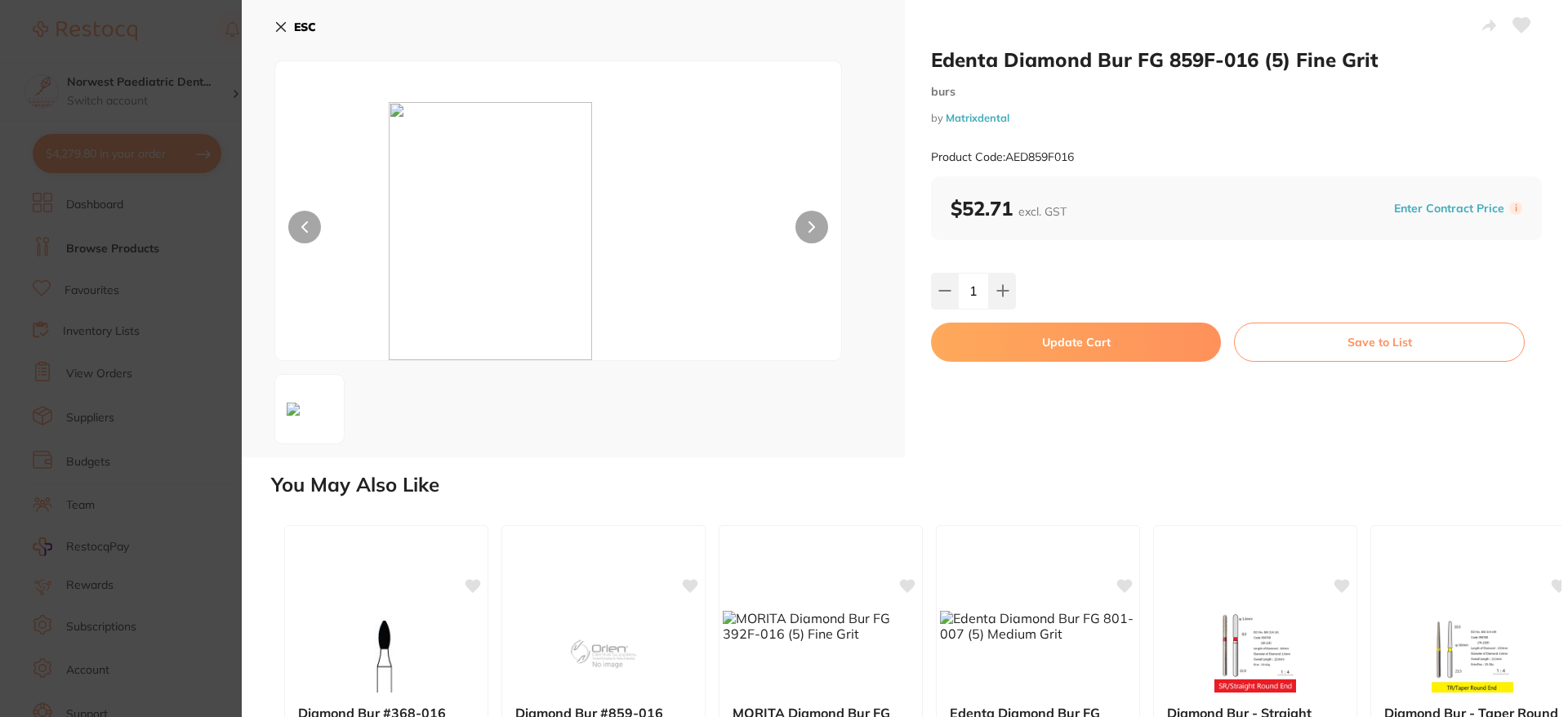
click at [1028, 331] on button "Update Cart" at bounding box center [1076, 341] width 290 height 39
checkbox input "false"
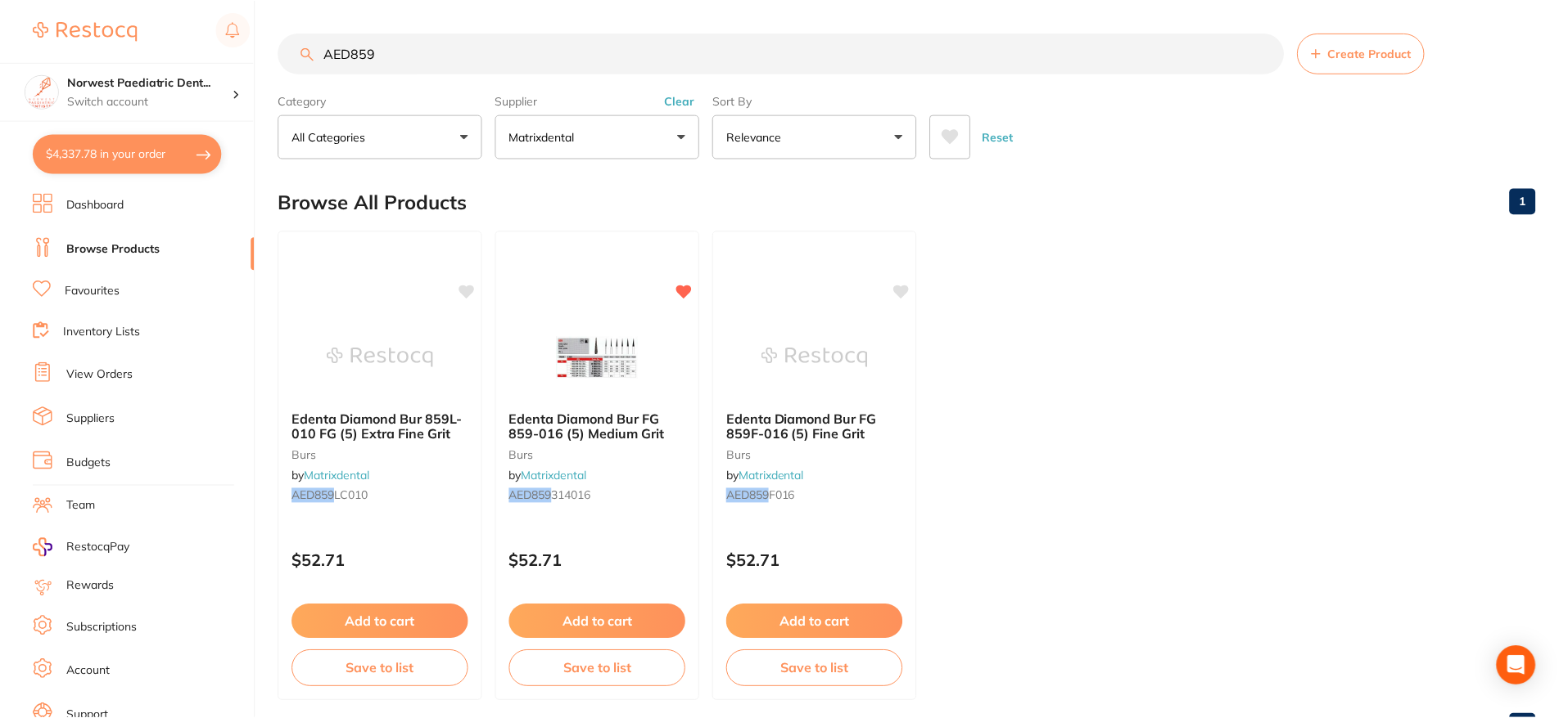
scroll to position [68, 0]
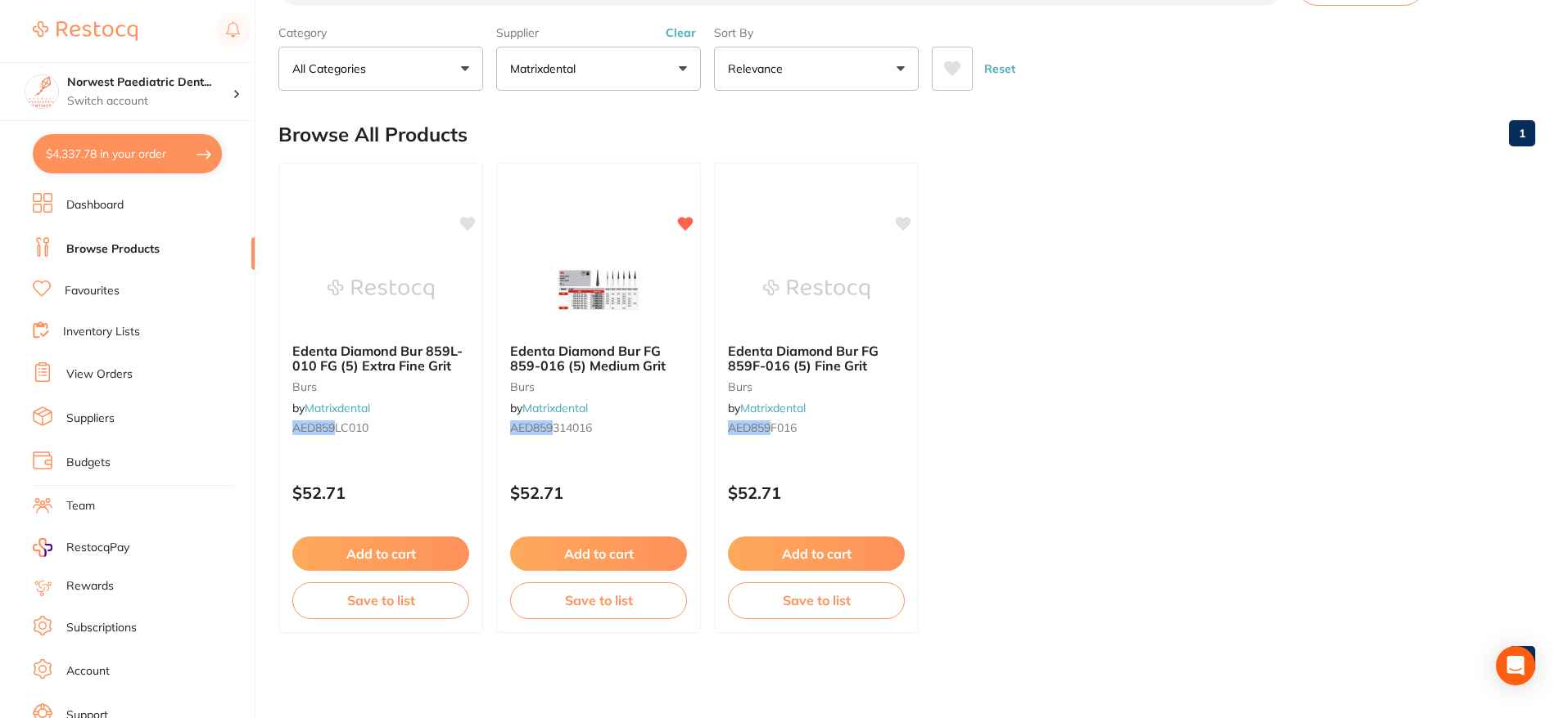
click at [110, 150] on button "$4,337.78 in your order" at bounding box center [127, 153] width 189 height 39
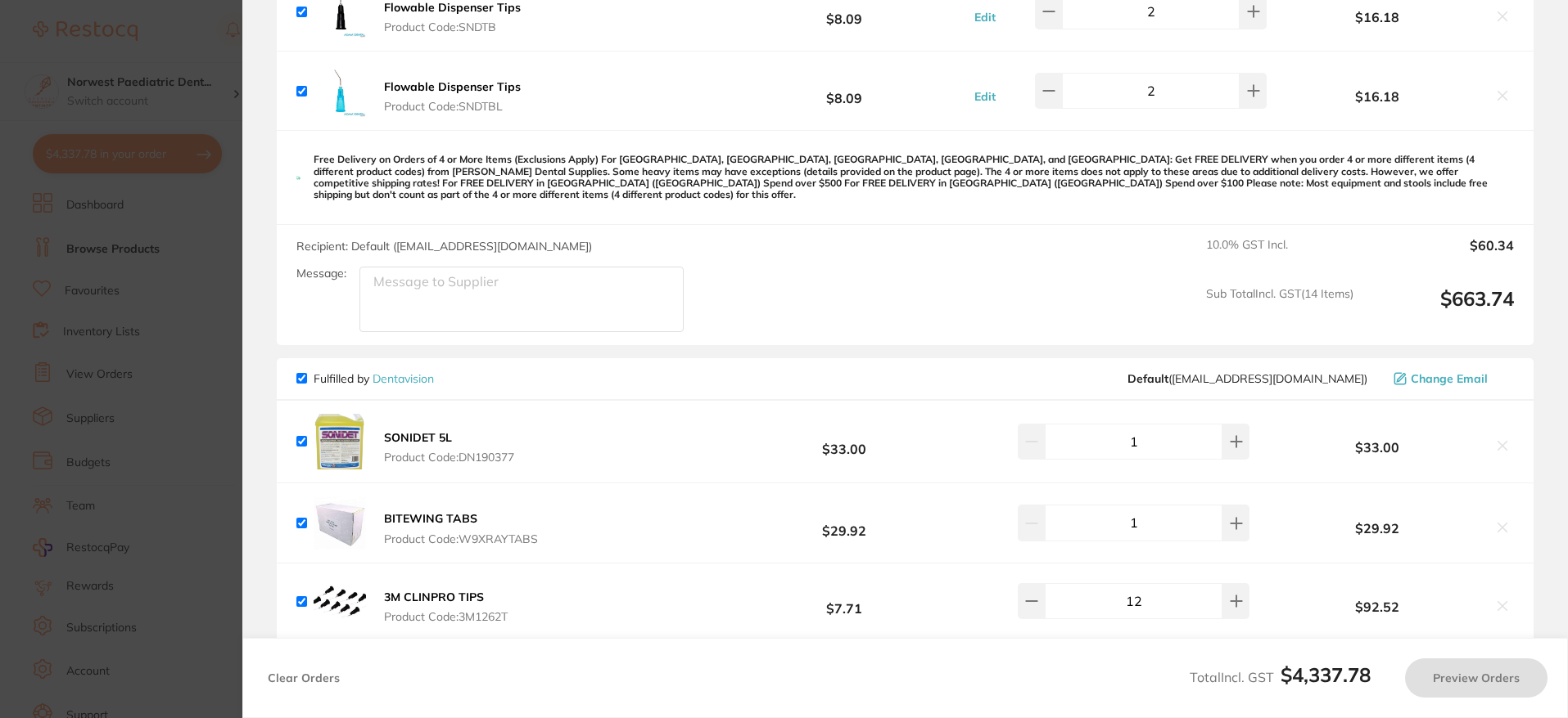
checkbox input "true"
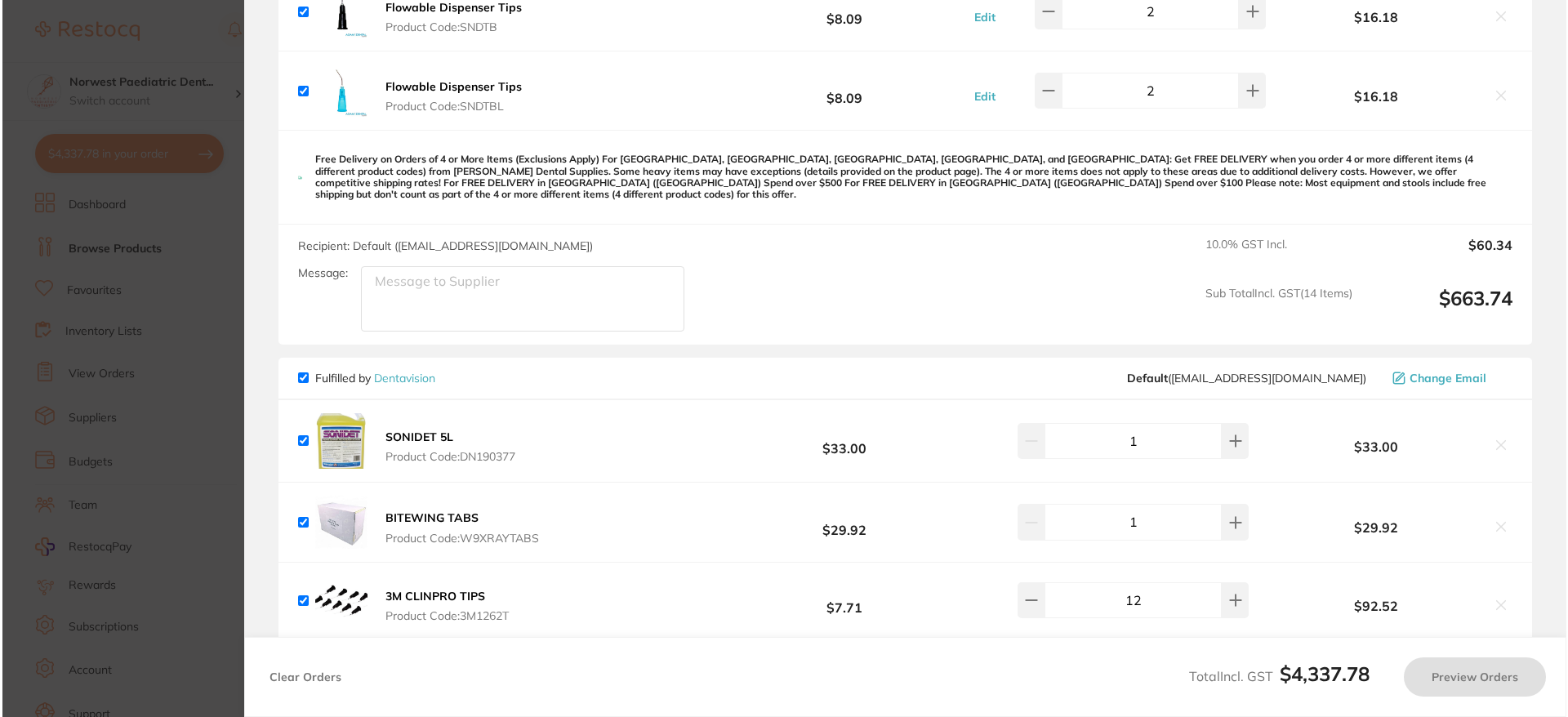
scroll to position [0, 0]
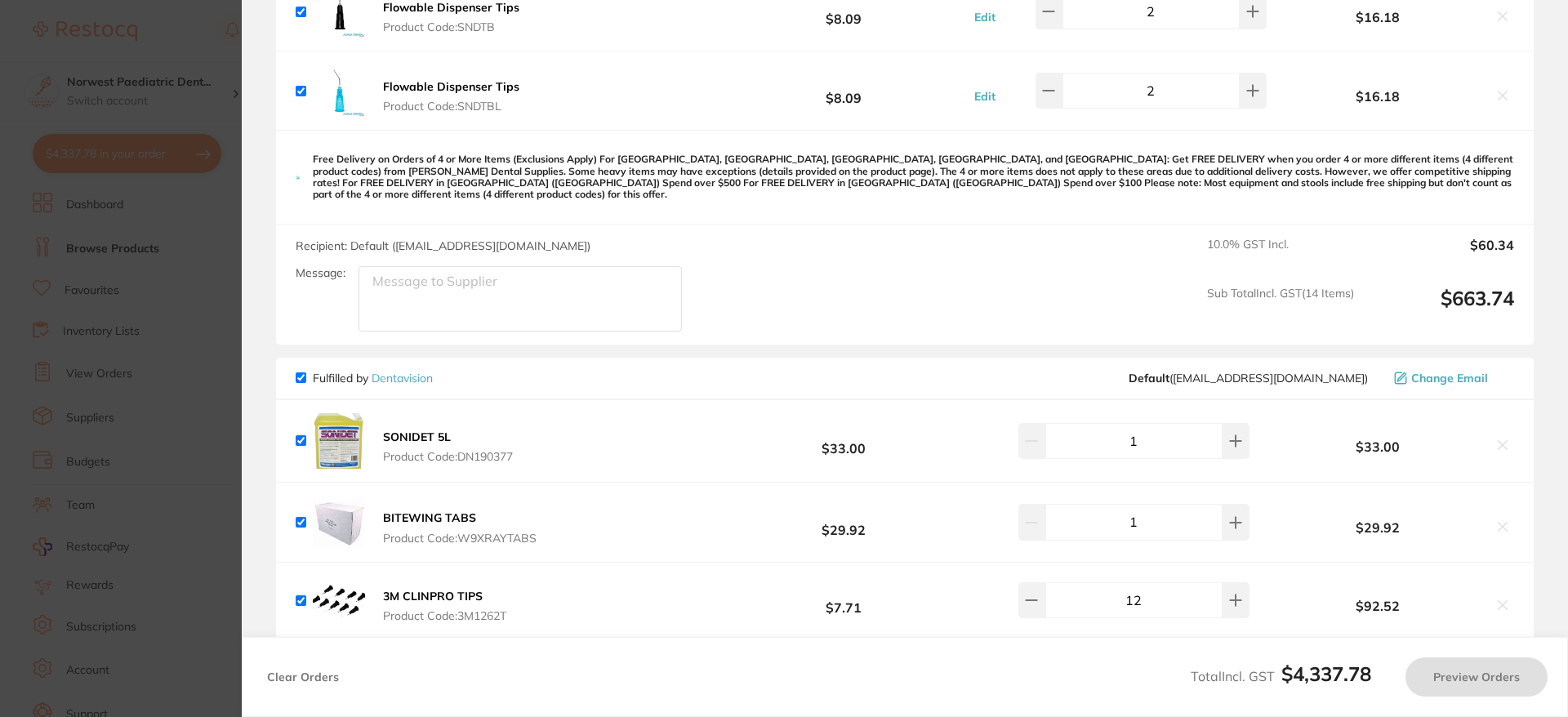
checkbox input "true"
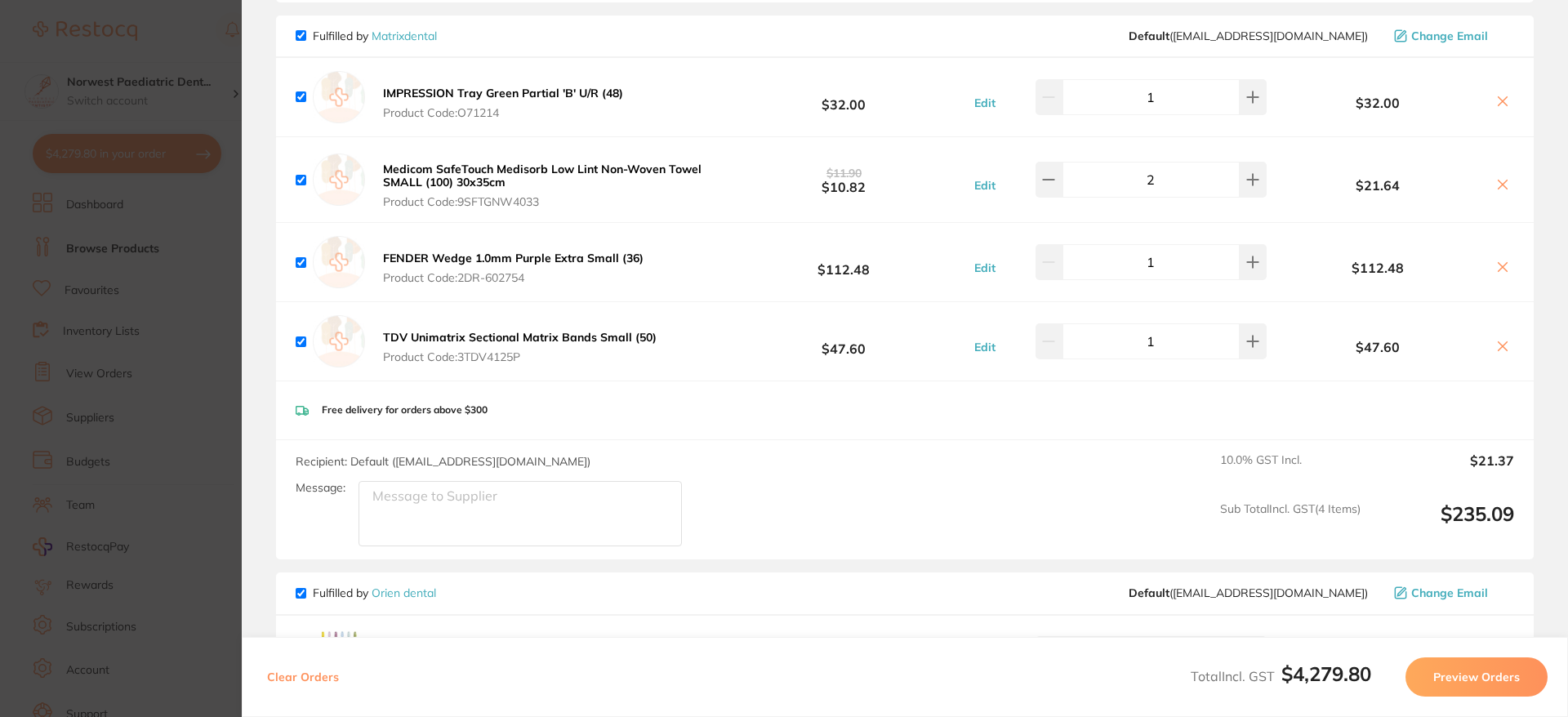
scroll to position [5846, 0]
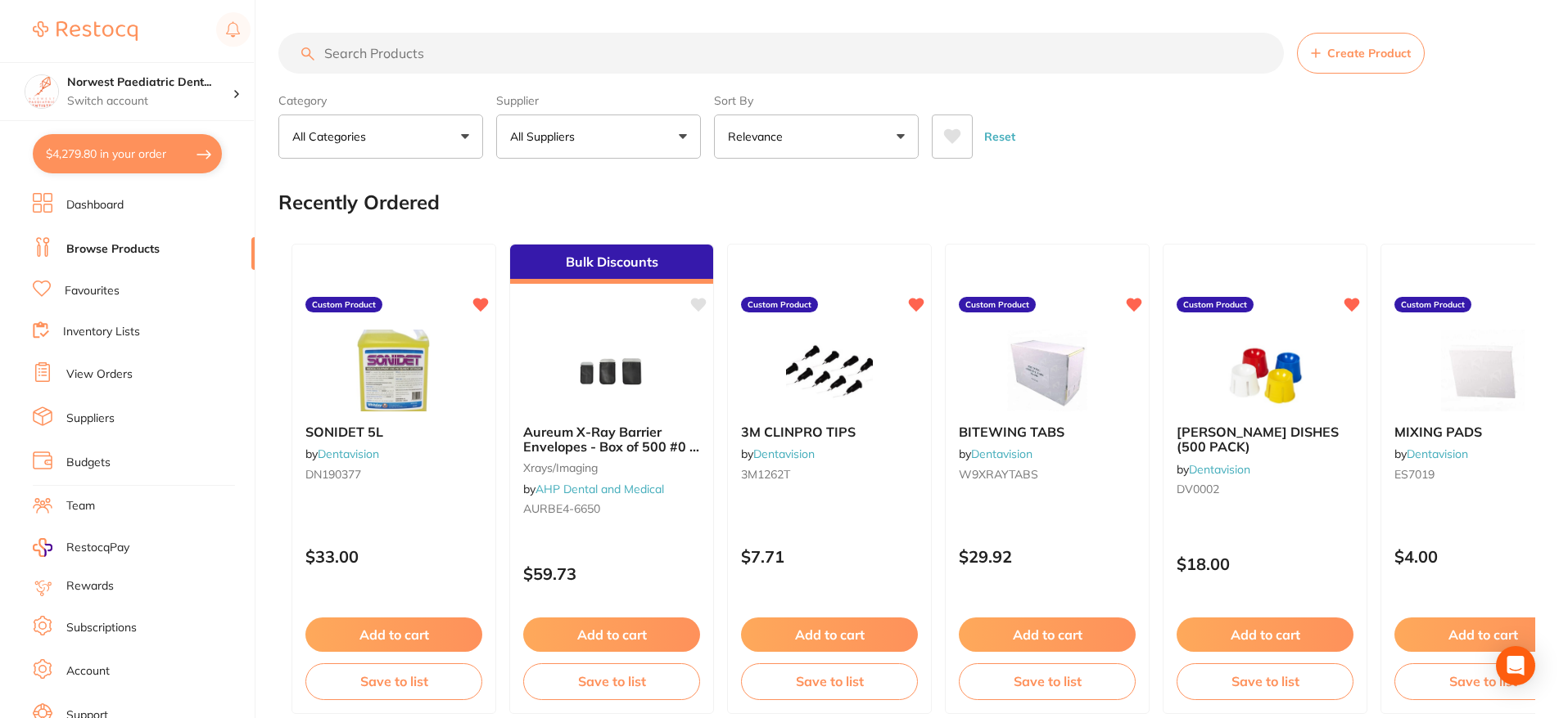
click at [77, 145] on button "$4,279.80 in your order" at bounding box center [127, 153] width 189 height 39
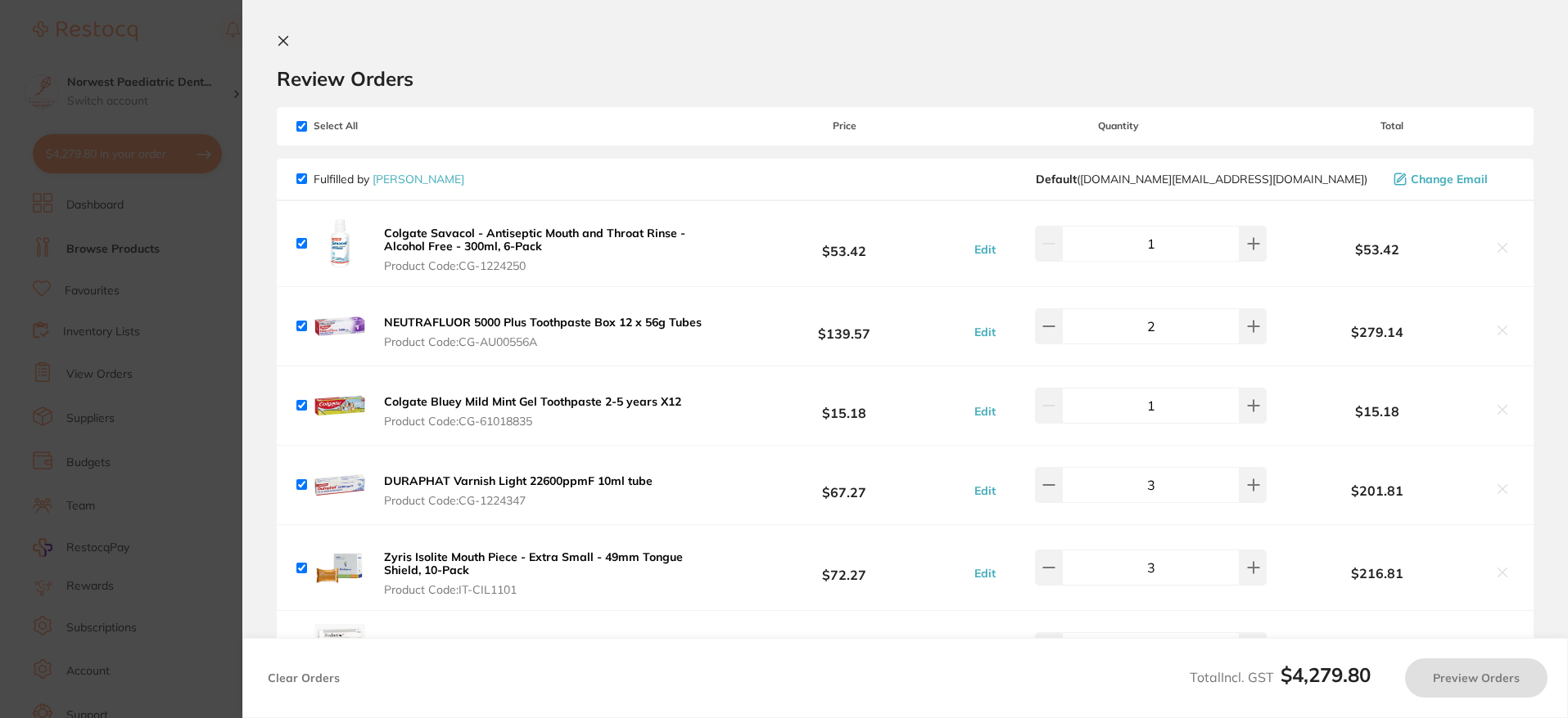
checkbox input "true"
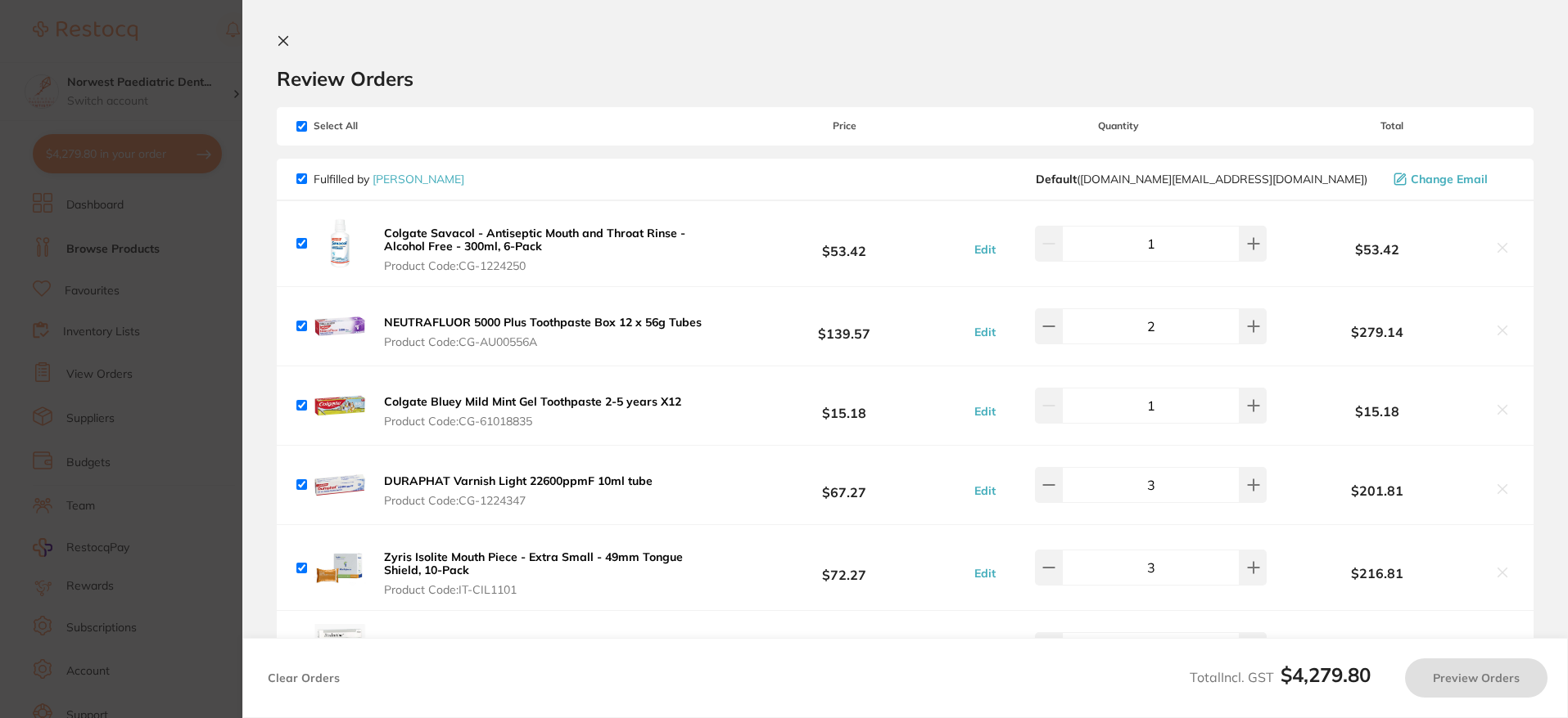
checkbox input "true"
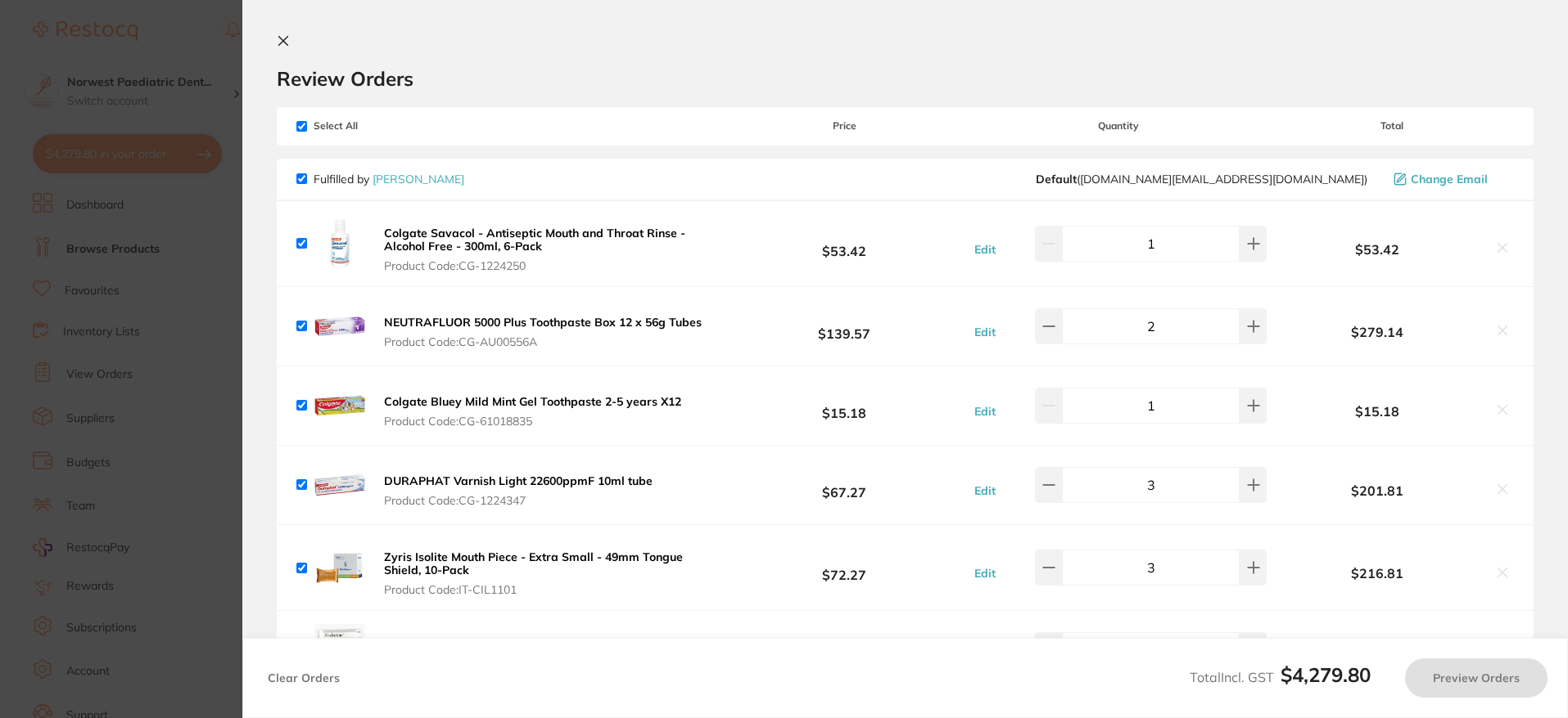
checkbox input "true"
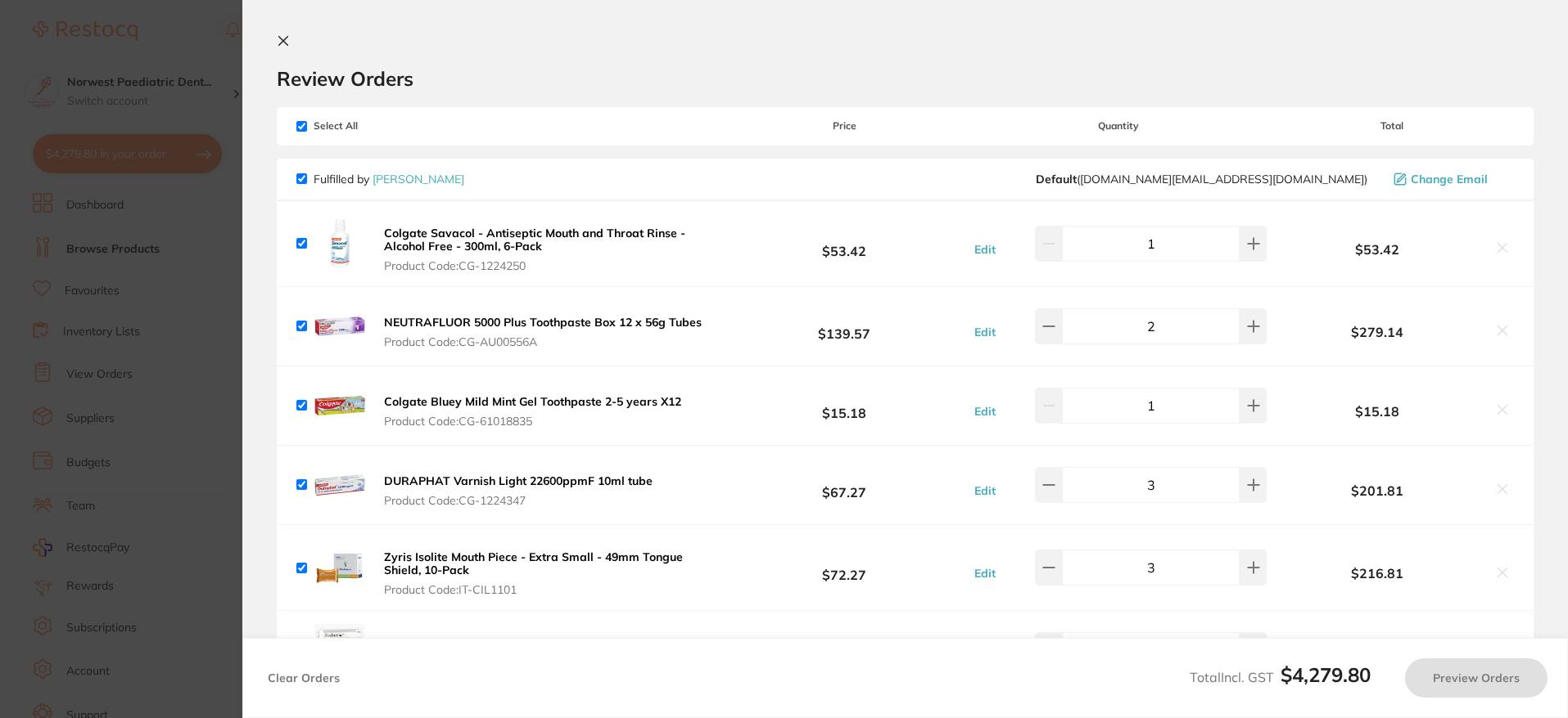
checkbox input "true"
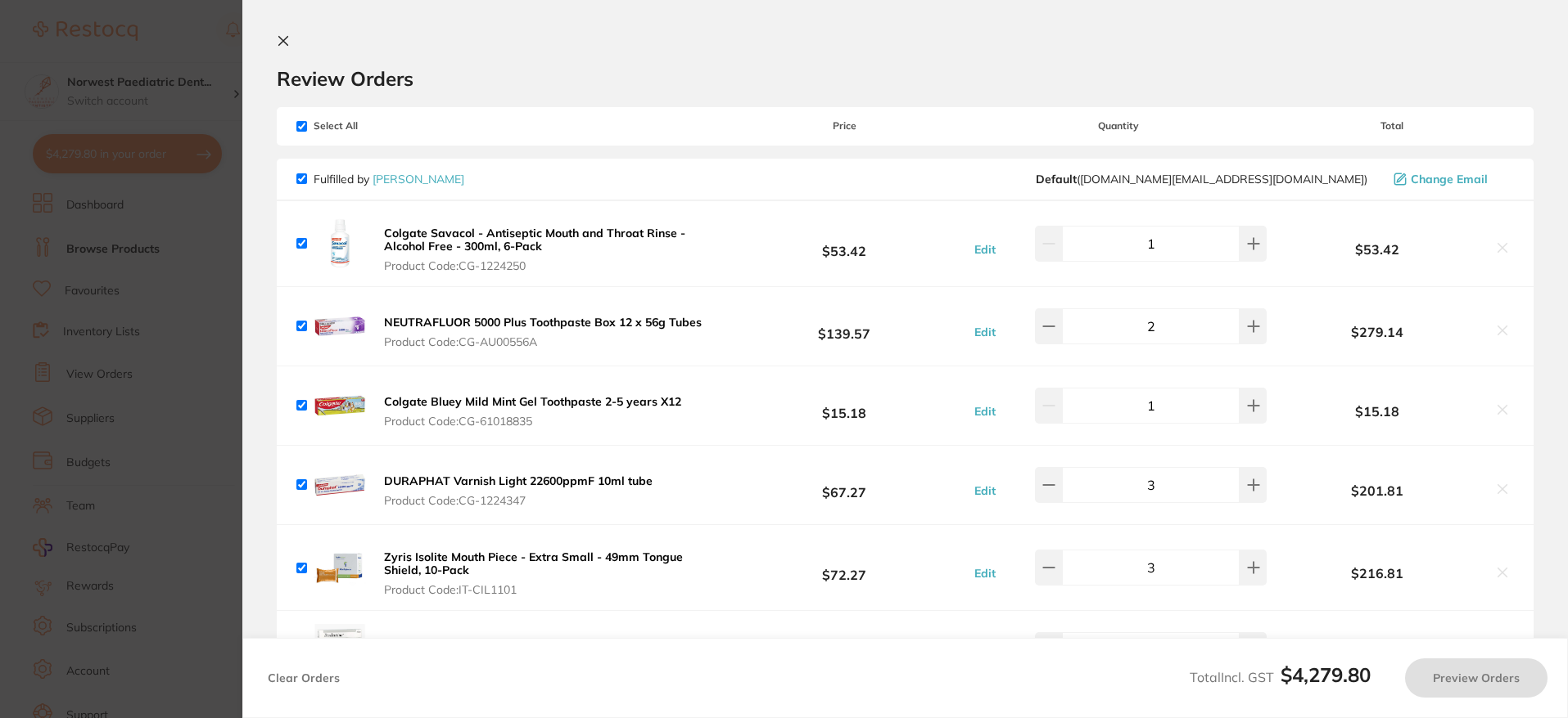
checkbox input "true"
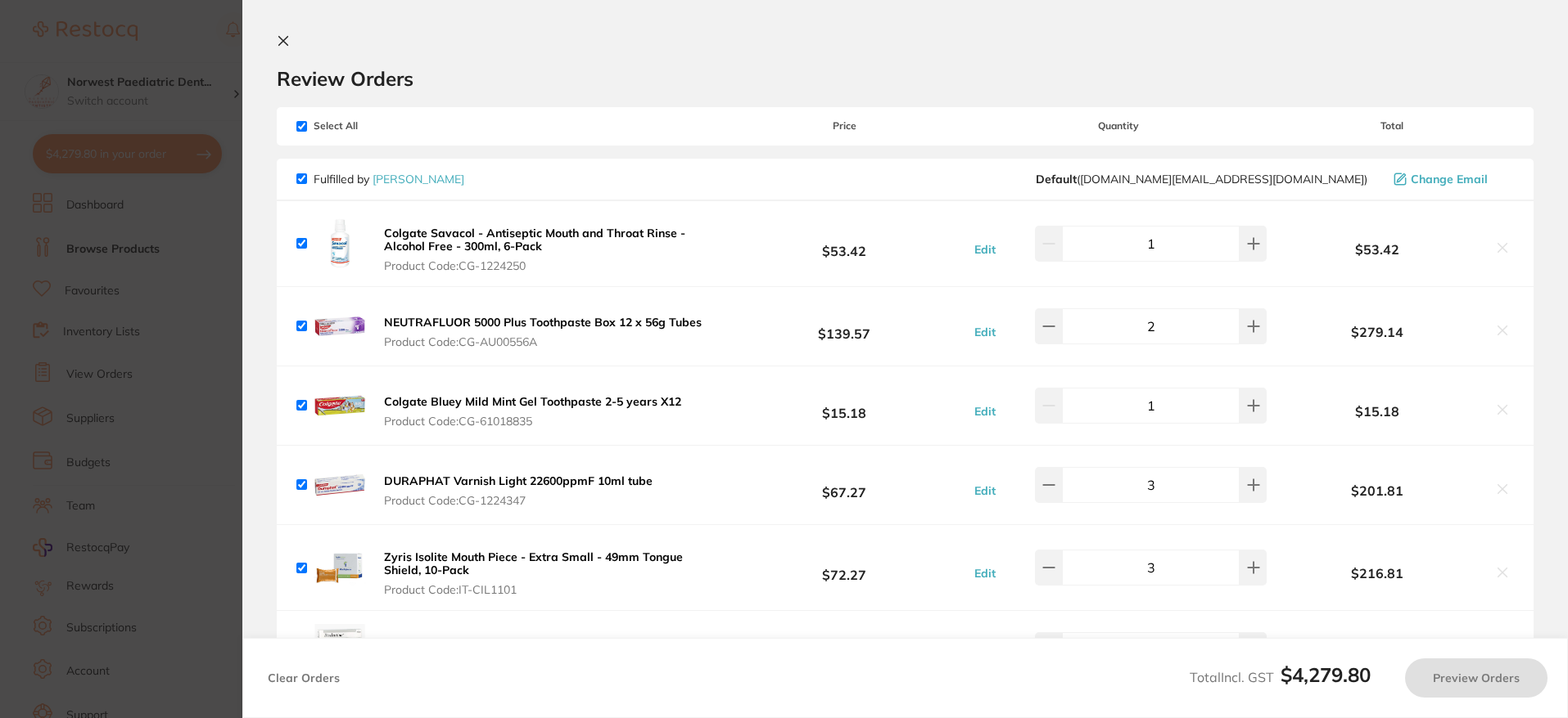
checkbox input "true"
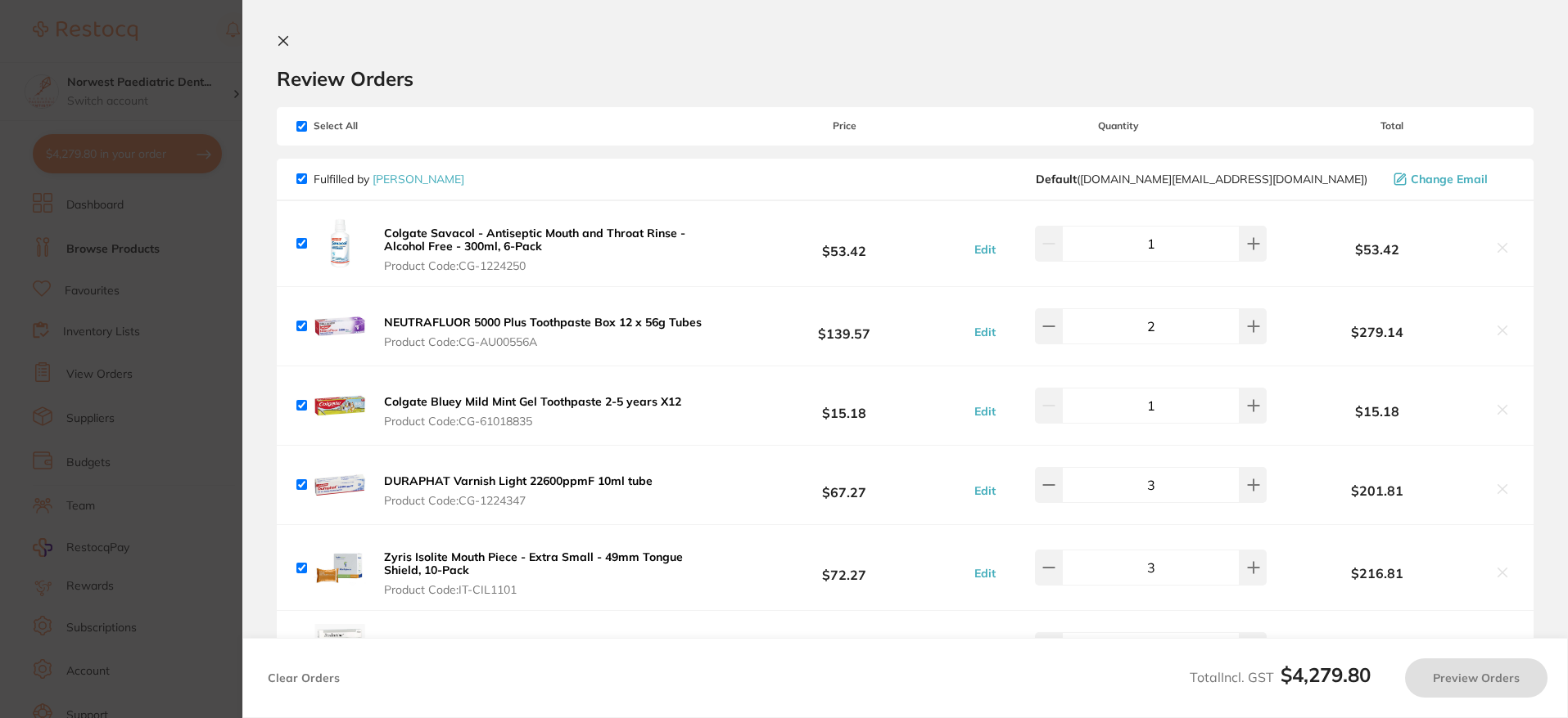
checkbox input "true"
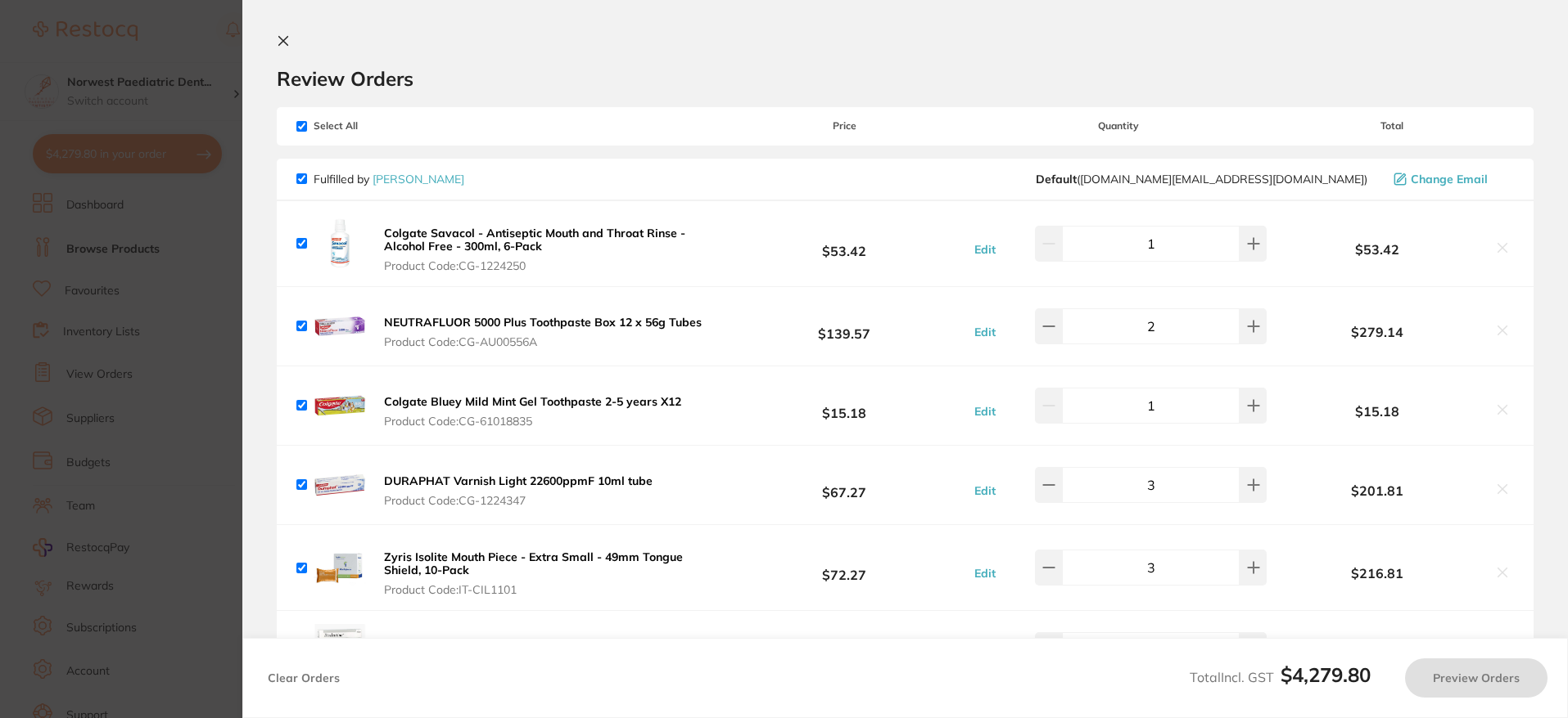
checkbox input "true"
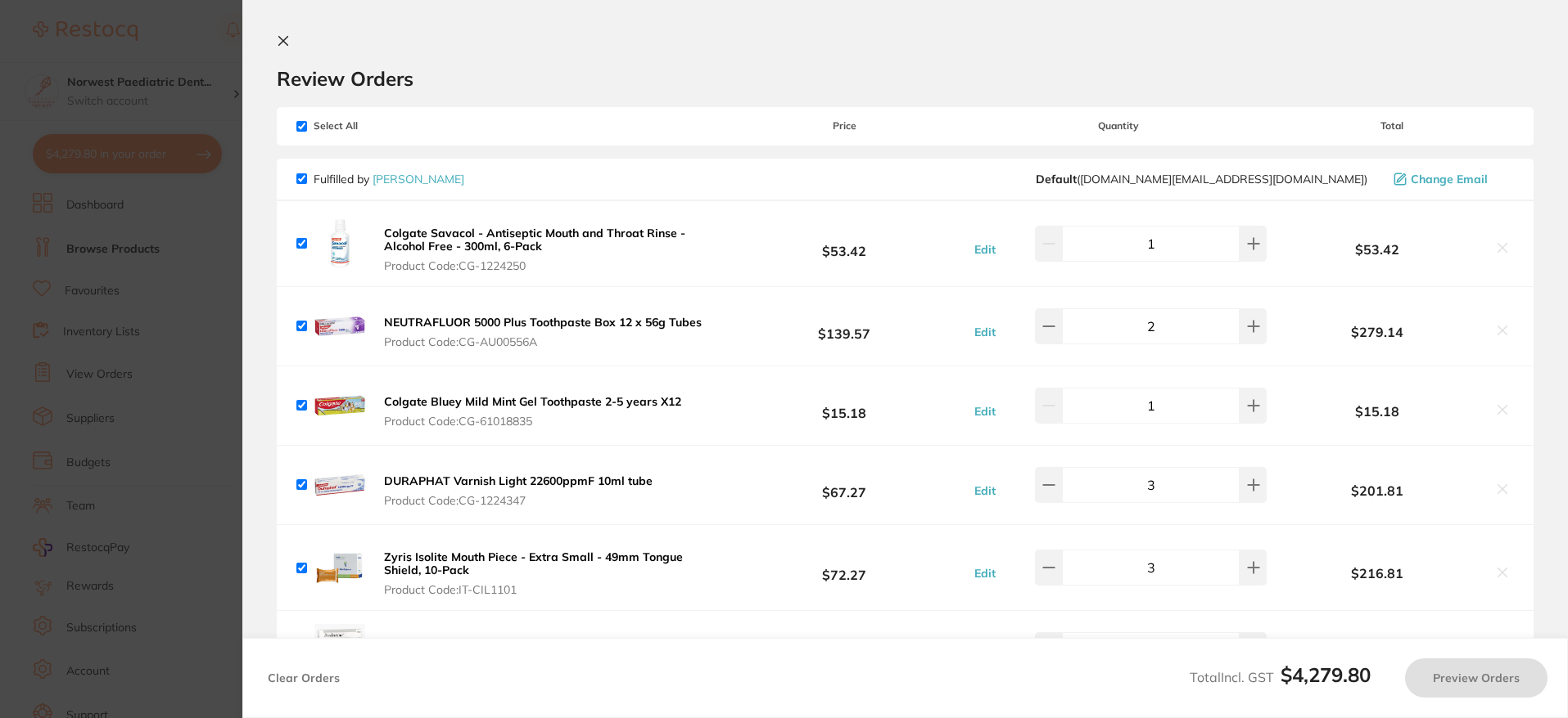
checkbox input "true"
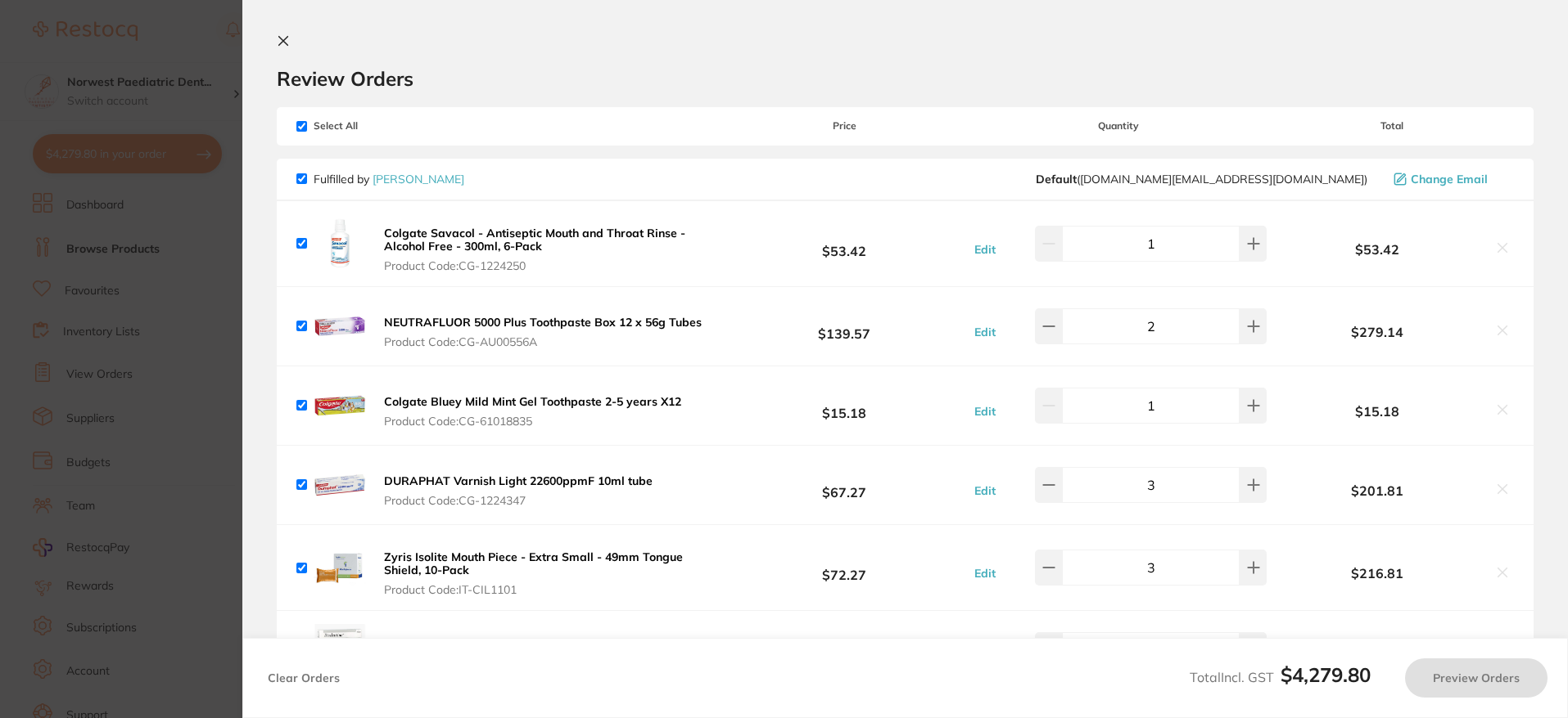
checkbox input "true"
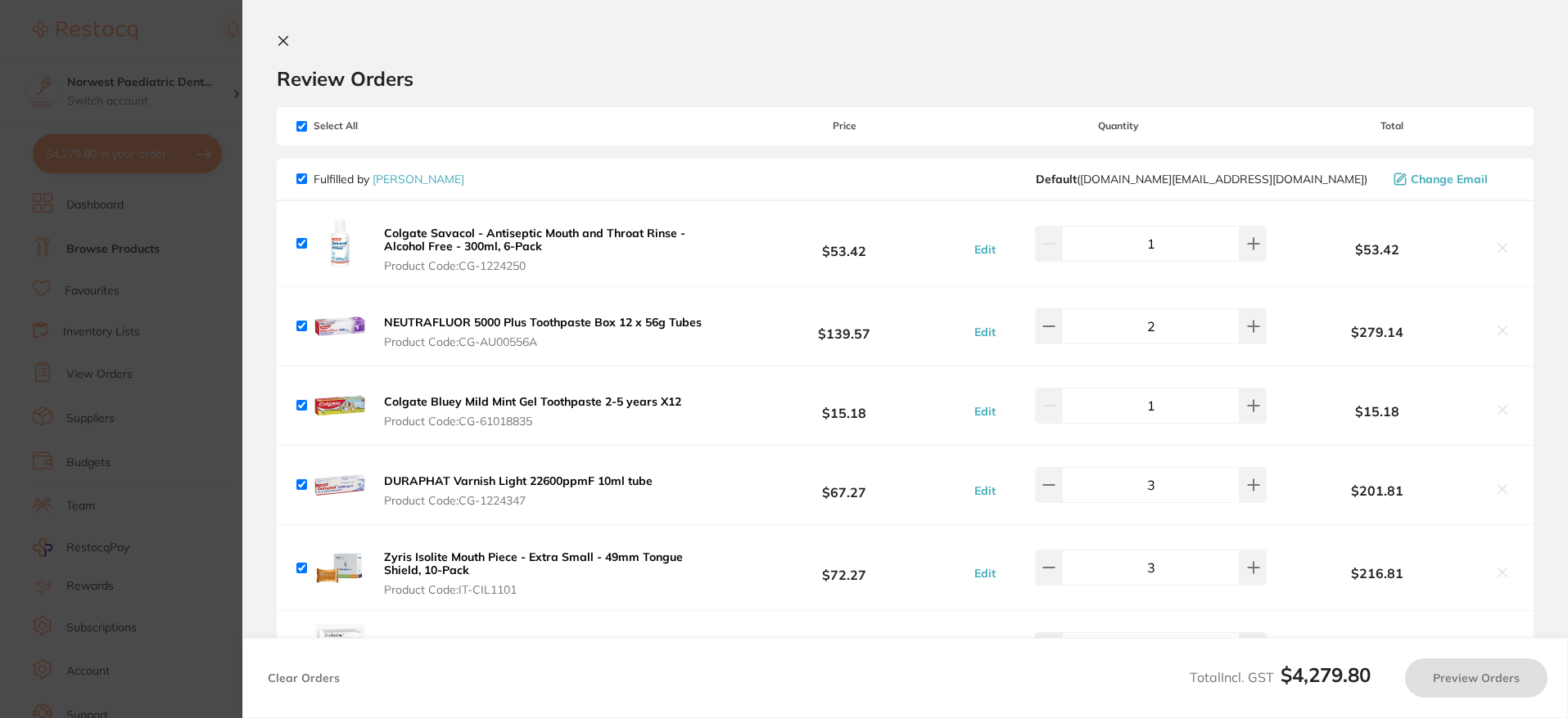
checkbox input "true"
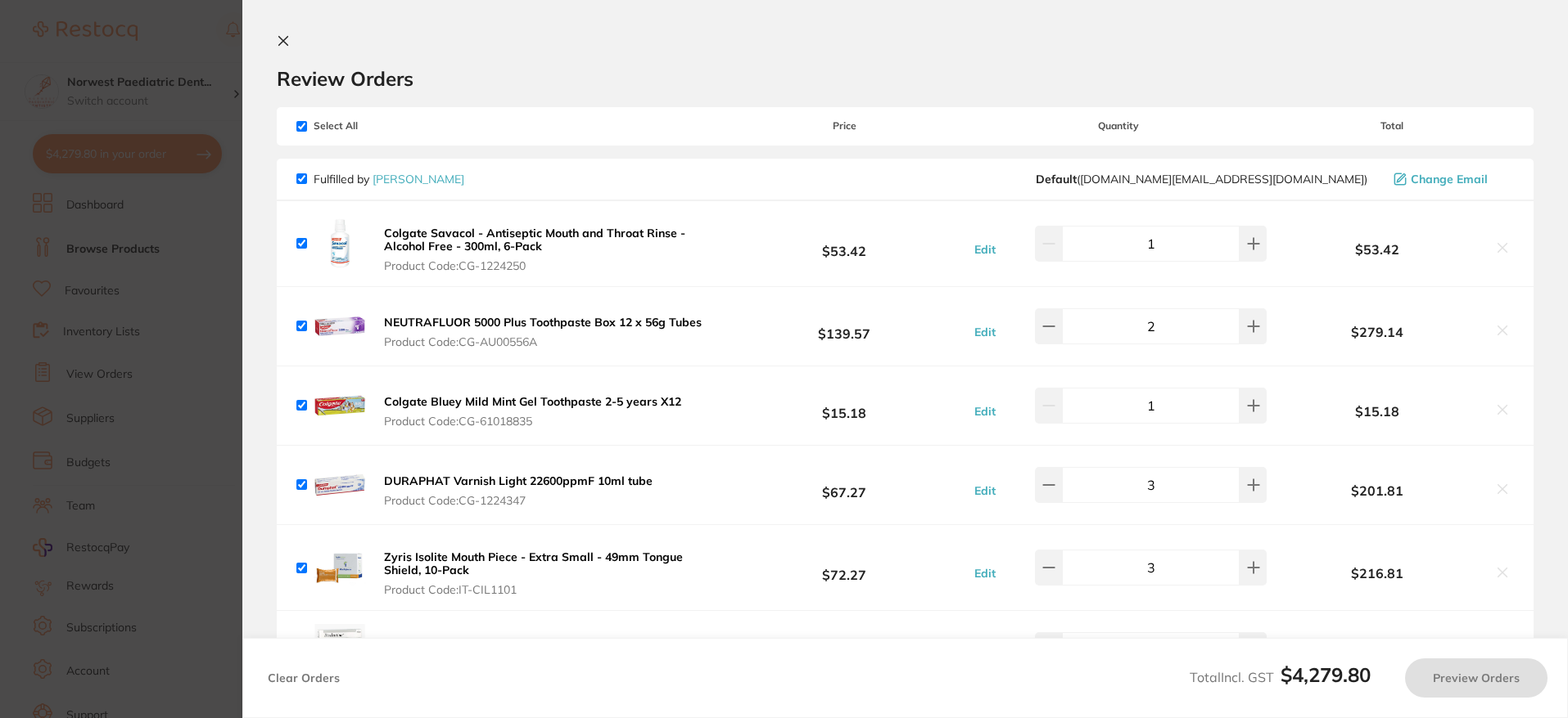
checkbox input "true"
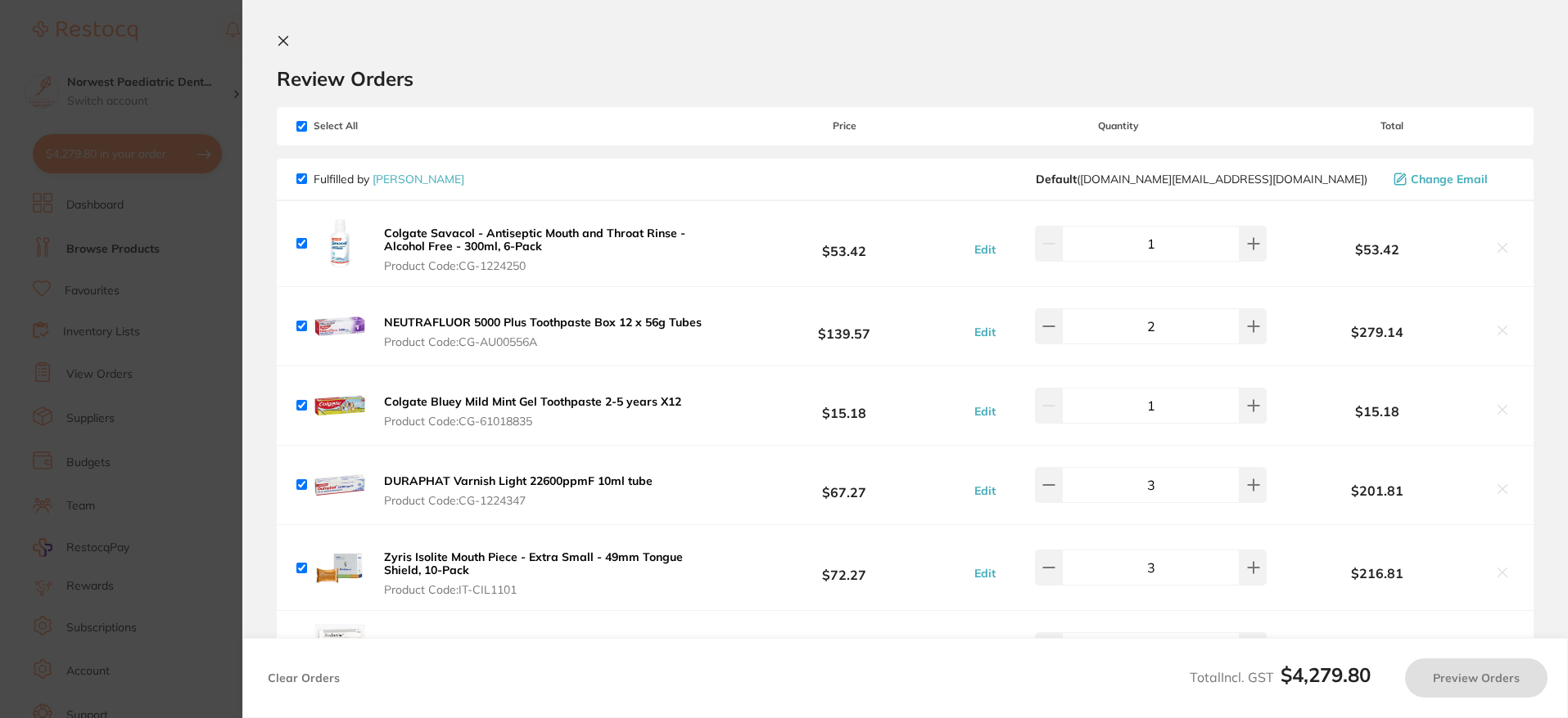
checkbox input "true"
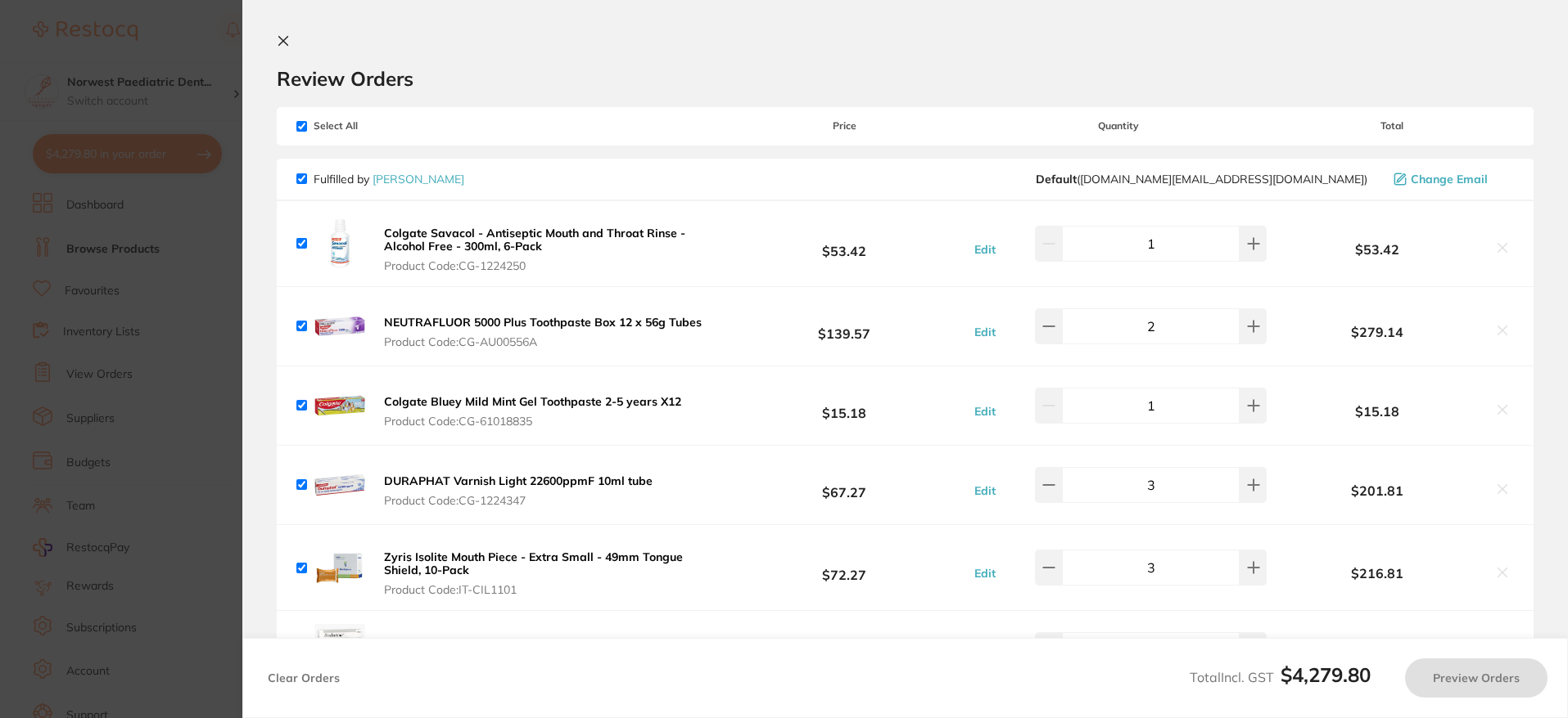
checkbox input "true"
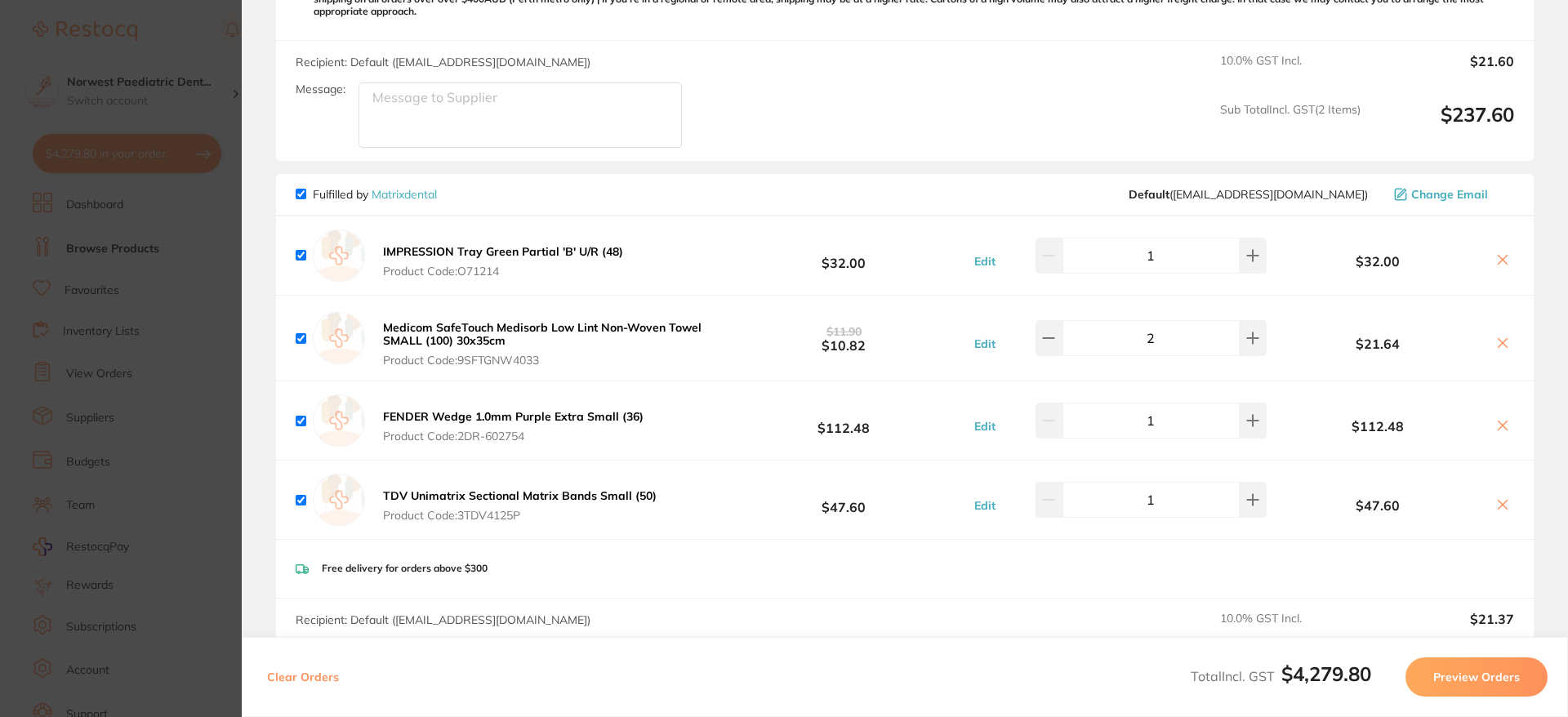
scroll to position [5690, 0]
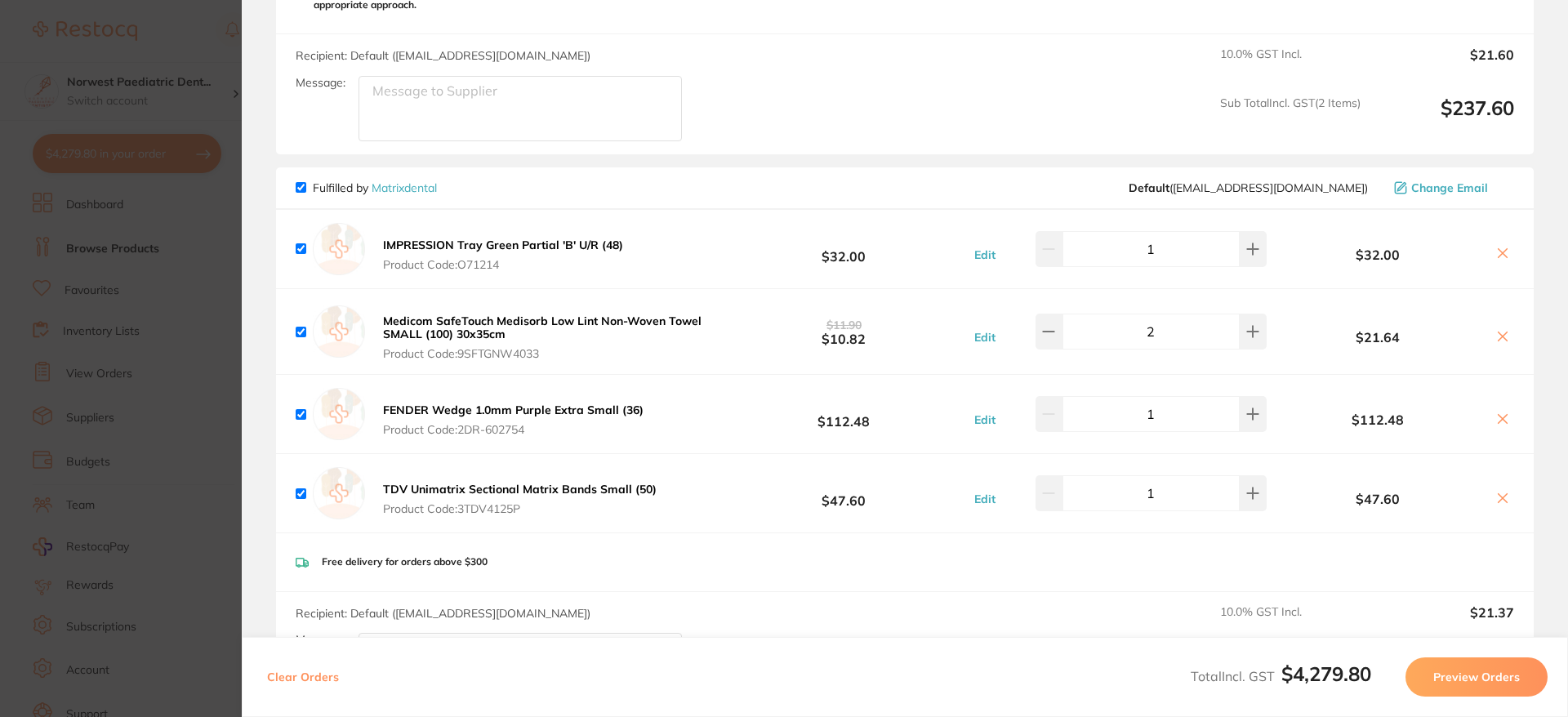
click at [142, 293] on section "Update RRP Set your pre negotiated price for this item. Item Agreed RRP (excl. …" at bounding box center [784, 358] width 1568 height 717
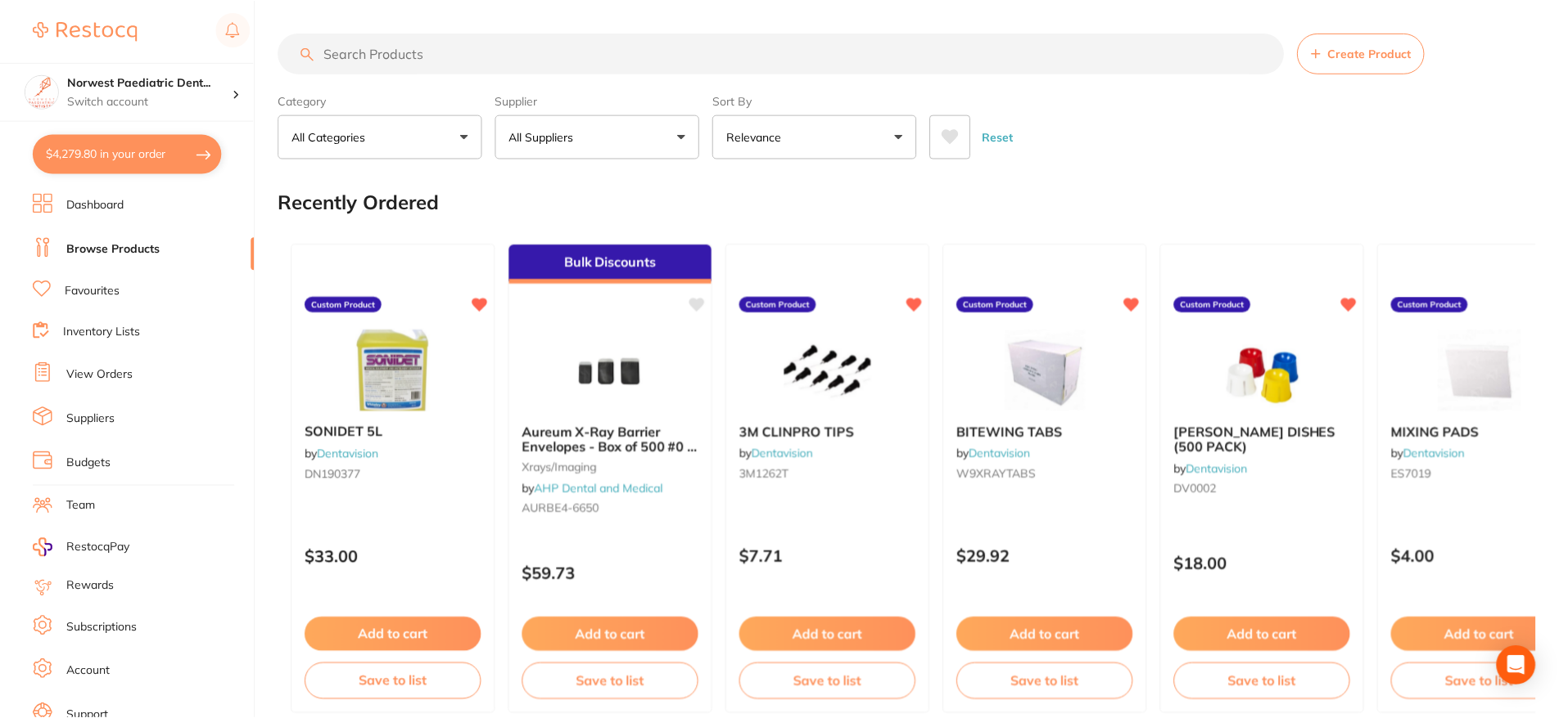
scroll to position [68, 0]
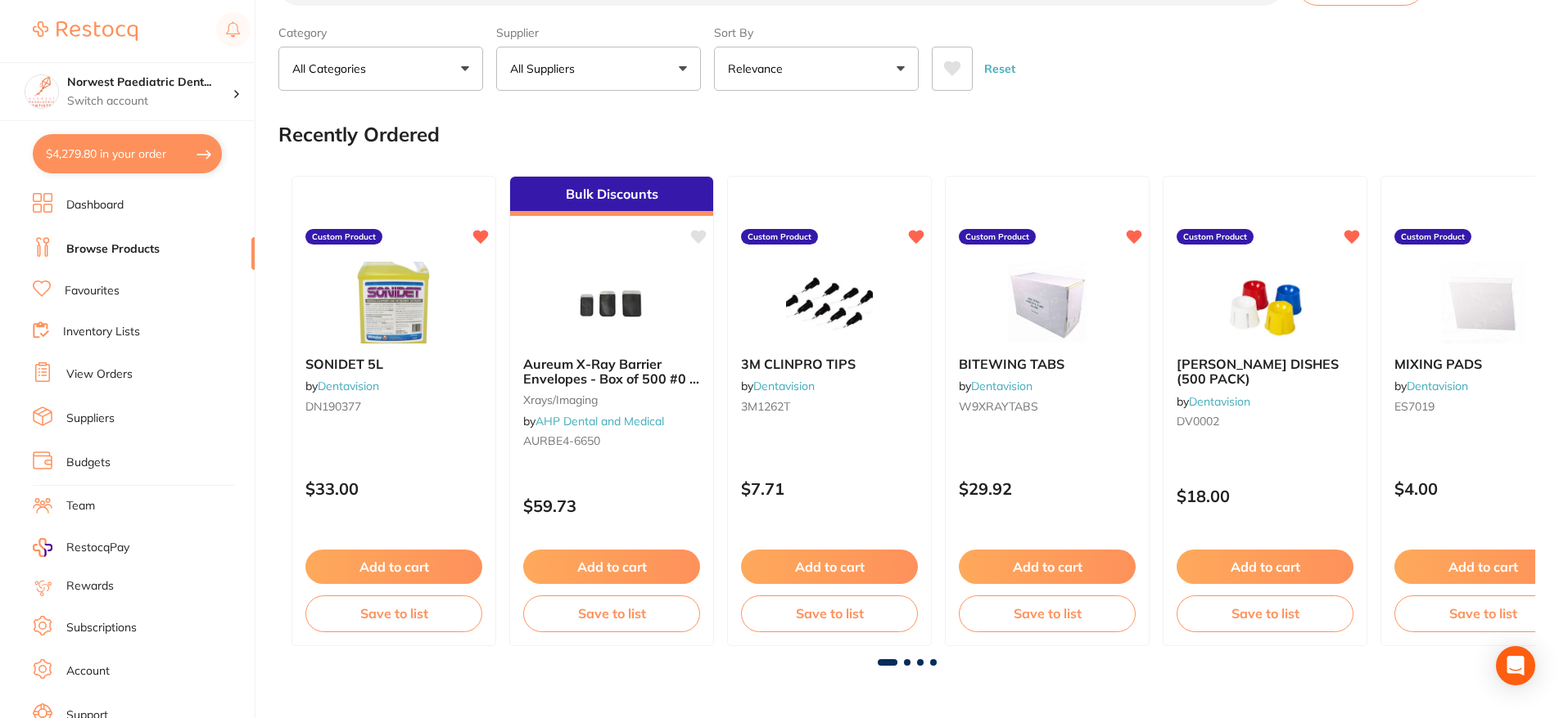
click at [94, 245] on link "Browse Products" at bounding box center [112, 250] width 93 height 16
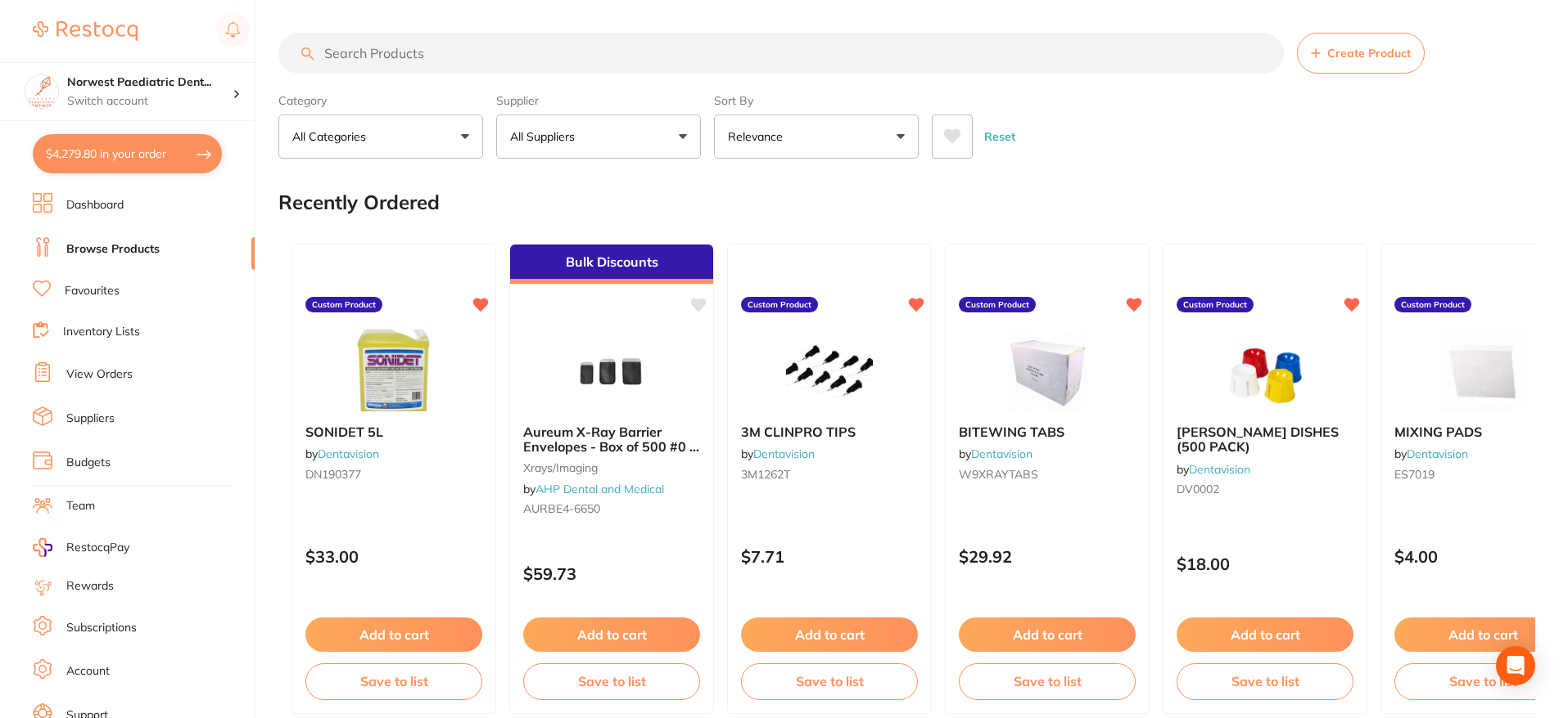
click at [388, 47] on input "search" at bounding box center [781, 52] width 1005 height 41
paste input "AED859314016"
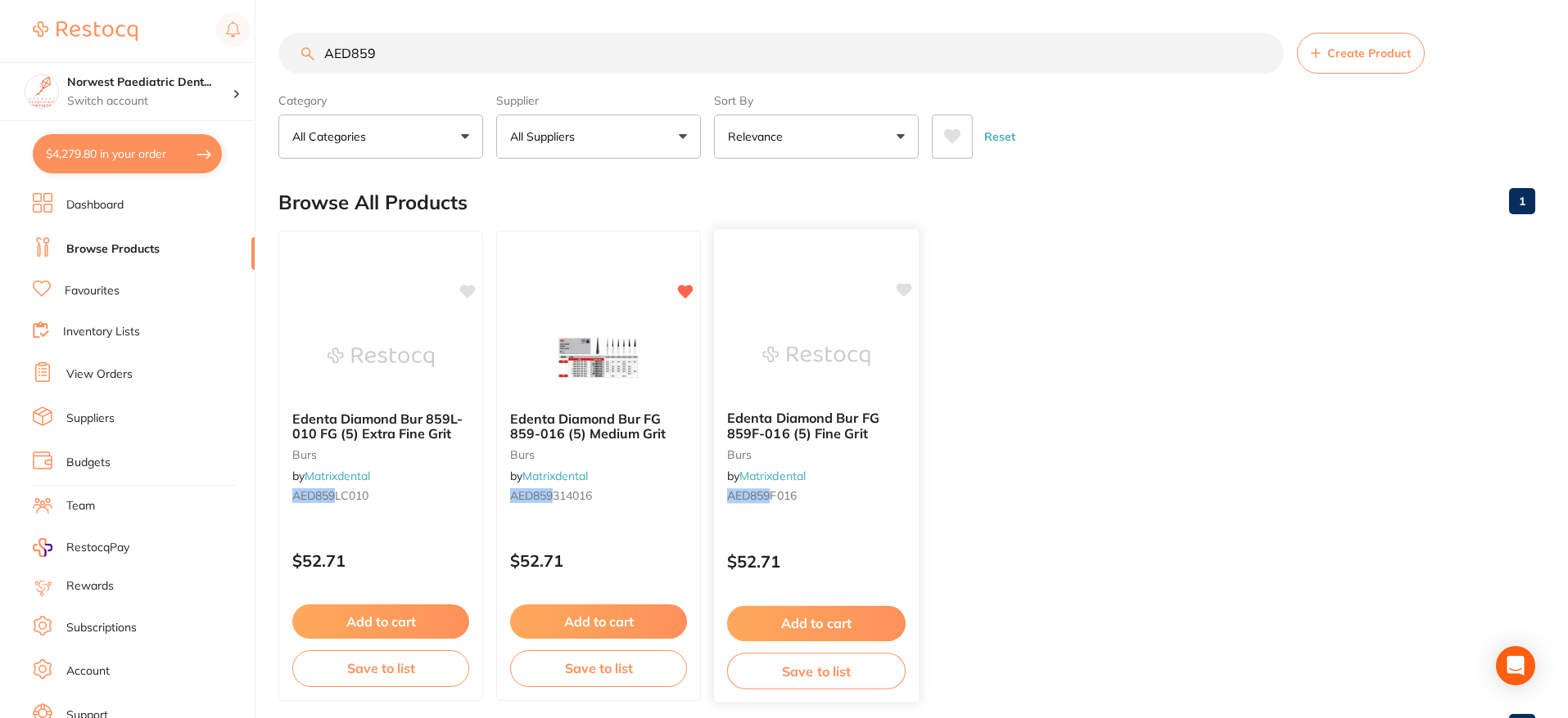
type input "AED859"
click at [796, 624] on button "Add to cart" at bounding box center [816, 624] width 178 height 35
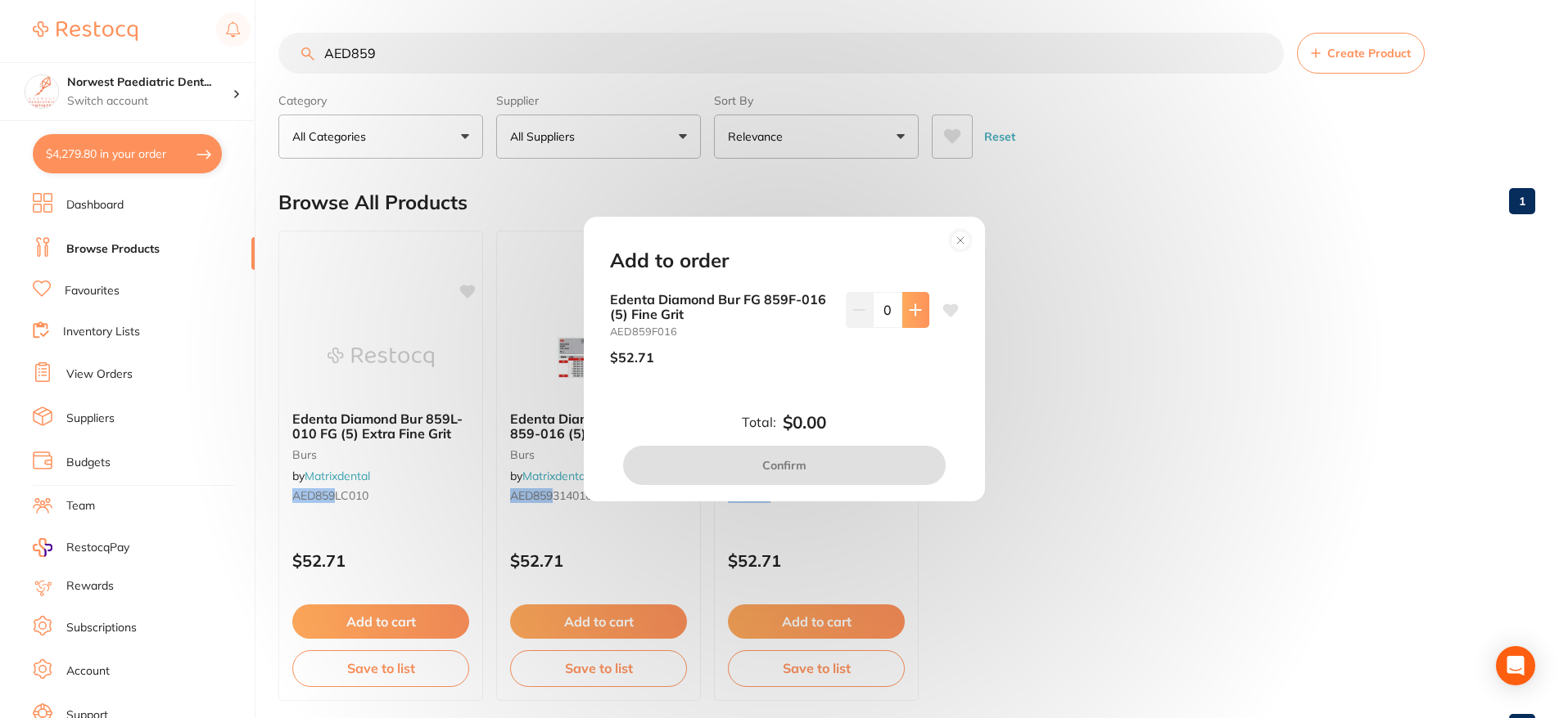
click at [907, 322] on button at bounding box center [916, 310] width 27 height 36
type input "1"
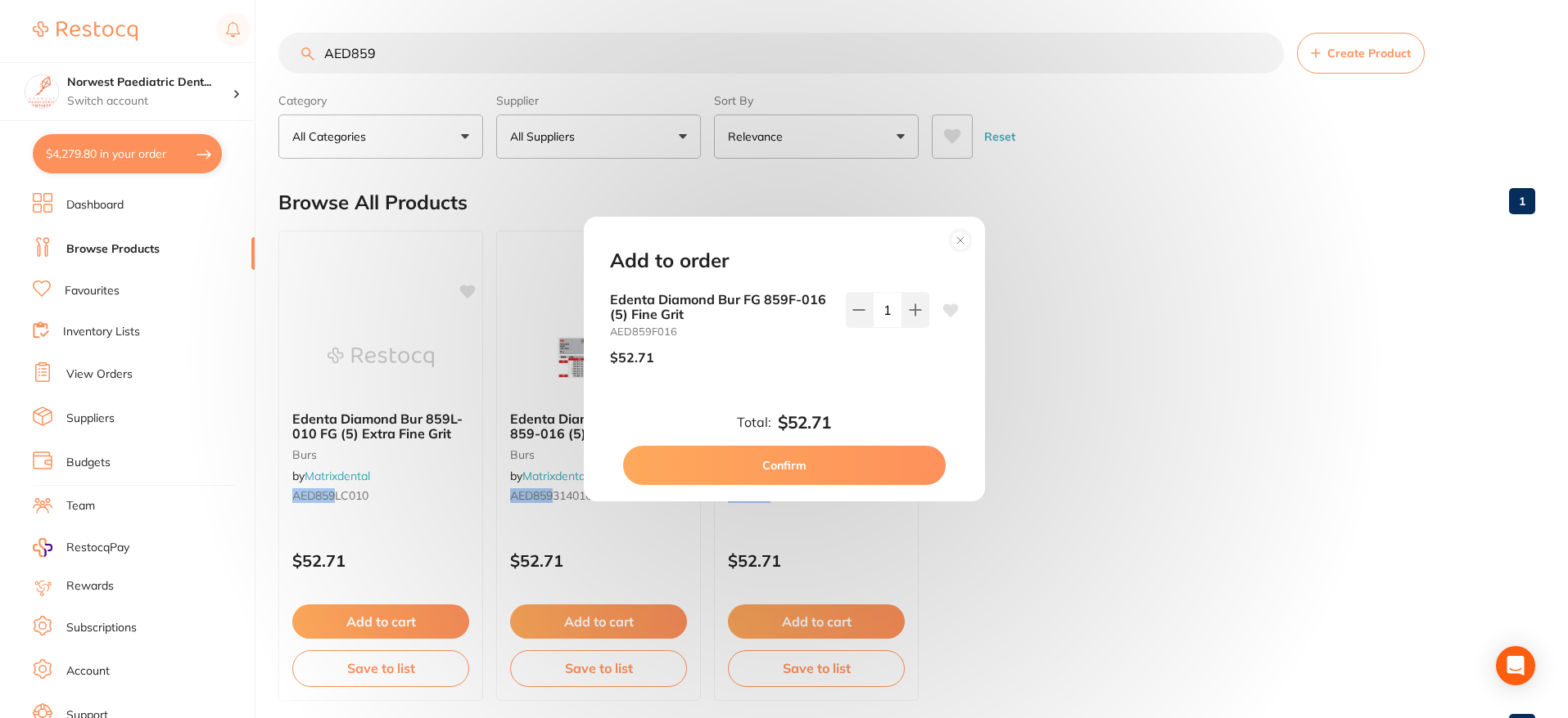
click at [942, 311] on icon at bounding box center [949, 310] width 15 height 13
click at [857, 459] on button "Confirm" at bounding box center [784, 465] width 323 height 39
checkbox input "false"
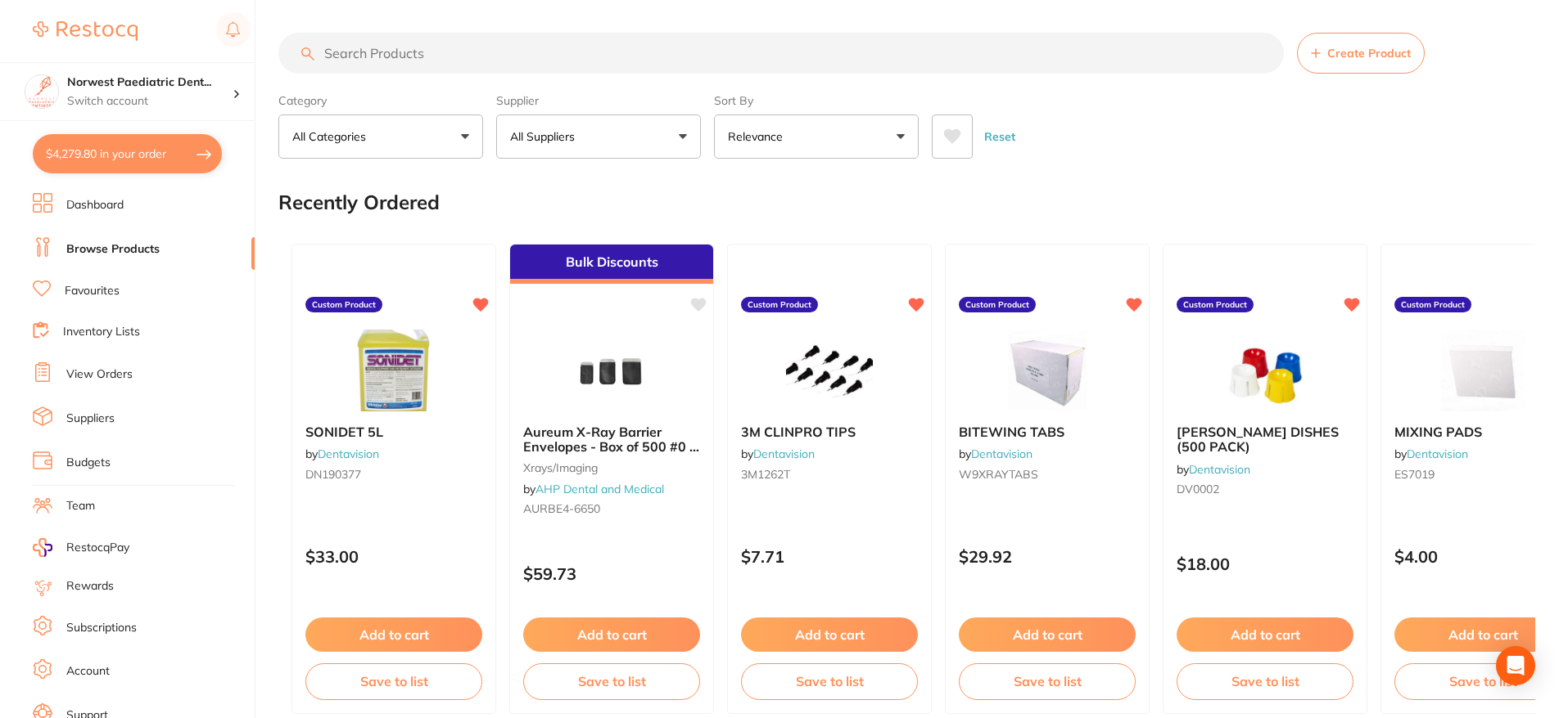
click at [125, 164] on button "$4,279.80 in your order" at bounding box center [127, 153] width 189 height 39
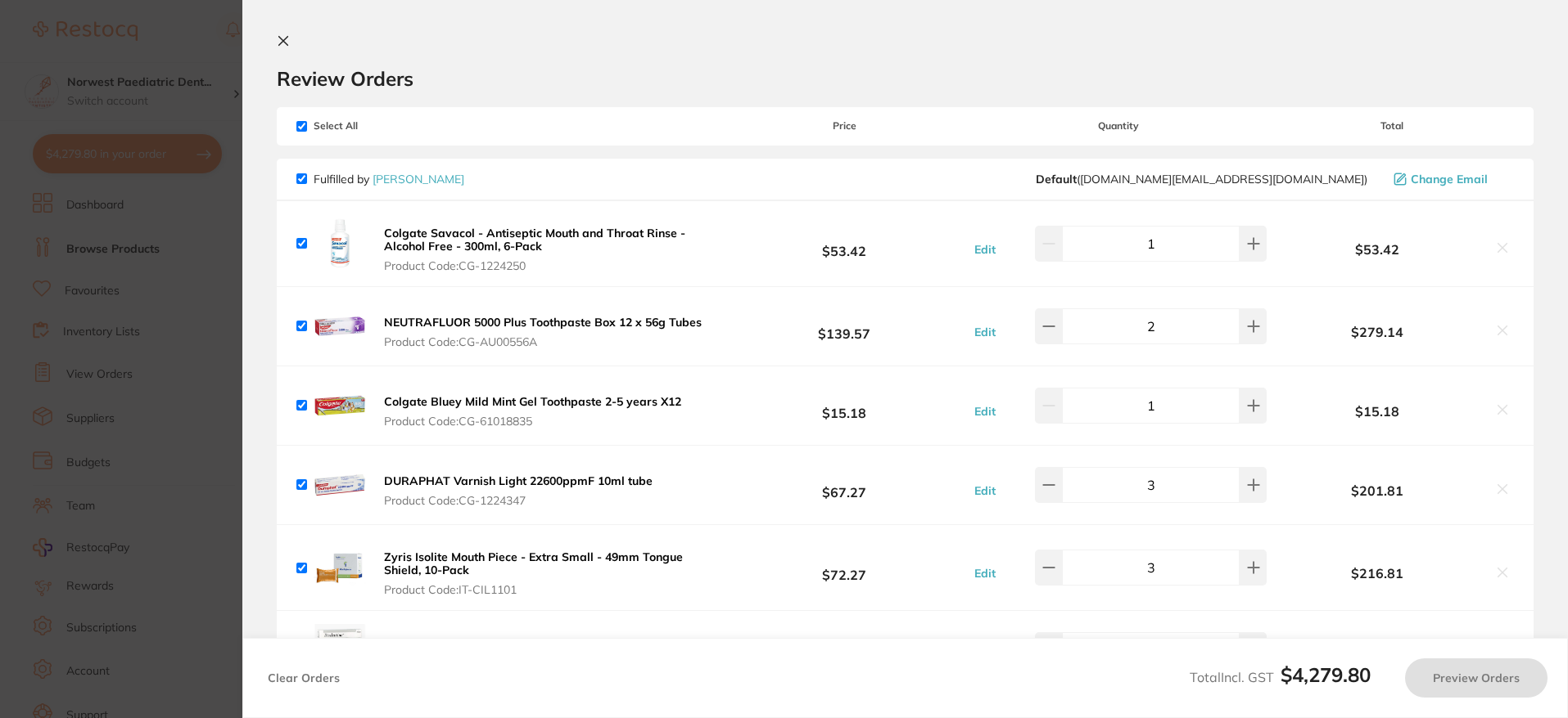
checkbox input "true"
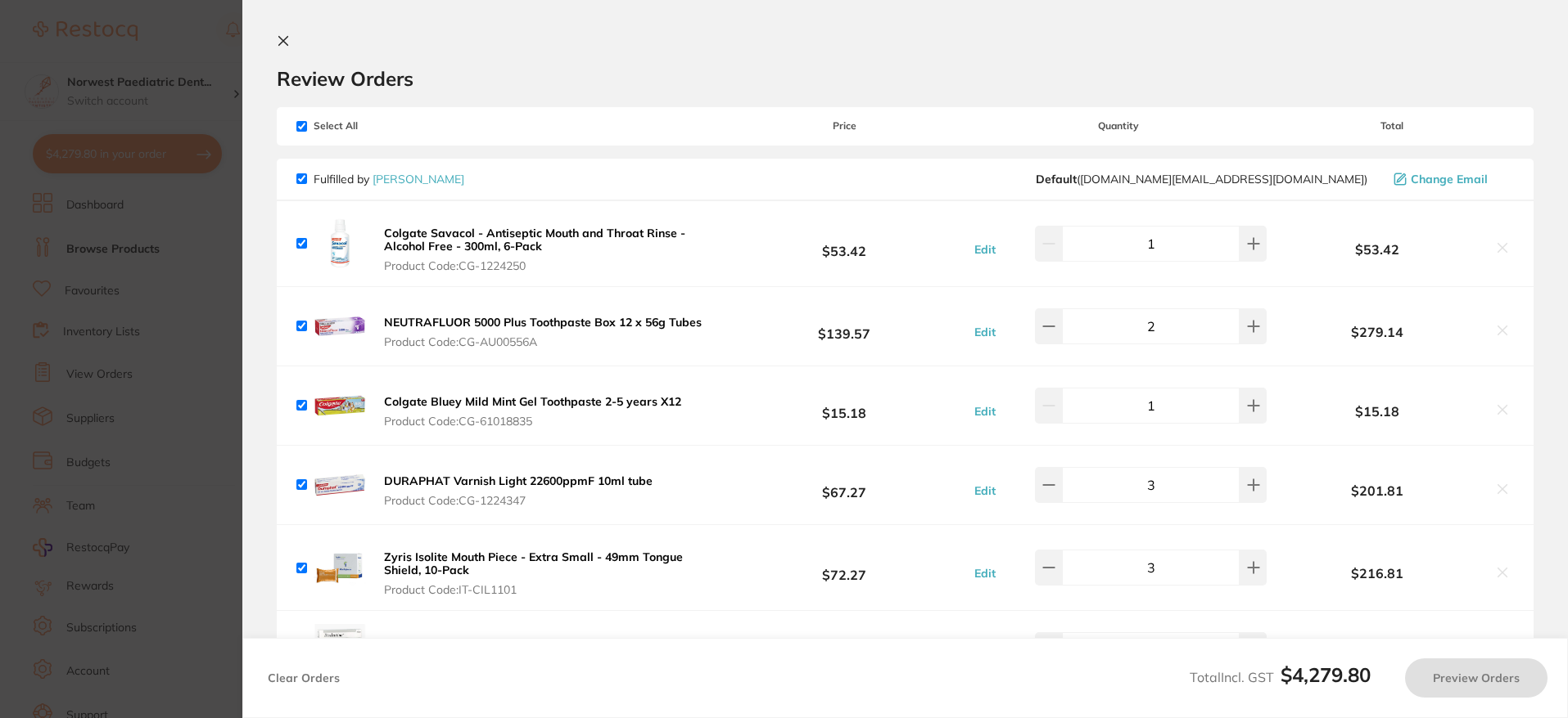
checkbox input "true"
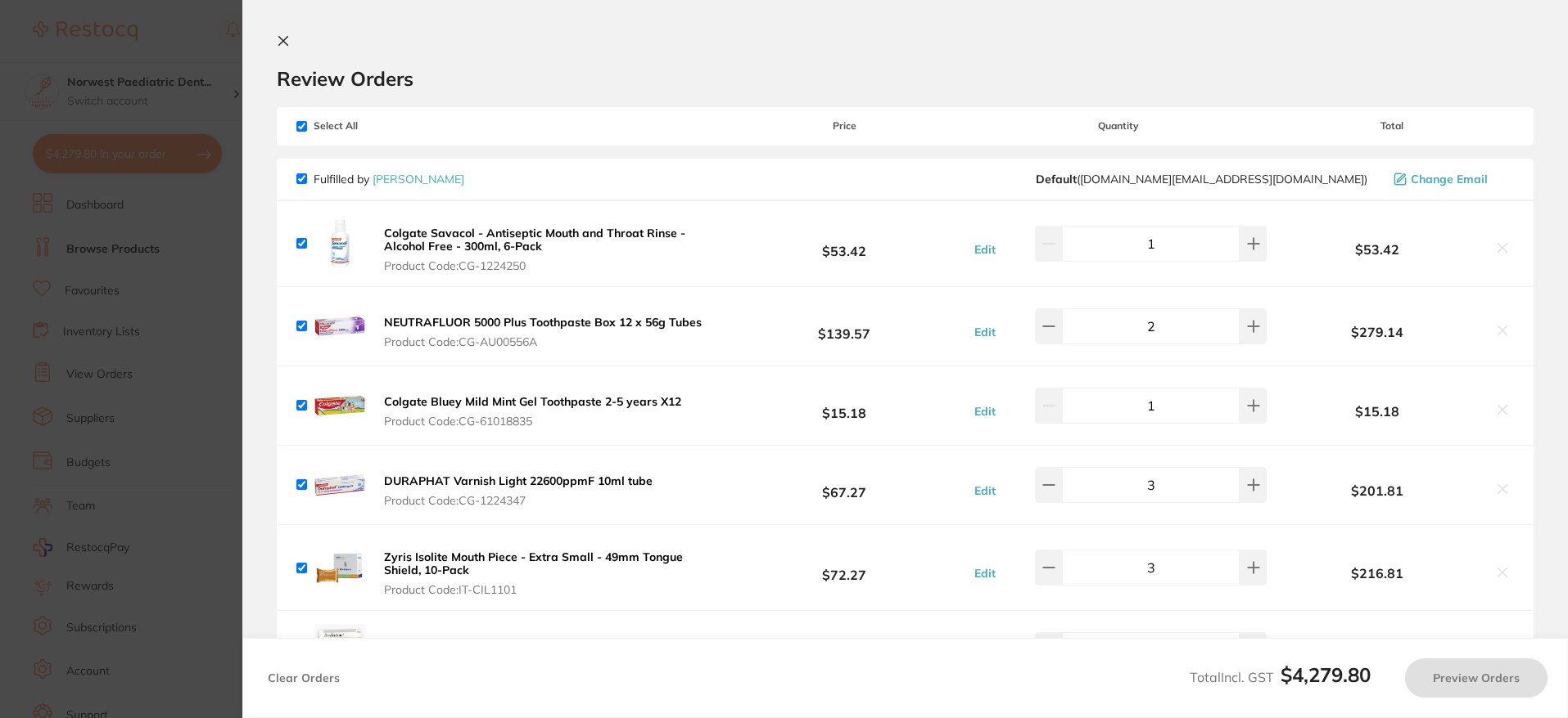
checkbox input "true"
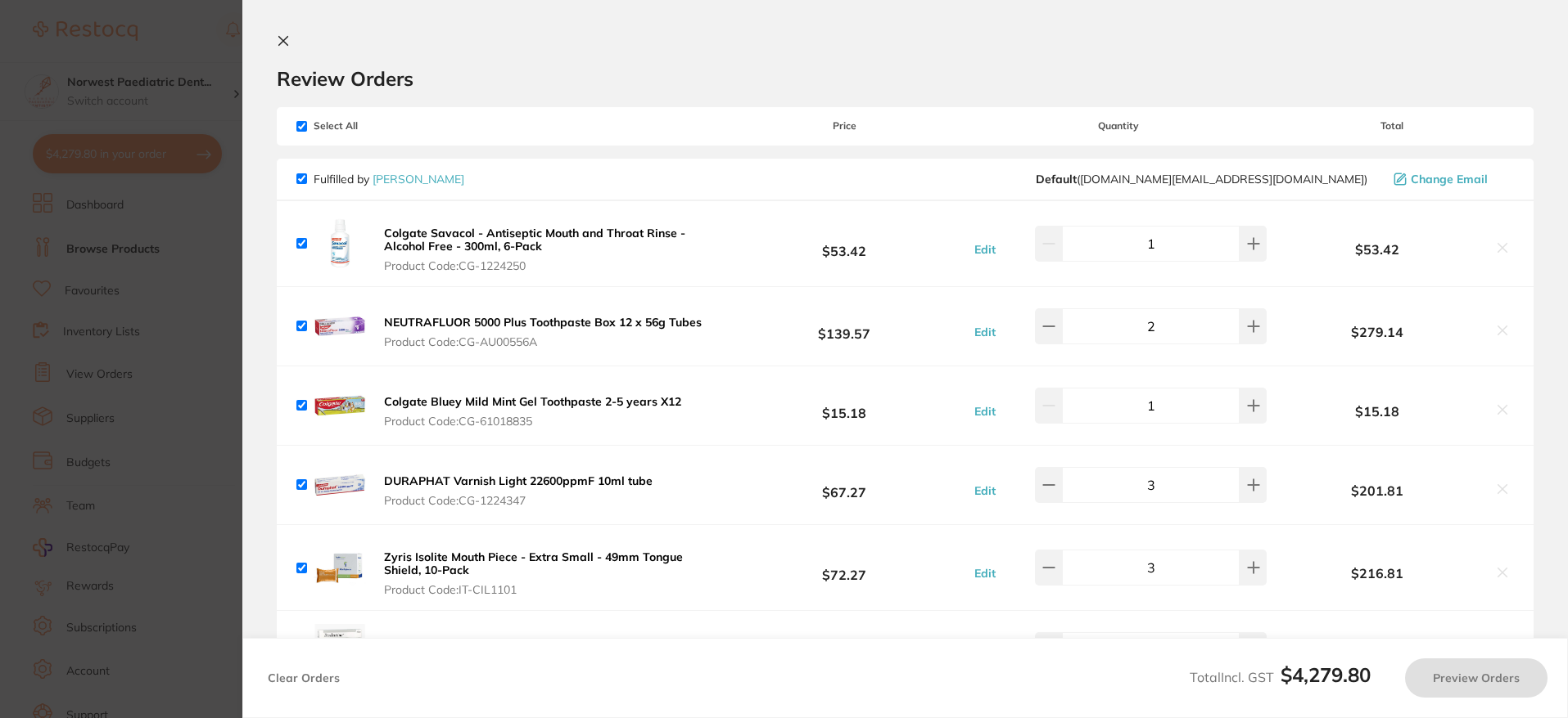
checkbox input "true"
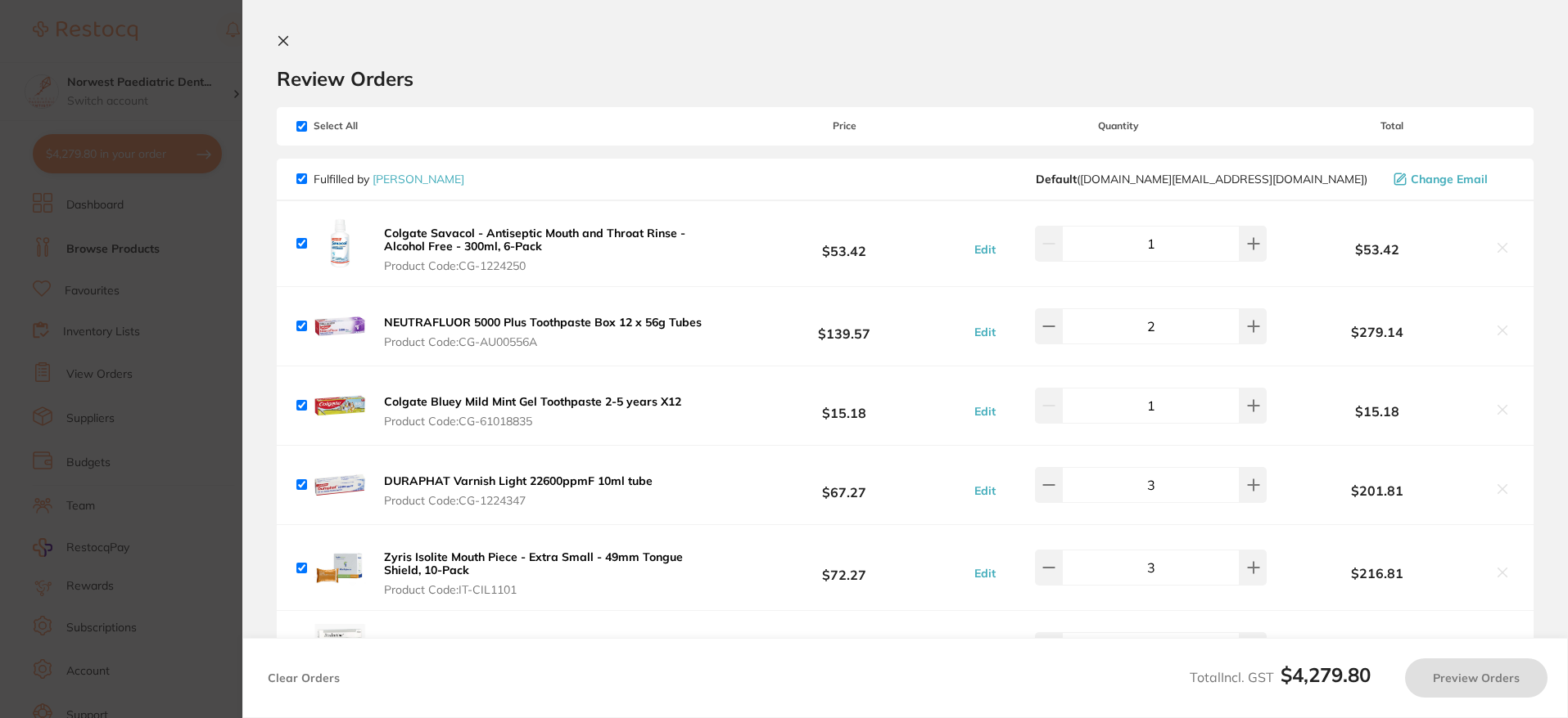
checkbox input "true"
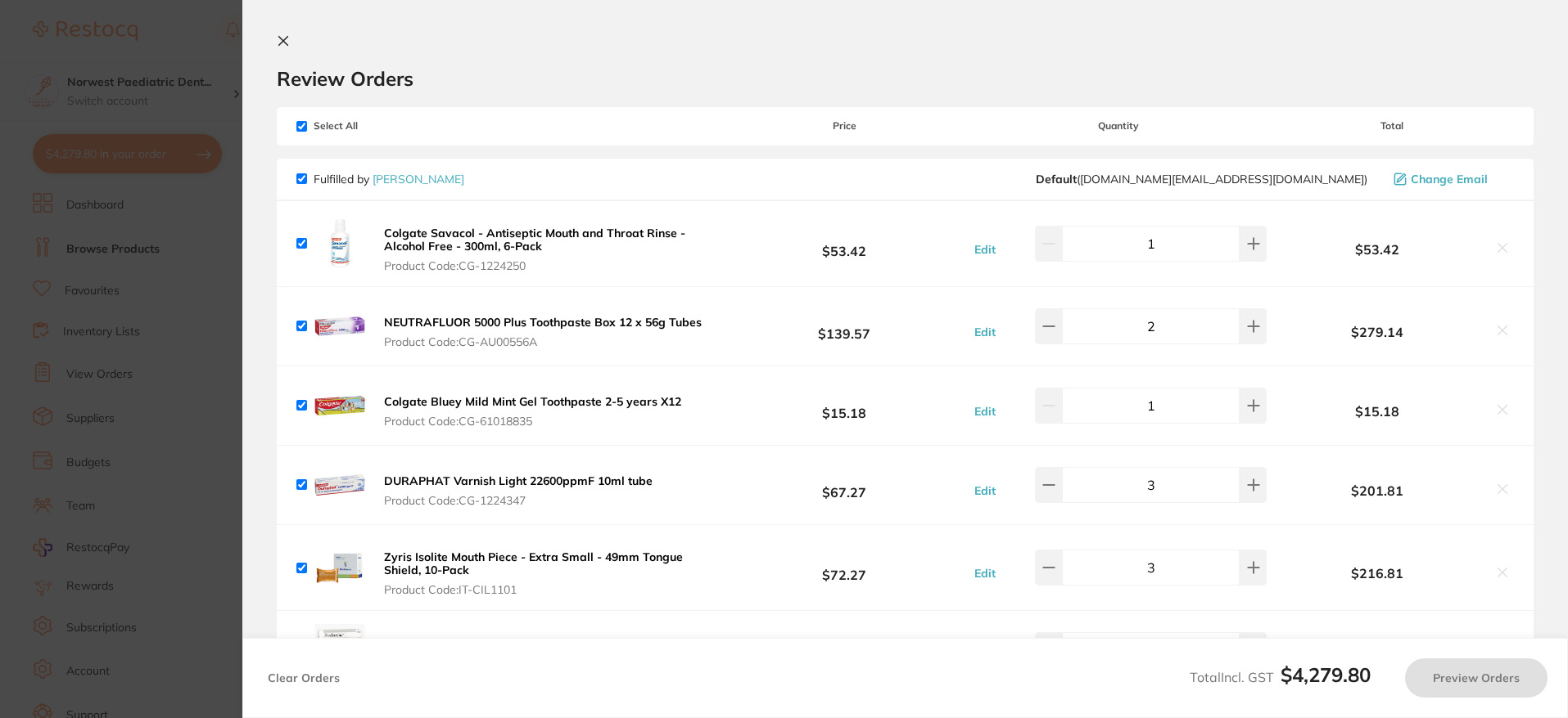
checkbox input "true"
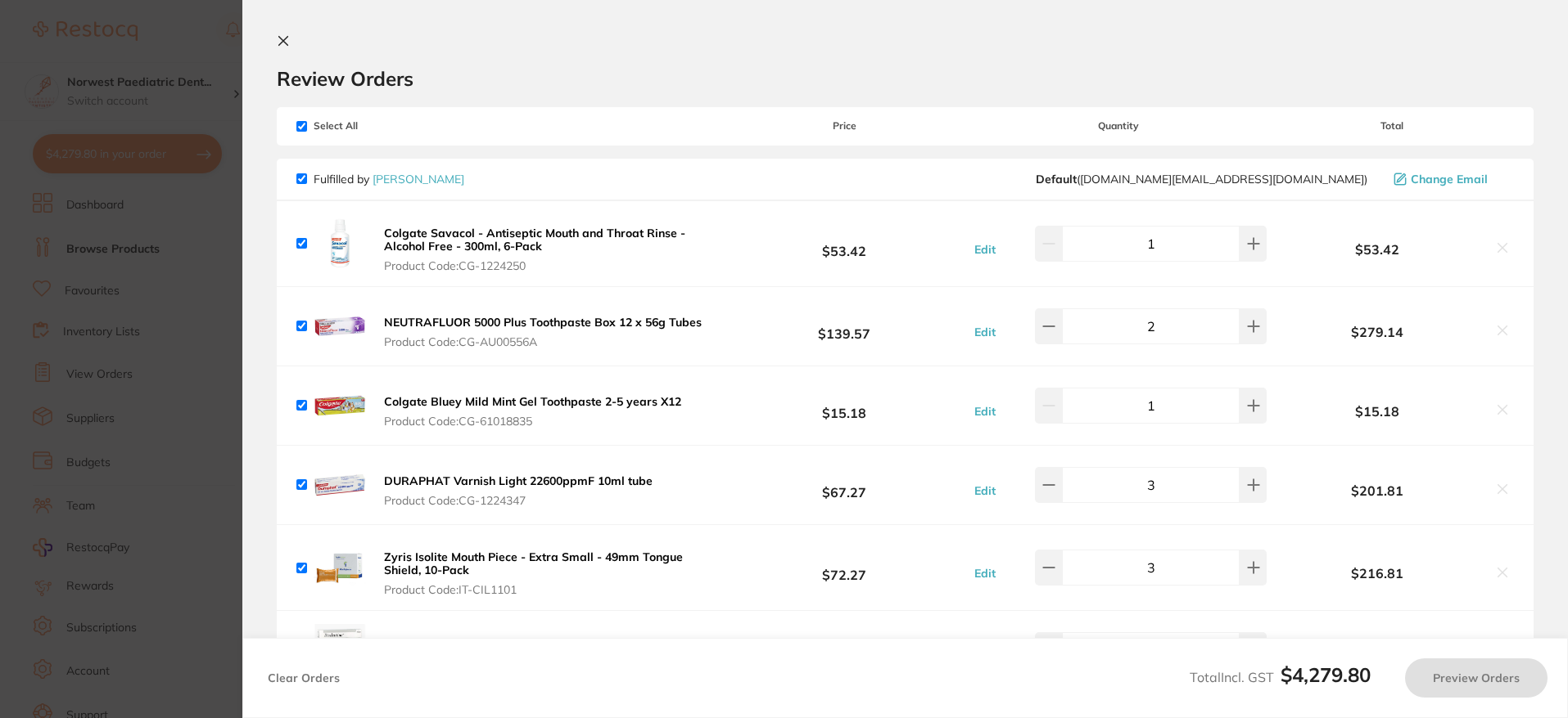
checkbox input "true"
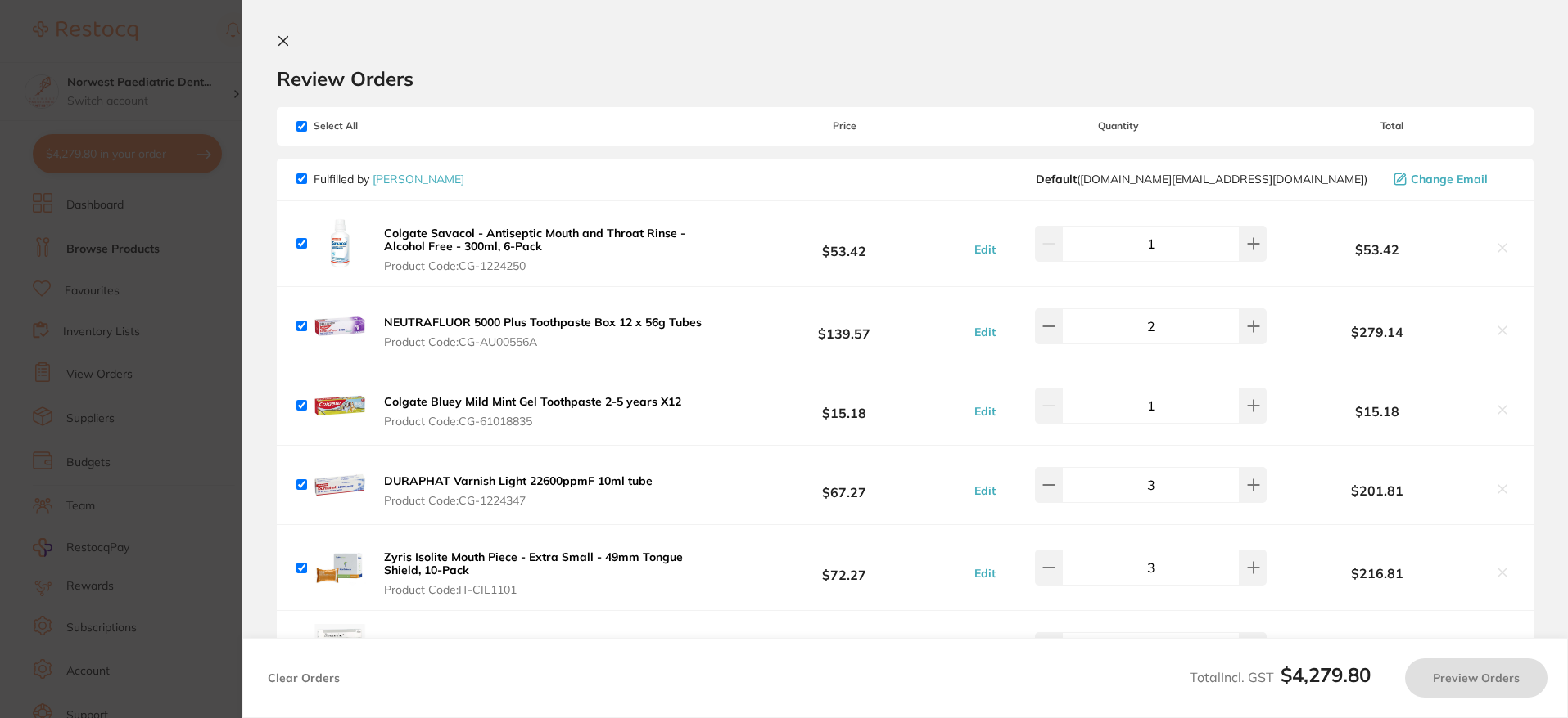
checkbox input "true"
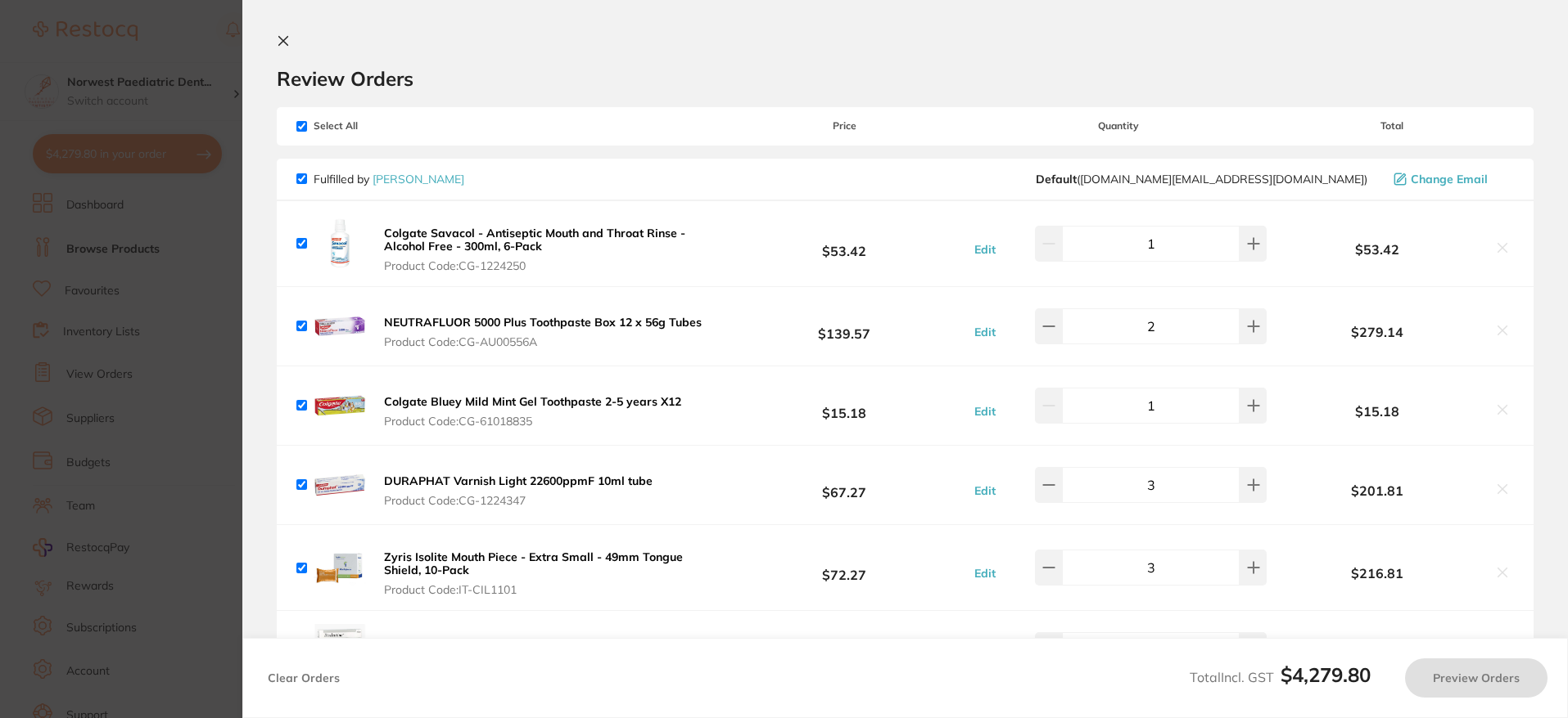
checkbox input "true"
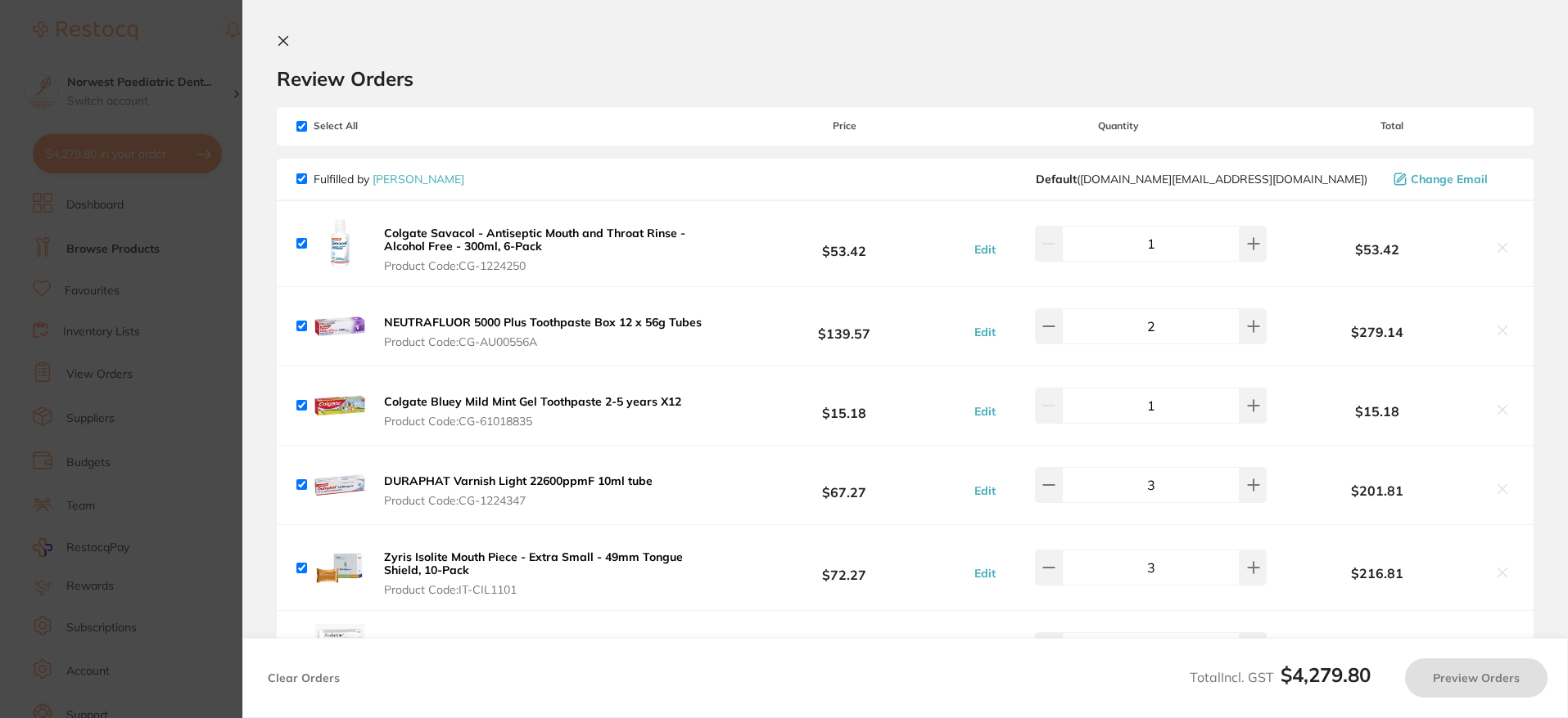
checkbox input "true"
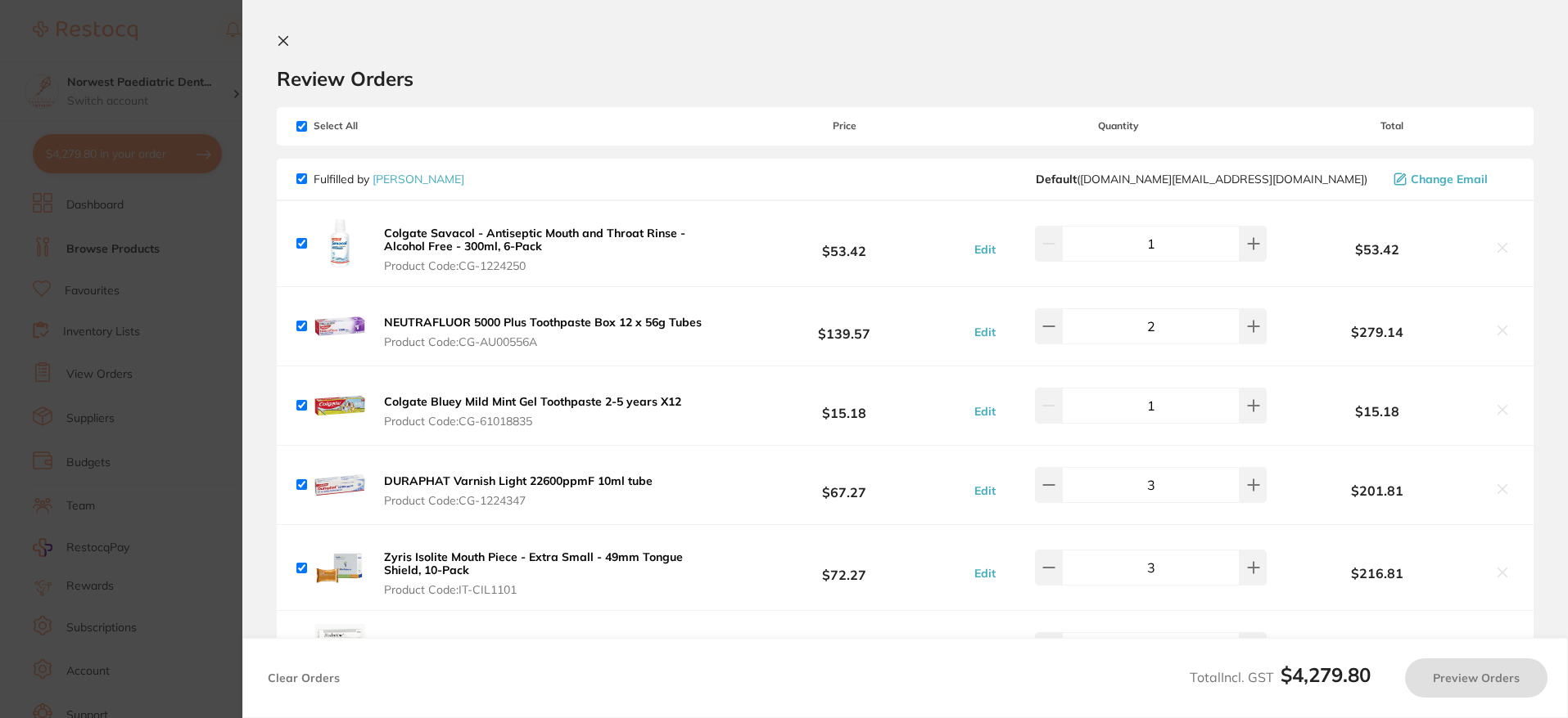
checkbox input "true"
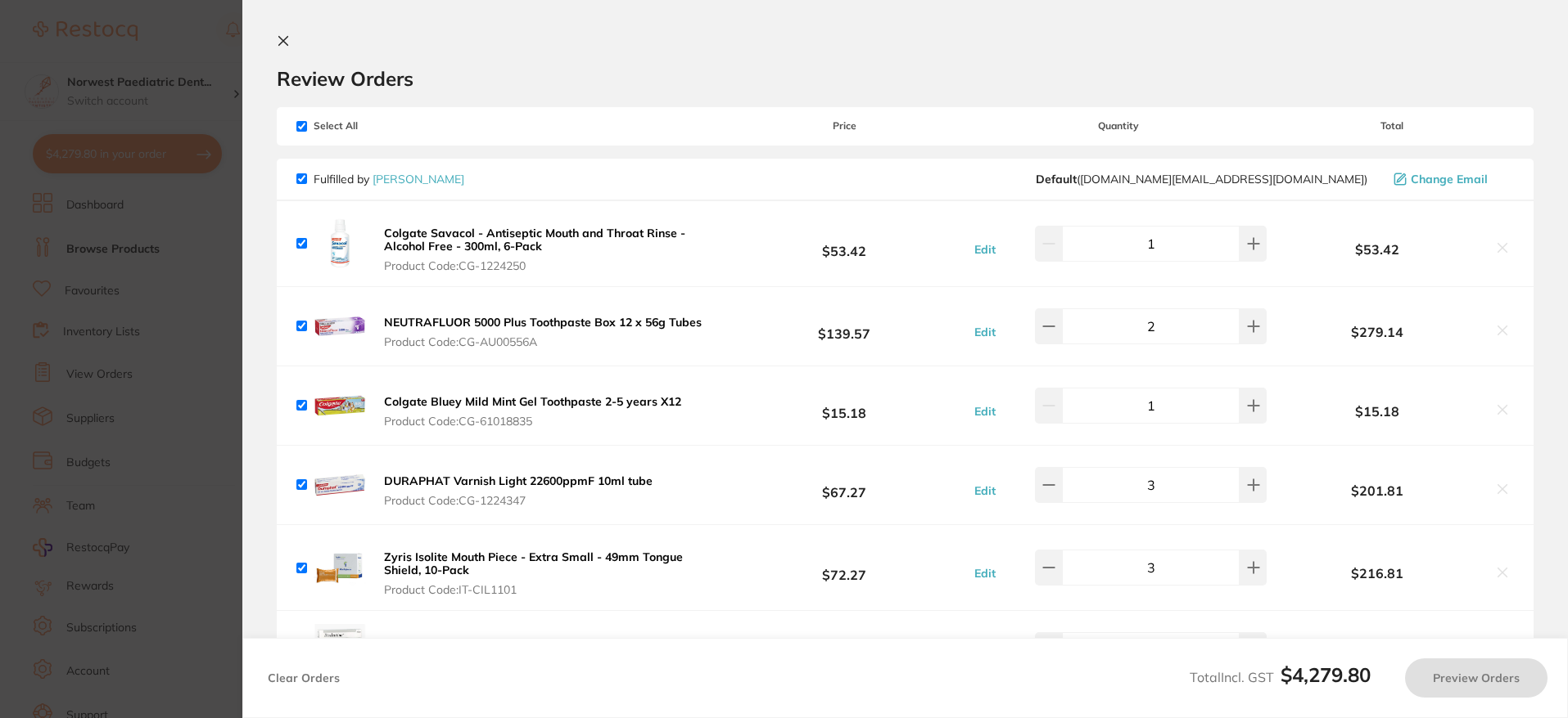
checkbox input "true"
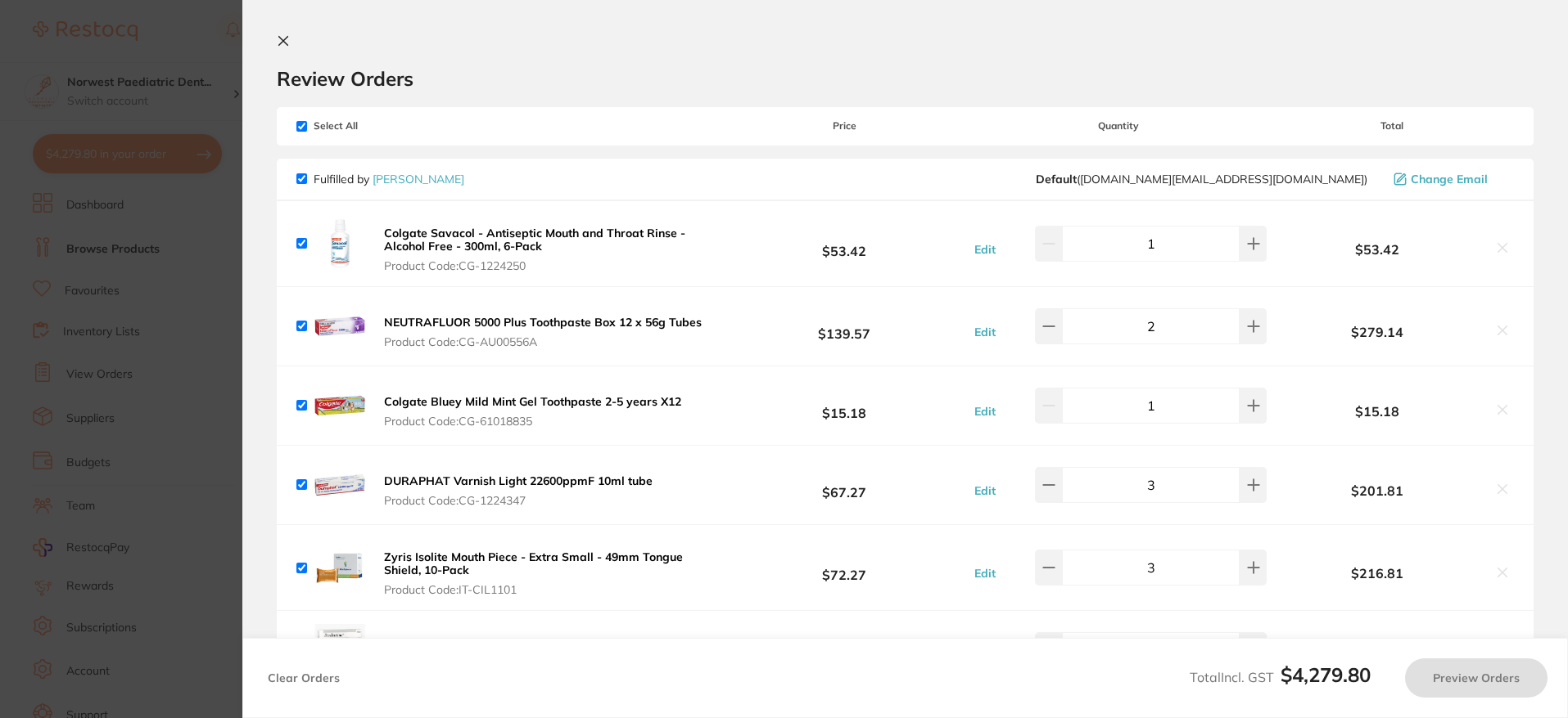
checkbox input "true"
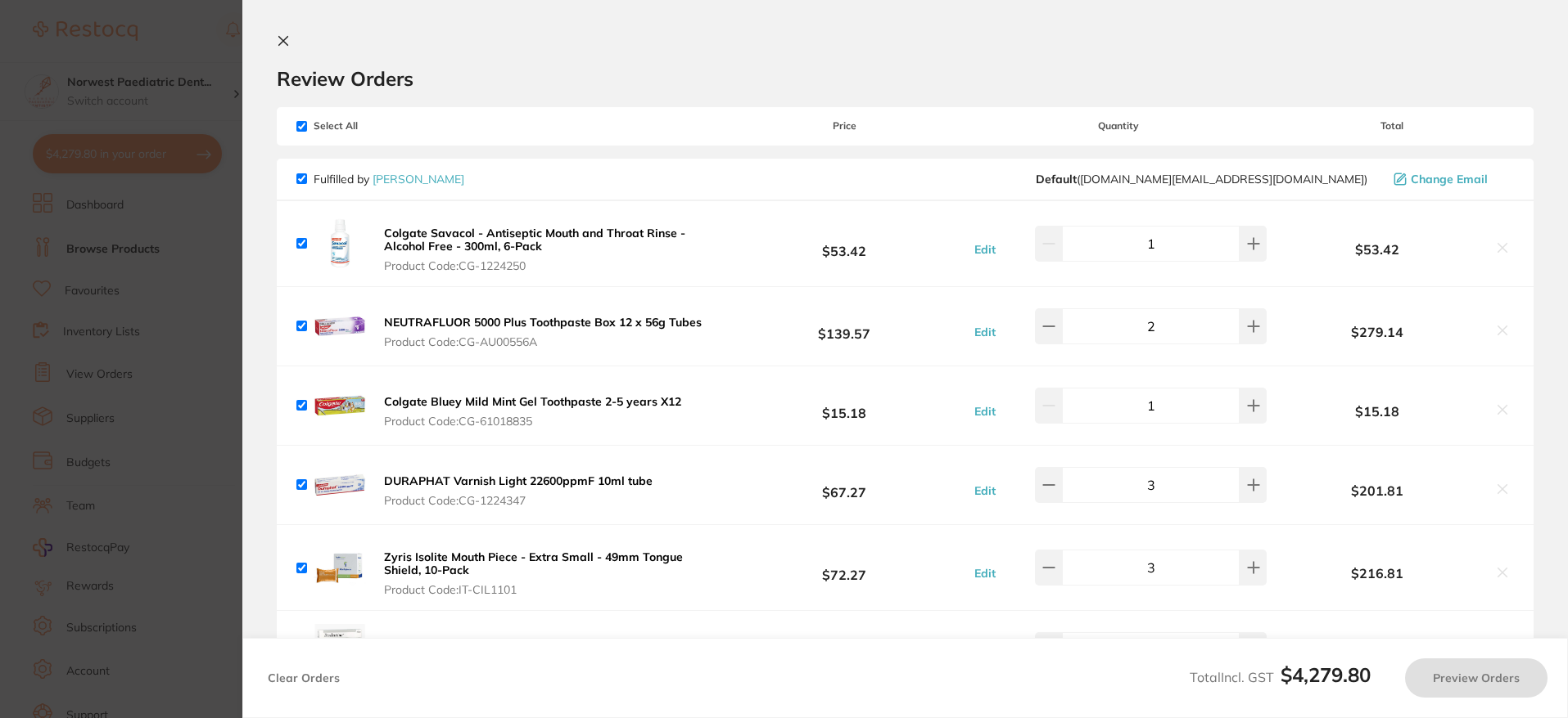
checkbox input "true"
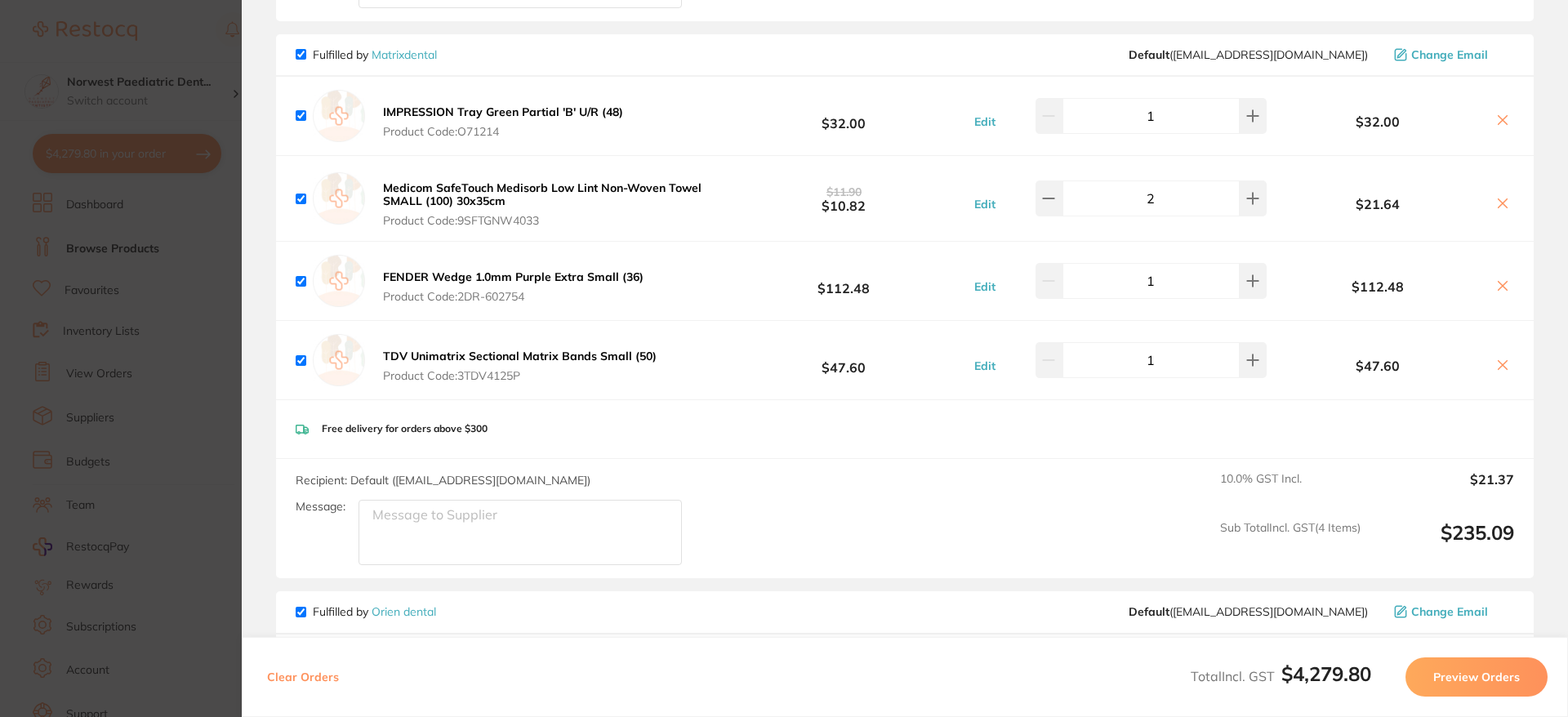
scroll to position [5825, 0]
click at [158, 237] on section "Update RRP Set your pre negotiated price for this item. Item Agreed RRP (excl. …" at bounding box center [784, 358] width 1568 height 717
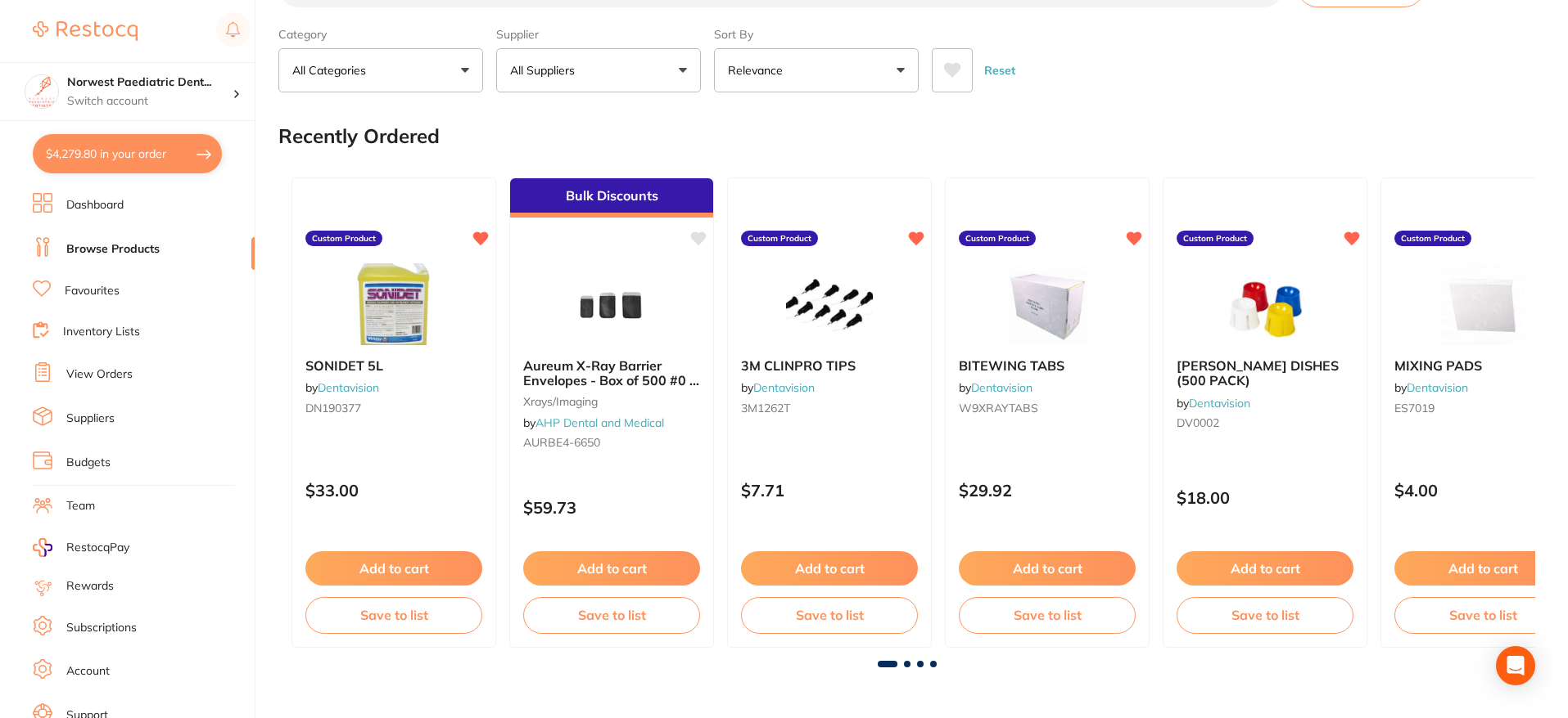
scroll to position [0, 0]
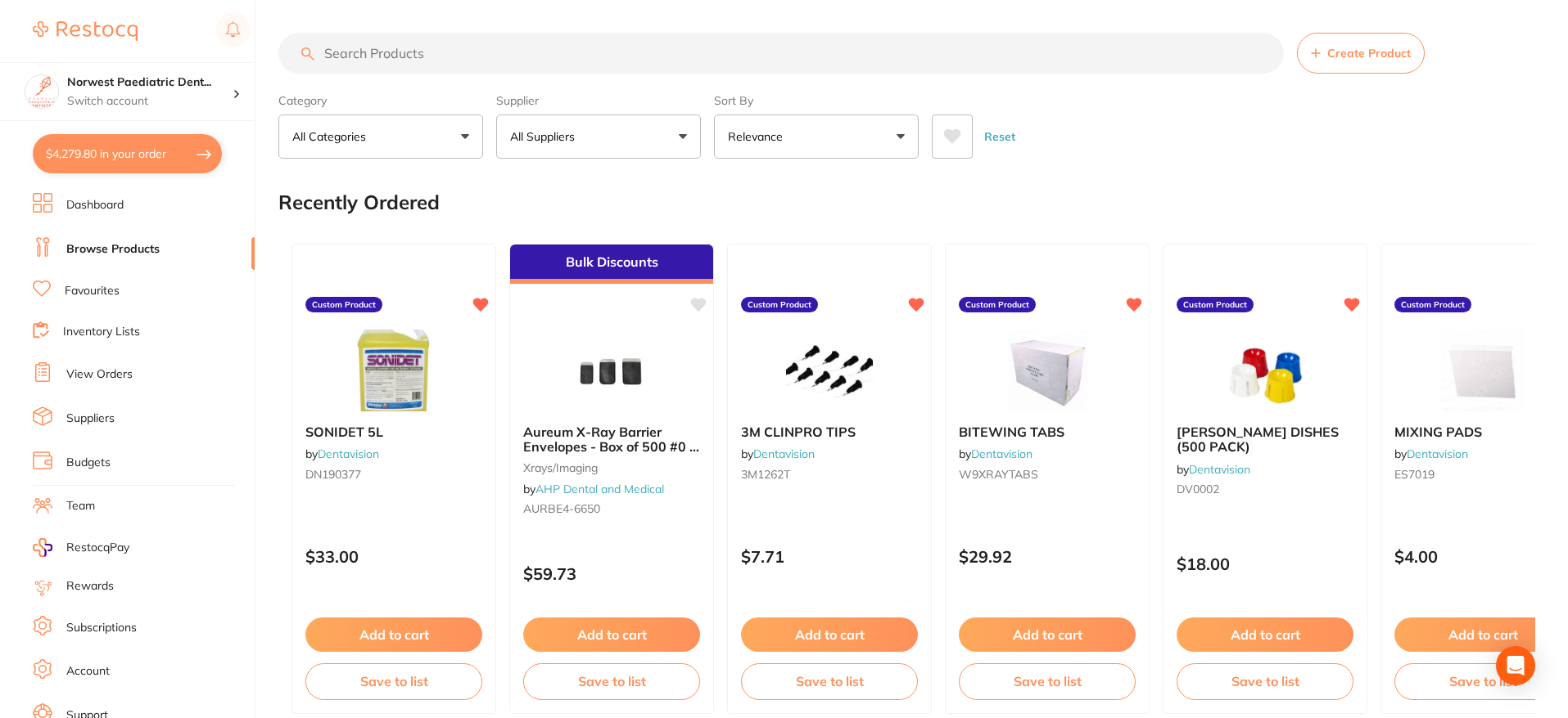
click at [470, 62] on input "search" at bounding box center [781, 52] width 1005 height 41
paste input "AED859314016"
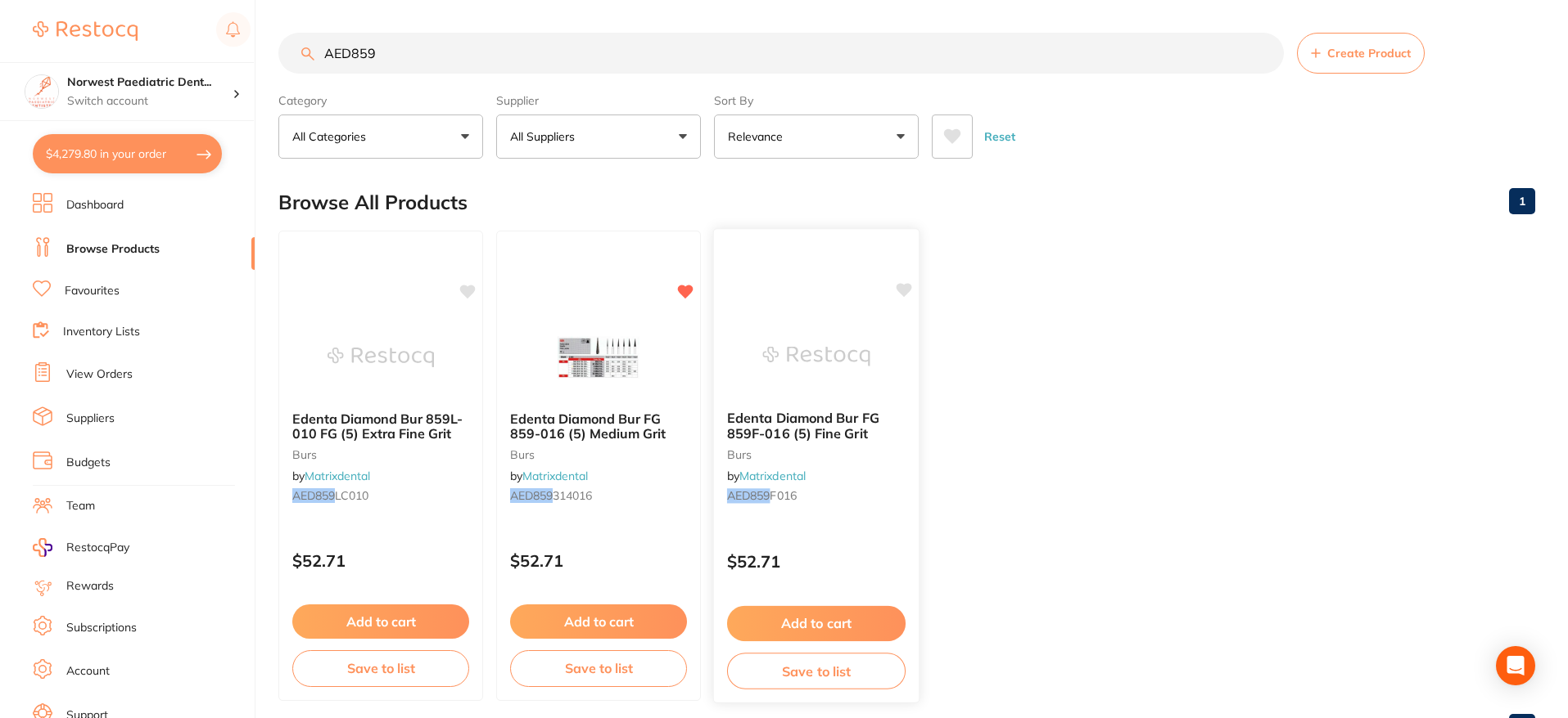
type input "AED859"
click at [909, 292] on icon at bounding box center [904, 290] width 16 height 16
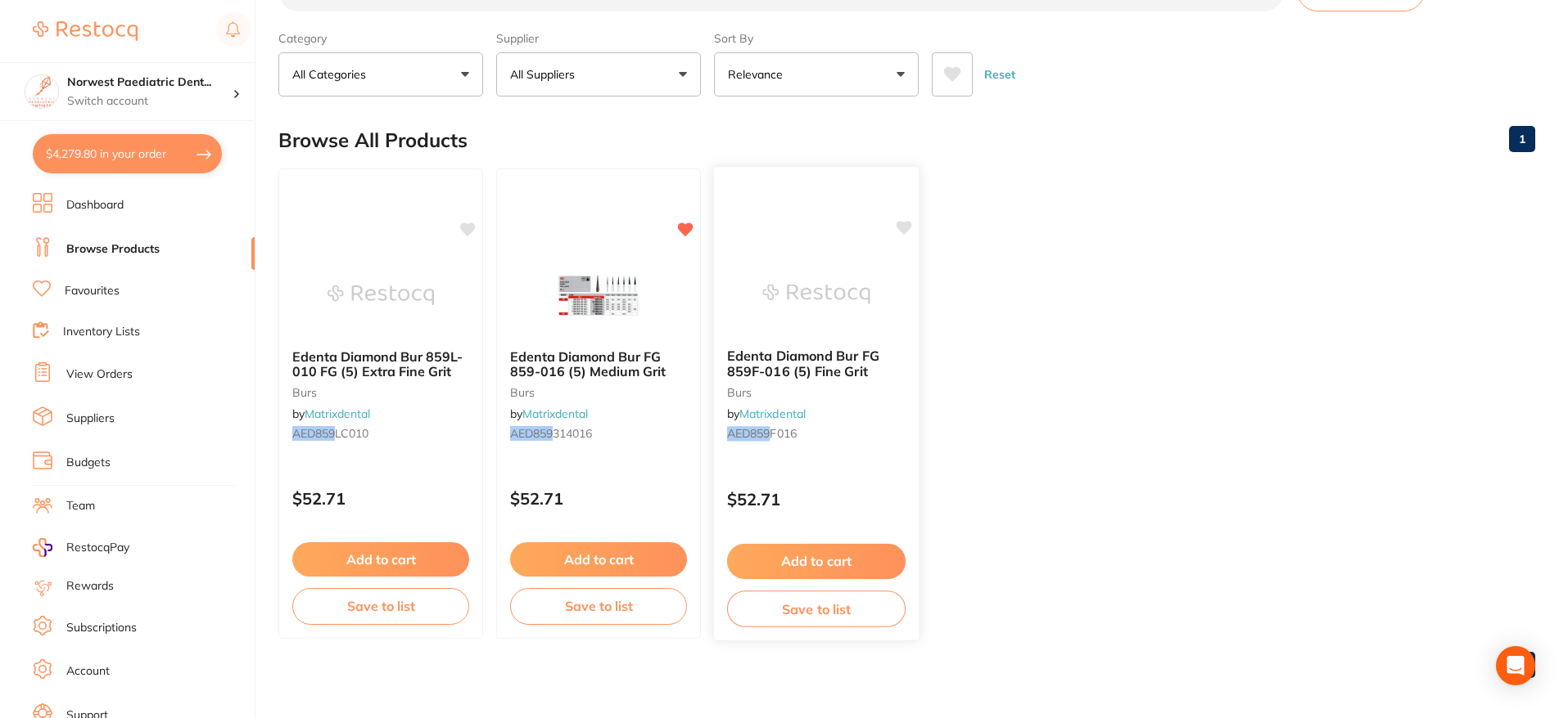
scroll to position [68, 0]
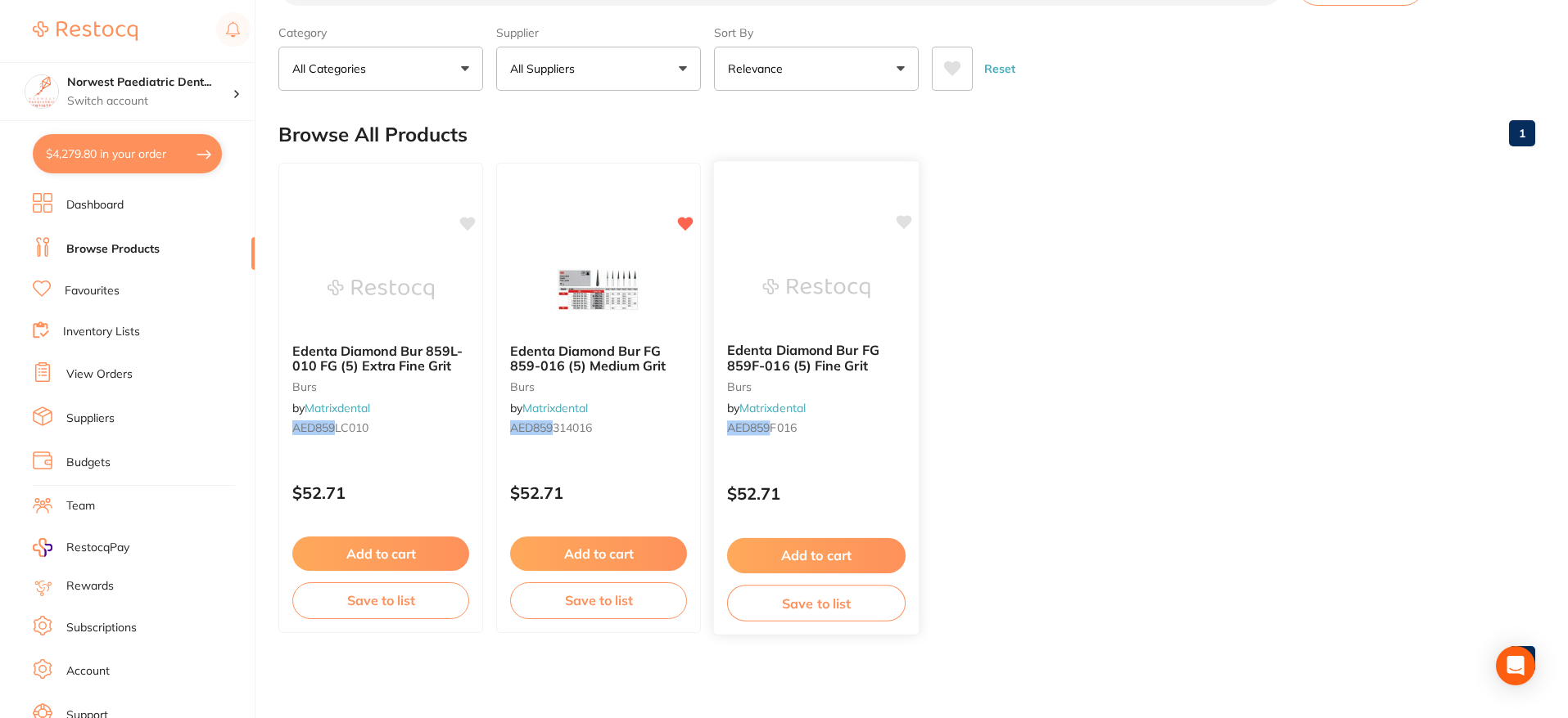
click at [830, 557] on button "Add to cart" at bounding box center [816, 555] width 178 height 35
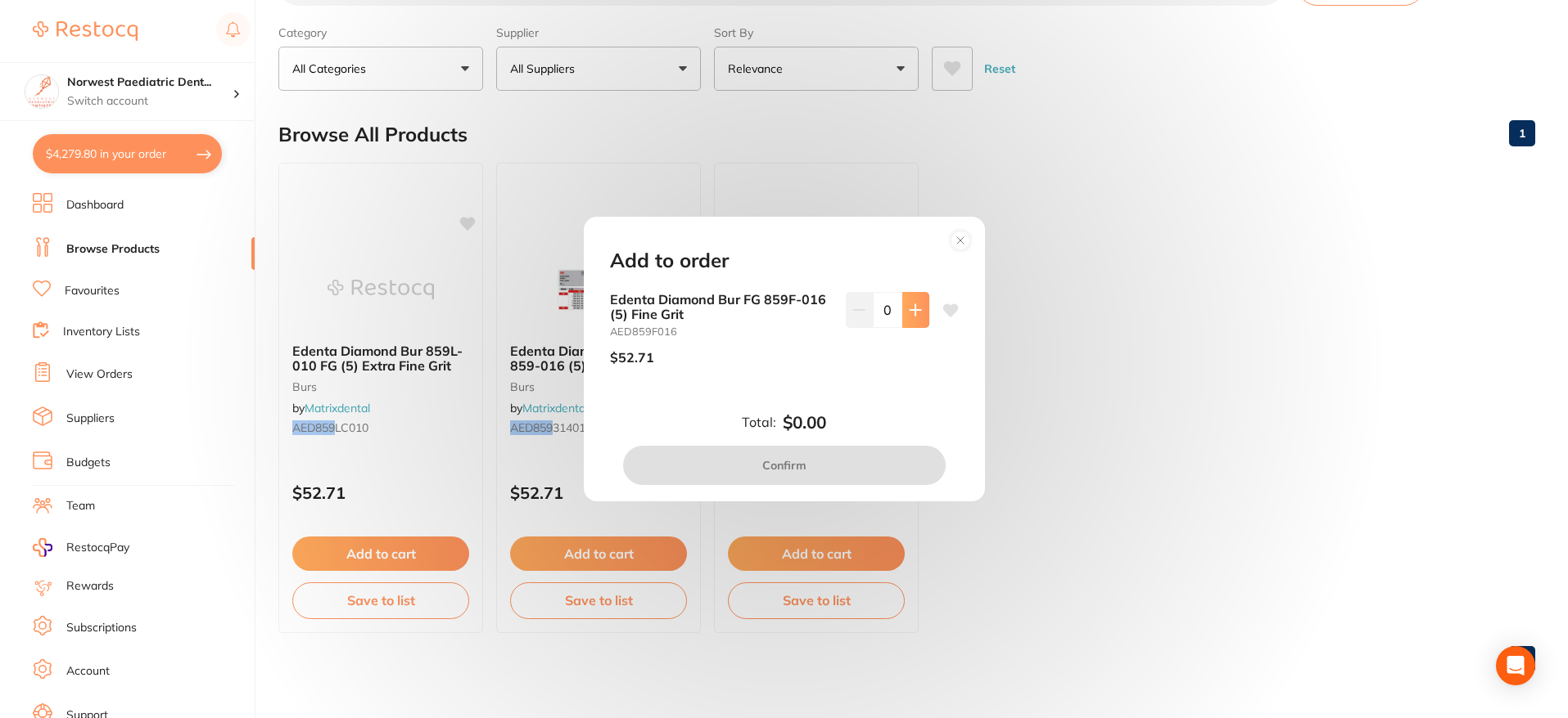
click at [914, 307] on icon at bounding box center [915, 310] width 13 height 13
type input "1"
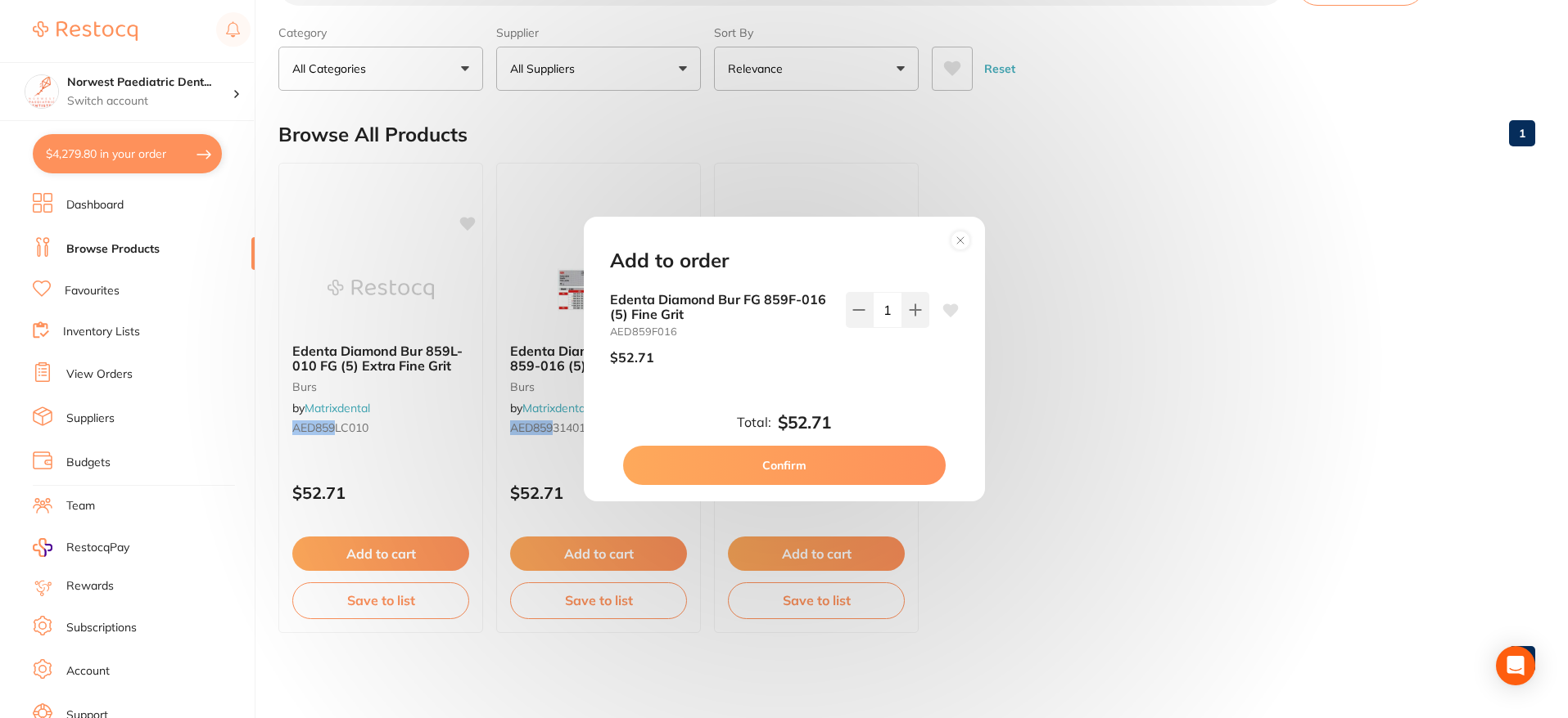
click at [782, 468] on button "Confirm" at bounding box center [784, 465] width 323 height 39
checkbox input "false"
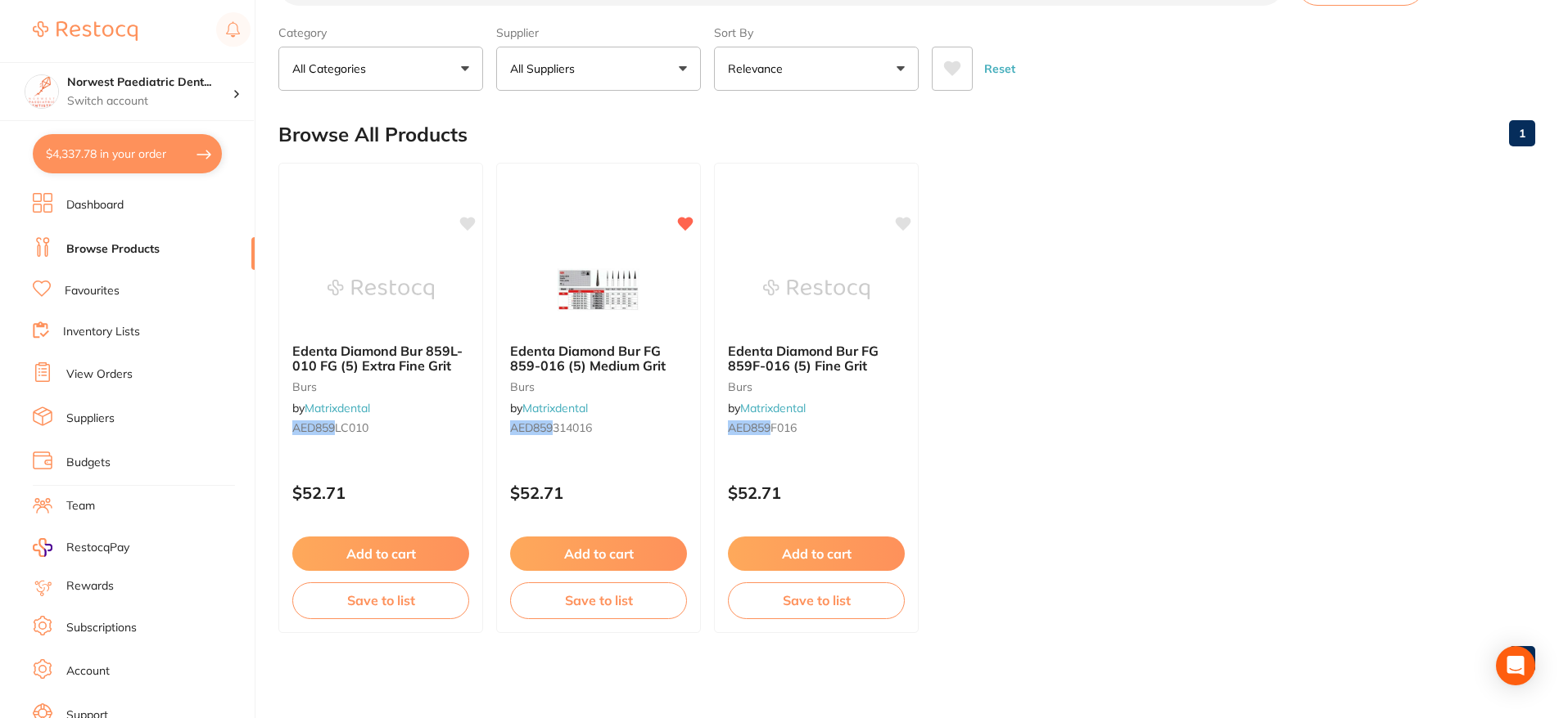
click at [136, 150] on button "$4,337.78 in your order" at bounding box center [127, 153] width 189 height 39
checkbox input "true"
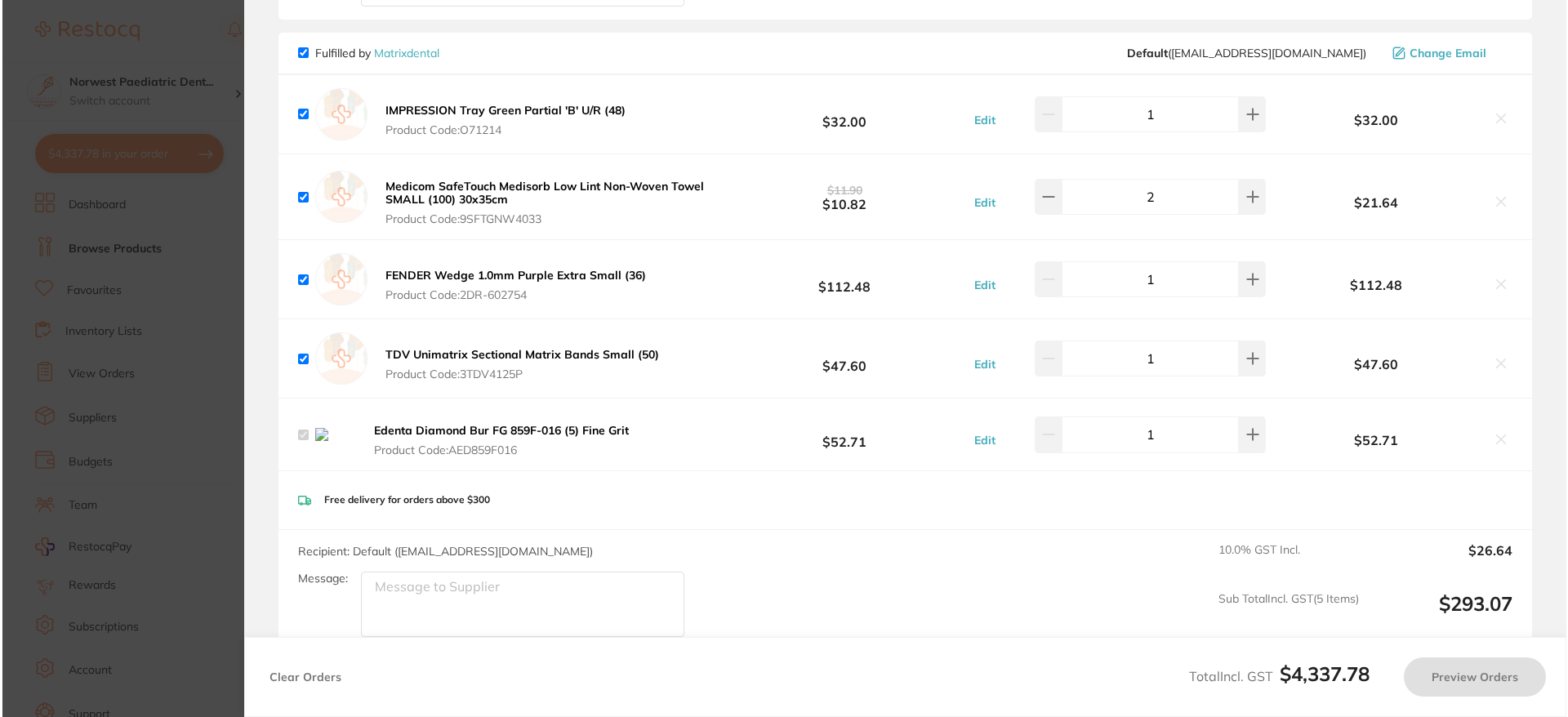
scroll to position [0, 0]
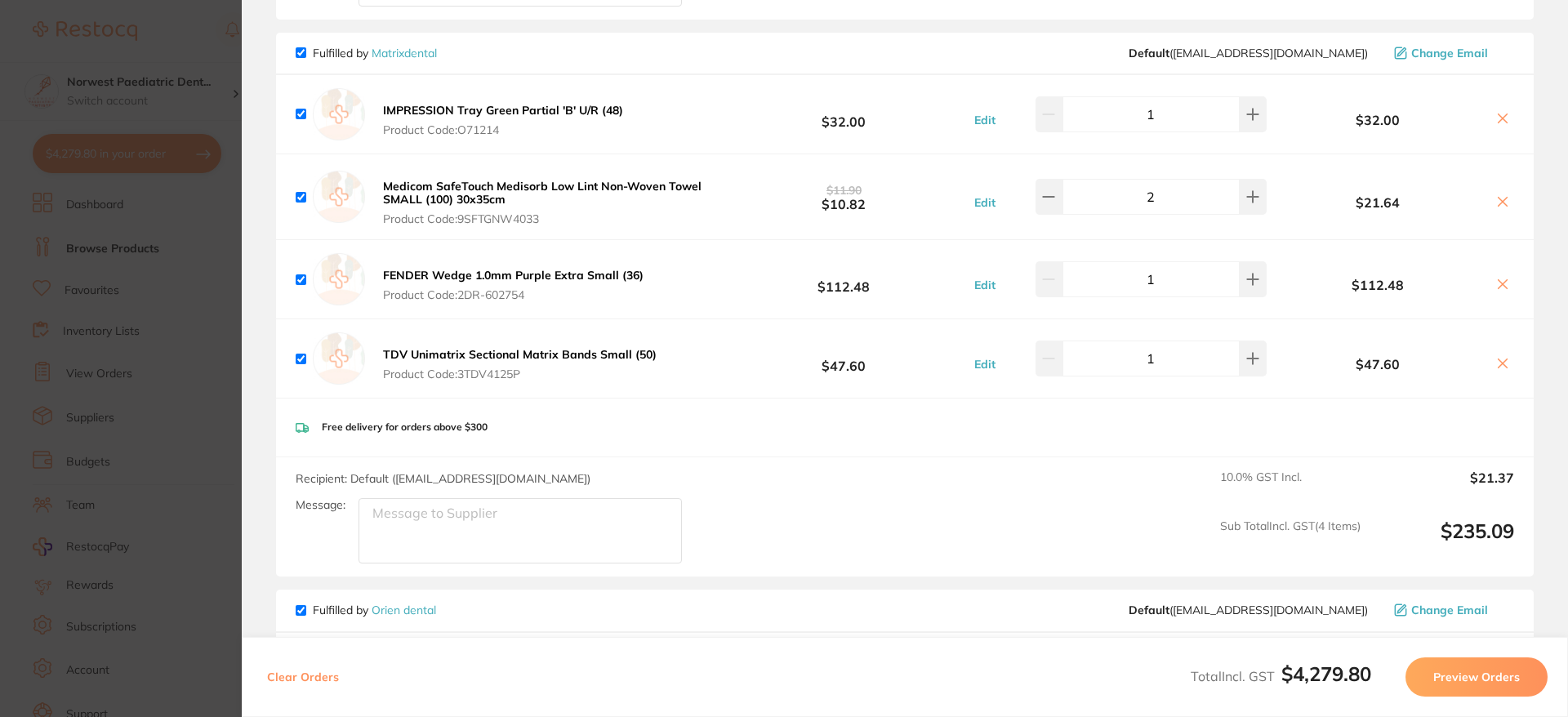
click at [84, 210] on section "Update RRP Set your pre negotiated price for this item. Item Agreed RRP (excl. …" at bounding box center [784, 358] width 1568 height 717
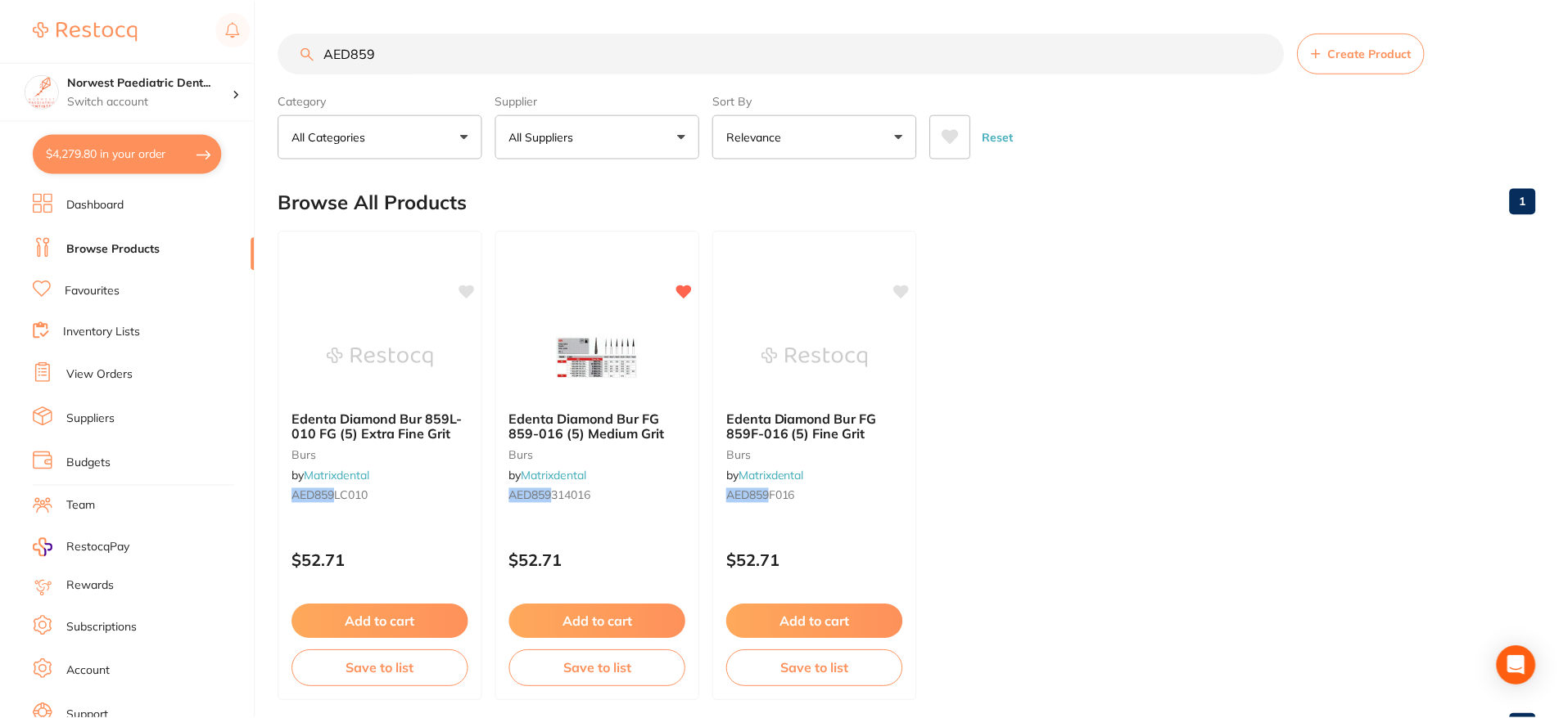
scroll to position [68, 0]
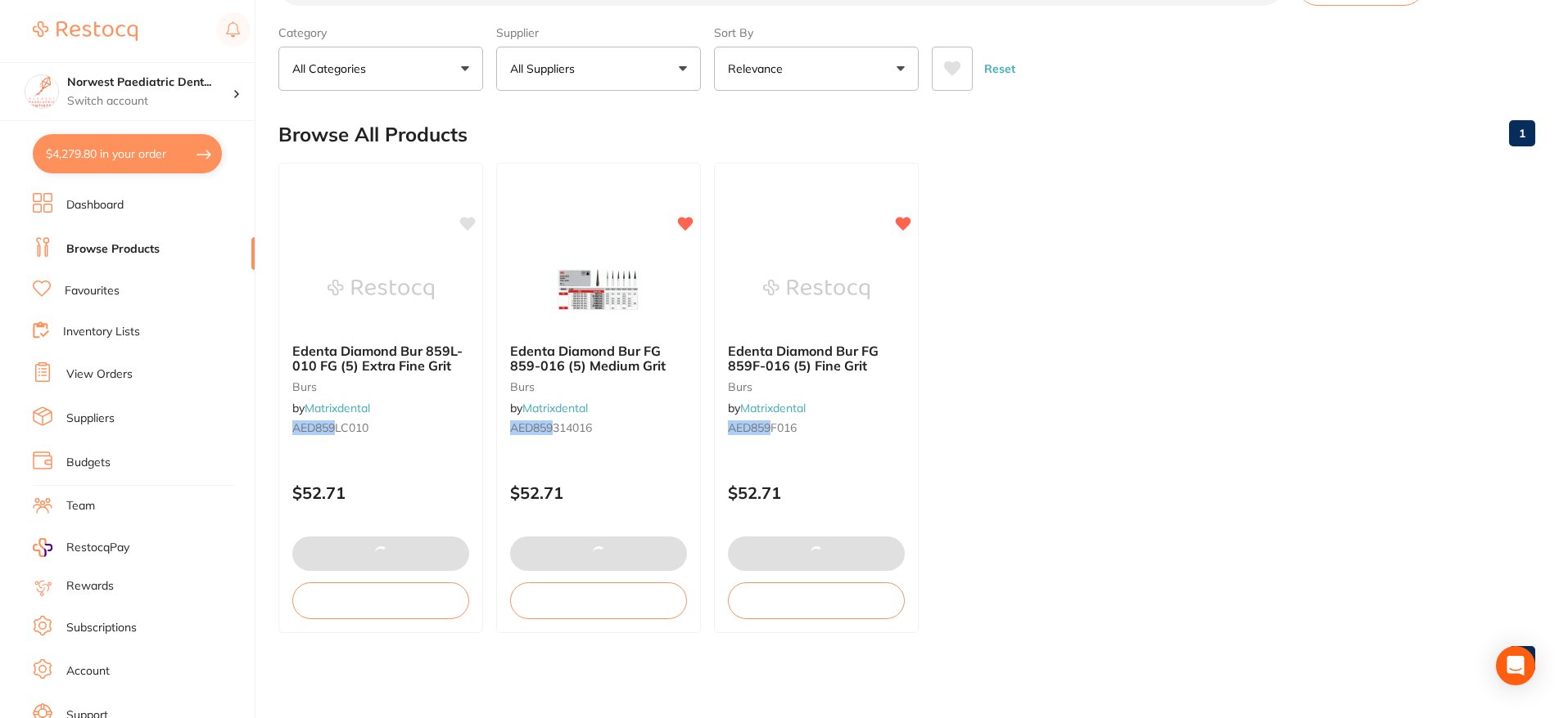
checkbox input "false"
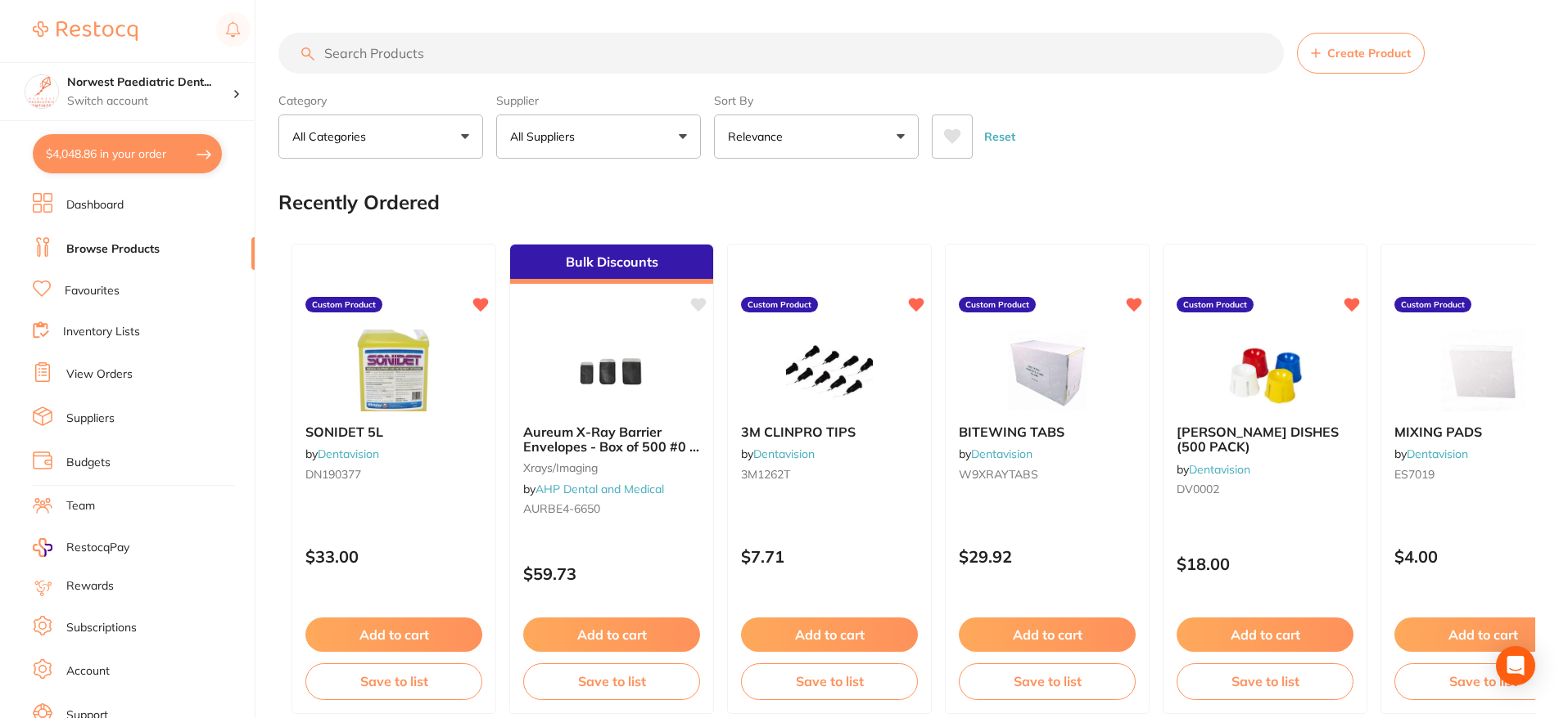
click at [176, 149] on button "$4,048.86 in your order" at bounding box center [127, 153] width 189 height 39
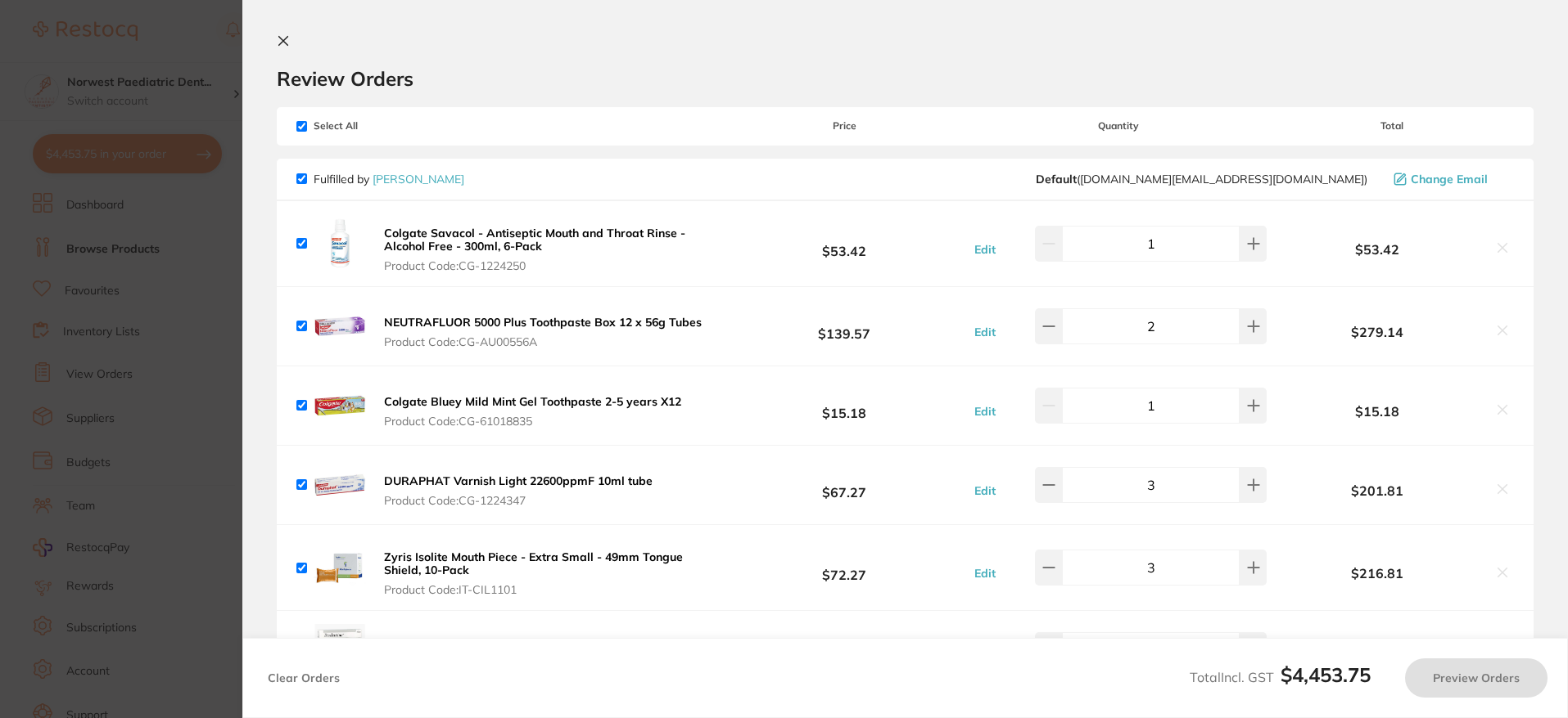
checkbox input "true"
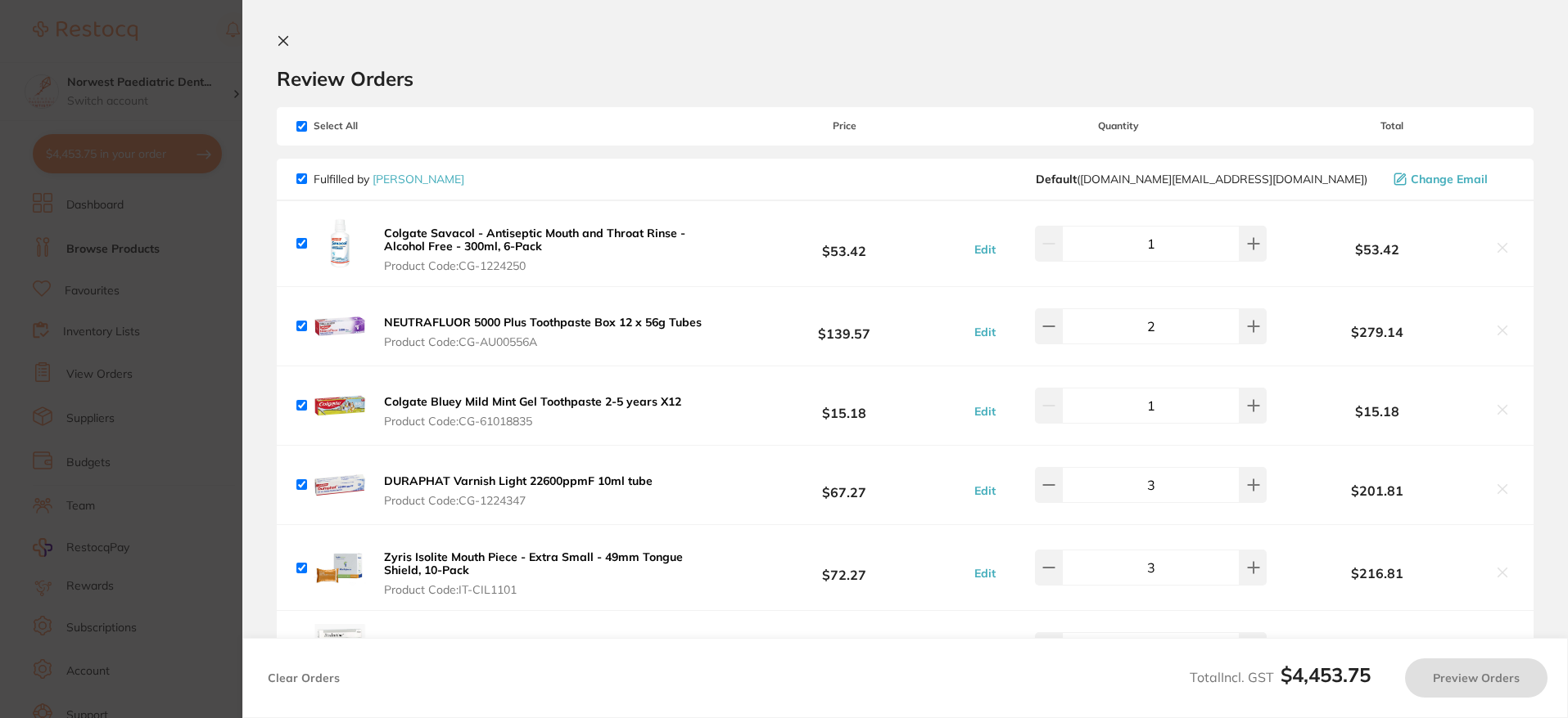
checkbox input "true"
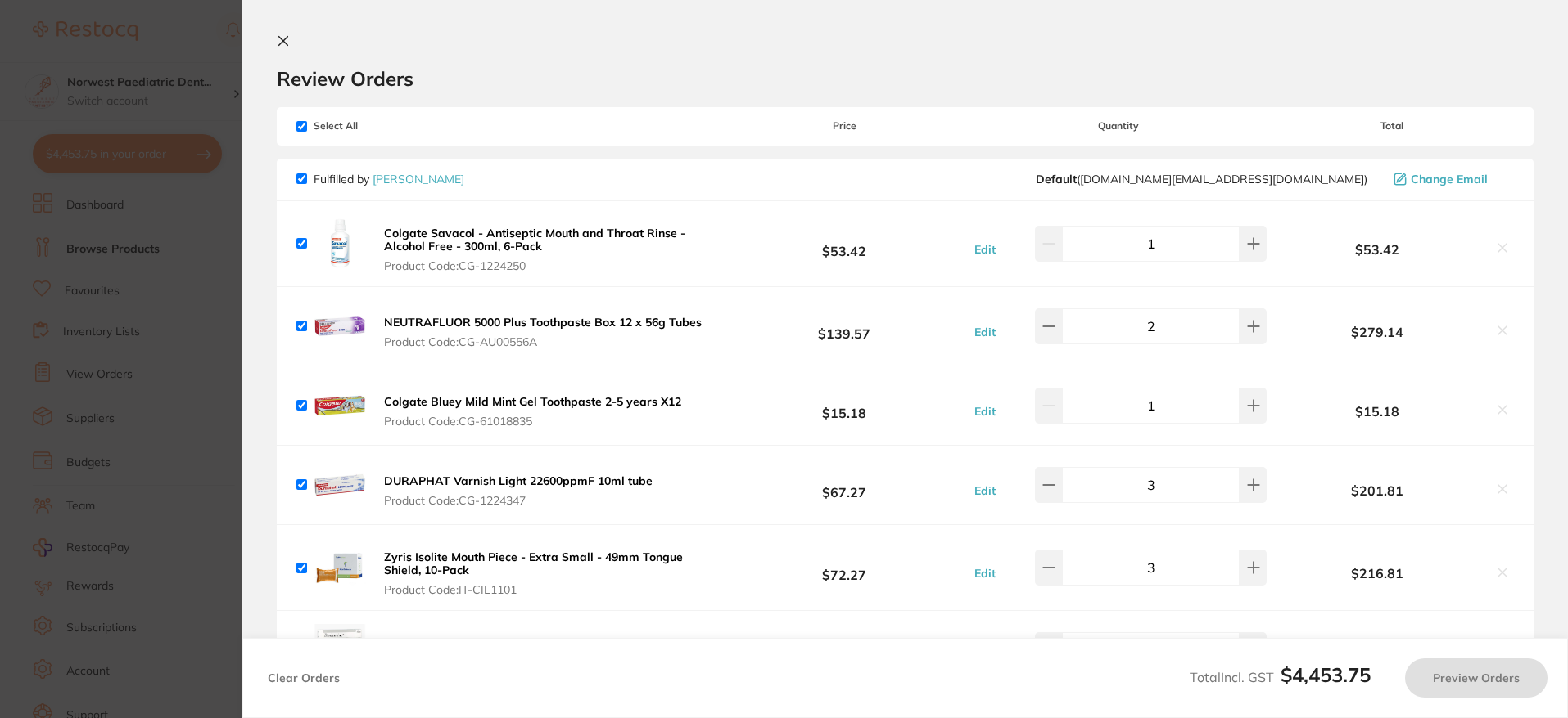
checkbox input "true"
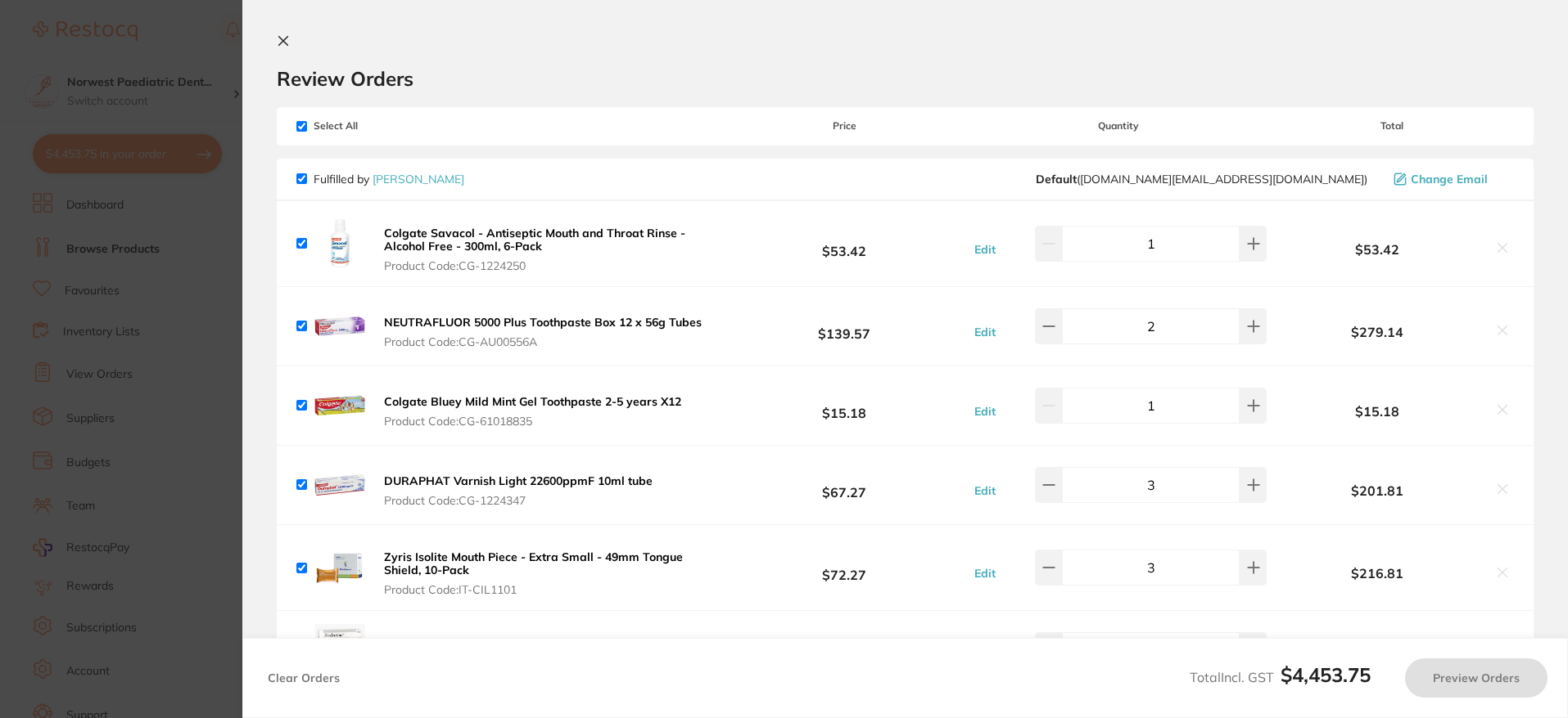
checkbox input "true"
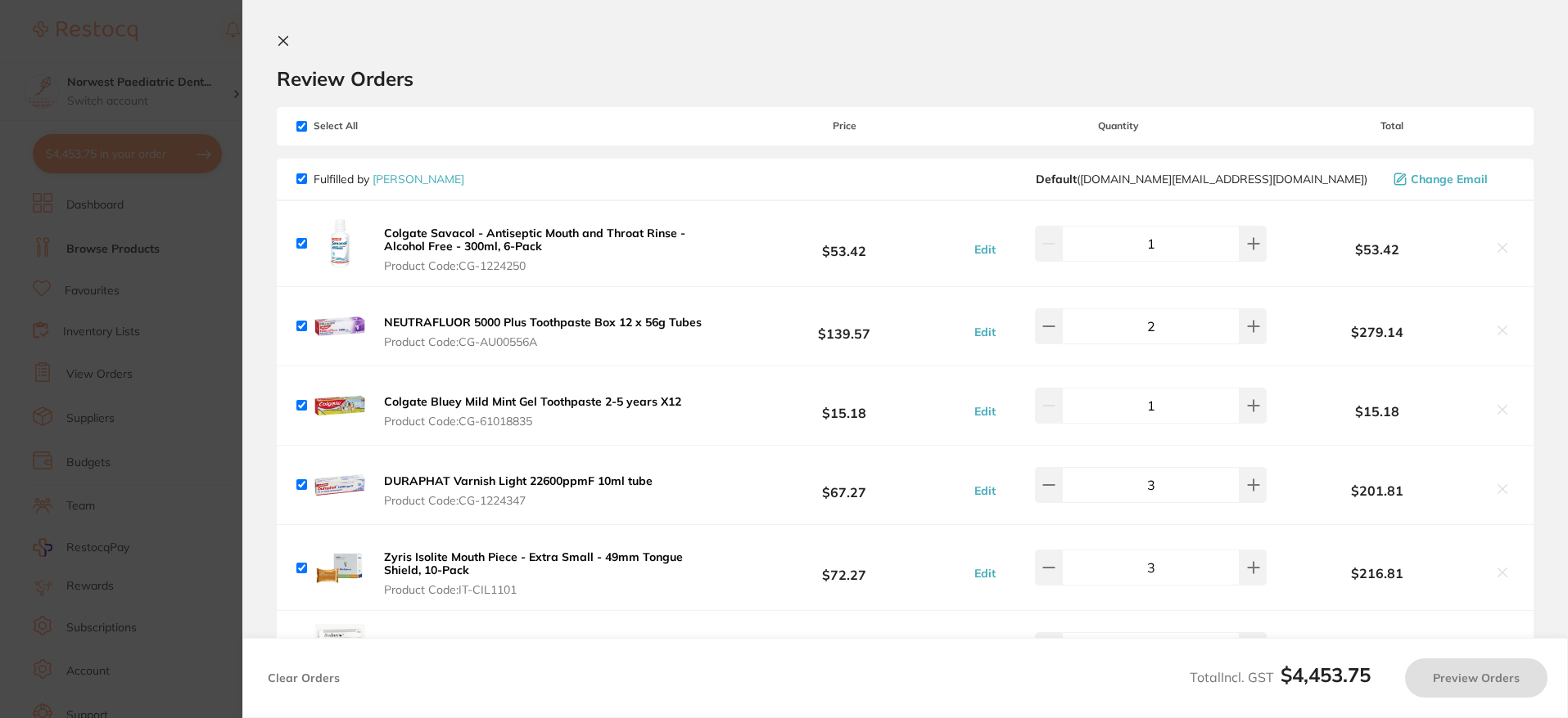
checkbox input "true"
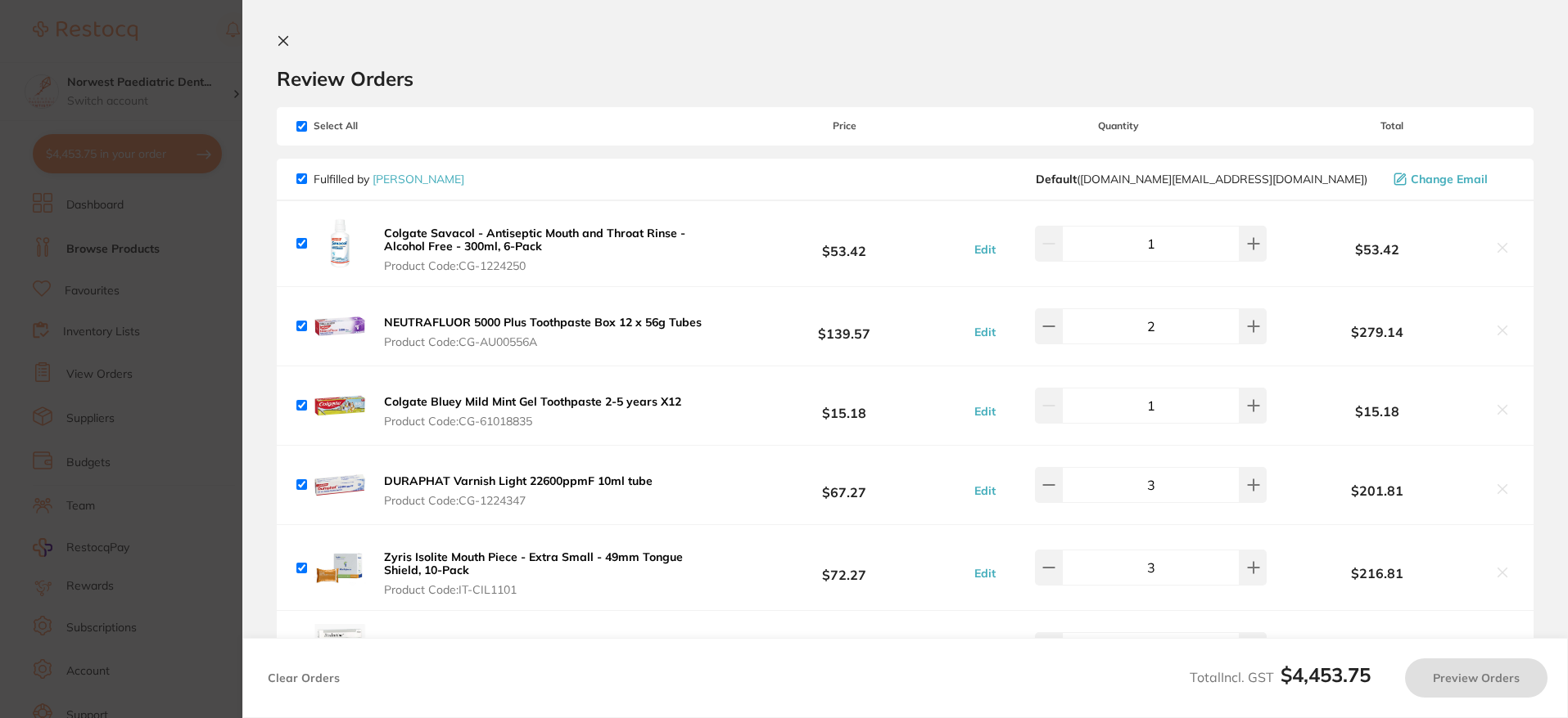
checkbox input "true"
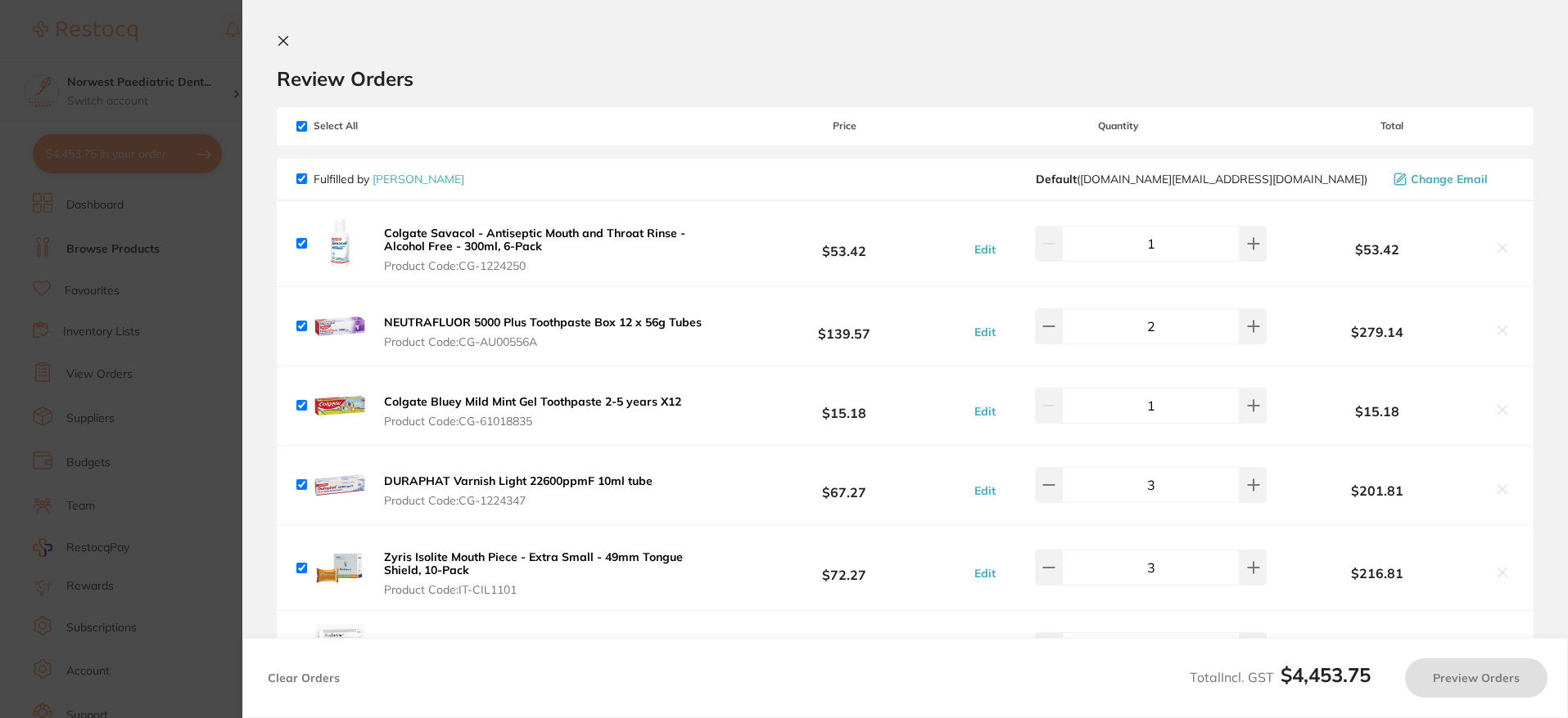
checkbox input "true"
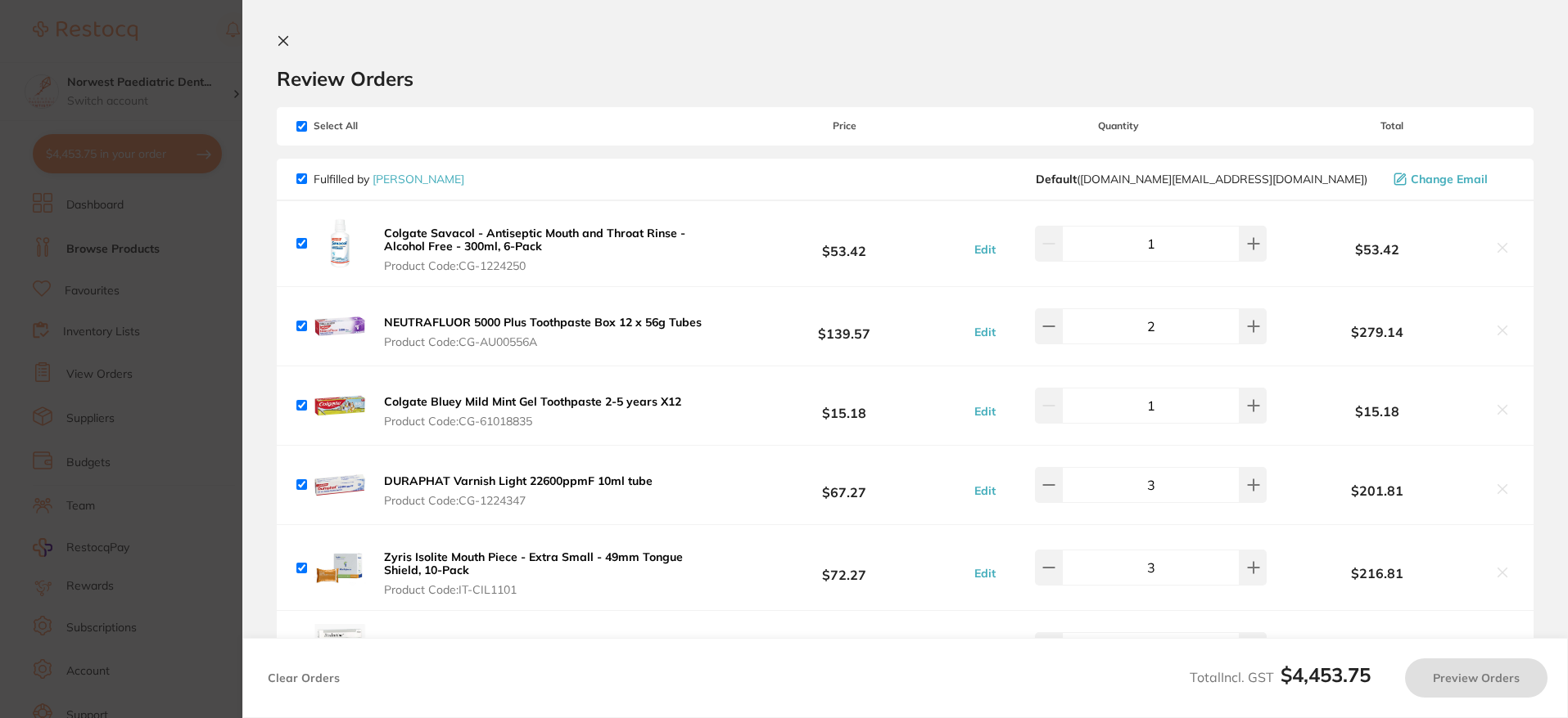
checkbox input "true"
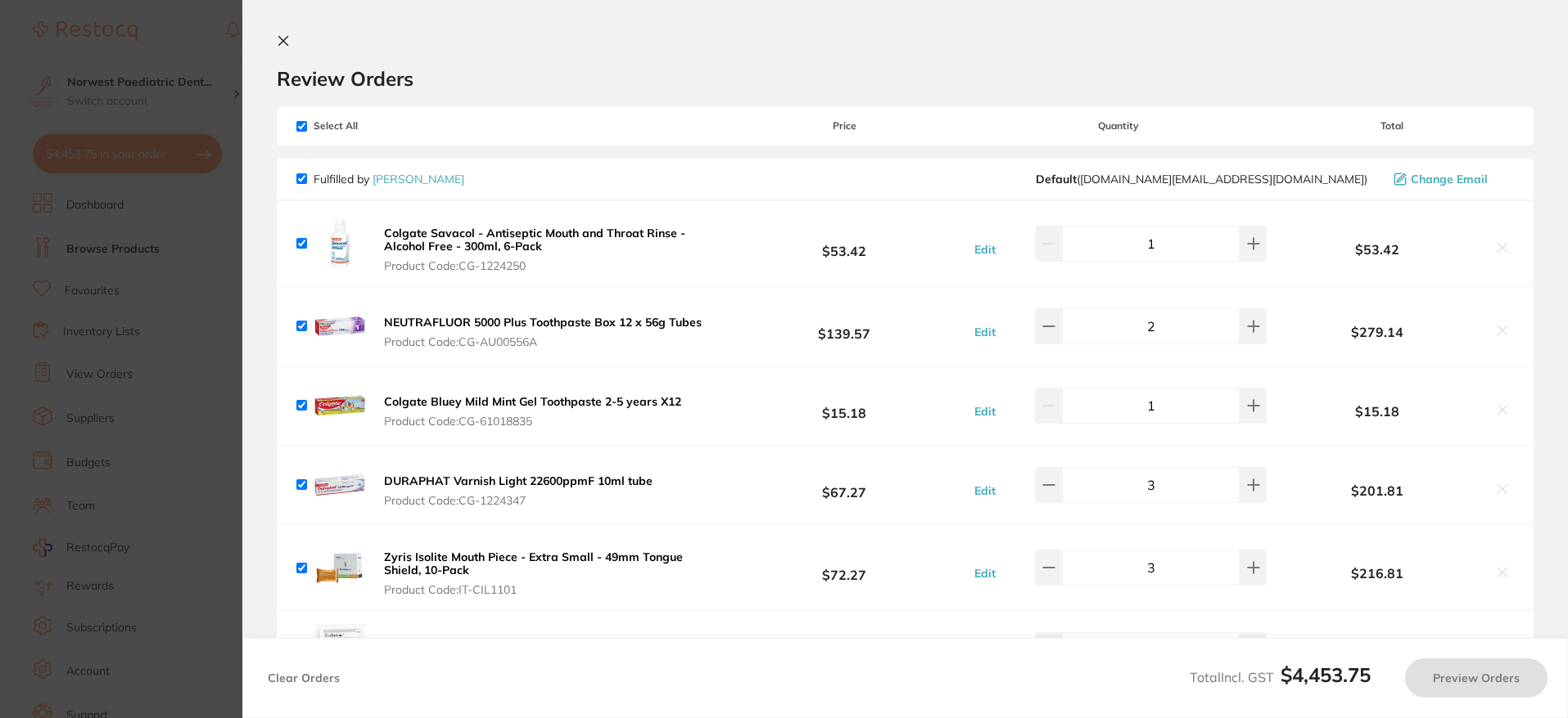
checkbox input "true"
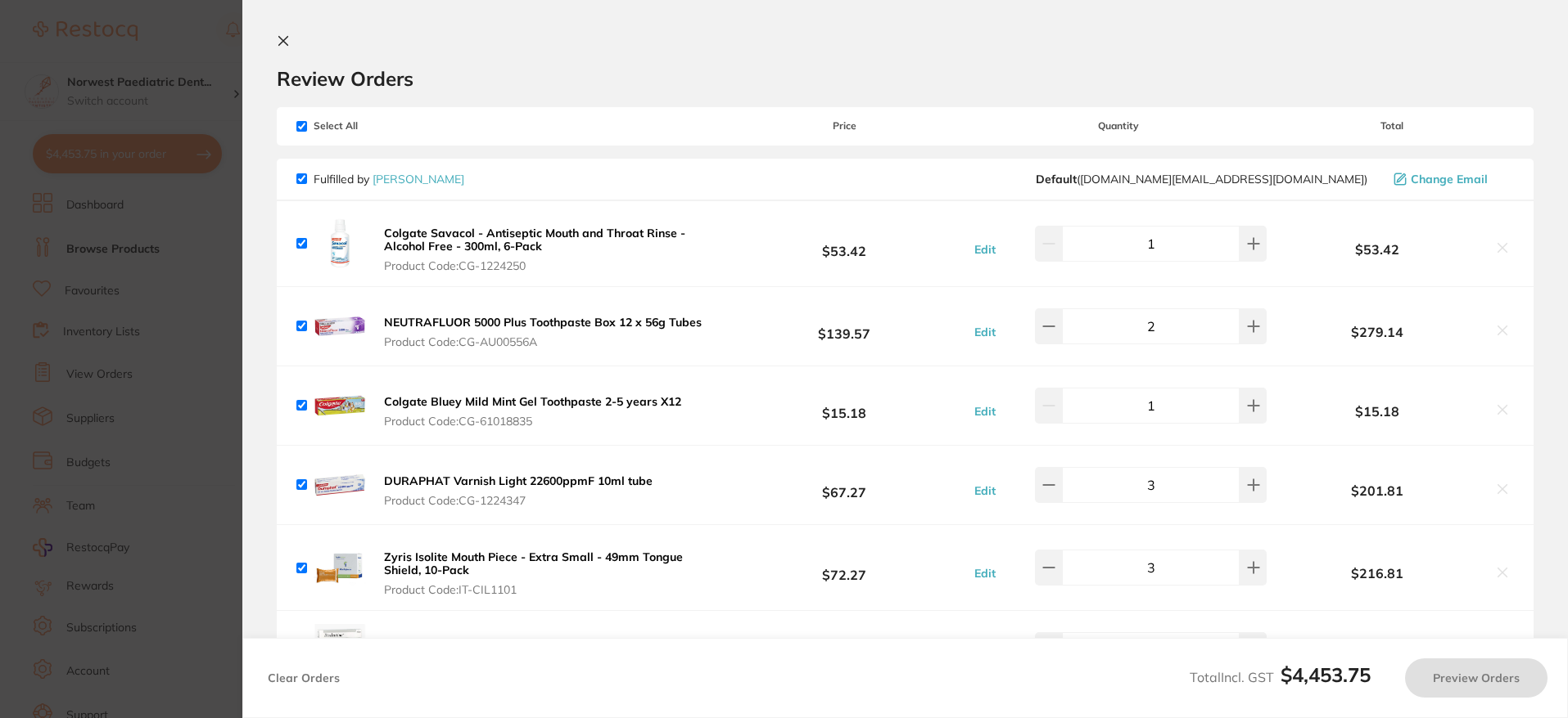
checkbox input "true"
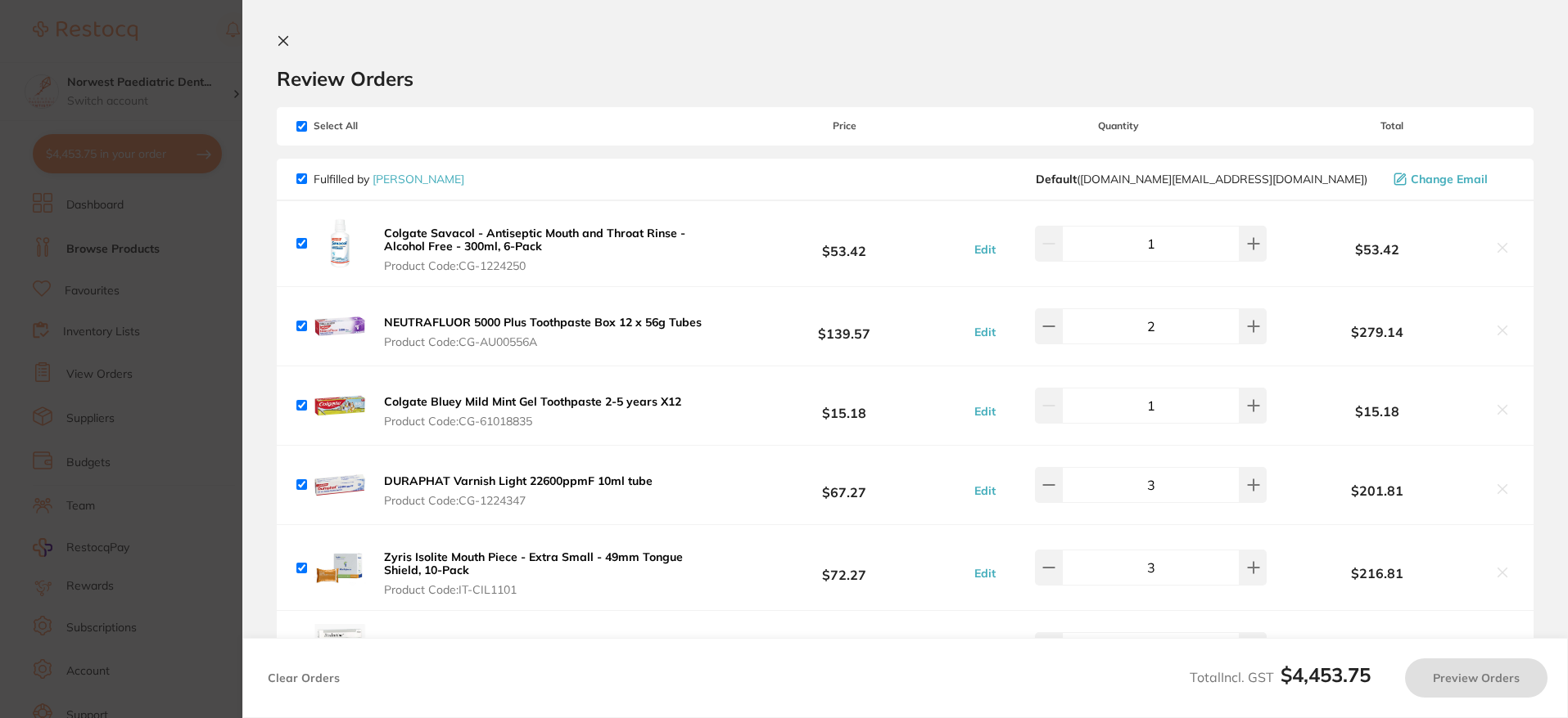
checkbox input "true"
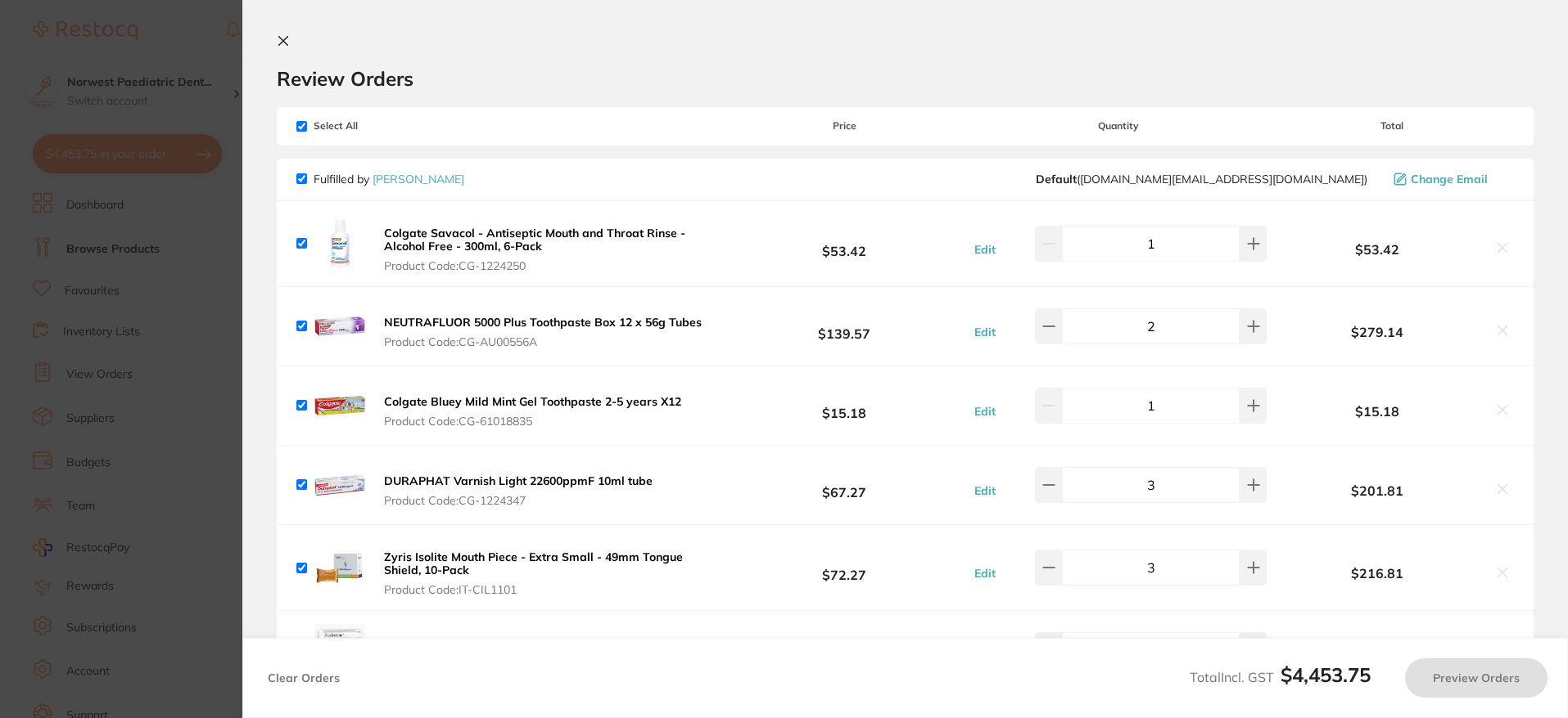
checkbox input "true"
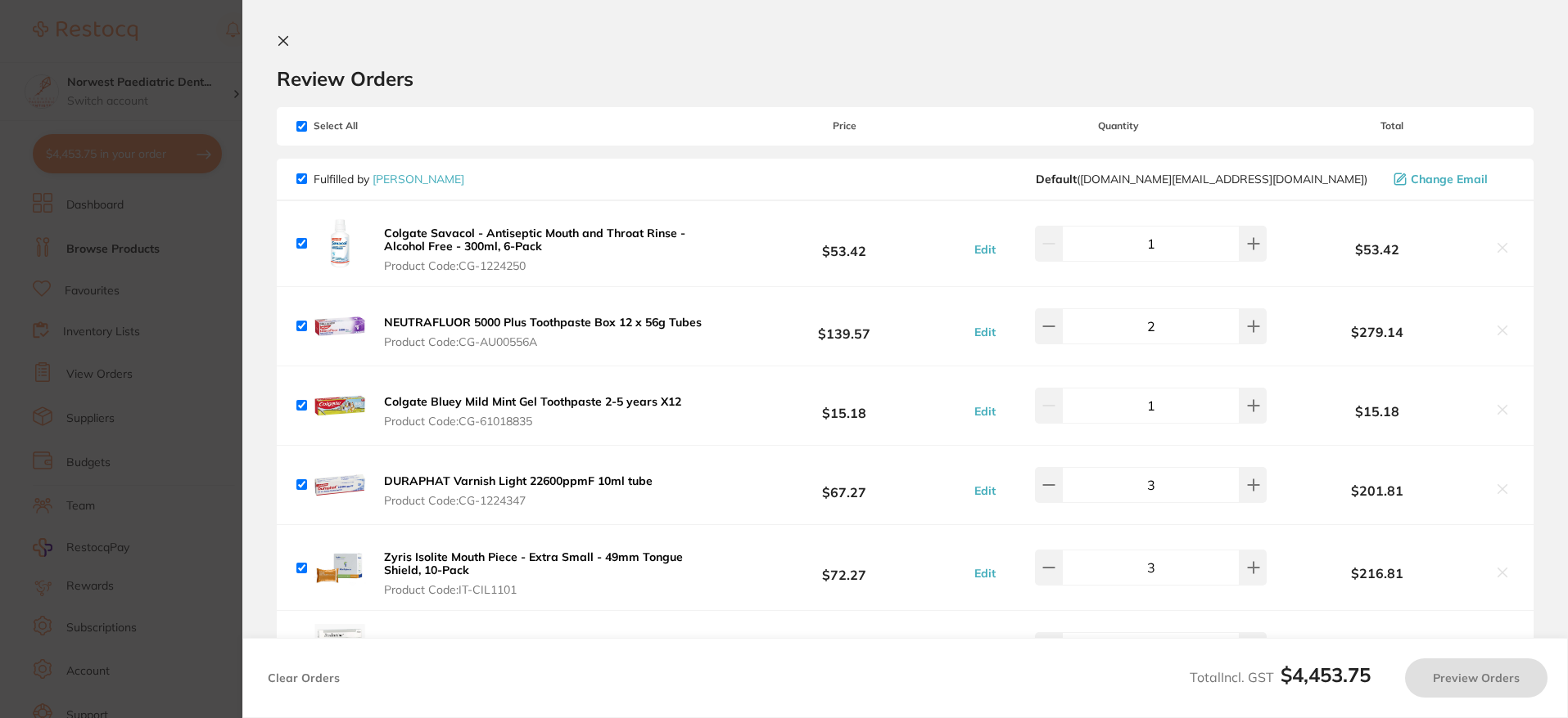
checkbox input "true"
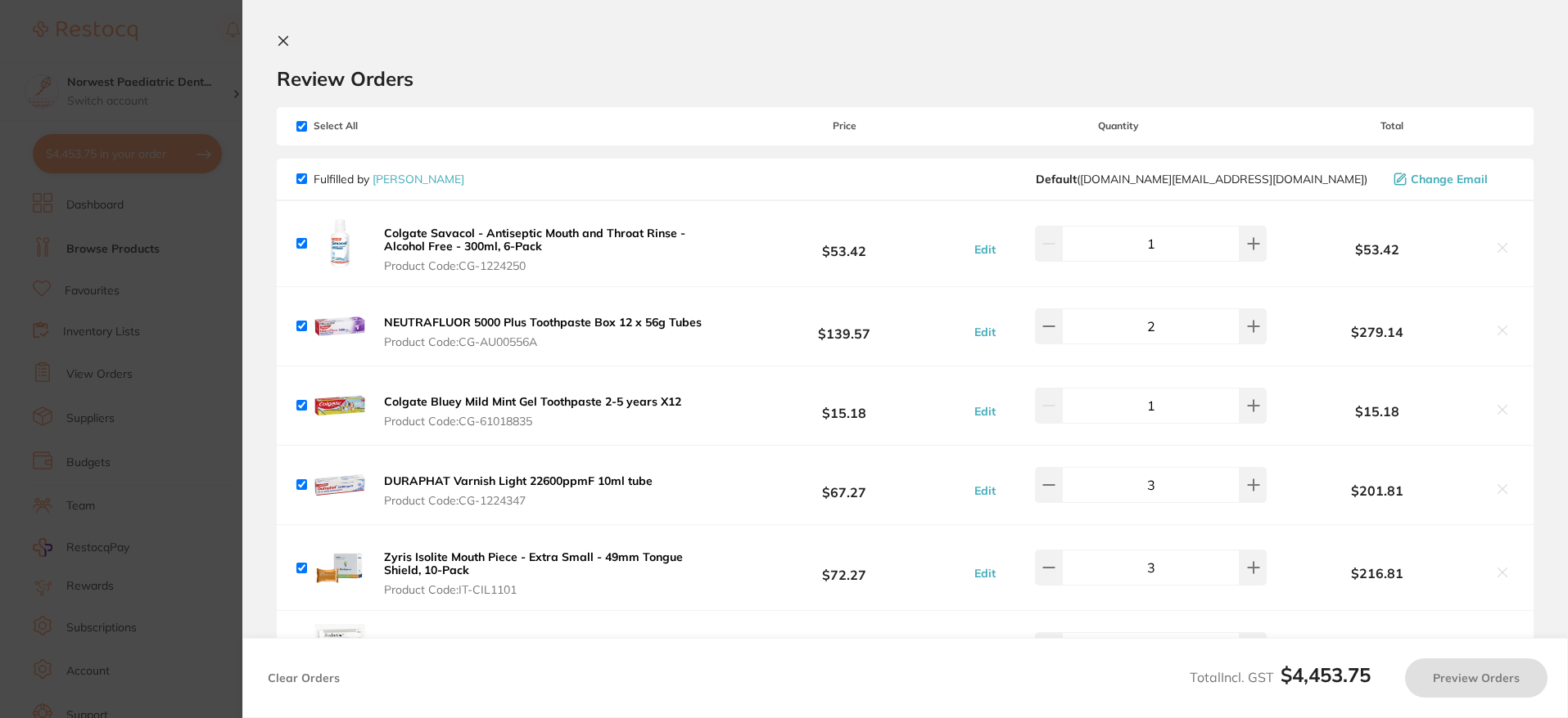
checkbox input "true"
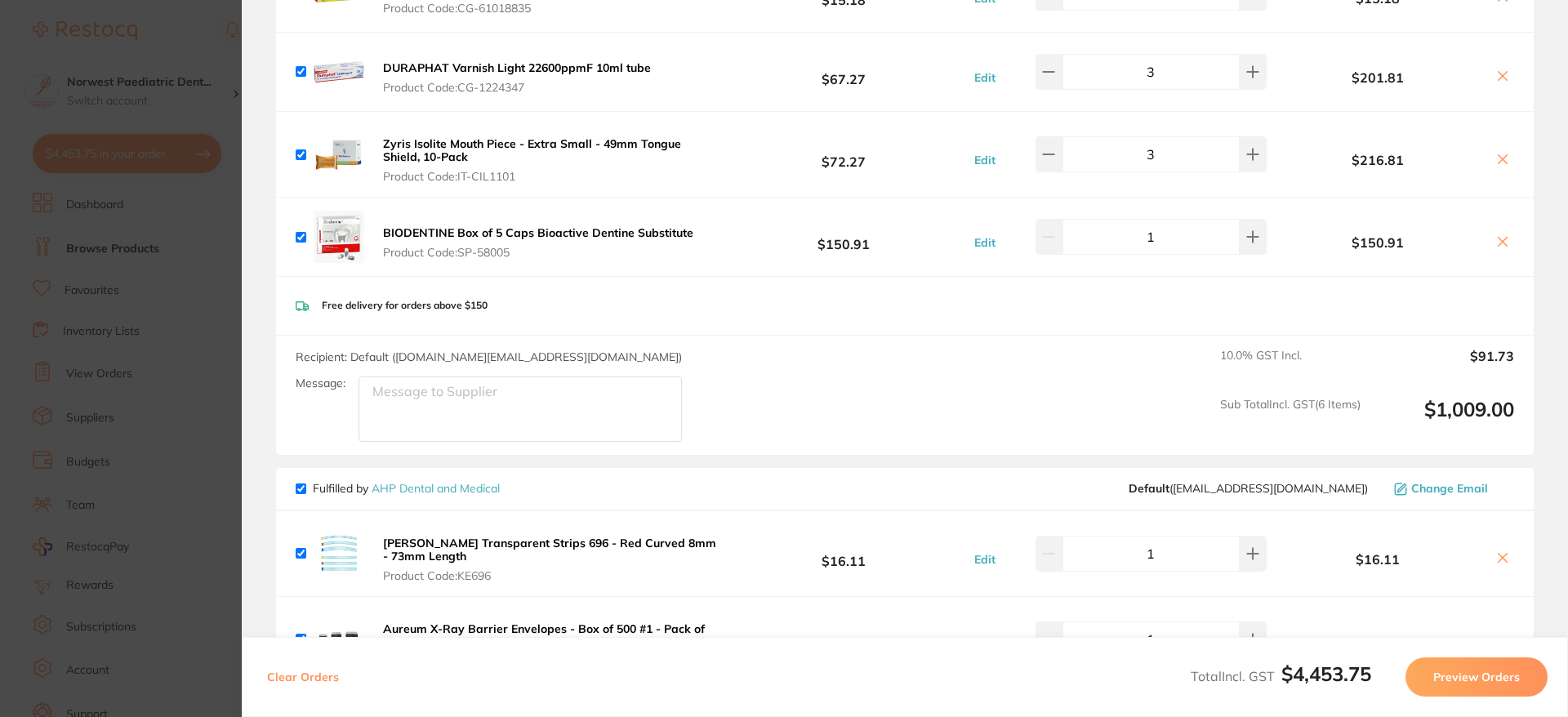
scroll to position [623, 0]
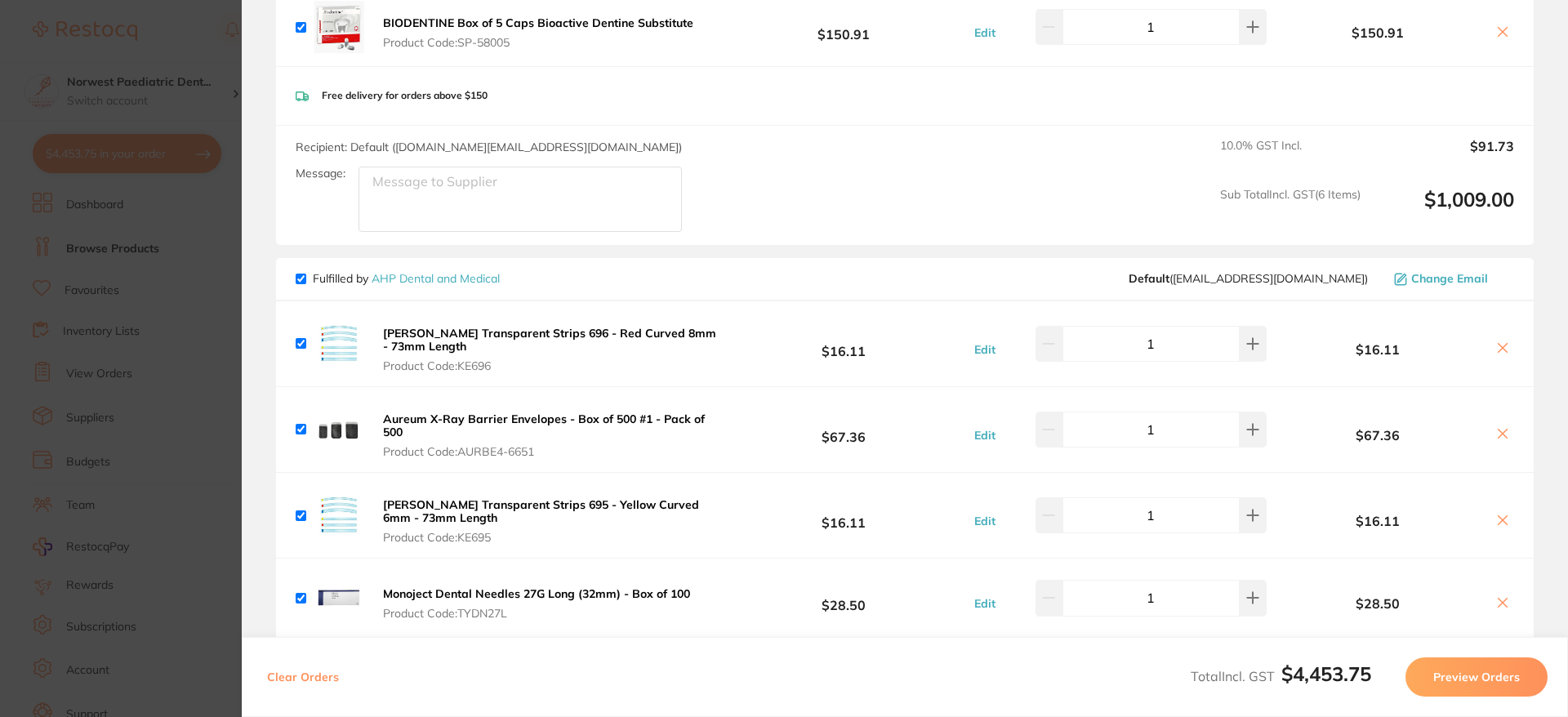
click at [97, 245] on section "Update RRP Set your pre negotiated price for this item. Item Agreed RRP (excl. …" at bounding box center [784, 358] width 1568 height 717
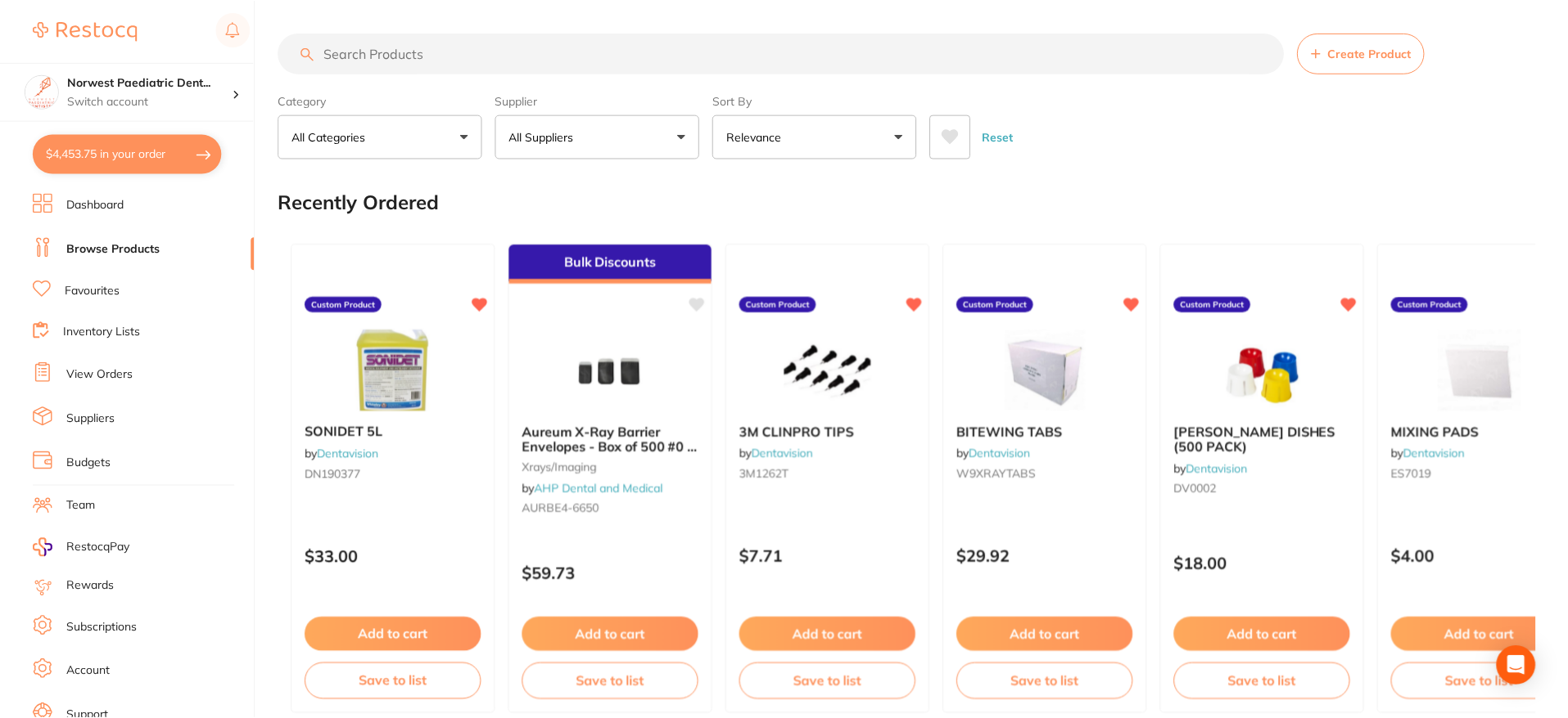
scroll to position [68, 0]
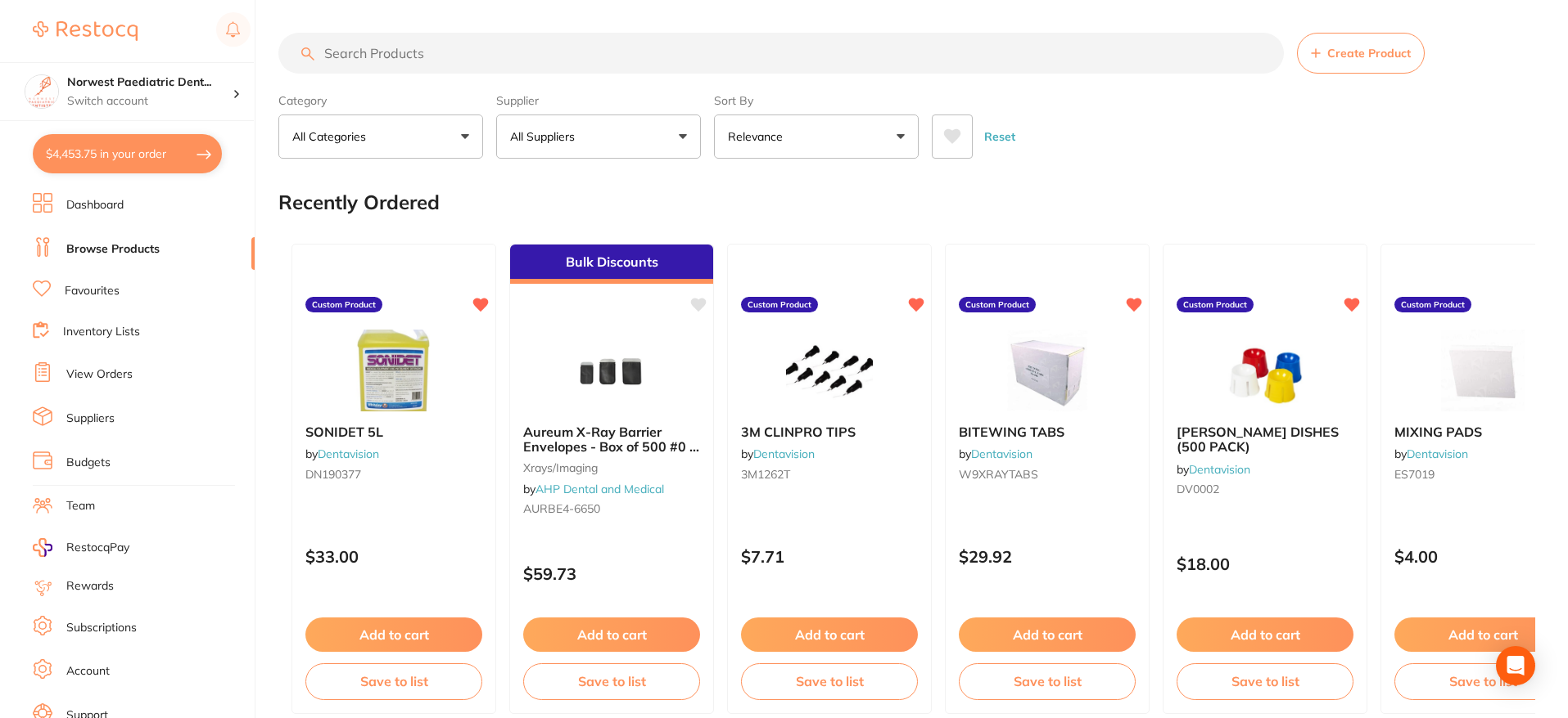
click at [185, 151] on button "$4,453.75 in your order" at bounding box center [127, 153] width 189 height 39
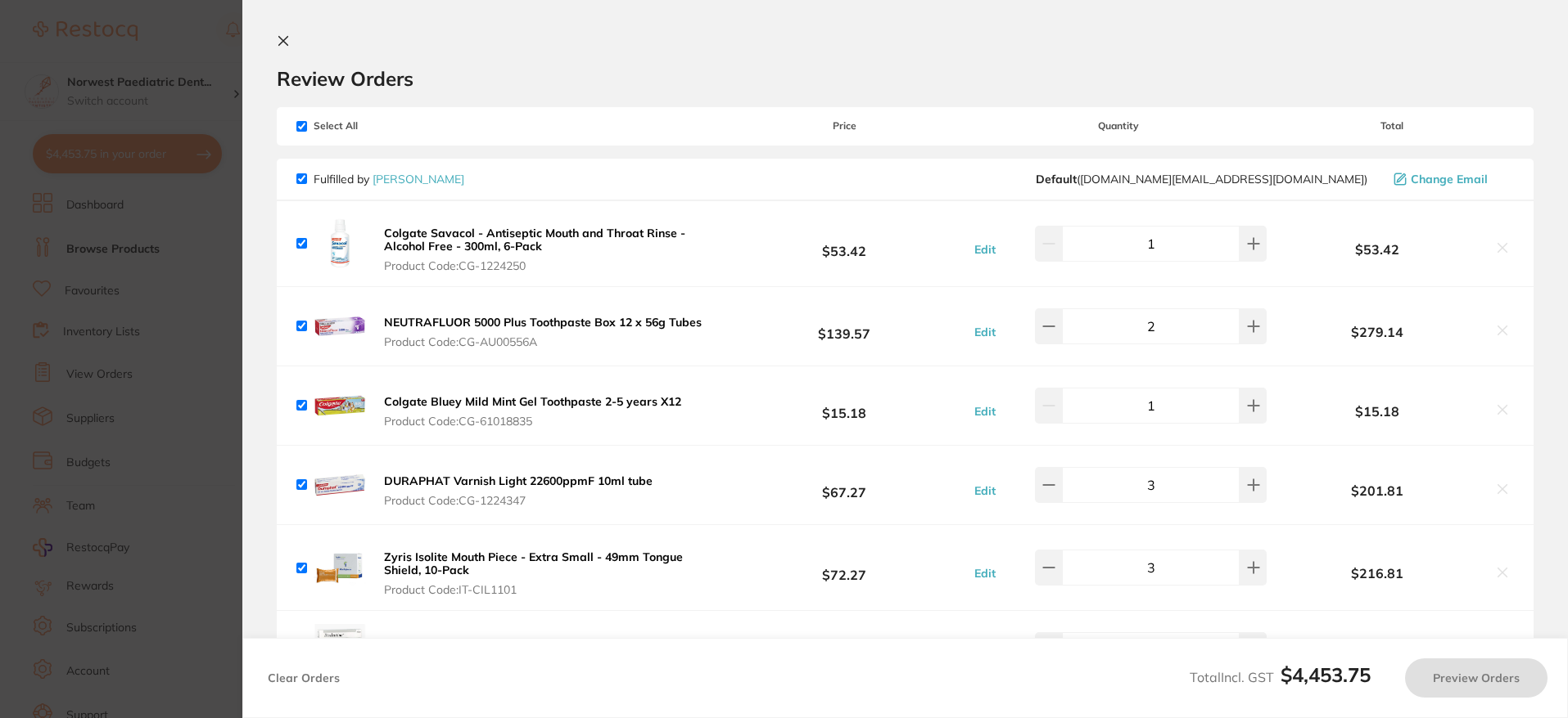
checkbox input "true"
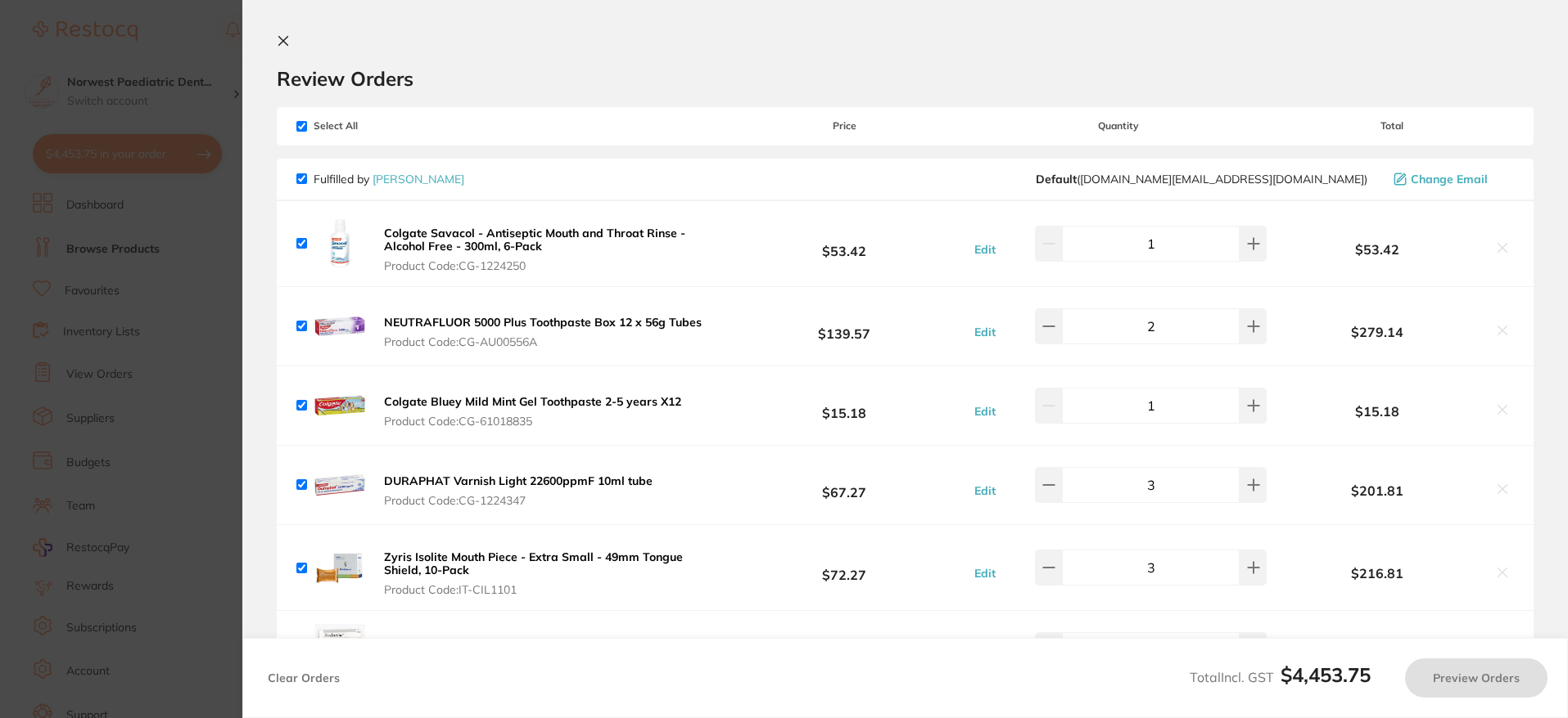
checkbox input "true"
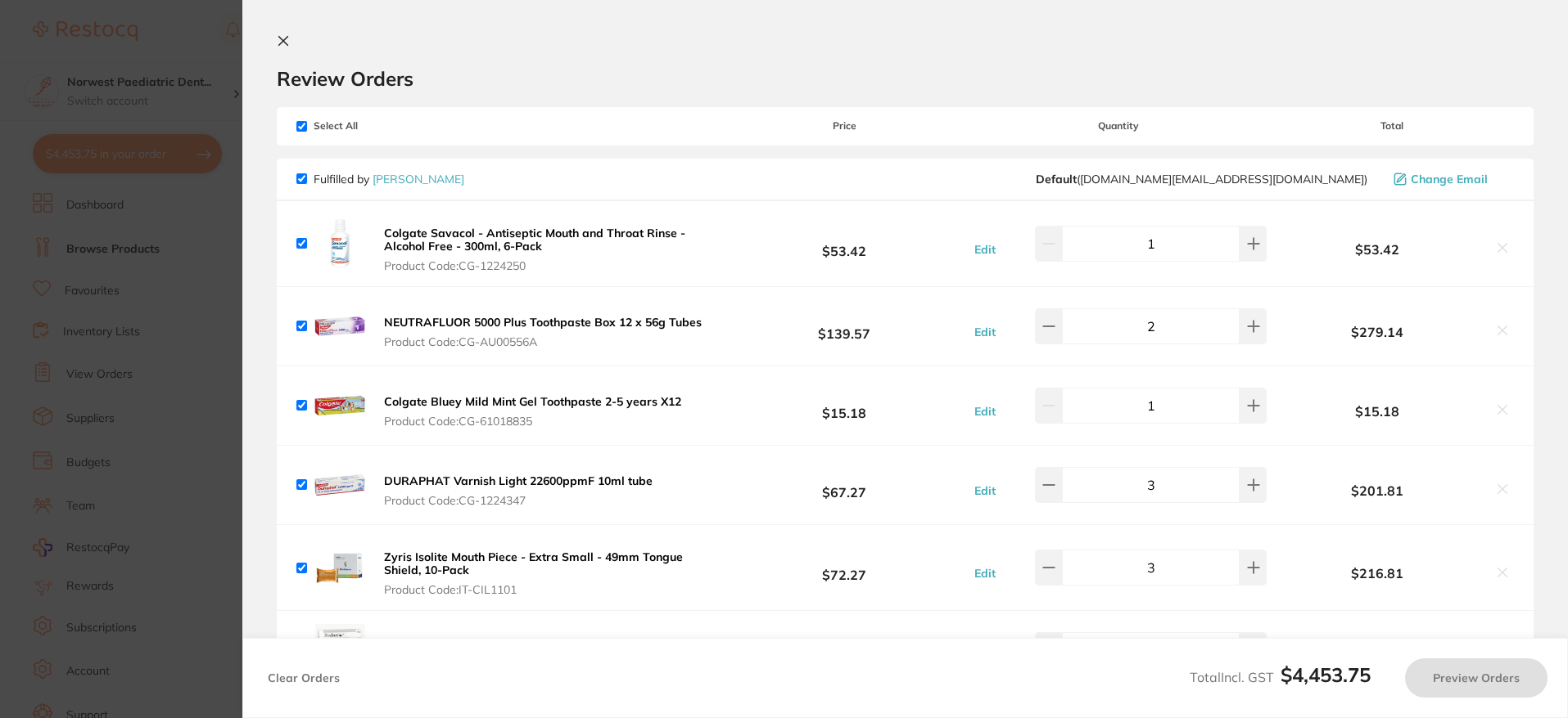
checkbox input "true"
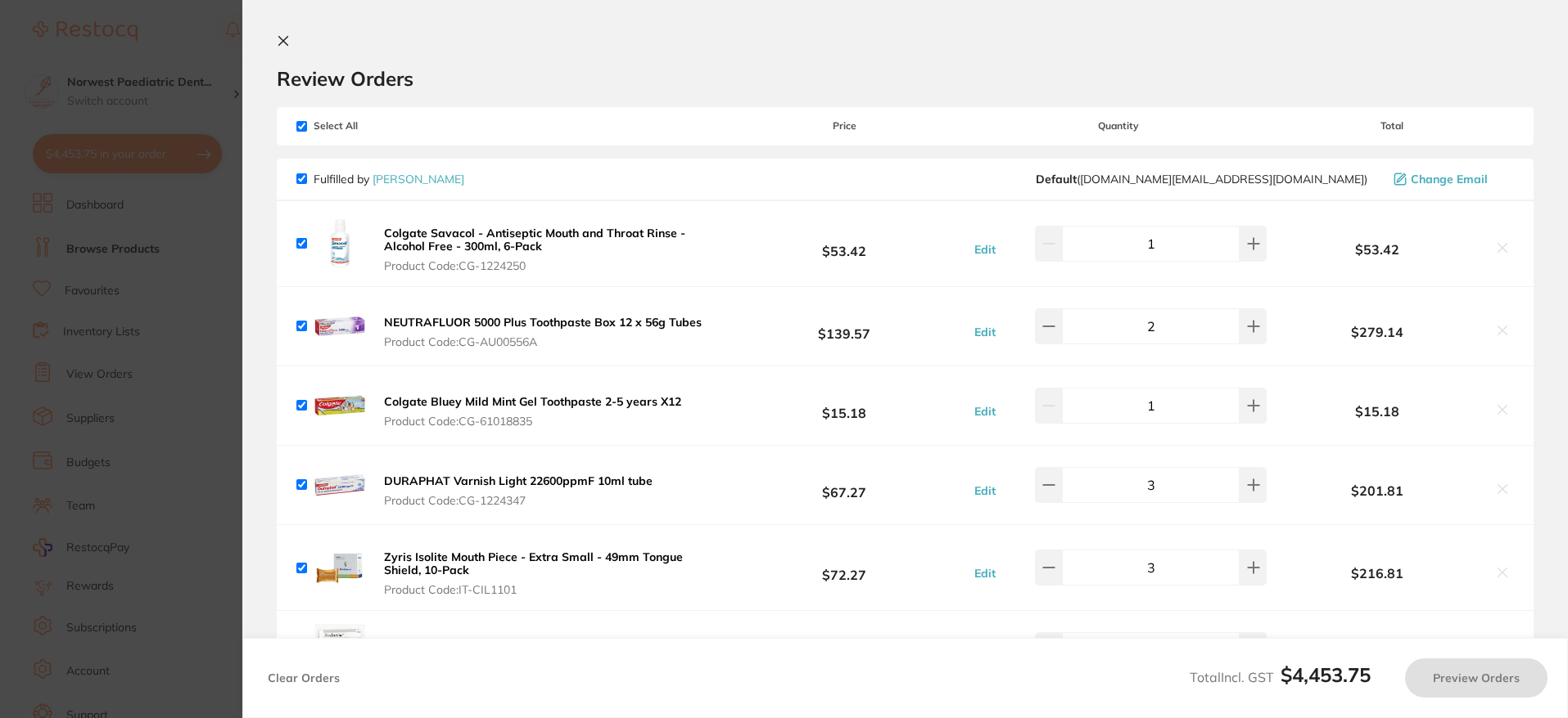
checkbox input "true"
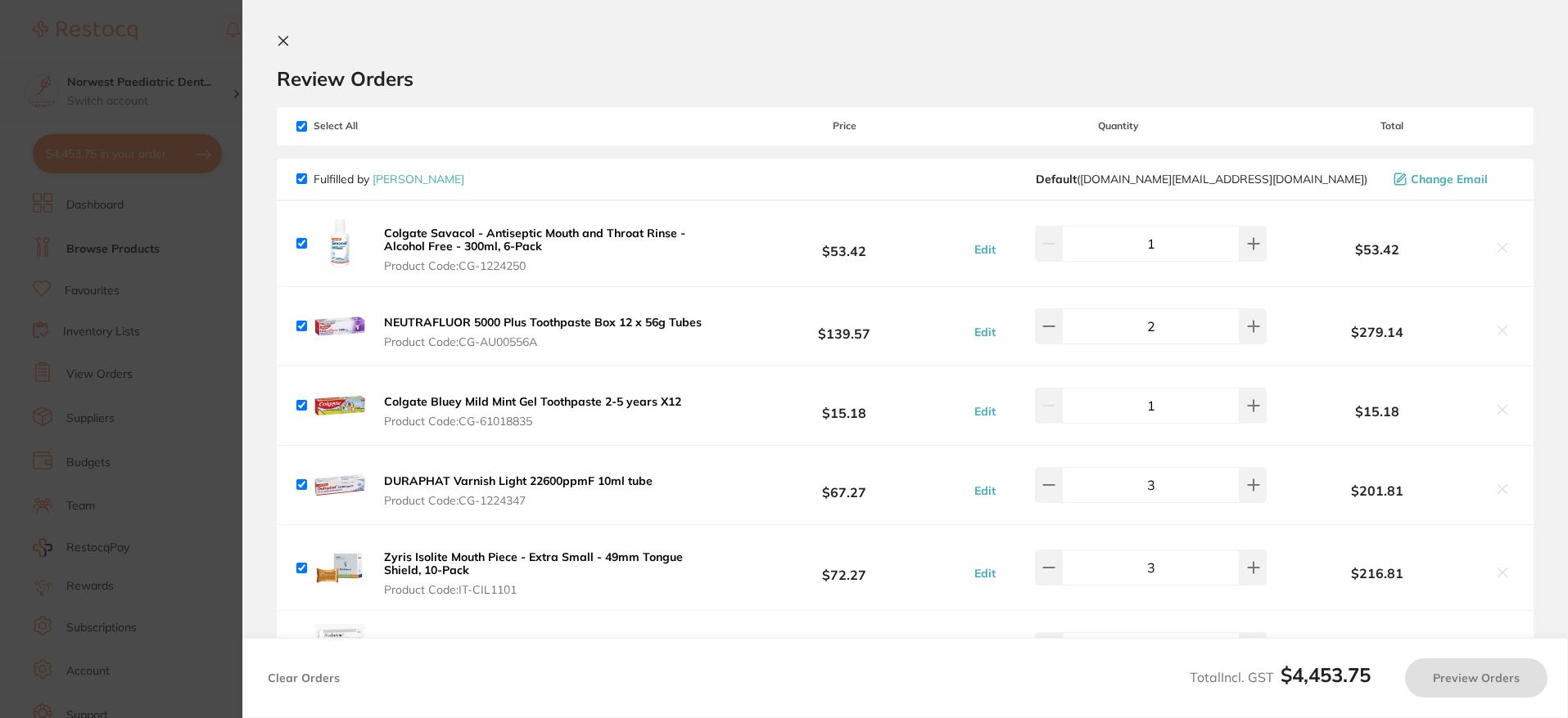
checkbox input "true"
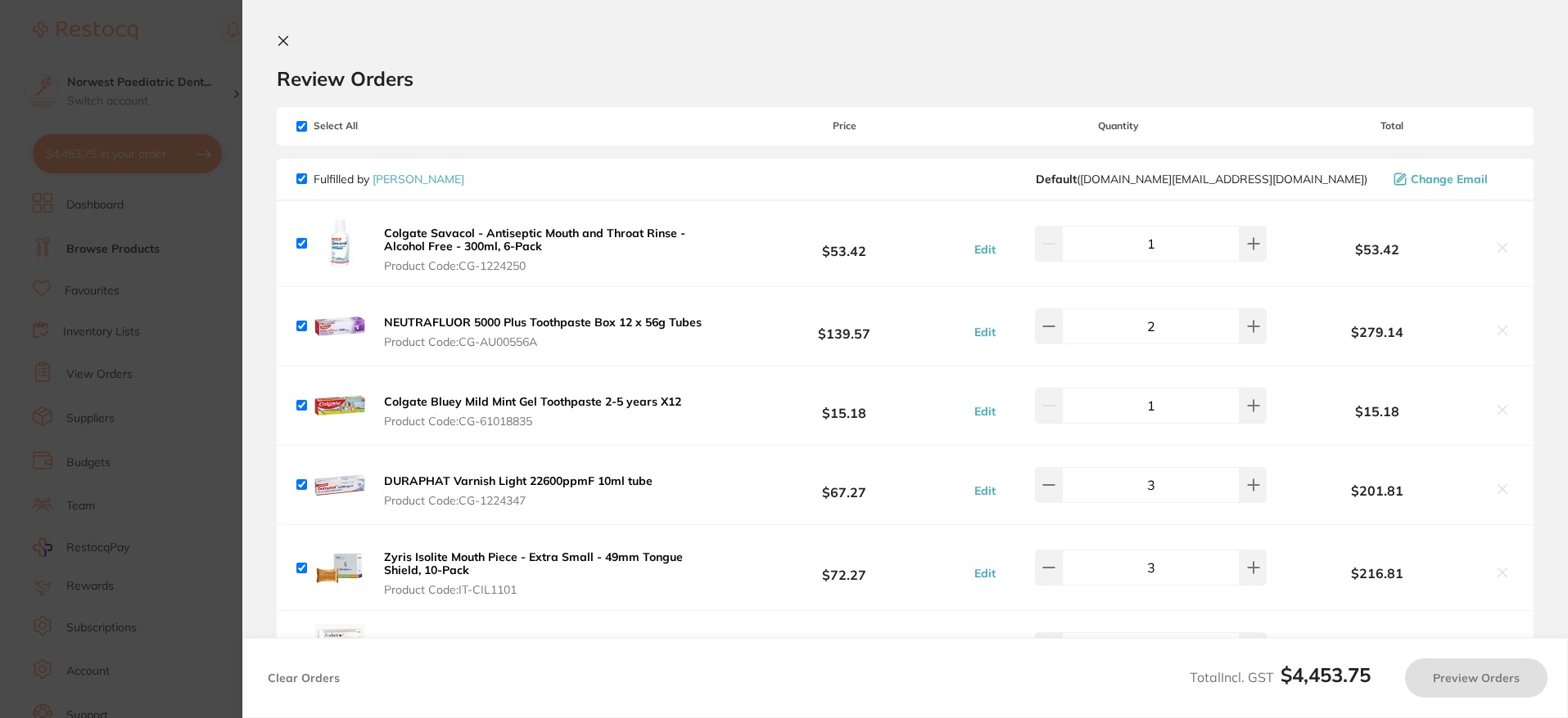
checkbox input "true"
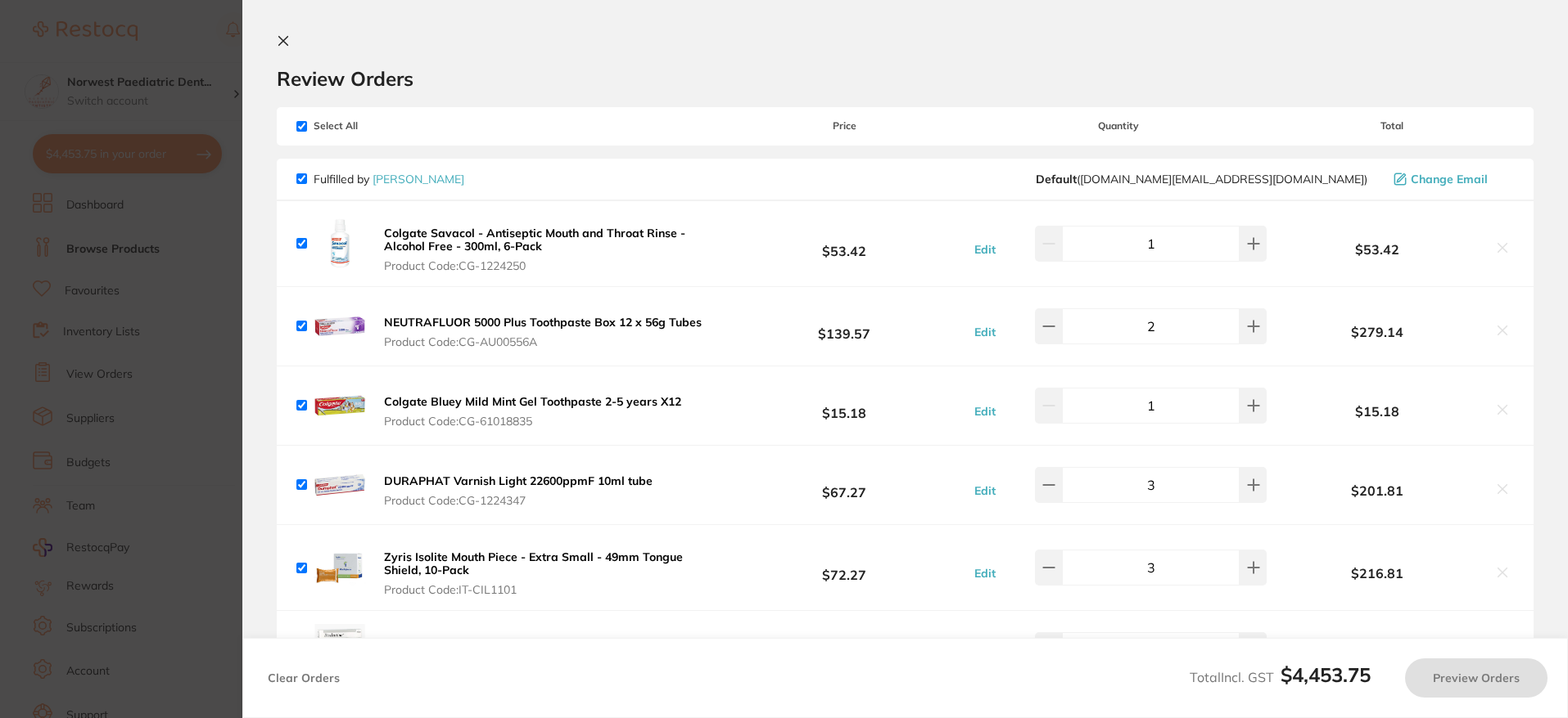
checkbox input "true"
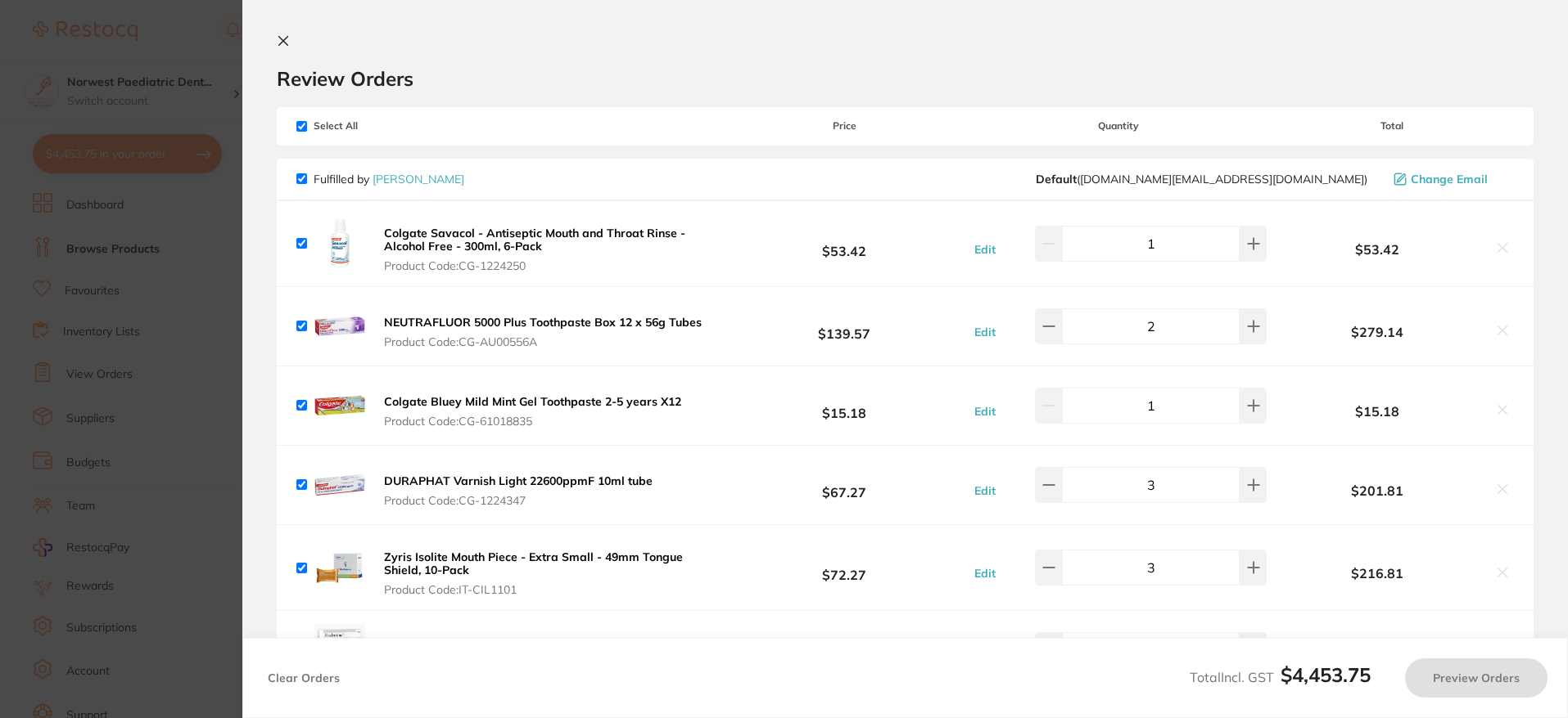
checkbox input "true"
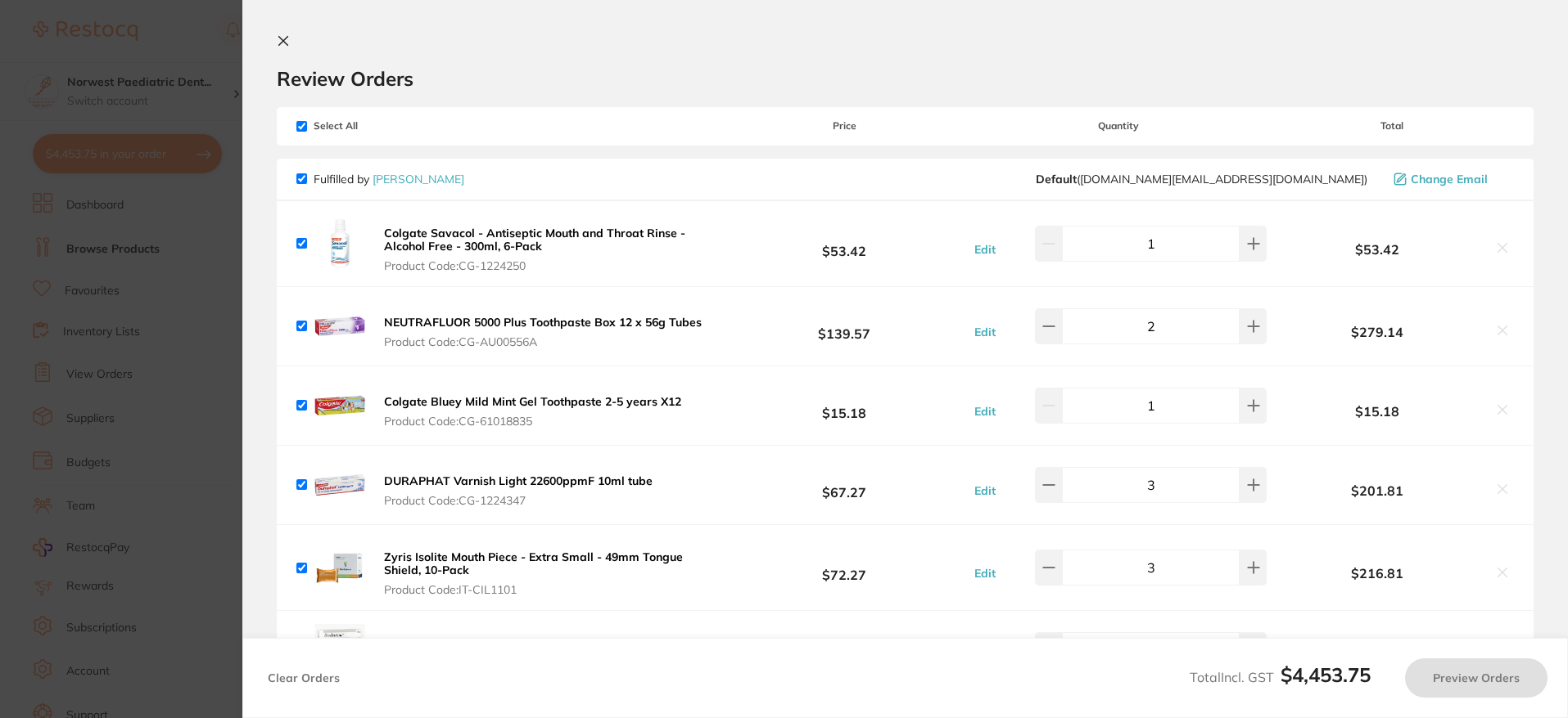
checkbox input "true"
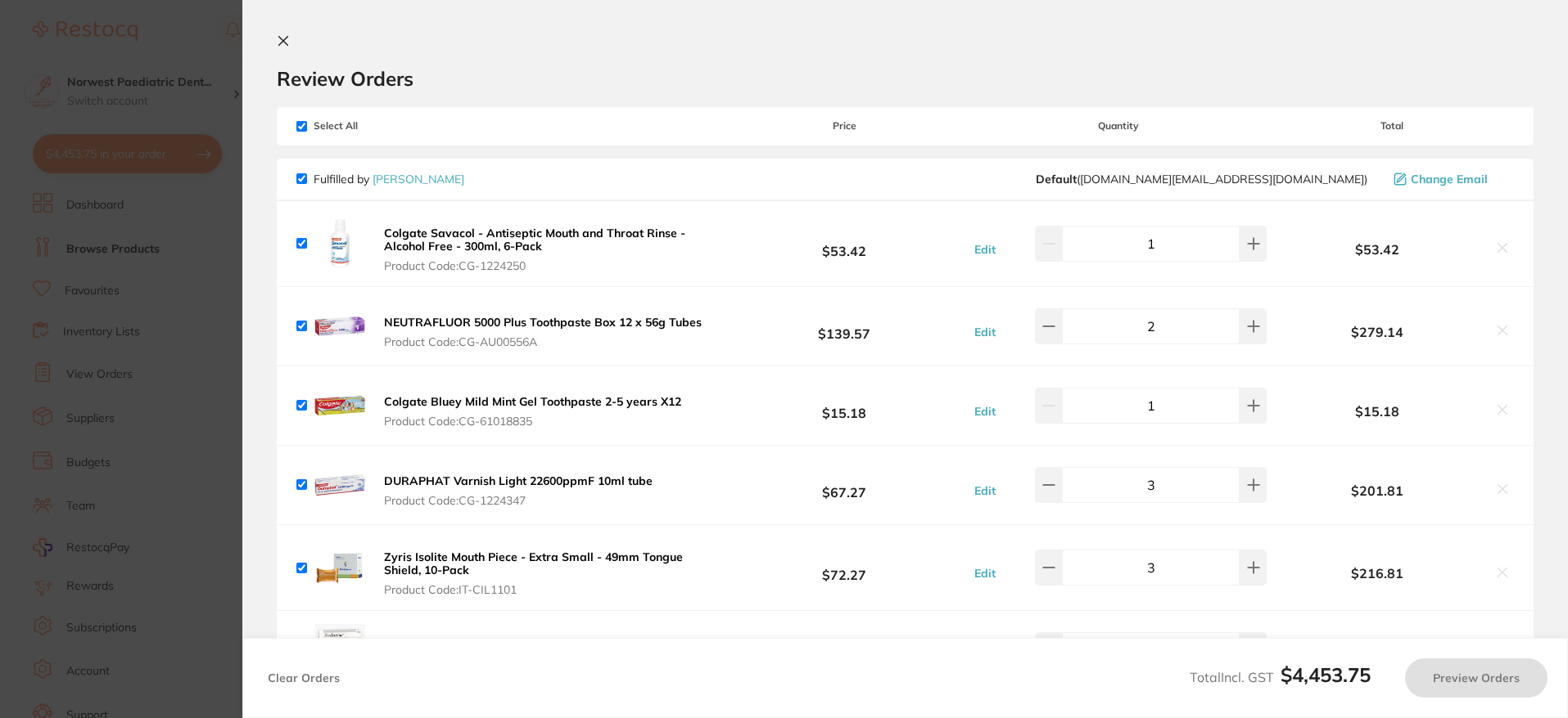
checkbox input "true"
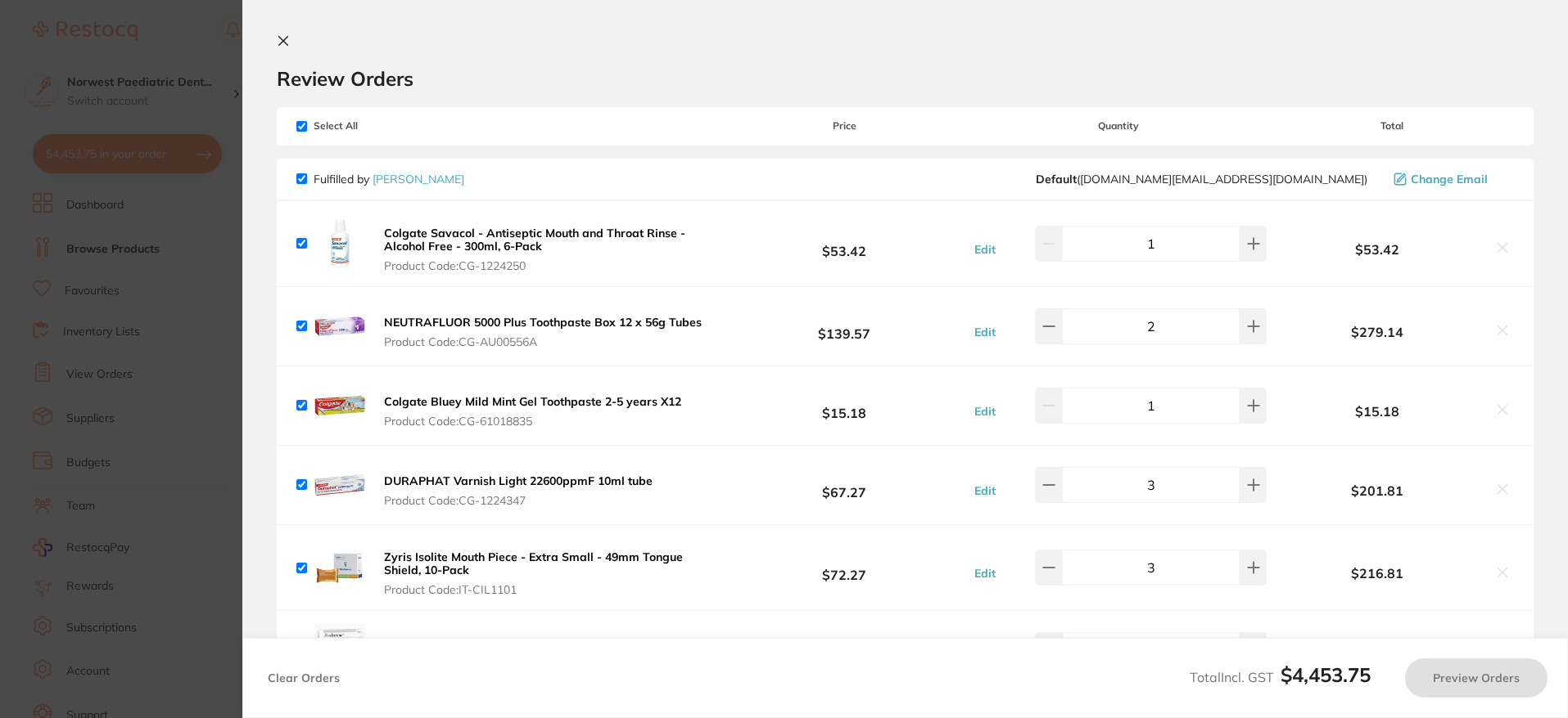
checkbox input "true"
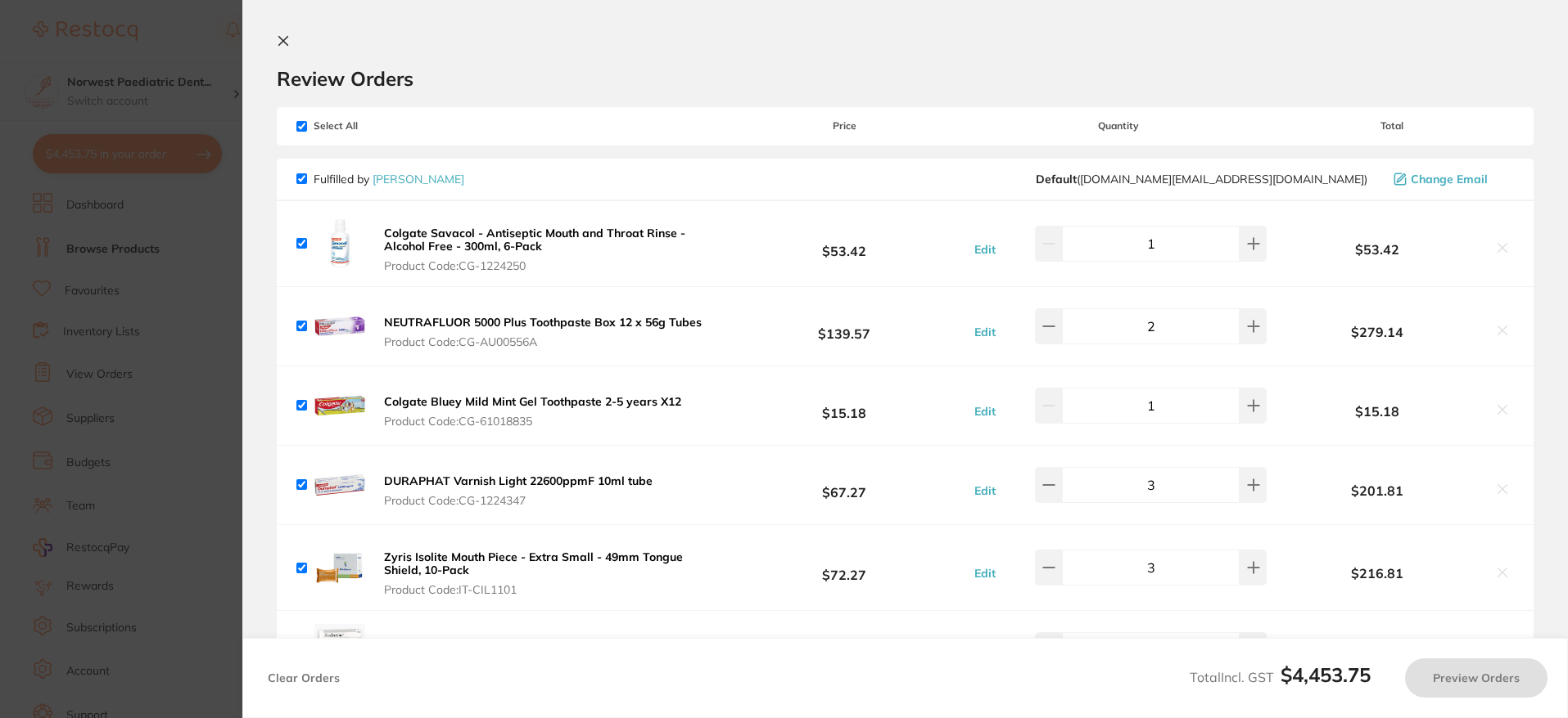
checkbox input "true"
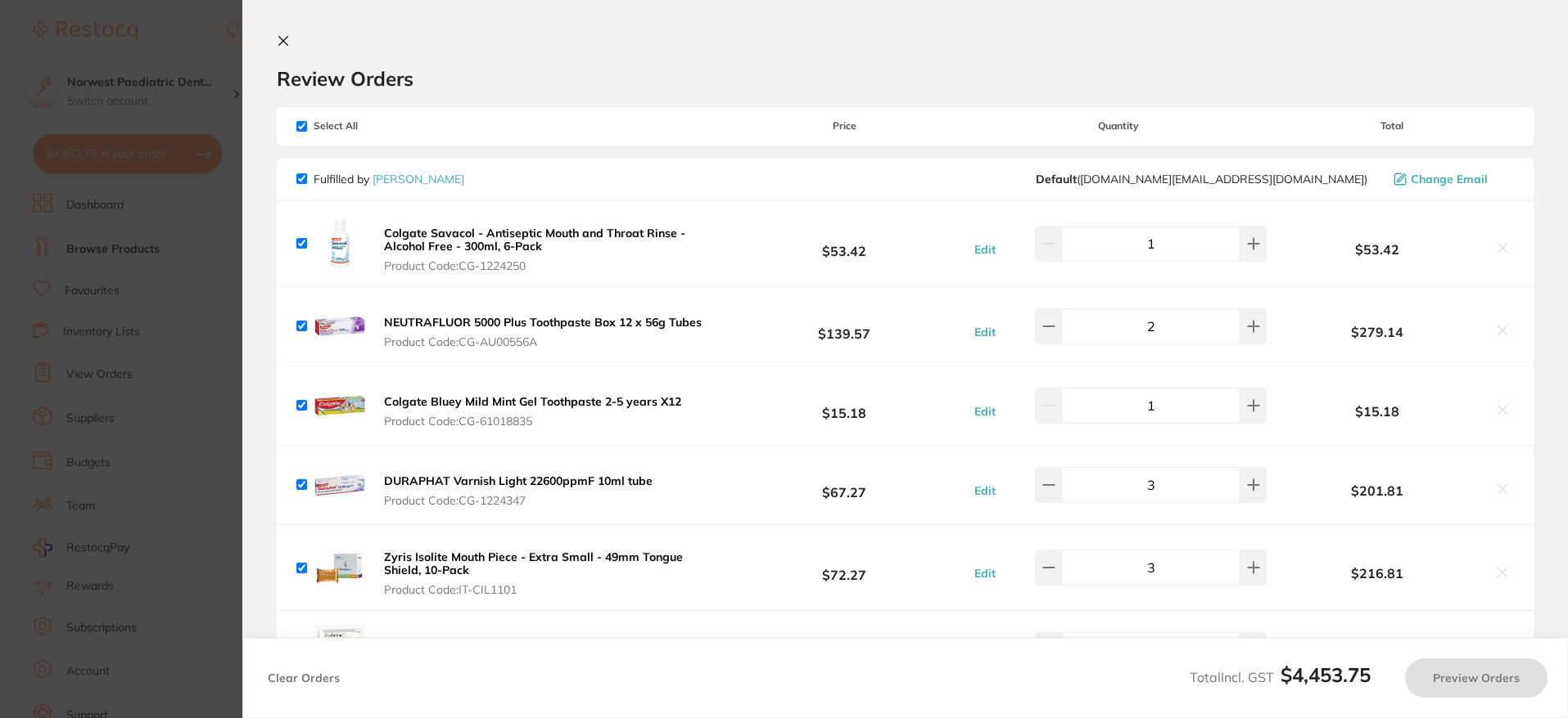
checkbox input "true"
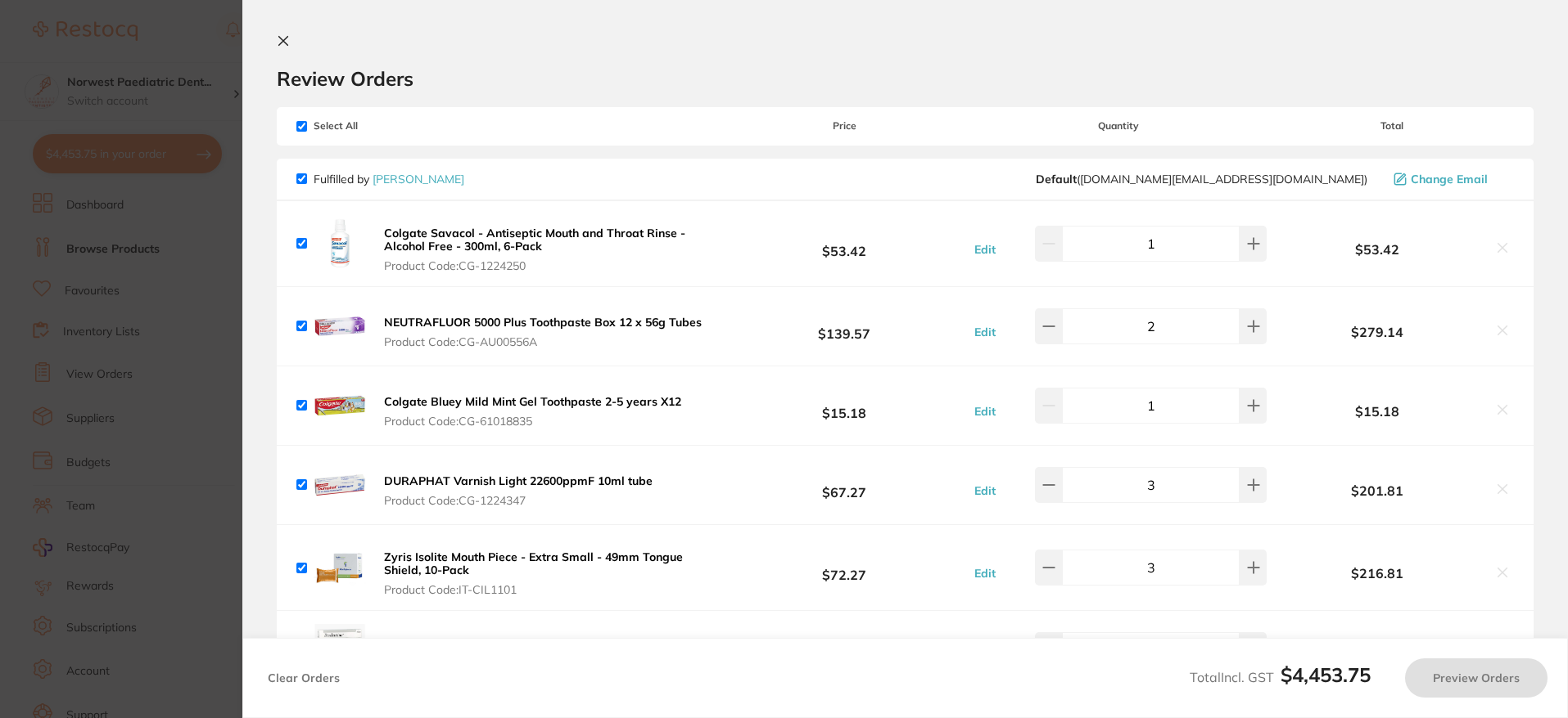
checkbox input "true"
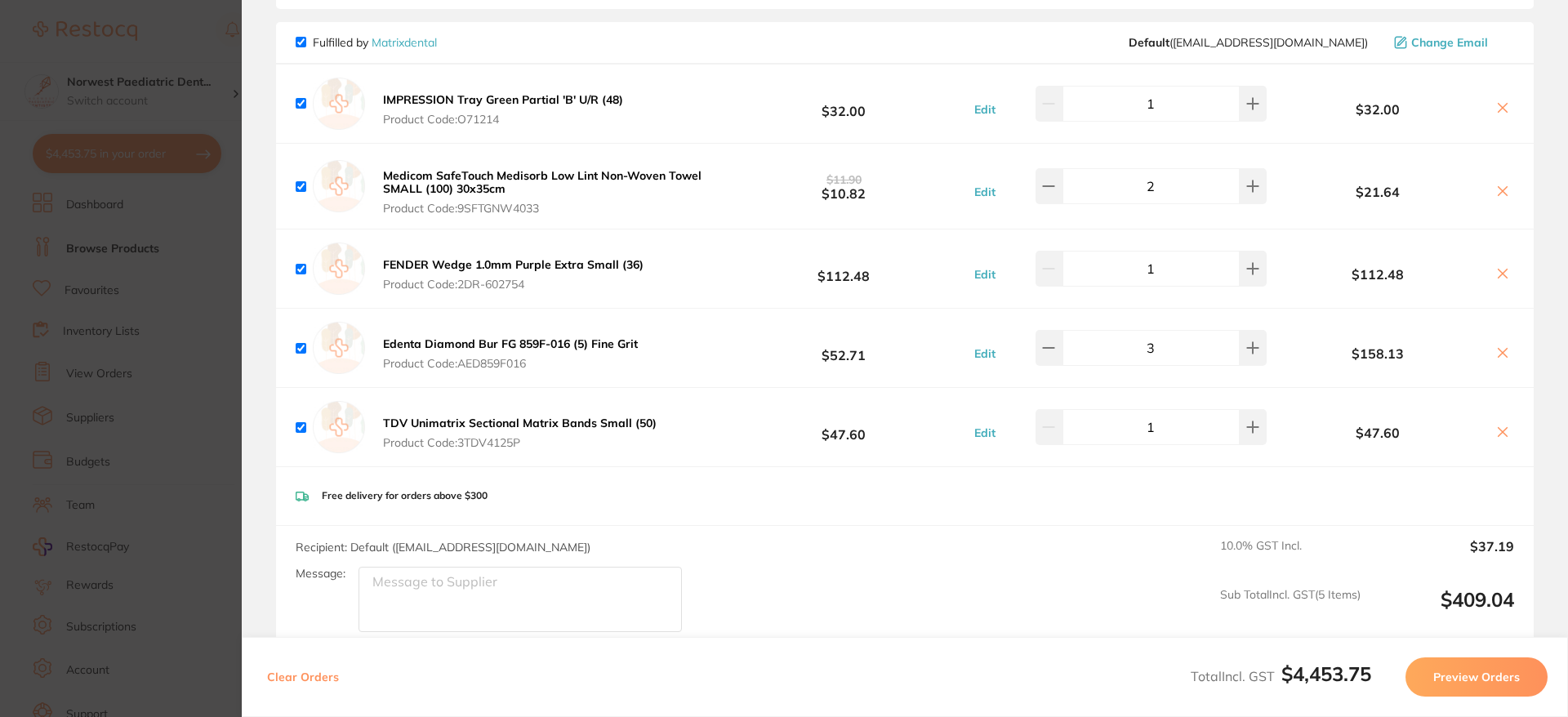
scroll to position [5837, 0]
click at [1055, 340] on icon at bounding box center [1049, 346] width 13 height 13
type input "1"
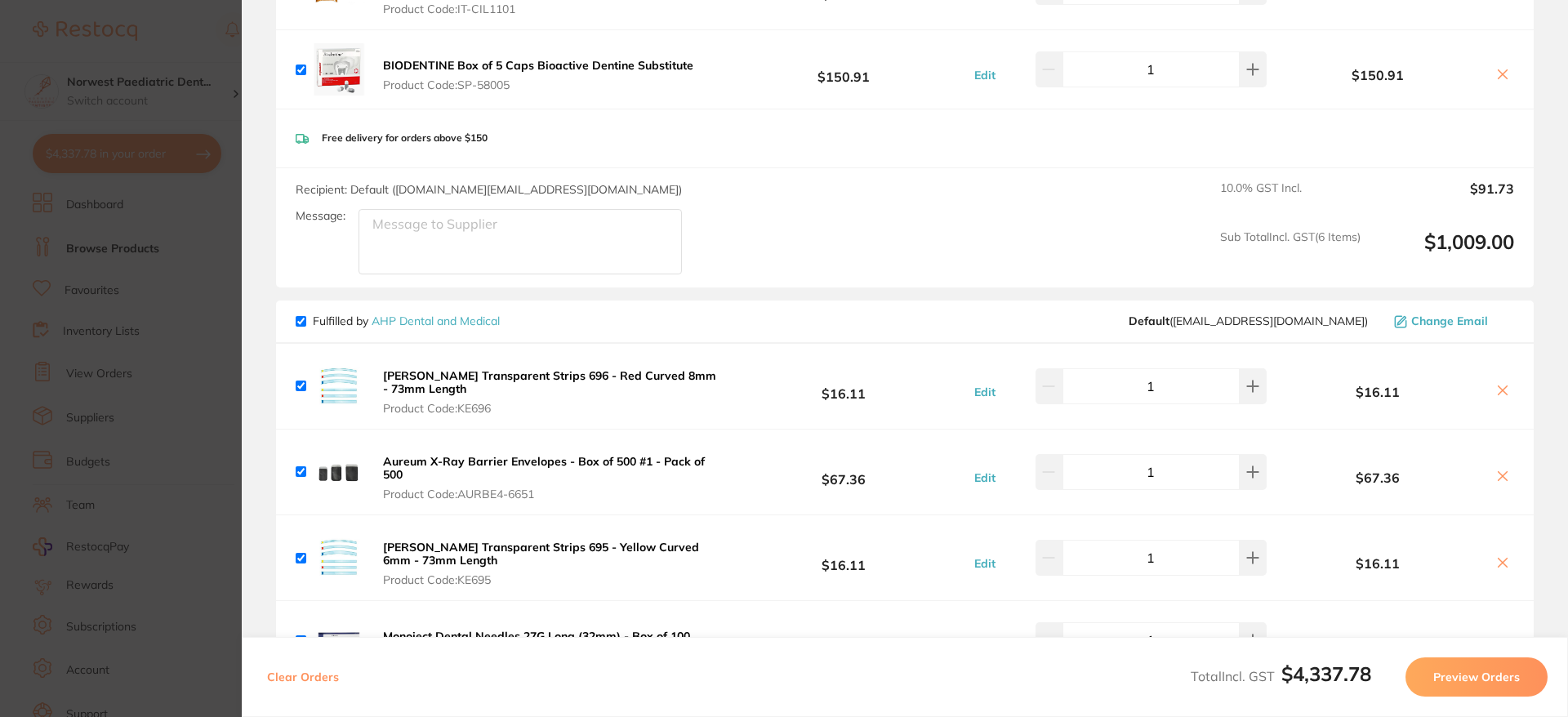
scroll to position [0, 0]
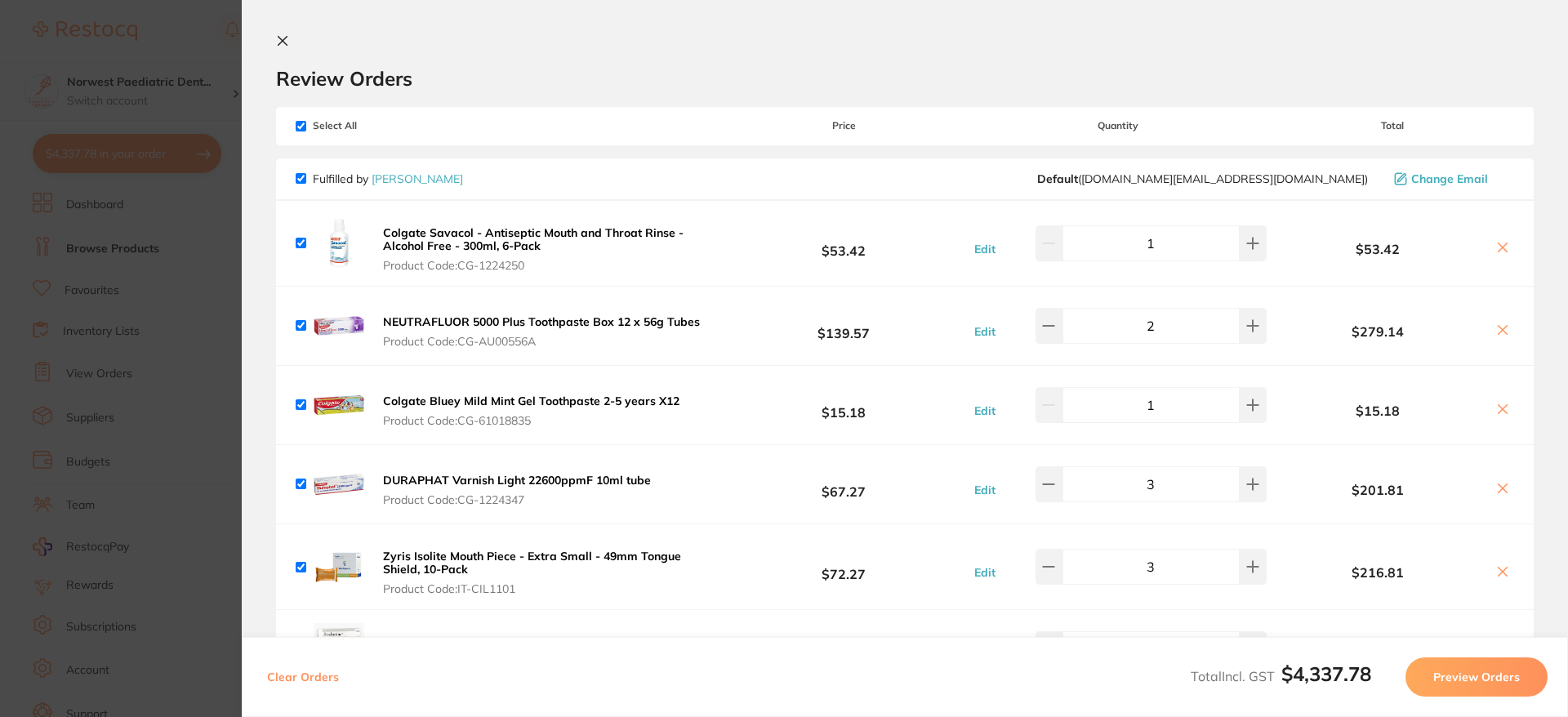
click at [173, 290] on section "Update RRP Set your pre negotiated price for this item. Item Agreed RRP (excl. …" at bounding box center [784, 358] width 1568 height 717
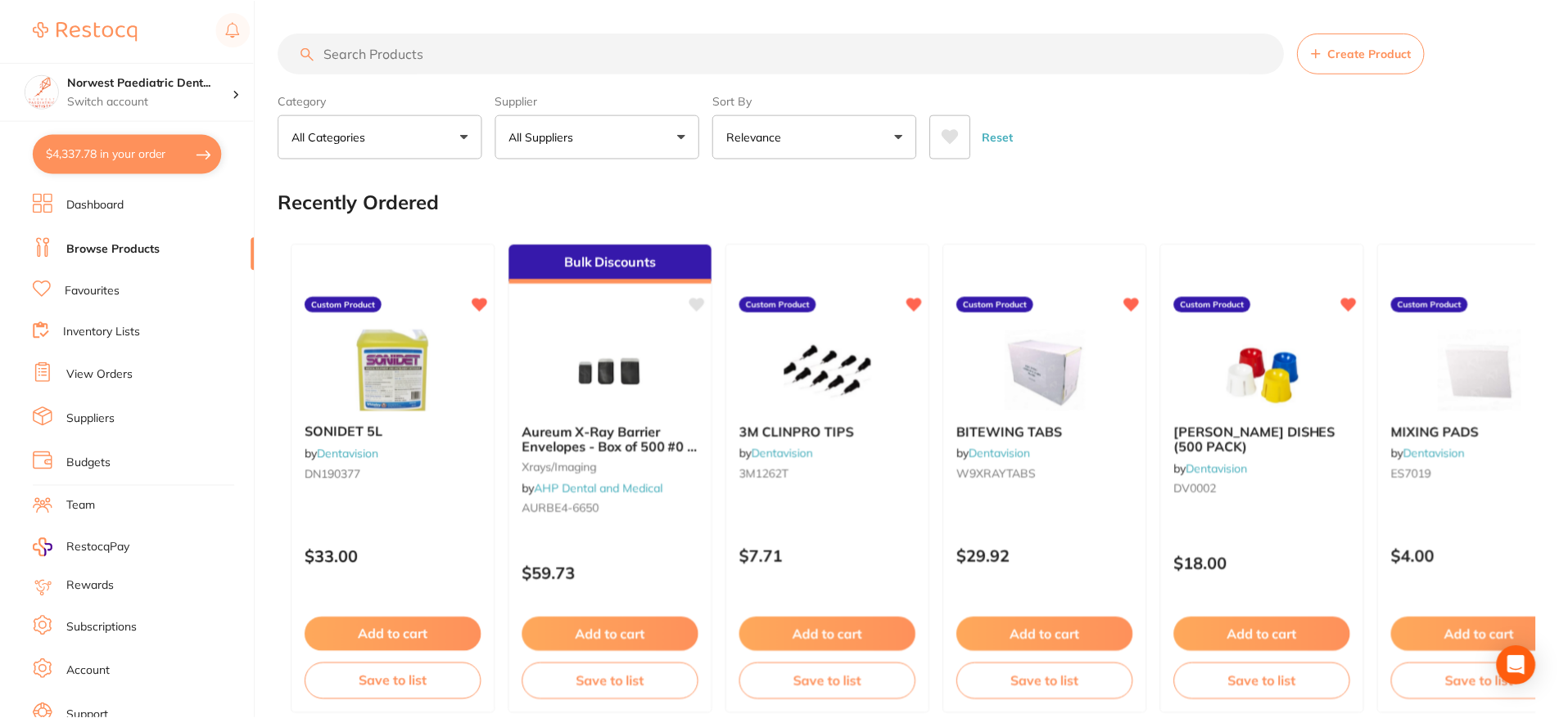
scroll to position [68, 0]
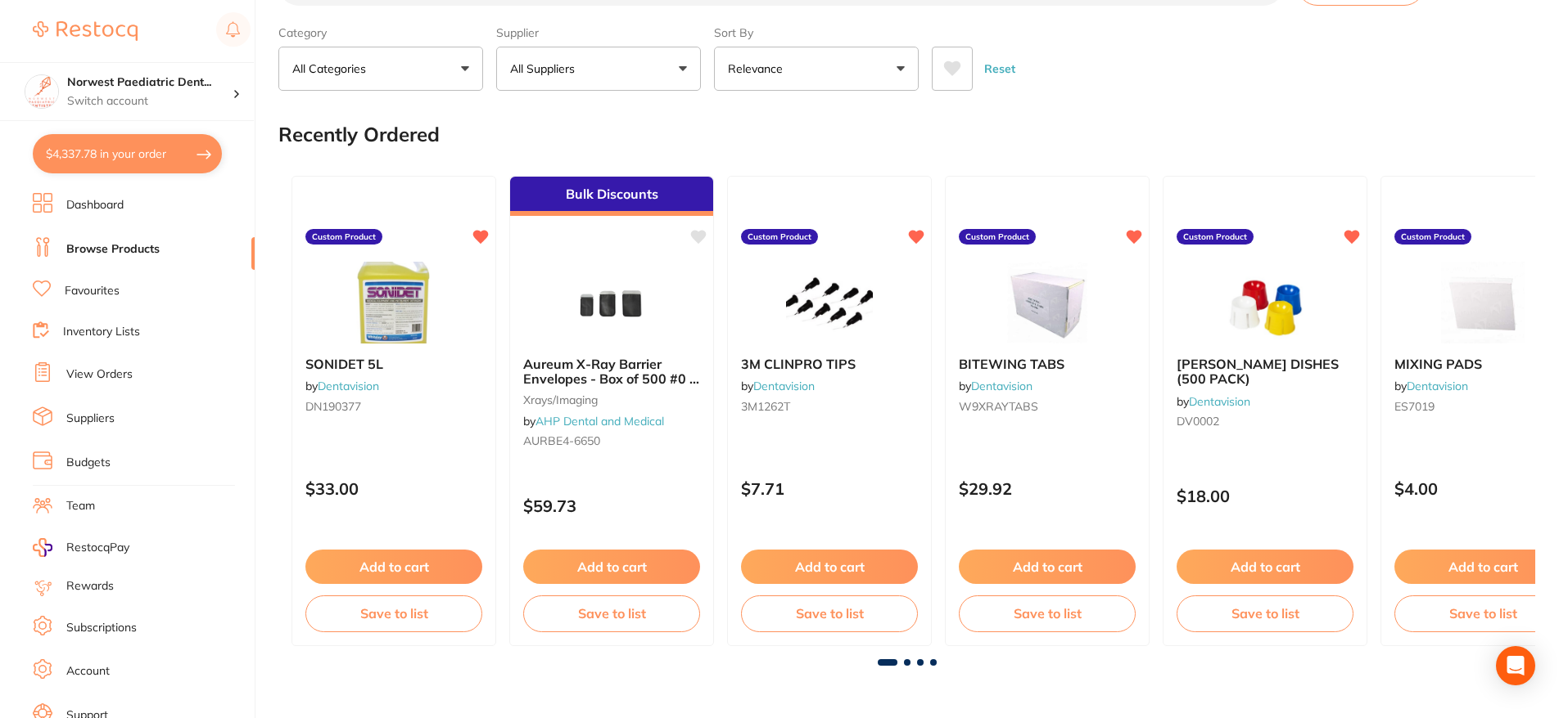
click at [144, 331] on li "Inventory Lists" at bounding box center [143, 333] width 222 height 22
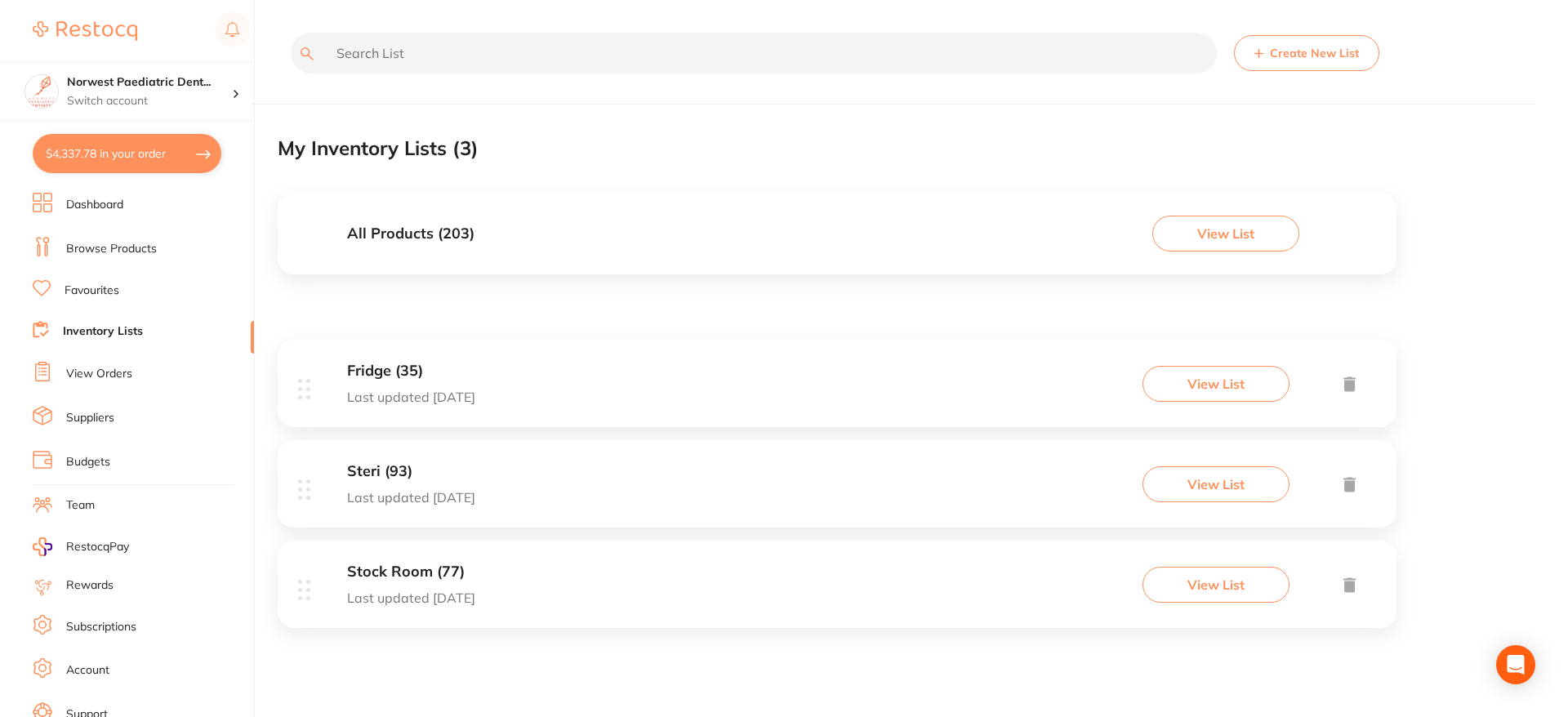
click at [1194, 382] on button "View List" at bounding box center [1216, 384] width 147 height 36
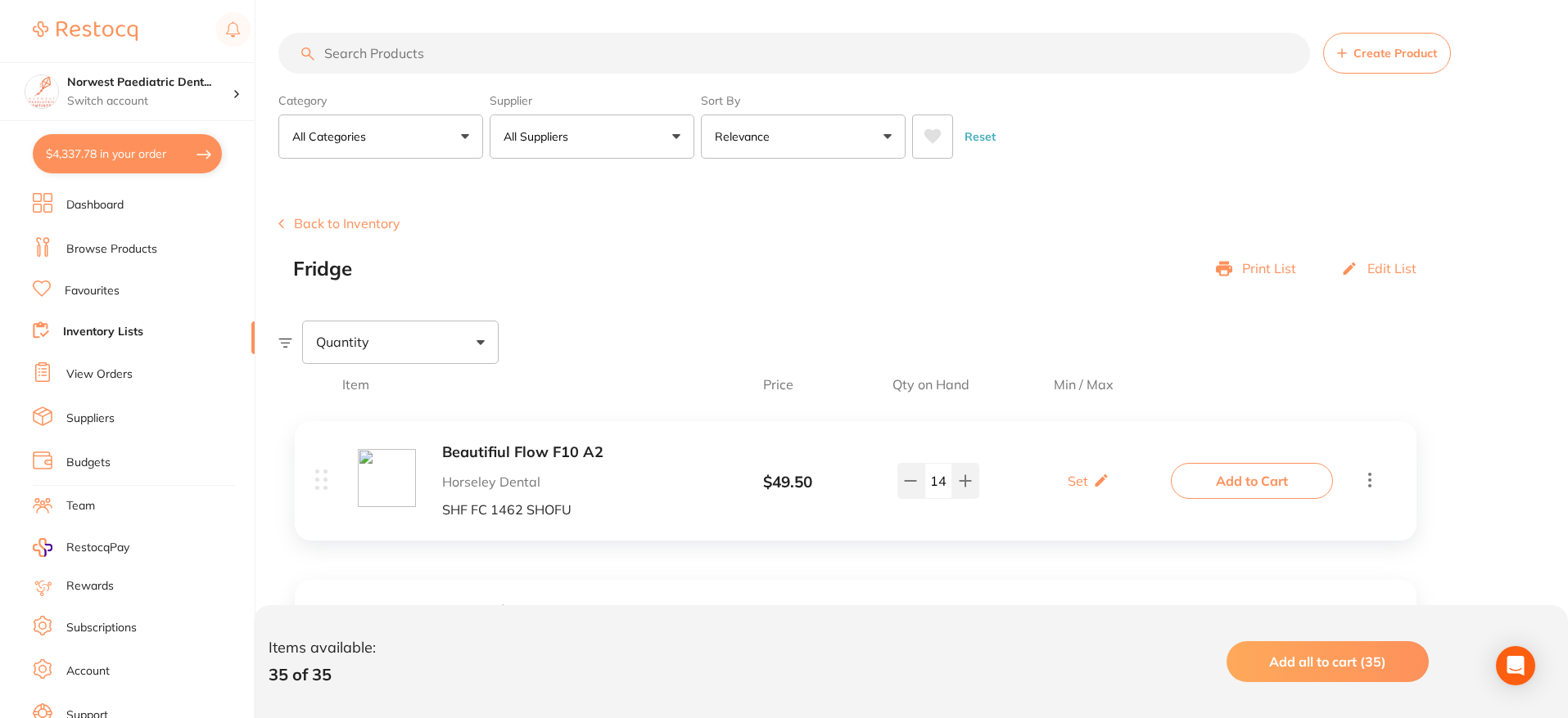
click at [1299, 110] on div "Reset" at bounding box center [1237, 129] width 650 height 57
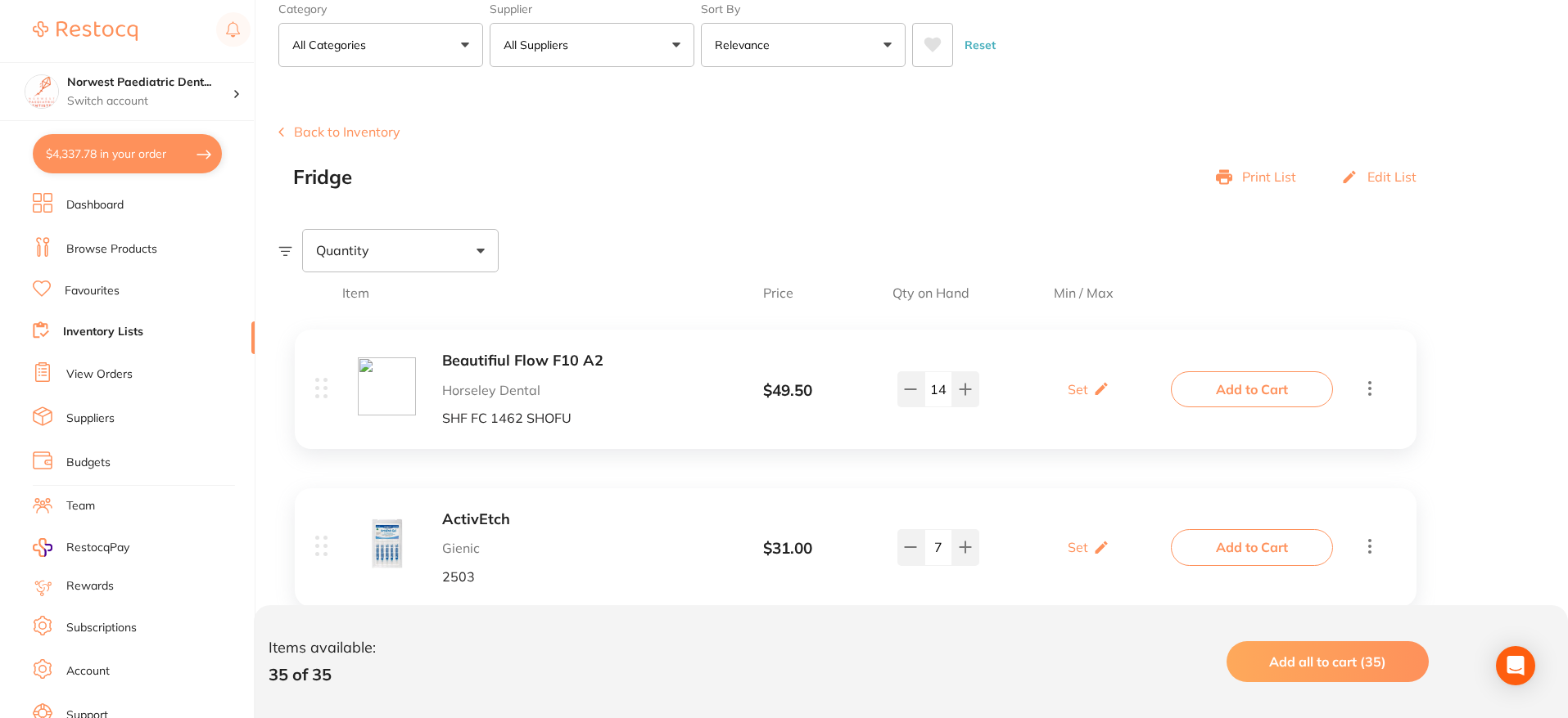
scroll to position [100, 0]
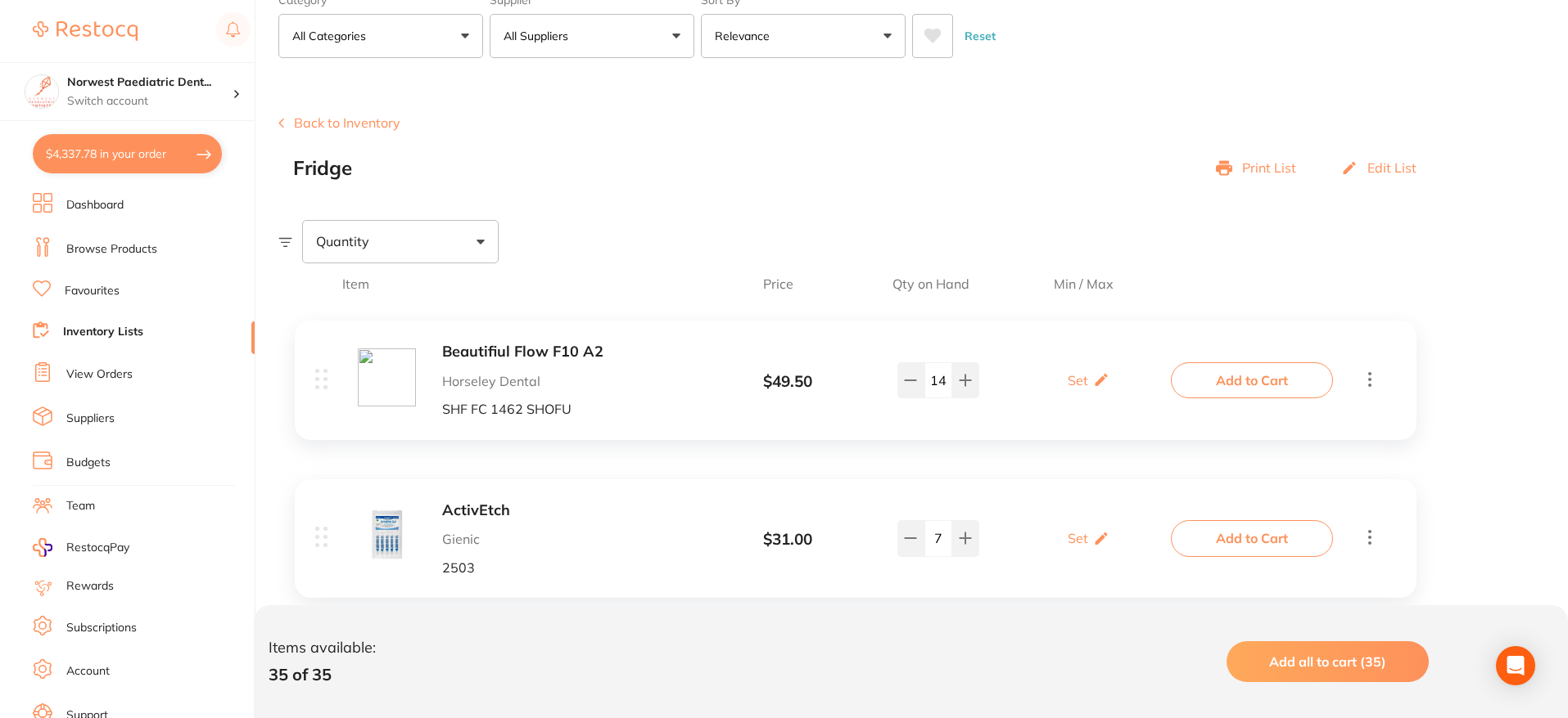
drag, startPoint x: 1354, startPoint y: 661, endPoint x: 1346, endPoint y: 665, distance: 8.9
click at [1354, 661] on span "Add all to cart (35)" at bounding box center [1327, 662] width 117 height 16
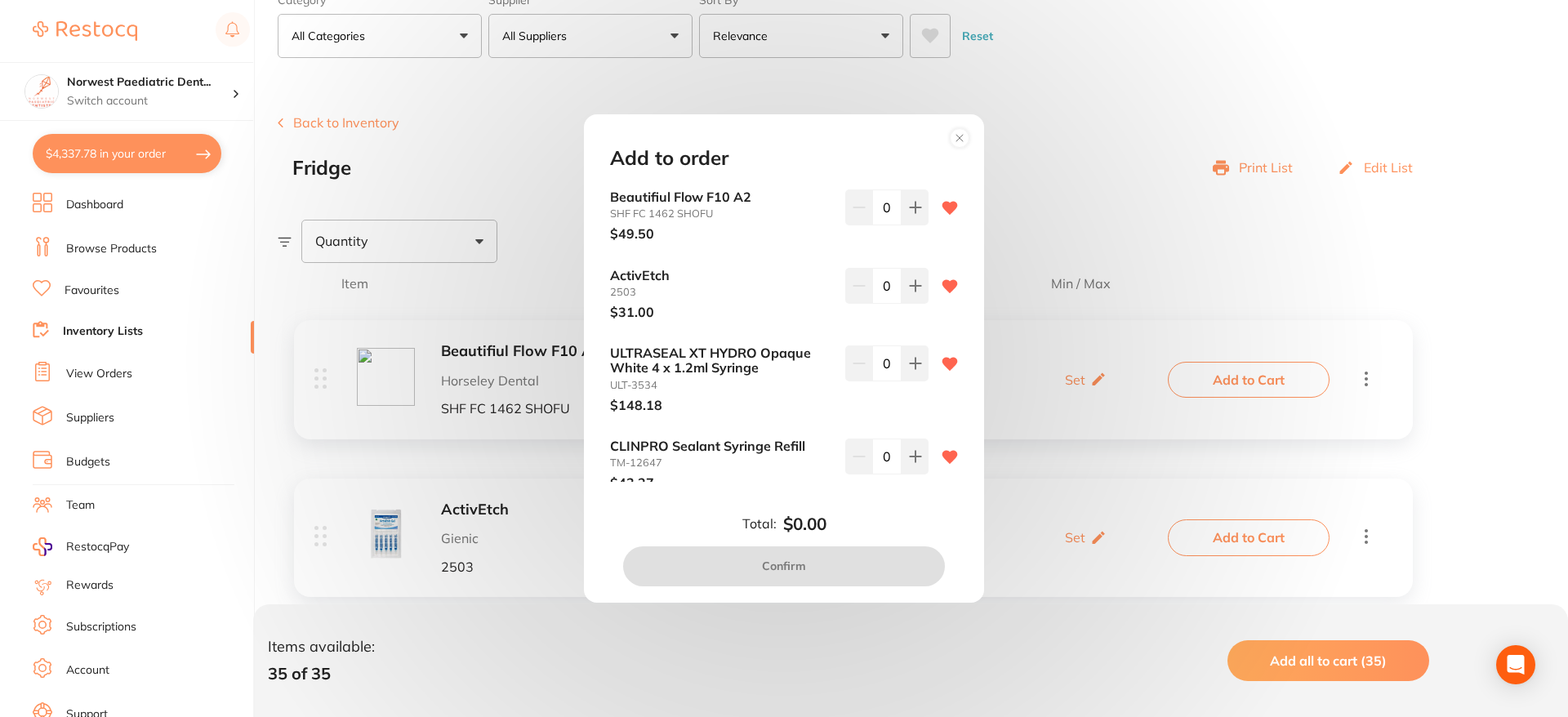
click at [1069, 45] on div "Add to order Beautifiul Flow F10 A2 SHF FC 1462 SHOFU $49.50 0 ActivEtch 2503 $…" at bounding box center [784, 358] width 1568 height 717
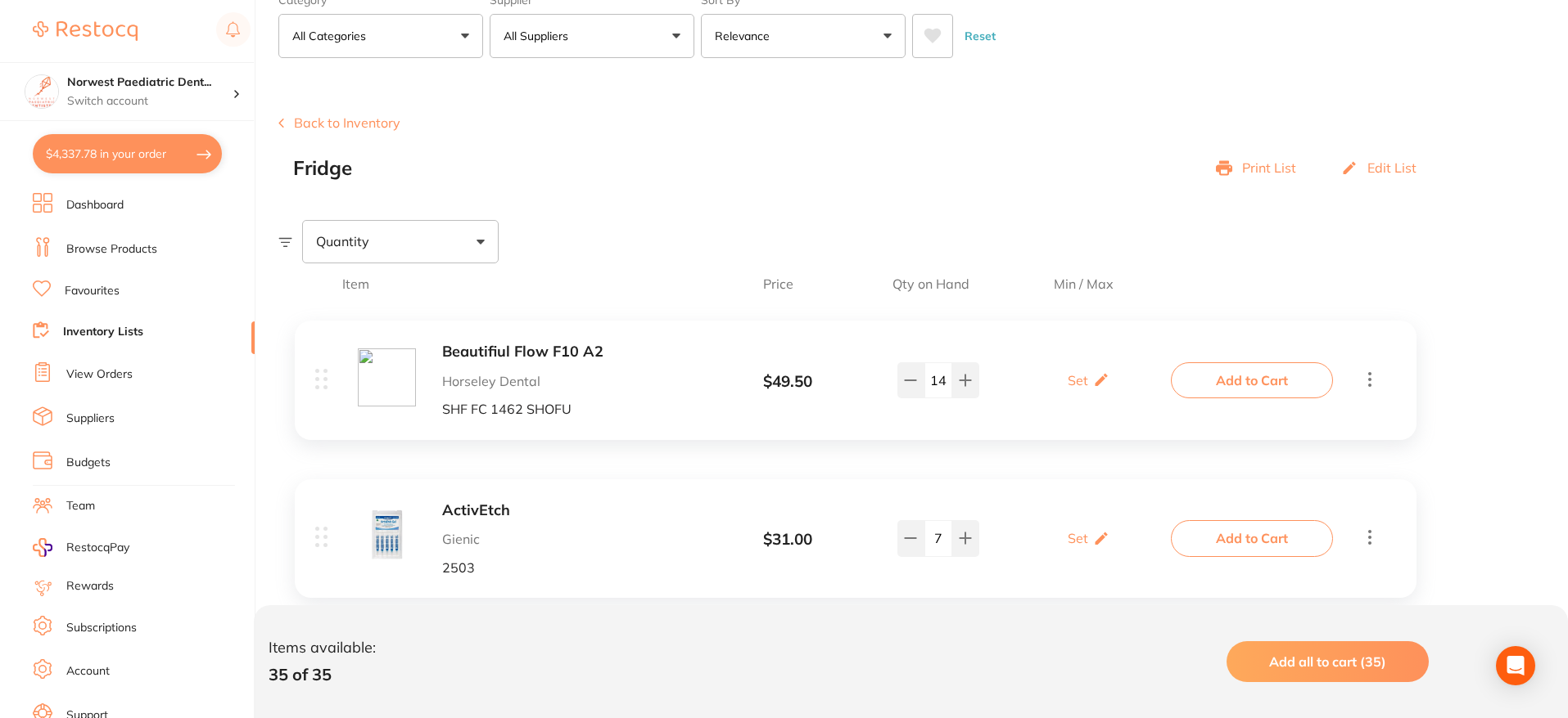
click at [114, 245] on link "Browse Products" at bounding box center [111, 250] width 90 height 16
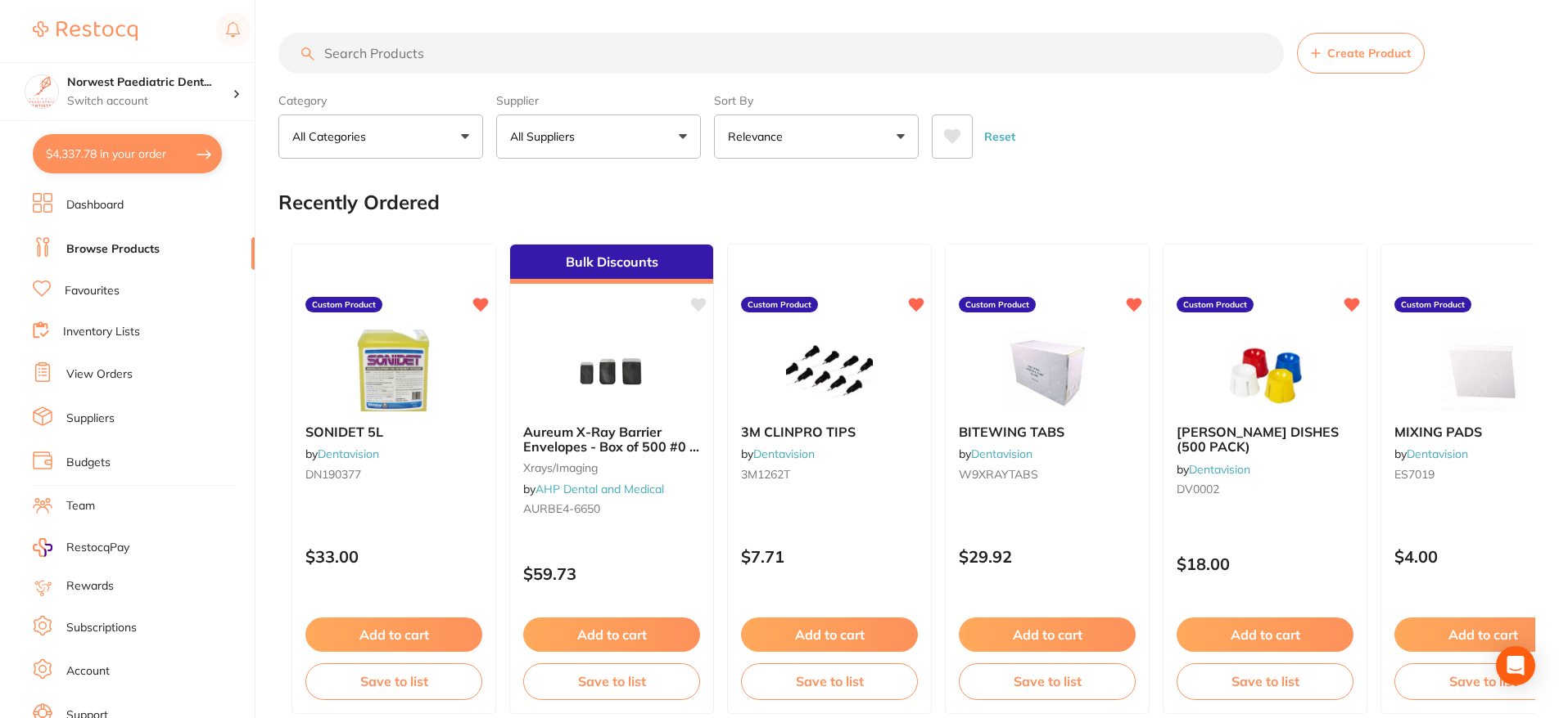
click at [413, 48] on input "search" at bounding box center [781, 52] width 1005 height 41
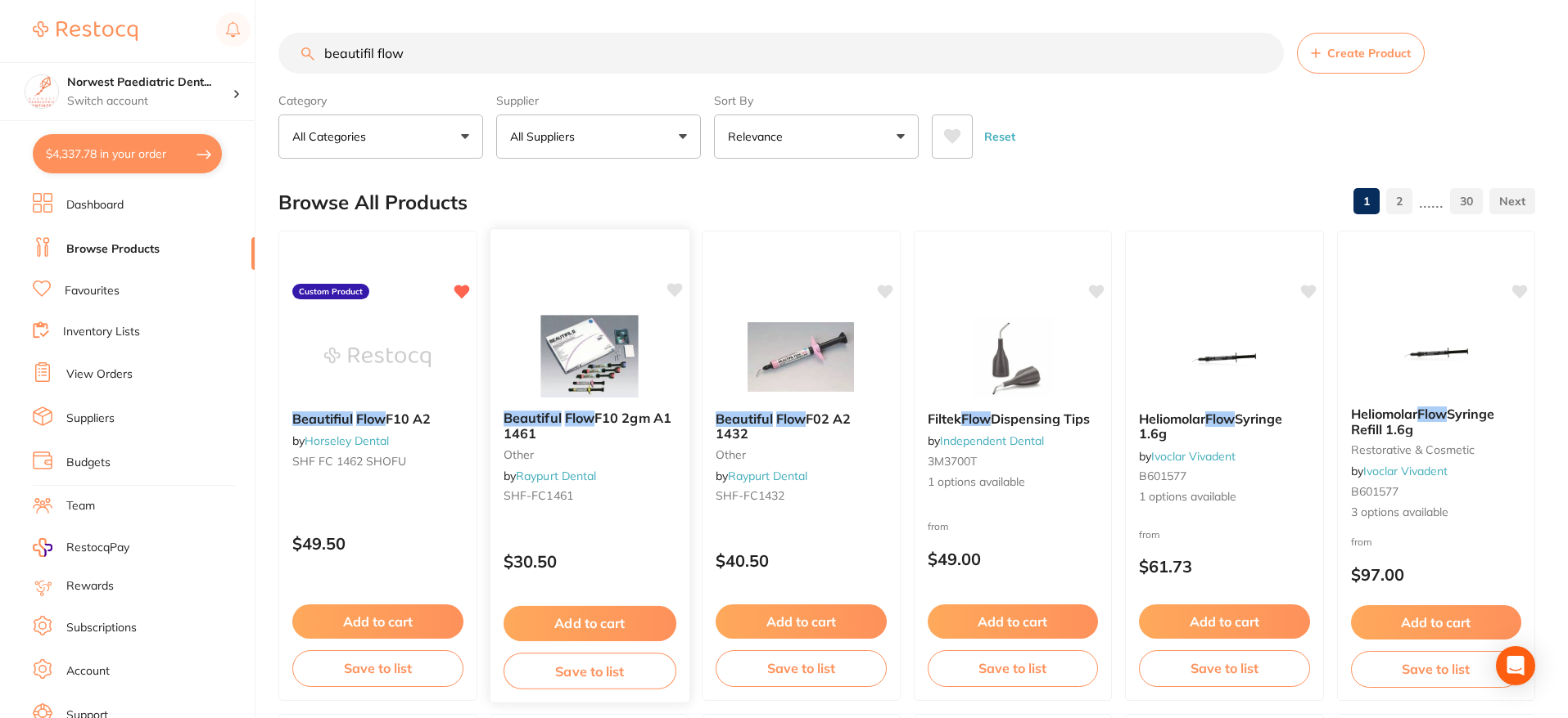
click at [667, 420] on span "F10 2gm A1 1461" at bounding box center [586, 425] width 167 height 32
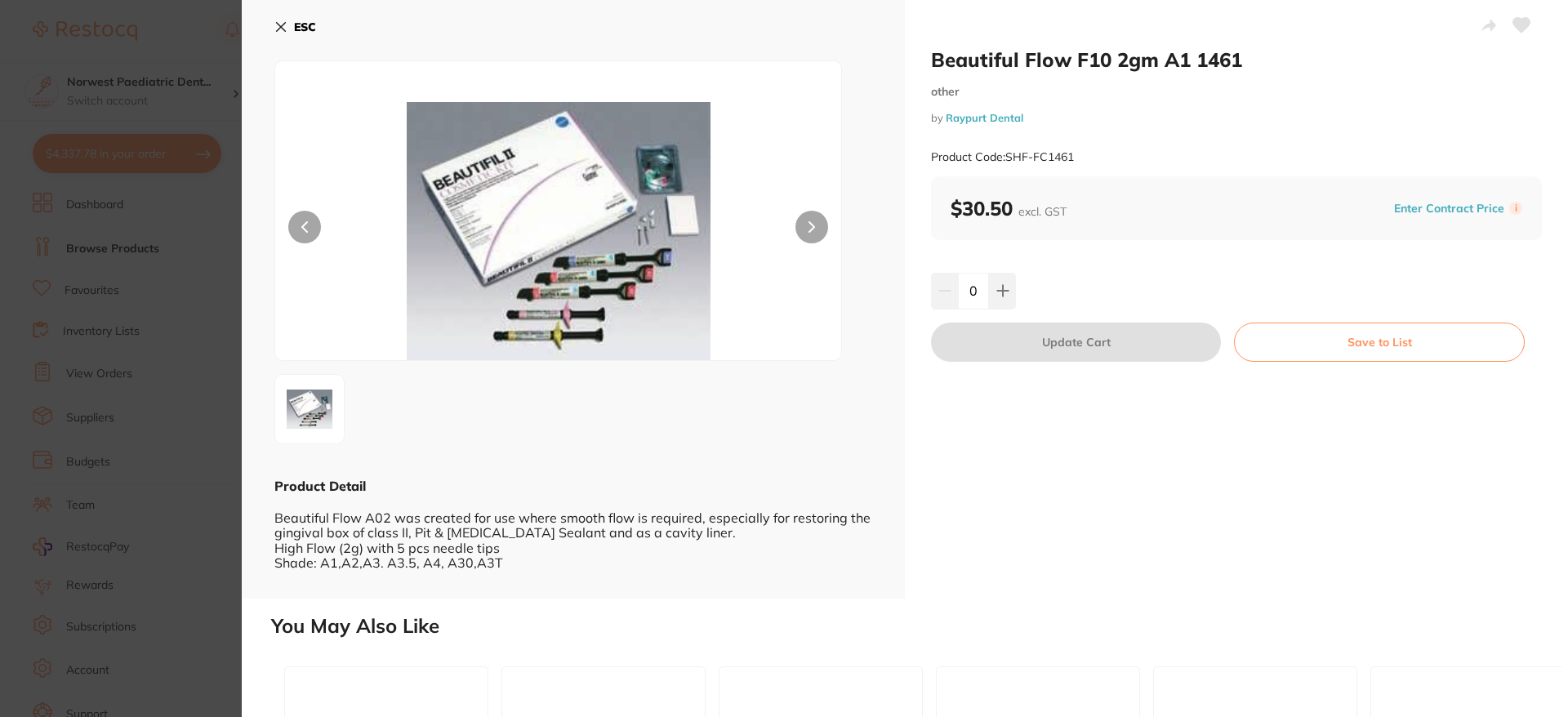
drag, startPoint x: 303, startPoint y: 26, endPoint x: 637, endPoint y: 210, distance: 381.3
click at [303, 26] on b "ESC" at bounding box center [305, 27] width 22 height 14
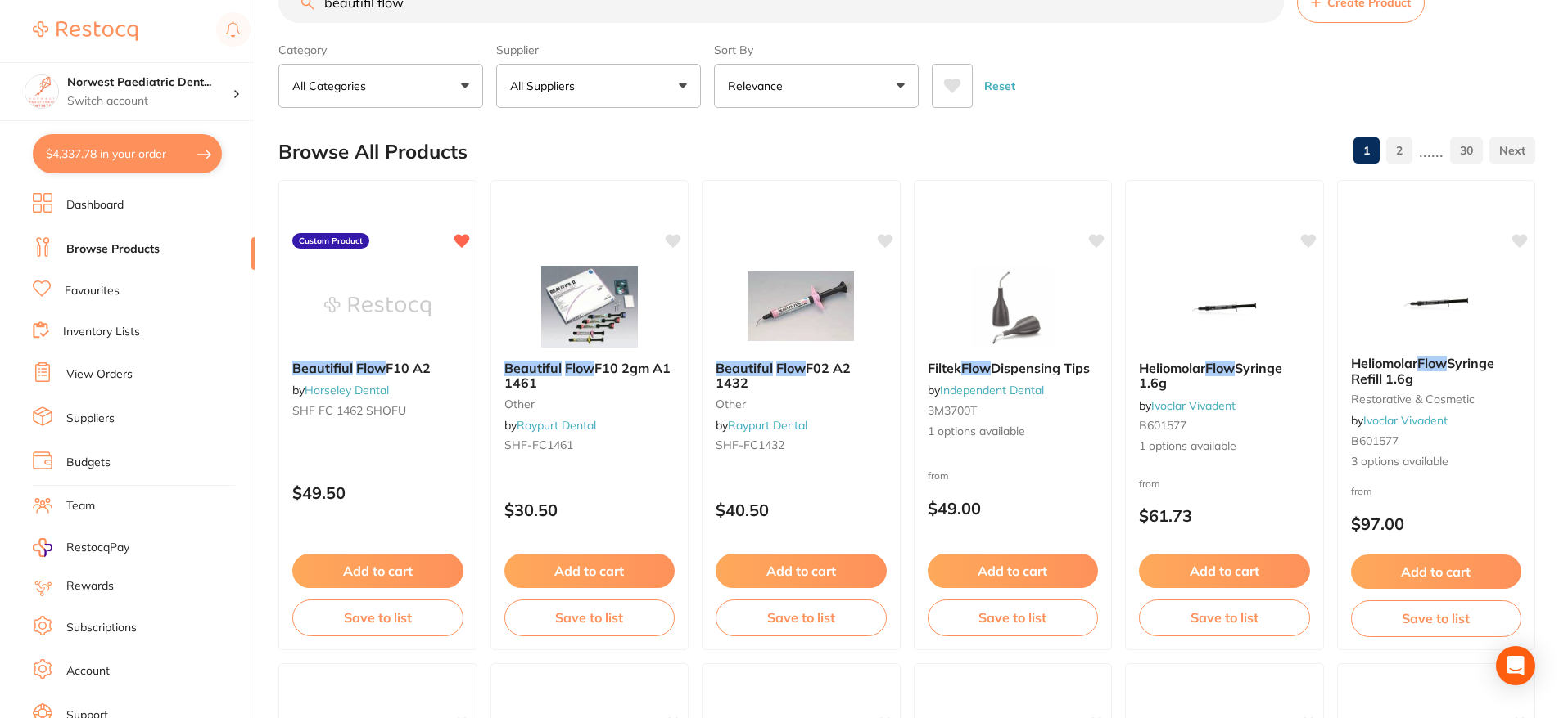
scroll to position [52, 0]
click at [483, 16] on input "beautifil flow" at bounding box center [781, 1] width 1005 height 41
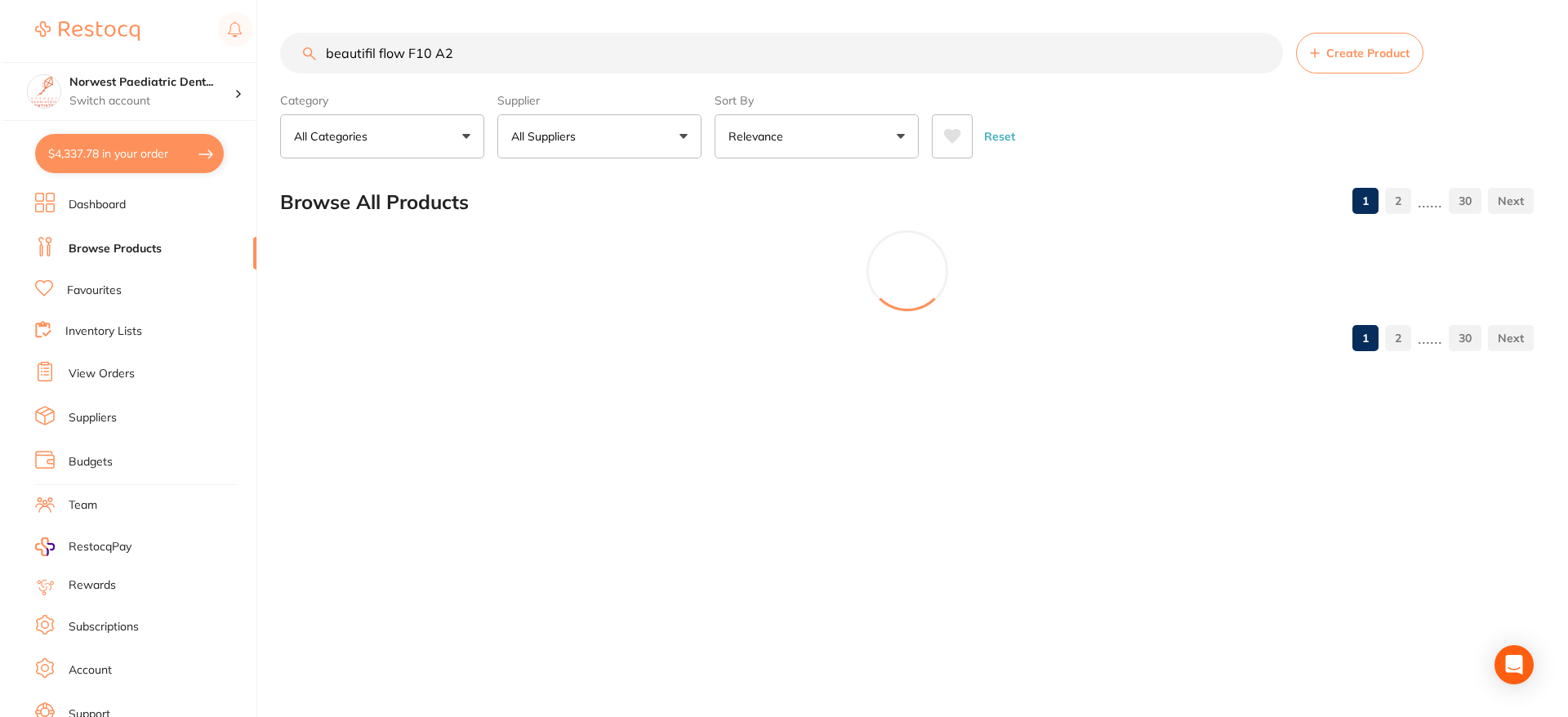
scroll to position [0, 0]
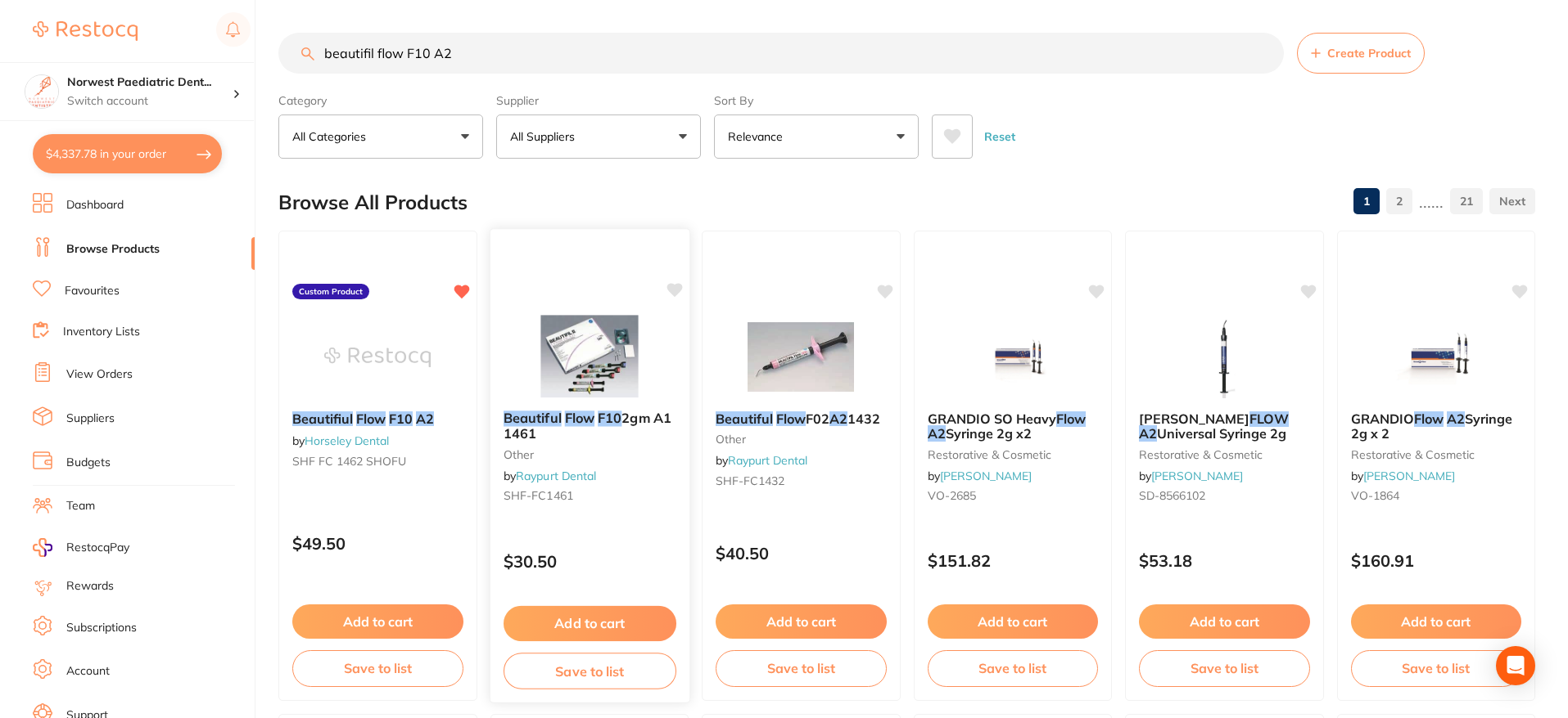
type input "beautifil flow F10 A2"
click at [673, 288] on icon at bounding box center [674, 289] width 15 height 14
click at [563, 475] on link "Raypurt Dental" at bounding box center [556, 476] width 81 height 14
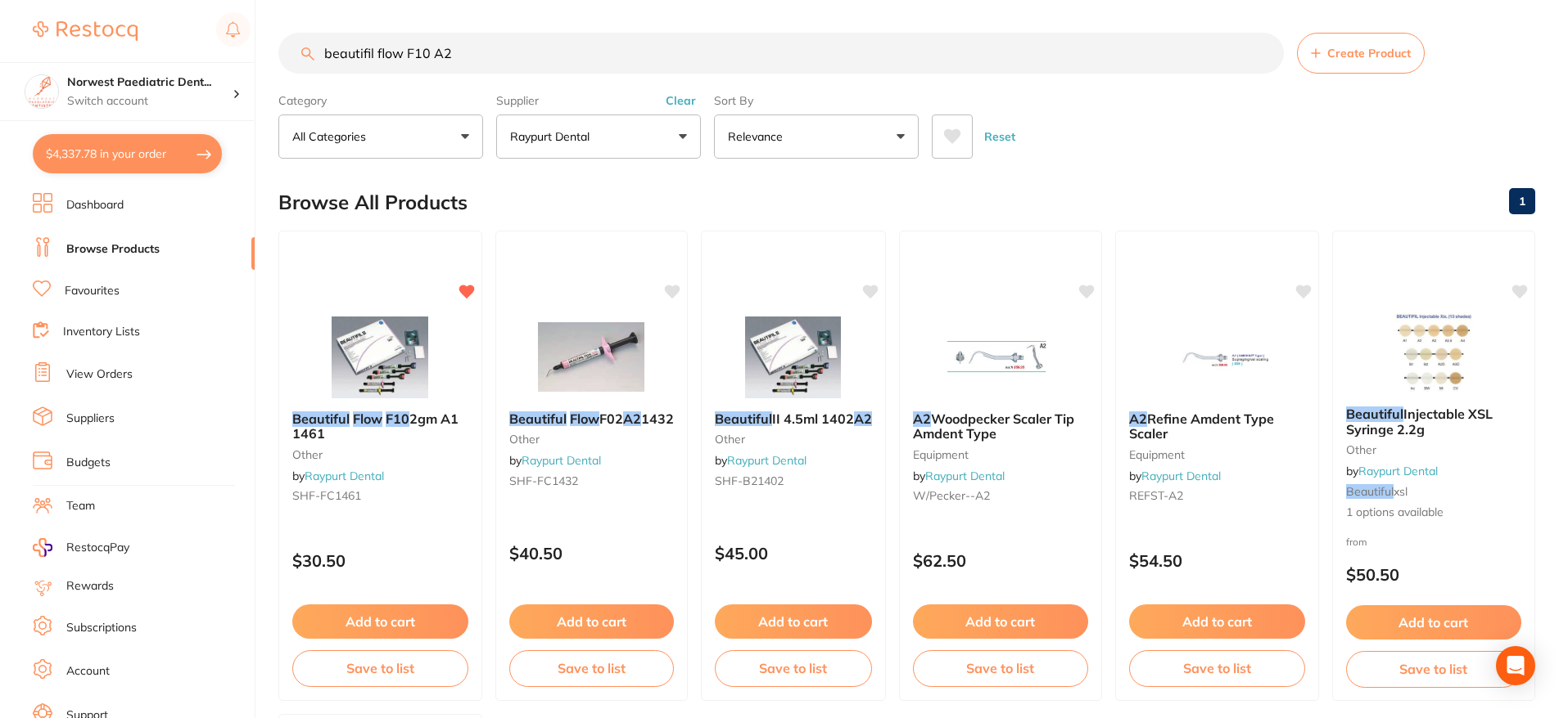
click at [61, 143] on button "$4,337.78 in your order" at bounding box center [127, 153] width 189 height 39
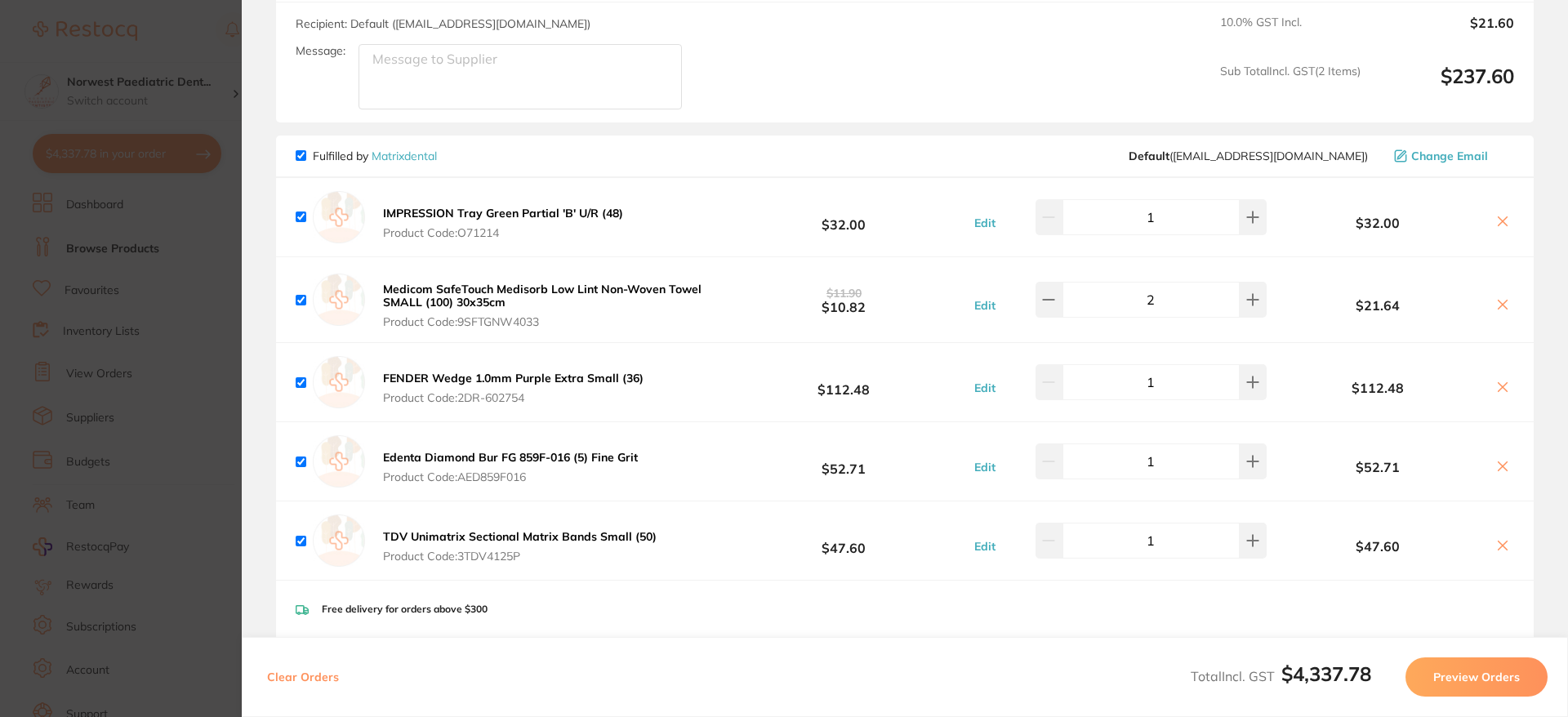
scroll to position [5728, 0]
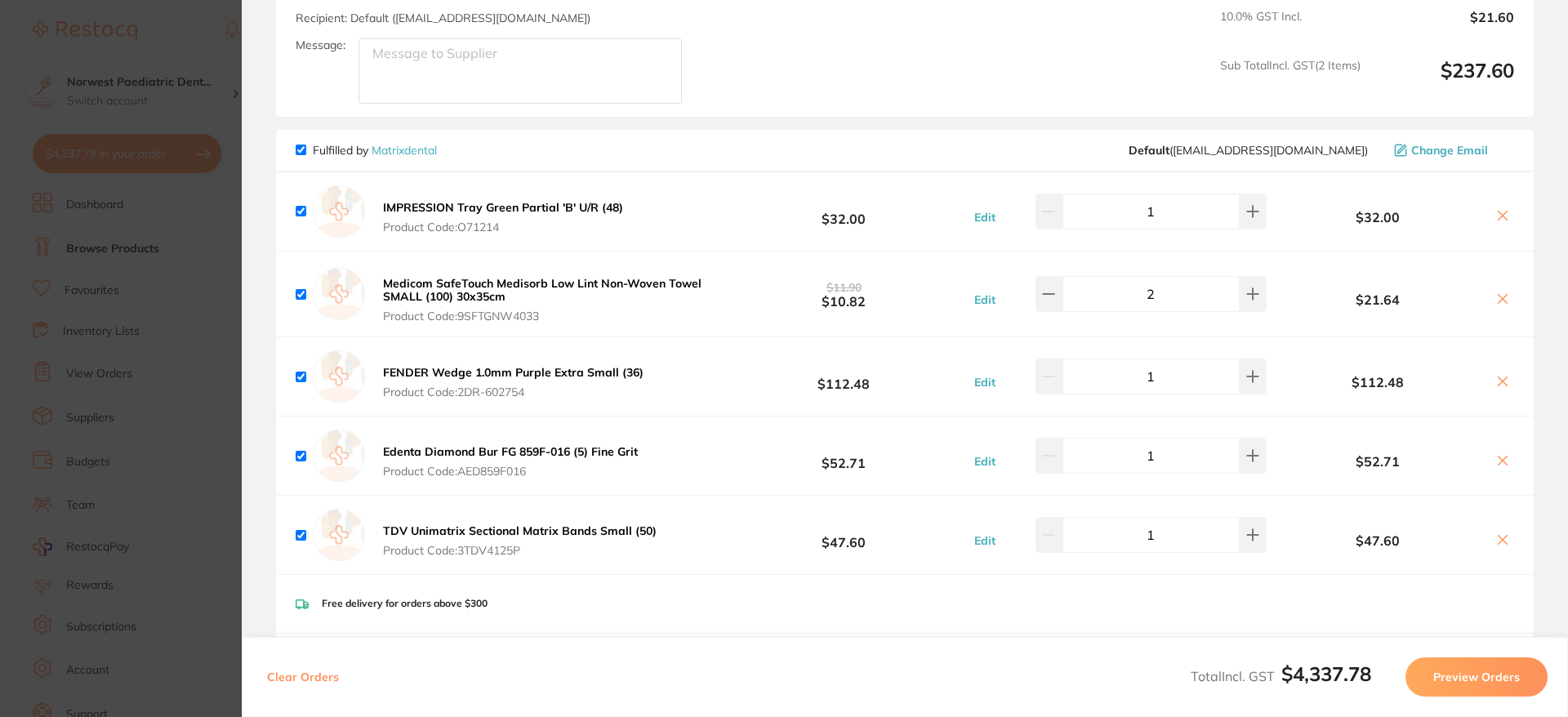
click at [203, 219] on section "Update RRP Set your pre negotiated price for this item. Item Agreed RRP (excl. …" at bounding box center [784, 358] width 1568 height 717
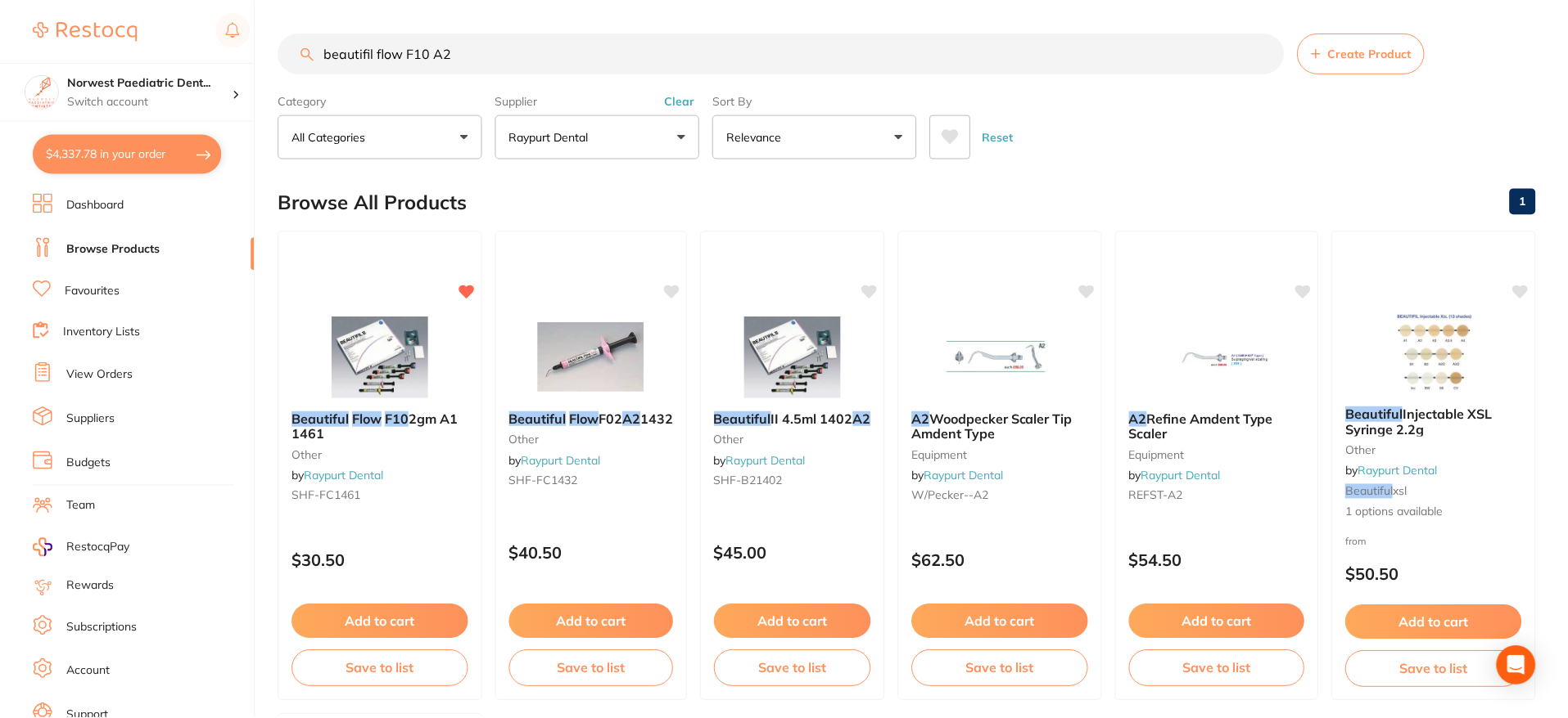
scroll to position [46, 0]
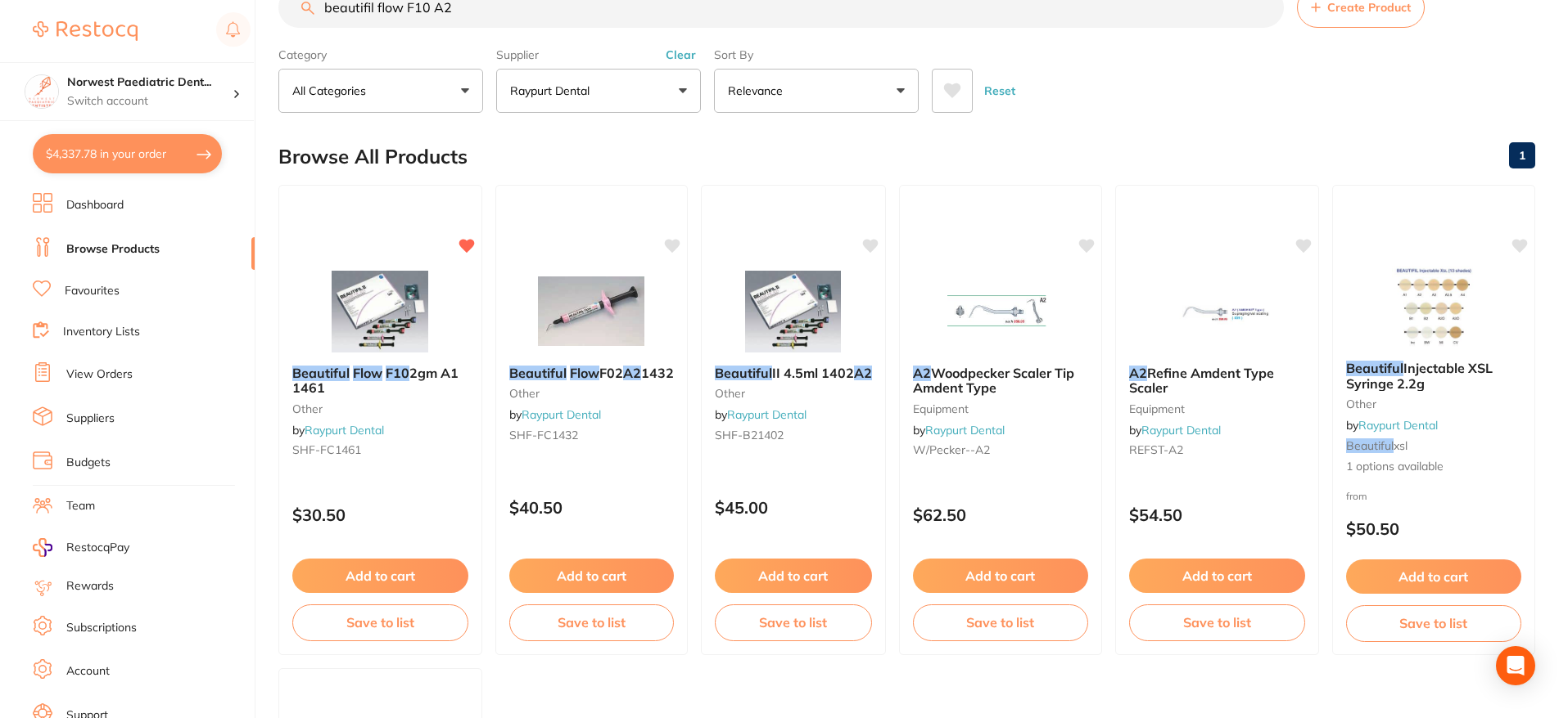
click at [119, 332] on link "Inventory Lists" at bounding box center [101, 332] width 77 height 16
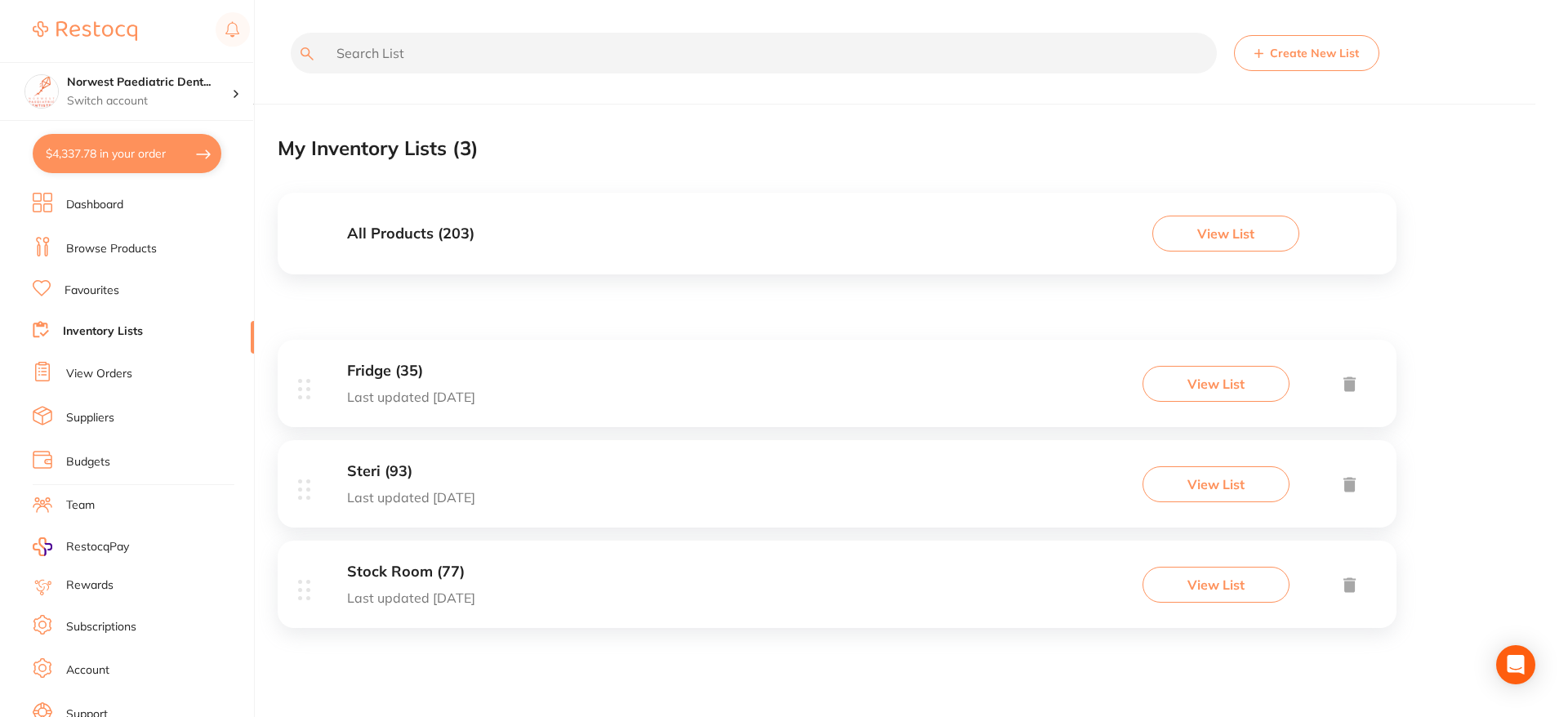
click at [1226, 378] on button "View List" at bounding box center [1216, 384] width 147 height 36
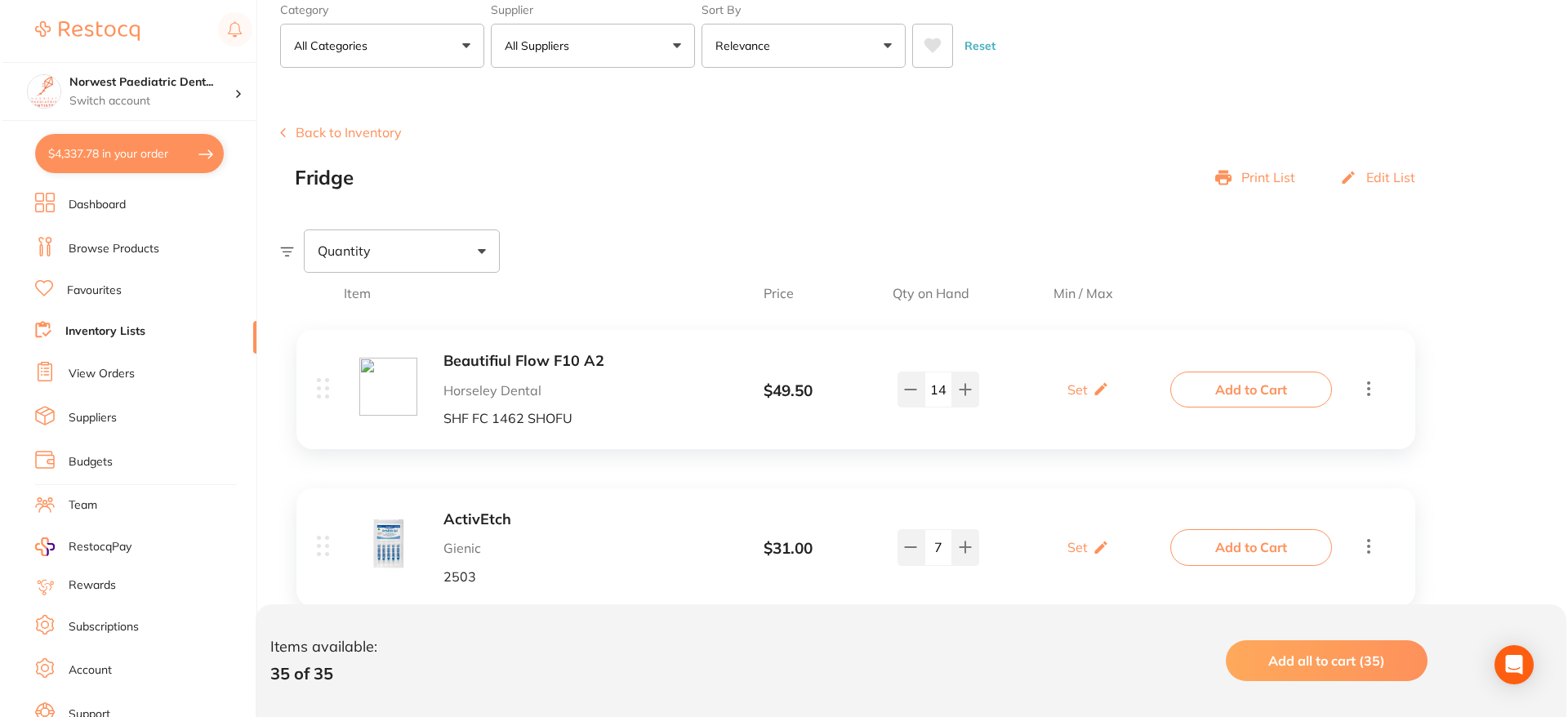
scroll to position [162, 0]
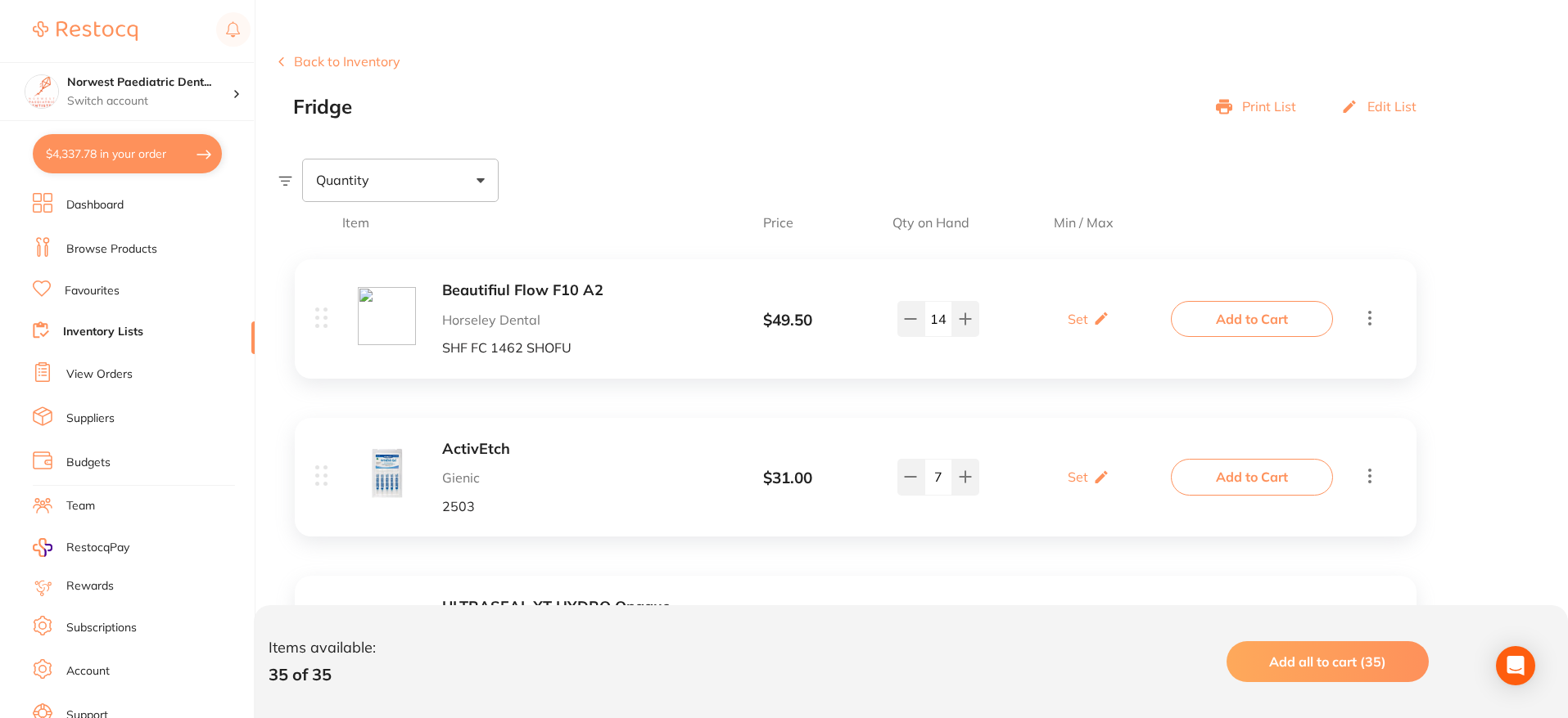
click at [1304, 668] on span "Add all to cart (35)" at bounding box center [1327, 662] width 117 height 16
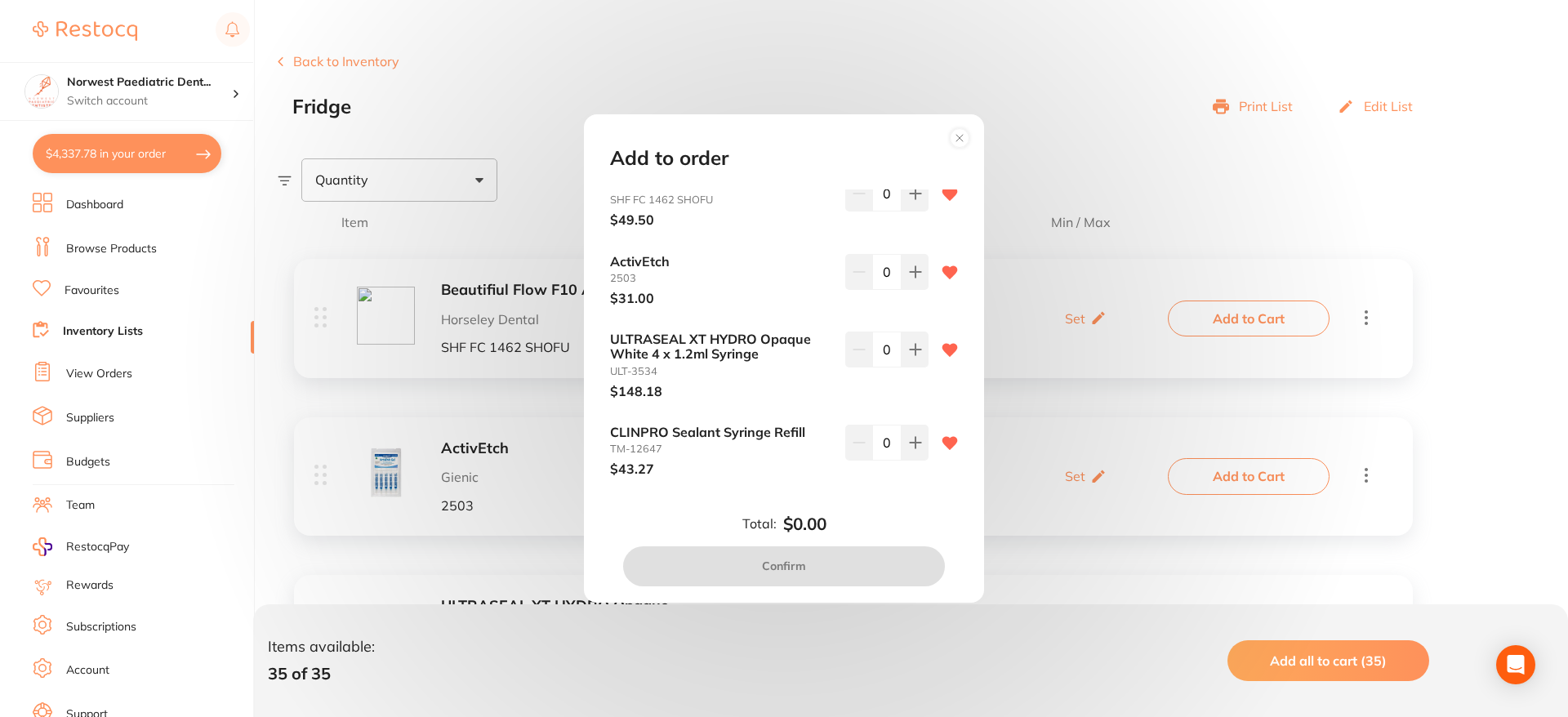
scroll to position [0, 0]
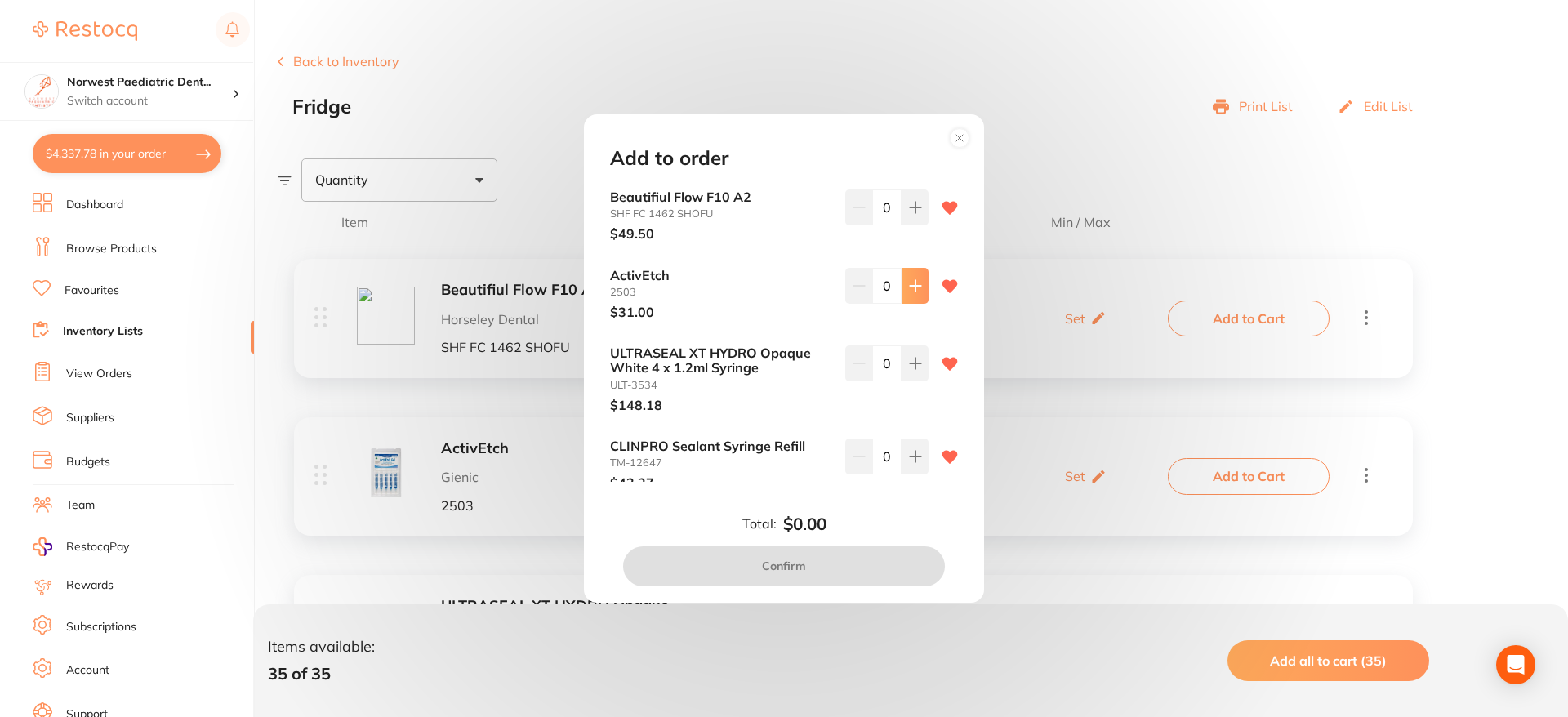
click at [909, 282] on icon at bounding box center [915, 285] width 13 height 13
type input "1"
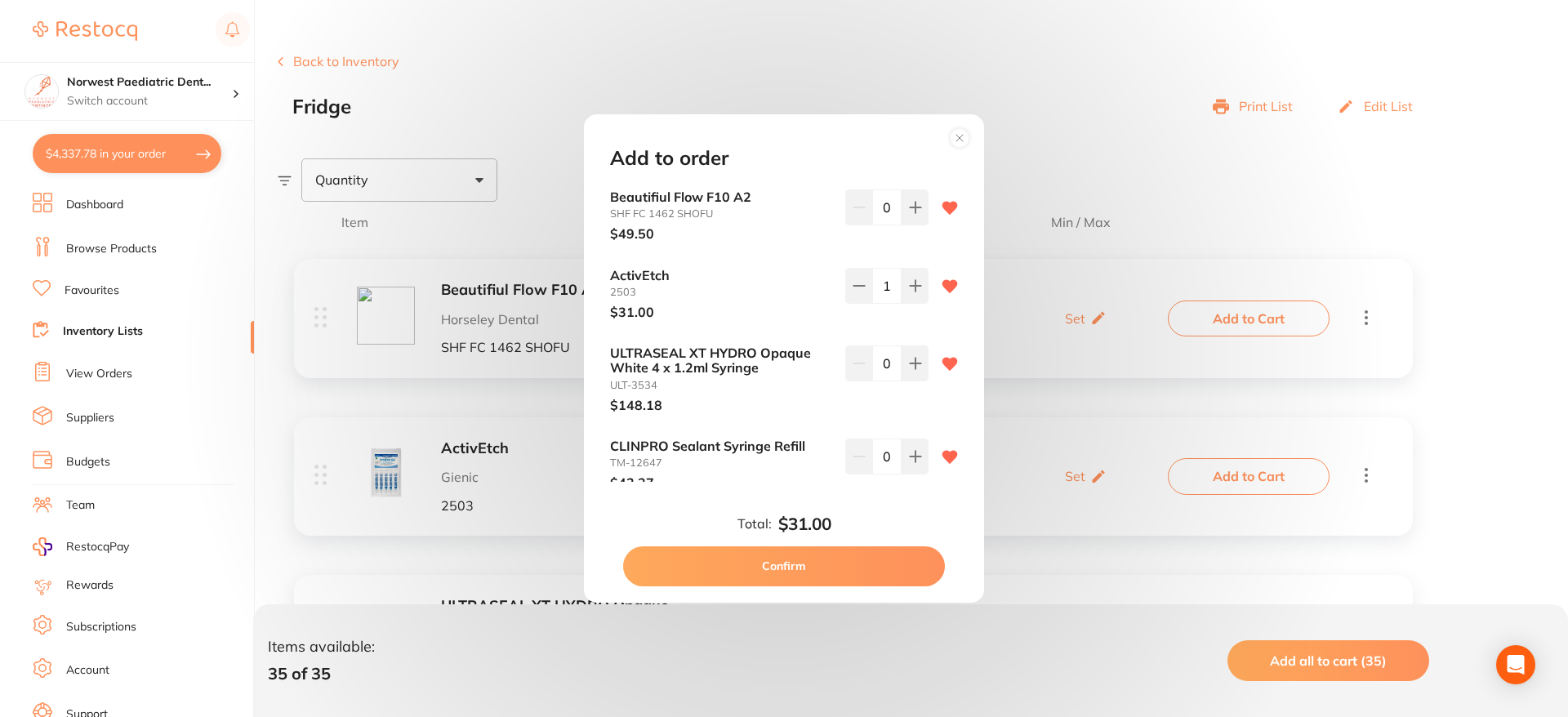
scroll to position [60, 0]
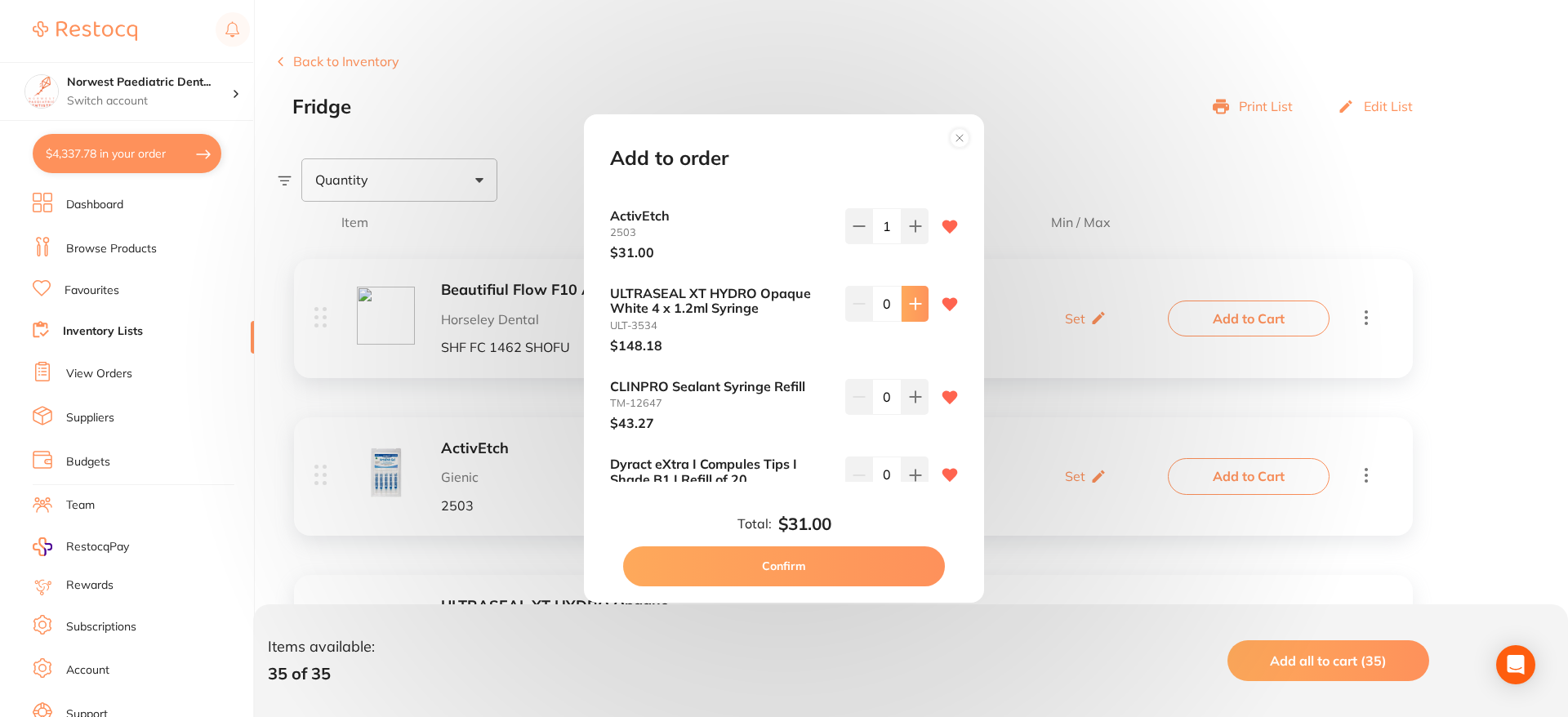
click at [911, 304] on icon at bounding box center [915, 304] width 11 height 11
type input "1"
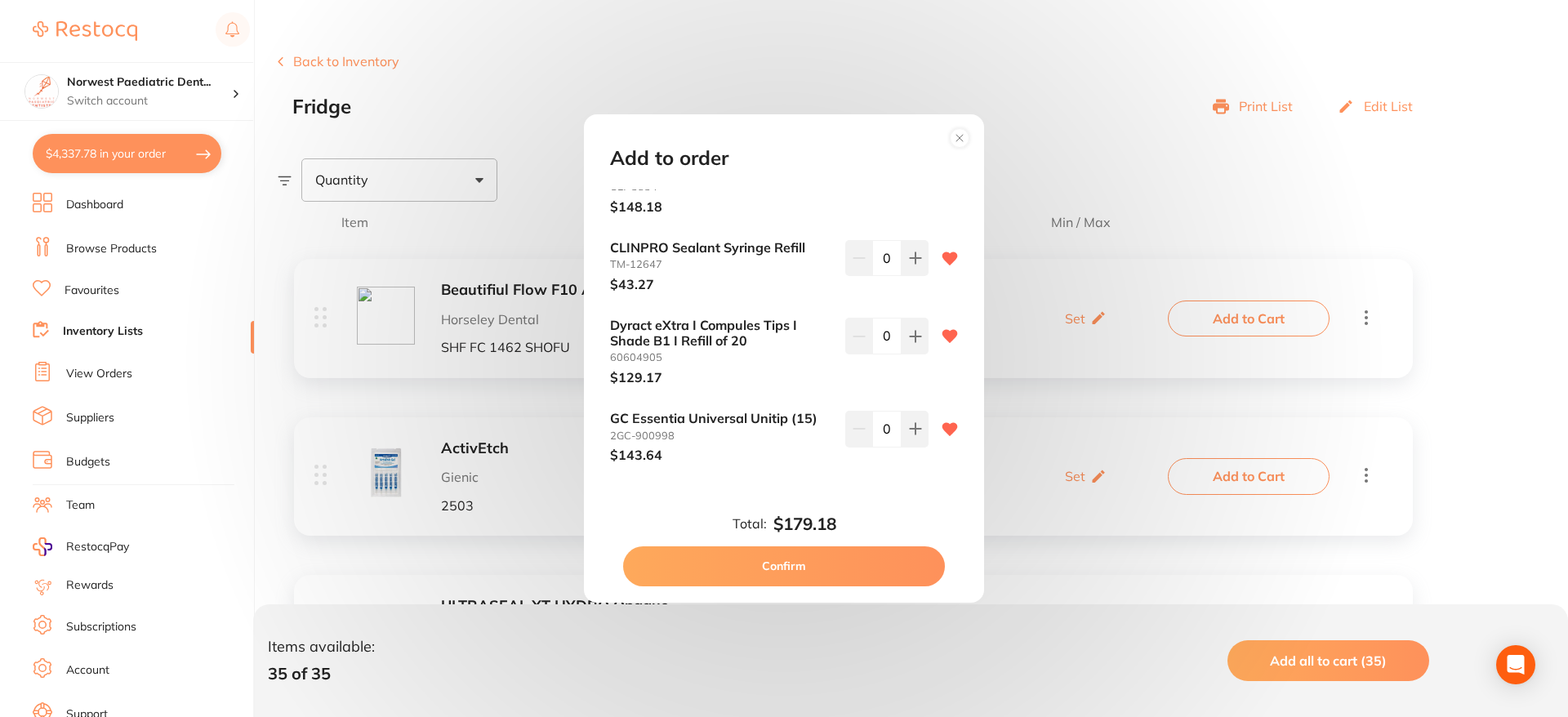
scroll to position [200, 0]
click at [914, 337] on icon at bounding box center [915, 336] width 13 height 13
type input "2"
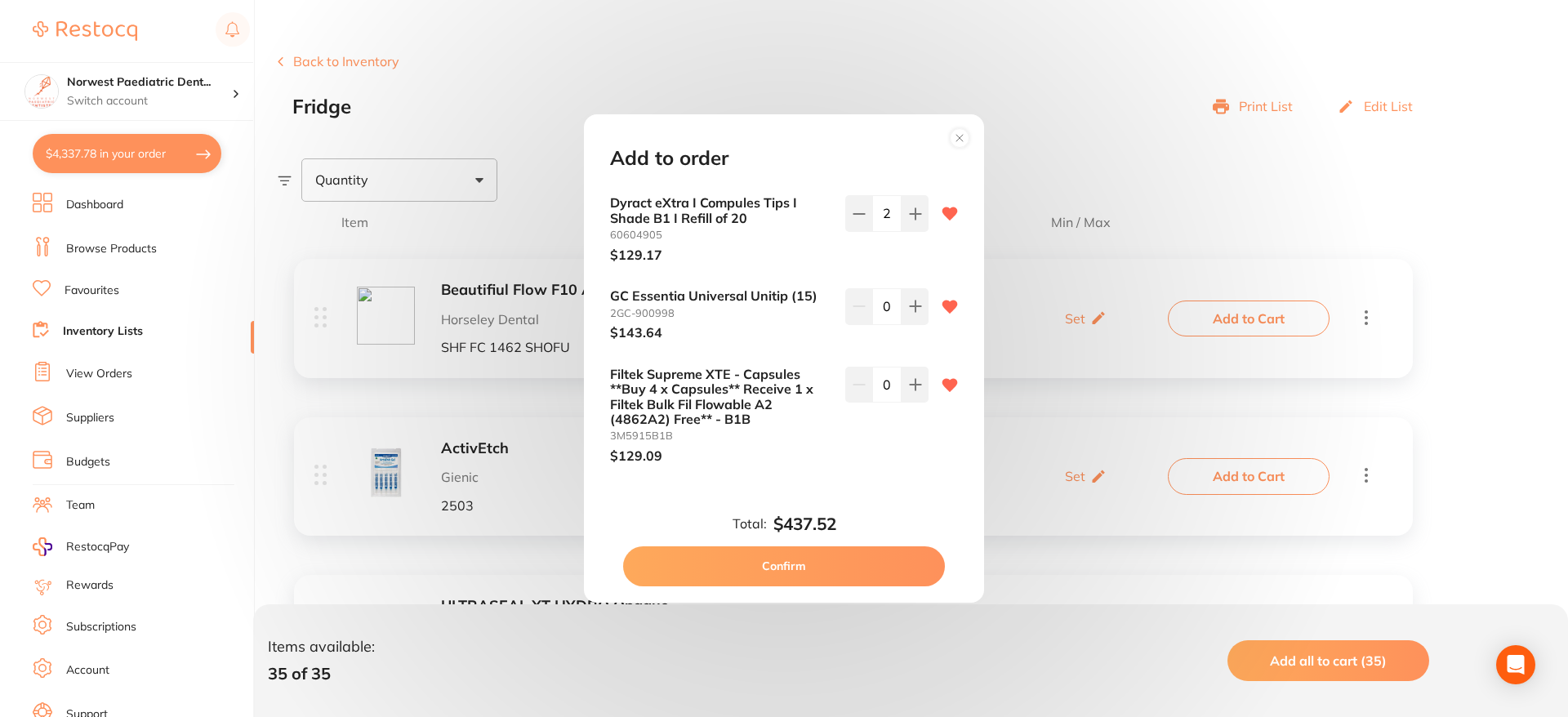
scroll to position [324, 0]
click at [912, 305] on icon at bounding box center [915, 303] width 13 height 13
type input "1"
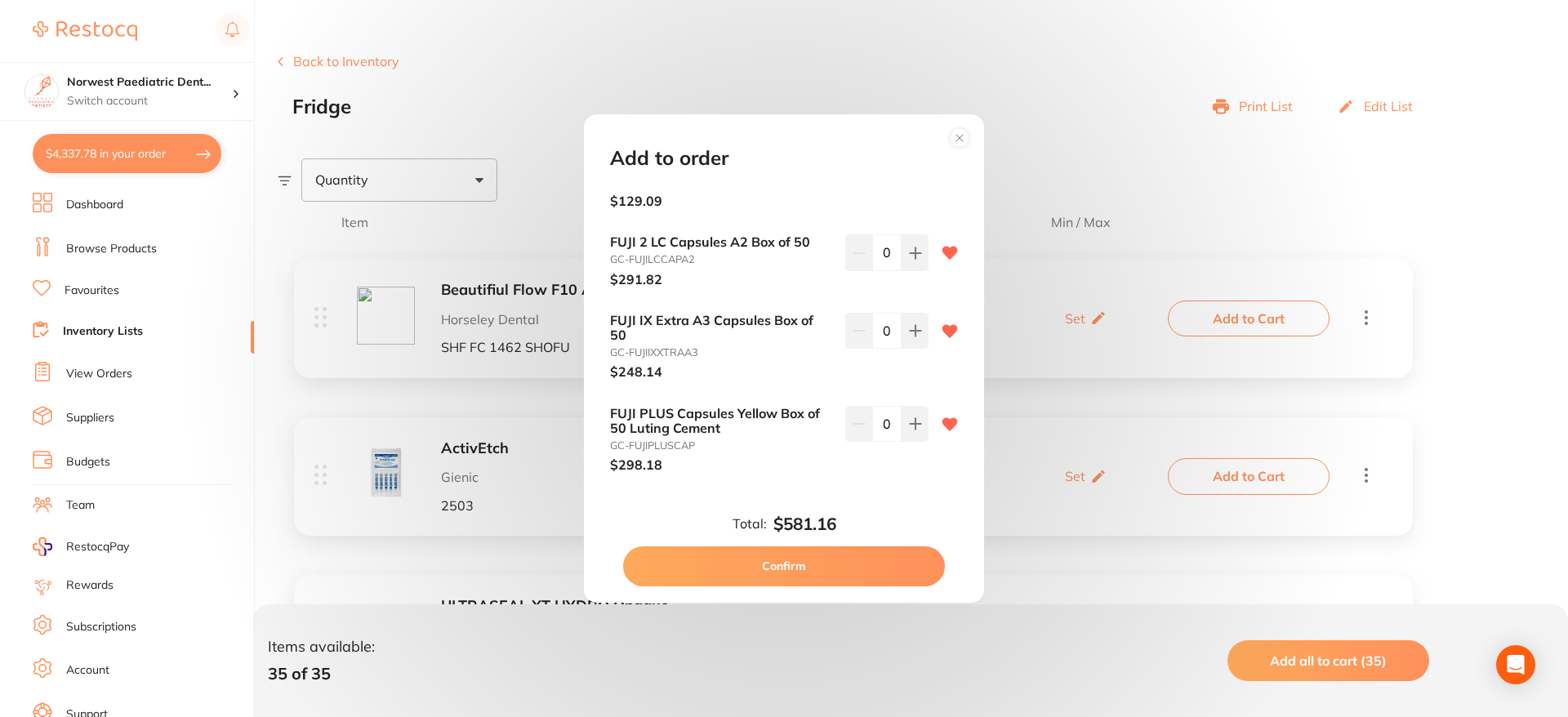
scroll to position [572, 0]
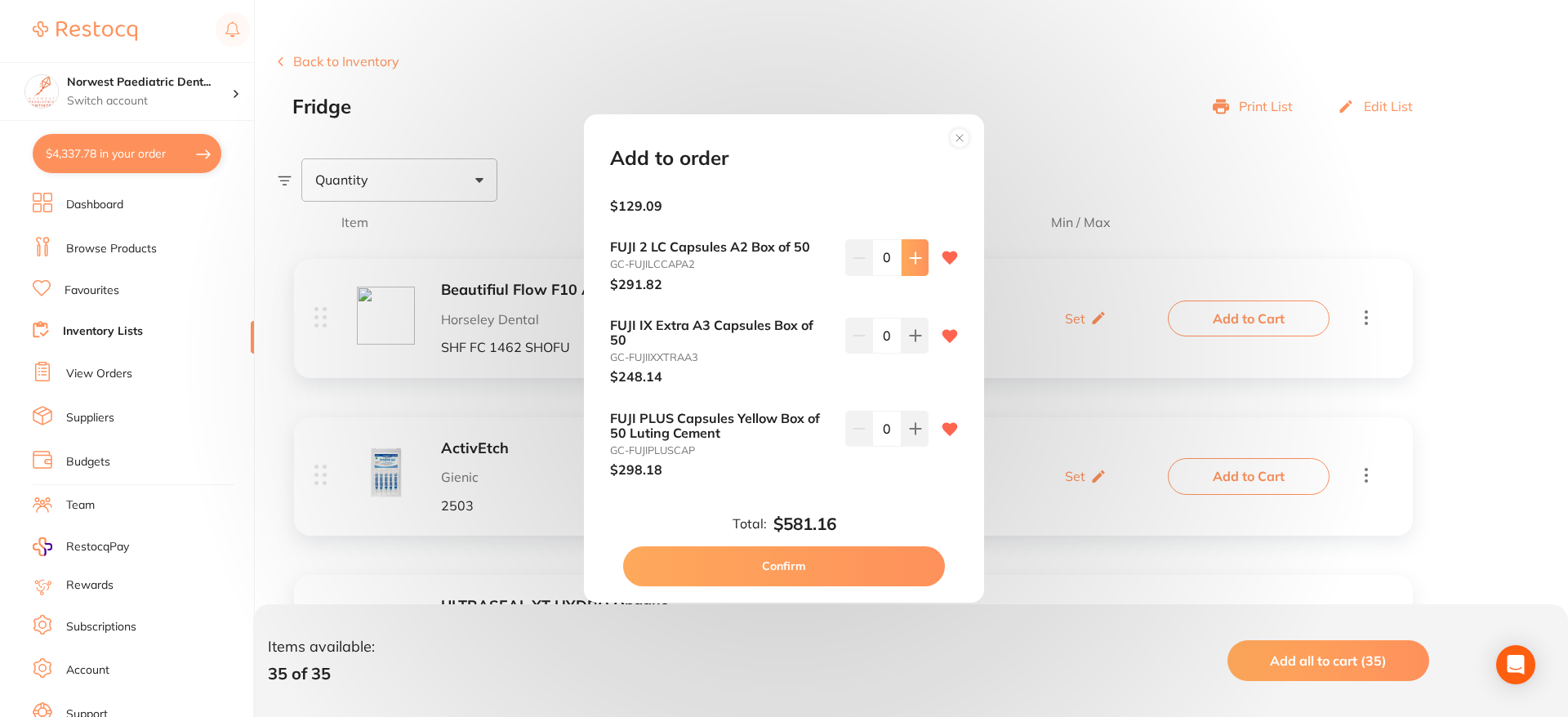
click at [914, 254] on icon at bounding box center [915, 258] width 13 height 13
type input "1"
drag, startPoint x: 910, startPoint y: 422, endPoint x: 894, endPoint y: 408, distance: 21.3
click at [911, 423] on icon at bounding box center [915, 429] width 13 height 13
type input "1"
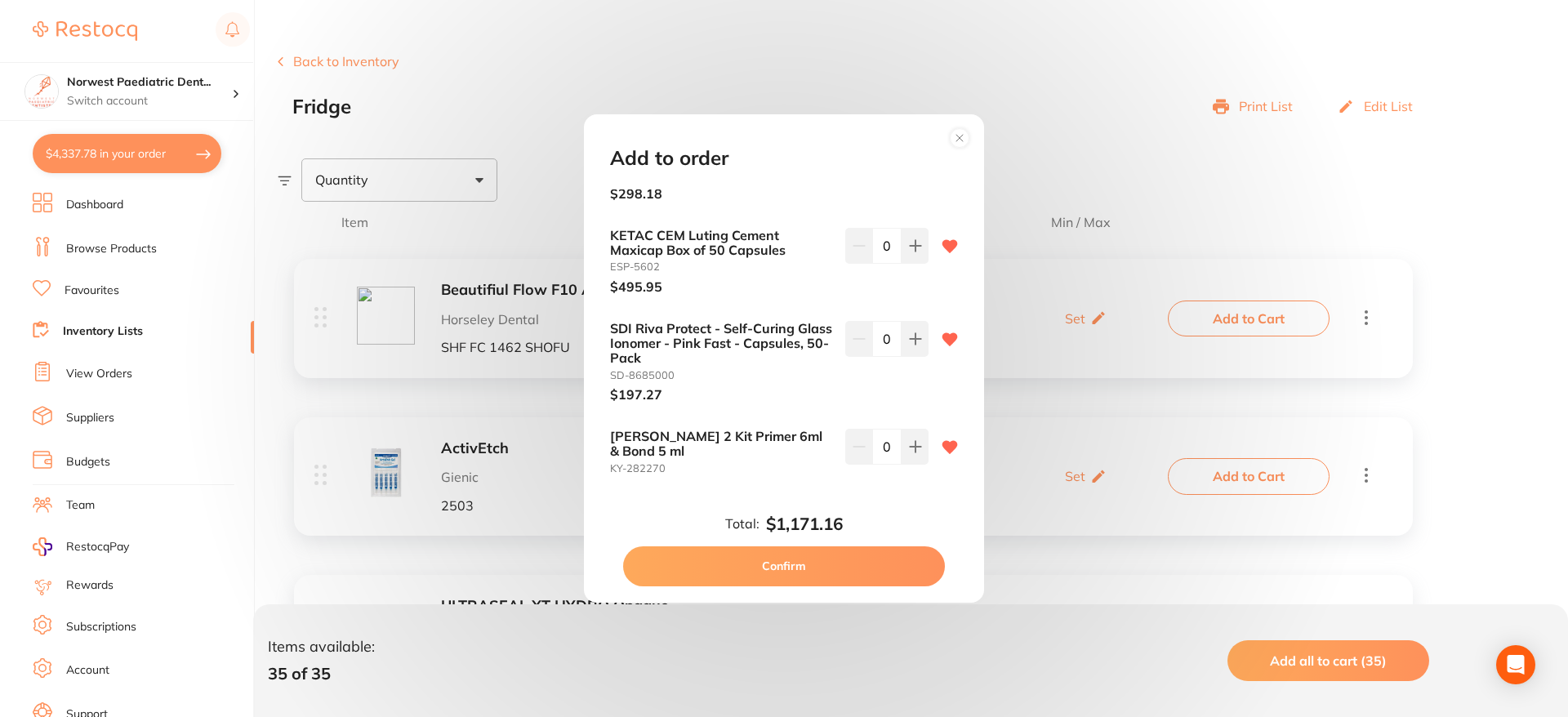
scroll to position [860, 0]
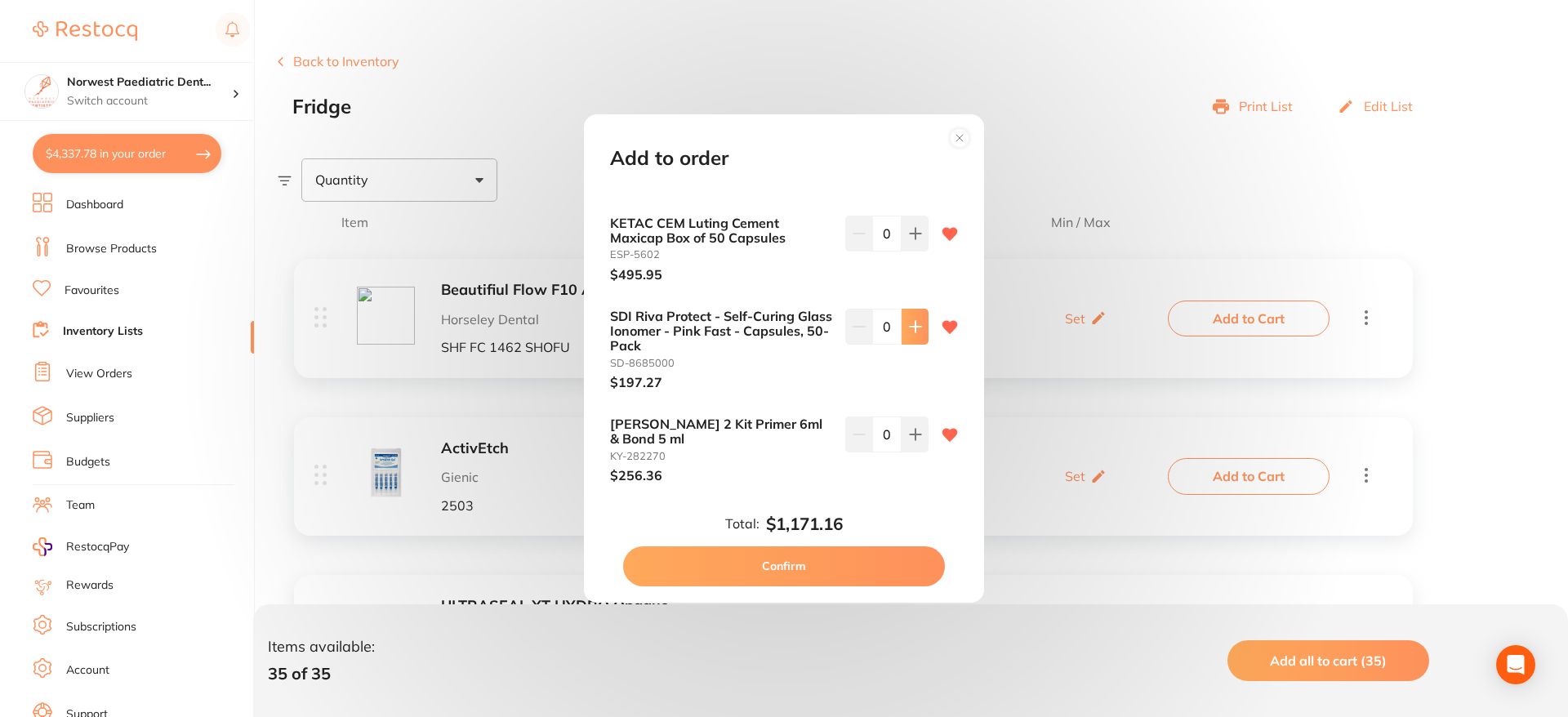
click at [909, 332] on icon at bounding box center [915, 327] width 13 height 13
type input "1"
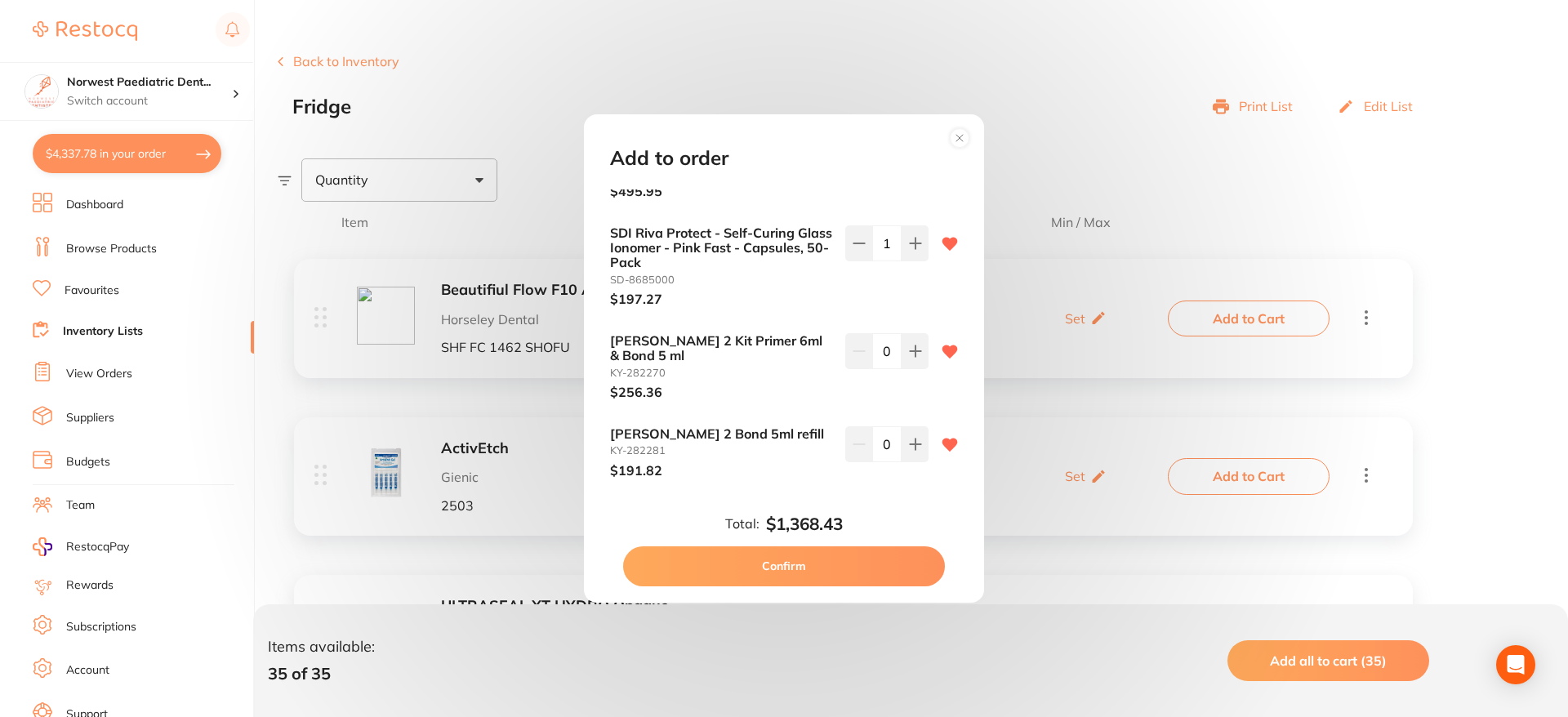
scroll to position [1027, 0]
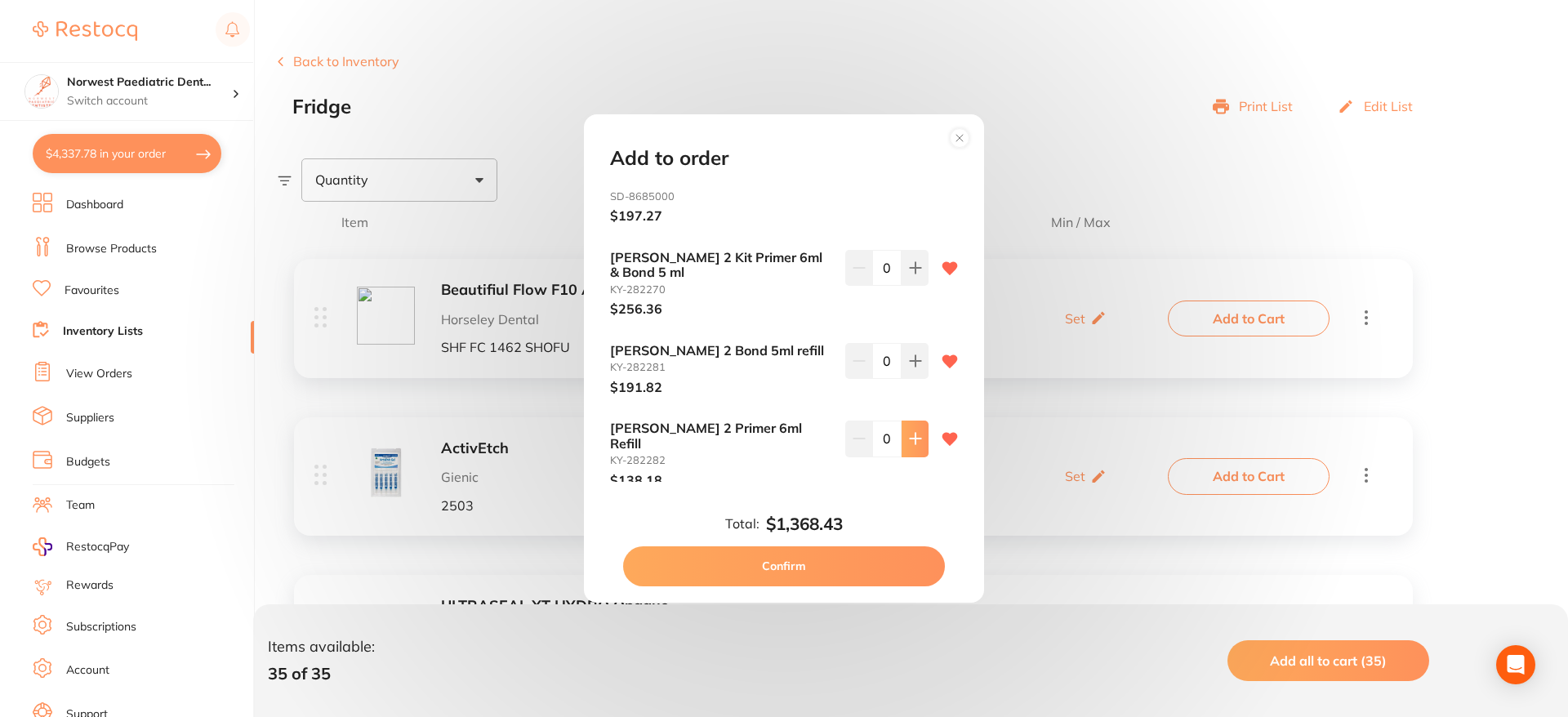
click at [916, 435] on icon at bounding box center [915, 439] width 13 height 13
type input "1"
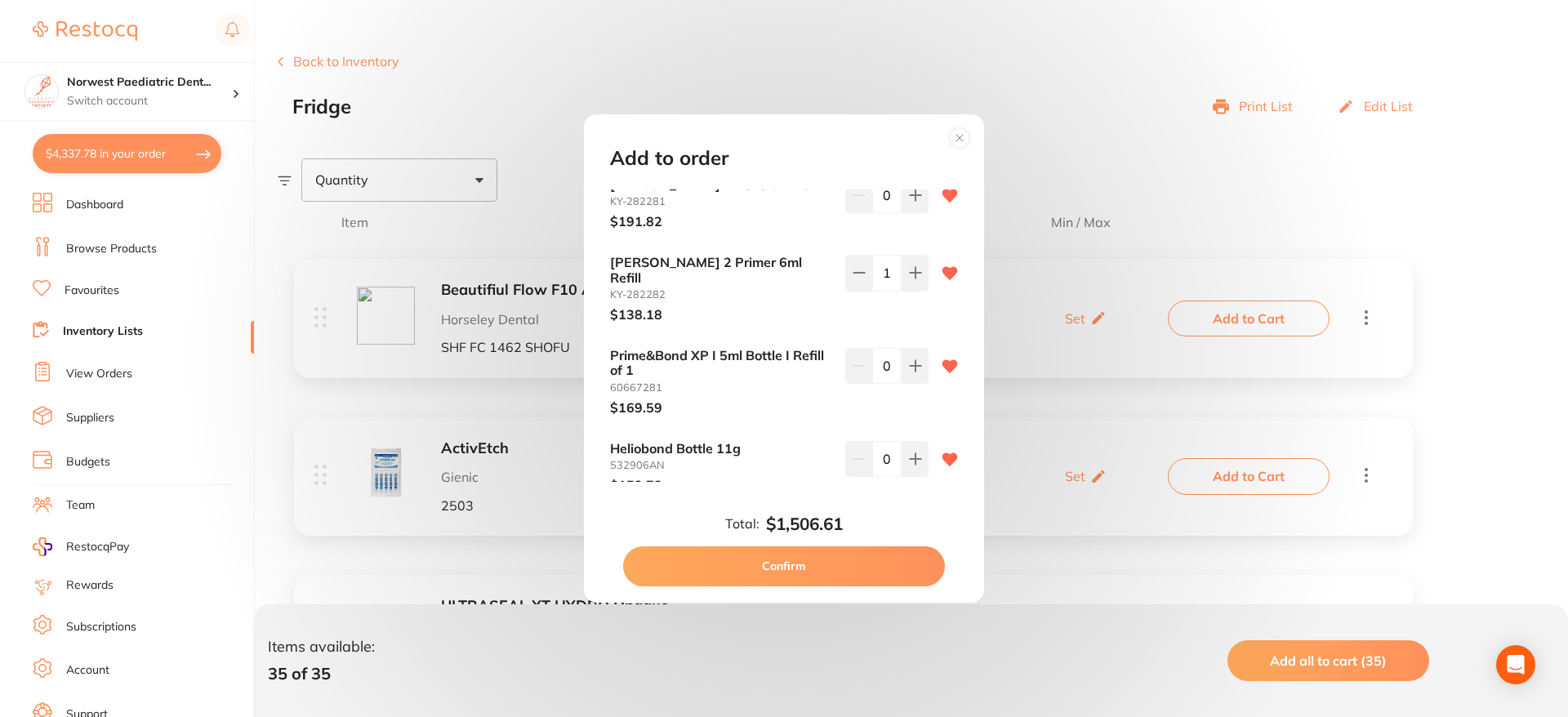
scroll to position [1193, 0]
click at [911, 452] on icon at bounding box center [915, 458] width 11 height 11
type input "1"
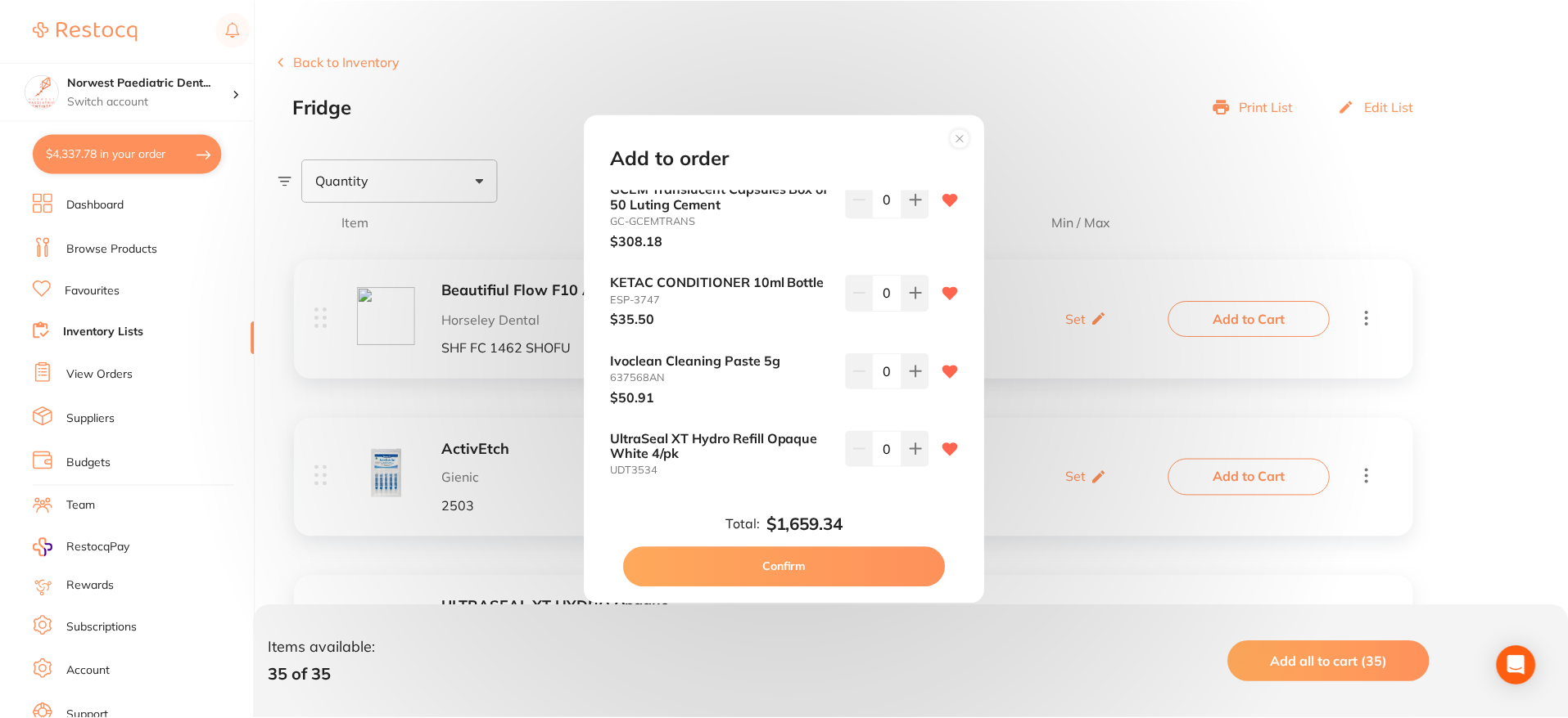
scroll to position [2848, 0]
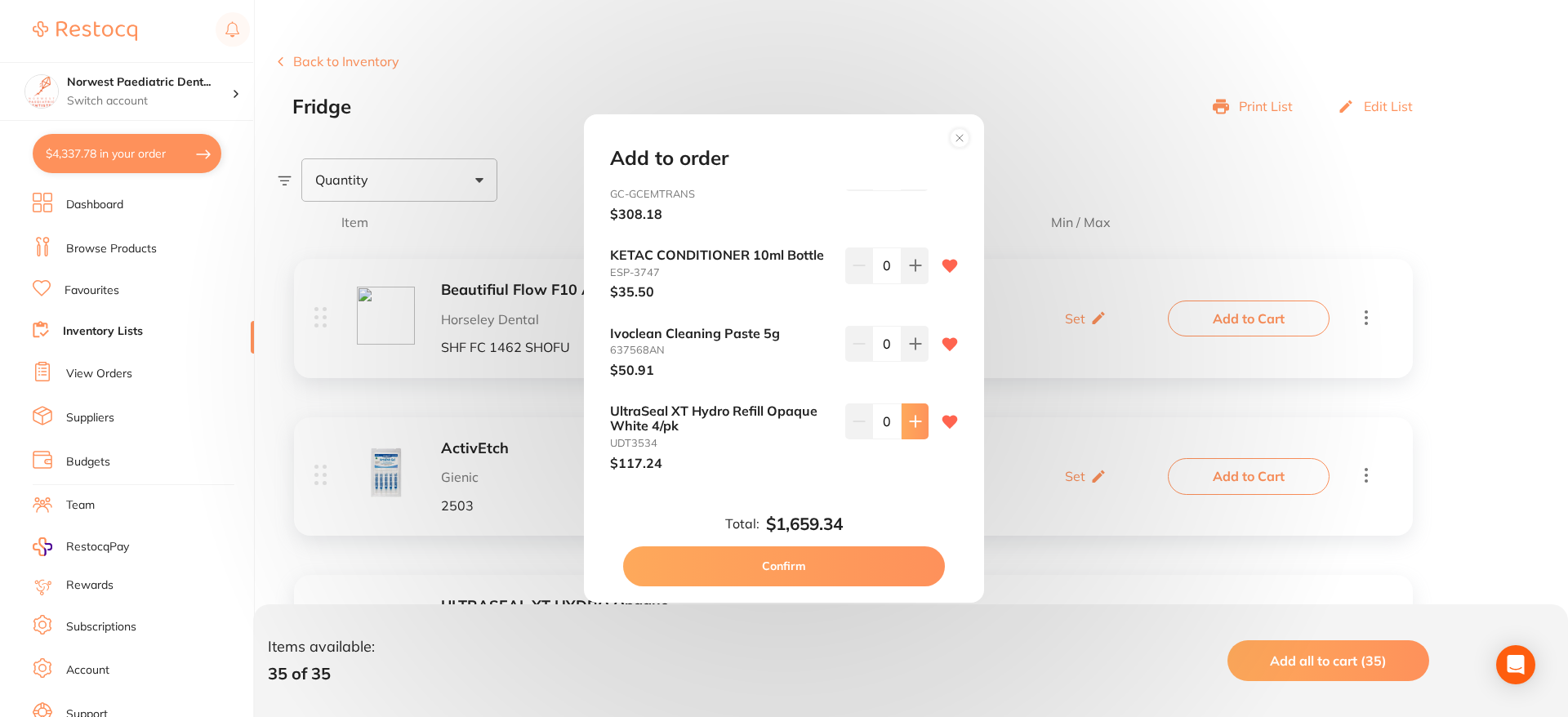
click at [912, 414] on button at bounding box center [915, 422] width 27 height 36
type input "1"
click at [884, 578] on button "Confirm" at bounding box center [784, 565] width 322 height 39
checkbox input "false"
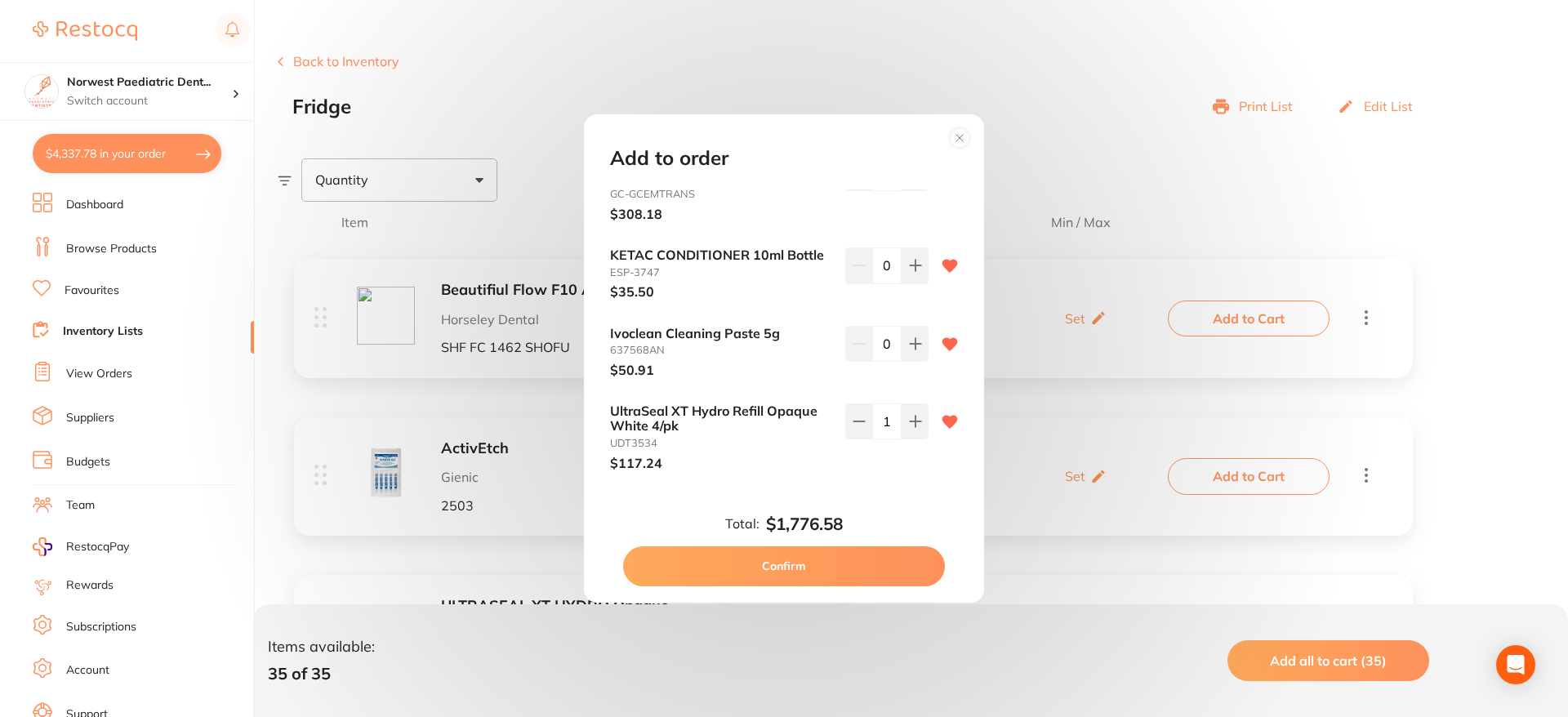
checkbox input "false"
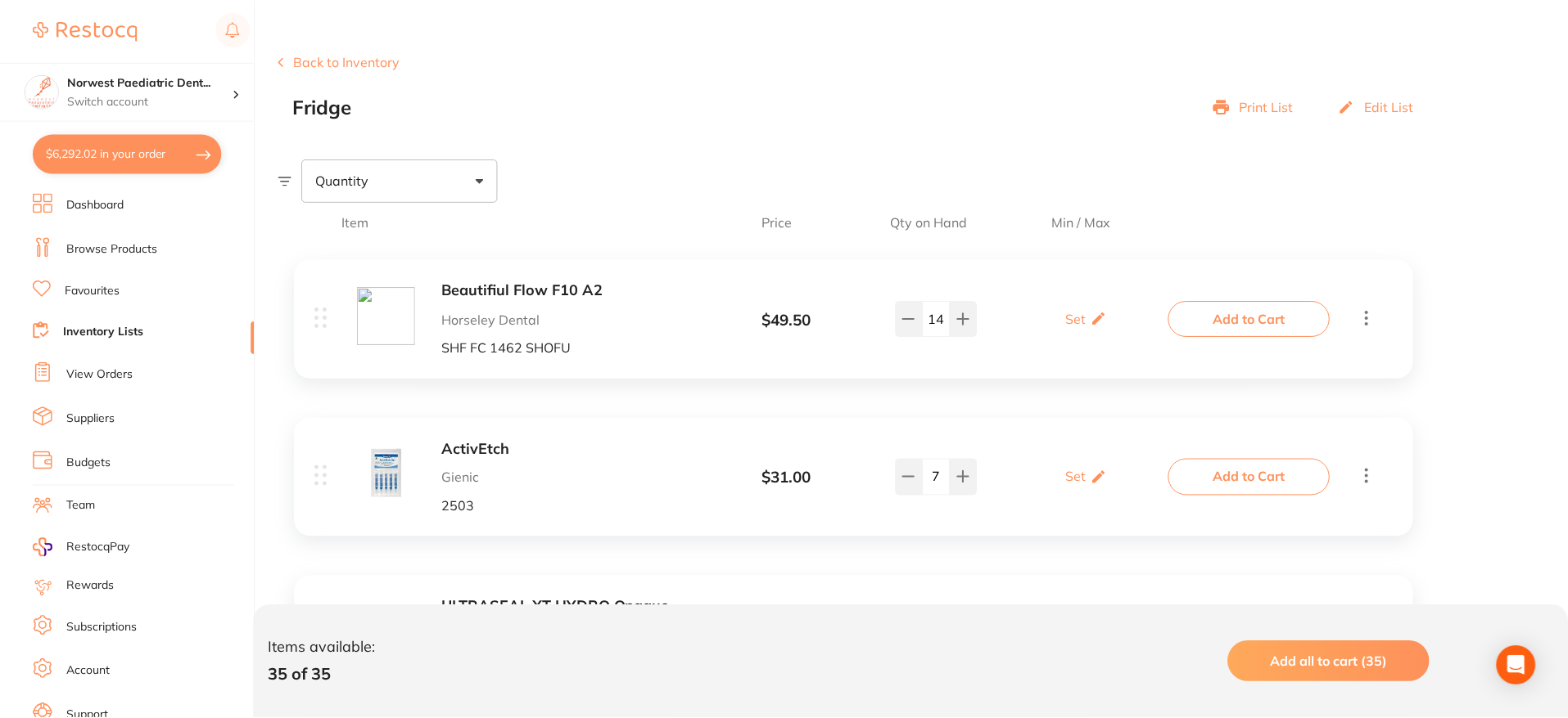
scroll to position [6299, 0]
click at [90, 161] on button "$6,292.02 in your order" at bounding box center [127, 153] width 189 height 39
checkbox input "true"
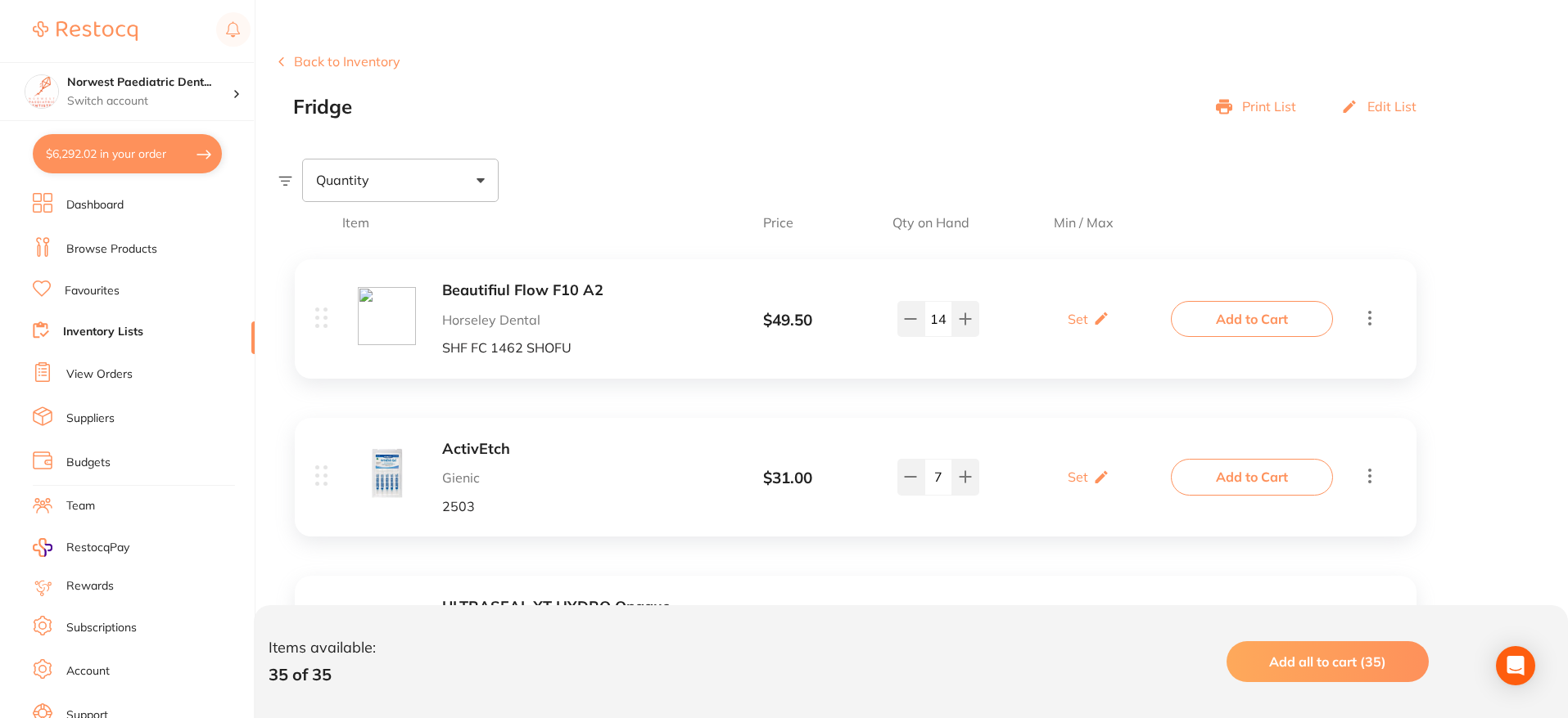
checkbox input "true"
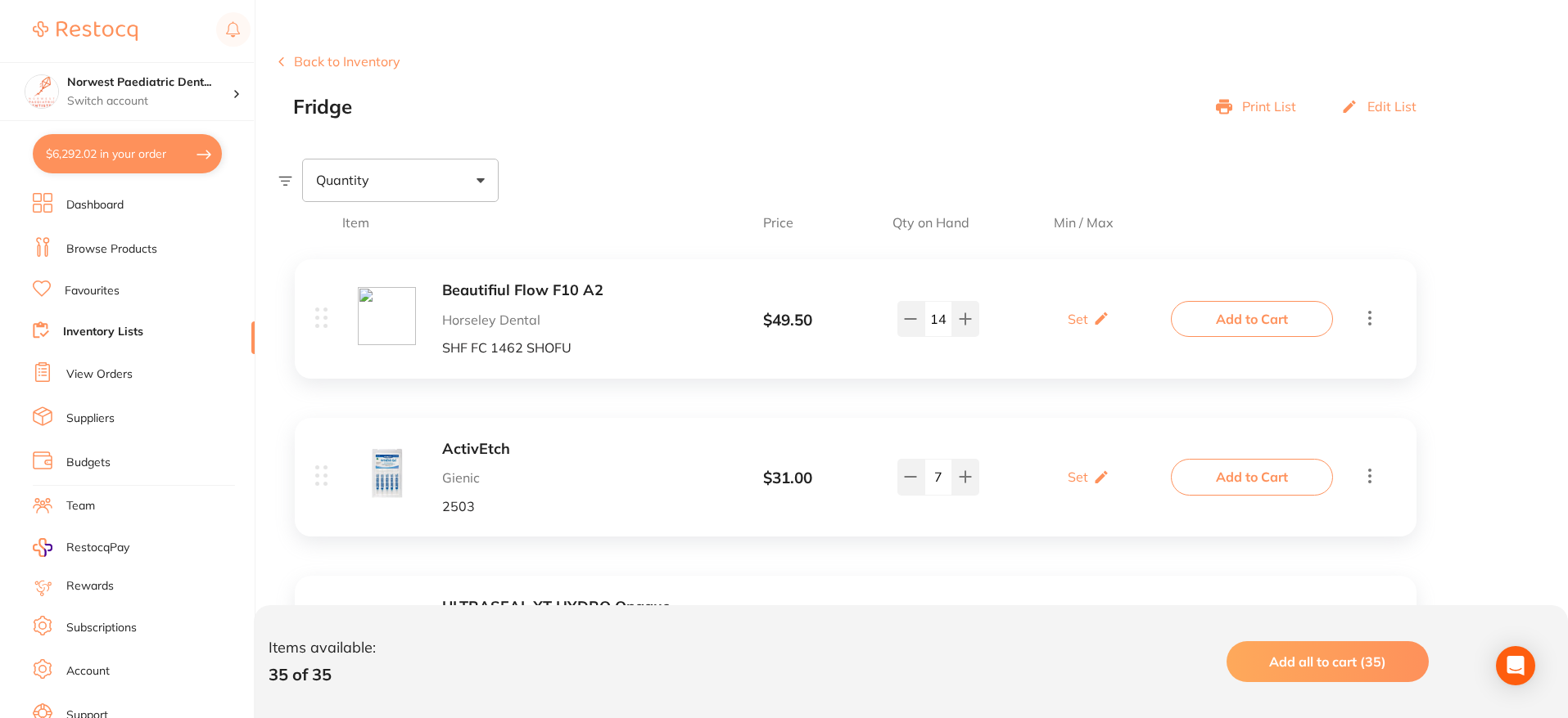
checkbox input "true"
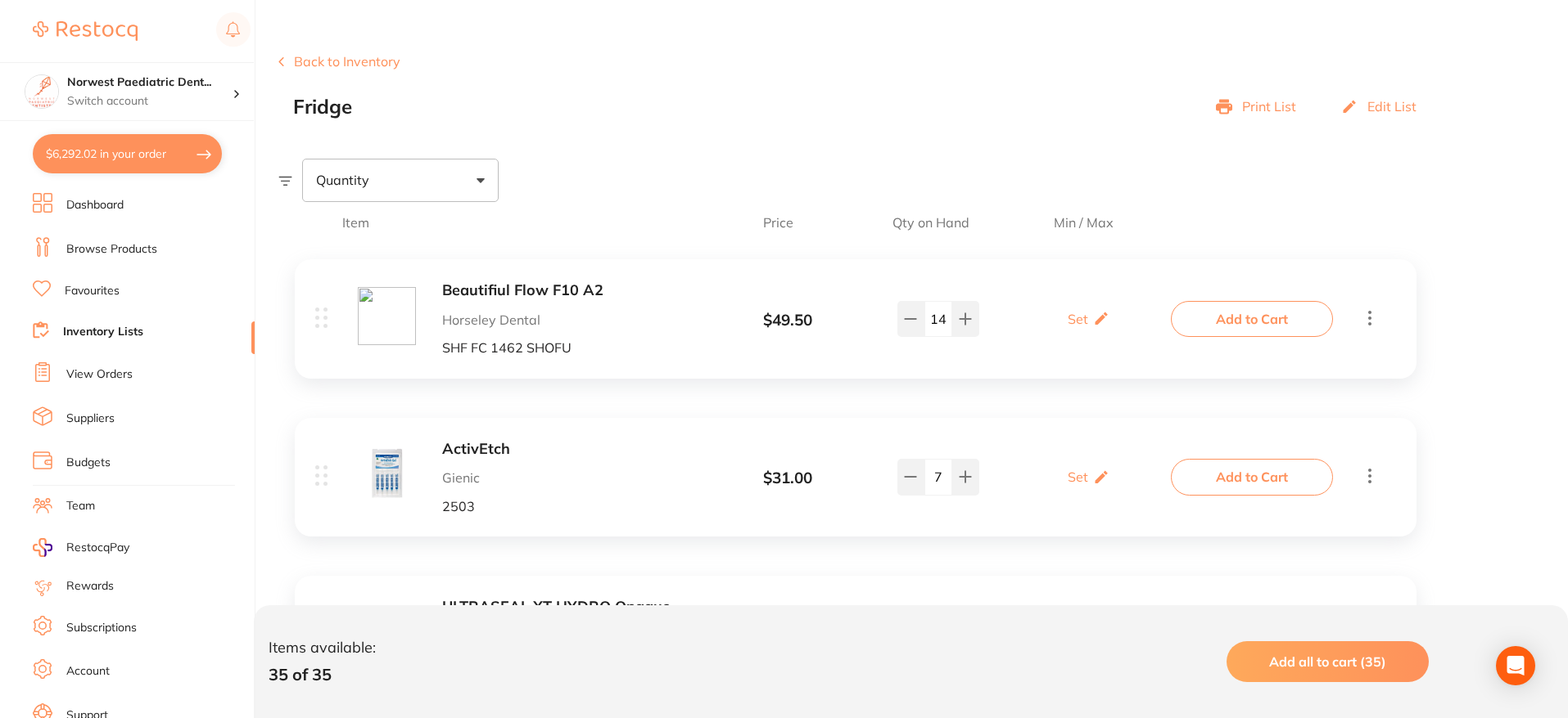
checkbox input "true"
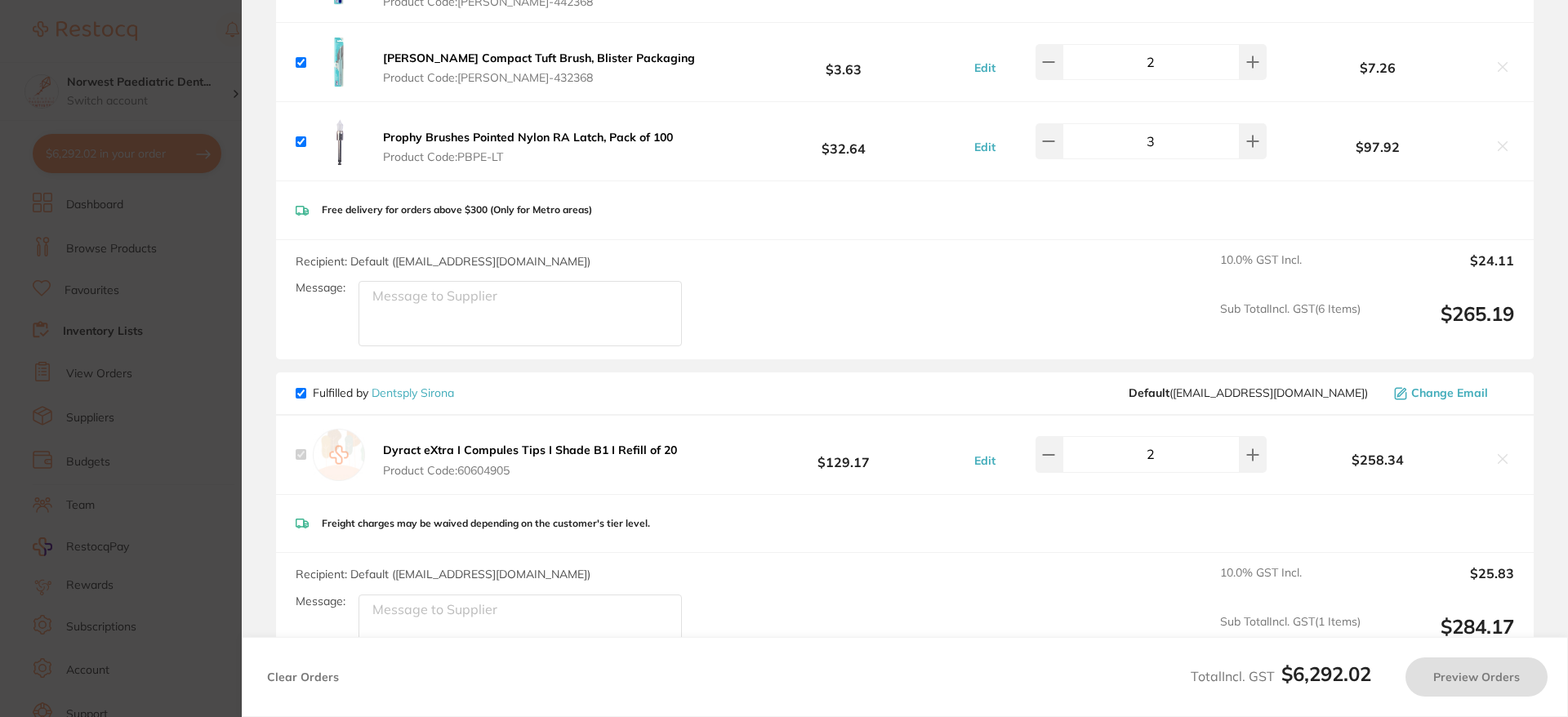
checkbox input "true"
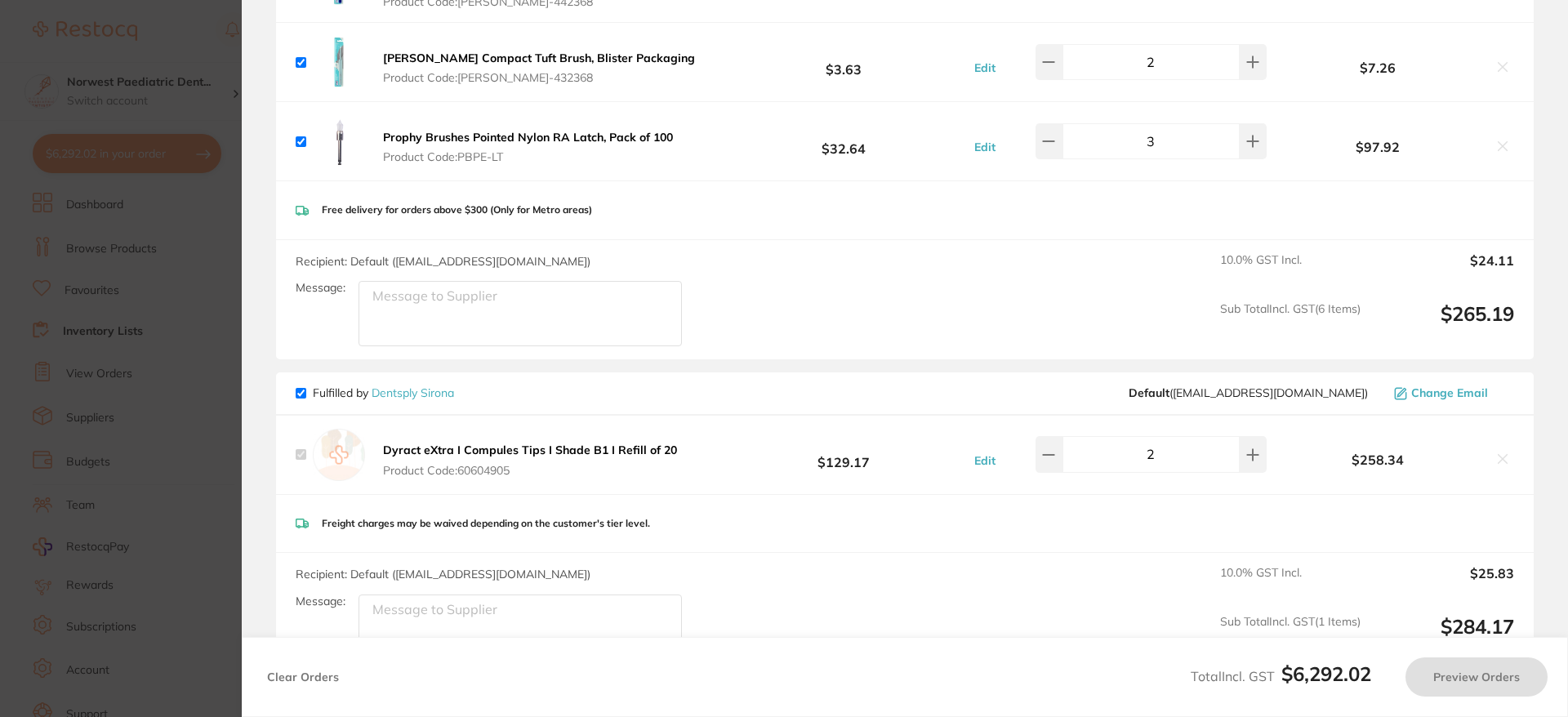
checkbox input "true"
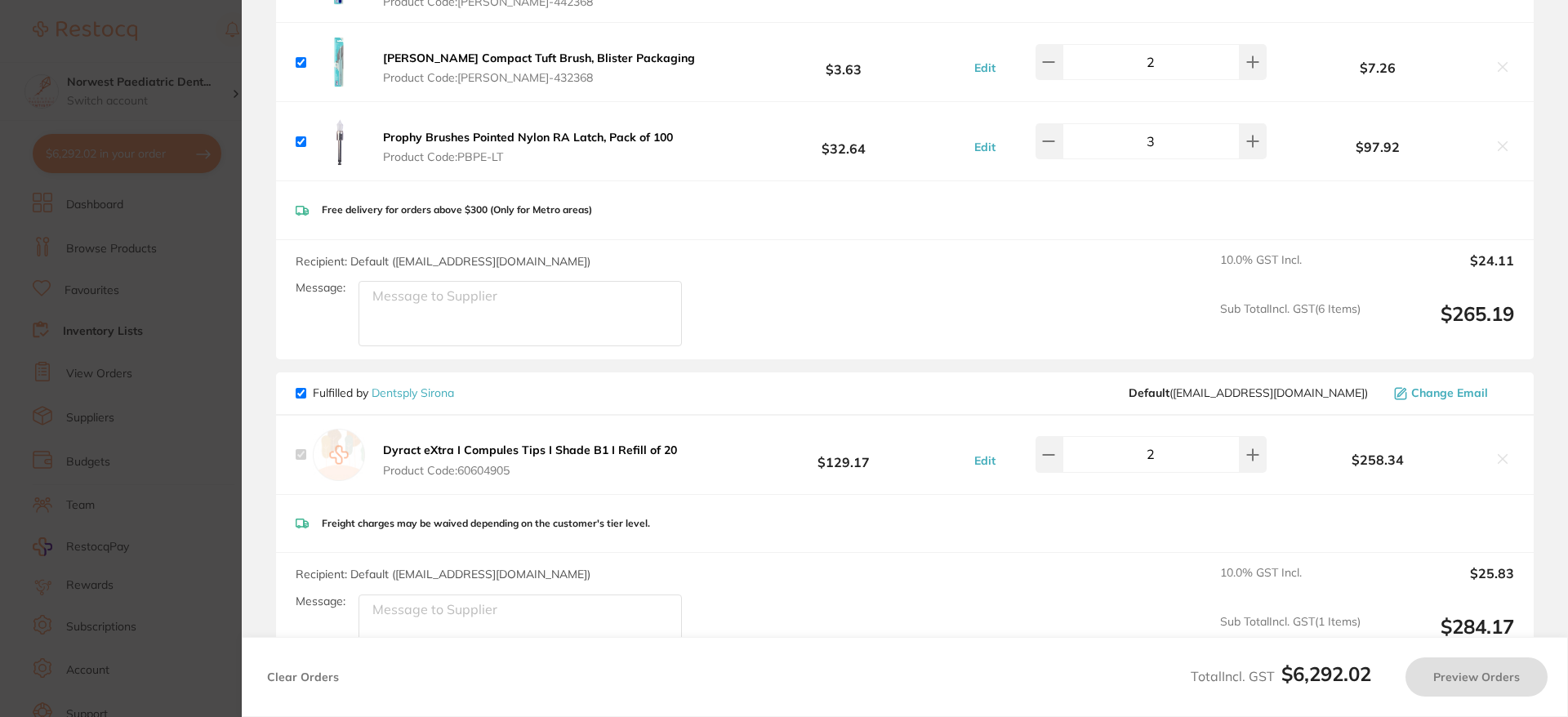
checkbox input "true"
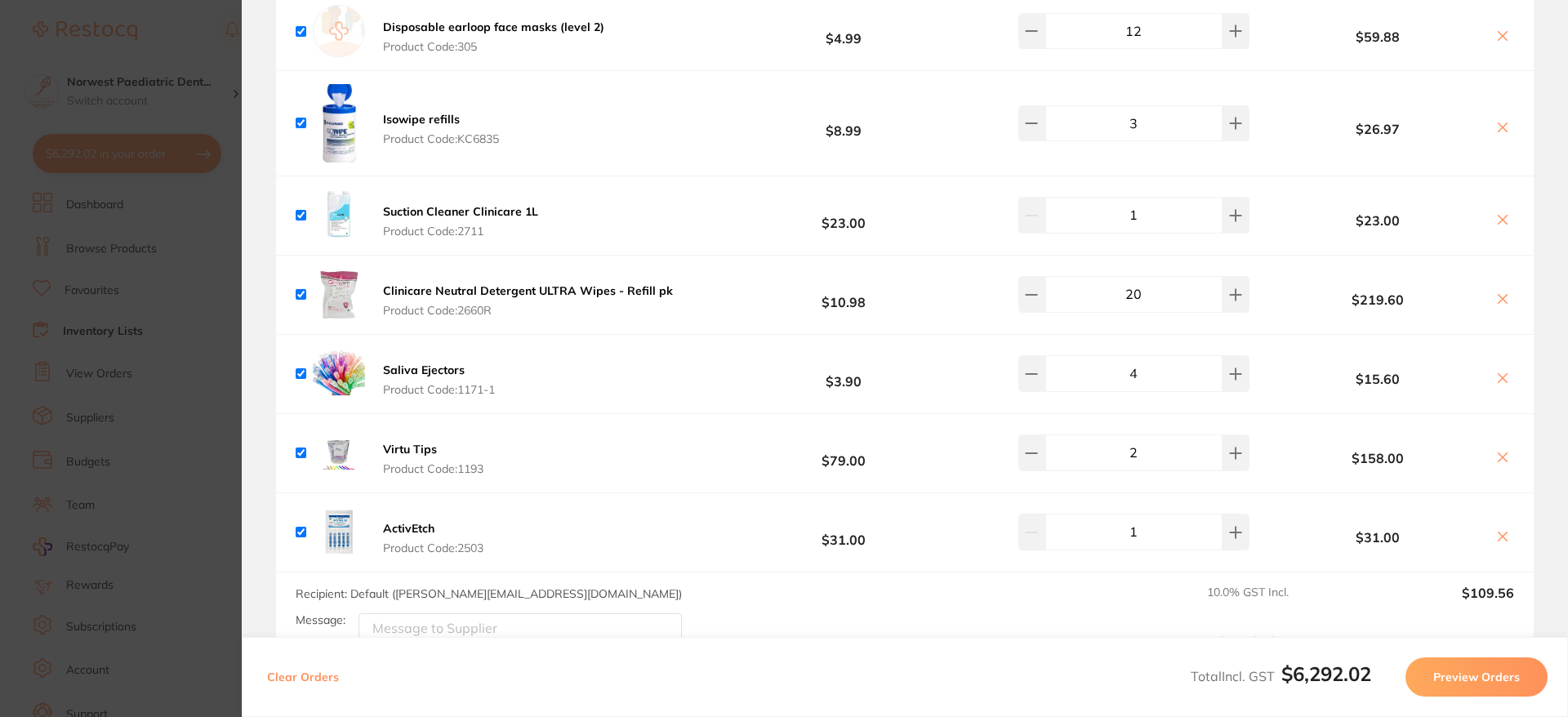
scroll to position [6604, 0]
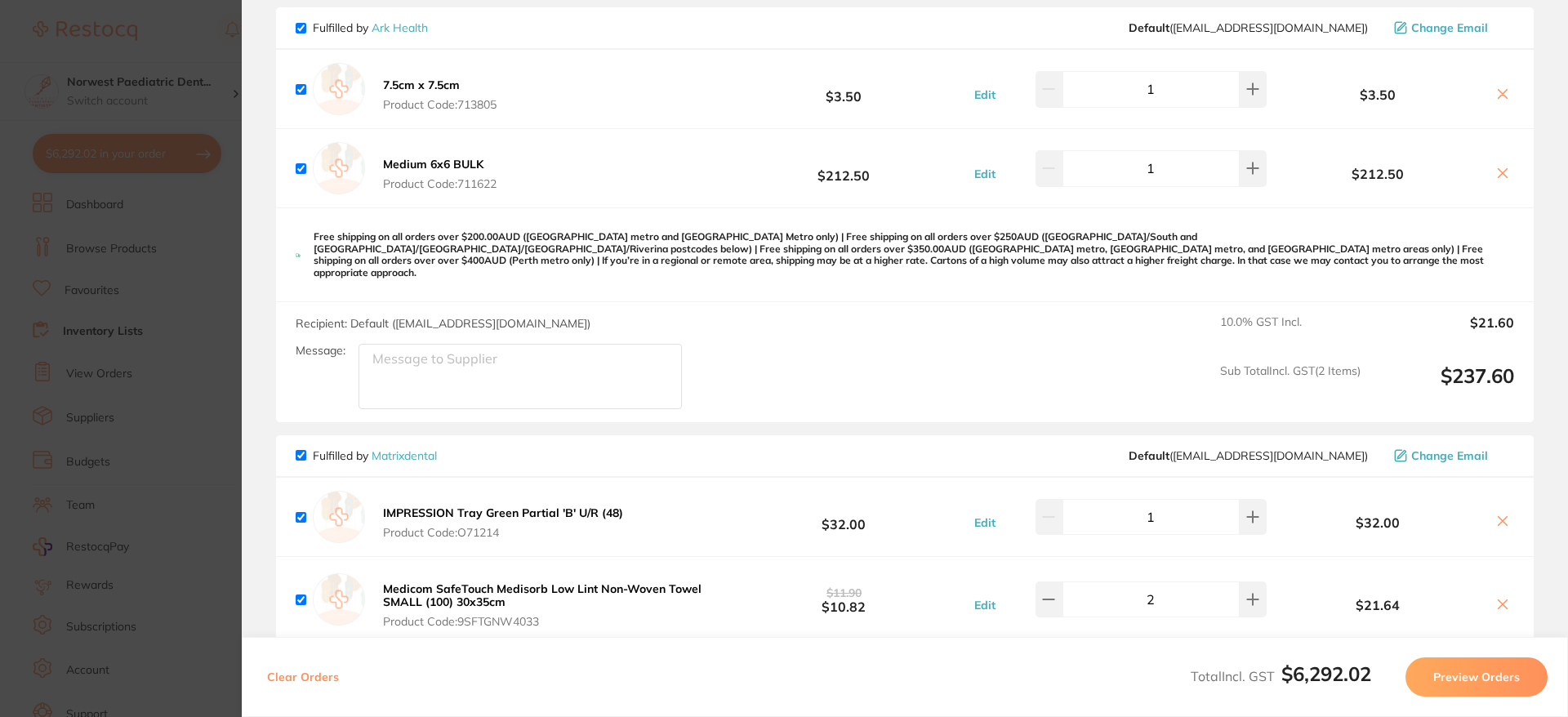
click at [153, 318] on section "Update RRP Set your pre negotiated price for this item. Item Agreed RRP (excl. …" at bounding box center [784, 358] width 1568 height 717
click at [147, 160] on button "$6,292.02 in your order" at bounding box center [126, 153] width 189 height 39
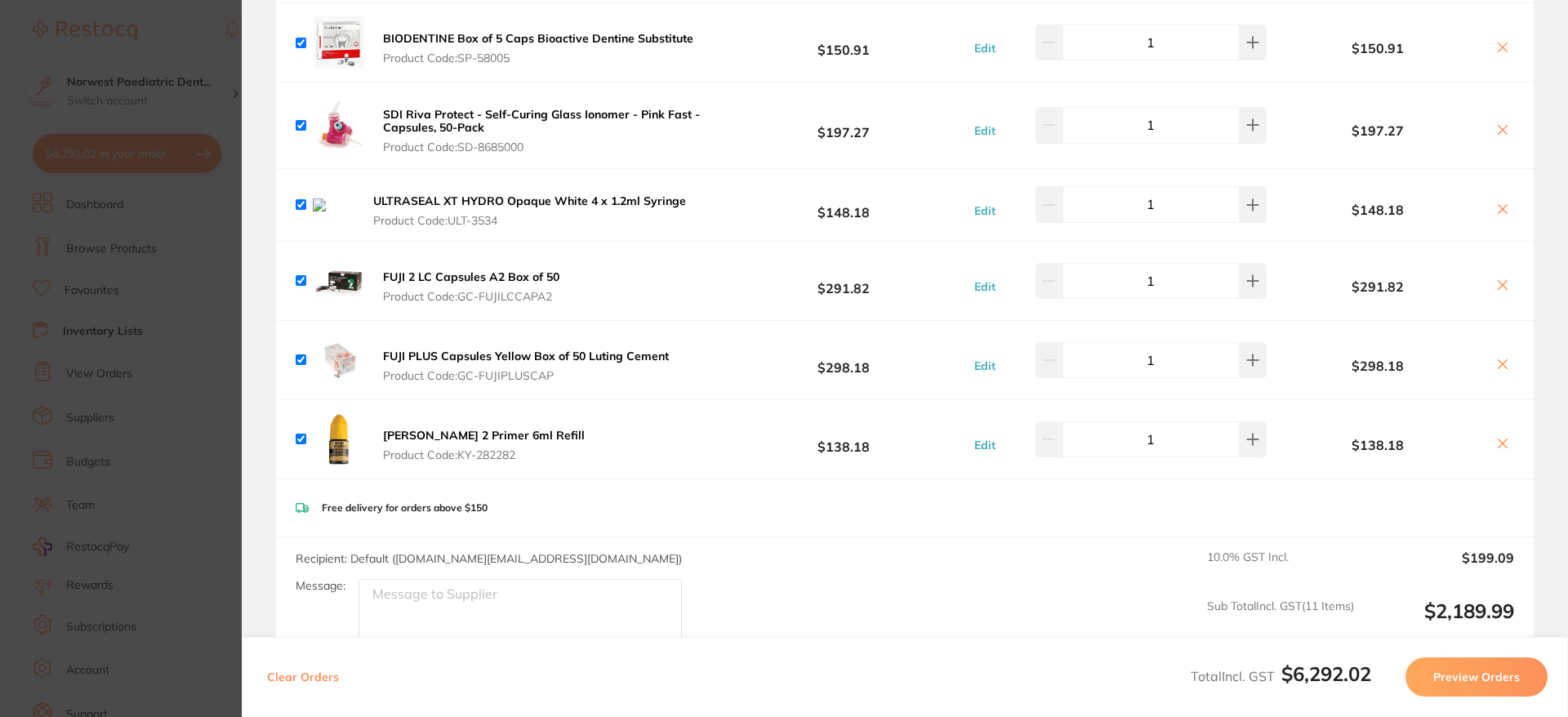
scroll to position [587, 0]
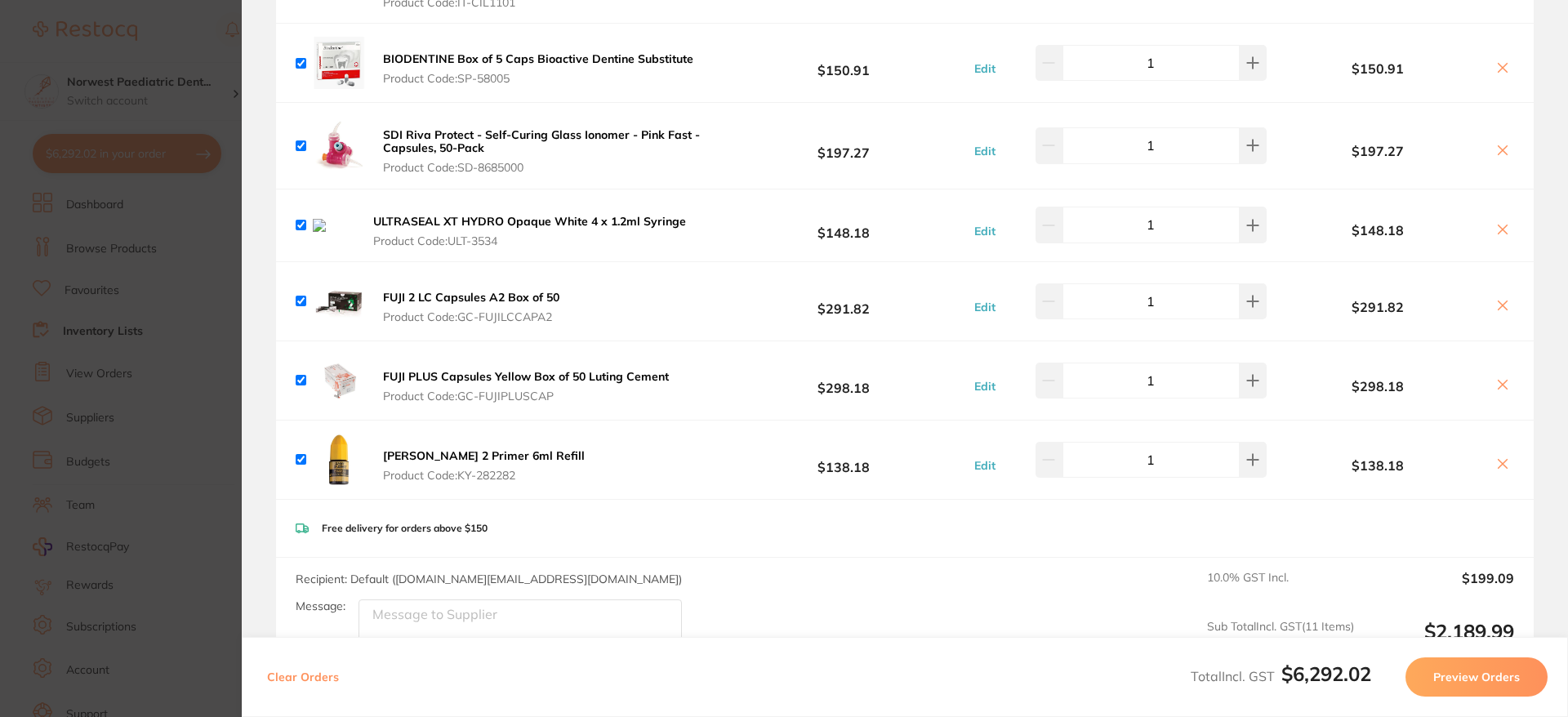
click at [1498, 230] on icon at bounding box center [1503, 229] width 13 height 13
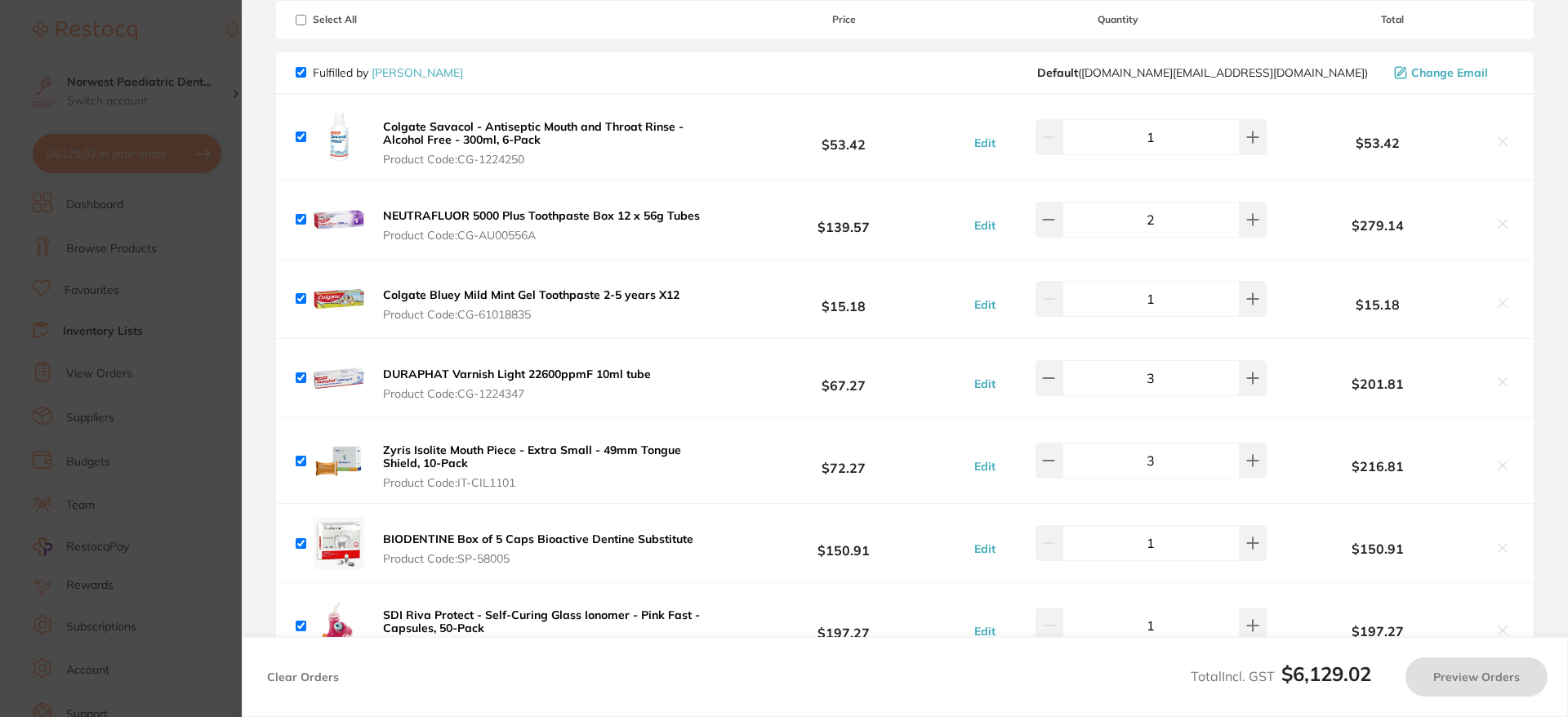
scroll to position [0, 0]
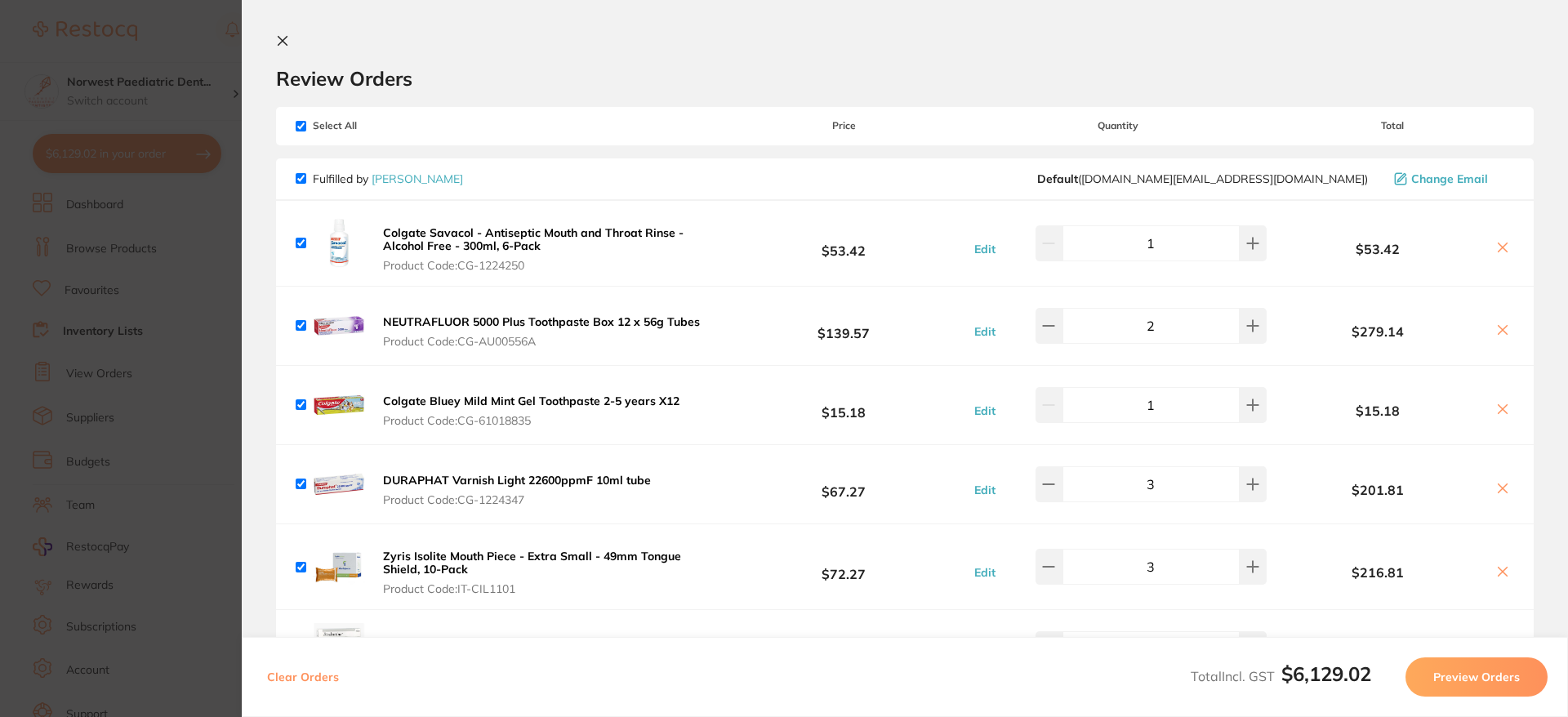
checkbox input "true"
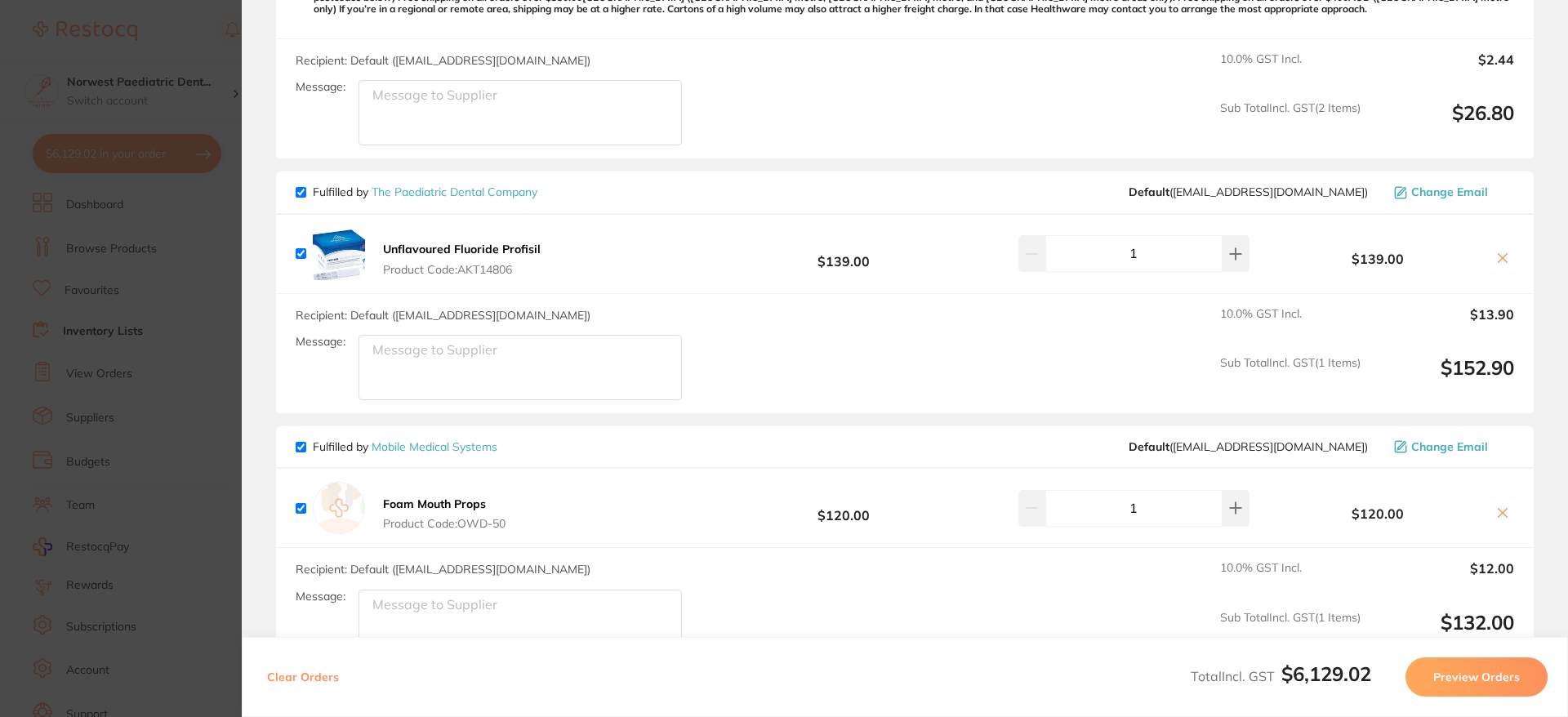
scroll to position [2031, 0]
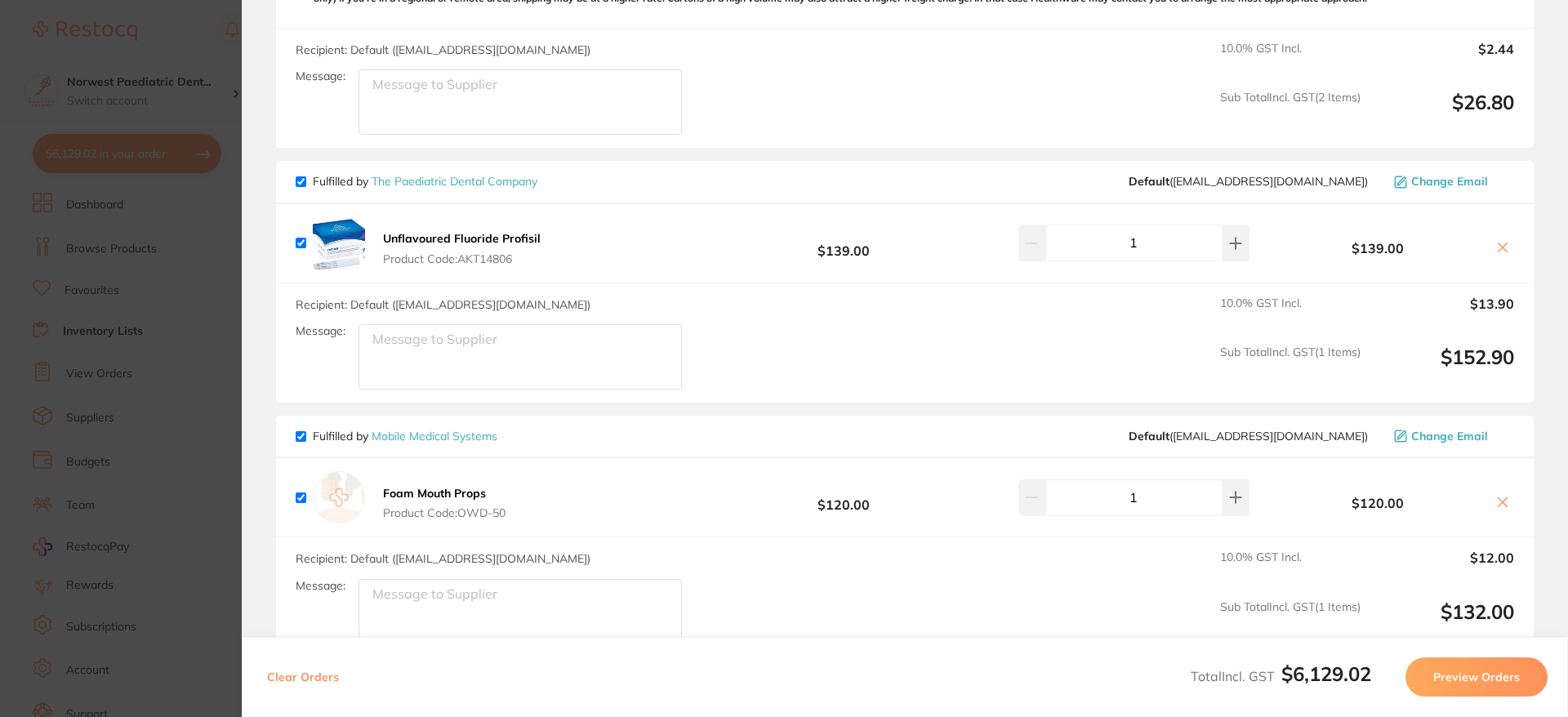
click at [442, 182] on link "The Paediatric Dental Company" at bounding box center [455, 182] width 166 height 14
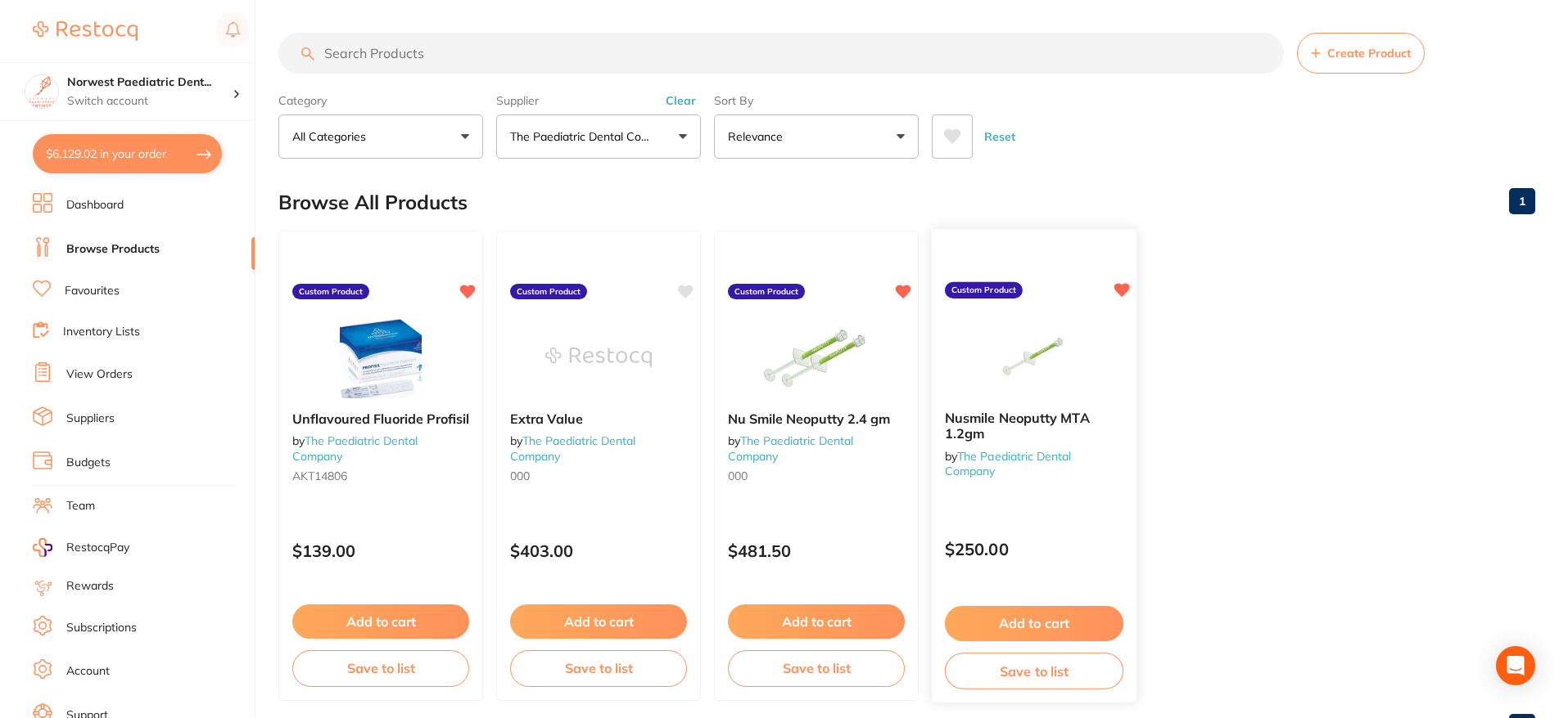
click at [1028, 624] on button "Add to cart" at bounding box center [1033, 624] width 178 height 35
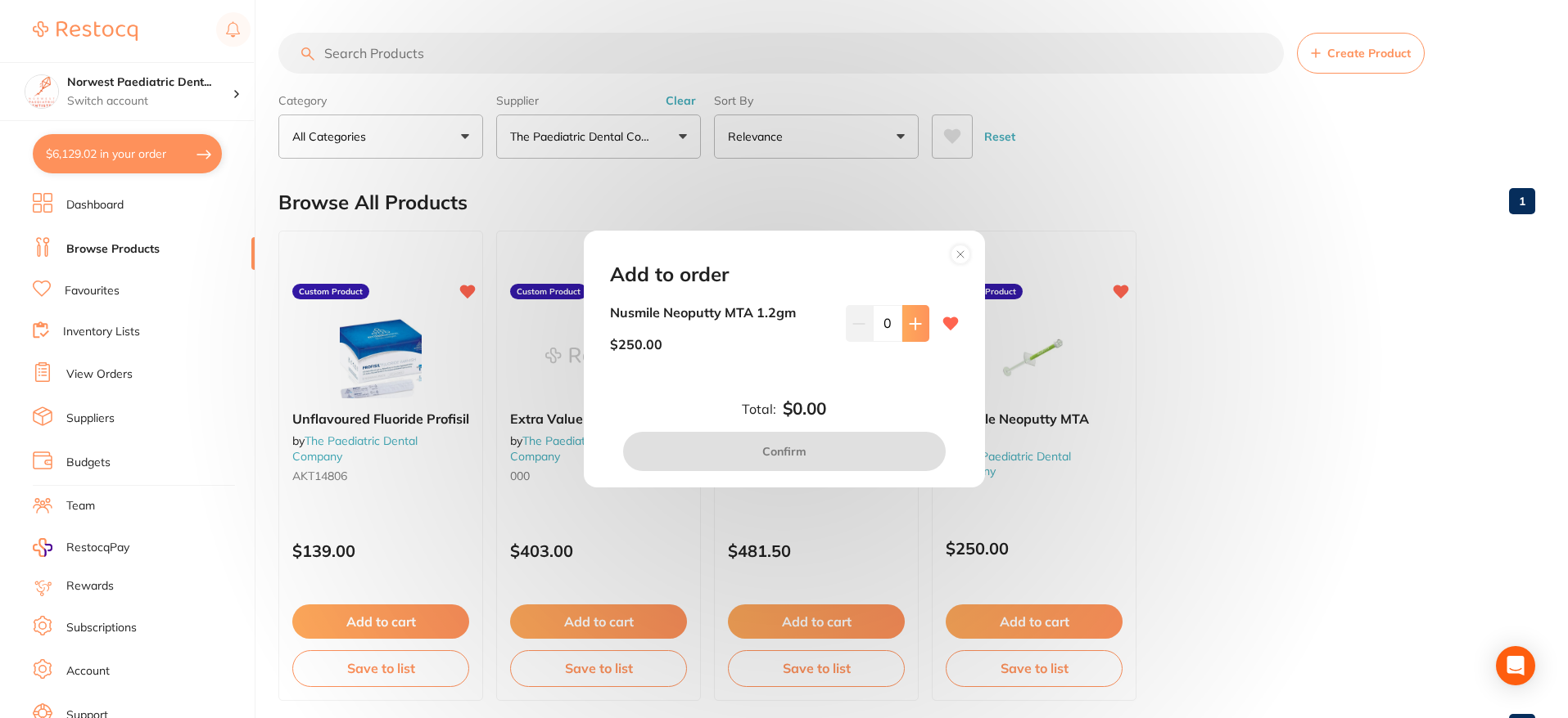
drag, startPoint x: 919, startPoint y: 326, endPoint x: 911, endPoint y: 335, distance: 12.0
click at [919, 326] on button at bounding box center [916, 324] width 27 height 36
type input "1"
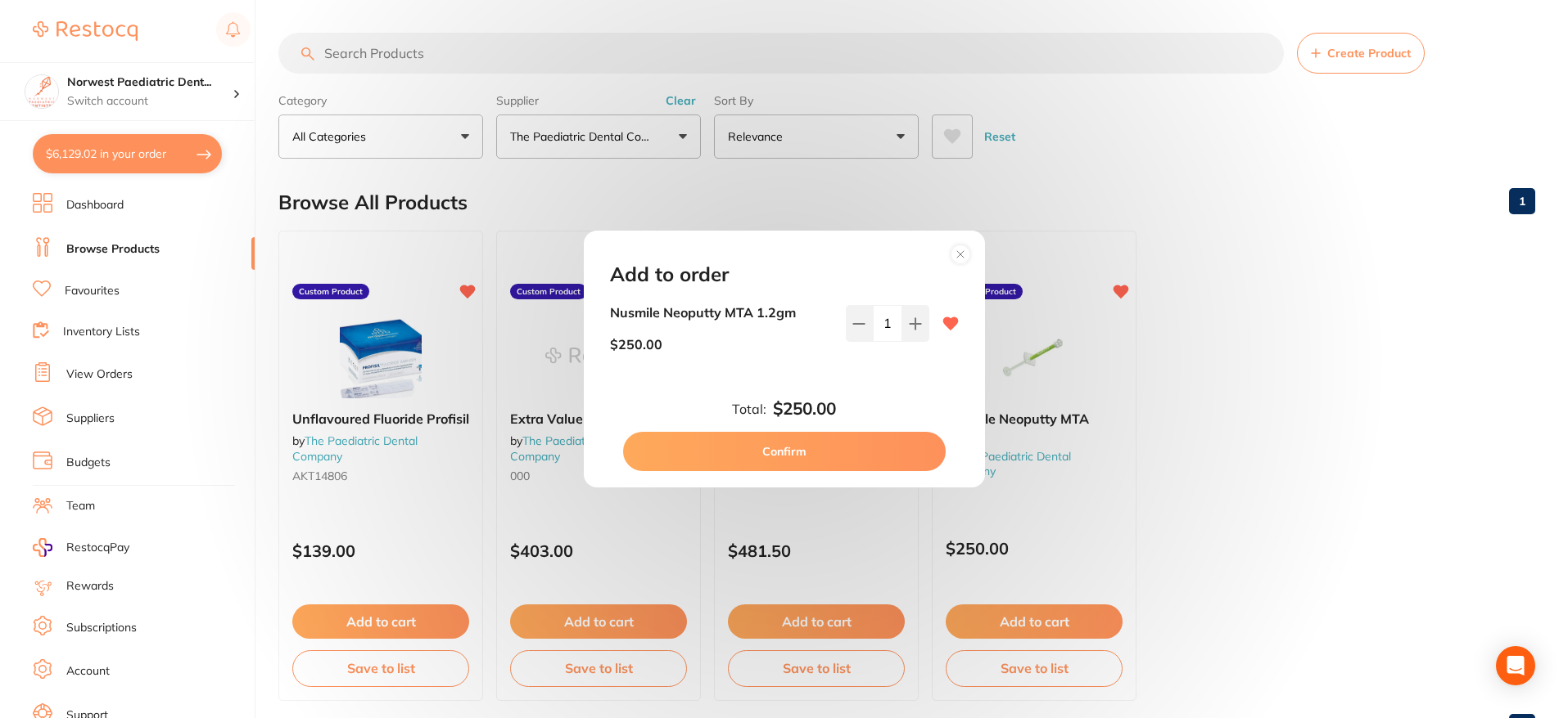
click at [846, 445] on button "Confirm" at bounding box center [784, 451] width 323 height 39
checkbox input "false"
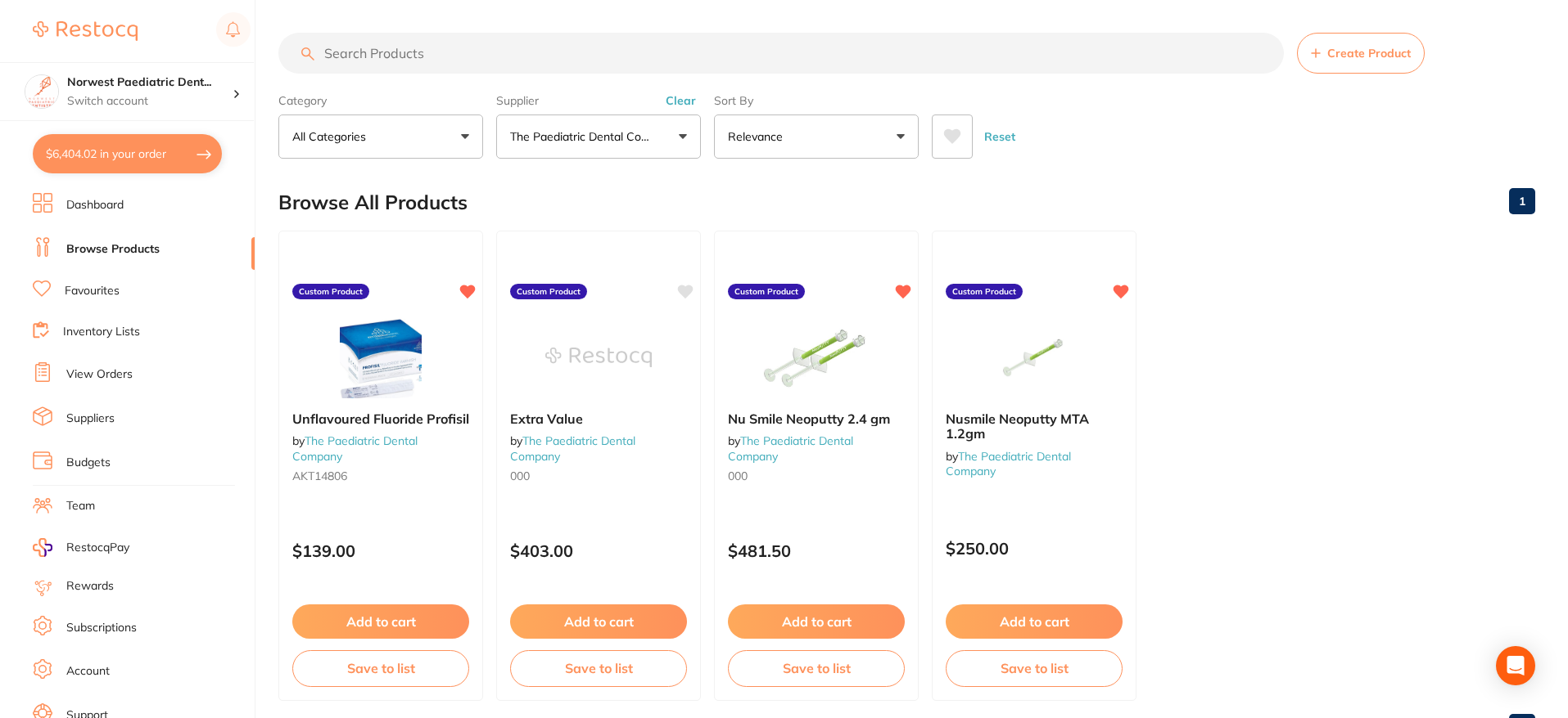
click at [113, 142] on button "$6,404.02 in your order" at bounding box center [127, 153] width 189 height 39
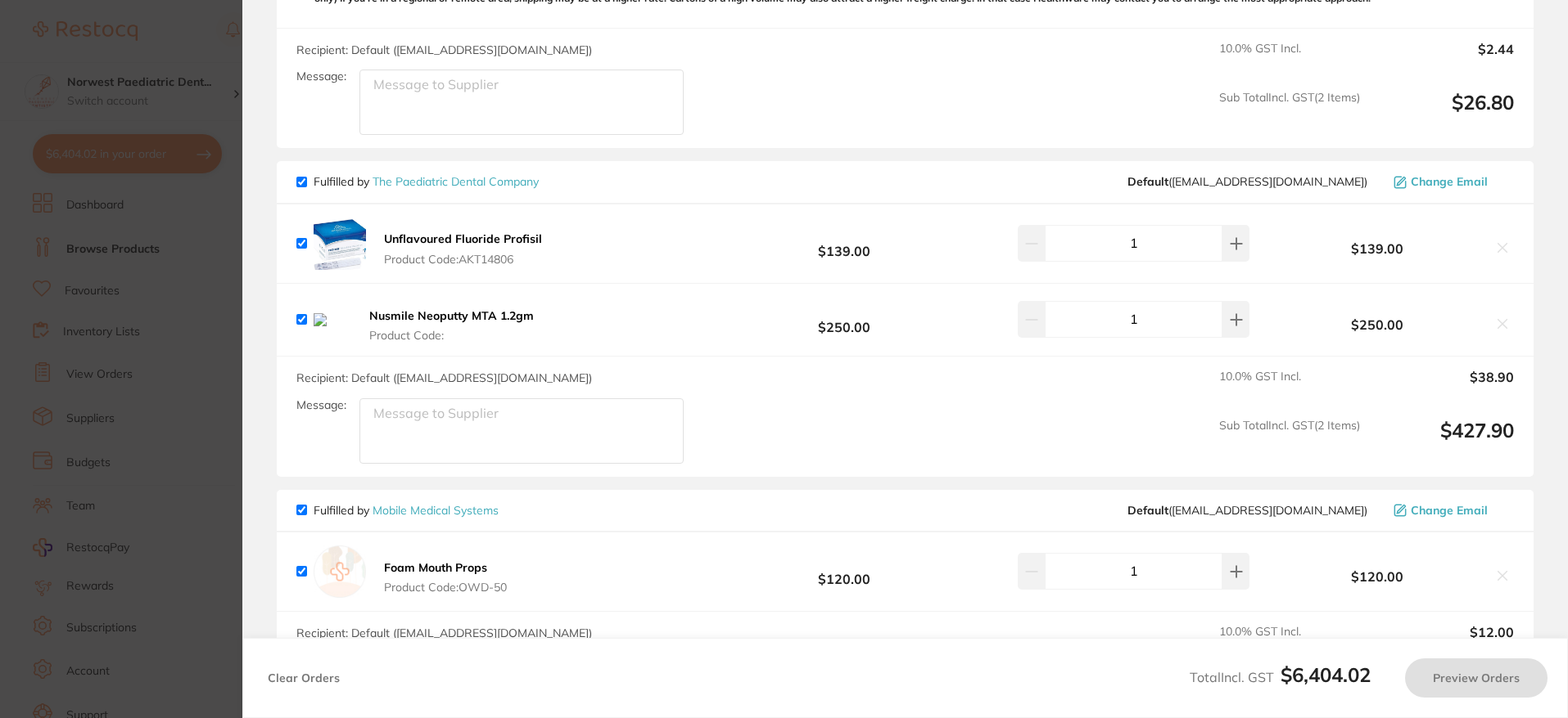
checkbox input "true"
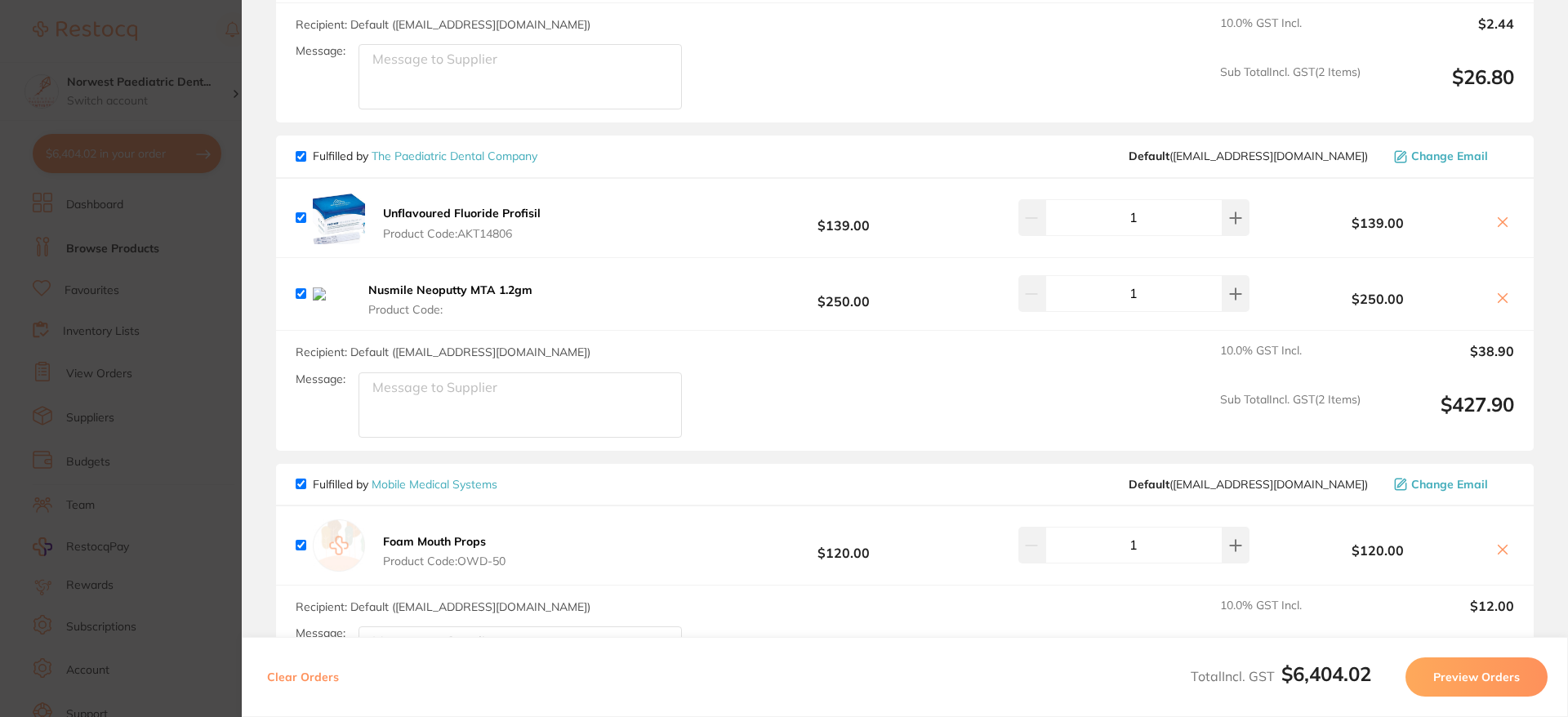
scroll to position [2058, 0]
click at [1498, 218] on icon at bounding box center [1503, 220] width 13 height 13
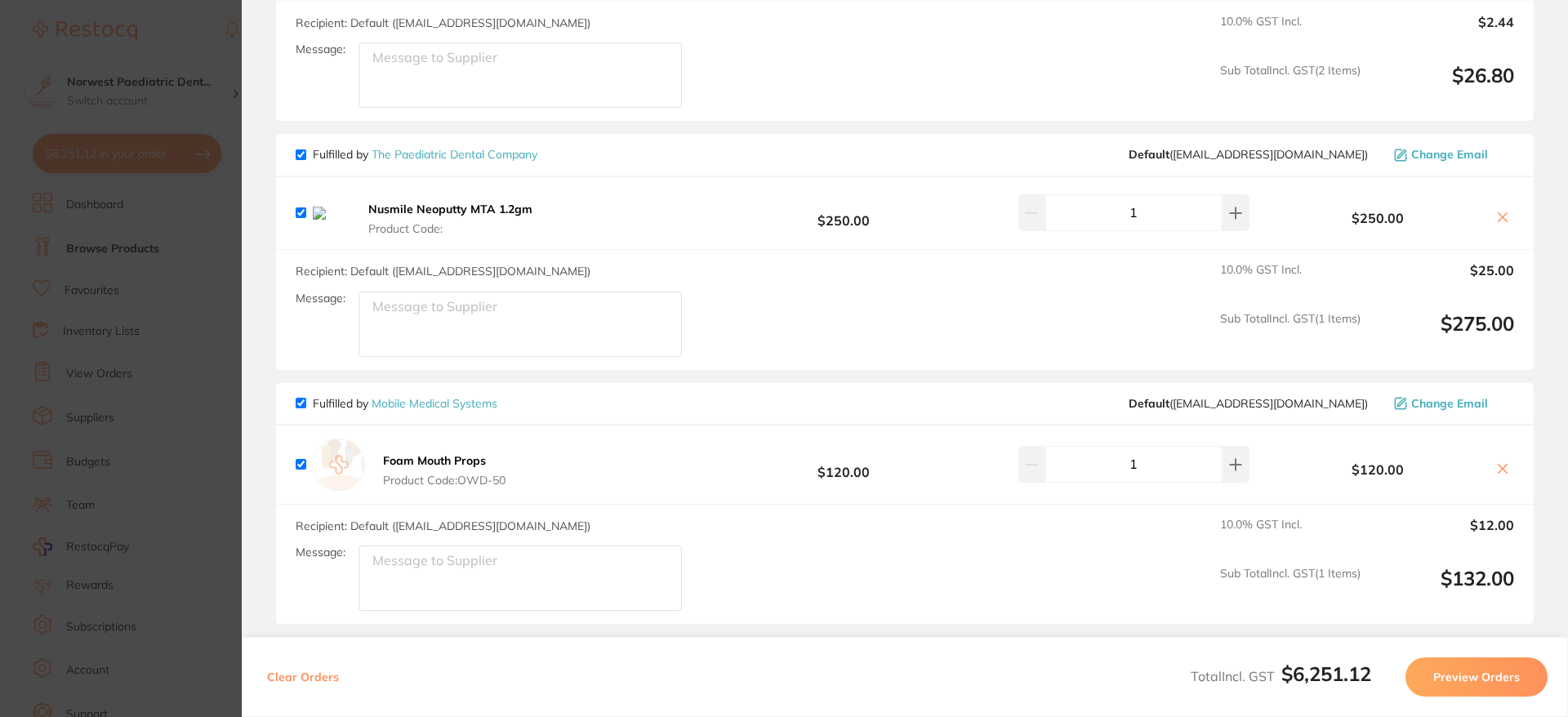
click at [1498, 221] on icon at bounding box center [1503, 218] width 9 height 9
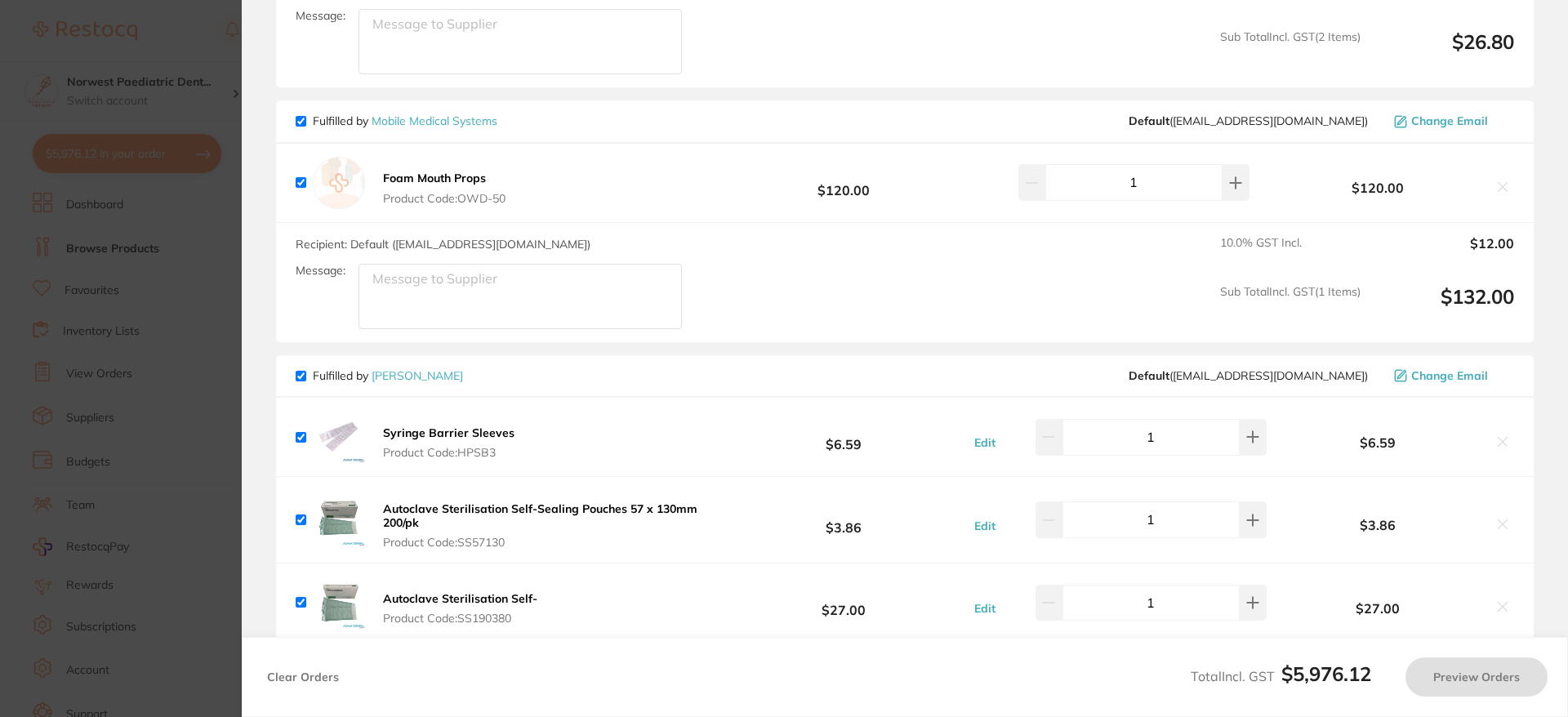
scroll to position [2093, 0]
checkbox input "true"
